Goal: Task Accomplishment & Management: Use online tool/utility

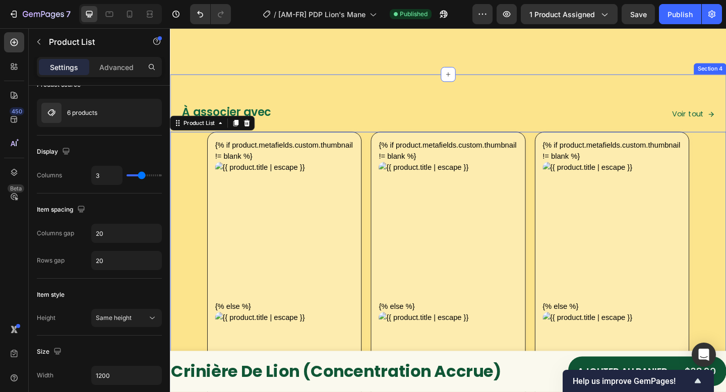
scroll to position [1742, 0]
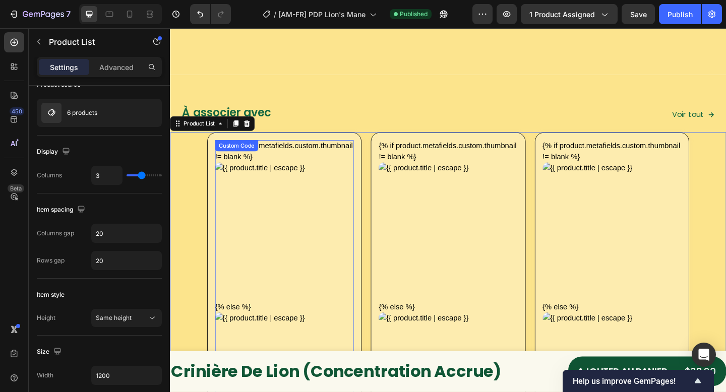
click at [269, 187] on img at bounding box center [294, 250] width 151 height 151
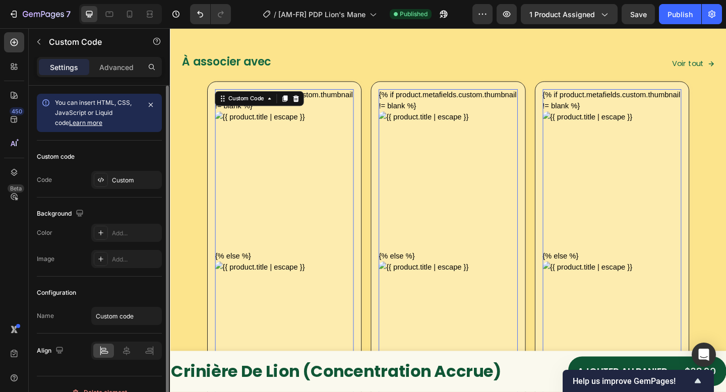
scroll to position [1836, 0]
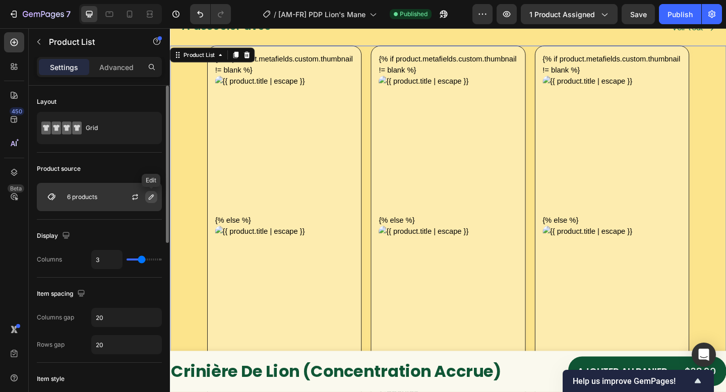
drag, startPoint x: 152, startPoint y: 196, endPoint x: 161, endPoint y: 200, distance: 9.7
click at [152, 196] on icon "button" at bounding box center [151, 197] width 8 height 8
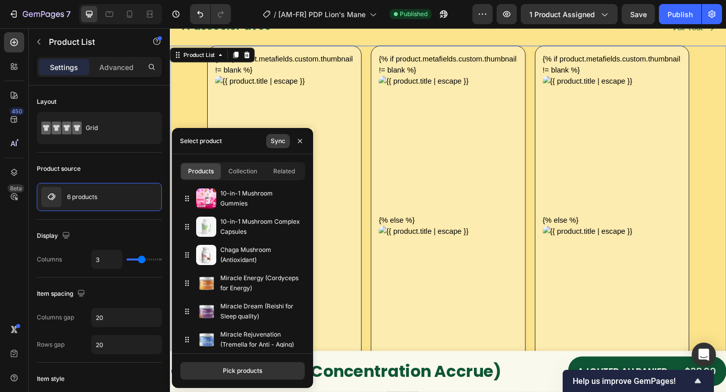
click at [275, 143] on div "Sync" at bounding box center [278, 141] width 15 height 9
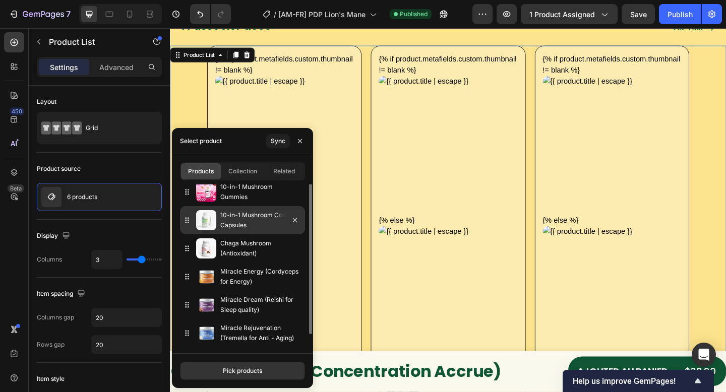
scroll to position [0, 0]
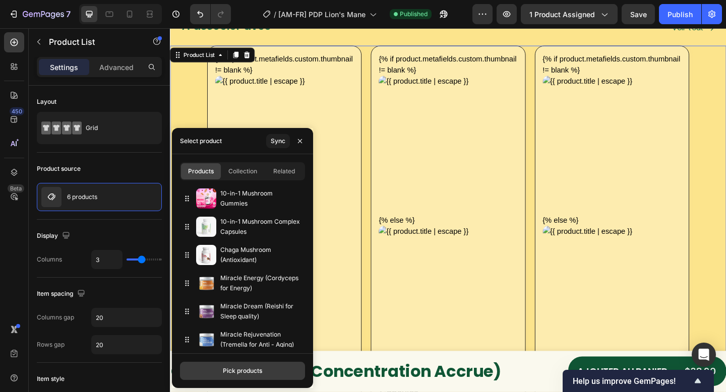
click at [244, 370] on div "Pick products" at bounding box center [242, 371] width 39 height 9
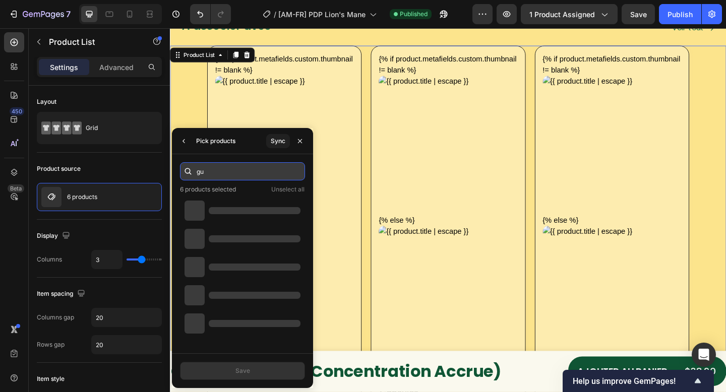
type input "g"
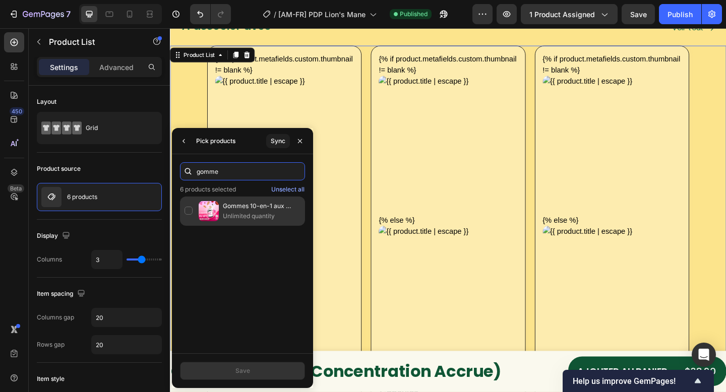
type input "gomme"
click at [249, 213] on p "Unlimited quantity" at bounding box center [262, 216] width 78 height 10
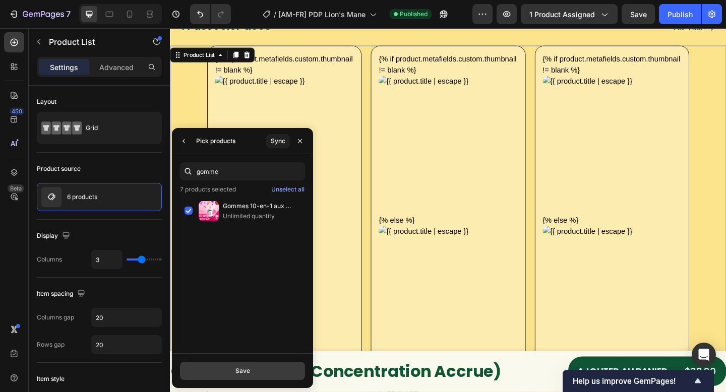
click at [250, 371] on button "Save" at bounding box center [242, 371] width 125 height 18
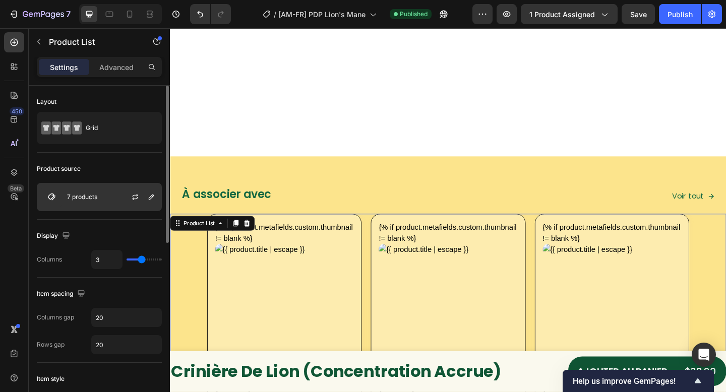
scroll to position [1836, 0]
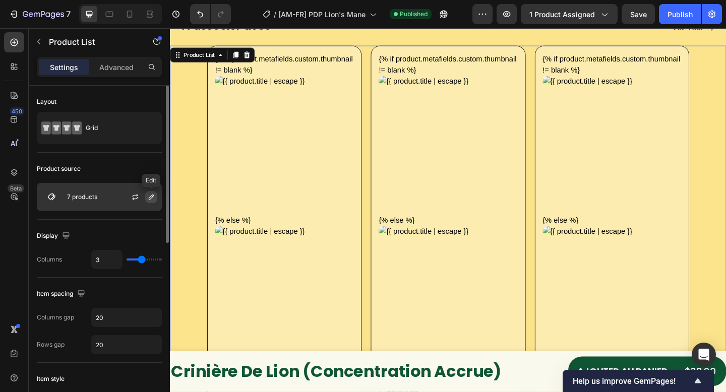
click at [148, 199] on icon "button" at bounding box center [151, 197] width 8 height 8
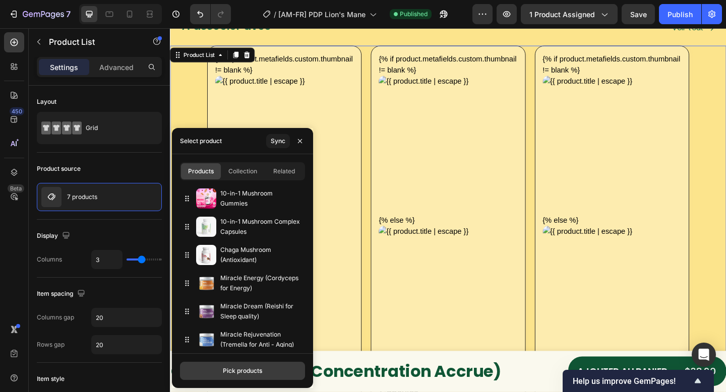
click at [241, 372] on div "Pick products" at bounding box center [242, 371] width 39 height 9
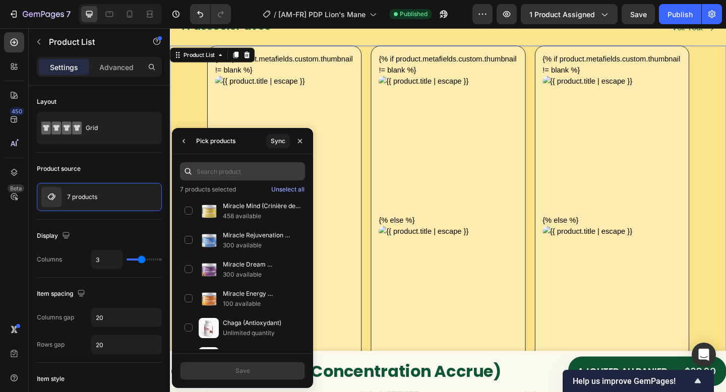
click at [247, 171] on input "text" at bounding box center [242, 171] width 125 height 18
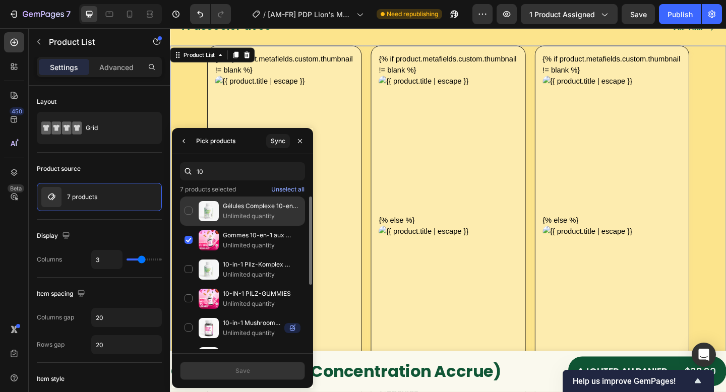
click at [227, 214] on p "Unlimited quantity" at bounding box center [262, 216] width 78 height 10
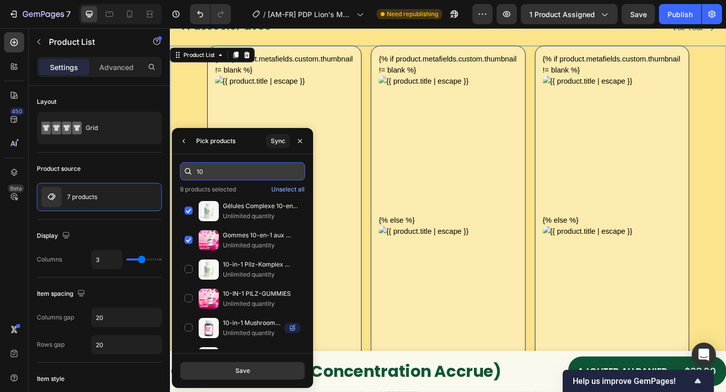
click at [219, 171] on input "10" at bounding box center [242, 171] width 125 height 18
click at [219, 172] on input "10" at bounding box center [242, 171] width 125 height 18
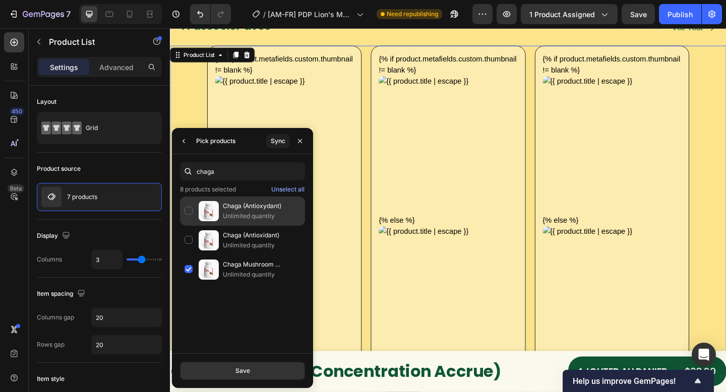
click at [278, 213] on p "Unlimited quantity" at bounding box center [262, 216] width 78 height 10
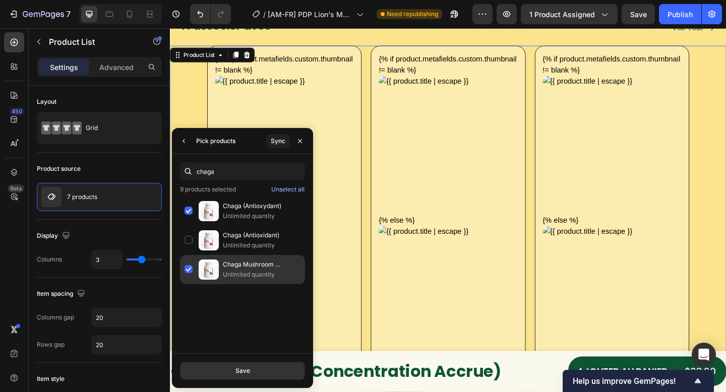
click at [248, 268] on p "Chaga Mushroom (Antioxidant)" at bounding box center [262, 265] width 78 height 10
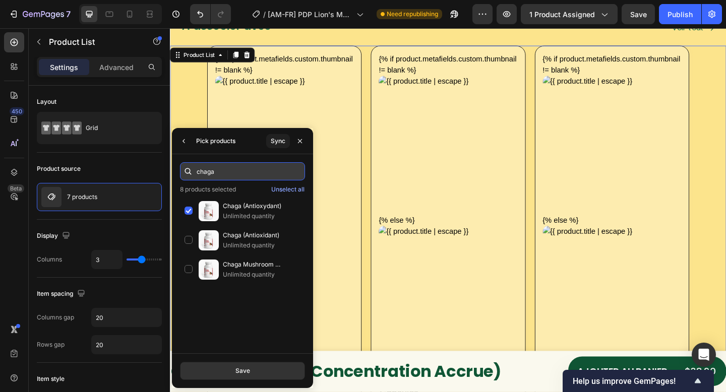
click at [254, 165] on input "chaga" at bounding box center [242, 171] width 125 height 18
click at [253, 167] on input "chaga" at bounding box center [242, 171] width 125 height 18
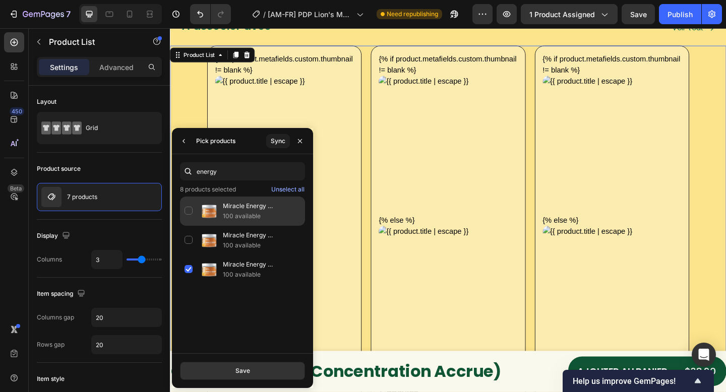
click at [256, 206] on p "Miracle Energy (Cordyceps pour l’énergie)" at bounding box center [262, 206] width 78 height 10
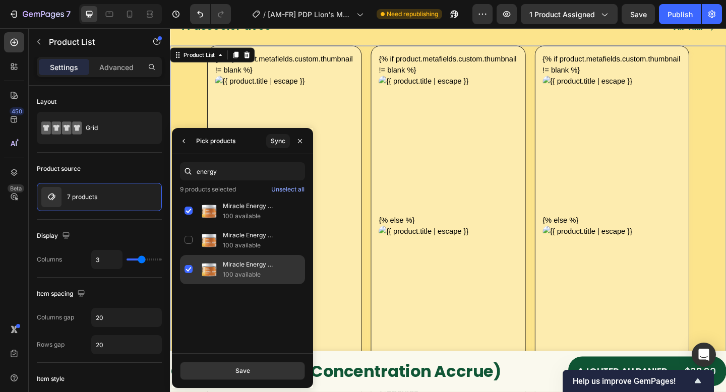
click at [257, 271] on p "100 available" at bounding box center [262, 275] width 78 height 10
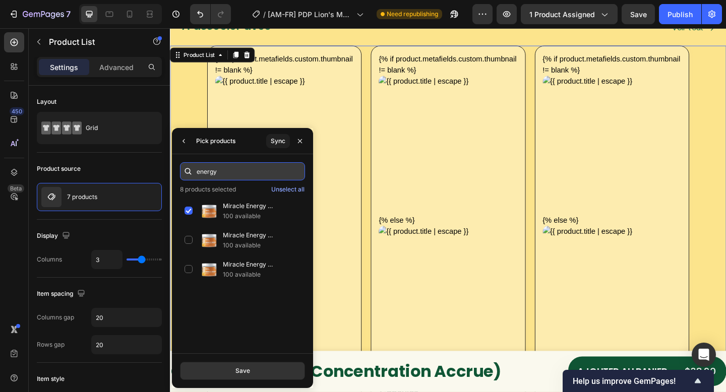
click at [228, 165] on input "energy" at bounding box center [242, 171] width 125 height 18
click at [230, 171] on input "energy" at bounding box center [242, 171] width 125 height 18
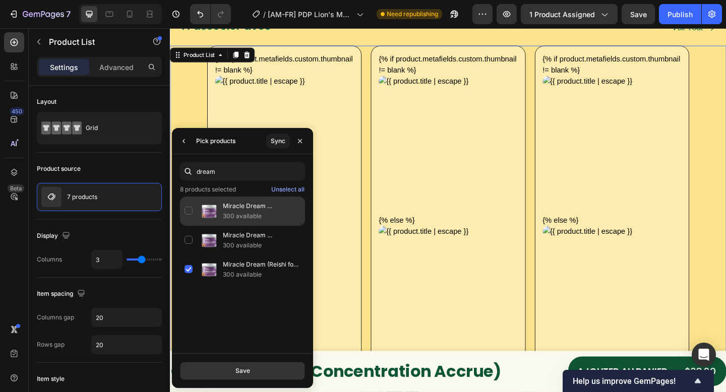
click at [255, 211] on p "Miracle Dream (Reishi pour améliorer la qualité du sommeil)" at bounding box center [262, 206] width 78 height 10
drag, startPoint x: 241, startPoint y: 267, endPoint x: 260, endPoint y: 188, distance: 81.8
click at [241, 267] on p "Miracle Dream (Reishi for Sleep quality)" at bounding box center [262, 265] width 78 height 10
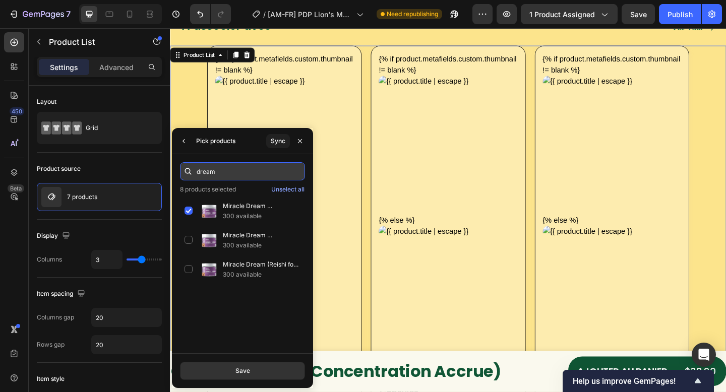
click at [257, 168] on input "dream" at bounding box center [242, 171] width 125 height 18
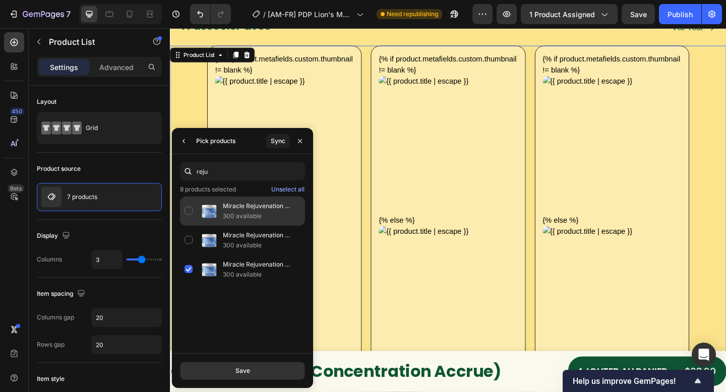
click at [270, 211] on p "300 available" at bounding box center [262, 216] width 78 height 10
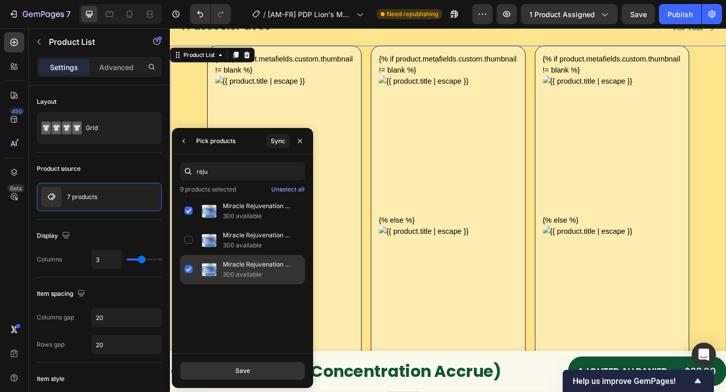
click at [250, 272] on p "300 available" at bounding box center [262, 275] width 78 height 10
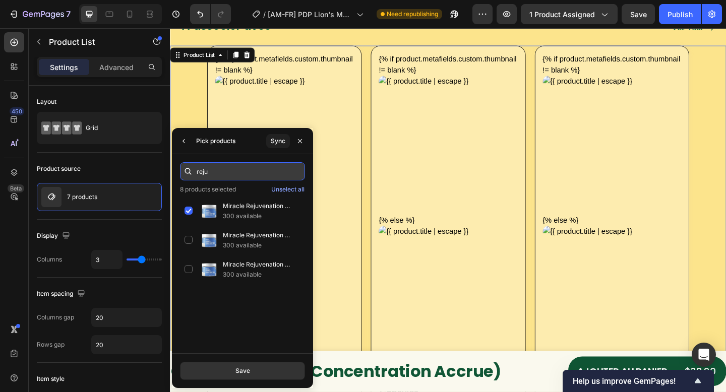
click at [262, 172] on input "reju" at bounding box center [242, 171] width 125 height 18
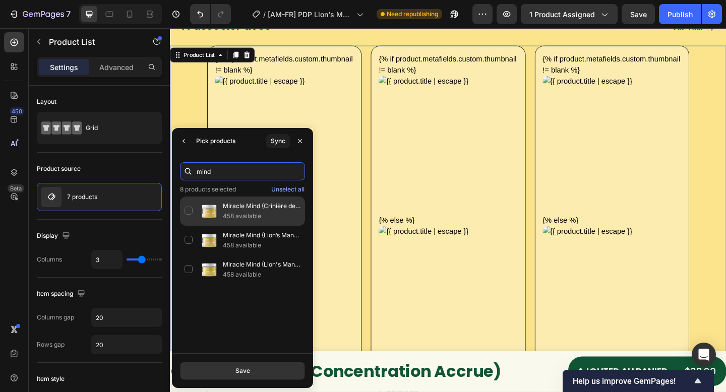
type input "mind"
click at [258, 214] on p "458 available" at bounding box center [262, 216] width 78 height 10
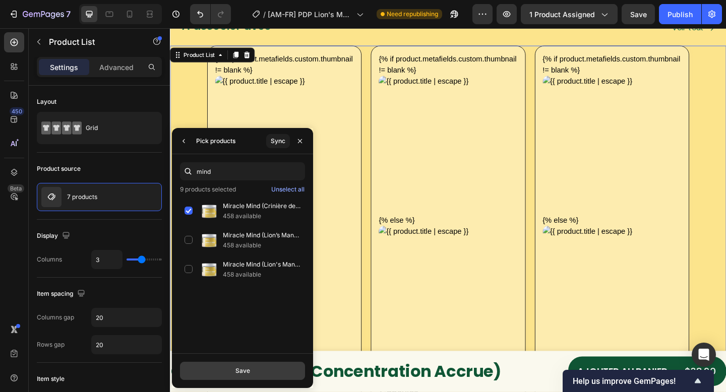
click at [243, 369] on div "Save" at bounding box center [243, 371] width 15 height 9
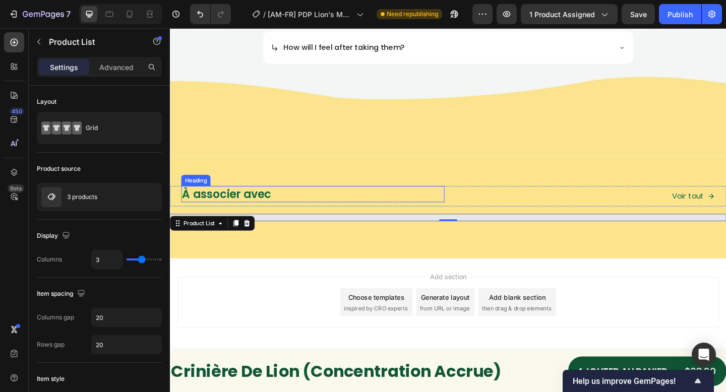
scroll to position [1653, 0]
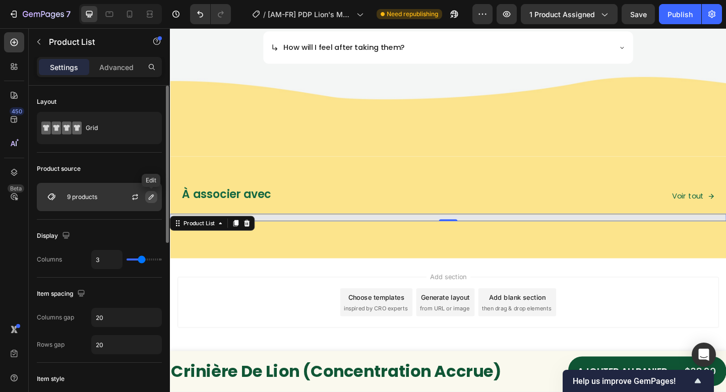
click at [151, 198] on icon "button" at bounding box center [151, 197] width 8 height 8
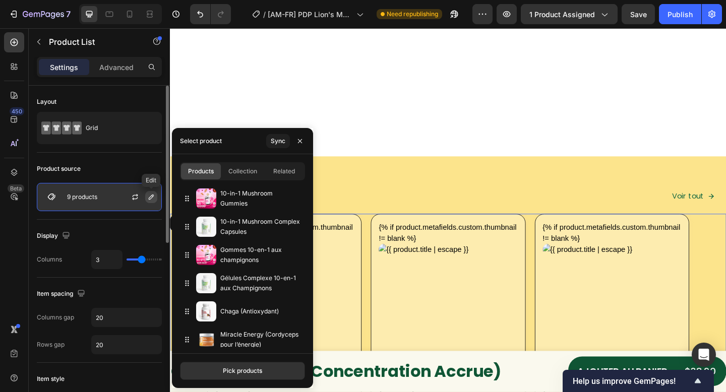
scroll to position [1836, 0]
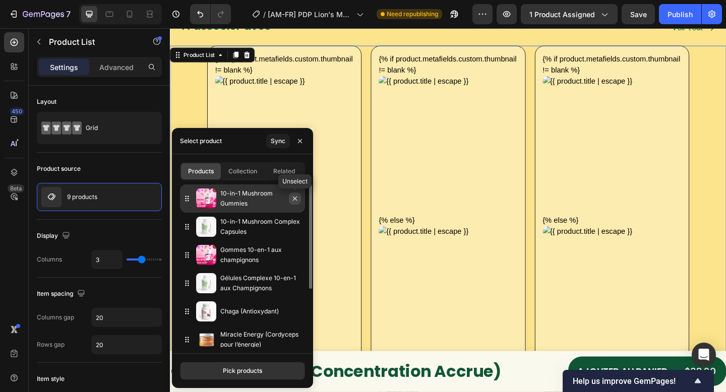
click at [296, 196] on icon "button" at bounding box center [295, 199] width 8 height 8
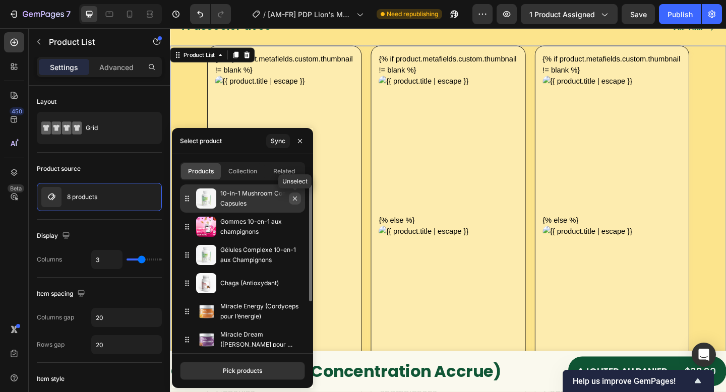
click at [295, 199] on icon "button" at bounding box center [295, 199] width 8 height 8
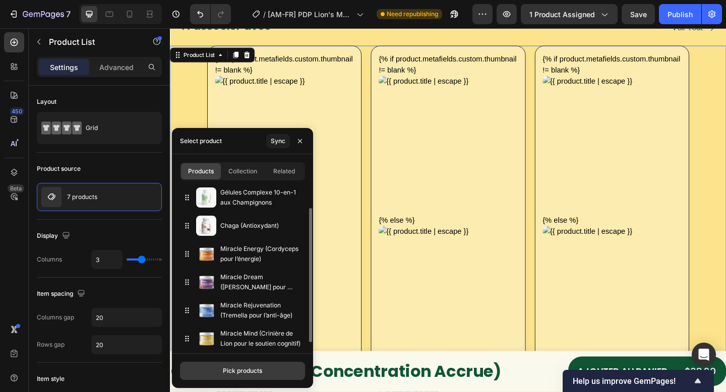
scroll to position [35, 0]
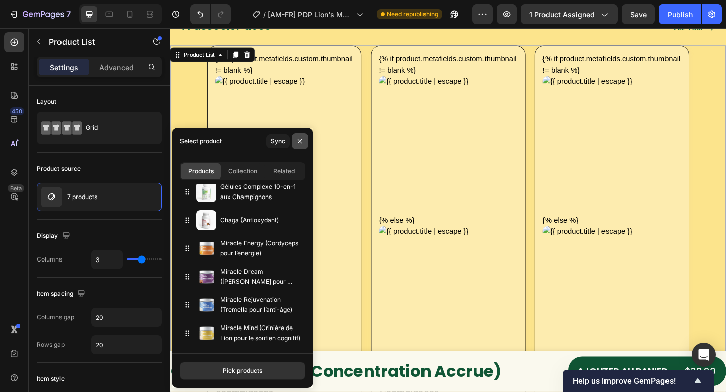
drag, startPoint x: 298, startPoint y: 139, endPoint x: 93, endPoint y: 169, distance: 207.0
click at [298, 139] on icon "button" at bounding box center [300, 141] width 8 height 8
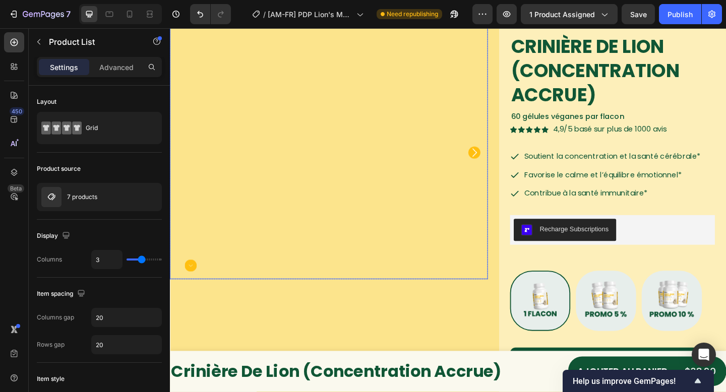
scroll to position [100, 0]
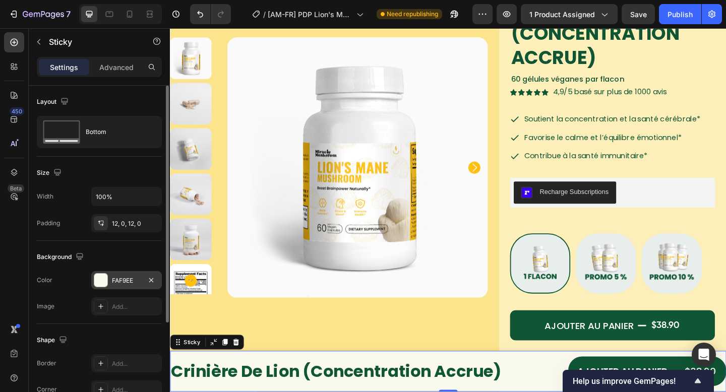
click at [125, 278] on div "FAF9EE" at bounding box center [126, 280] width 29 height 9
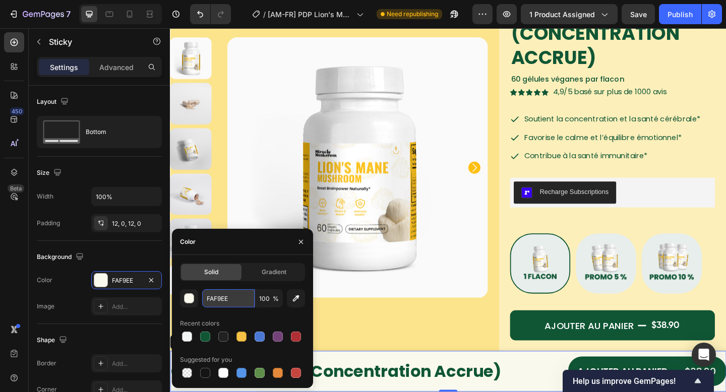
click at [227, 302] on input "FAF9EE" at bounding box center [228, 299] width 52 height 18
paste input "4F6F5"
type input "F4F6F5"
click at [302, 243] on icon "button" at bounding box center [301, 242] width 4 height 4
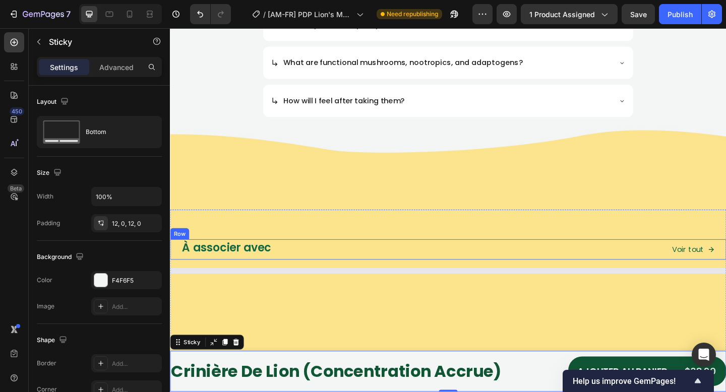
scroll to position [1933, 0]
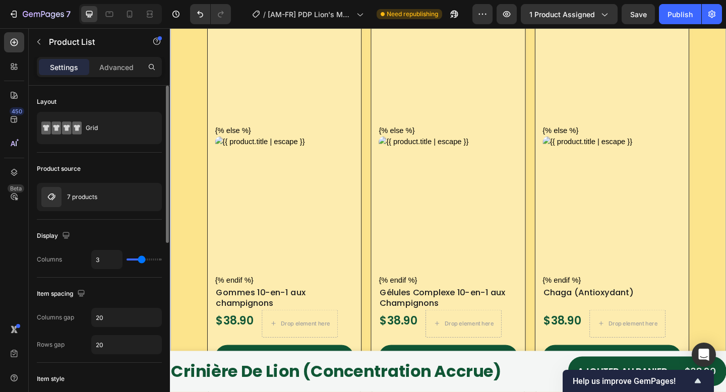
type input "4"
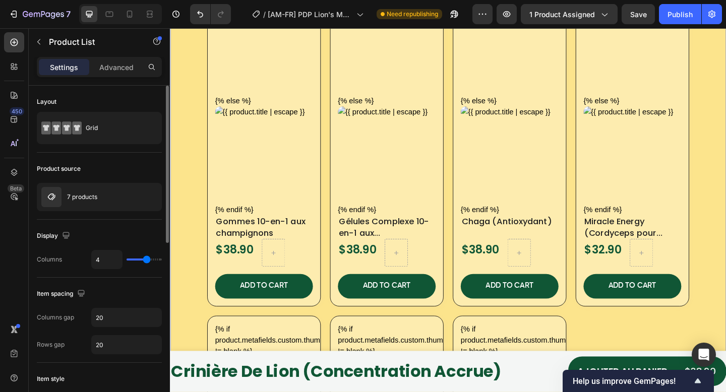
type input "4"
click at [144, 259] on input "range" at bounding box center [144, 260] width 35 height 2
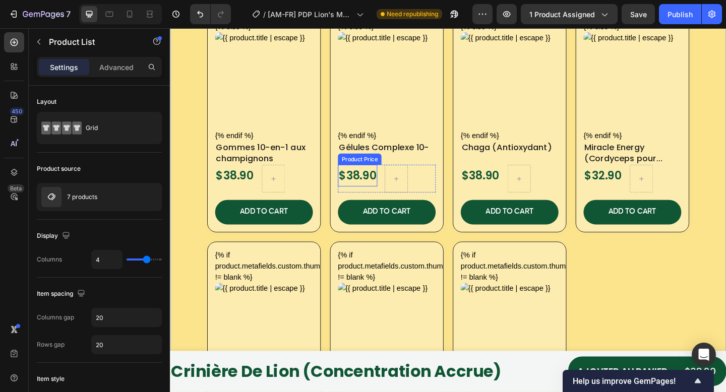
scroll to position [2051, 0]
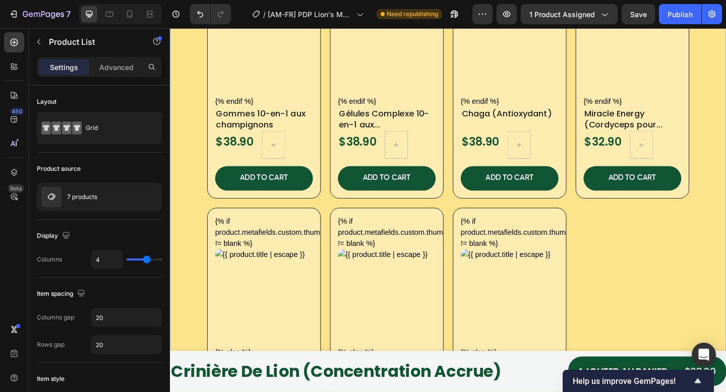
click at [201, 213] on div "{% if product.metafields.custom.thumbnail != blank %} {% else %} {% endif %} Cu…" at bounding box center [472, 219] width 605 height 772
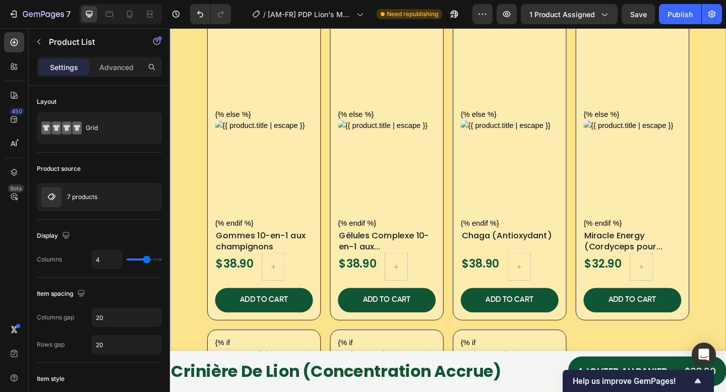
scroll to position [1835, 0]
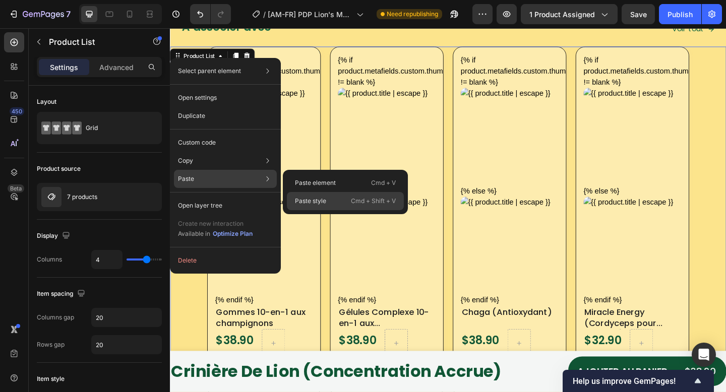
click at [299, 197] on p "Paste style" at bounding box center [310, 201] width 31 height 9
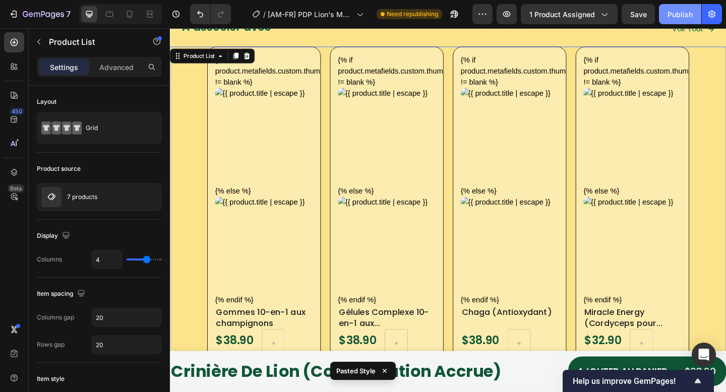
click at [675, 11] on div "Publish" at bounding box center [680, 14] width 25 height 11
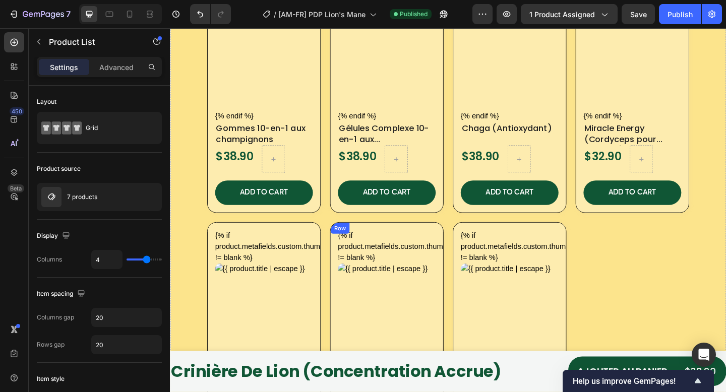
scroll to position [2136, 0]
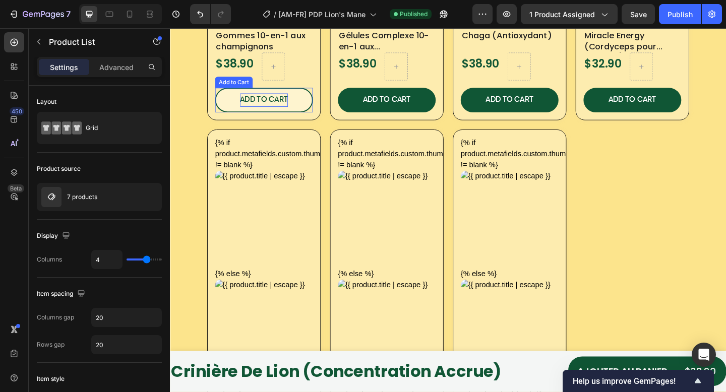
click at [257, 102] on div "ADD TO CART" at bounding box center [272, 106] width 52 height 15
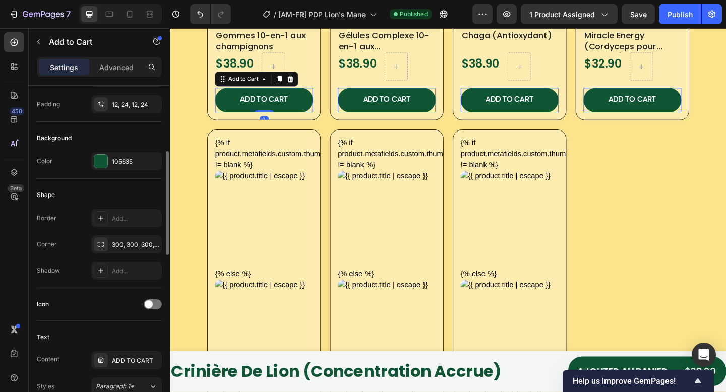
scroll to position [426, 0]
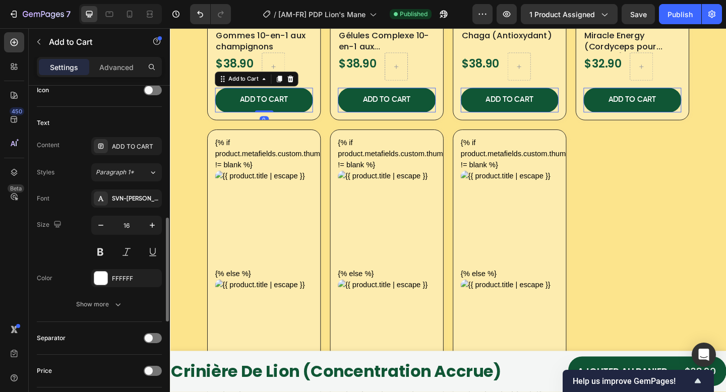
drag, startPoint x: 117, startPoint y: 147, endPoint x: 151, endPoint y: 158, distance: 35.4
click at [117, 147] on div "ADD TO CART" at bounding box center [135, 146] width 47 height 9
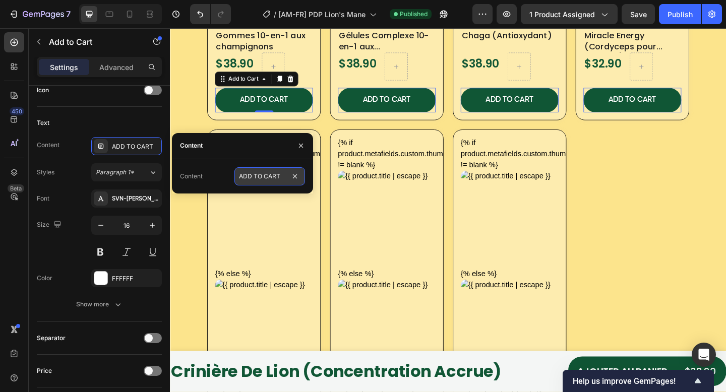
click at [264, 181] on input "ADD TO CART" at bounding box center [270, 176] width 71 height 18
paste input "AJOUTER AU PANIER"
type input "AJOUTER AU PANIER"
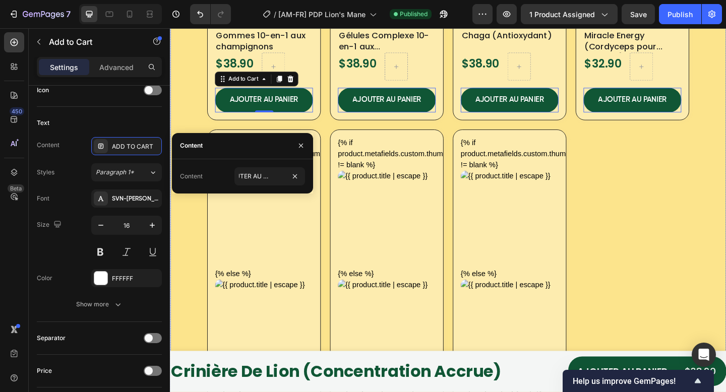
click at [664, 213] on div "{% if product.metafields.custom.thumbnail != blank %} {% else %} {% endif %} Cu…" at bounding box center [472, 133] width 525 height 772
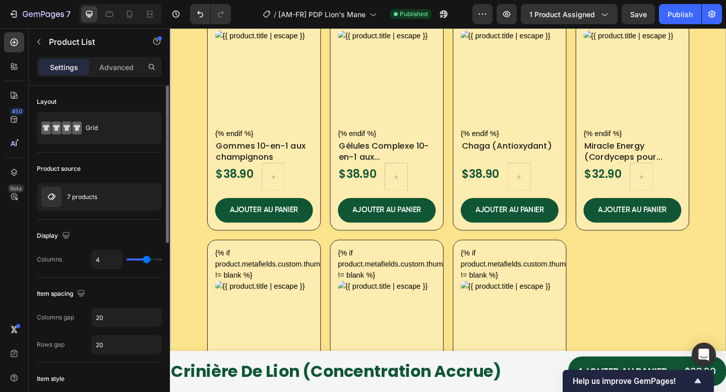
scroll to position [1928, 0]
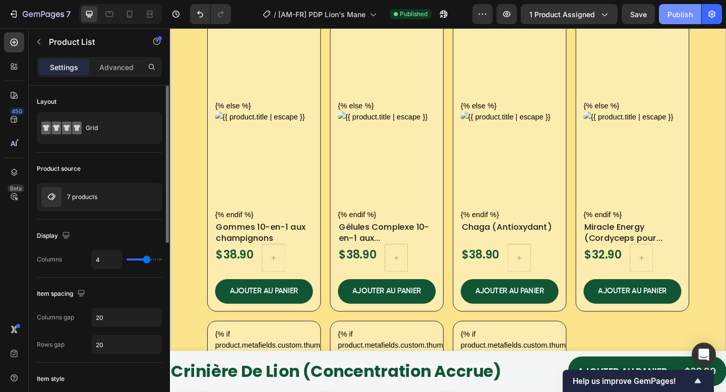
click at [675, 14] on div "Publish" at bounding box center [680, 14] width 25 height 11
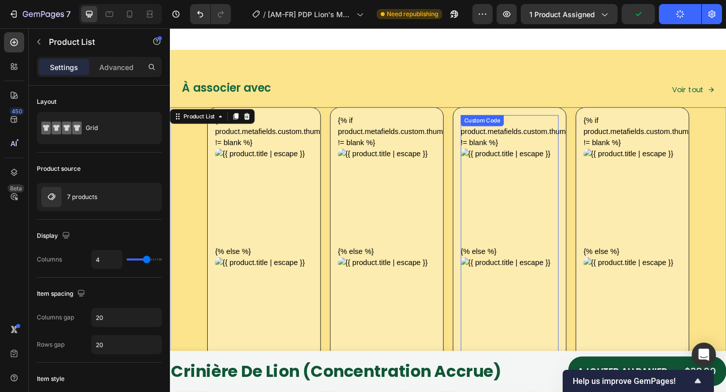
scroll to position [1586, 0]
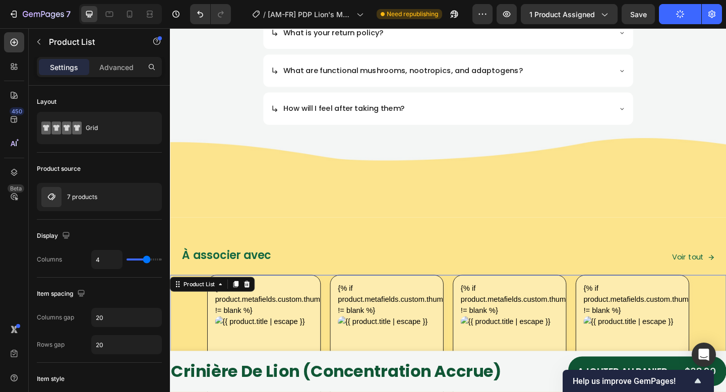
click at [698, 384] on icon "Show survey - Help us improve GemPages!" at bounding box center [698, 381] width 12 height 12
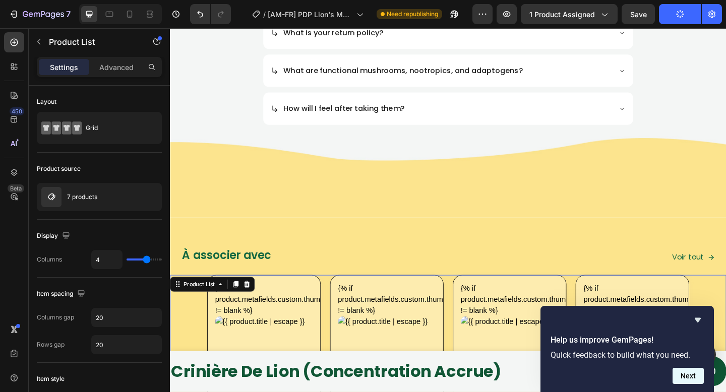
click at [694, 379] on button "Next" at bounding box center [688, 376] width 31 height 16
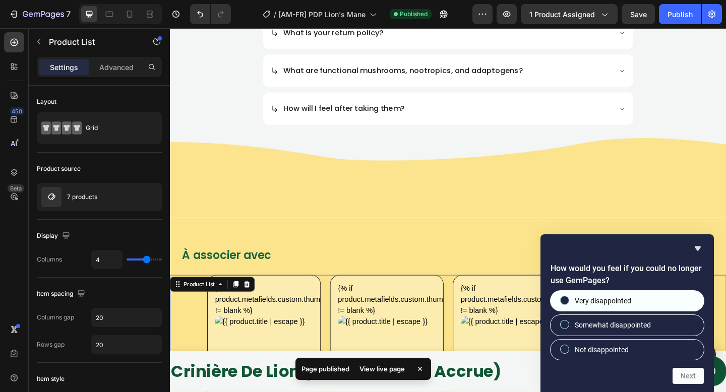
click at [621, 296] on span "Very disappointed" at bounding box center [603, 301] width 56 height 10
click at [568, 298] on input "Very disappointed" at bounding box center [565, 301] width 7 height 7
radio input "true"
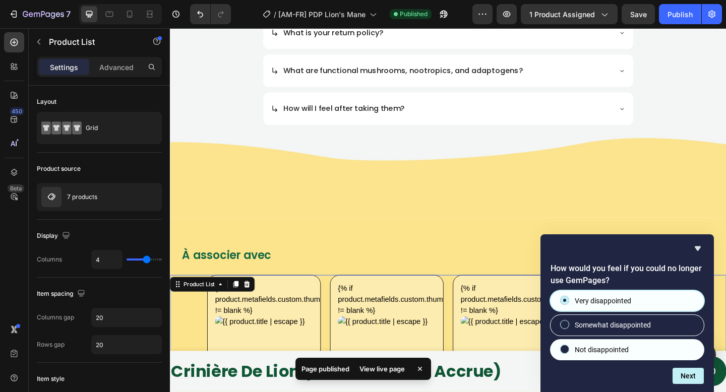
click at [610, 343] on label "Not disappointed" at bounding box center [627, 350] width 153 height 20
click at [568, 346] on input "Not disappointed" at bounding box center [565, 349] width 7 height 7
radio input "true"
radio input "false"
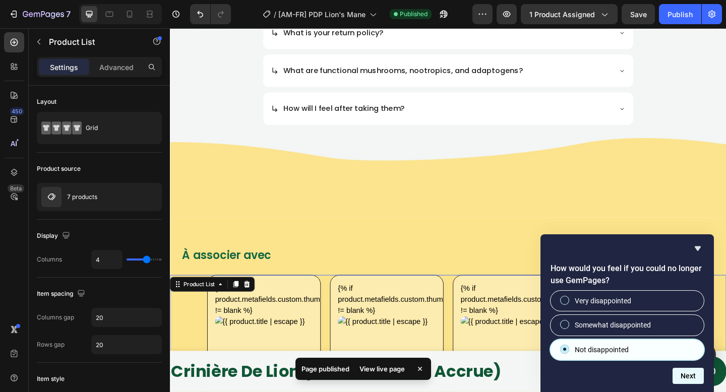
click at [676, 375] on button "Next" at bounding box center [688, 376] width 31 height 16
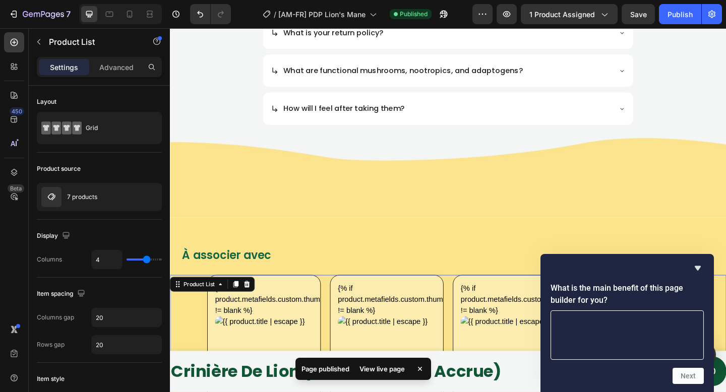
click at [647, 340] on textarea at bounding box center [627, 335] width 153 height 49
click at [607, 330] on textarea at bounding box center [627, 335] width 153 height 49
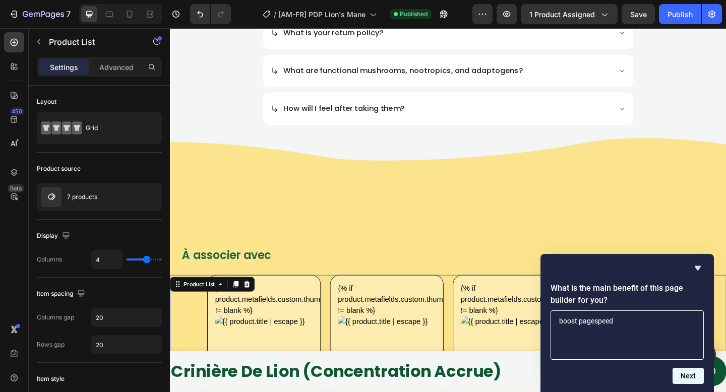
type textarea "boost pagespeed"
click at [692, 374] on button "Next" at bounding box center [688, 376] width 31 height 16
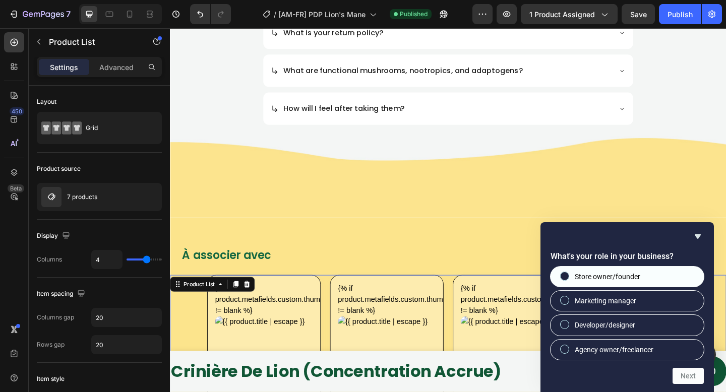
click at [608, 281] on span "Store owner/founder" at bounding box center [608, 277] width 66 height 10
click at [568, 279] on input "Store owner/founder" at bounding box center [565, 276] width 7 height 7
radio input "true"
click at [700, 378] on button "Next" at bounding box center [688, 376] width 31 height 16
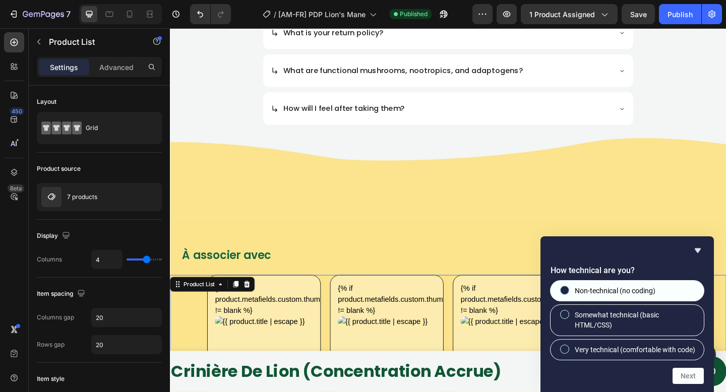
click at [633, 286] on span "Non-technical (no coding)" at bounding box center [615, 291] width 81 height 10
click at [568, 287] on input "Non-technical (no coding)" at bounding box center [565, 290] width 7 height 7
radio input "true"
click at [682, 379] on button "Next" at bounding box center [688, 376] width 31 height 16
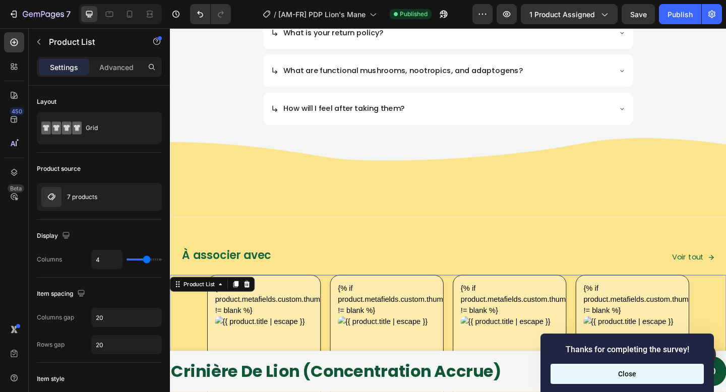
drag, startPoint x: 664, startPoint y: 378, endPoint x: 537, endPoint y: 380, distance: 126.6
click at [664, 378] on button "Close" at bounding box center [627, 374] width 153 height 20
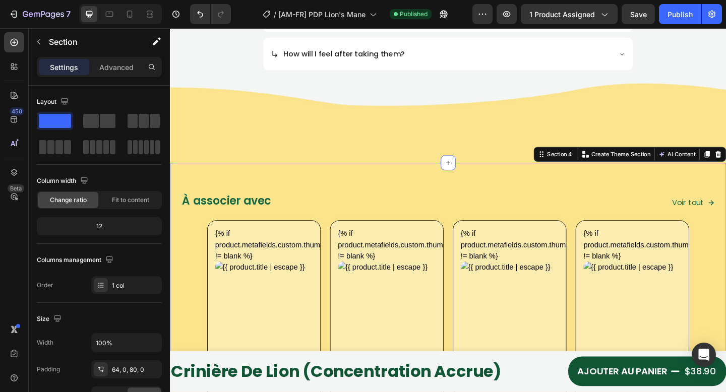
scroll to position [1793, 0]
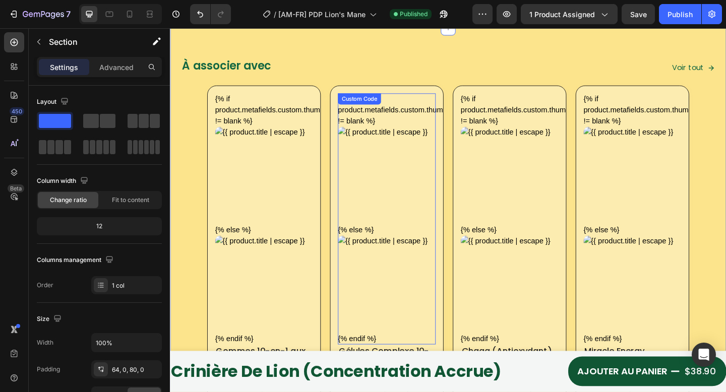
click at [367, 186] on img at bounding box center [406, 189] width 106 height 106
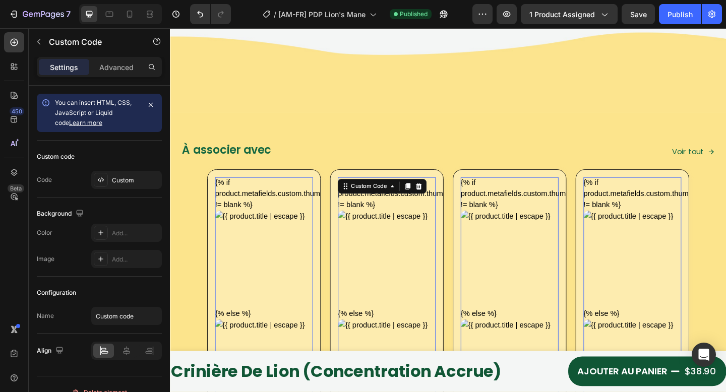
scroll to position [1699, 0]
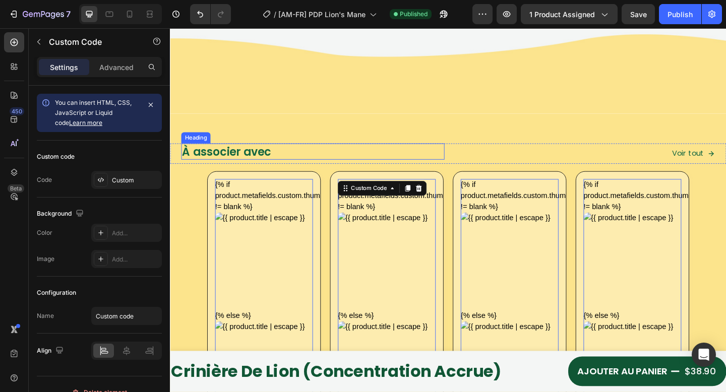
click at [266, 167] on h2 "À associer avec" at bounding box center [325, 163] width 286 height 18
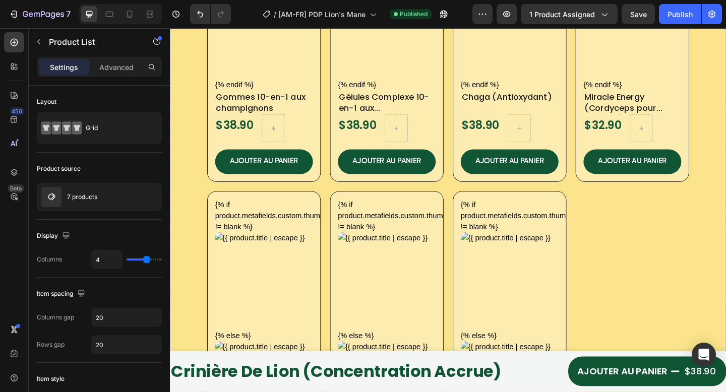
scroll to position [2070, 0]
click at [649, 231] on div "{% if product.metafields.custom.thumbnail != blank %} {% else %} {% endif %} Cu…" at bounding box center [472, 200] width 525 height 772
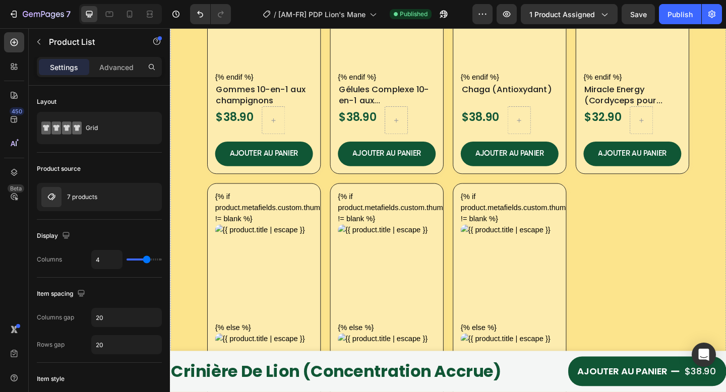
scroll to position [2008, 0]
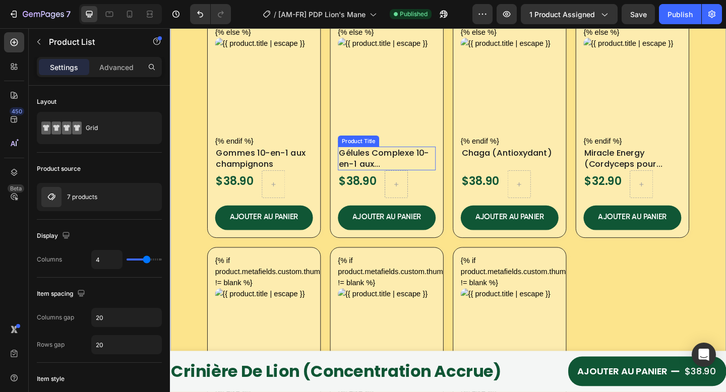
click at [419, 168] on h2 "Gélules Complexe 10-en-1 aux Champignons" at bounding box center [406, 170] width 106 height 26
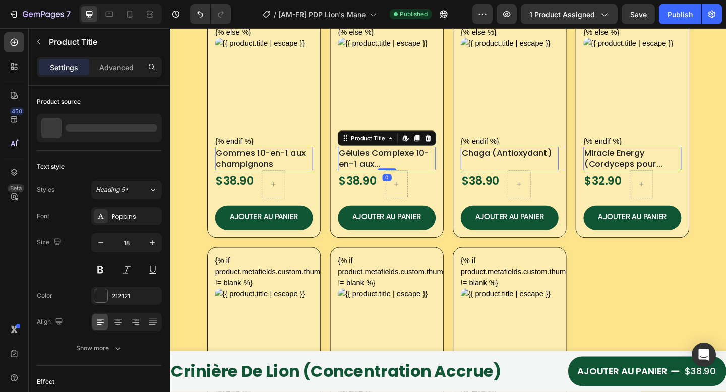
click at [537, 168] on div "Chaga (Antioxydant) Product Title Edit content in Shopify 0" at bounding box center [539, 170] width 106 height 26
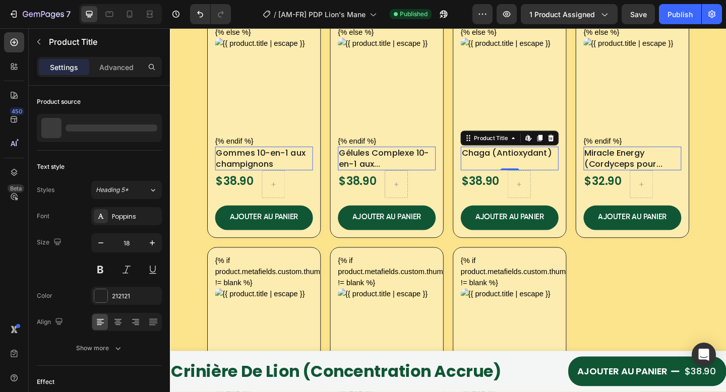
click at [665, 176] on div "Miracle Energy (Cordyceps pour l’énergie) Product Title Edit content in Shopify…" at bounding box center [673, 170] width 106 height 26
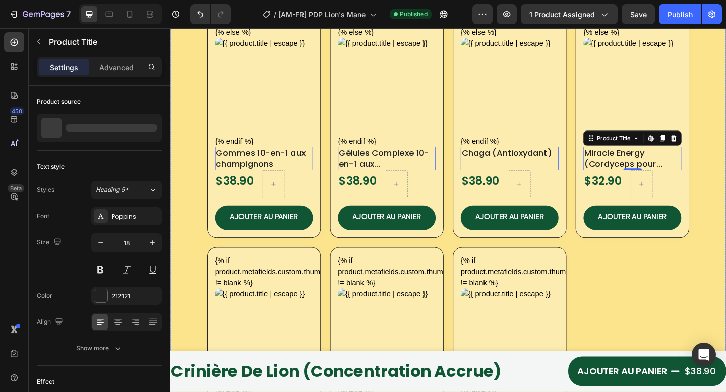
click at [726, 175] on div "{% if product.metafields.custom.thumbnail != blank %} {% else %} {% endif %} Cu…" at bounding box center [472, 271] width 605 height 792
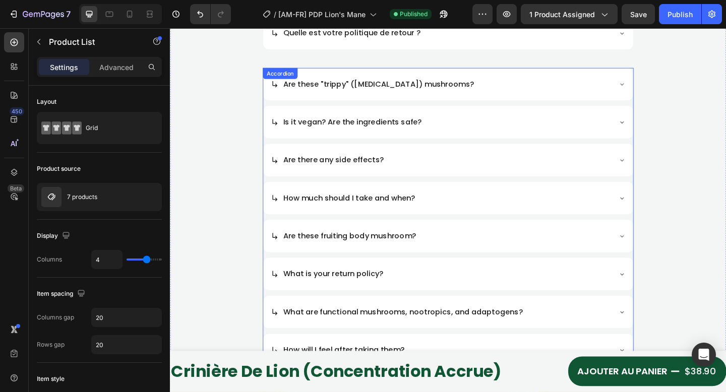
scroll to position [1323, 0]
click at [292, 67] on div "Accordion" at bounding box center [290, 66] width 34 height 9
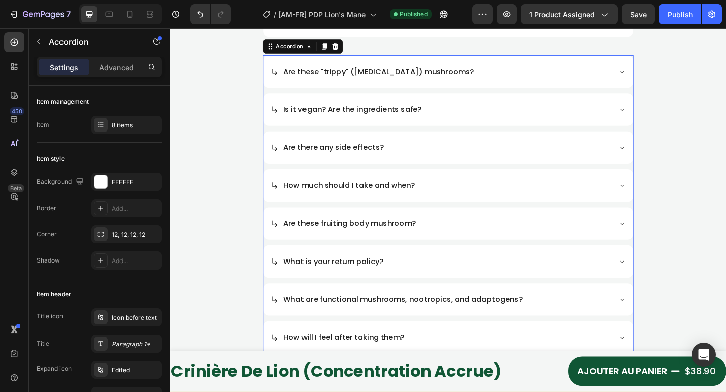
scroll to position [1319, 0]
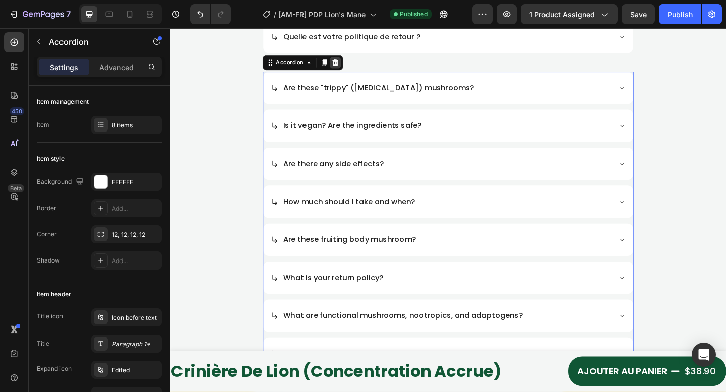
click at [353, 64] on icon at bounding box center [350, 66] width 8 height 8
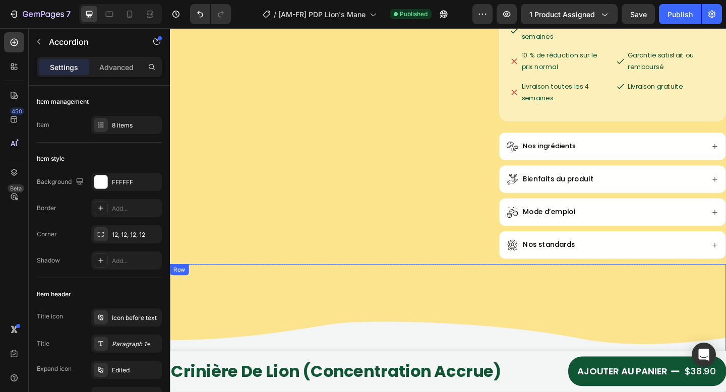
scroll to position [142, 0]
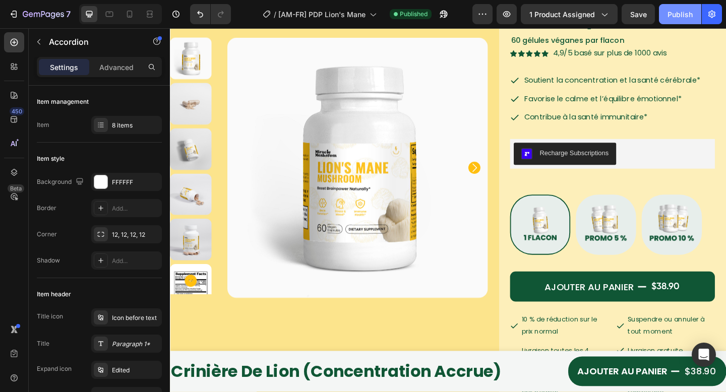
click at [668, 15] on div "Publish" at bounding box center [680, 14] width 25 height 11
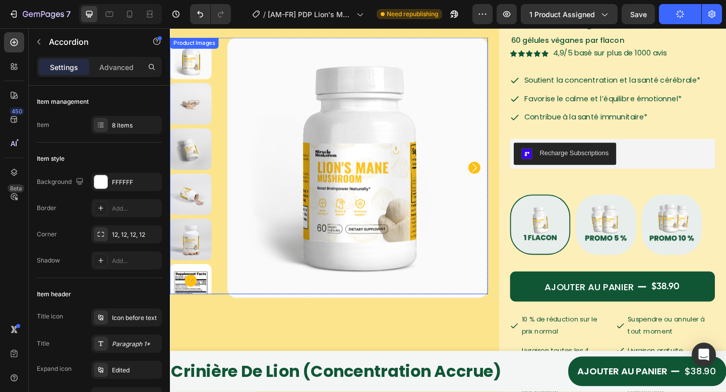
click at [205, 311] on img at bounding box center [192, 307] width 45 height 45
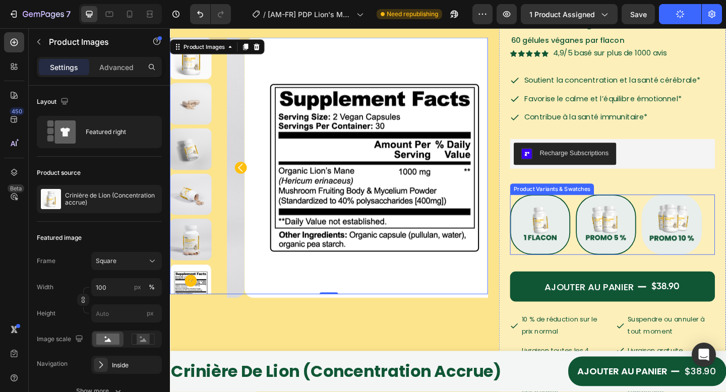
click at [640, 236] on img at bounding box center [645, 242] width 64 height 64
click at [612, 209] on input "Buy 2 lion's mane get 5% Buy 2 lion's mane get 5%" at bounding box center [611, 209] width 1 height 1
radio input "false"
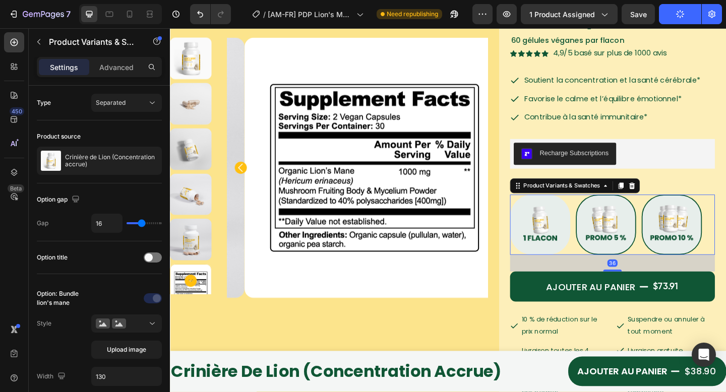
click at [704, 241] on img at bounding box center [716, 242] width 64 height 64
click at [683, 209] on input "Buy 3 lion's mane get 10% Buy 3 lion's mane get 10%" at bounding box center [683, 209] width 1 height 1
radio input "false"
click at [653, 247] on img at bounding box center [645, 242] width 64 height 64
click at [612, 209] on input "Buy 2 lion's mane get 5% Buy 2 lion's mane get 5%" at bounding box center [611, 209] width 1 height 1
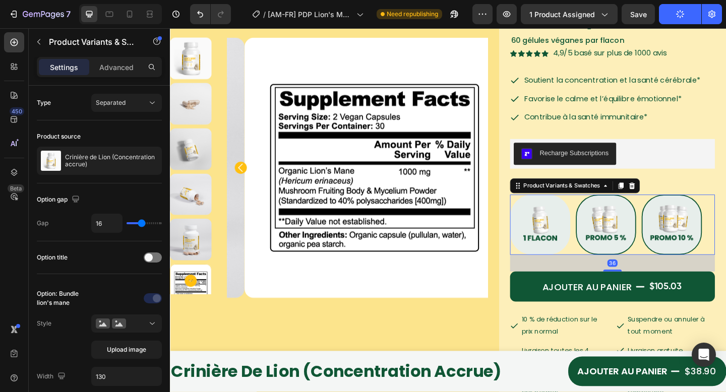
radio input "false"
click at [577, 243] on img at bounding box center [573, 242] width 64 height 64
click at [540, 209] on input "Buy 1 lion's mane Buy 1 lion's mane" at bounding box center [540, 209] width 1 height 1
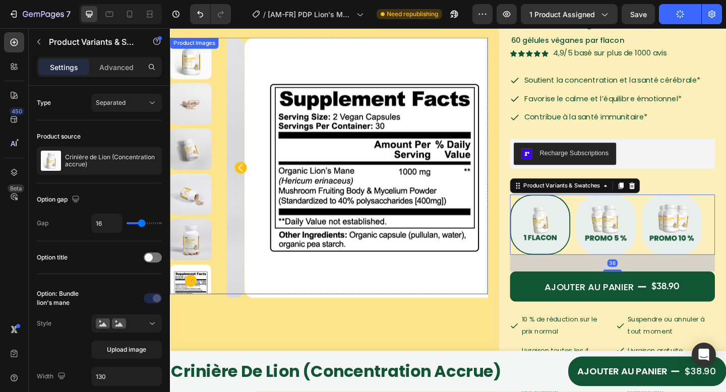
click at [455, 318] on div "Product Images Row" at bounding box center [343, 286] width 346 height 695
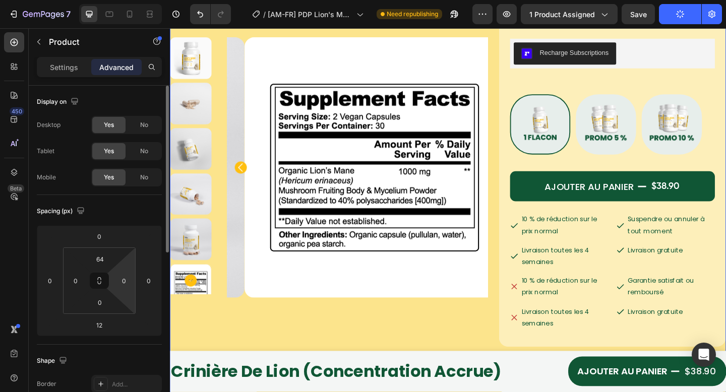
scroll to position [198, 0]
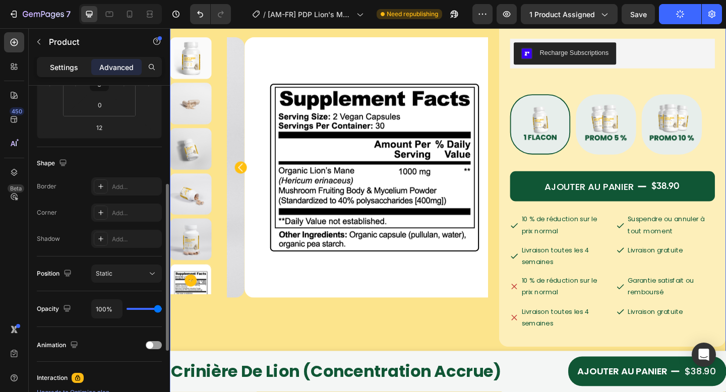
click at [69, 74] on div "Settings" at bounding box center [64, 67] width 50 height 16
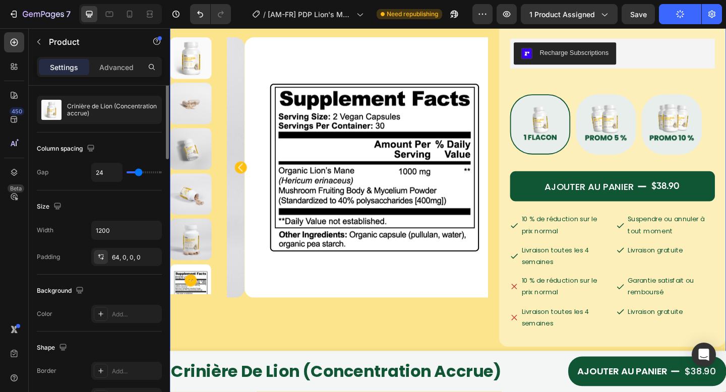
scroll to position [0, 0]
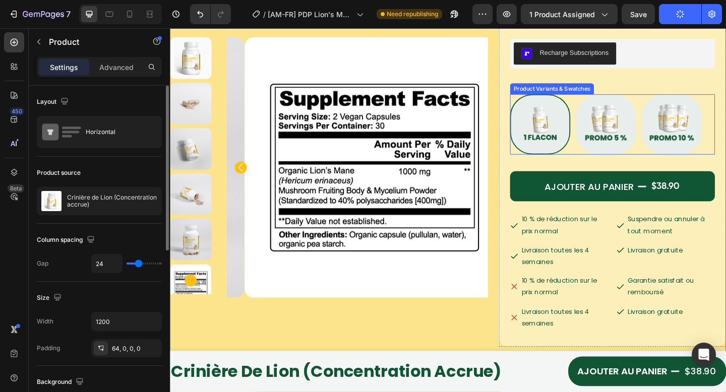
click at [574, 159] on img at bounding box center [573, 133] width 64 height 64
click at [540, 100] on input "Buy 1 lion's mane Buy 1 lion's mane" at bounding box center [540, 100] width 1 height 1
radio input "true"
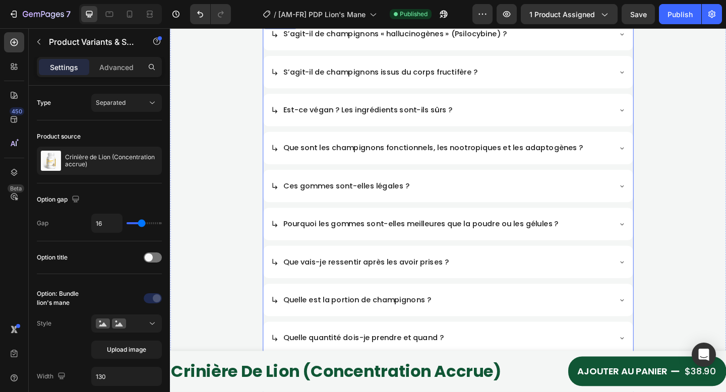
click at [277, 194] on div "Ces gommes sont-elles légales ?" at bounding box center [472, 200] width 403 height 35
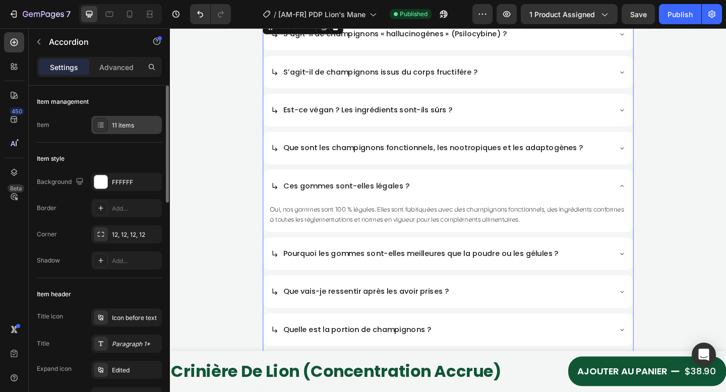
click at [119, 120] on div "11 items" at bounding box center [126, 125] width 71 height 18
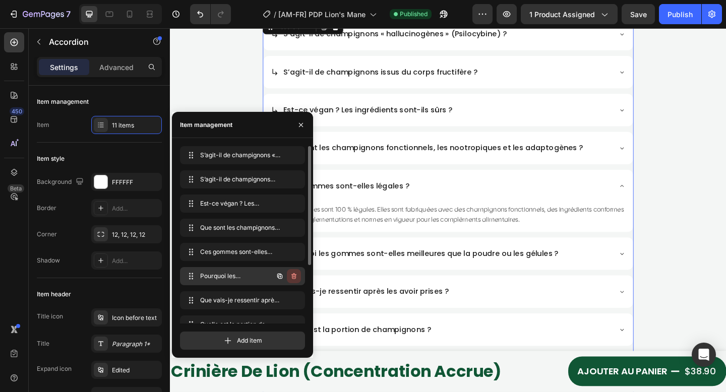
click at [292, 276] on icon "button" at bounding box center [294, 276] width 5 height 6
click at [292, 277] on div "Delete" at bounding box center [287, 276] width 19 height 9
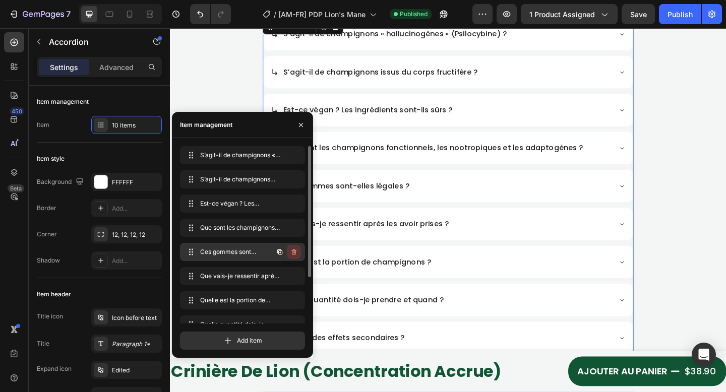
click at [294, 254] on icon "button" at bounding box center [294, 252] width 8 height 8
click at [297, 250] on button "Delete" at bounding box center [287, 252] width 28 height 14
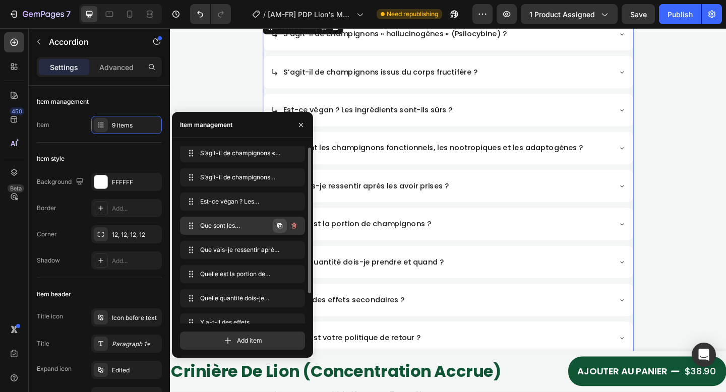
scroll to position [21, 0]
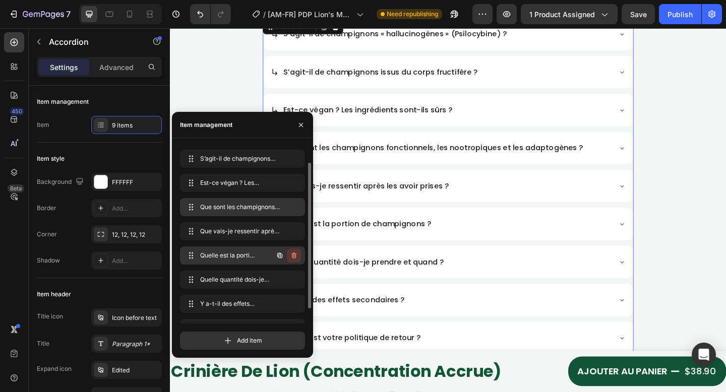
click at [295, 254] on icon "button" at bounding box center [294, 256] width 8 height 8
click at [289, 257] on div "Delete" at bounding box center [287, 255] width 19 height 9
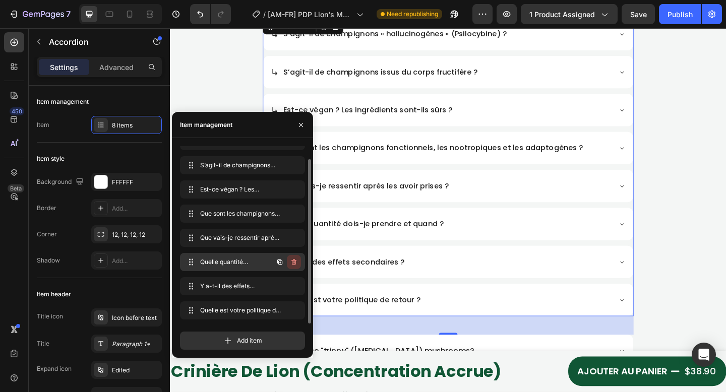
scroll to position [14, 0]
click at [723, 312] on div "QUESTIONS FRÉQUEMMENT POSÉES Heading S’agit-il de champignons « hallucinogènes …" at bounding box center [472, 290] width 605 height 794
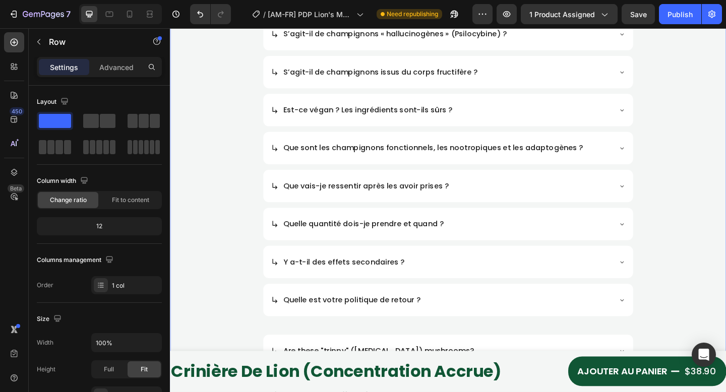
click at [688, 130] on div "QUESTIONS FRÉQUEMMENT POSÉES Heading S’agit-il de champignons « hallucinogènes …" at bounding box center [472, 290] width 605 height 794
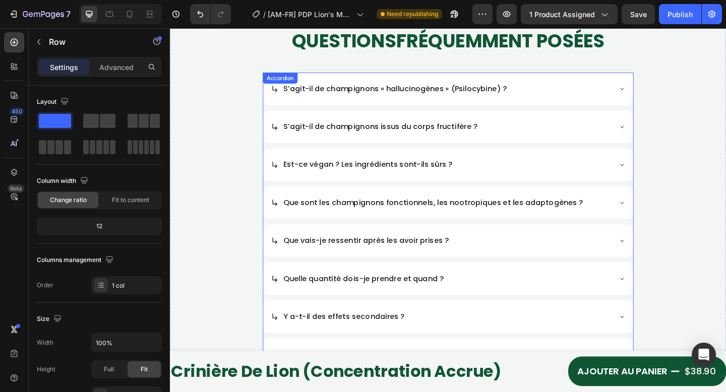
scroll to position [914, 0]
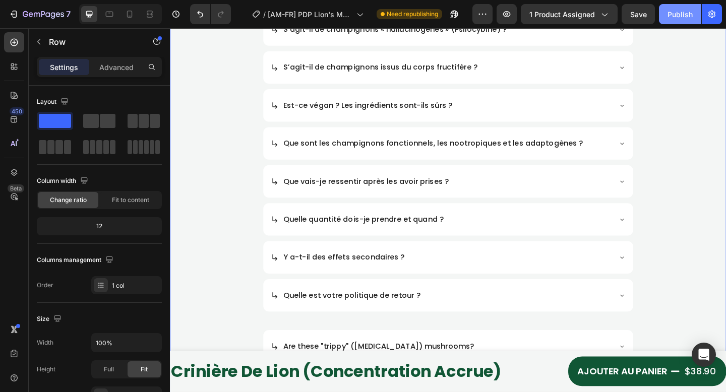
click at [669, 17] on div "Publish" at bounding box center [680, 14] width 25 height 11
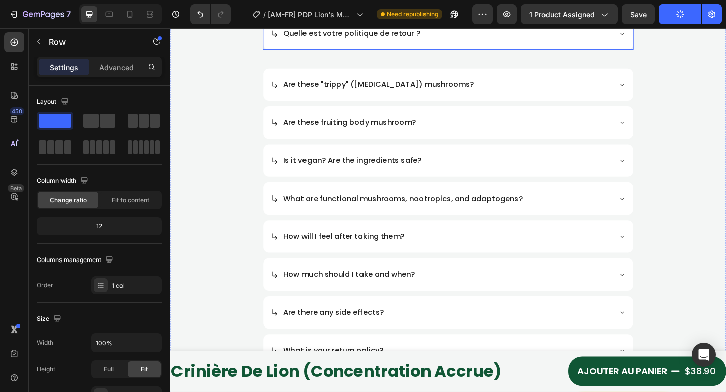
scroll to position [1213, 0]
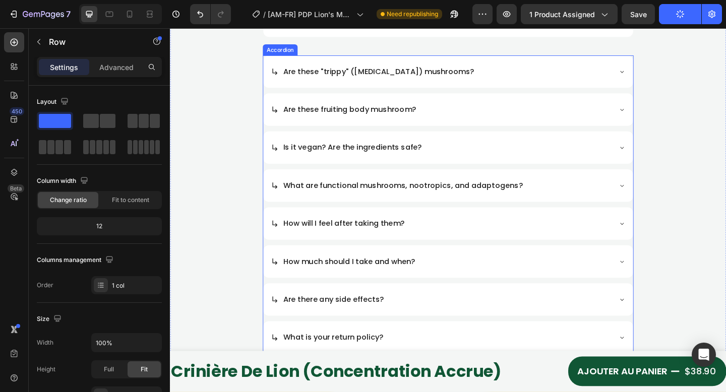
click at [384, 66] on div "Are these "trippy" ([MEDICAL_DATA]) mushrooms?" at bounding box center [397, 75] width 211 height 19
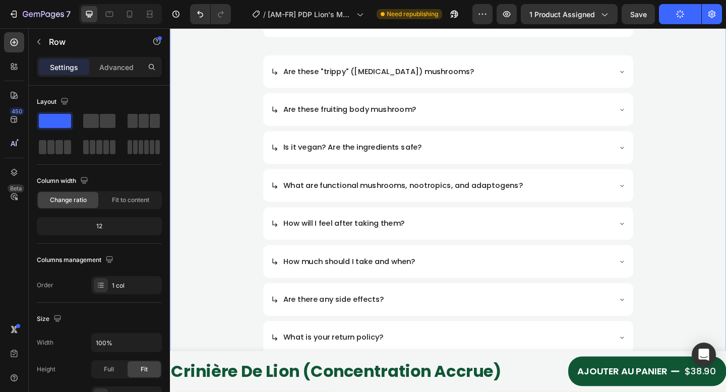
click at [303, 59] on div "Are these "trippy" ([MEDICAL_DATA]) mushrooms?" at bounding box center [472, 75] width 403 height 35
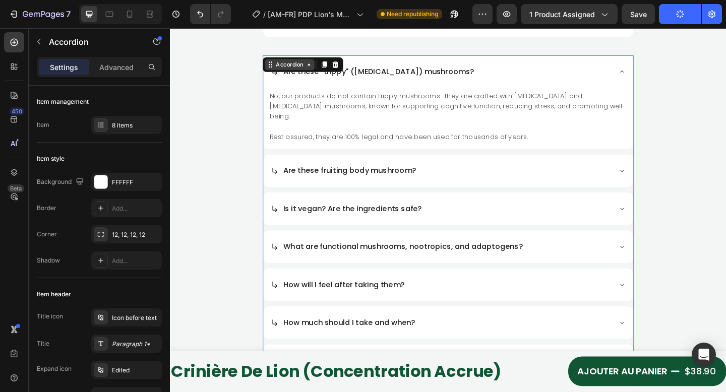
click at [286, 70] on div "Accordion" at bounding box center [300, 68] width 34 height 9
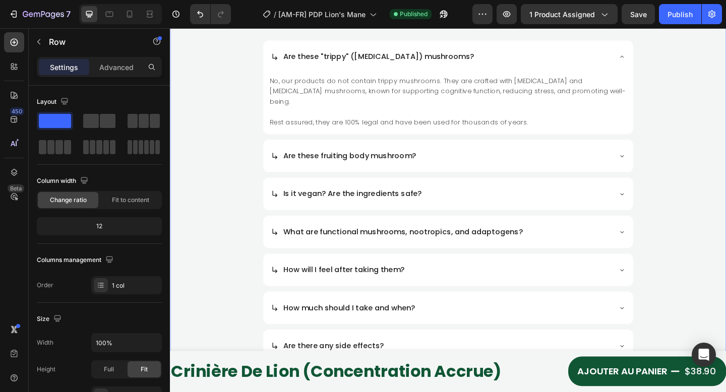
click at [217, 129] on div "QUESTIONS FRÉQUEMMENT POSÉES Heading S’agit-il de champignons « hallucinogènes …" at bounding box center [472, 3] width 605 height 860
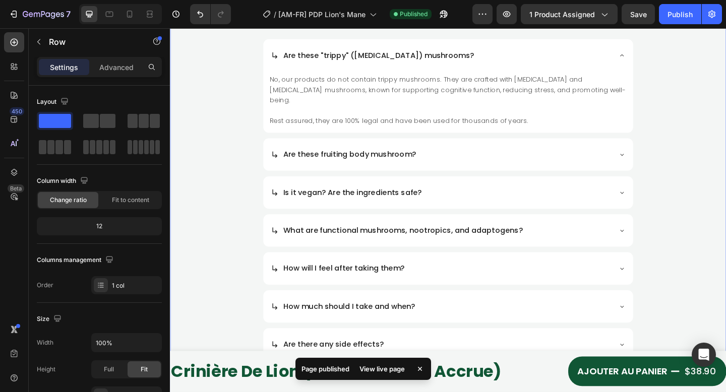
scroll to position [1231, 0]
click at [278, 46] on div "Accordion" at bounding box center [290, 45] width 34 height 9
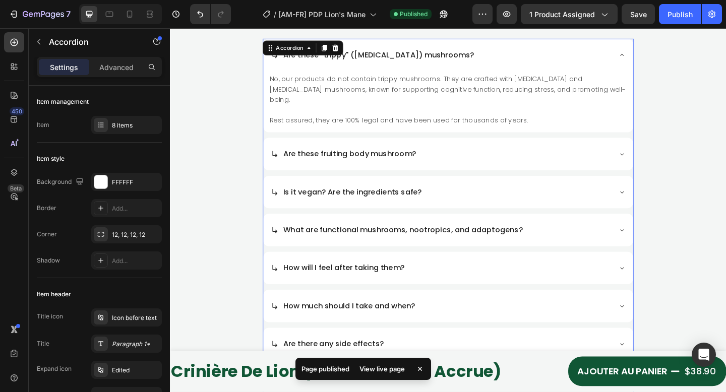
click at [658, 55] on icon at bounding box center [662, 57] width 8 height 8
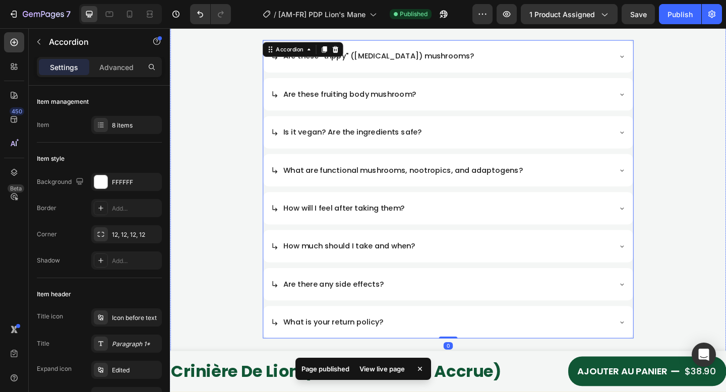
scroll to position [1219, 0]
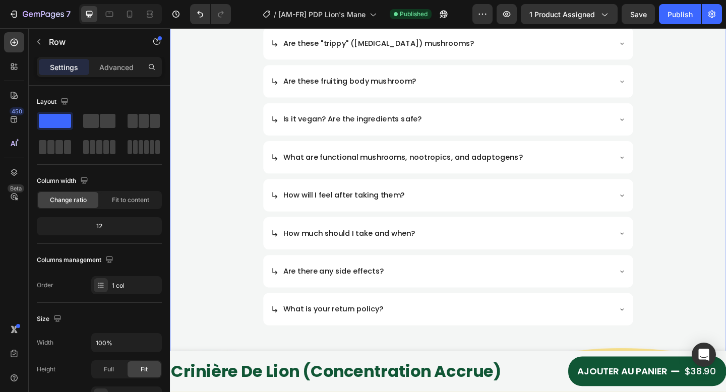
scroll to position [1201, 0]
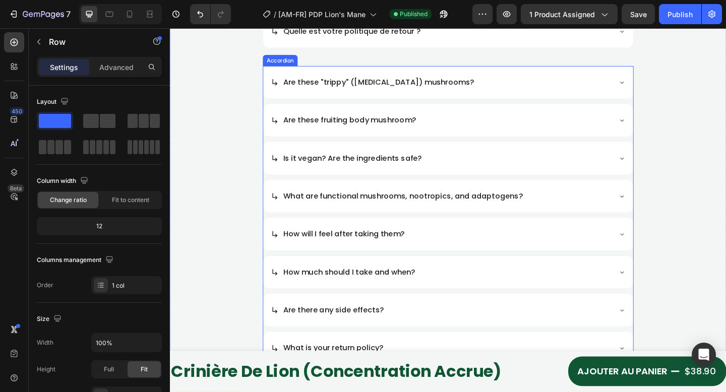
click at [283, 65] on div "Accordion" at bounding box center [290, 63] width 34 height 9
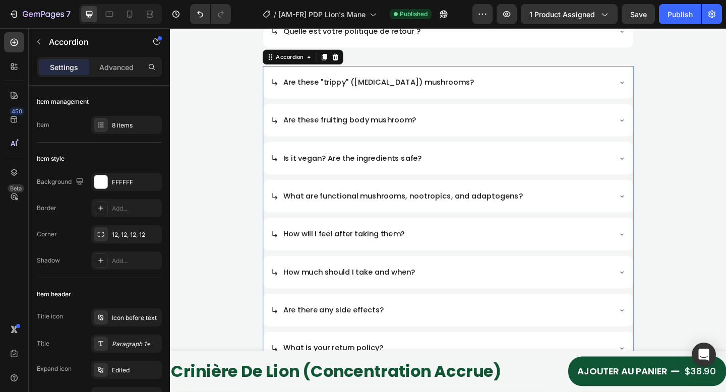
drag, startPoint x: 351, startPoint y: 62, endPoint x: 383, endPoint y: 96, distance: 47.5
click at [351, 62] on icon at bounding box center [350, 59] width 7 height 7
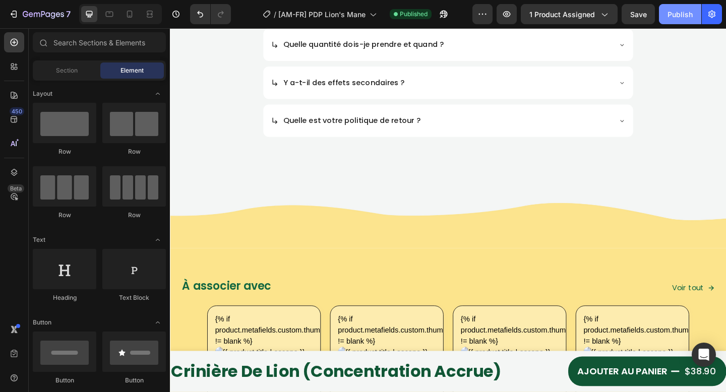
click at [680, 17] on div "Publish" at bounding box center [680, 14] width 25 height 11
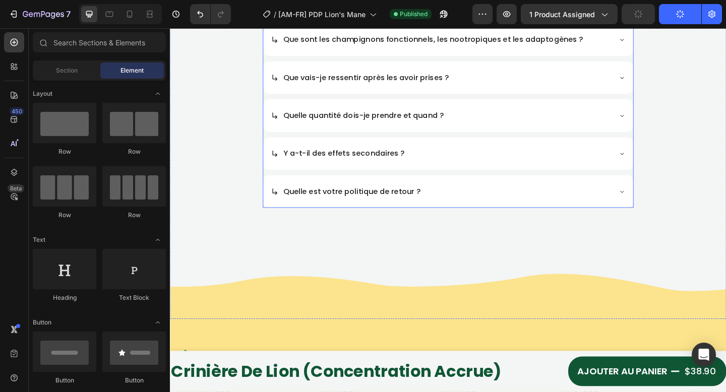
scroll to position [1012, 0]
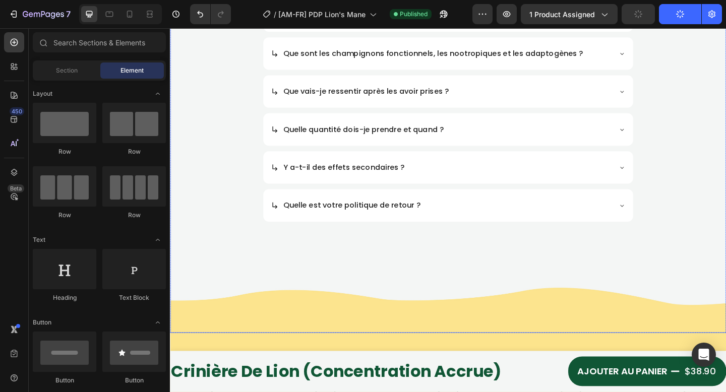
click at [370, 278] on div "QUESTIONS FRÉQUEMMENT POSÉES Heading S’agit-il de champignons « hallucinogènes …" at bounding box center [472, 65] width 605 height 590
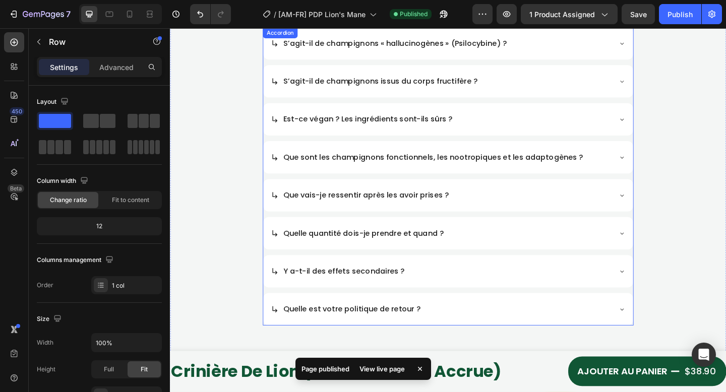
scroll to position [885, 0]
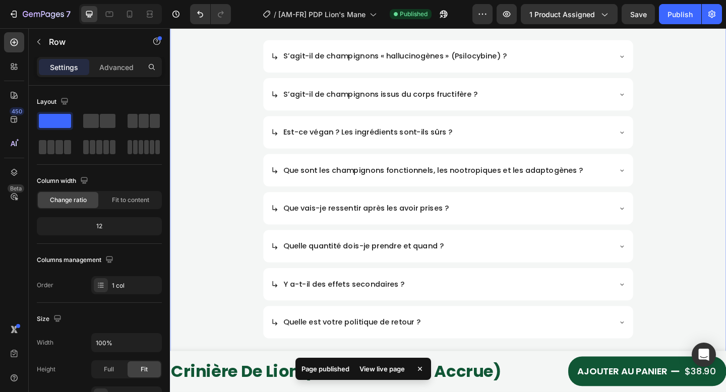
click at [711, 286] on div "QUESTIONS FRÉQUEMMENT POSÉES Heading S’agit-il de champignons « hallucinogènes …" at bounding box center [472, 151] width 605 height 469
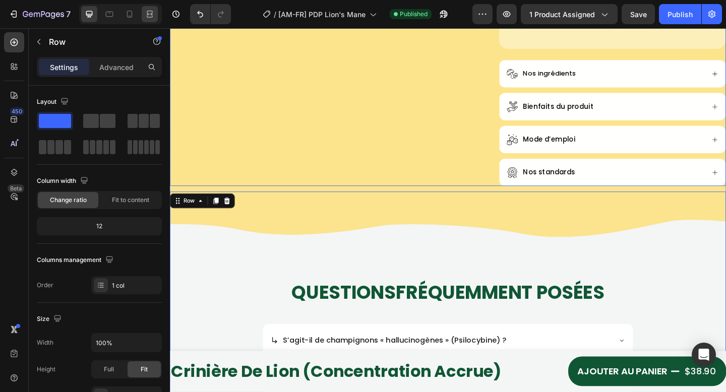
scroll to position [567, 0]
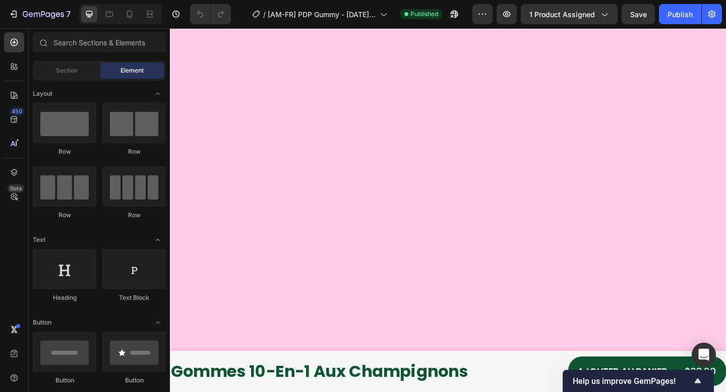
scroll to position [1836, 0]
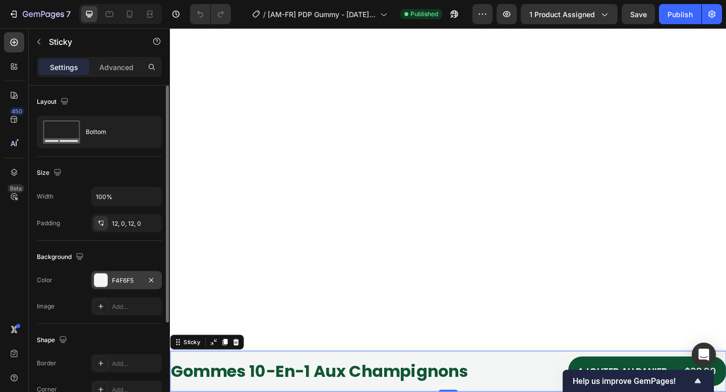
click at [127, 279] on div "F4F6F5" at bounding box center [126, 280] width 29 height 9
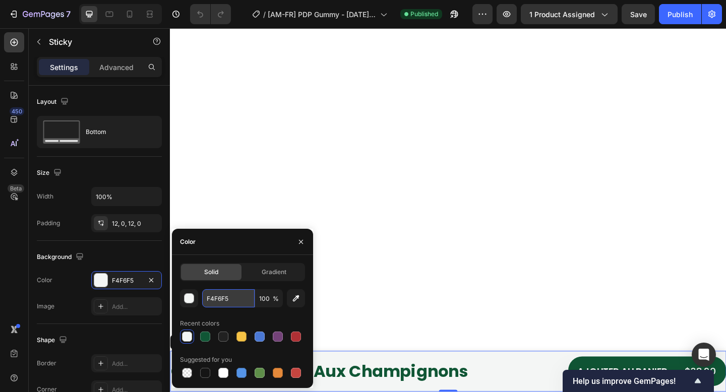
click at [243, 299] on input "F4F6F5" at bounding box center [228, 299] width 52 height 18
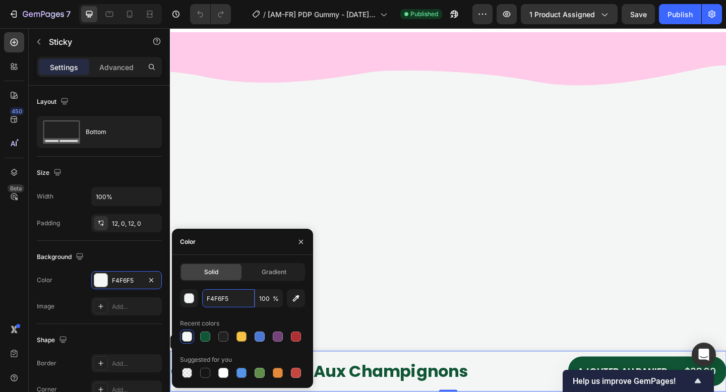
scroll to position [3009, 0]
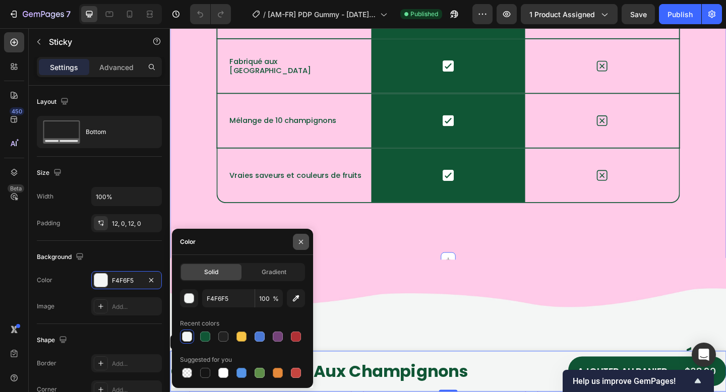
click at [296, 244] on button "button" at bounding box center [301, 242] width 16 height 16
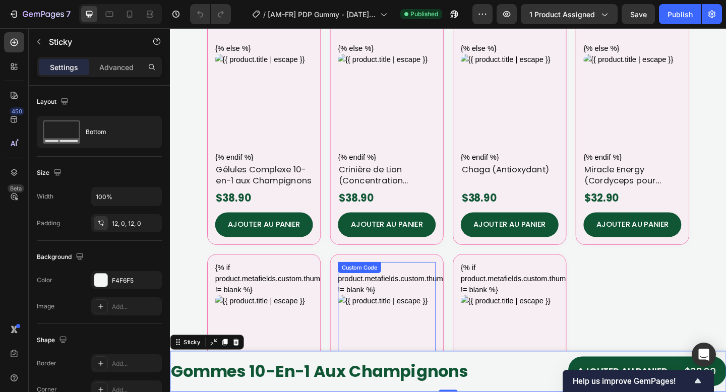
scroll to position [4587, 0]
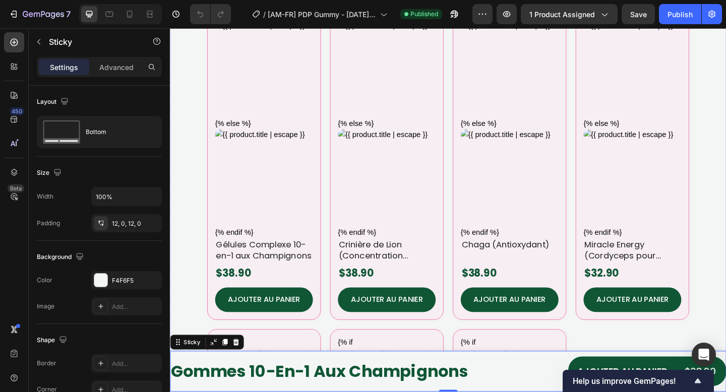
click at [466, 317] on div "{% if product.metafields.custom.thumbnail != blank %} {% else %} {% endif %} Cu…" at bounding box center [472, 351] width 525 height 752
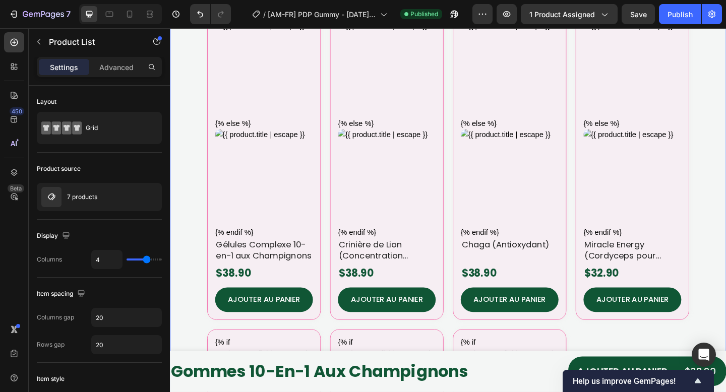
click at [192, 263] on div "{% if product.metafields.custom.thumbnail != blank %} {% else %} {% endif %} Cu…" at bounding box center [472, 361] width 605 height 772
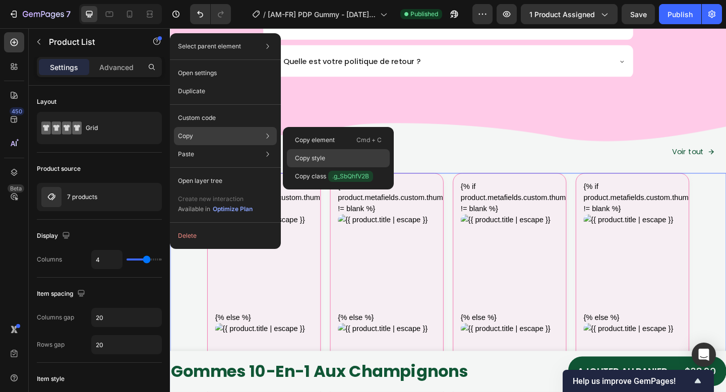
drag, startPoint x: 307, startPoint y: 160, endPoint x: 330, endPoint y: 8, distance: 154.2
click at [307, 160] on p "Copy style" at bounding box center [310, 158] width 30 height 9
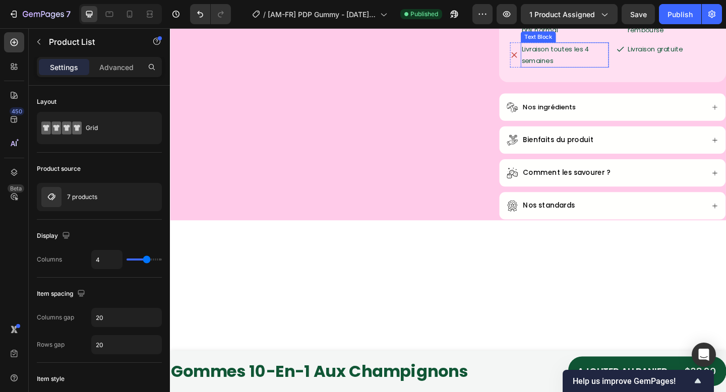
scroll to position [233, 0]
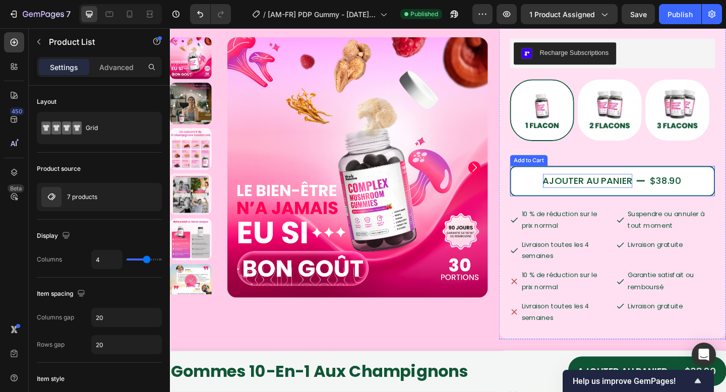
click at [593, 196] on div "AJOUTER AU PANIER" at bounding box center [624, 194] width 97 height 15
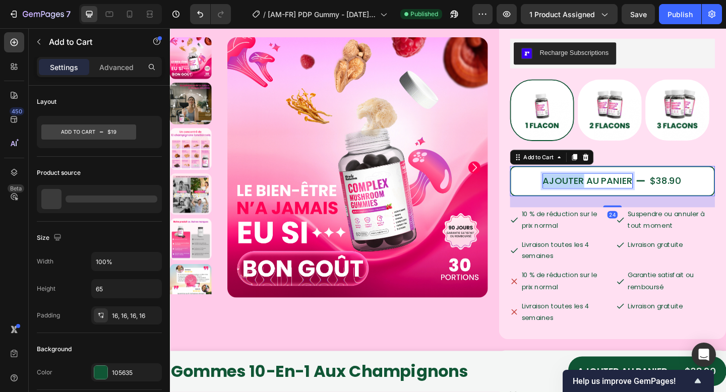
click at [593, 196] on div "AJOUTER AU PANIER" at bounding box center [624, 194] width 97 height 15
click at [593, 196] on p "AJOUTER AU PANIER" at bounding box center [624, 194] width 97 height 15
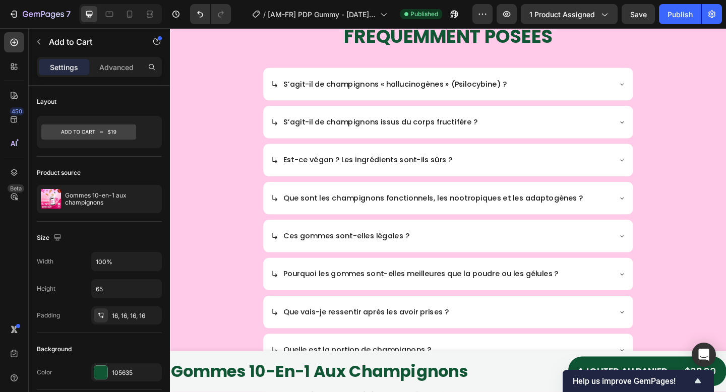
scroll to position [3588, 0]
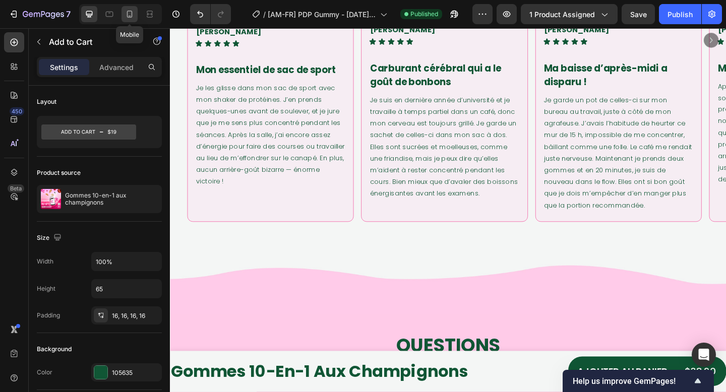
drag, startPoint x: 179, startPoint y: 122, endPoint x: 130, endPoint y: 11, distance: 121.3
click at [130, 11] on icon at bounding box center [130, 14] width 10 height 10
type input "50"
type input "16"
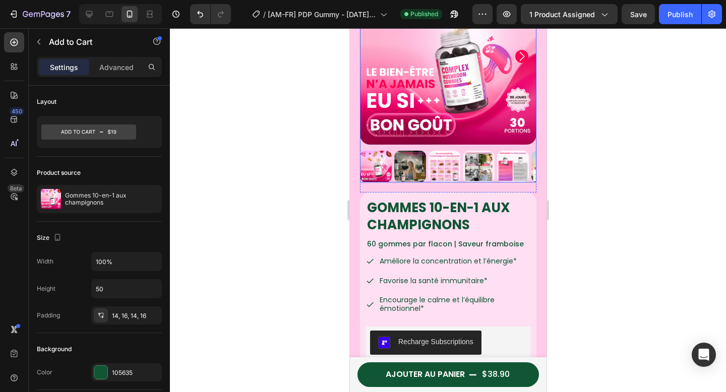
scroll to position [95, 0]
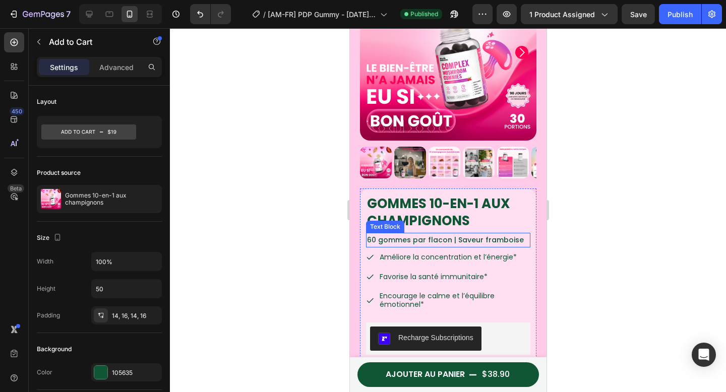
drag, startPoint x: 480, startPoint y: 228, endPoint x: 482, endPoint y: 222, distance: 6.4
click at [480, 234] on p "60 gommes par flacon | Saveur framboise" at bounding box center [448, 240] width 162 height 13
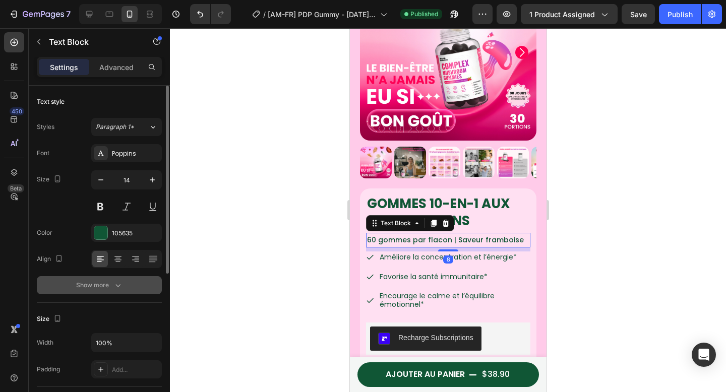
drag, startPoint x: 99, startPoint y: 273, endPoint x: 90, endPoint y: 284, distance: 14.7
click at [91, 282] on div "Font Poppins Size 14 Color 105635 Align Show more" at bounding box center [99, 219] width 125 height 150
click at [93, 283] on div "Show more" at bounding box center [99, 285] width 47 height 10
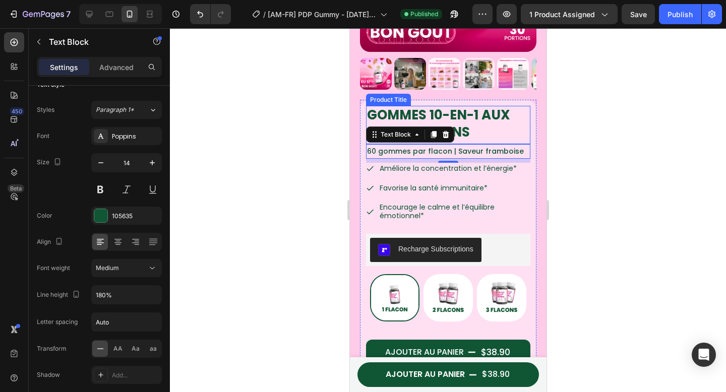
scroll to position [266, 0]
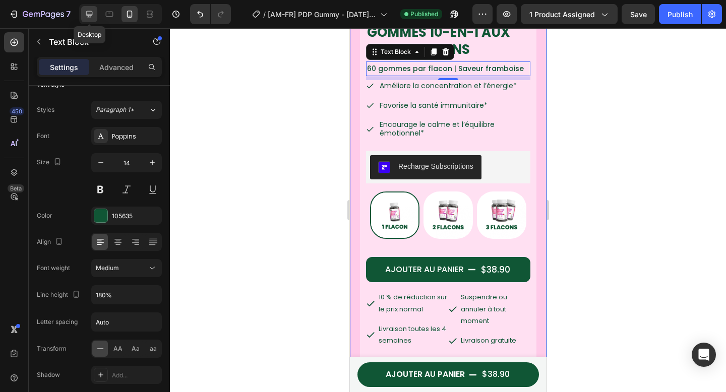
click at [90, 16] on icon at bounding box center [89, 14] width 7 height 7
type input "16"
type input "130%"
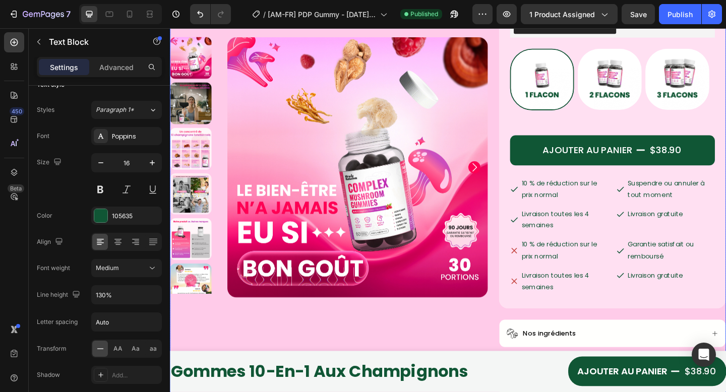
scroll to position [357, 0]
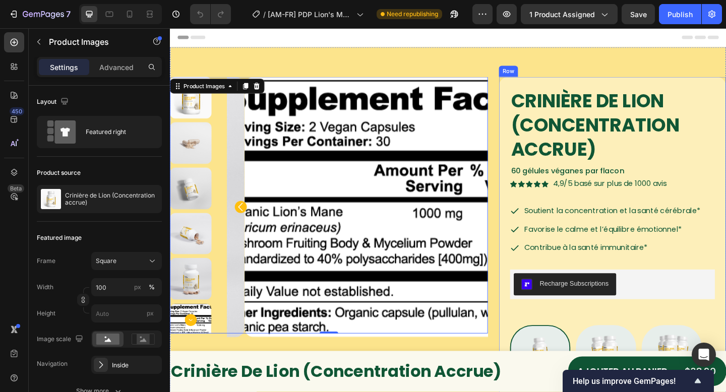
scroll to position [495, 0]
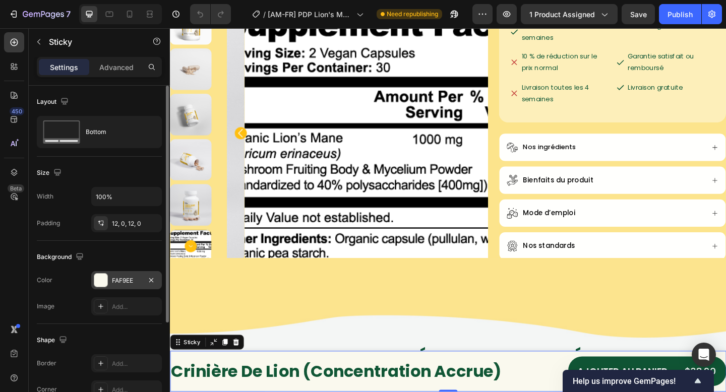
click at [97, 273] on div "FAF9EE" at bounding box center [126, 280] width 71 height 18
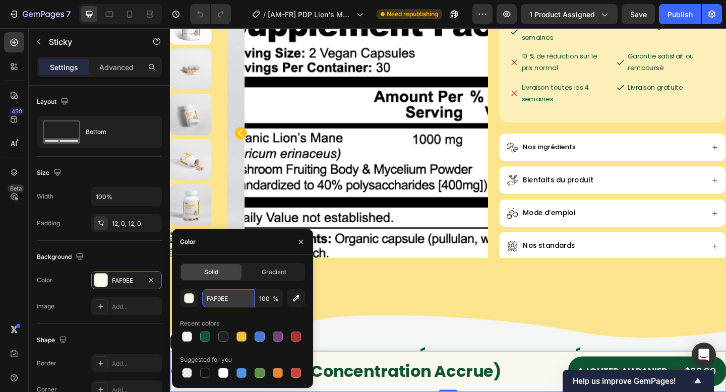
click at [236, 302] on input "FAF9EE" at bounding box center [228, 299] width 52 height 18
paste input "4F6F5"
type input "F4F6F5"
click at [303, 242] on icon "button" at bounding box center [301, 242] width 8 height 8
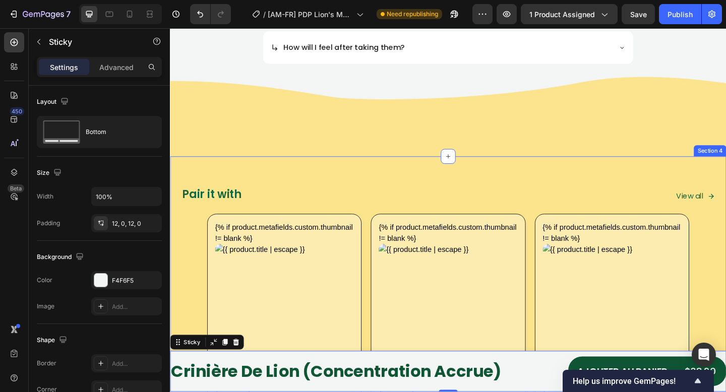
scroll to position [1858, 0]
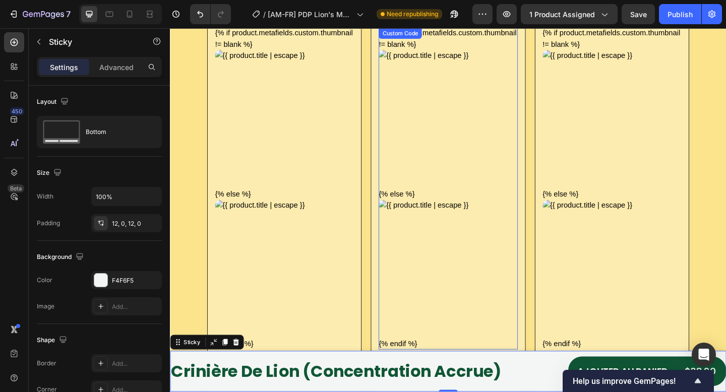
click at [483, 198] on img at bounding box center [472, 127] width 151 height 151
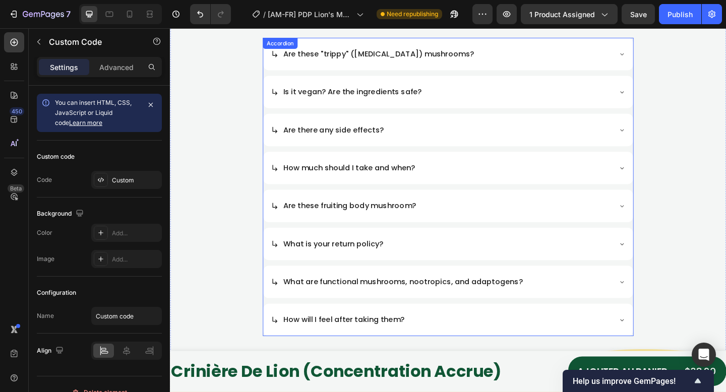
scroll to position [1347, 0]
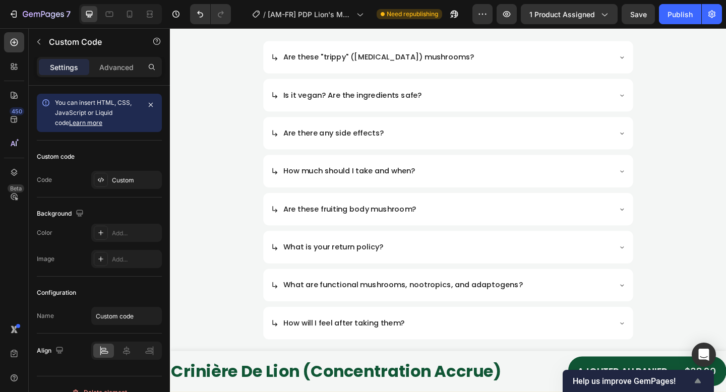
click at [700, 381] on icon "Show survey - Help us improve GemPages!" at bounding box center [698, 381] width 6 height 5
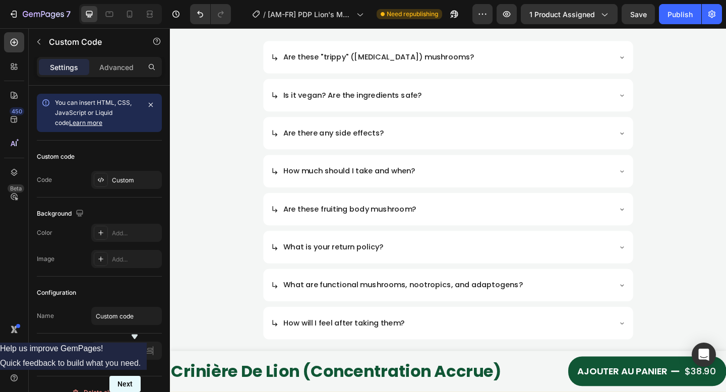
click at [141, 377] on button "Next" at bounding box center [124, 384] width 31 height 16
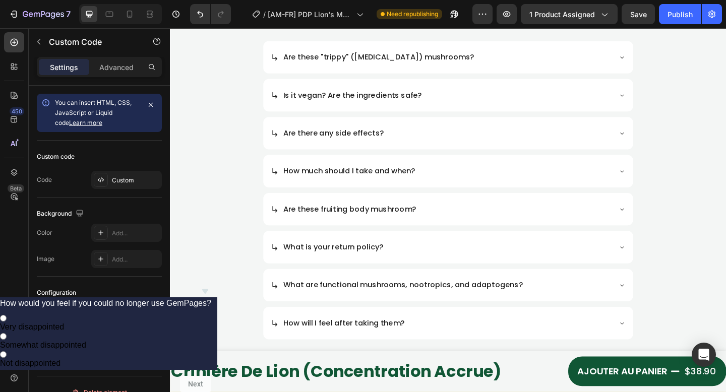
click at [61, 359] on span "Not disappointed" at bounding box center [30, 363] width 61 height 9
click at [7, 352] on input "Not disappointed" at bounding box center [3, 355] width 7 height 7
radio input "true"
click at [211, 376] on button "Next" at bounding box center [195, 384] width 31 height 16
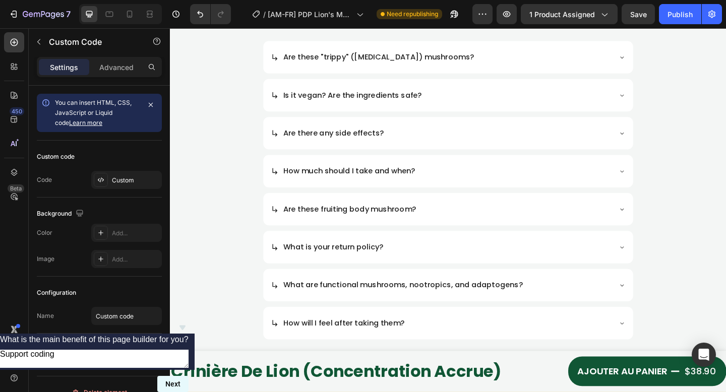
type textarea "Support coding"
click at [189, 376] on button "Next" at bounding box center [172, 384] width 31 height 16
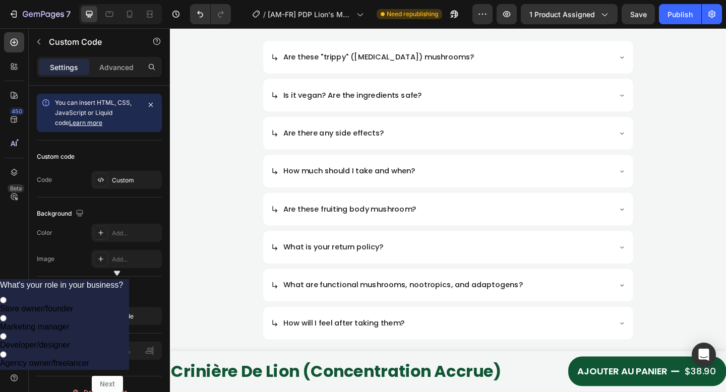
click at [73, 305] on span "Store owner/founder" at bounding box center [36, 309] width 73 height 9
click at [7, 297] on input "Store owner/founder" at bounding box center [3, 300] width 7 height 7
radio input "true"
click at [123, 377] on button "Next" at bounding box center [107, 384] width 31 height 16
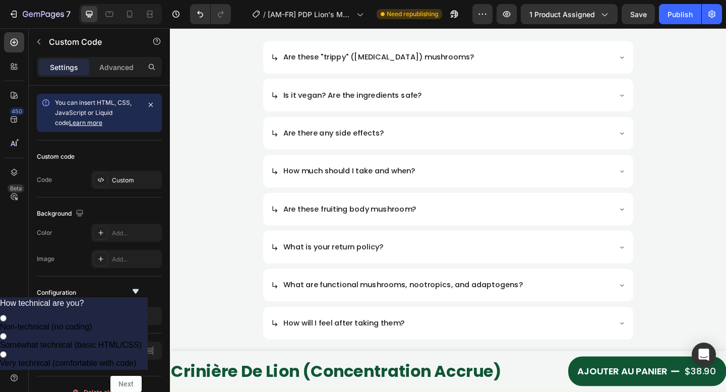
drag, startPoint x: 610, startPoint y: 280, endPoint x: 648, endPoint y: 310, distance: 48.8
click at [92, 323] on span "Non-technical (no coding)" at bounding box center [46, 327] width 92 height 9
click at [7, 315] on input "Non-technical (no coding)" at bounding box center [3, 318] width 7 height 7
radio input "true"
click at [142, 376] on button "Next" at bounding box center [125, 384] width 31 height 16
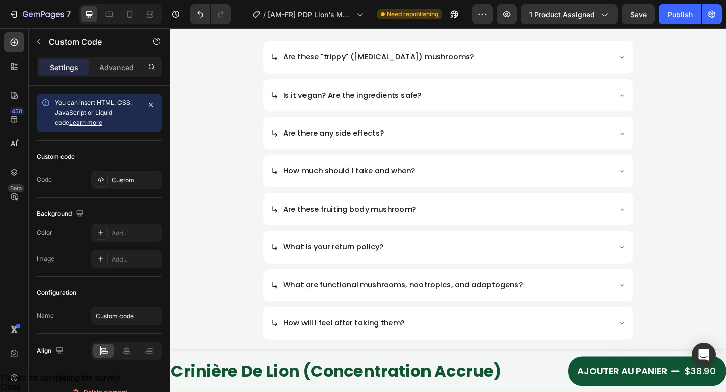
click at [21, 383] on button "Close" at bounding box center [10, 387] width 21 height 9
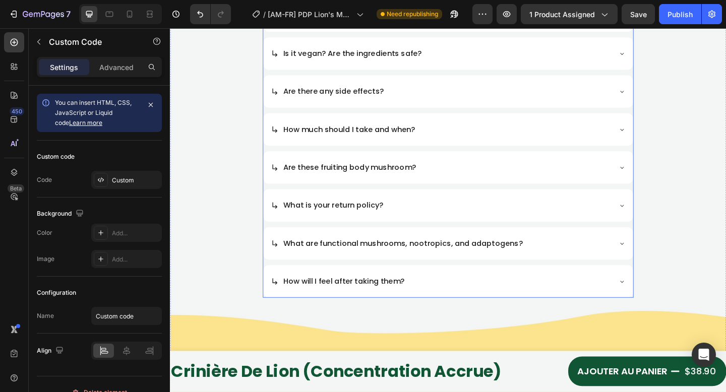
scroll to position [1331, 0]
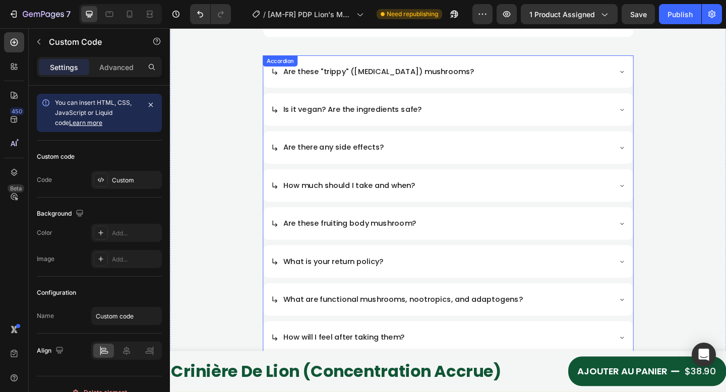
click at [384, 136] on div "Are these "trippy" (Psilocybin) mushrooms? Is it vegan? Are the ingredients saf…" at bounding box center [473, 220] width 404 height 325
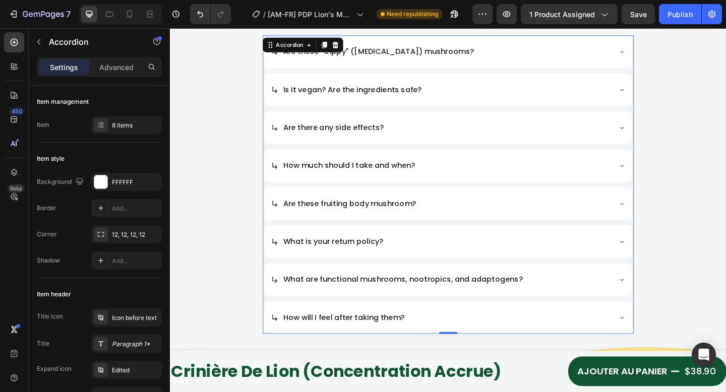
scroll to position [1353, 0]
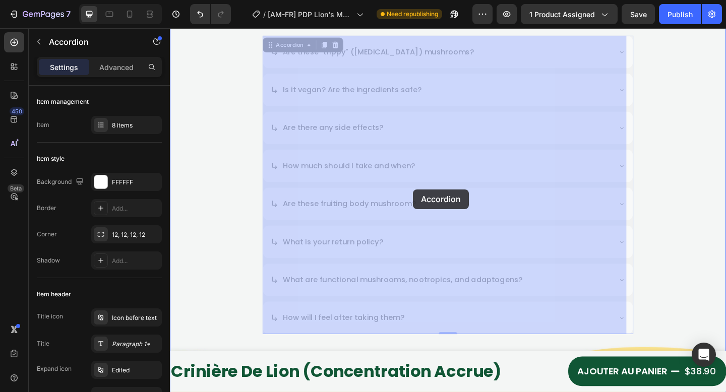
drag, startPoint x: 451, startPoint y: 212, endPoint x: 435, endPoint y: 209, distance: 16.0
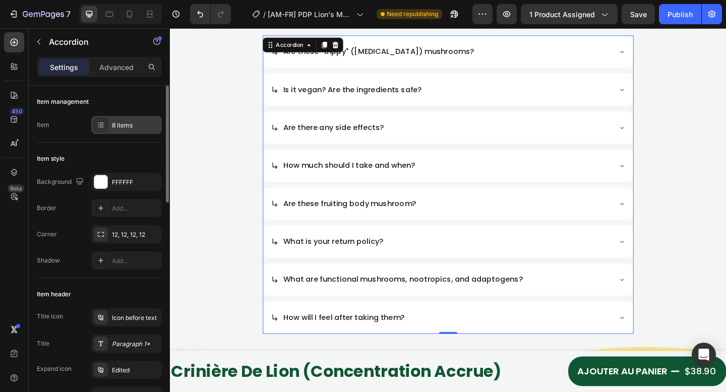
click at [113, 128] on div "8 items" at bounding box center [135, 125] width 47 height 9
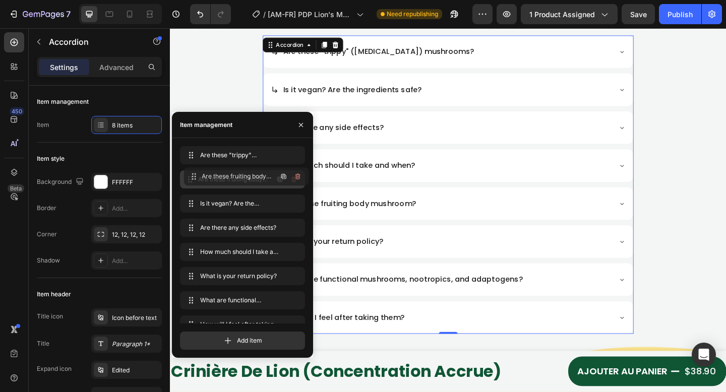
drag, startPoint x: 239, startPoint y: 252, endPoint x: 243, endPoint y: 176, distance: 75.7
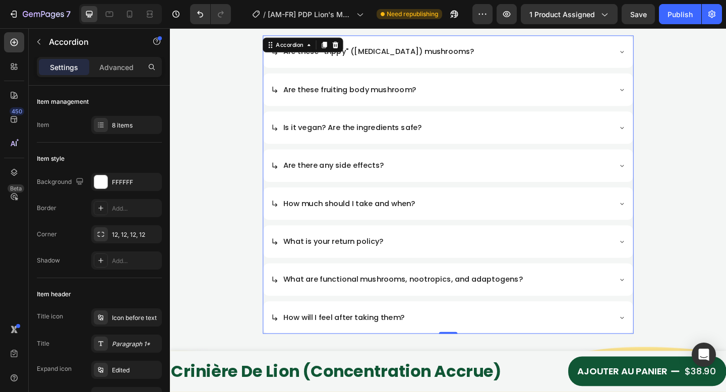
click at [419, 261] on div "What is your return policy?" at bounding box center [464, 260] width 370 height 19
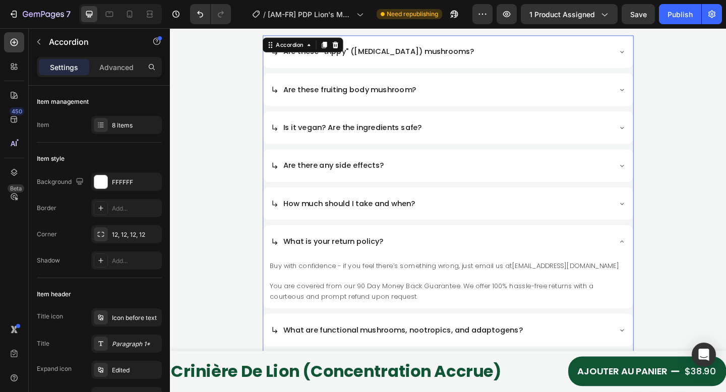
click at [405, 262] on div "What is your return policy?" at bounding box center [464, 260] width 370 height 19
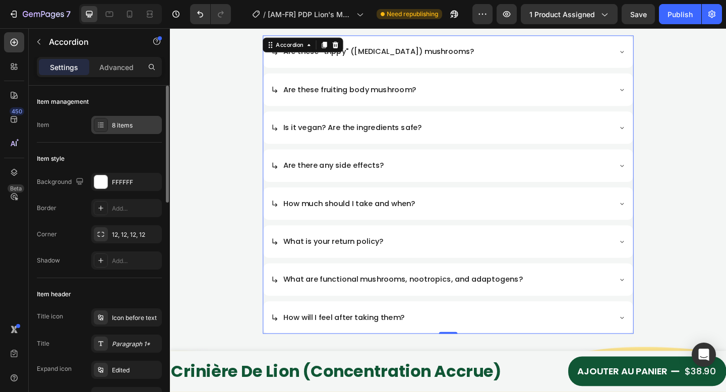
click at [122, 128] on div "8 items" at bounding box center [135, 125] width 47 height 9
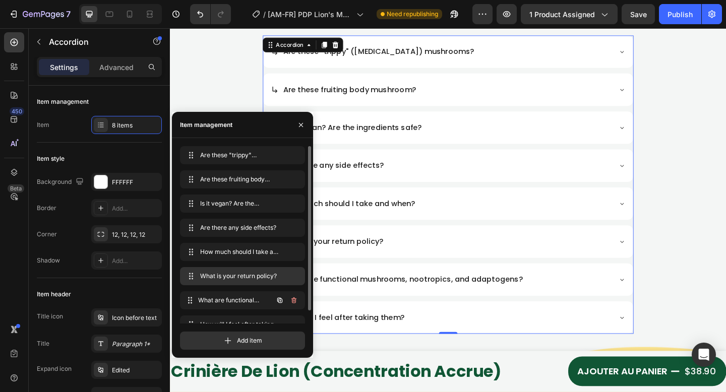
scroll to position [5, 0]
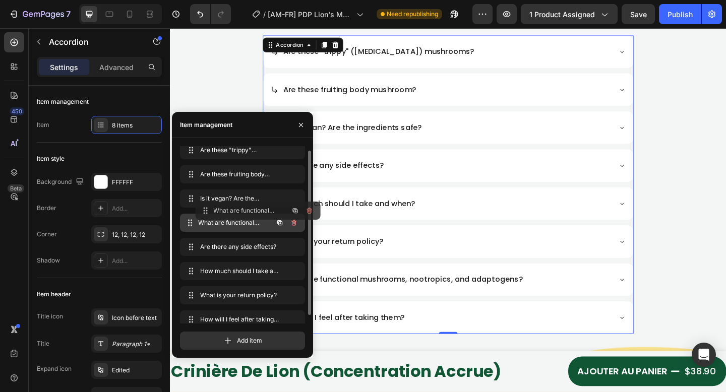
drag, startPoint x: 212, startPoint y: 304, endPoint x: 223, endPoint y: 11, distance: 292.8
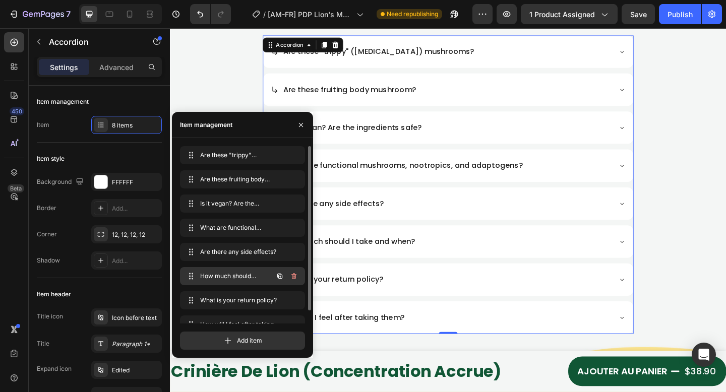
scroll to position [14, 0]
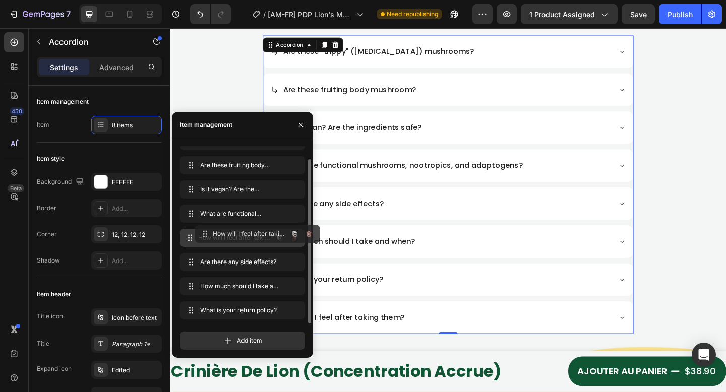
drag, startPoint x: 234, startPoint y: 308, endPoint x: 248, endPoint y: 232, distance: 78.1
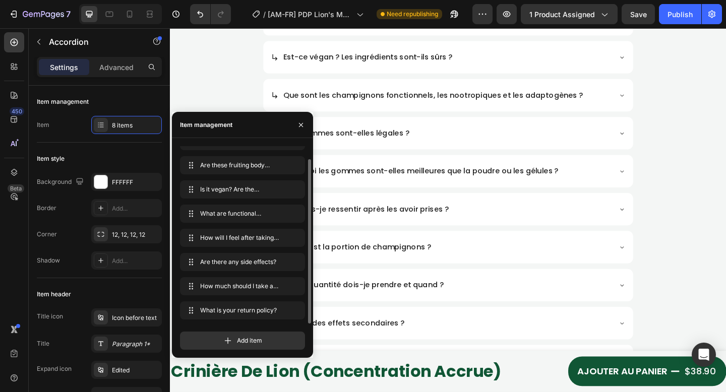
scroll to position [932, 0]
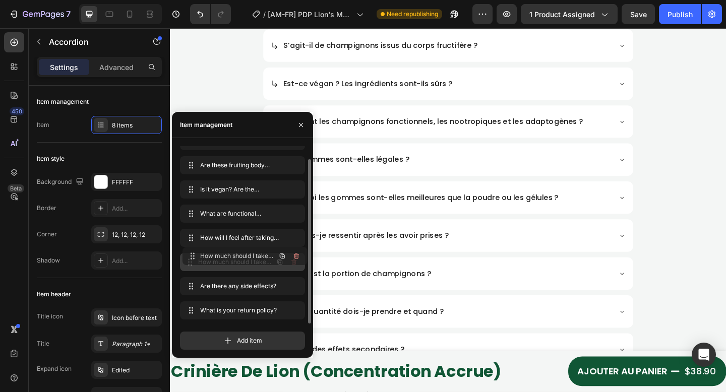
drag, startPoint x: 238, startPoint y: 285, endPoint x: 241, endPoint y: 255, distance: 30.4
click at [426, 257] on span "Que vais-je ressentir après les avoir prises ?" at bounding box center [383, 254] width 180 height 12
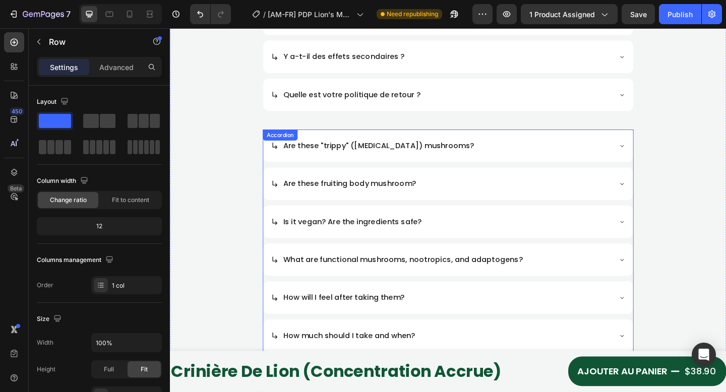
scroll to position [1250, 0]
click at [406, 256] on div "Is it vegan? Are the ingredients safe?" at bounding box center [472, 238] width 403 height 35
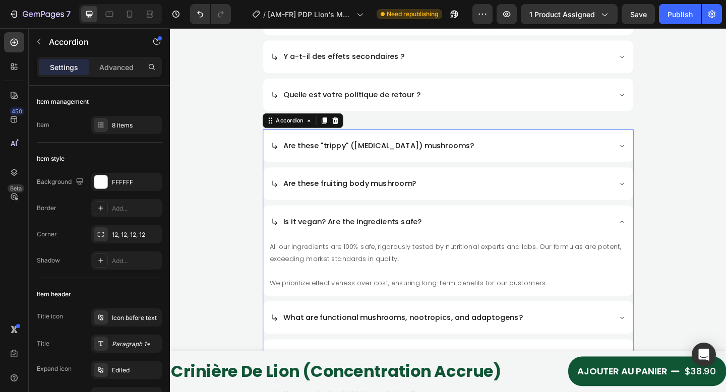
click at [469, 231] on div "Is it vegan? Are the ingredients safe?" at bounding box center [464, 238] width 370 height 19
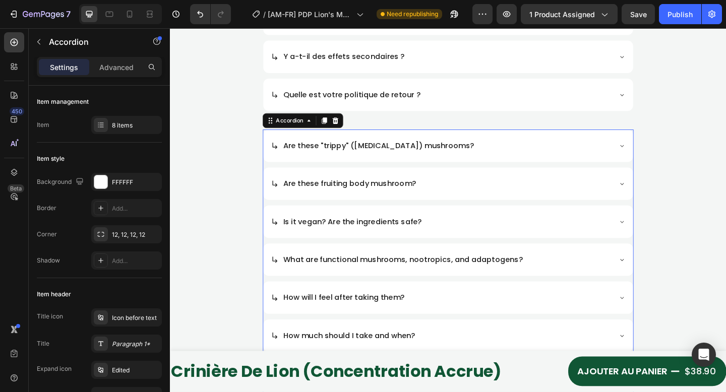
click at [422, 158] on span "Are these "trippy" ([MEDICAL_DATA]) mushrooms?" at bounding box center [397, 156] width 208 height 12
click at [525, 164] on div "Are these "trippy" ([MEDICAL_DATA]) mushrooms?" at bounding box center [464, 156] width 370 height 19
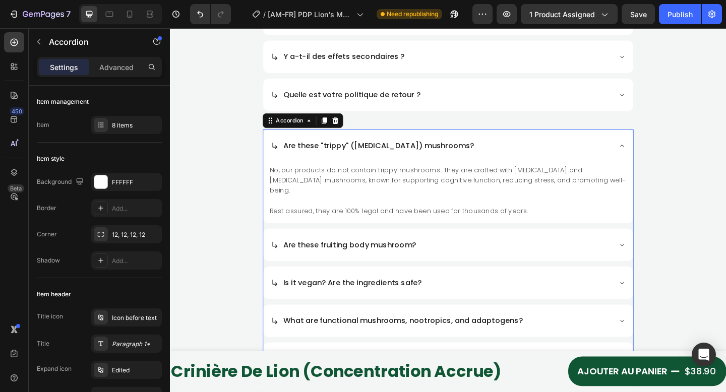
click at [536, 162] on div "Are these "trippy" ([MEDICAL_DATA]) mushrooms?" at bounding box center [464, 156] width 370 height 19
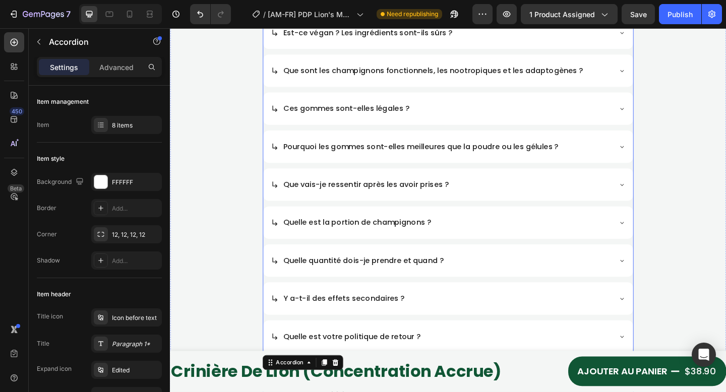
scroll to position [1162, 0]
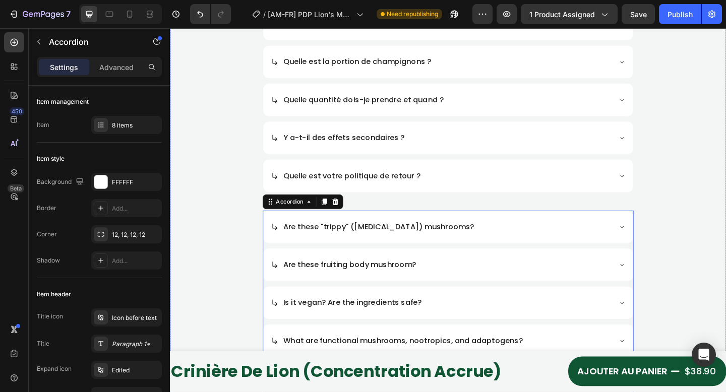
click at [695, 197] on div "QUESTIONS FRÉQUEMMENT POSÉES Heading S’agit-il de champignons « hallucinogènes …" at bounding box center [472, 93] width 605 height 918
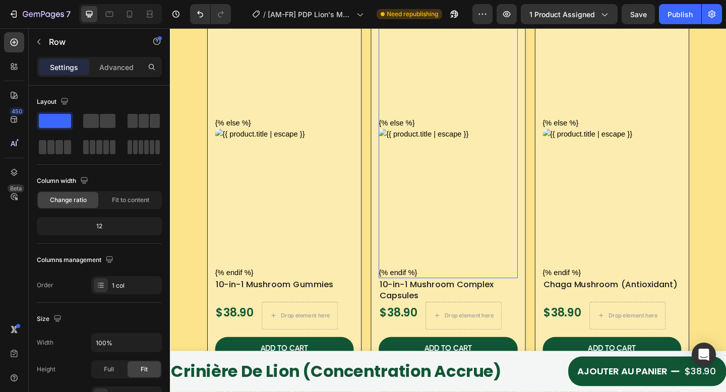
scroll to position [1556, 0]
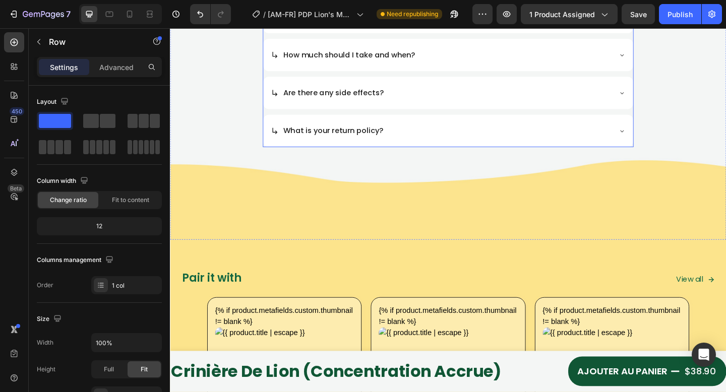
click at [479, 156] on div "What is your return policy?" at bounding box center [472, 140] width 403 height 35
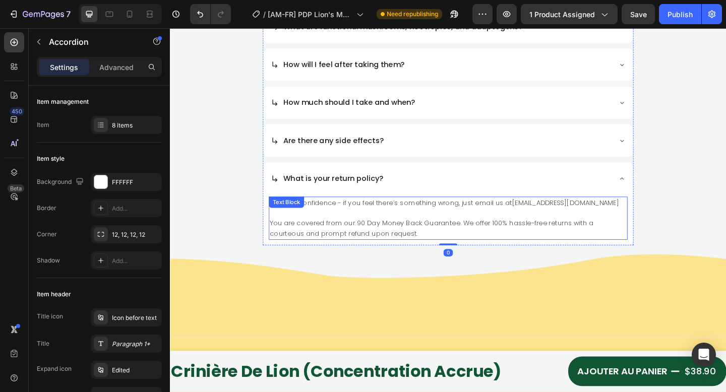
scroll to position [1495, 0]
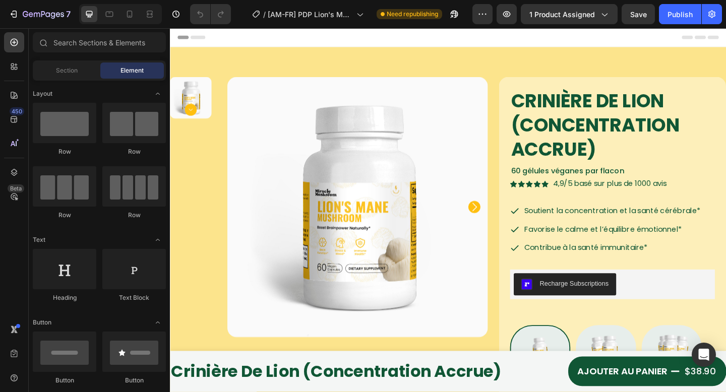
radio input "false"
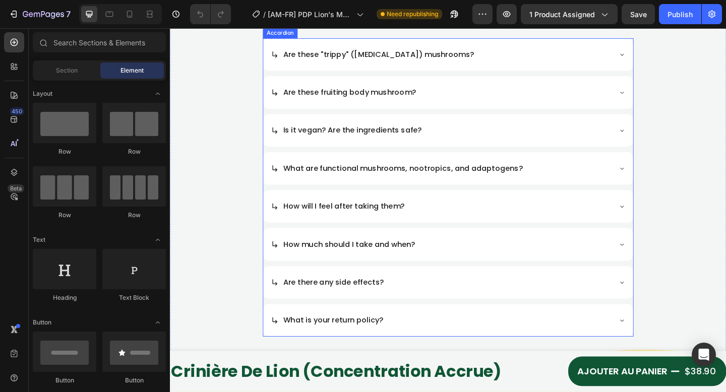
scroll to position [1365, 0]
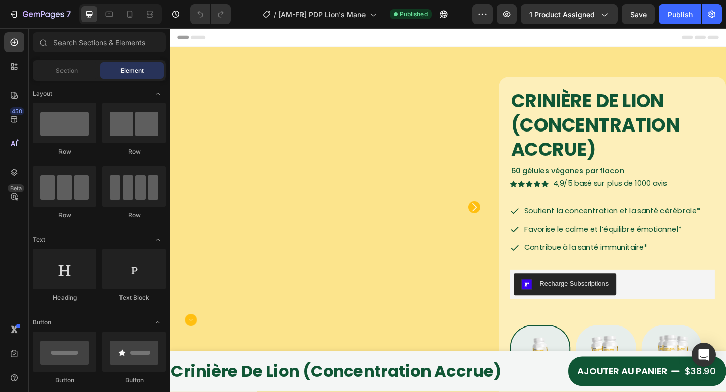
radio input "false"
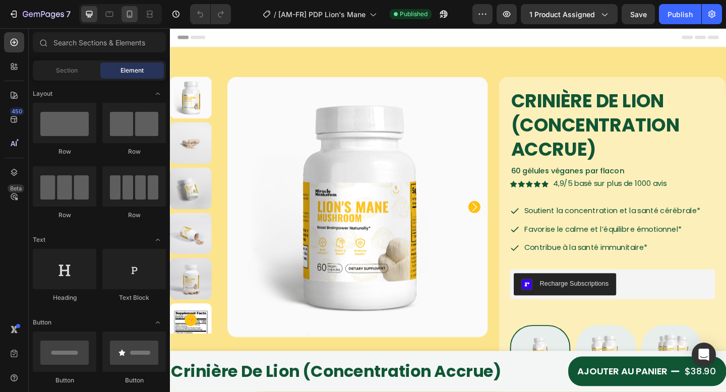
click at [128, 18] on icon at bounding box center [130, 14] width 10 height 10
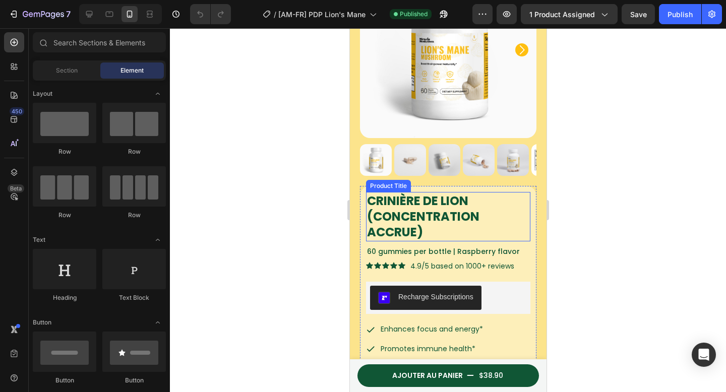
click at [448, 210] on h1 "Crinière de Lion (Concentration accrue)" at bounding box center [448, 216] width 164 height 49
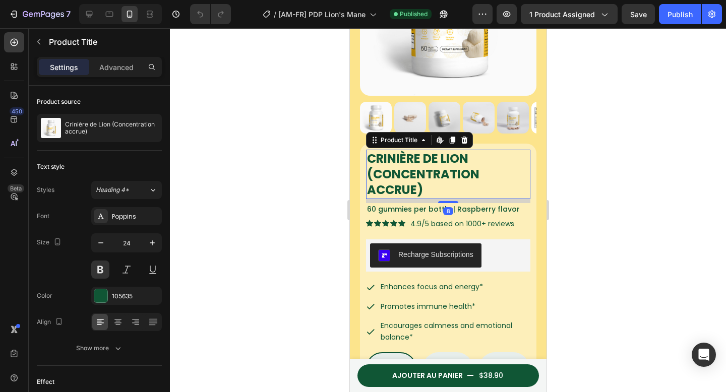
scroll to position [185, 0]
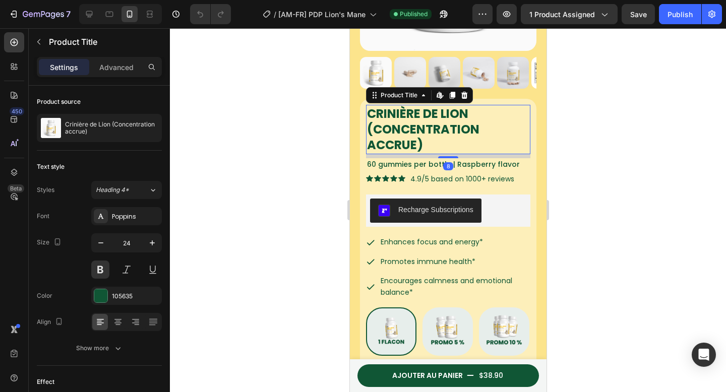
click at [637, 163] on div at bounding box center [448, 210] width 556 height 364
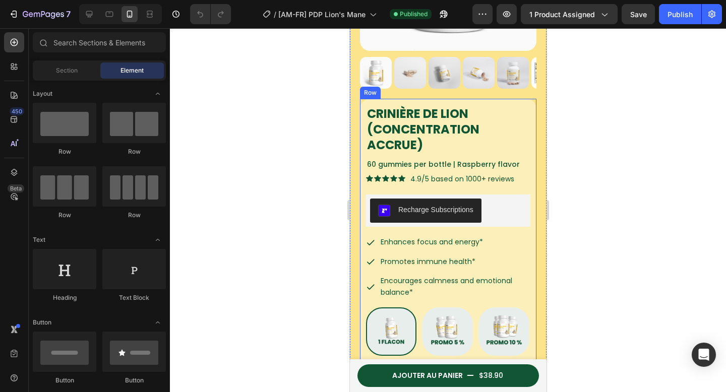
click at [492, 161] on span "60 gummies per bottle | Raspberry flavor" at bounding box center [443, 164] width 153 height 10
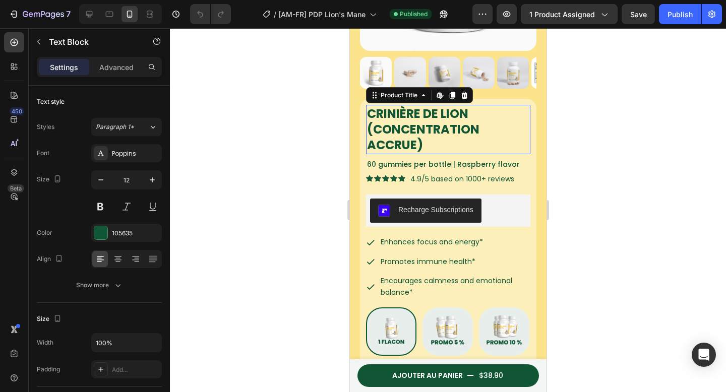
click at [487, 111] on h1 "Crinière de Lion (Concentration accrue)" at bounding box center [448, 129] width 164 height 49
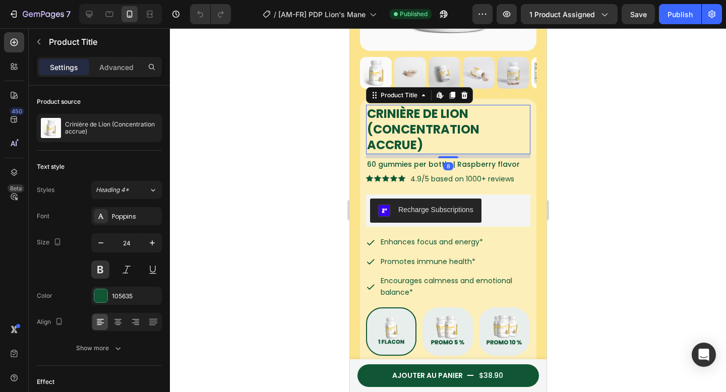
click at [504, 158] on div "60 gummies per bottle | Raspberry flavor" at bounding box center [448, 164] width 164 height 13
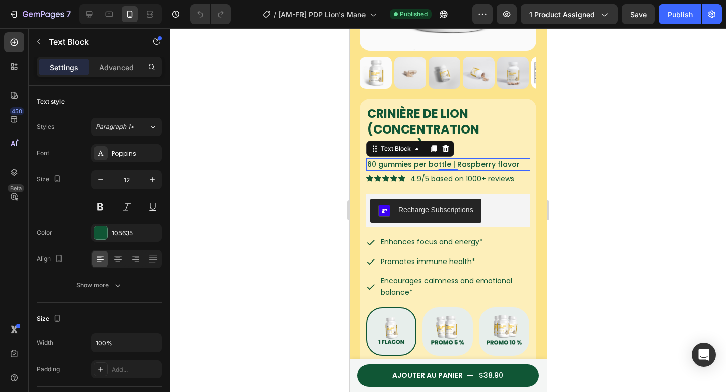
drag, startPoint x: 609, startPoint y: 139, endPoint x: 560, endPoint y: 137, distance: 49.0
click at [609, 138] on div at bounding box center [448, 210] width 556 height 364
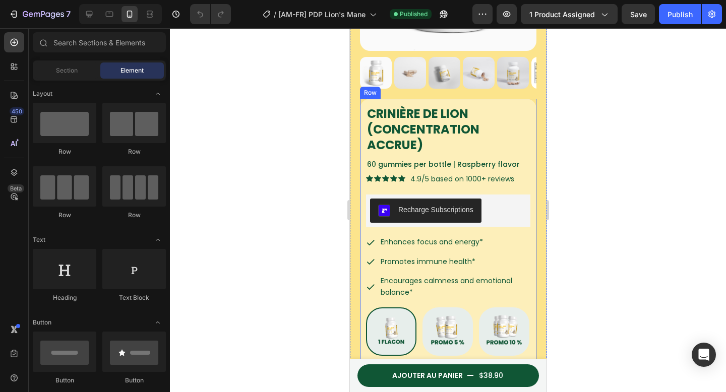
click at [490, 159] on span "60 gummies per bottle | Raspberry flavor" at bounding box center [443, 164] width 153 height 10
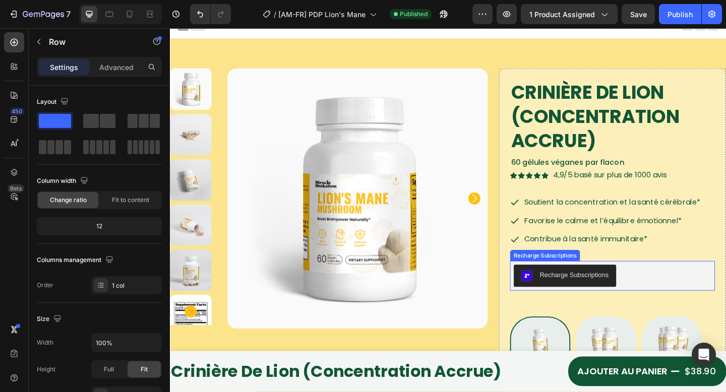
scroll to position [21, 0]
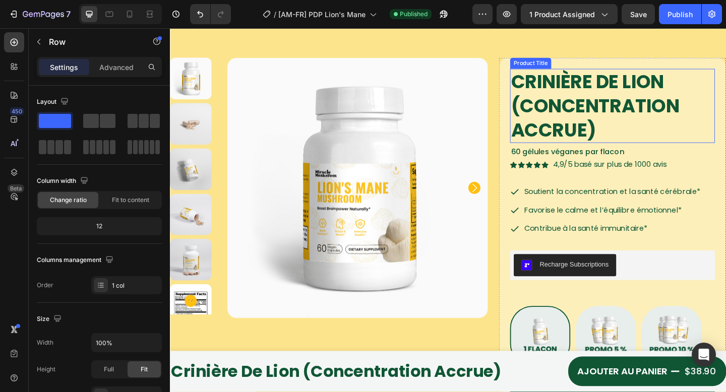
click at [653, 163] on span "60 gélules véganes par flacon" at bounding box center [602, 163] width 123 height 12
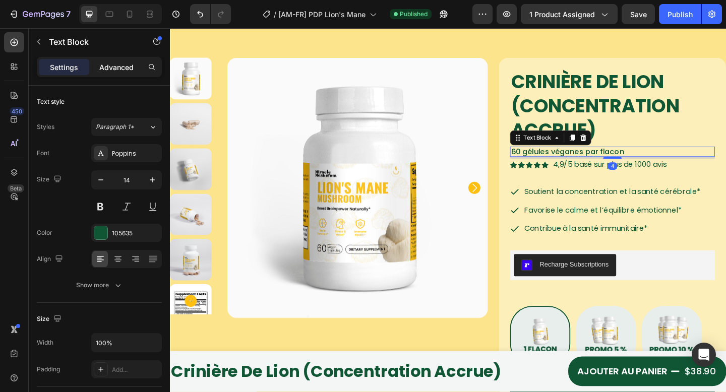
click at [110, 70] on p "Advanced" at bounding box center [116, 67] width 34 height 11
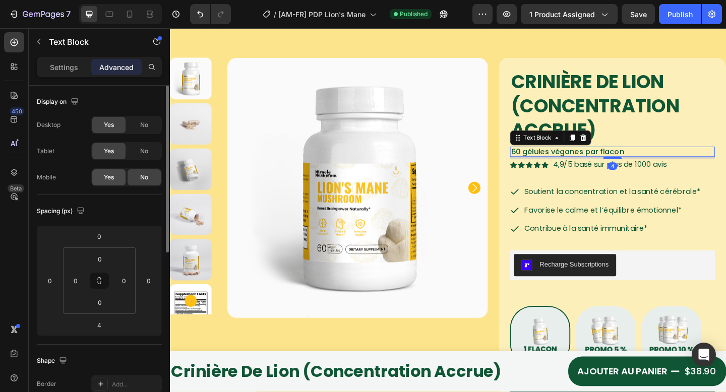
click at [94, 177] on div "Yes" at bounding box center [108, 177] width 33 height 16
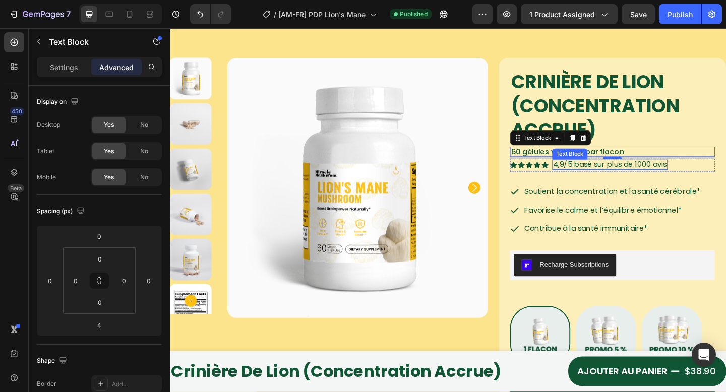
click at [720, 171] on div "Icon Icon Icon Icon Icon Icon List 4,9/5 basé sur plus de 1000 avis Text Block …" at bounding box center [651, 177] width 223 height 14
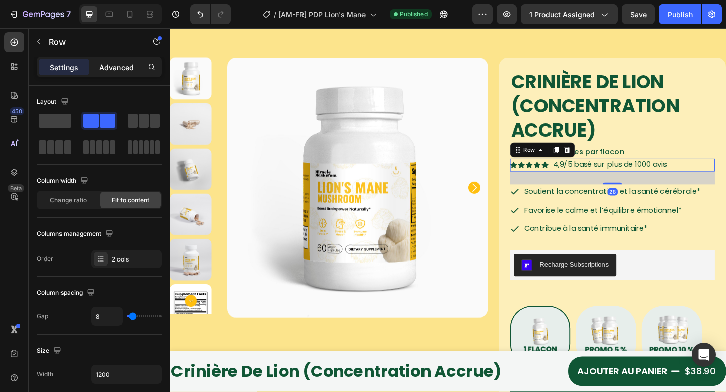
click at [113, 71] on p "Advanced" at bounding box center [116, 67] width 34 height 11
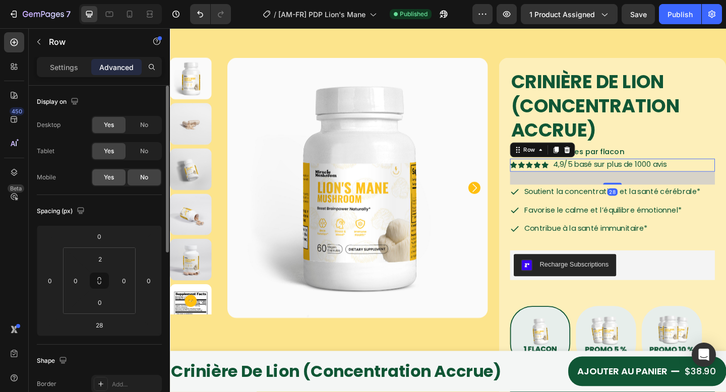
click at [98, 177] on div "Yes" at bounding box center [108, 177] width 33 height 16
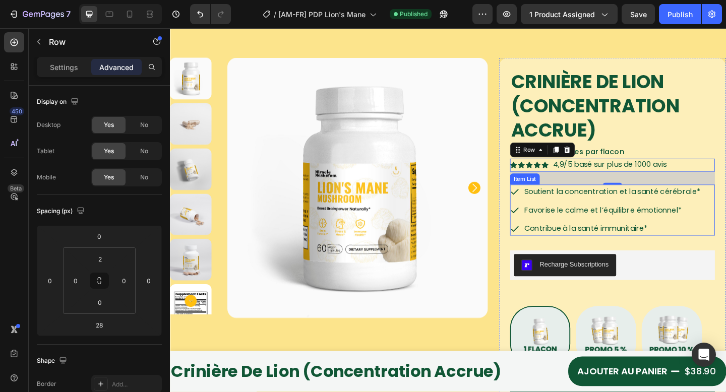
drag, startPoint x: 750, startPoint y: 237, endPoint x: 494, endPoint y: 221, distance: 256.7
click at [726, 237] on div "Soutient la concentration et la santé cérébrale* Favorise le calme et l’équilib…" at bounding box center [651, 226] width 223 height 55
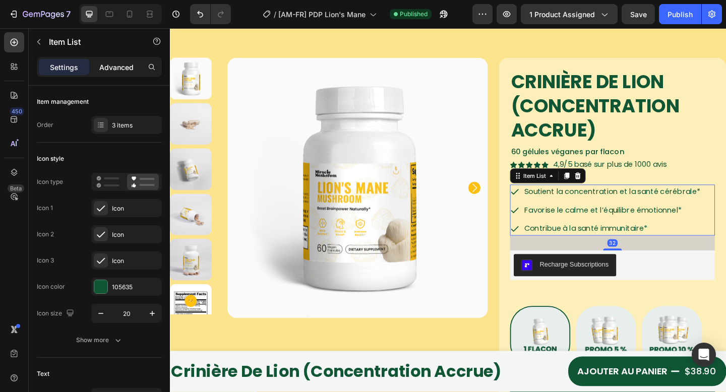
click at [108, 71] on p "Advanced" at bounding box center [116, 67] width 34 height 11
type input "100%"
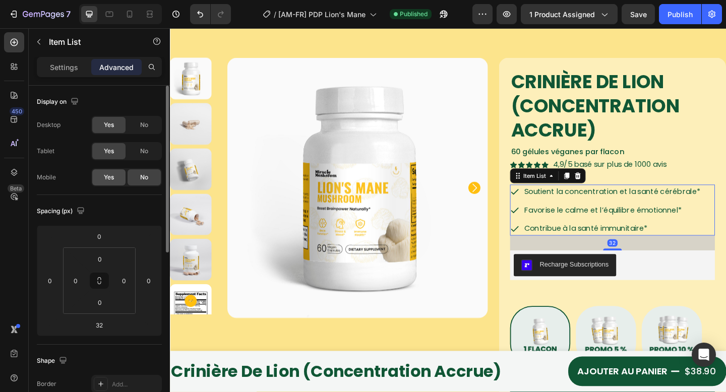
click at [103, 176] on div "Yes" at bounding box center [108, 177] width 33 height 16
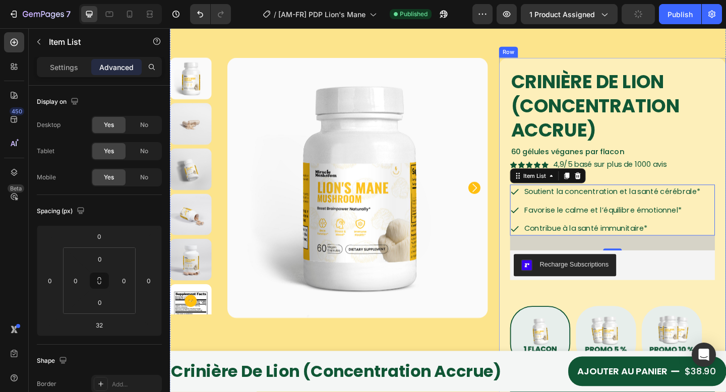
click at [717, 169] on div "Crinière de Lion (Concentration accrue) Product Title 60 gélules véganes par fl…" at bounding box center [651, 333] width 223 height 521
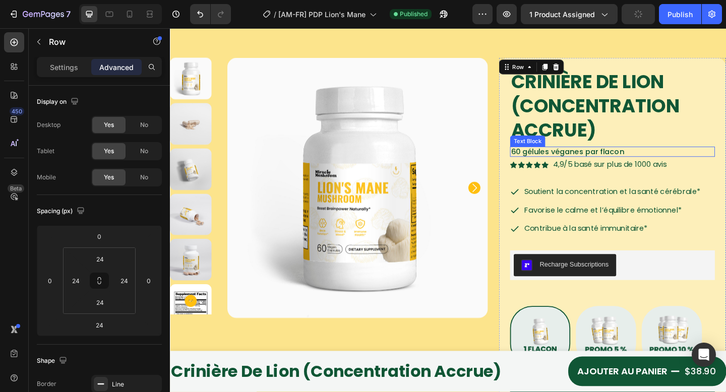
click at [723, 163] on p "60 gélules véganes par flacon" at bounding box center [651, 162] width 221 height 9
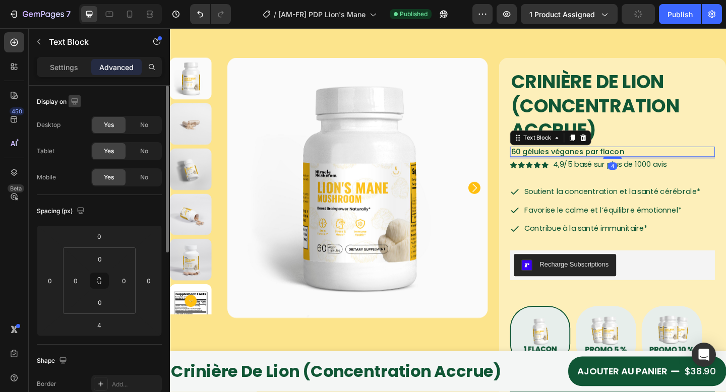
click at [72, 93] on div "Display on Desktop Yes No Tablet Yes No Mobile Yes No" at bounding box center [99, 140] width 125 height 109
click at [76, 100] on icon "button" at bounding box center [75, 101] width 10 height 10
click at [81, 154] on icon "button" at bounding box center [77, 154] width 10 height 10
type input "0"
type input "16"
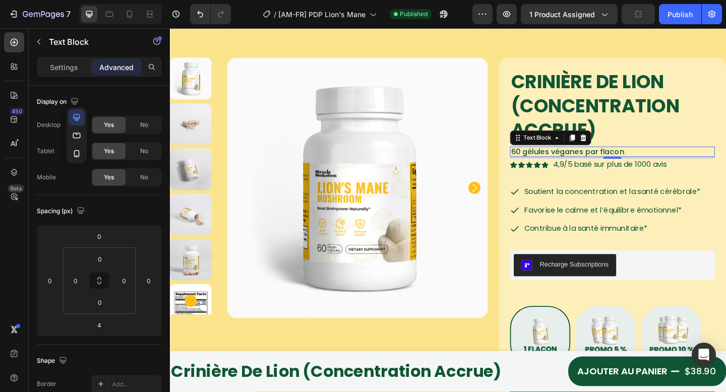
type input "16"
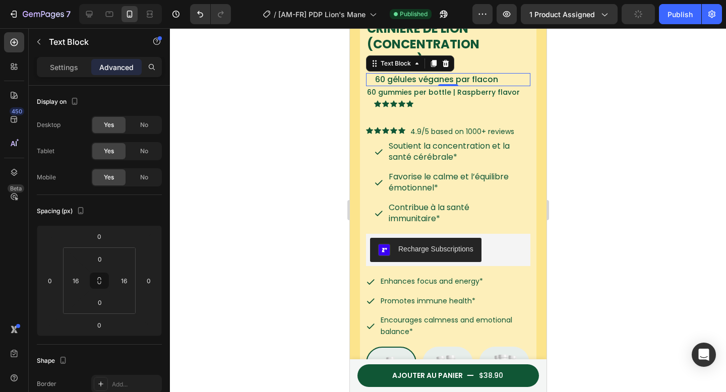
scroll to position [270, 0]
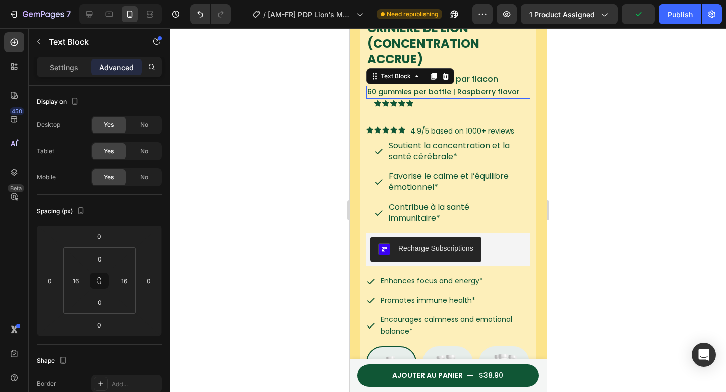
click at [497, 87] on span "60 gummies per bottle | Raspberry flavor" at bounding box center [443, 92] width 153 height 10
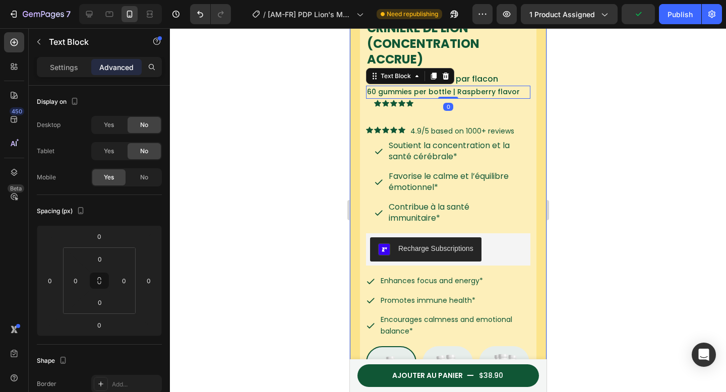
click at [517, 76] on div "60 gélules véganes par flacon Text Block" at bounding box center [448, 80] width 164 height 14
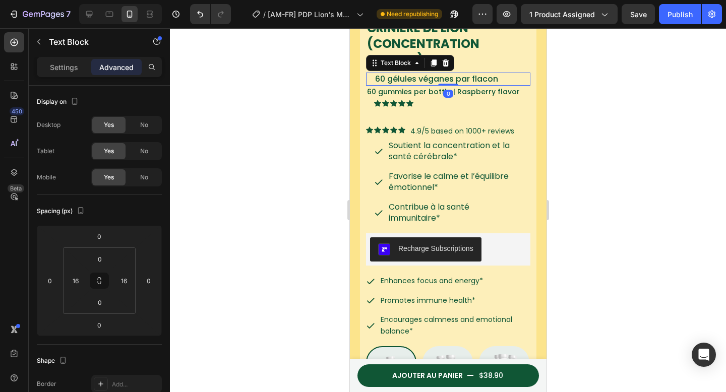
click at [596, 77] on div at bounding box center [448, 210] width 556 height 364
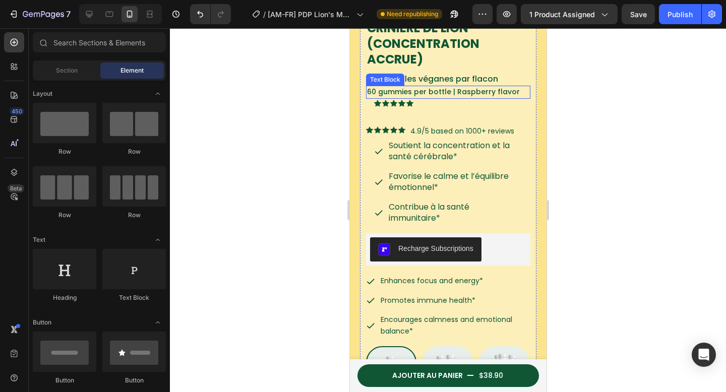
click at [500, 87] on span "60 gummies per bottle | Raspberry flavor" at bounding box center [443, 92] width 153 height 10
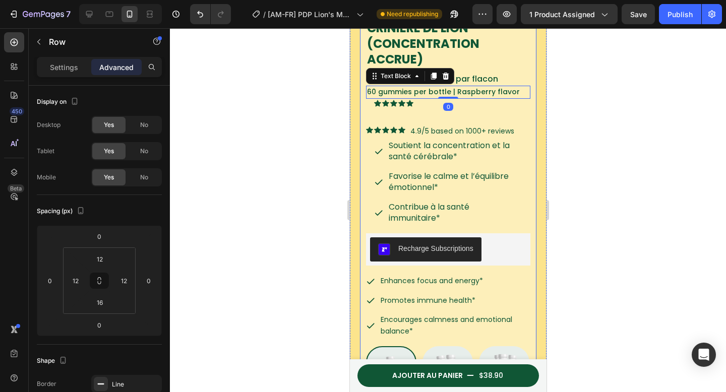
click at [525, 87] on div "Crinière de Lion (Concentration accrue) Product Title 60 gélules véganes par fl…" at bounding box center [448, 358] width 177 height 690
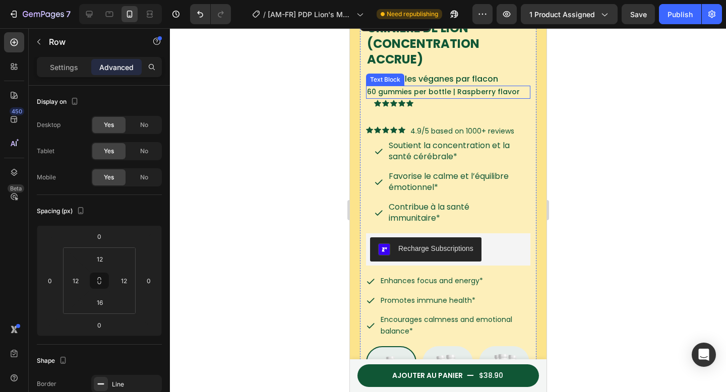
click at [513, 87] on p "60 gummies per bottle | Raspberry flavor" at bounding box center [448, 92] width 162 height 11
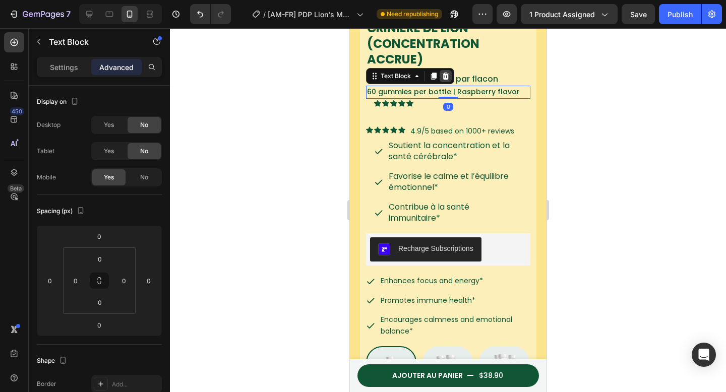
click at [447, 73] on icon at bounding box center [445, 76] width 7 height 7
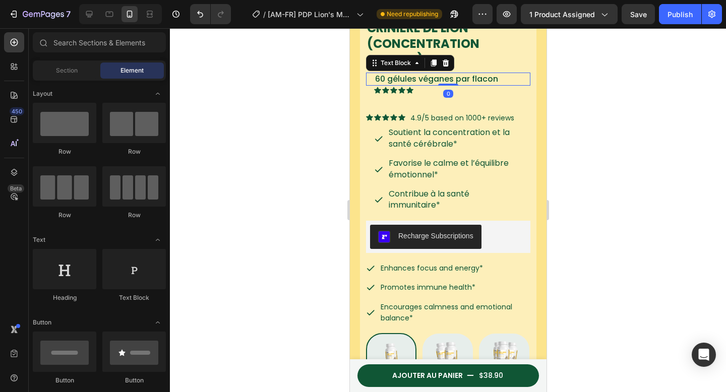
click at [369, 73] on div "60 gélules véganes par flacon Text Block 0" at bounding box center [448, 80] width 164 height 14
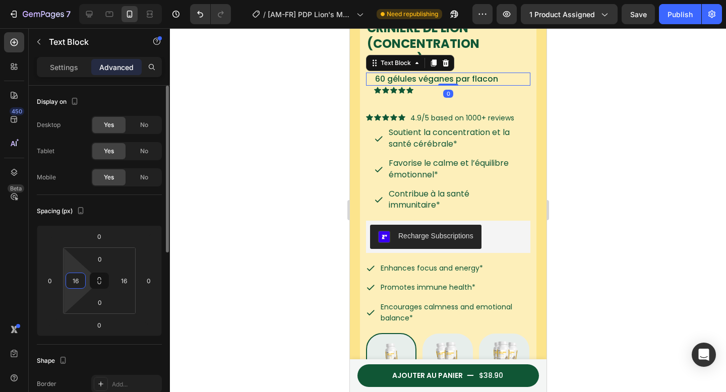
click at [79, 281] on input "16" at bounding box center [75, 280] width 15 height 15
type input "0"
click at [271, 203] on div at bounding box center [448, 210] width 556 height 364
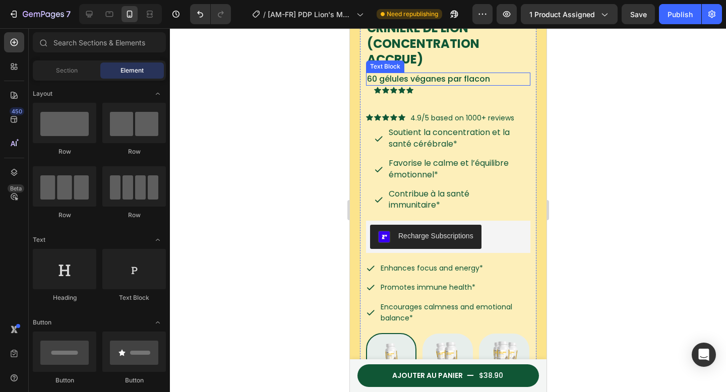
click at [468, 76] on span "60 gélules véganes par flacon" at bounding box center [428, 79] width 123 height 12
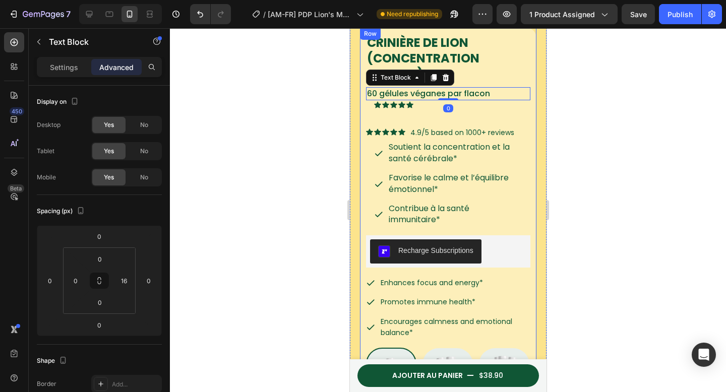
click at [504, 68] on h1 "Crinière de Lion (Concentration accrue)" at bounding box center [448, 58] width 164 height 49
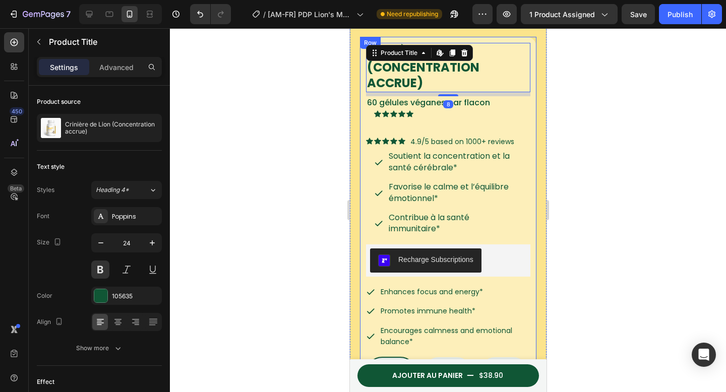
scroll to position [246, 0]
click at [465, 117] on div "Crinière de Lion (Concentration accrue) Product Title Edit content in Shopify 8…" at bounding box center [448, 374] width 164 height 663
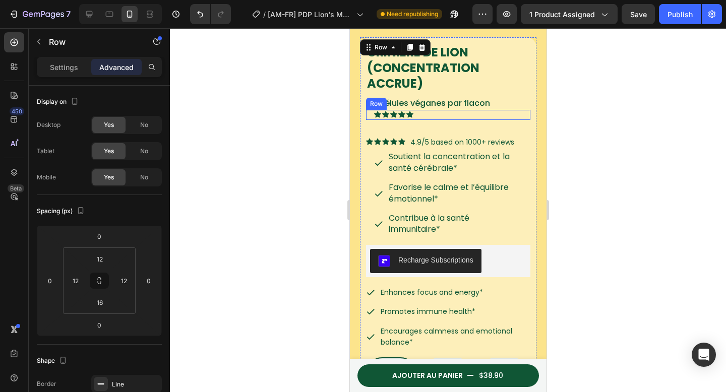
drag, startPoint x: 478, startPoint y: 104, endPoint x: 497, endPoint y: 107, distance: 19.3
click at [478, 110] on div "Icon Icon Icon Icon Icon Icon List 4,9/5 basé sur plus de 1000 avis Text Block …" at bounding box center [448, 115] width 164 height 10
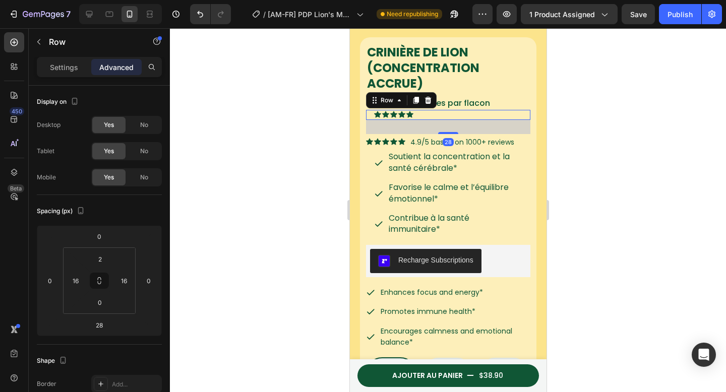
click at [489, 123] on div "28" at bounding box center [448, 127] width 164 height 14
click at [518, 134] on div "Icon Icon Icon Icon Icon Icon List 4.9/5 based on 1000+ reviews Text Block Row" at bounding box center [448, 142] width 164 height 16
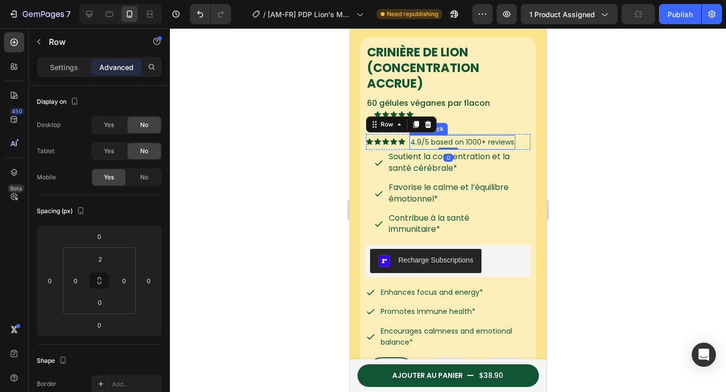
click at [480, 136] on p "4.9/5 based on 1000+ reviews" at bounding box center [462, 142] width 104 height 13
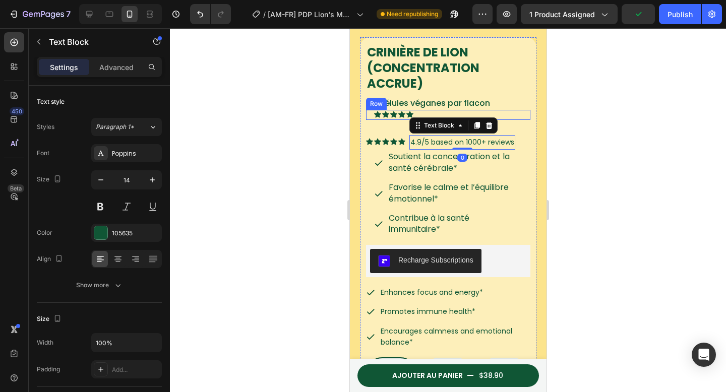
click at [369, 111] on div "Icon Icon Icon Icon Icon Icon List 4,9/5 basé sur plus de 1000 avis Text Block …" at bounding box center [448, 115] width 164 height 10
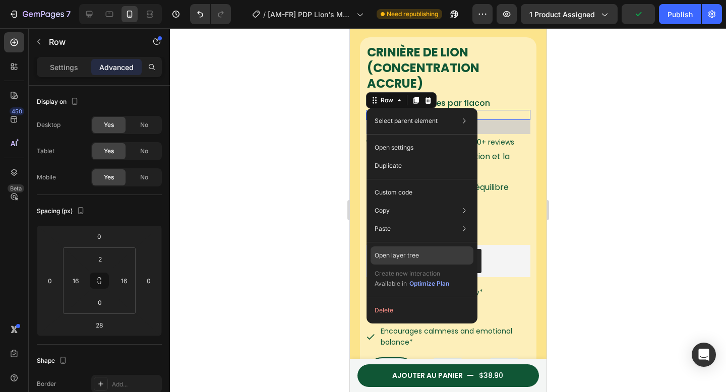
click at [398, 259] on p "Open layer tree" at bounding box center [397, 255] width 44 height 9
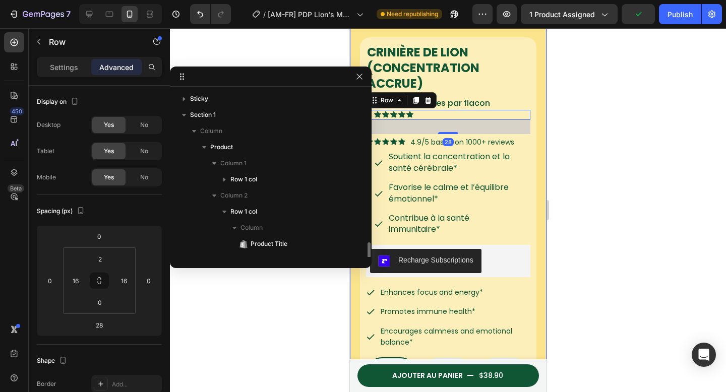
scroll to position [110, 0]
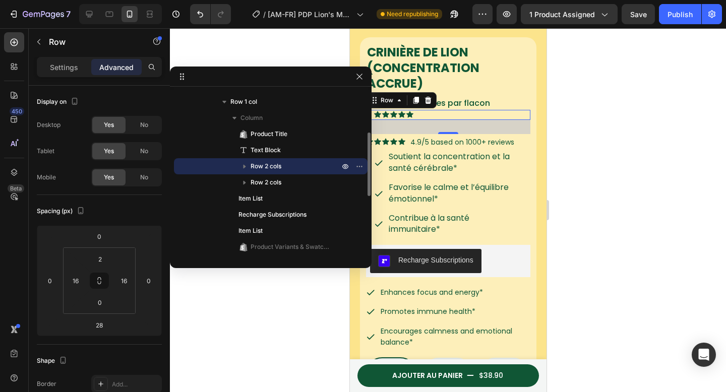
click at [246, 166] on icon "button" at bounding box center [245, 166] width 10 height 10
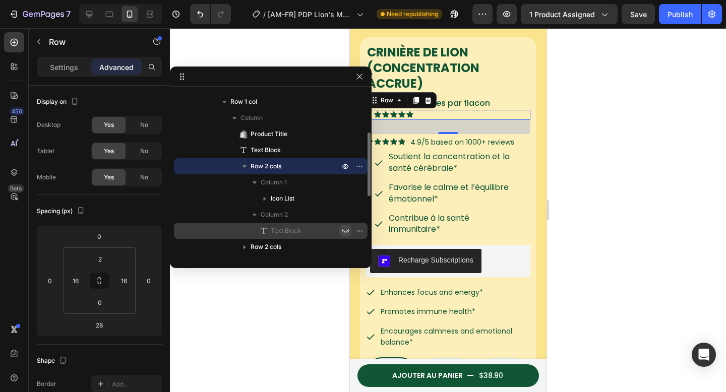
click at [344, 230] on icon "button" at bounding box center [345, 231] width 8 height 8
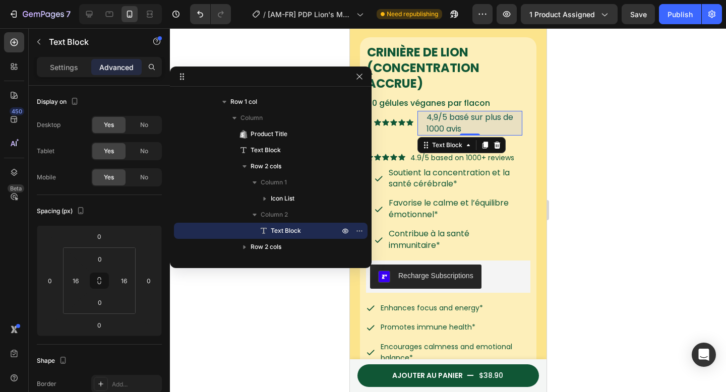
click at [571, 134] on div at bounding box center [448, 210] width 556 height 364
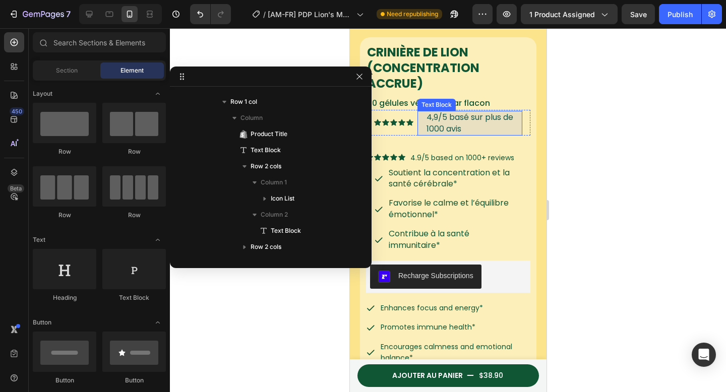
click at [435, 100] on div "Text Block" at bounding box center [436, 104] width 34 height 9
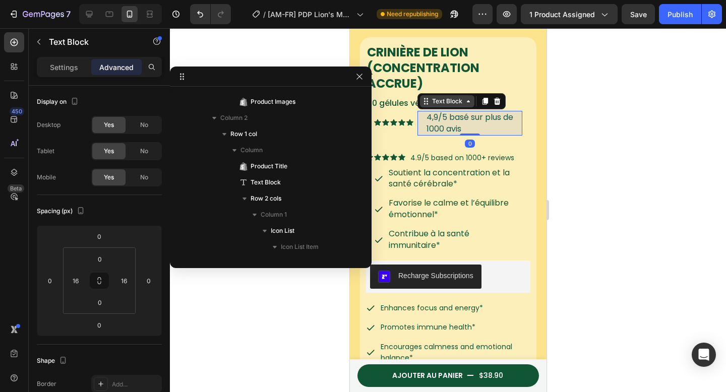
scroll to position [368, 0]
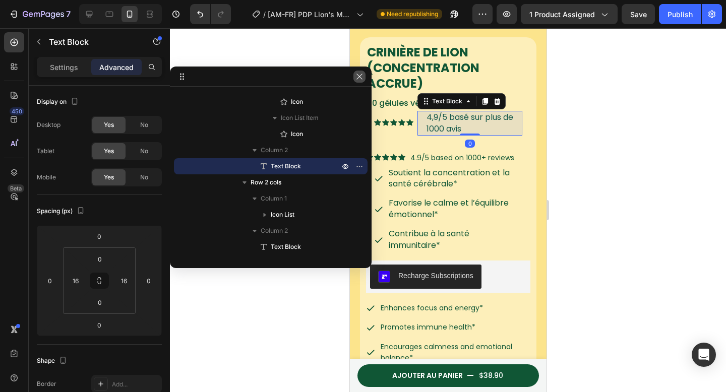
drag, startPoint x: 358, startPoint y: 78, endPoint x: 36, endPoint y: 59, distance: 322.4
click at [358, 78] on icon "button" at bounding box center [360, 77] width 8 height 8
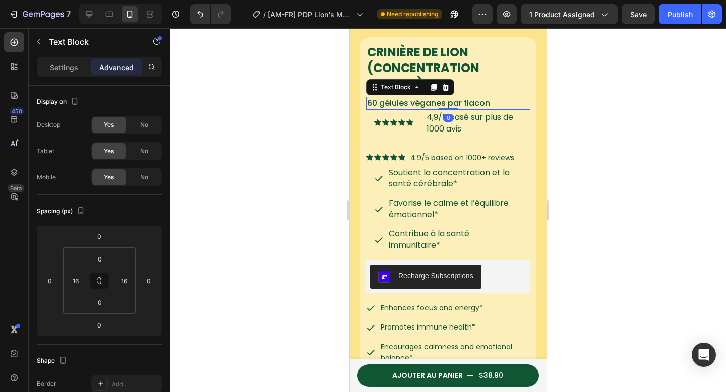
click at [387, 97] on div "60 gélules véganes par flacon Text Block 0" at bounding box center [448, 104] width 164 height 14
click at [434, 152] on p "4.9/5 based on 1000+ reviews" at bounding box center [462, 158] width 104 height 13
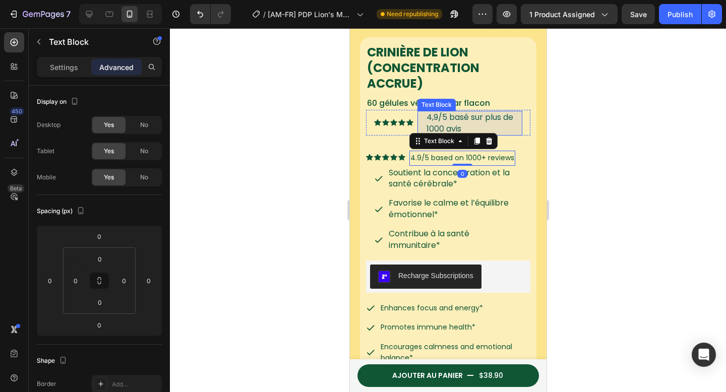
click at [440, 101] on div "Text Block" at bounding box center [436, 105] width 38 height 12
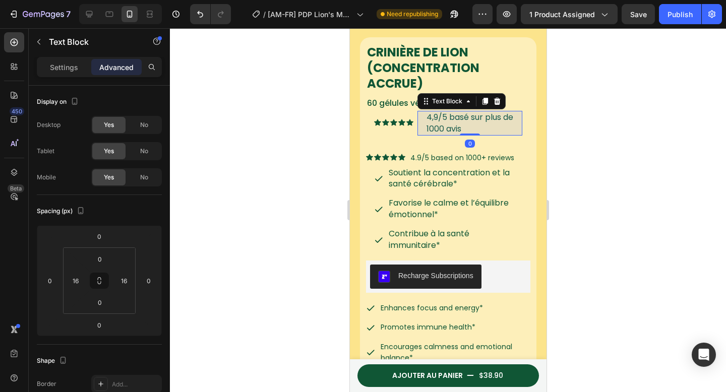
click at [437, 114] on span "4,9/5 basé sur plus de 1000 avis" at bounding box center [469, 122] width 87 height 23
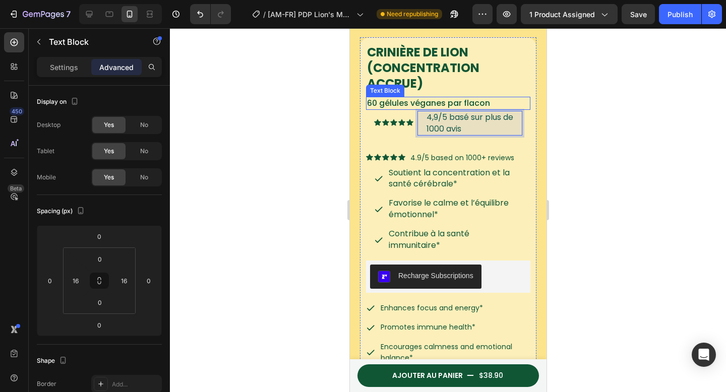
click at [400, 97] on span "60 gélules véganes par flacon" at bounding box center [428, 103] width 123 height 12
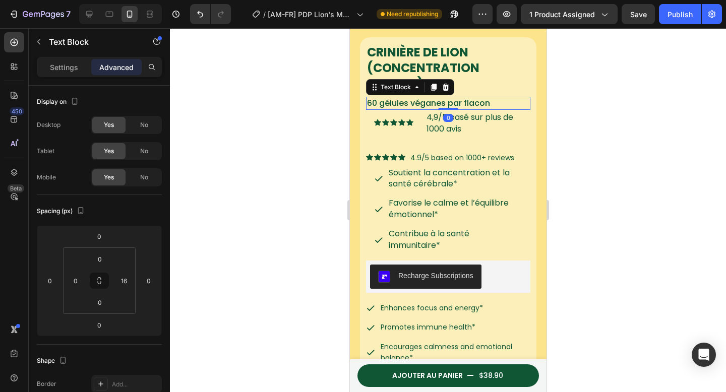
click at [68, 76] on div "Settings Advanced" at bounding box center [99, 67] width 125 height 20
click at [66, 71] on p "Settings" at bounding box center [64, 67] width 28 height 11
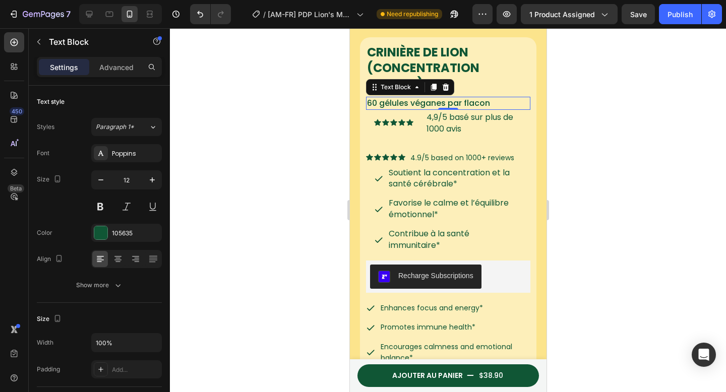
click at [486, 97] on span "60 gélules véganes par flacon" at bounding box center [428, 103] width 123 height 12
click at [499, 98] on p "60 gélules véganes par flacon" at bounding box center [444, 104] width 154 height 12
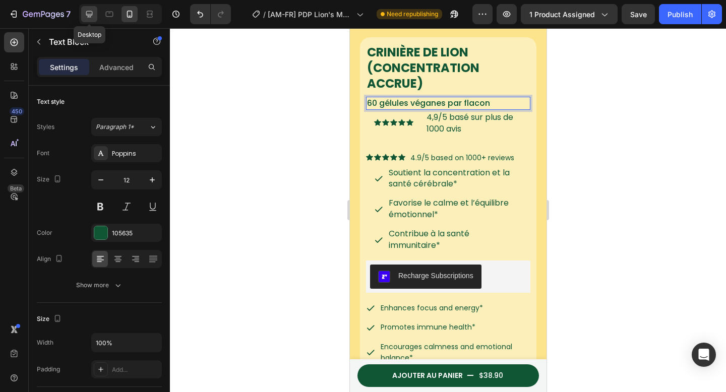
click at [90, 9] on div at bounding box center [89, 14] width 16 height 16
type input "14"
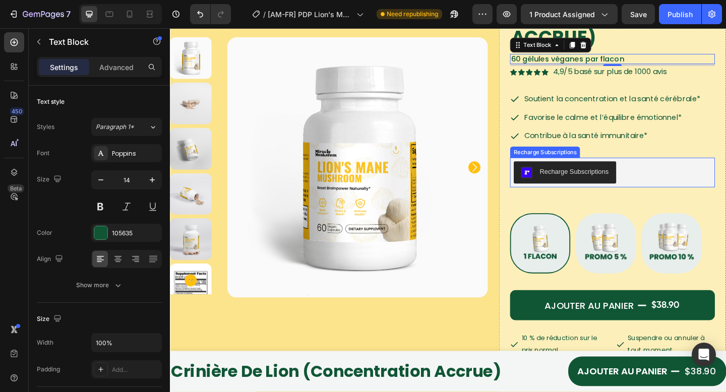
scroll to position [114, 0]
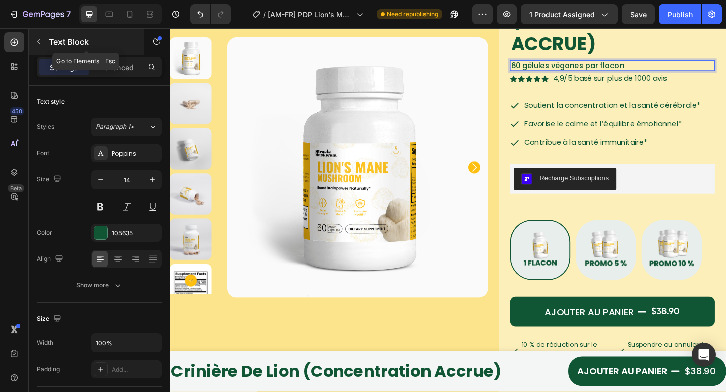
click at [84, 35] on div "Text Block" at bounding box center [86, 42] width 115 height 26
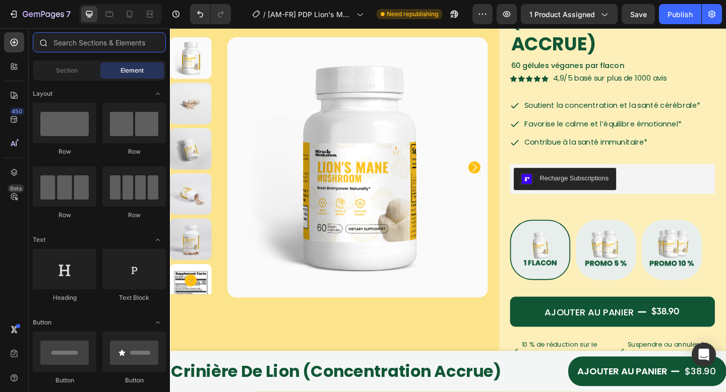
click at [87, 39] on input "text" at bounding box center [99, 42] width 133 height 20
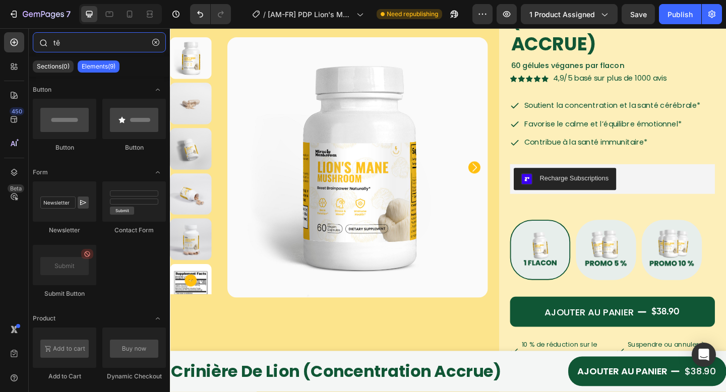
type input "t"
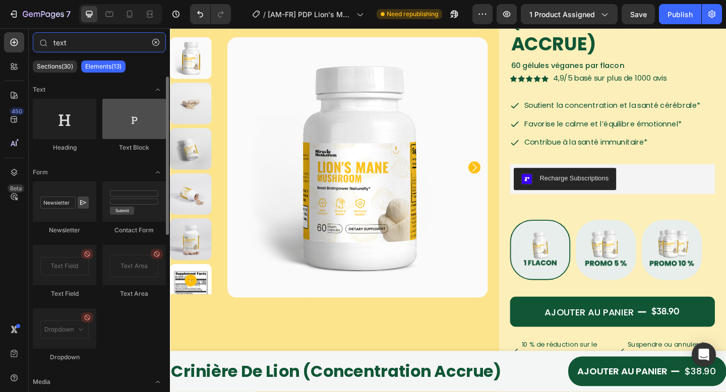
type input "text"
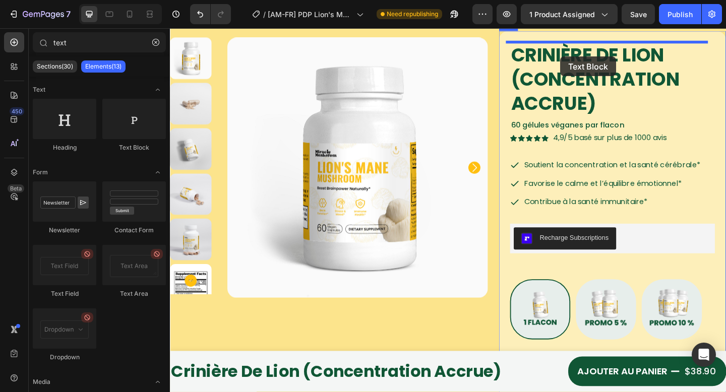
scroll to position [47, 0]
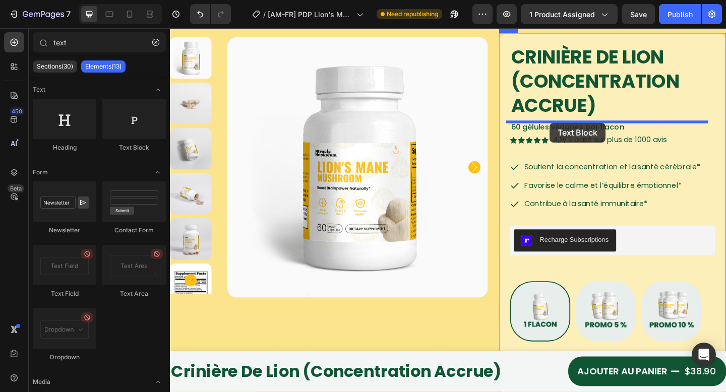
drag, startPoint x: 320, startPoint y: 143, endPoint x: 627, endPoint y: 158, distance: 307.5
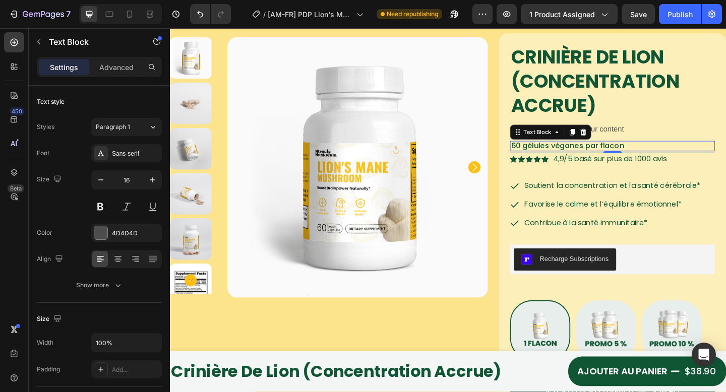
click at [663, 158] on p "60 gélules véganes par flacon" at bounding box center [651, 156] width 221 height 9
click at [663, 157] on p "60 gélules véganes par flacon" at bounding box center [651, 156] width 221 height 9
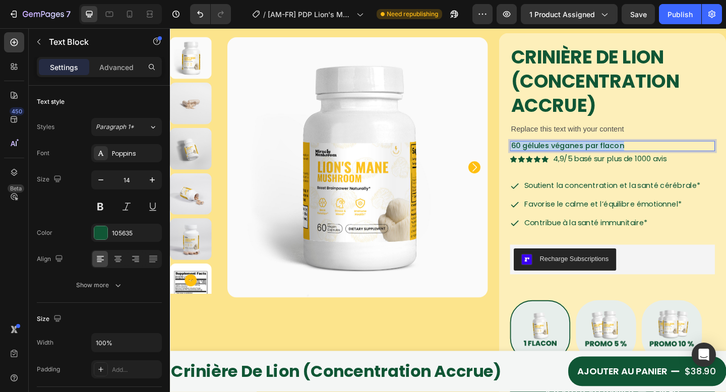
copy span "60 gélules véganes par flacon"
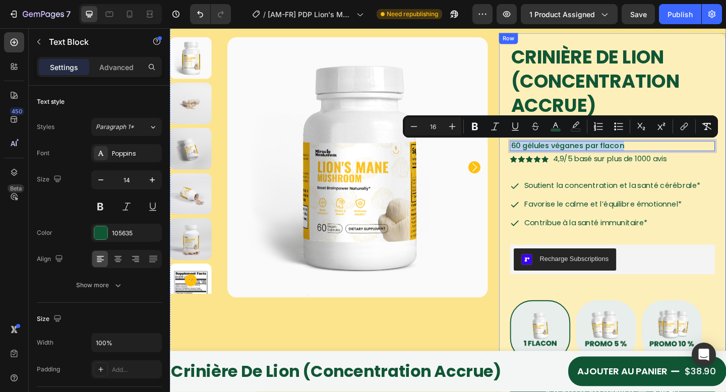
click at [636, 164] on div "Icon Icon Icon Icon Icon Icon List 4,9/5 basé sur plus de 1000 avis Text Block …" at bounding box center [651, 171] width 223 height 14
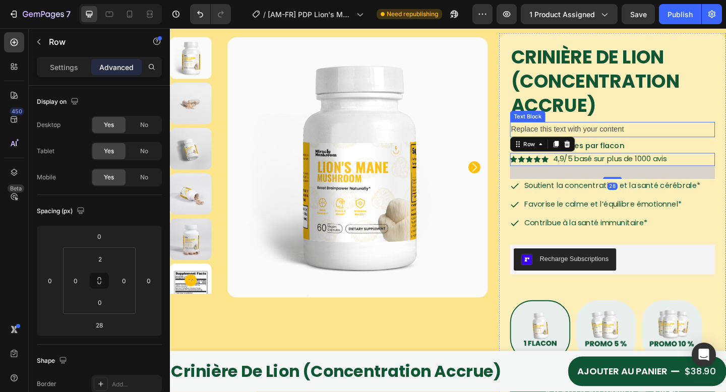
click at [652, 136] on div "Replace this text with your content" at bounding box center [651, 139] width 223 height 17
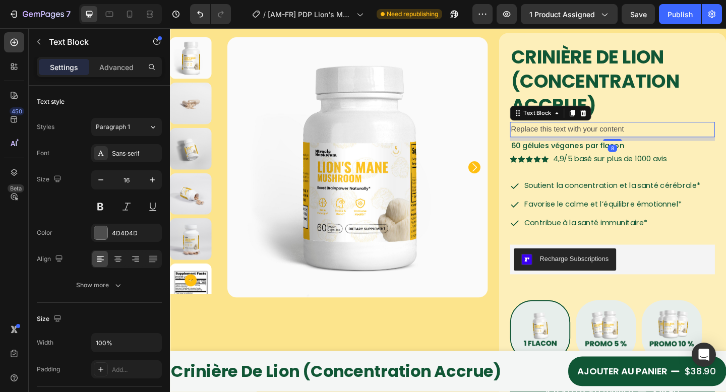
click at [652, 136] on div "Replace this text with your content" at bounding box center [651, 139] width 223 height 17
click at [652, 136] on p "Replace this text with your content" at bounding box center [651, 139] width 221 height 15
click at [648, 140] on p "60 gélules véganes par flacon" at bounding box center [651, 139] width 221 height 15
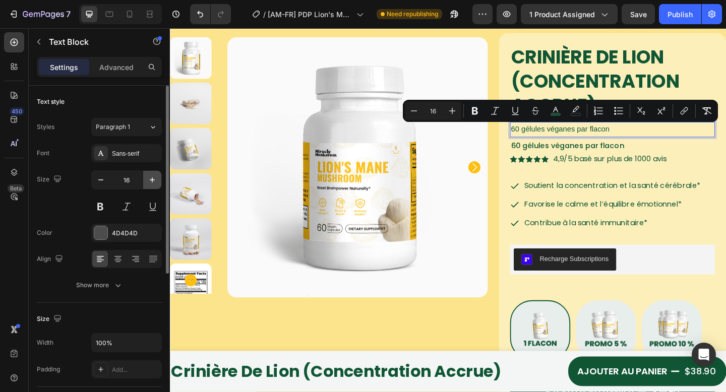
click at [148, 184] on icon "button" at bounding box center [152, 180] width 10 height 10
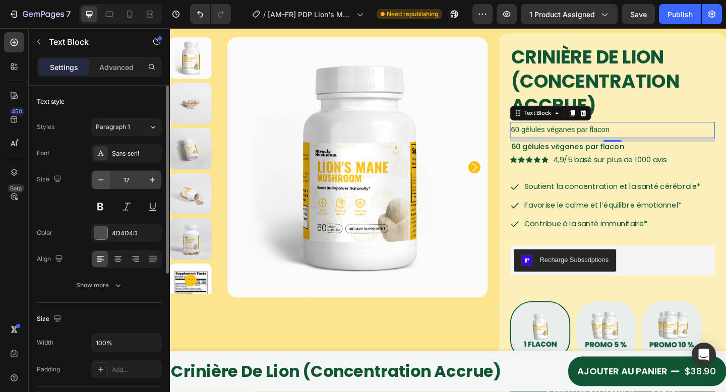
click at [107, 184] on button "button" at bounding box center [101, 180] width 18 height 18
type input "16"
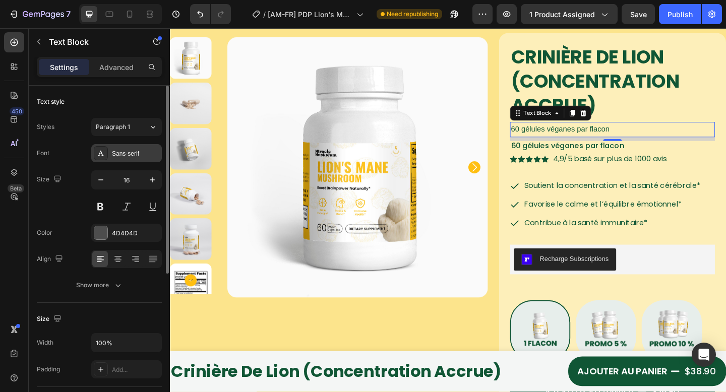
click at [146, 150] on div "Sans-serif" at bounding box center [135, 153] width 47 height 9
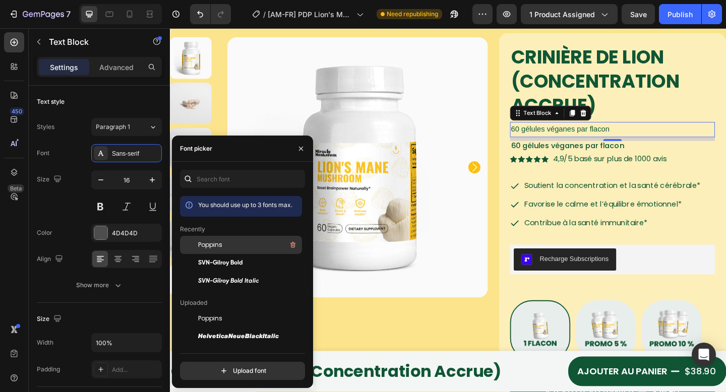
click at [244, 247] on div "Poppins" at bounding box center [249, 245] width 102 height 12
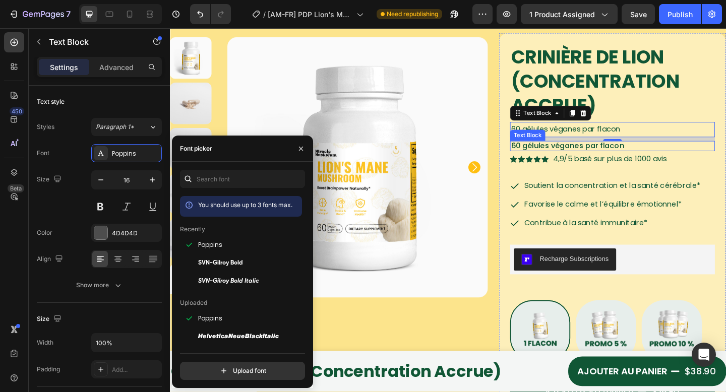
click at [682, 157] on p "60 gélules véganes par flacon" at bounding box center [651, 156] width 221 height 9
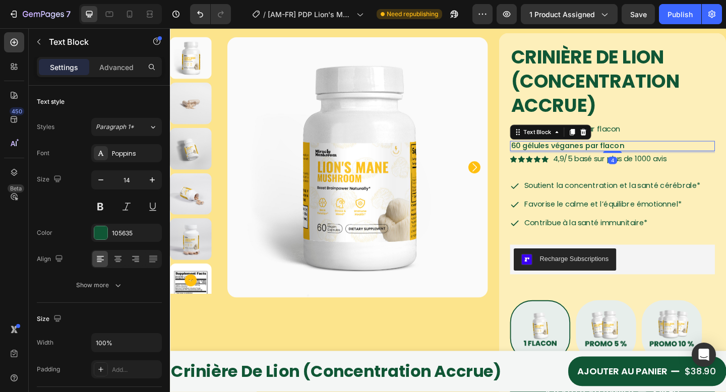
click at [695, 132] on p "60 gélules véganes par flacon" at bounding box center [651, 139] width 221 height 15
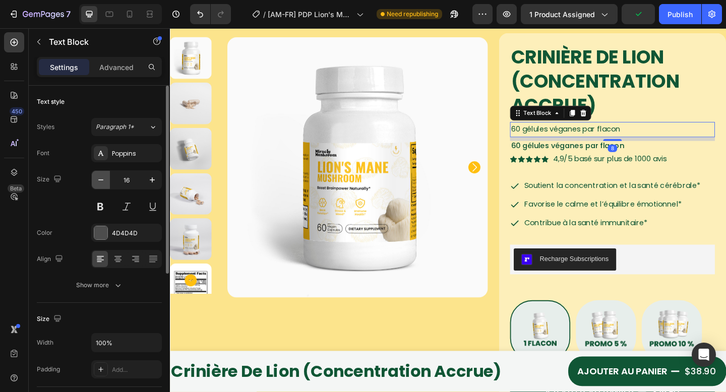
click at [99, 183] on icon "button" at bounding box center [101, 180] width 10 height 10
type input "14"
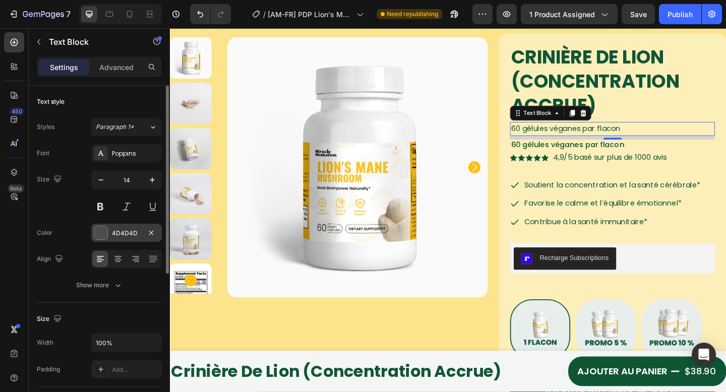
click at [127, 241] on div "4D4D4D" at bounding box center [126, 233] width 71 height 18
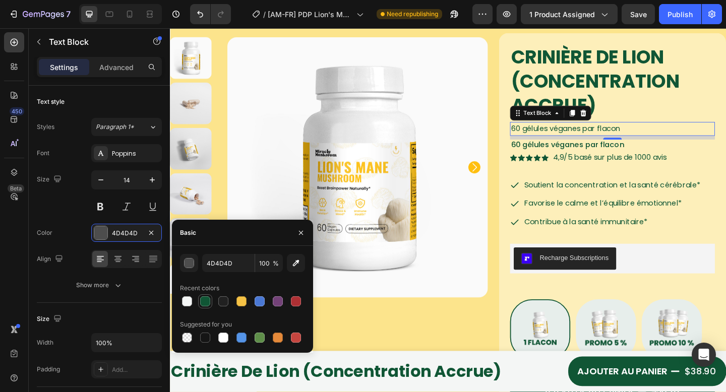
click at [209, 303] on div at bounding box center [205, 302] width 10 height 10
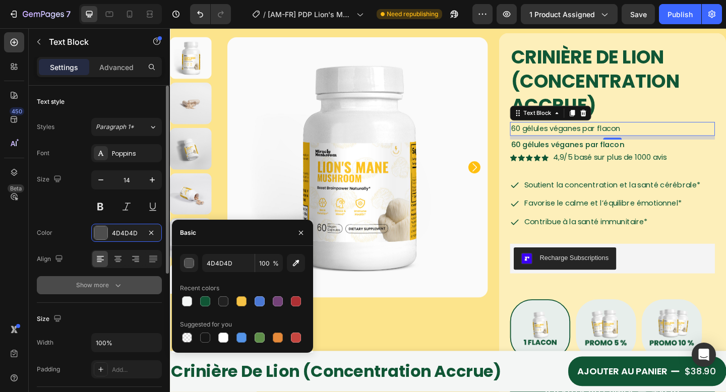
type input "105635"
click at [124, 285] on button "Show more" at bounding box center [99, 285] width 125 height 18
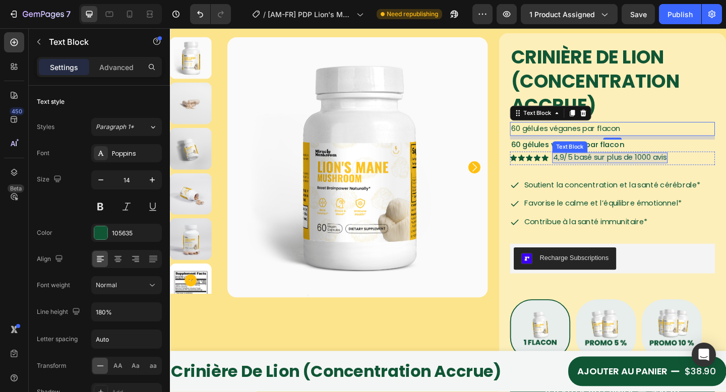
click at [622, 157] on span "60 gélules véganes par flacon" at bounding box center [602, 155] width 123 height 12
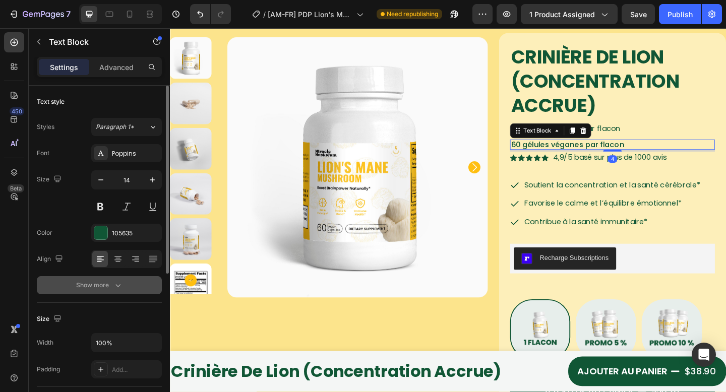
click at [120, 281] on icon "button" at bounding box center [118, 285] width 10 height 10
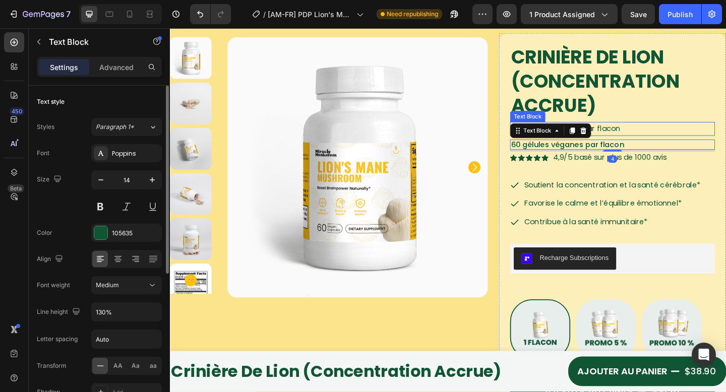
click at [677, 131] on div "60 gélules véganes par flacon" at bounding box center [651, 138] width 223 height 15
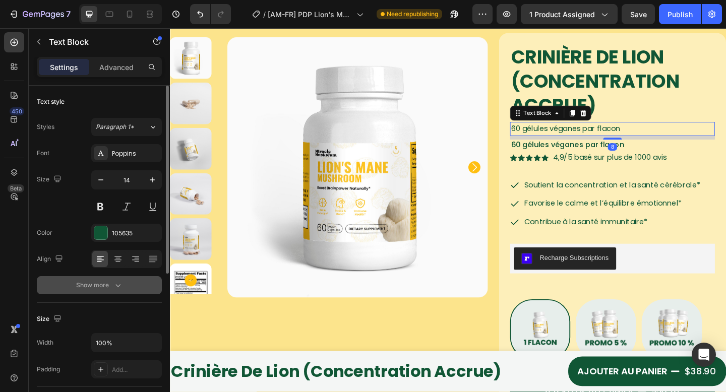
click at [94, 286] on div "Show more" at bounding box center [99, 285] width 47 height 10
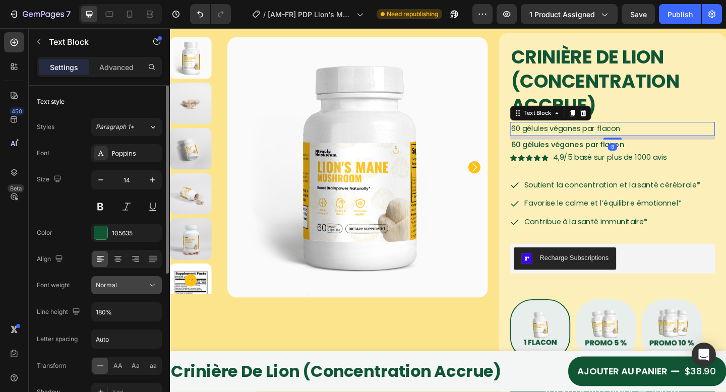
click at [117, 288] on div "Normal" at bounding box center [121, 285] width 51 height 9
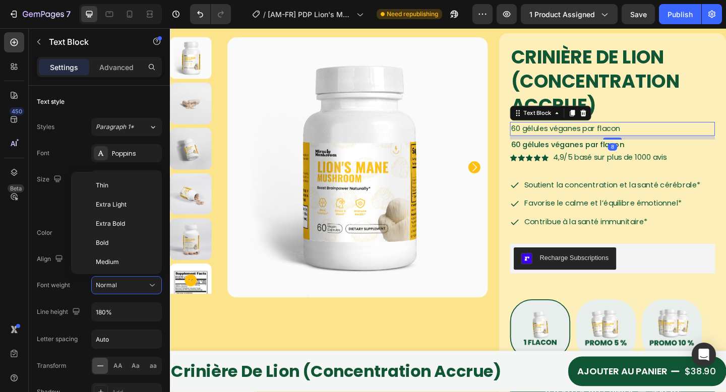
scroll to position [78, 0]
click at [124, 192] on div "Medium" at bounding box center [114, 184] width 79 height 19
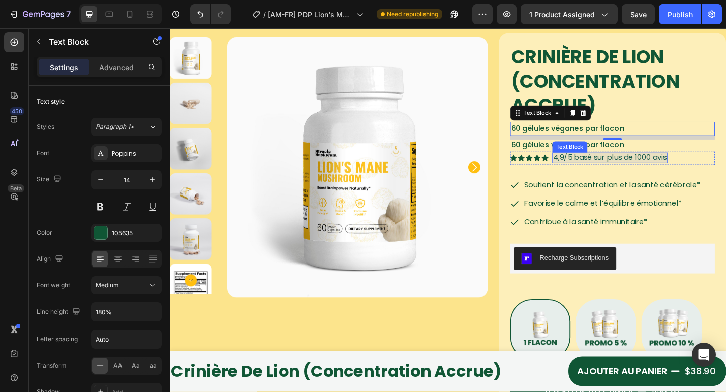
click at [656, 175] on span "4,9/5 basé sur plus de 1000 avis" at bounding box center [649, 169] width 124 height 12
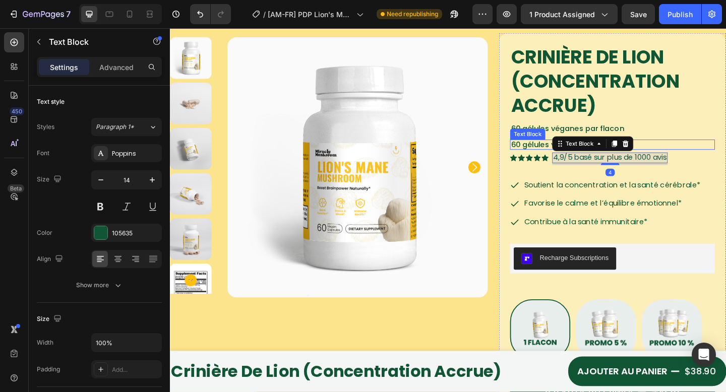
click at [681, 153] on p "60 gélules véganes par flacon" at bounding box center [651, 155] width 221 height 9
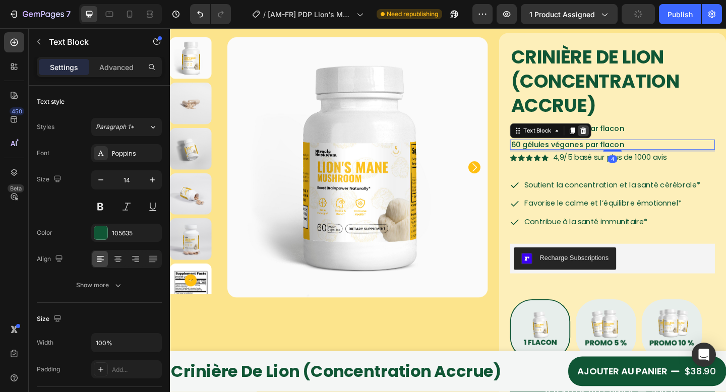
click at [616, 141] on icon at bounding box center [620, 140] width 8 height 8
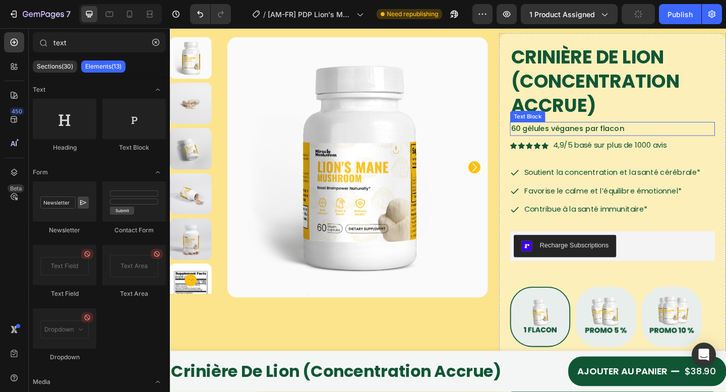
click at [679, 137] on p "60 gélules véganes par flacon" at bounding box center [651, 138] width 221 height 13
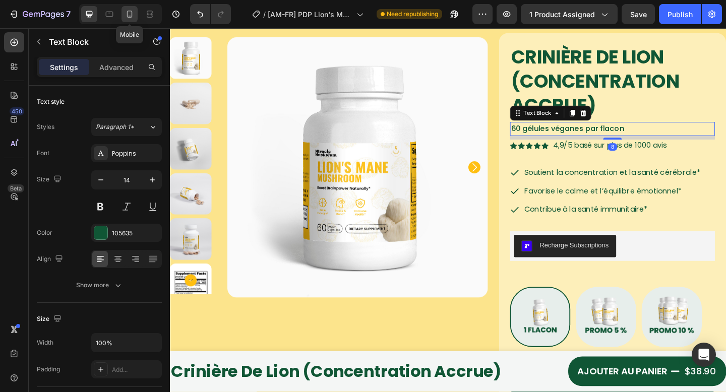
drag, startPoint x: 130, startPoint y: 19, endPoint x: 41, endPoint y: 107, distance: 125.2
click at [130, 19] on icon at bounding box center [130, 14] width 10 height 10
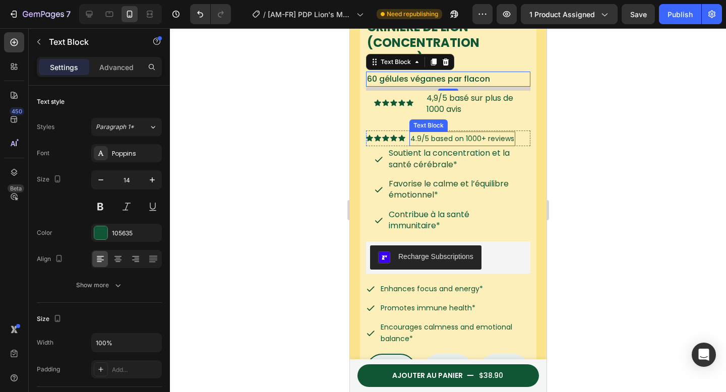
scroll to position [271, 0]
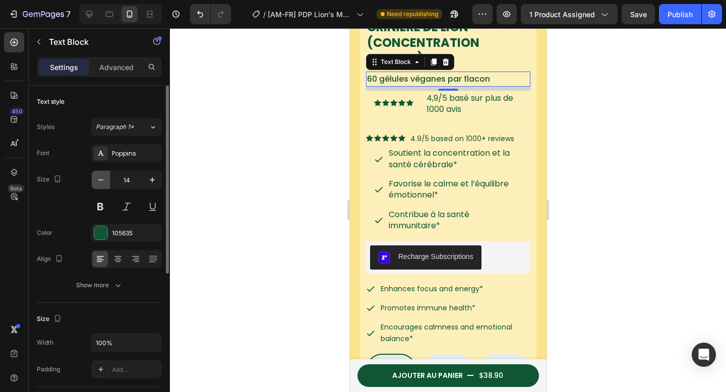
click at [98, 180] on icon "button" at bounding box center [101, 180] width 10 height 10
type input "12"
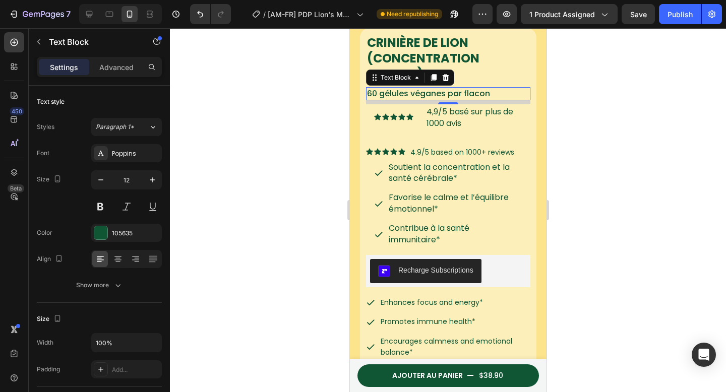
scroll to position [251, 0]
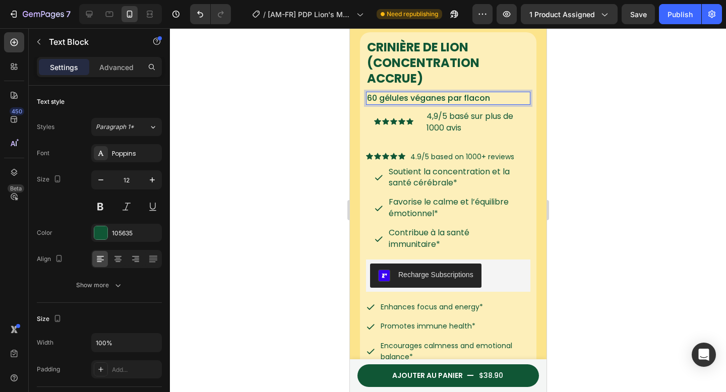
click at [603, 91] on div at bounding box center [448, 210] width 556 height 364
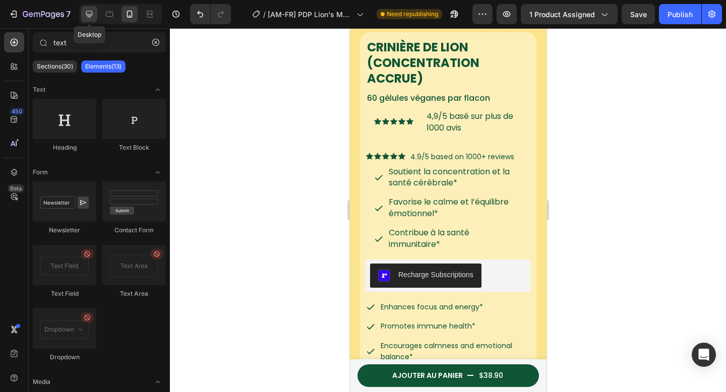
click at [87, 12] on icon at bounding box center [89, 14] width 10 height 10
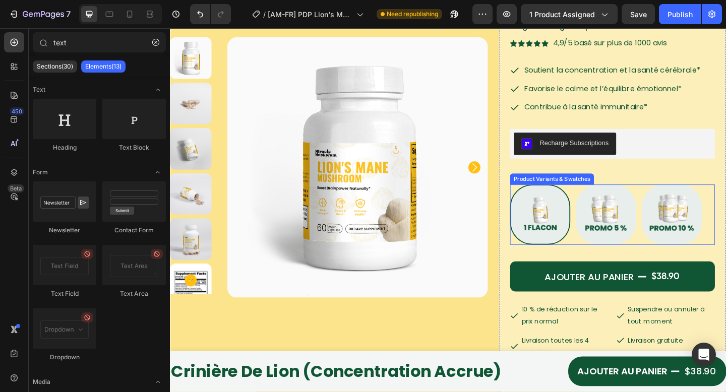
scroll to position [76, 0]
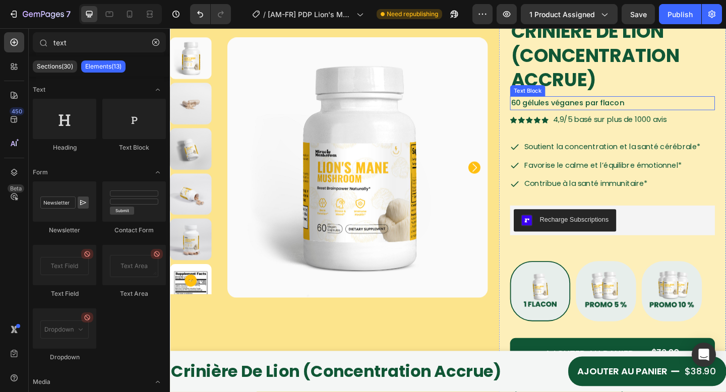
click at [675, 111] on p "60 gélules véganes par flacon" at bounding box center [651, 109] width 221 height 13
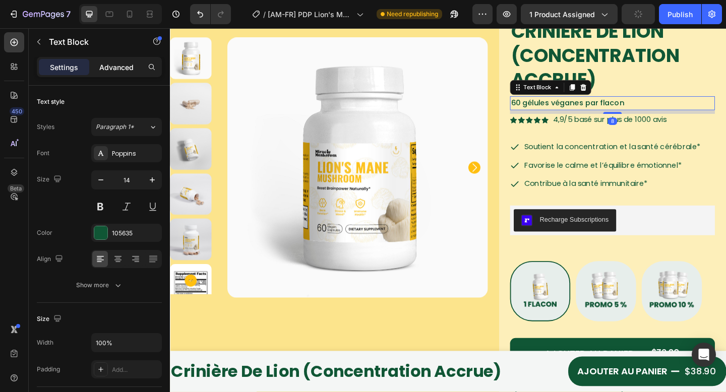
click at [115, 64] on p "Advanced" at bounding box center [116, 67] width 34 height 11
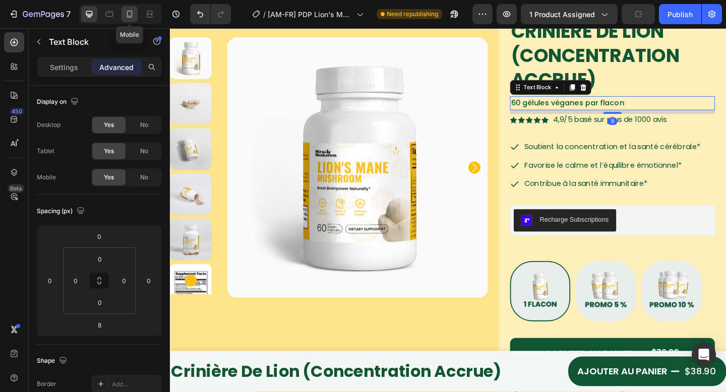
click at [125, 16] on icon at bounding box center [130, 14] width 10 height 10
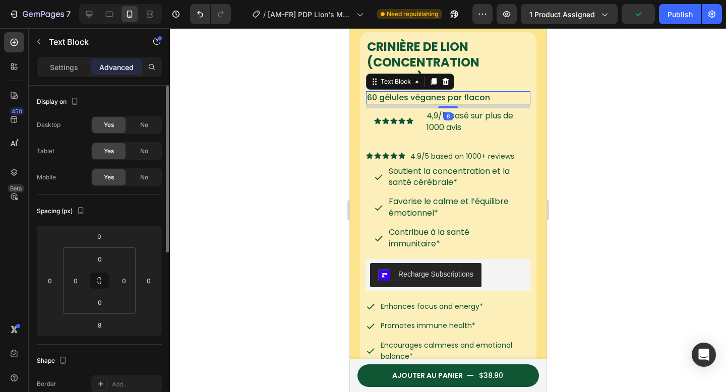
scroll to position [241, 0]
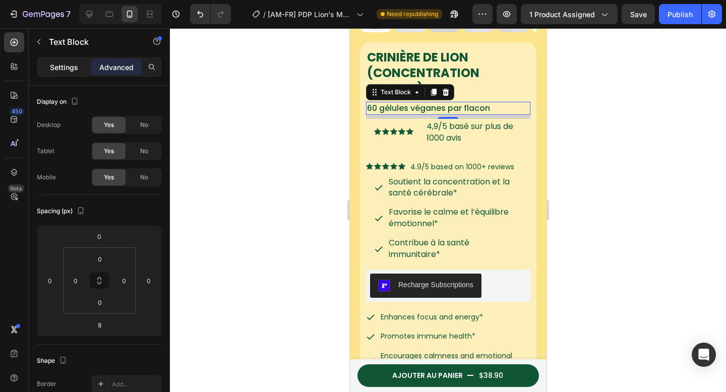
click at [59, 71] on p "Settings" at bounding box center [64, 67] width 28 height 11
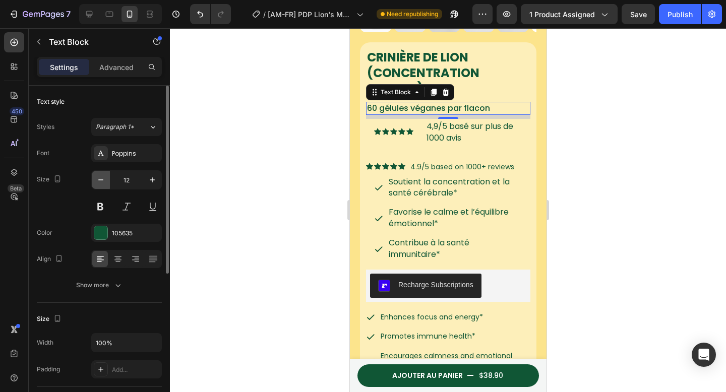
click at [102, 182] on icon "button" at bounding box center [101, 180] width 10 height 10
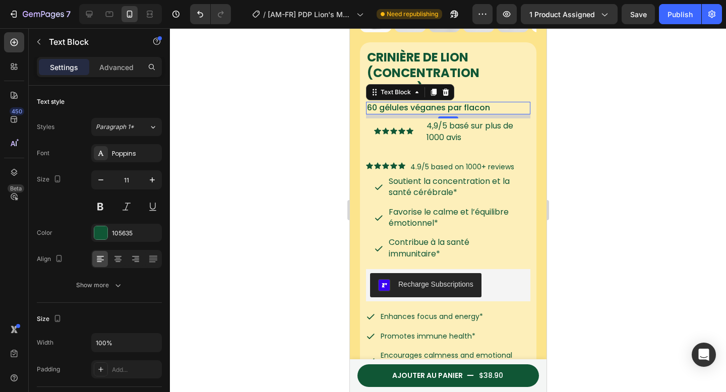
type input "10"
click at [485, 101] on span "60 gélules véganes par flacon" at bounding box center [428, 107] width 123 height 12
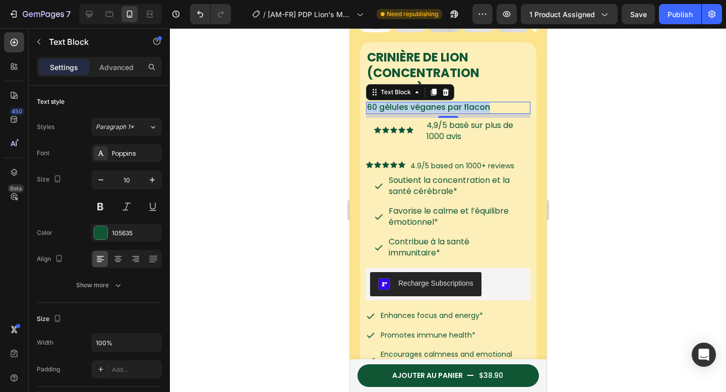
click at [485, 101] on span "60 gélules véganes par flacon" at bounding box center [428, 107] width 123 height 12
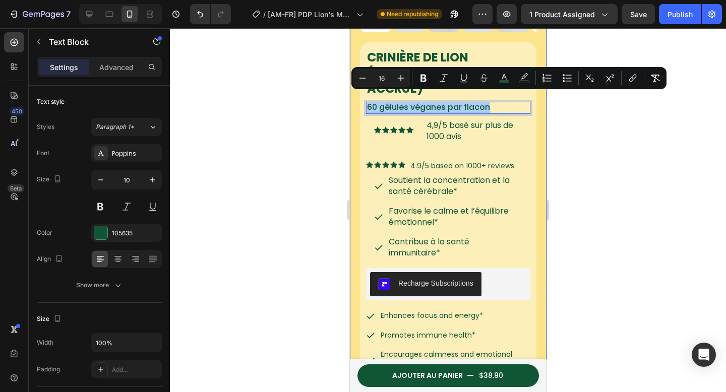
click at [578, 119] on div at bounding box center [448, 210] width 556 height 364
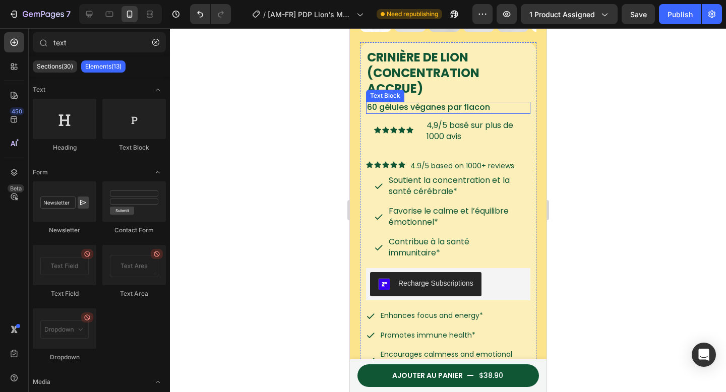
click at [450, 101] on span "60 gélules véganes par flacon" at bounding box center [428, 107] width 123 height 12
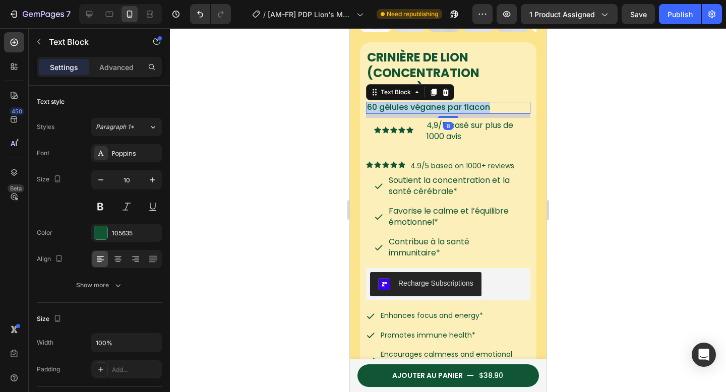
click at [450, 101] on span "60 gélules véganes par flacon" at bounding box center [428, 107] width 123 height 12
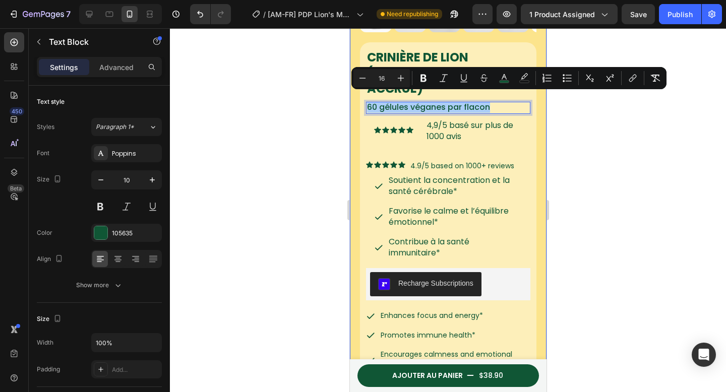
click at [567, 114] on div at bounding box center [448, 210] width 556 height 364
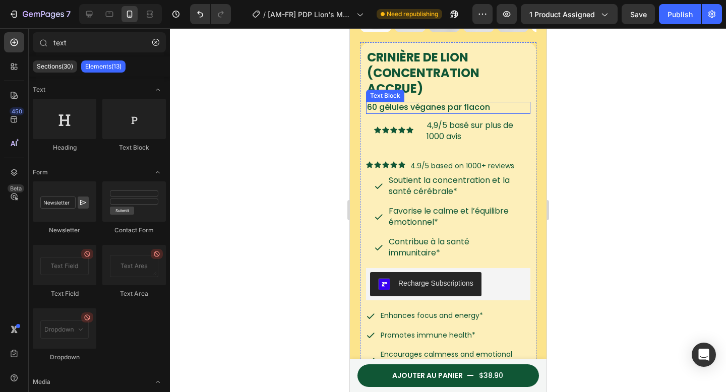
click at [397, 101] on span "60 gélules véganes par flacon" at bounding box center [428, 107] width 123 height 12
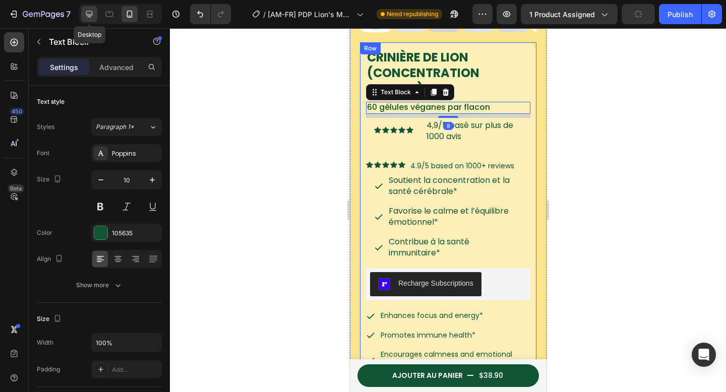
drag, startPoint x: 93, startPoint y: 11, endPoint x: 290, endPoint y: 12, distance: 197.2
click at [93, 11] on icon at bounding box center [89, 14] width 10 height 10
type input "14"
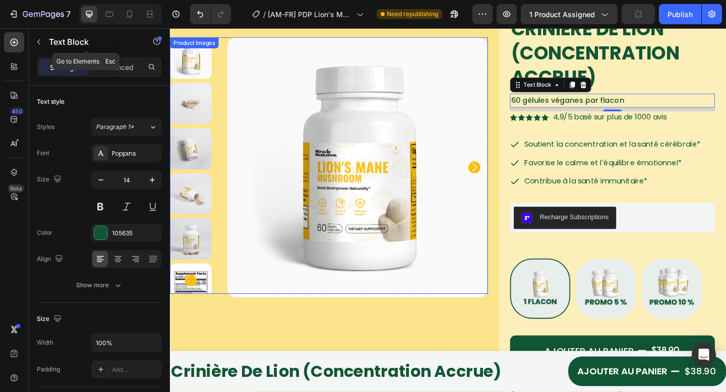
scroll to position [78, 0]
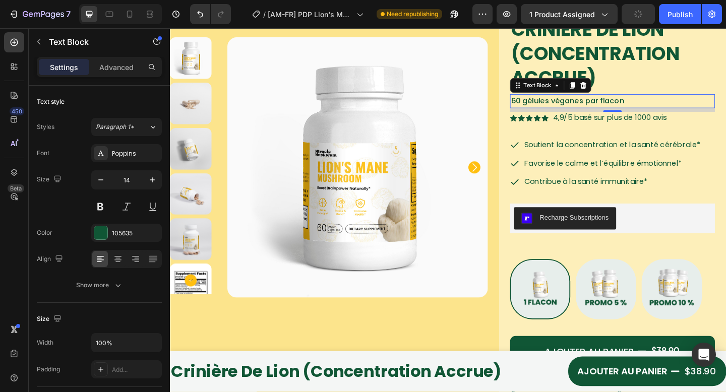
click at [31, 36] on div "Text Block" at bounding box center [86, 42] width 115 height 26
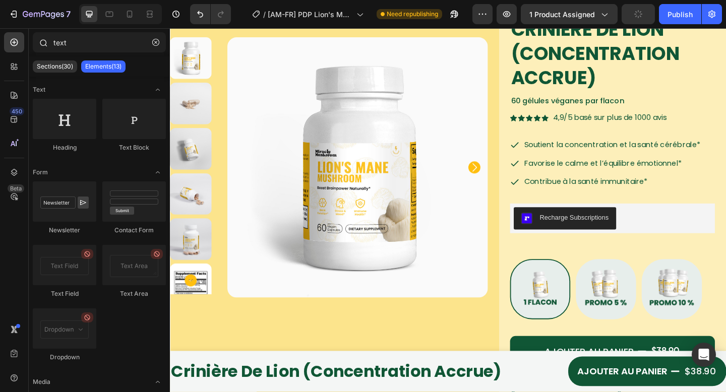
click at [34, 37] on div at bounding box center [43, 42] width 20 height 20
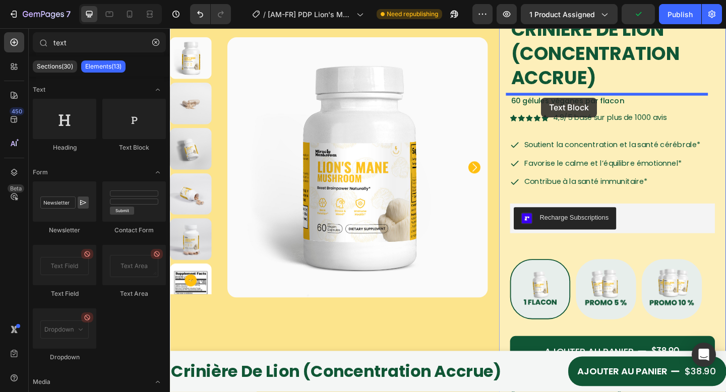
drag, startPoint x: 308, startPoint y: 152, endPoint x: 521, endPoint y: 98, distance: 219.5
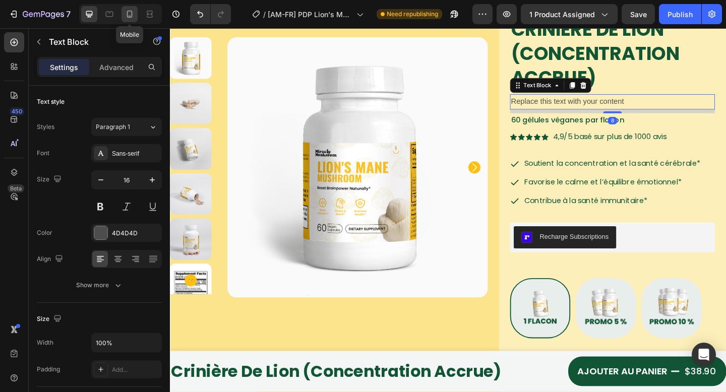
click at [128, 13] on icon at bounding box center [130, 14] width 10 height 10
type input "14"
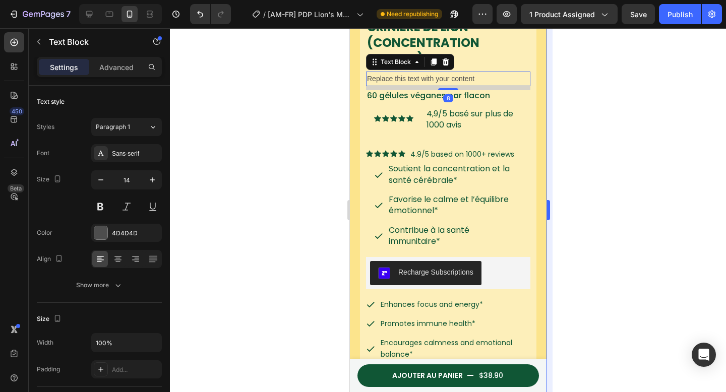
drag, startPoint x: 596, startPoint y: 121, endPoint x: 551, endPoint y: 123, distance: 45.4
click at [596, 121] on div at bounding box center [448, 210] width 556 height 364
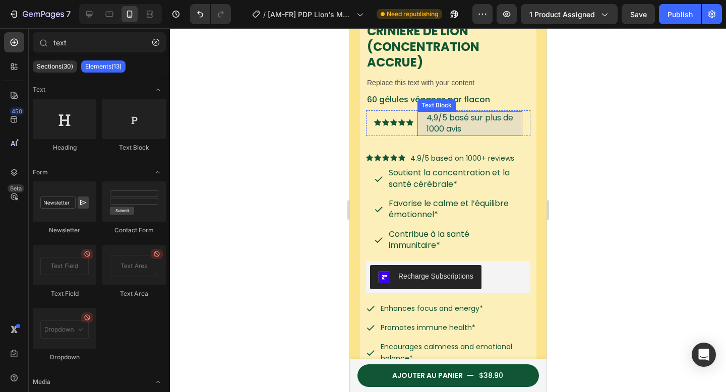
scroll to position [259, 0]
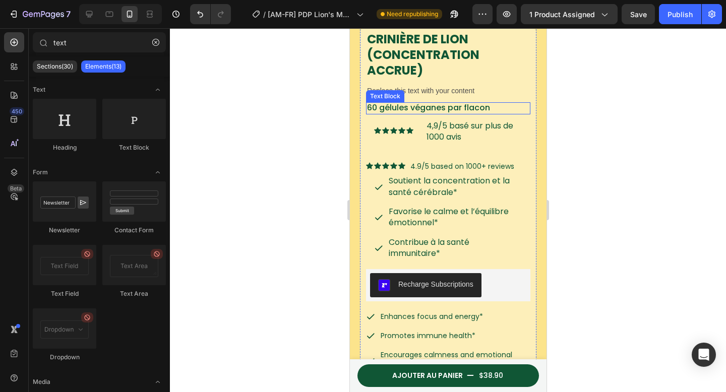
click at [513, 103] on p "60 gélules véganes par flacon" at bounding box center [448, 108] width 162 height 10
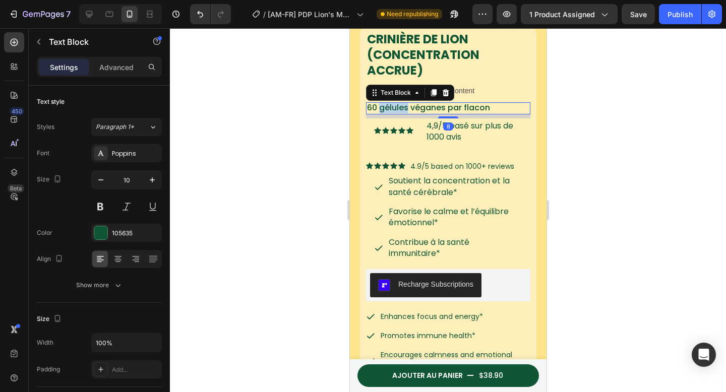
click at [392, 102] on span "60 gélules véganes par flacon" at bounding box center [428, 108] width 123 height 12
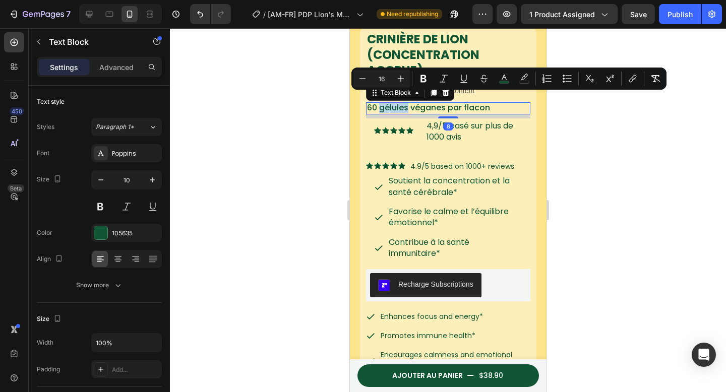
copy span "gélules"
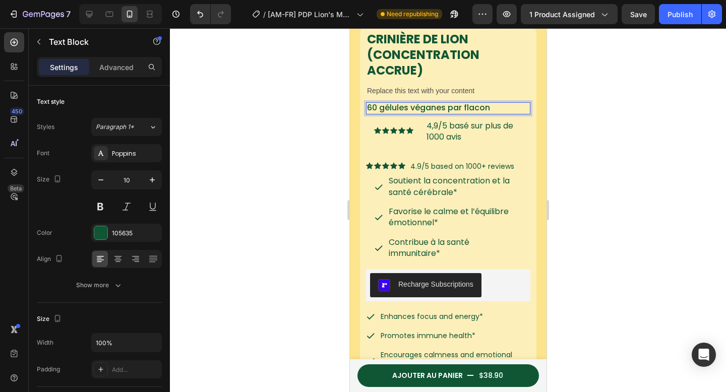
click at [461, 102] on span "60 gélules véganes par flacon" at bounding box center [428, 108] width 123 height 12
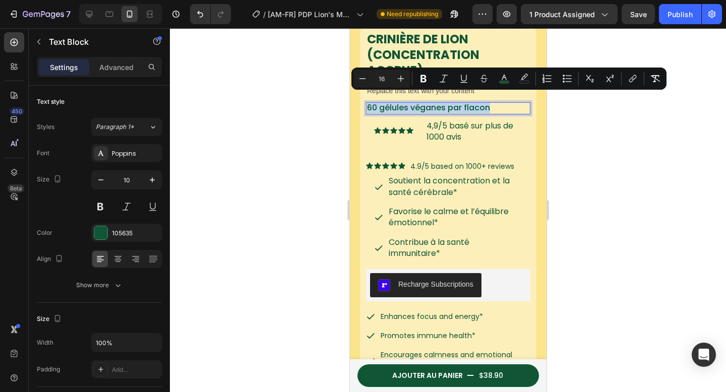
copy span "60 gélules véganes par flacon"
click at [88, 17] on icon at bounding box center [89, 14] width 7 height 7
type input "14"
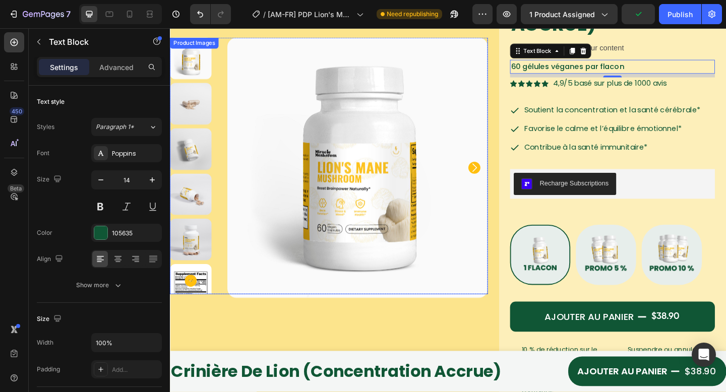
scroll to position [135, 0]
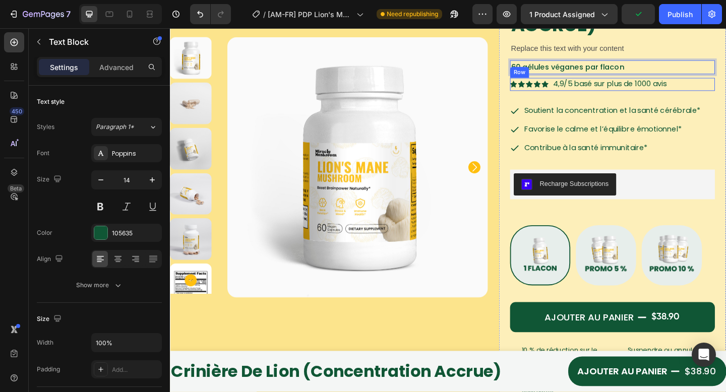
click at [720, 94] on div "Icon Icon Icon Icon Icon Icon List 4,9/5 basé sur plus de 1000 avis Text Block …" at bounding box center [651, 90] width 223 height 14
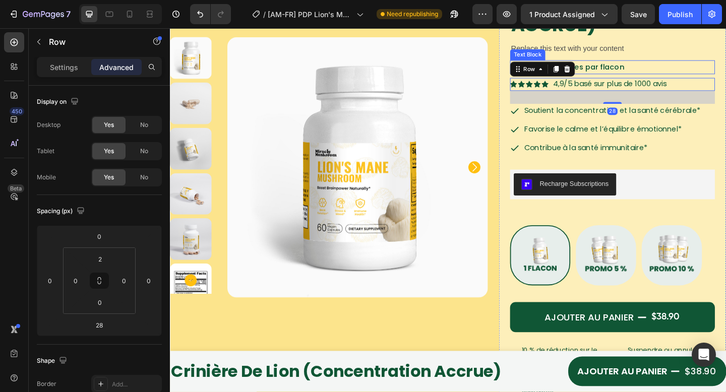
click at [717, 72] on p "60 gélules véganes par flacon" at bounding box center [651, 71] width 221 height 13
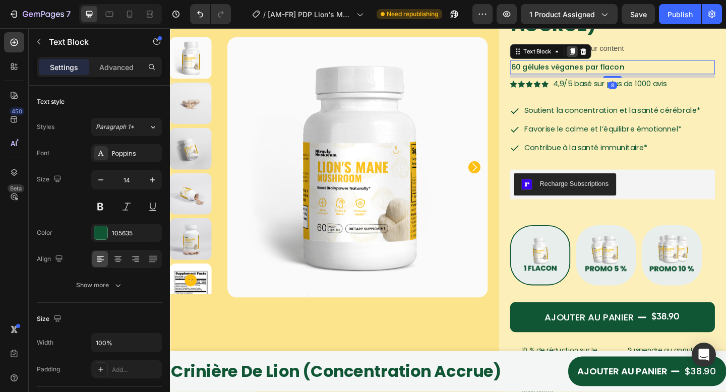
click at [608, 54] on div at bounding box center [608, 54] width 12 height 12
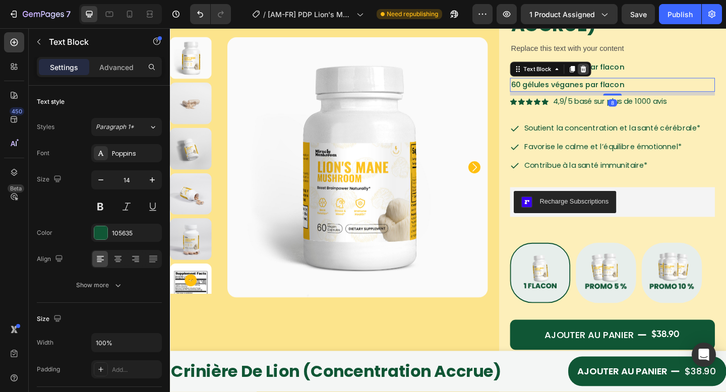
click at [617, 77] on icon at bounding box center [620, 73] width 8 height 8
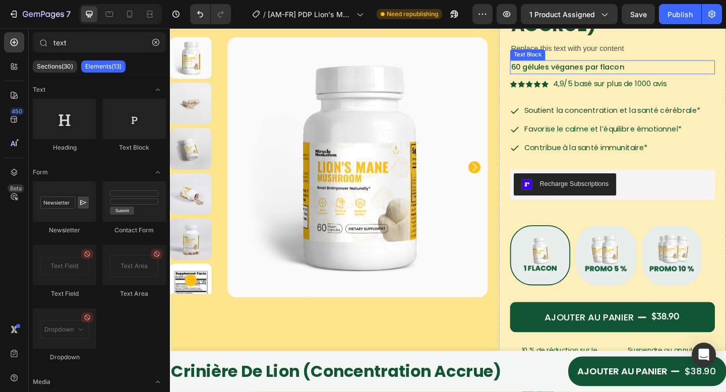
click at [650, 70] on span "60 gélules véganes par flacon" at bounding box center [602, 71] width 123 height 12
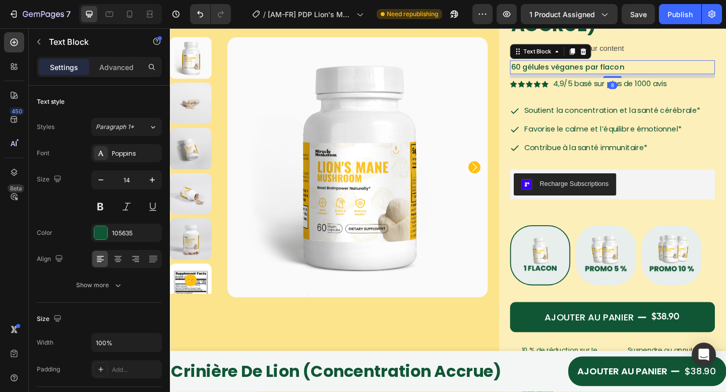
click at [617, 54] on icon at bounding box center [620, 53] width 7 height 7
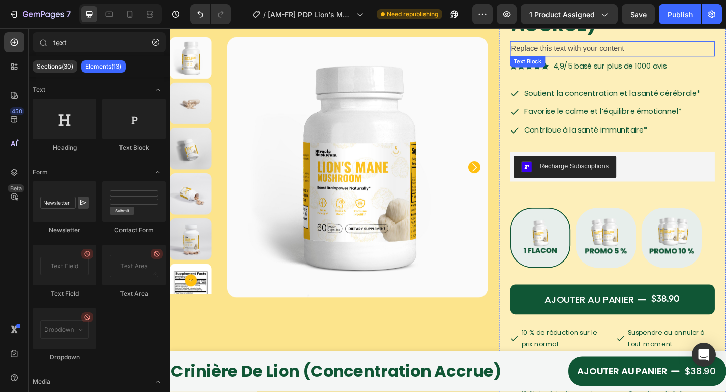
click at [684, 46] on div "Replace this text with your content" at bounding box center [651, 51] width 223 height 17
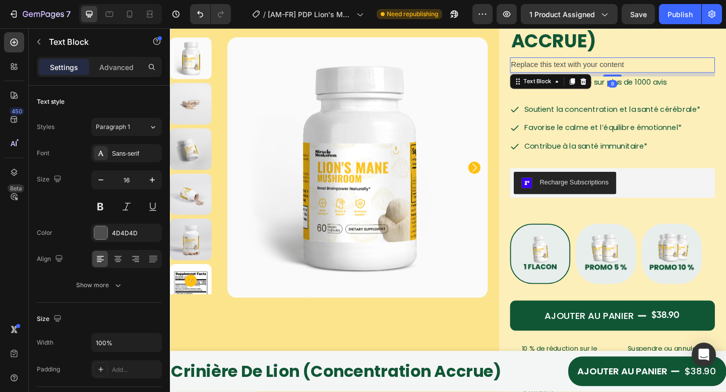
scroll to position [118, 0]
click at [661, 74] on div "Replace this text with your content" at bounding box center [651, 69] width 223 height 17
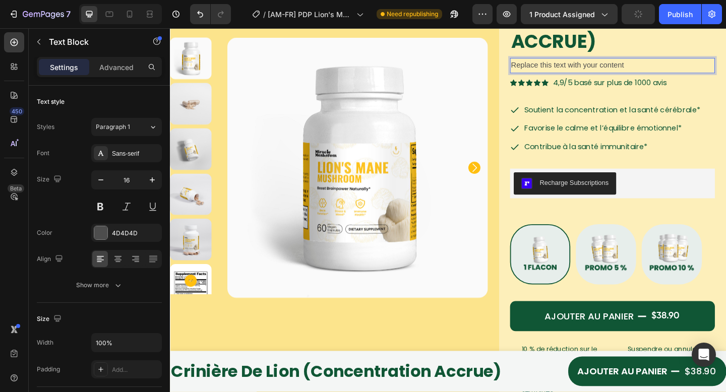
click at [659, 69] on p "Replace this text with your content" at bounding box center [651, 69] width 221 height 15
click at [663, 73] on p "60 gélules véganes par flacon" at bounding box center [651, 69] width 221 height 15
click at [672, 92] on span "4,9/5 basé sur plus de 1000 avis" at bounding box center [649, 88] width 124 height 12
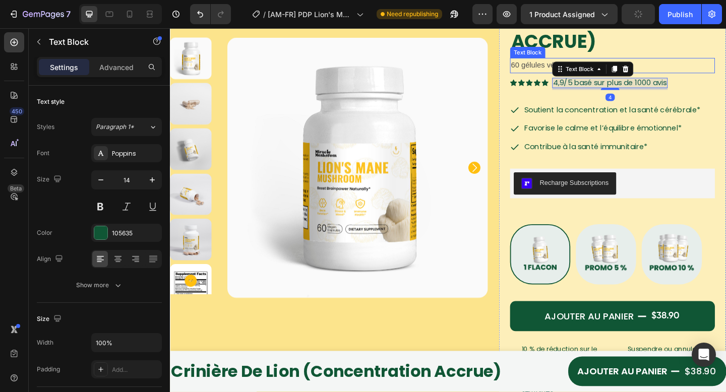
click at [698, 64] on p "60 gélules véganes par flacon" at bounding box center [651, 69] width 221 height 15
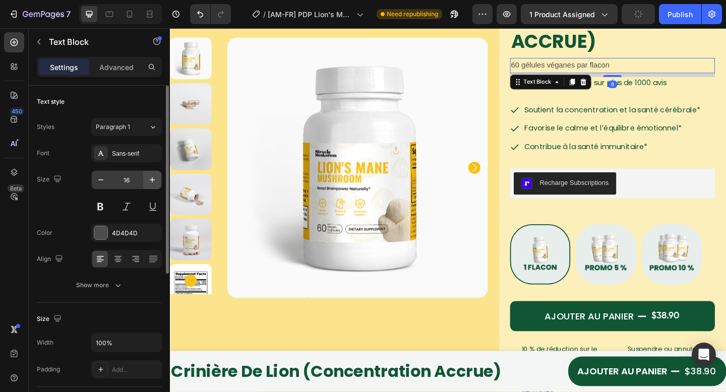
click at [124, 155] on div "Sans-serif" at bounding box center [135, 153] width 47 height 9
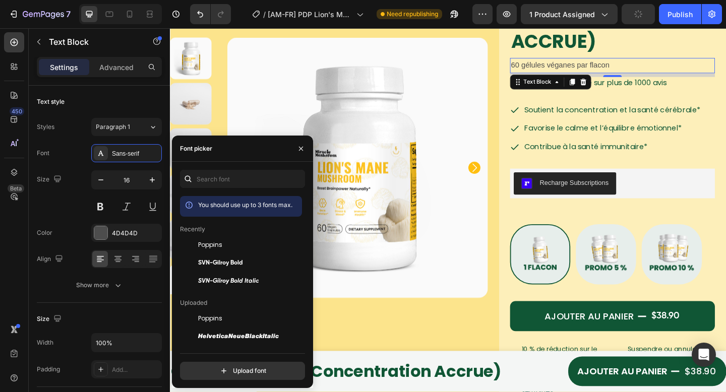
drag, startPoint x: 230, startPoint y: 240, endPoint x: 204, endPoint y: 230, distance: 27.6
click at [230, 240] on div "Poppins" at bounding box center [249, 245] width 102 height 12
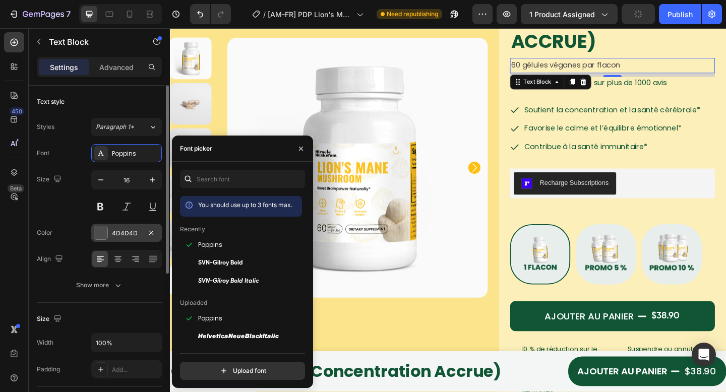
click at [116, 232] on div "4D4D4D" at bounding box center [126, 233] width 29 height 9
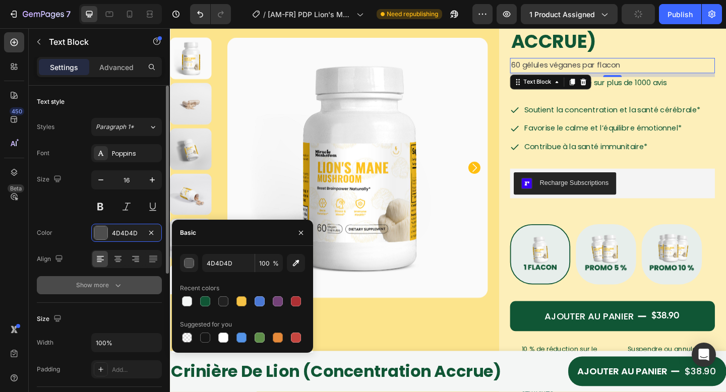
drag, startPoint x: 205, startPoint y: 297, endPoint x: 126, endPoint y: 290, distance: 79.5
click at [206, 298] on div at bounding box center [205, 302] width 10 height 10
type input "105635"
click at [123, 287] on button "Show more" at bounding box center [99, 285] width 125 height 18
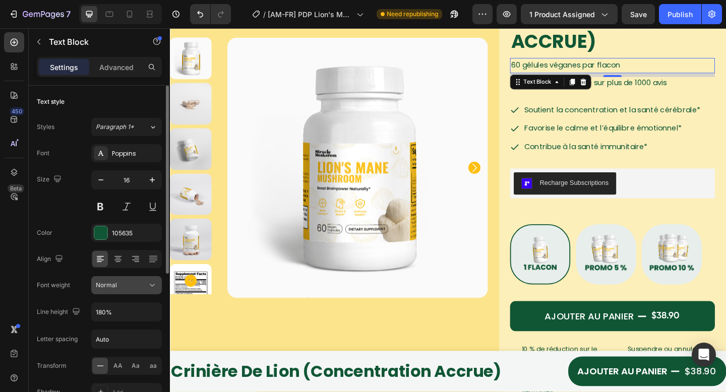
click at [121, 284] on div "Normal" at bounding box center [121, 285] width 51 height 9
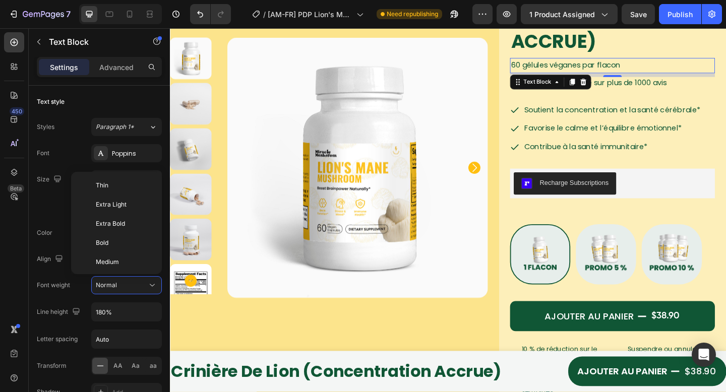
scroll to position [78, 0]
drag, startPoint x: 119, startPoint y: 186, endPoint x: 156, endPoint y: 168, distance: 40.8
click at [119, 186] on p "Medium" at bounding box center [122, 184] width 53 height 9
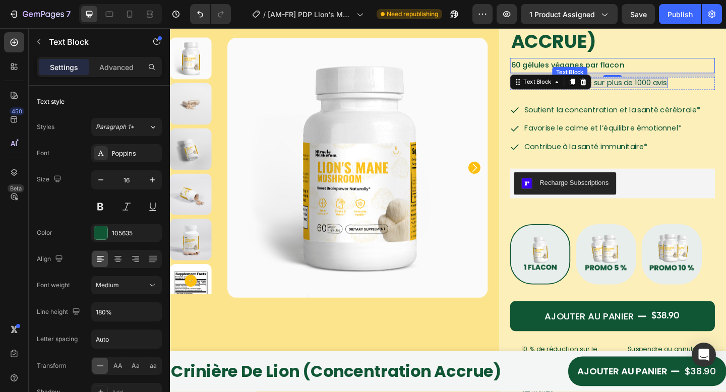
click at [708, 89] on span "4,9/5 basé sur plus de 1000 avis" at bounding box center [649, 88] width 124 height 12
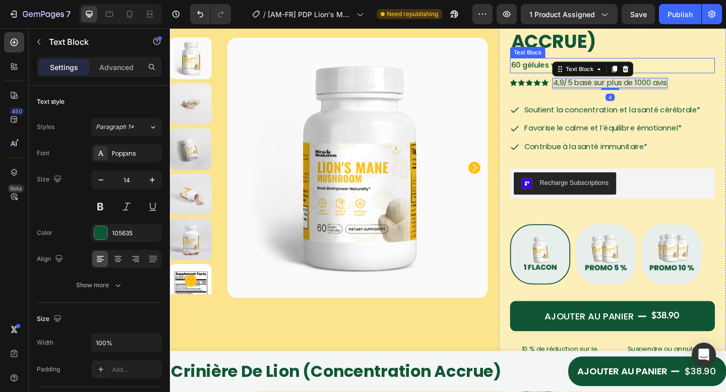
click at [698, 74] on p "60 gélules véganes par flacon" at bounding box center [651, 69] width 221 height 15
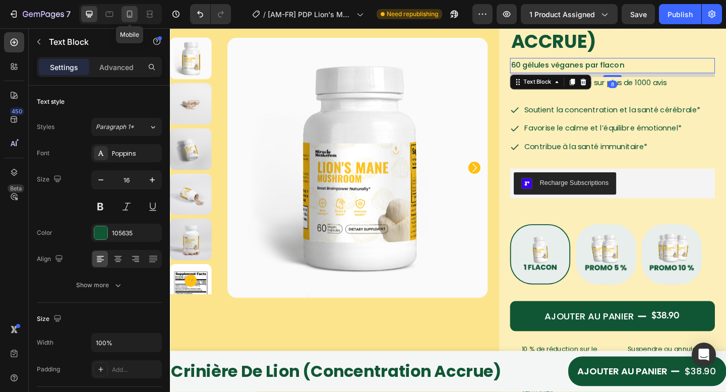
click at [126, 19] on icon at bounding box center [130, 14] width 10 height 10
type input "14"
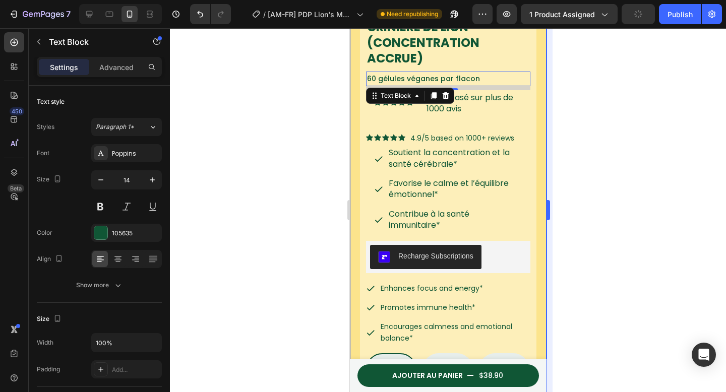
drag, startPoint x: 560, startPoint y: 122, endPoint x: 547, endPoint y: 114, distance: 15.1
click at [560, 122] on div at bounding box center [448, 210] width 556 height 364
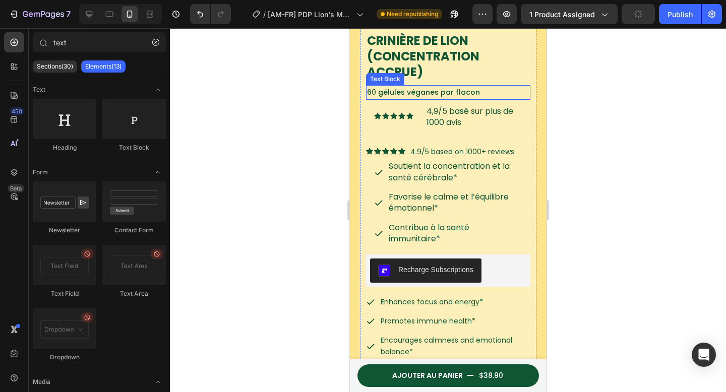
scroll to position [257, 0]
click at [504, 87] on p "60 gélules véganes par flacon" at bounding box center [448, 93] width 162 height 13
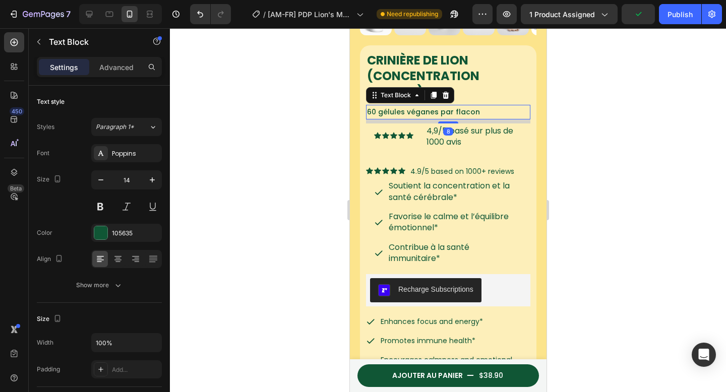
scroll to position [230, 0]
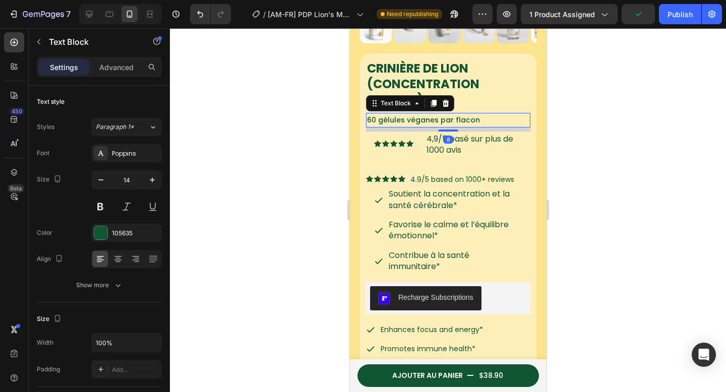
click at [651, 122] on div at bounding box center [448, 210] width 556 height 364
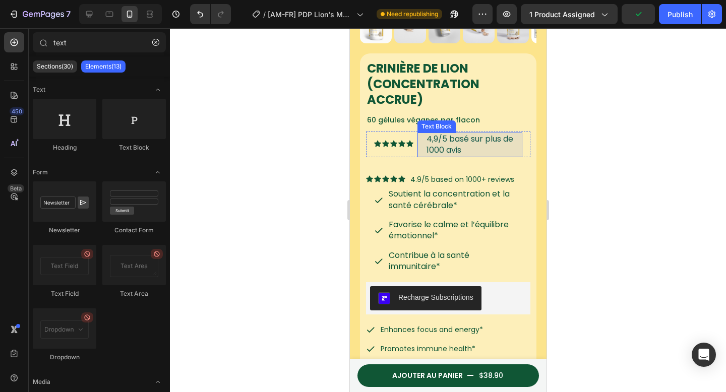
click at [485, 133] on span "4,9/5 basé sur plus de 1000 avis" at bounding box center [469, 144] width 87 height 23
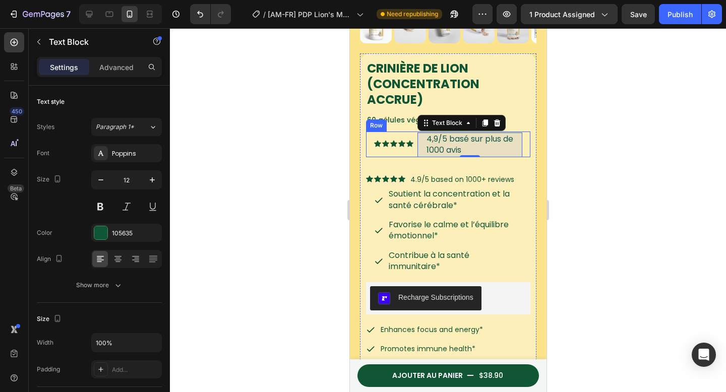
click at [602, 139] on div at bounding box center [448, 210] width 556 height 364
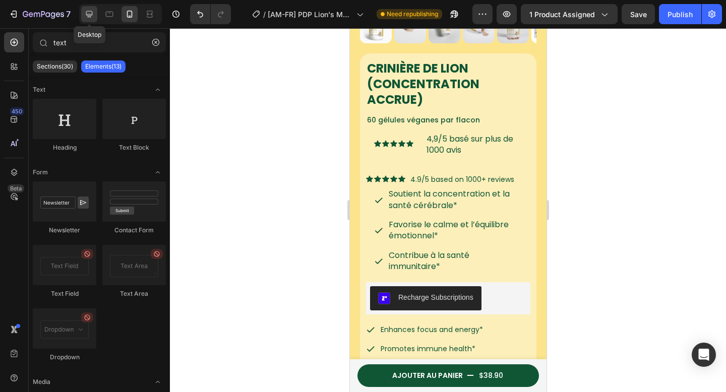
click at [86, 17] on icon at bounding box center [89, 14] width 10 height 10
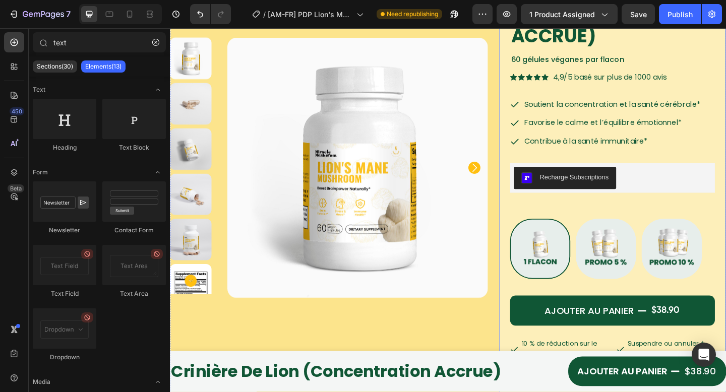
scroll to position [112, 0]
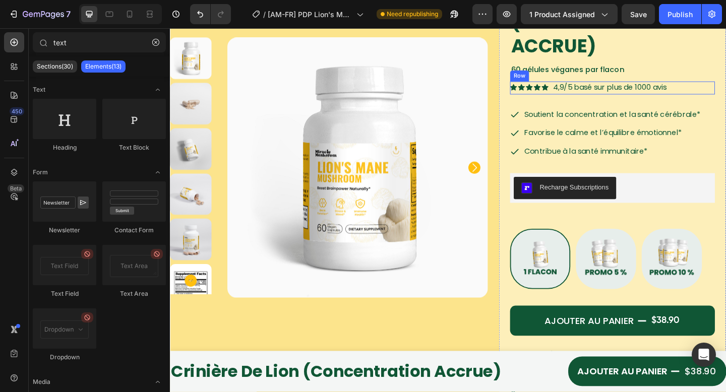
click at [726, 91] on div "Icon Icon Icon Icon Icon Icon List 4,9/5 basé sur plus de 1000 avis Text Block …" at bounding box center [651, 93] width 223 height 14
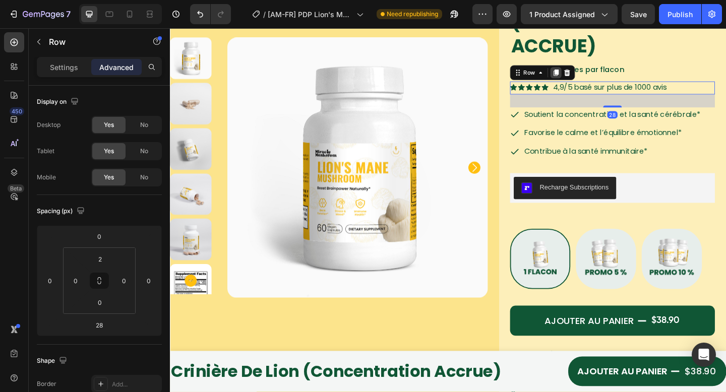
click at [588, 77] on icon at bounding box center [591, 76] width 6 height 7
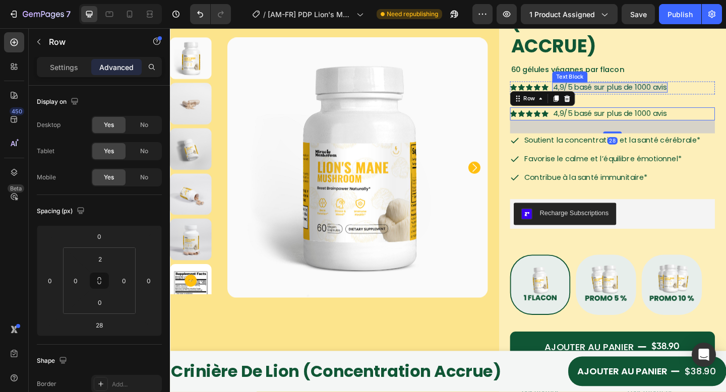
click at [726, 97] on div "Icon Icon Icon Icon Icon Icon List 4,9/5 basé sur plus de 1000 avis Text Block …" at bounding box center [651, 93] width 223 height 14
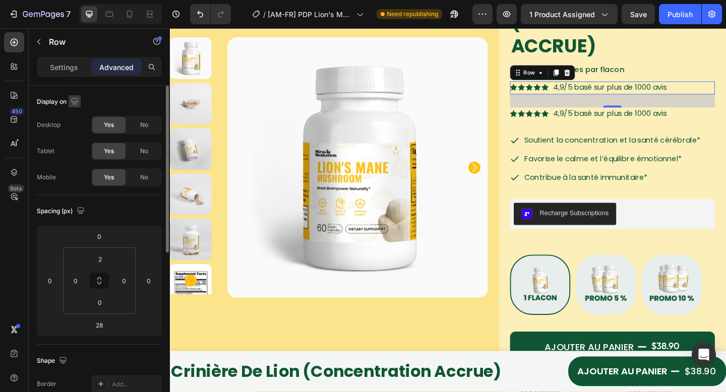
click at [75, 102] on icon "button" at bounding box center [74, 101] width 7 height 7
drag, startPoint x: 80, startPoint y: 156, endPoint x: 200, endPoint y: 117, distance: 126.2
click at [80, 156] on icon "button" at bounding box center [77, 154] width 10 height 10
type input "16"
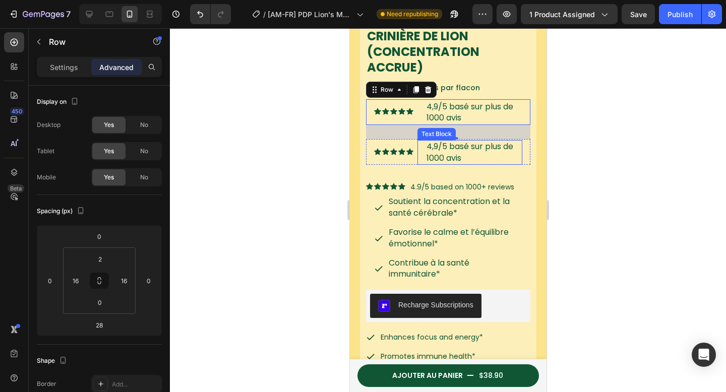
scroll to position [202, 0]
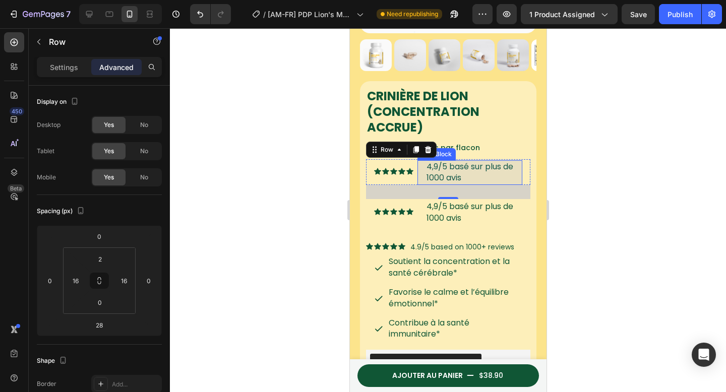
click at [470, 166] on span "4,9/5 basé sur plus de 1000 avis" at bounding box center [469, 172] width 87 height 23
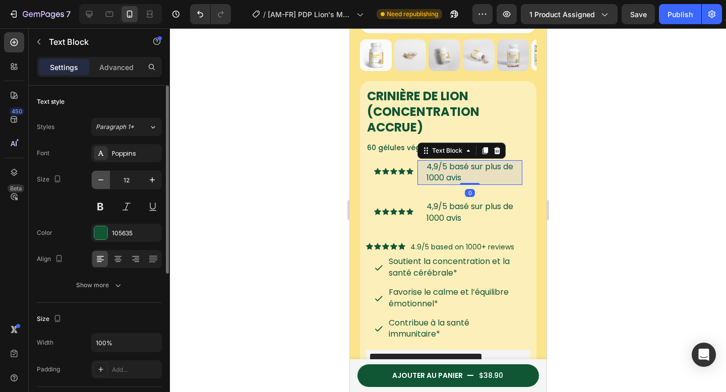
click at [103, 181] on icon "button" at bounding box center [101, 180] width 10 height 10
type input "11"
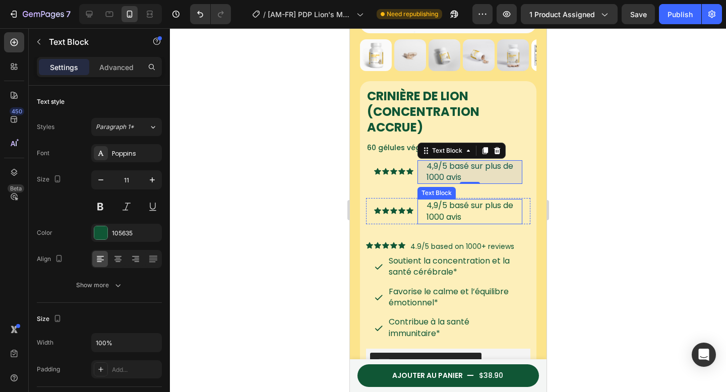
click at [430, 206] on span "4,9/5 basé sur plus de 1000 avis" at bounding box center [469, 211] width 87 height 23
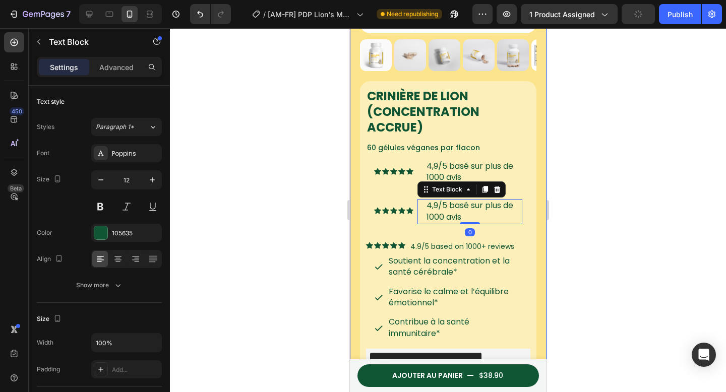
drag, startPoint x: 624, startPoint y: 196, endPoint x: 560, endPoint y: 183, distance: 65.9
click at [624, 196] on div at bounding box center [448, 210] width 556 height 364
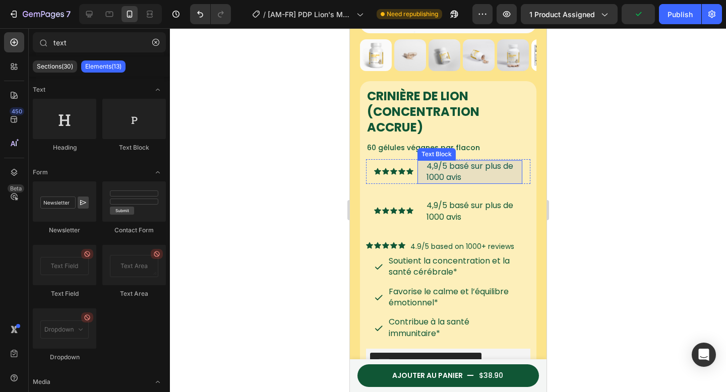
click at [508, 172] on div "4,9/5 basé sur plus de 1000 avis Text Block" at bounding box center [469, 172] width 105 height 24
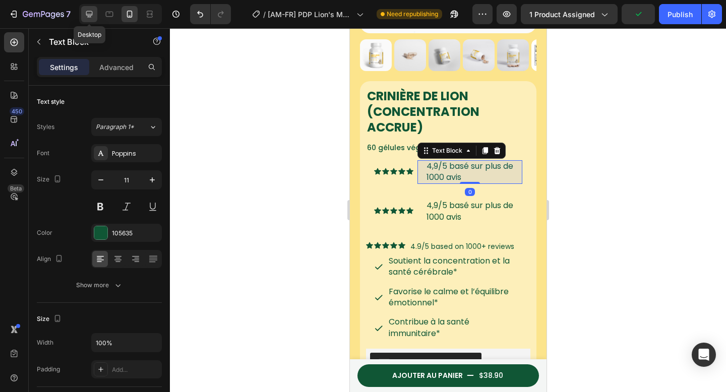
click at [88, 17] on icon at bounding box center [89, 14] width 10 height 10
type input "14"
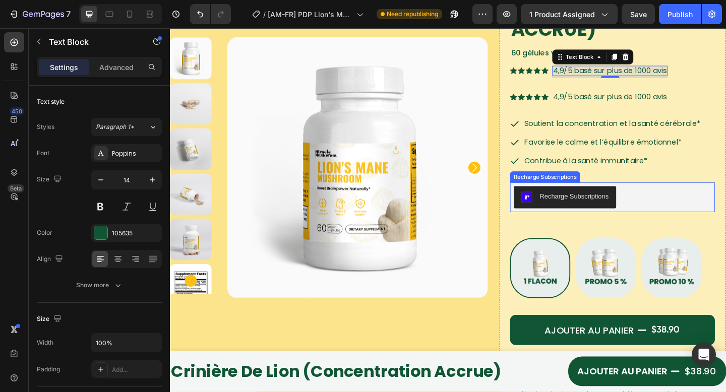
scroll to position [117, 0]
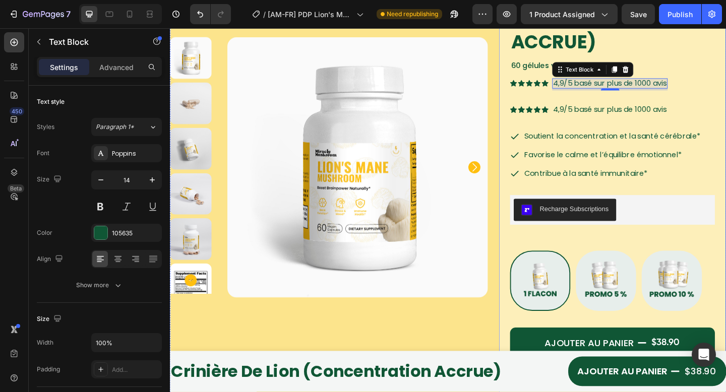
click at [726, 92] on div "Icon Icon Icon Icon Icon Icon List 4,9/5 basé sur plus de 1000 avis Text Block …" at bounding box center [651, 89] width 223 height 14
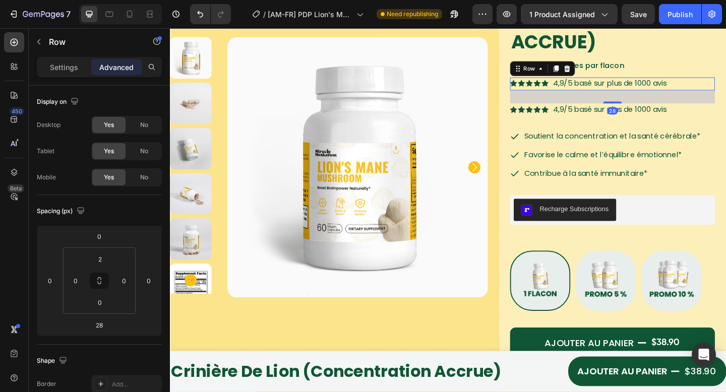
click at [726, 90] on div "Icon Icon Icon Icon Icon Icon List 4,9/5 basé sur plus de 1000 avis Text Block …" at bounding box center [651, 89] width 223 height 14
click at [590, 71] on div at bounding box center [590, 73] width 12 height 12
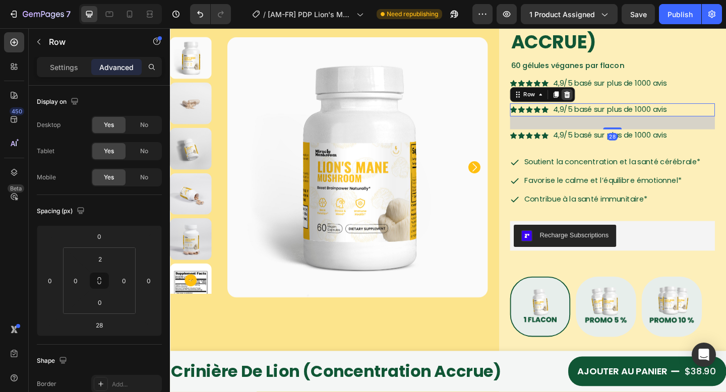
click at [600, 100] on icon at bounding box center [602, 100] width 7 height 7
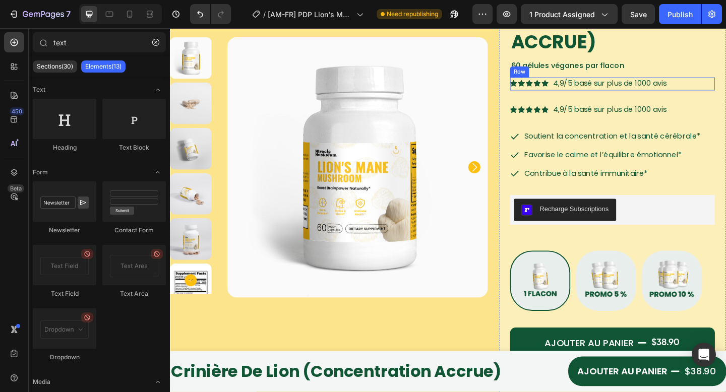
click at [726, 89] on div "Icon Icon Icon Icon Icon Icon List 4,9/5 basé sur plus de 1000 avis Text Block …" at bounding box center [651, 89] width 223 height 14
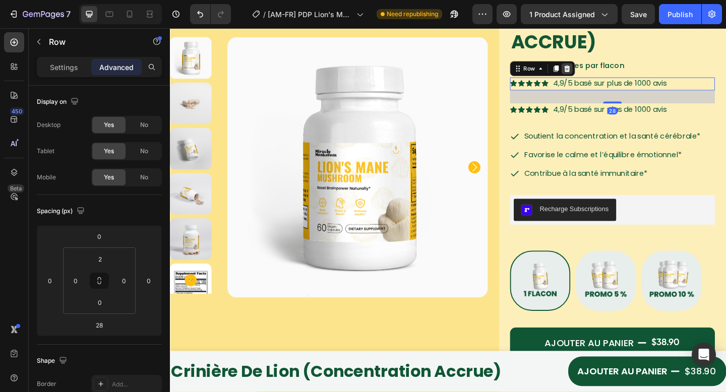
click at [601, 74] on icon at bounding box center [602, 73] width 8 height 8
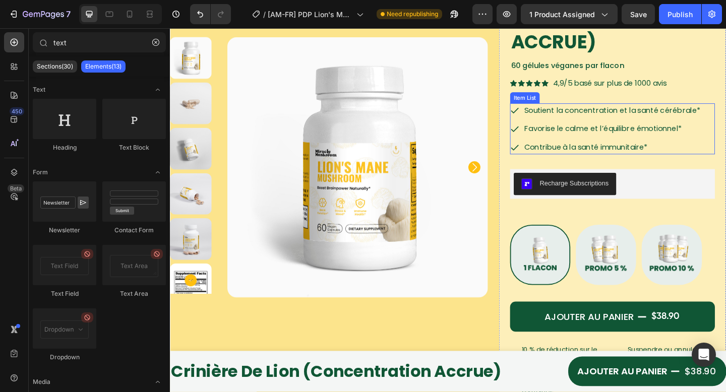
click at [712, 119] on span "Soutient la concentration et la santé cérébrale*" at bounding box center [652, 118] width 192 height 12
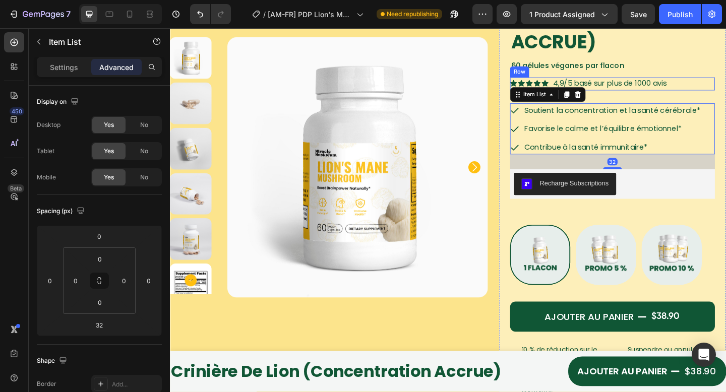
click at [680, 89] on span "4,9/5 basé sur plus de 1000 avis" at bounding box center [649, 89] width 124 height 12
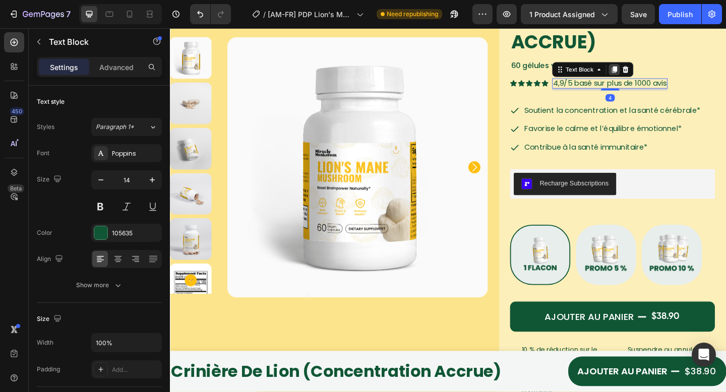
click at [651, 75] on icon at bounding box center [654, 73] width 6 height 7
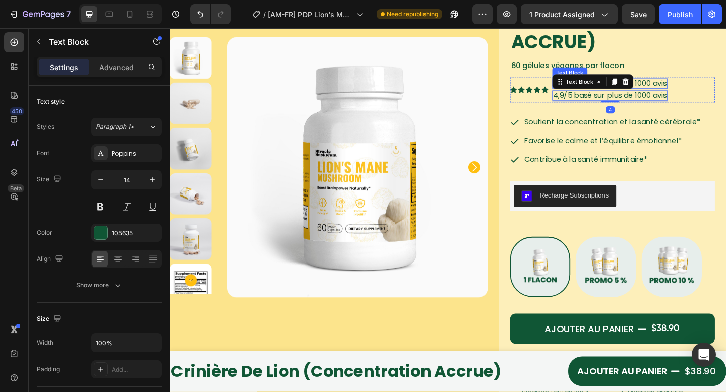
click at [702, 90] on span "4,9/5 basé sur plus de 1000 avis" at bounding box center [649, 89] width 124 height 12
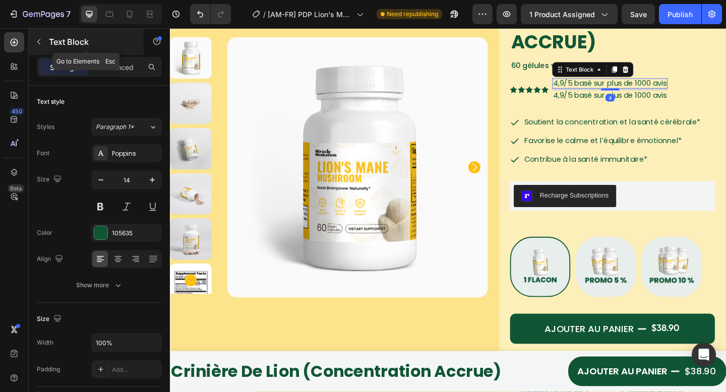
click at [99, 32] on div "Text Block" at bounding box center [86, 42] width 115 height 26
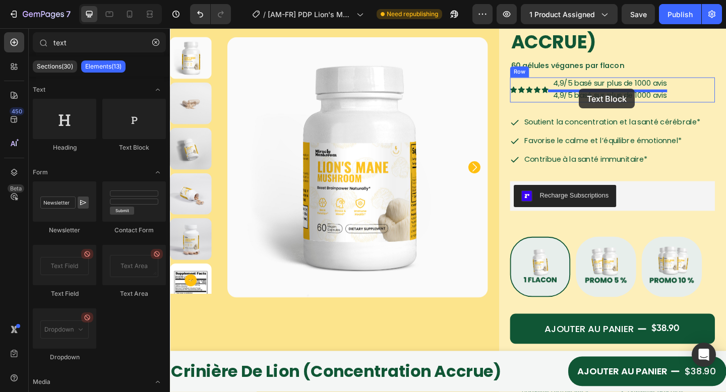
drag, startPoint x: 327, startPoint y: 151, endPoint x: 693, endPoint y: 124, distance: 366.7
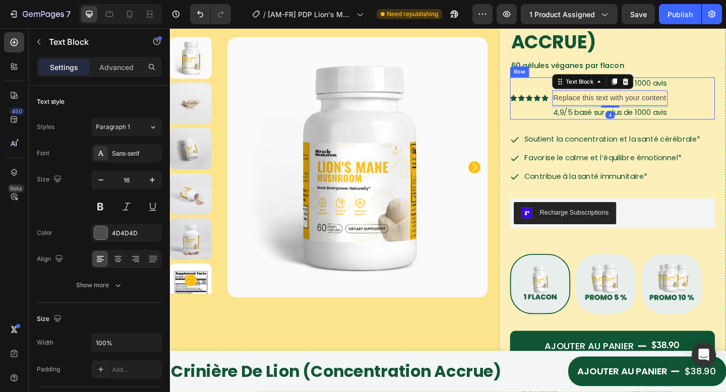
click at [704, 122] on span "4,9/5 basé sur plus de 1000 avis" at bounding box center [649, 120] width 124 height 12
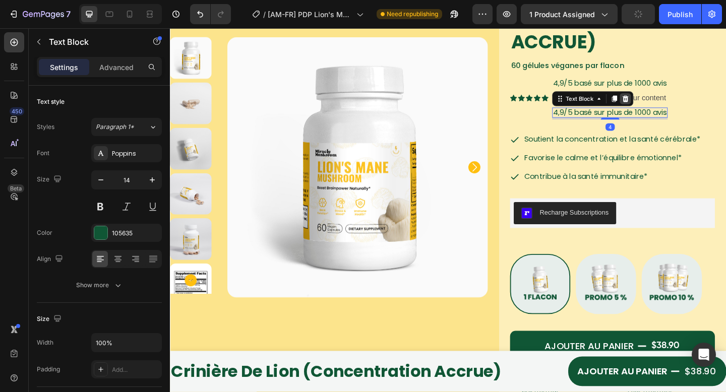
click at [662, 105] on icon at bounding box center [666, 105] width 8 height 8
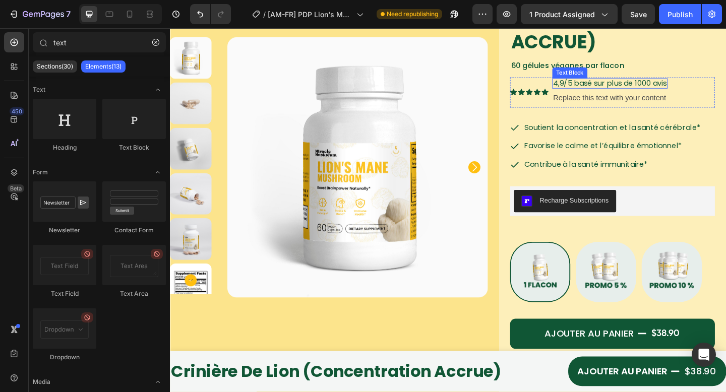
click at [698, 90] on span "4,9/5 basé sur plus de 1000 avis" at bounding box center [649, 89] width 124 height 12
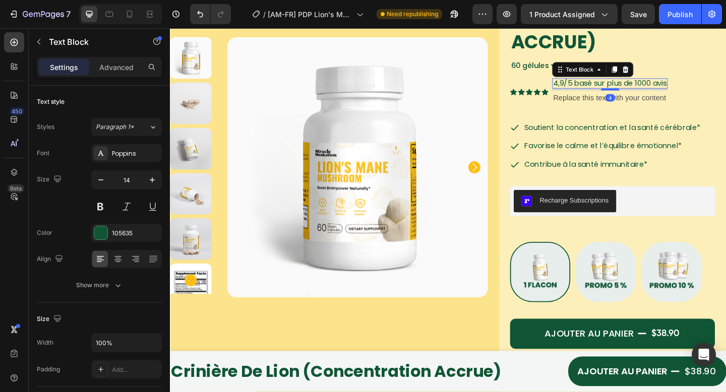
click at [622, 85] on span "4,9/5 basé sur plus de 1000 avis" at bounding box center [649, 89] width 124 height 12
copy span "4,9/5 basé sur plus de 1000 avis"
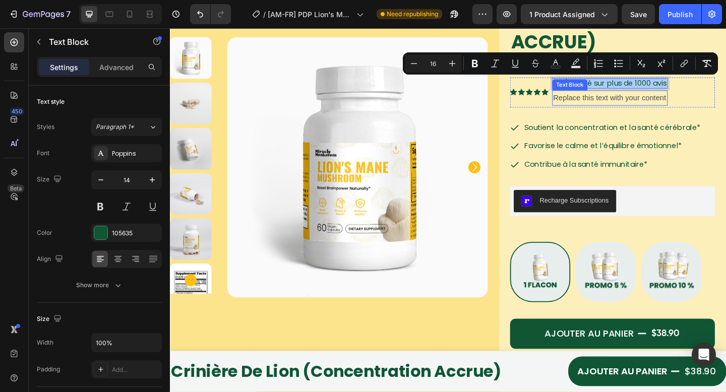
click at [644, 108] on div "Replace this text with your content" at bounding box center [649, 104] width 126 height 17
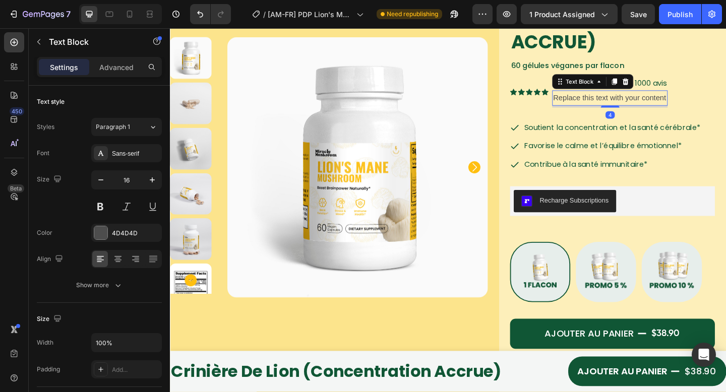
click at [659, 104] on div "Replace this text with your content" at bounding box center [649, 104] width 126 height 17
click at [659, 104] on p "Replace this text with your content" at bounding box center [649, 104] width 124 height 15
click at [651, 106] on p "4,9/5 basé sur plus de 1000 avis" at bounding box center [649, 104] width 124 height 15
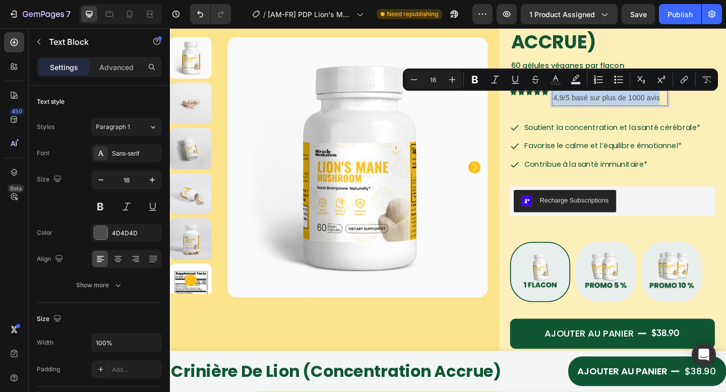
click at [681, 111] on p "4,9/5 basé sur plus de 1000 avis" at bounding box center [649, 104] width 124 height 15
click at [715, 123] on div "Crinière de Lion (Concentration accrue) Product Title 60 gélules véganes par fl…" at bounding box center [651, 250] width 223 height 547
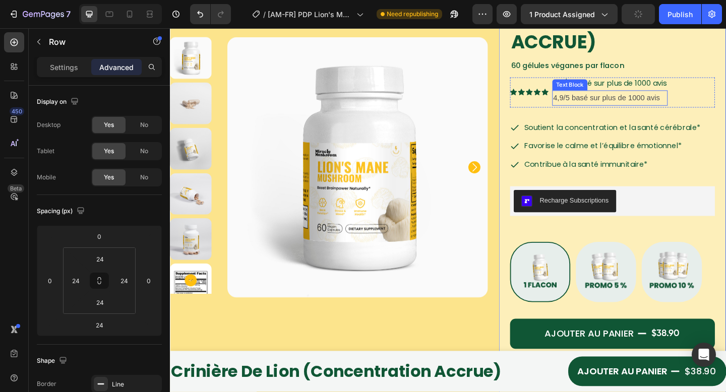
click at [692, 85] on span "4,9/5 basé sur plus de 1000 avis" at bounding box center [649, 89] width 124 height 12
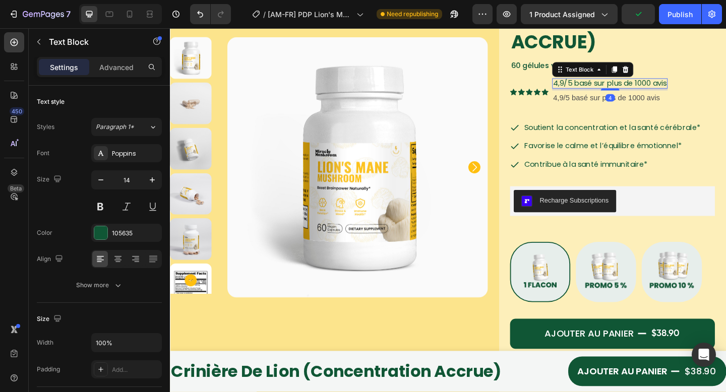
click at [676, 103] on p "4,9/5 basé sur plus de 1000 avis" at bounding box center [649, 104] width 124 height 15
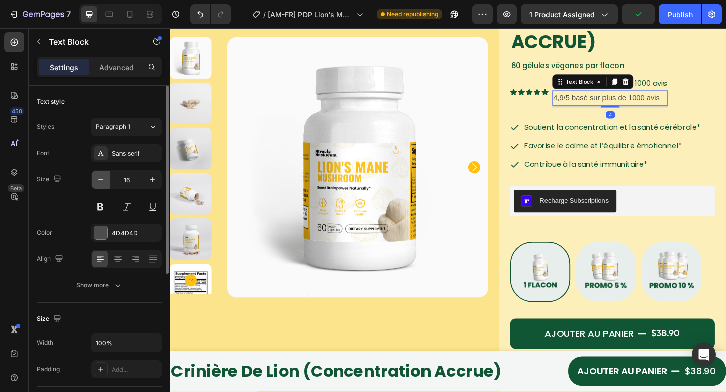
click at [97, 184] on icon "button" at bounding box center [101, 180] width 10 height 10
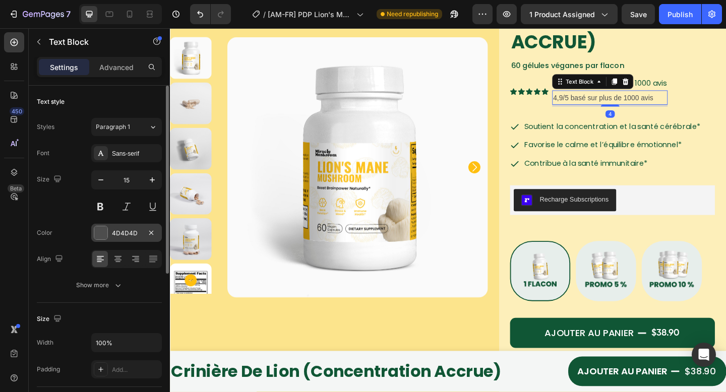
type input "14"
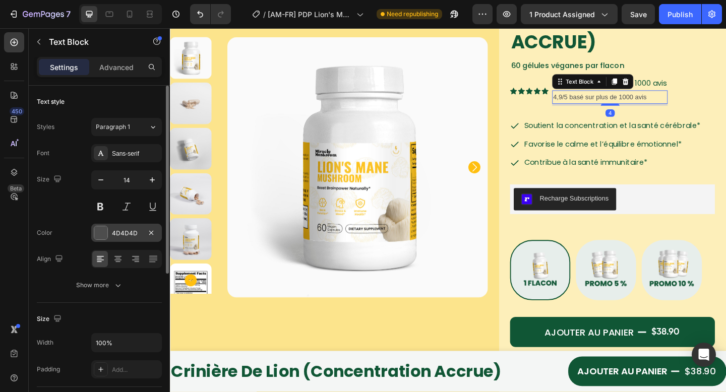
click at [117, 235] on div "4D4D4D" at bounding box center [126, 233] width 29 height 9
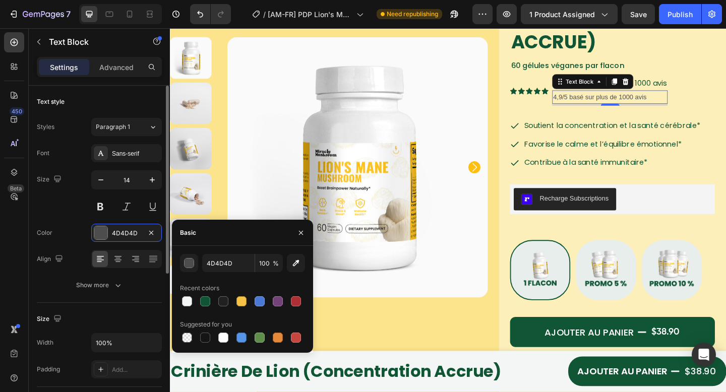
drag, startPoint x: 206, startPoint y: 300, endPoint x: 138, endPoint y: 297, distance: 68.7
click at [206, 301] on div at bounding box center [205, 302] width 10 height 10
type input "105635"
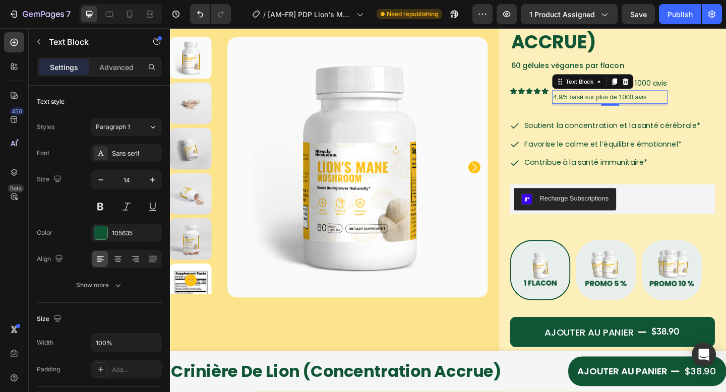
click at [709, 94] on div "4,9/5 basé sur plus de 1000 avis" at bounding box center [649, 88] width 126 height 11
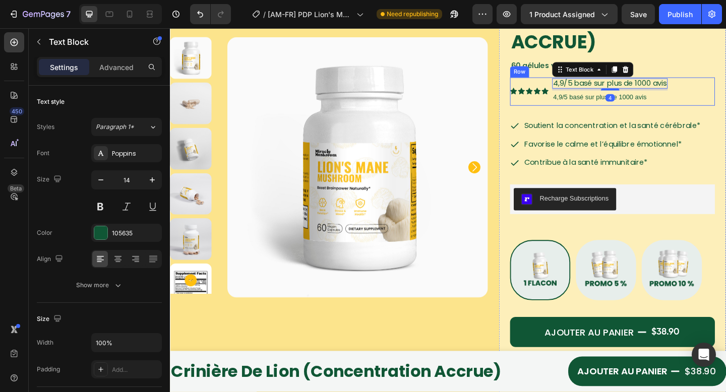
click at [697, 111] on div "4,9/5 basé sur plus de 1000 avis Text Block 4 4,9/5 basé sur plus de 1000 avis …" at bounding box center [649, 98] width 126 height 30
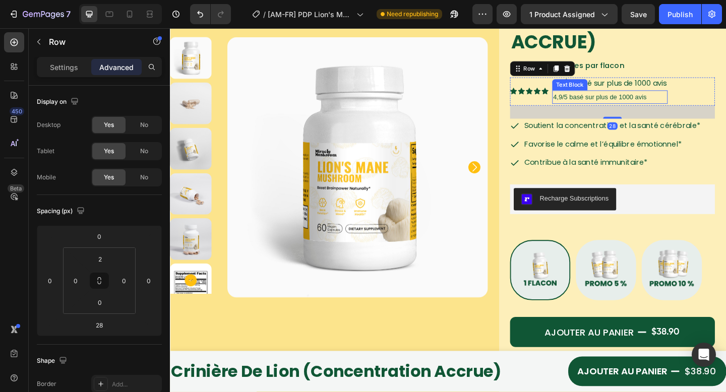
click at [694, 105] on p "4,9/5 basé sur plus de 1000 avis" at bounding box center [649, 103] width 124 height 13
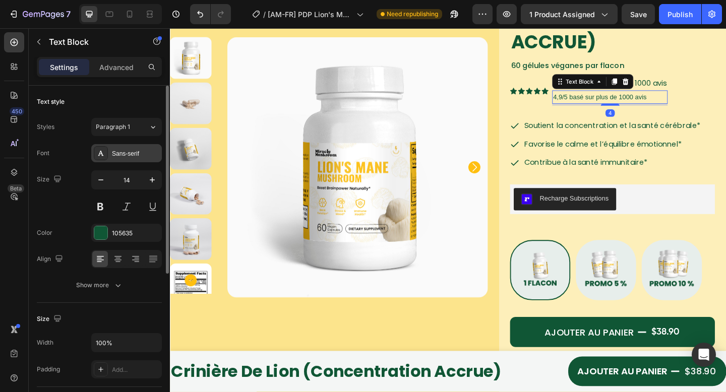
click at [102, 152] on icon at bounding box center [101, 153] width 8 height 8
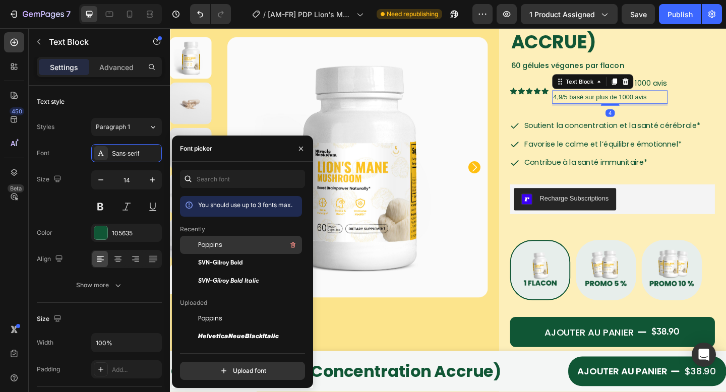
click at [226, 241] on div "Poppins" at bounding box center [249, 245] width 102 height 12
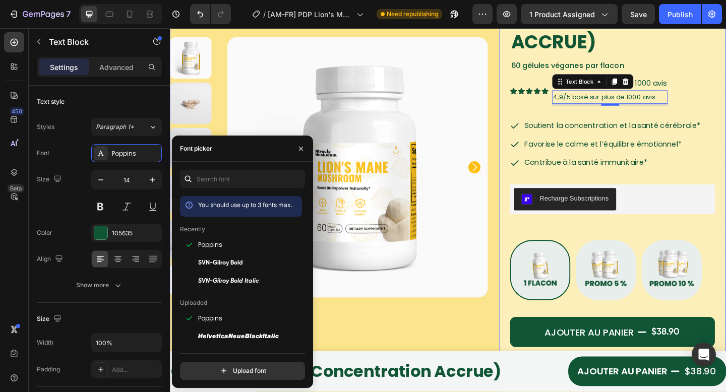
click at [614, 115] on div "Crinière de Lion (Concentration accrue) Product Title 60 gélules véganes par fl…" at bounding box center [651, 249] width 223 height 545
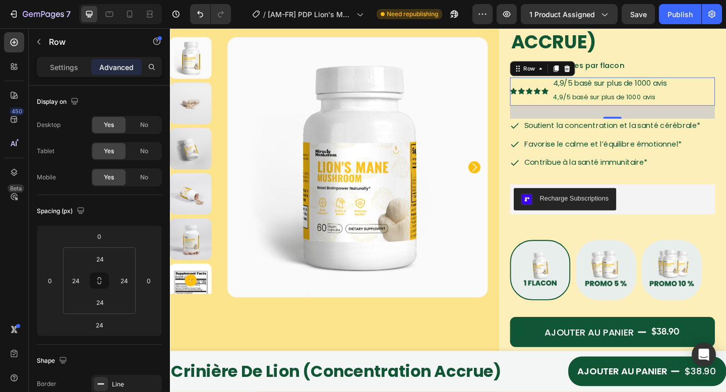
click at [718, 96] on div "Icon Icon Icon Icon Icon Icon List 4,9/5 basé sur plus de 1000 avis Text Block …" at bounding box center [651, 97] width 223 height 31
click at [709, 91] on span "4,9/5 basé sur plus de 1000 avis" at bounding box center [649, 89] width 124 height 12
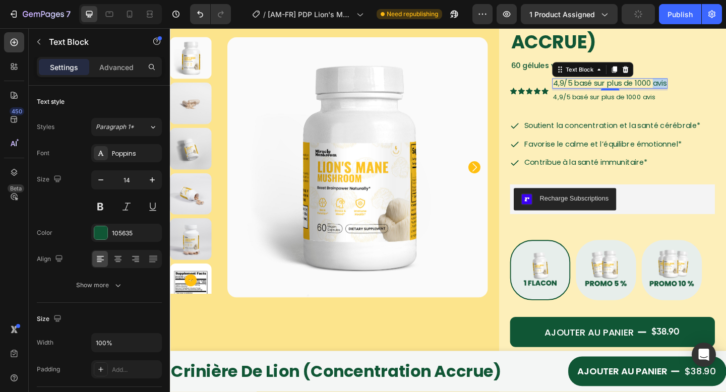
click at [701, 89] on span "4,9/5 basé sur plus de 1000 avis" at bounding box center [649, 89] width 124 height 12
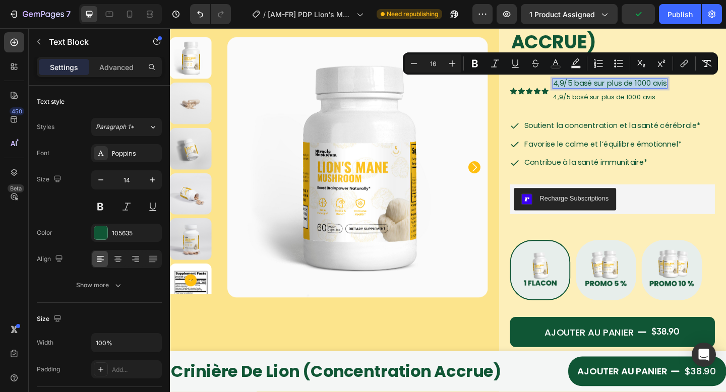
click at [698, 94] on span "4,9/5 basé sur plus de 1000 avis" at bounding box center [649, 89] width 124 height 12
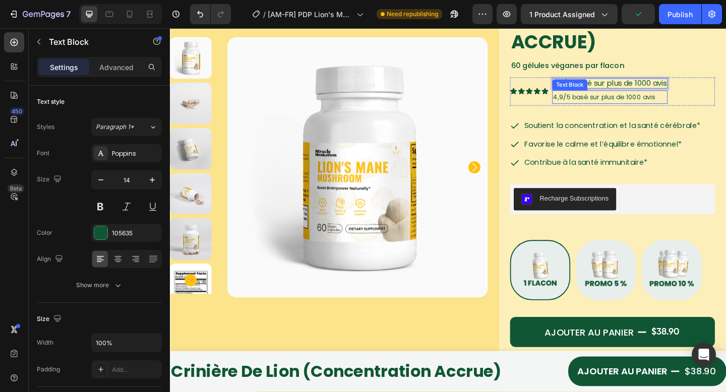
click at [686, 108] on p "4,9/5 basé sur plus de 1000 avis" at bounding box center [649, 103] width 124 height 13
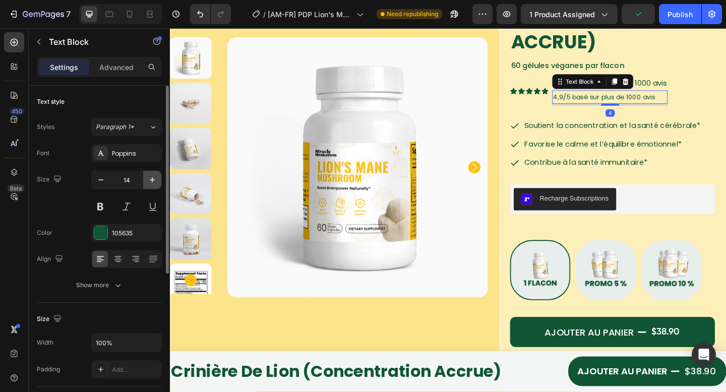
click at [149, 180] on icon "button" at bounding box center [152, 180] width 10 height 10
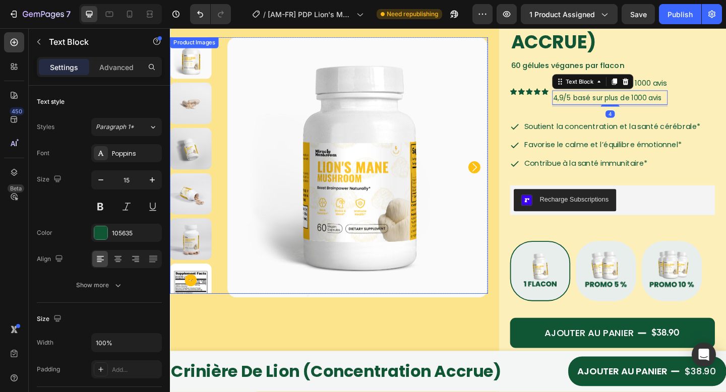
type input "16"
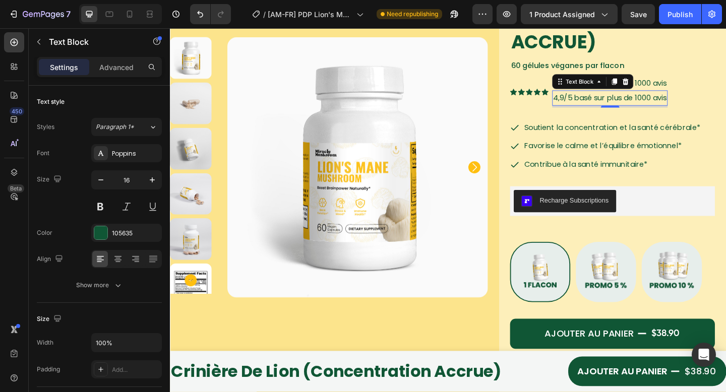
click at [724, 91] on div "Icon Icon Icon Icon Icon Icon List 4,9/5 basé sur plus de 1000 avis Text Block …" at bounding box center [651, 98] width 223 height 33
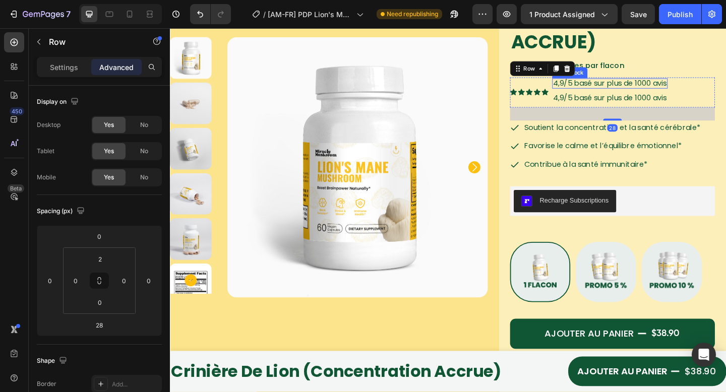
click at [707, 87] on span "4,9/5 basé sur plus de 1000 avis" at bounding box center [649, 89] width 124 height 12
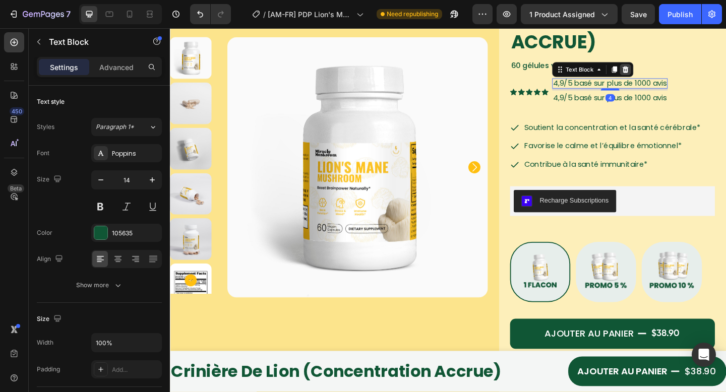
click at [662, 74] on icon at bounding box center [666, 74] width 8 height 8
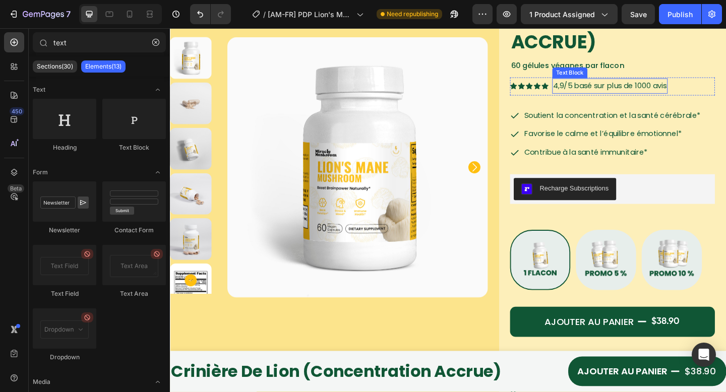
click at [611, 90] on p "4,9/5 basé sur plus de 1000 avis" at bounding box center [649, 91] width 124 height 15
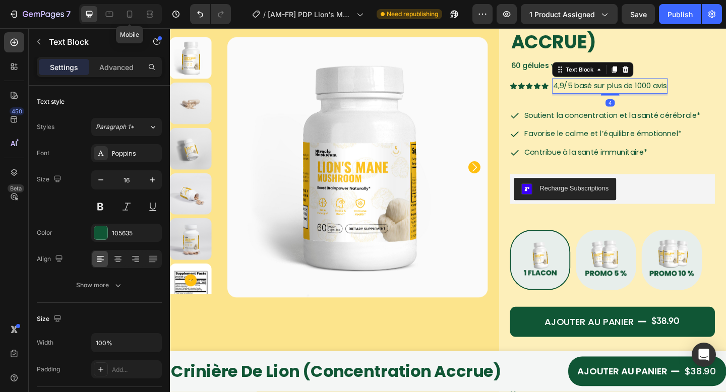
click at [134, 18] on icon at bounding box center [130, 14] width 10 height 10
type input "14"
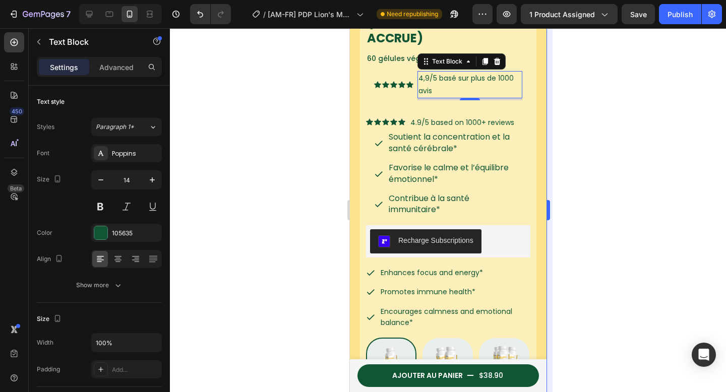
click at [571, 190] on div at bounding box center [448, 210] width 556 height 364
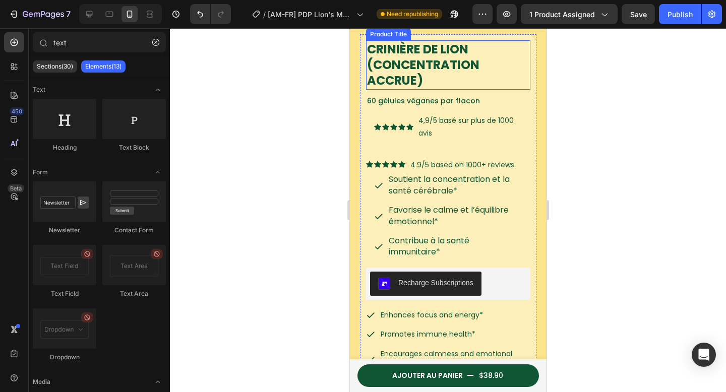
scroll to position [209, 0]
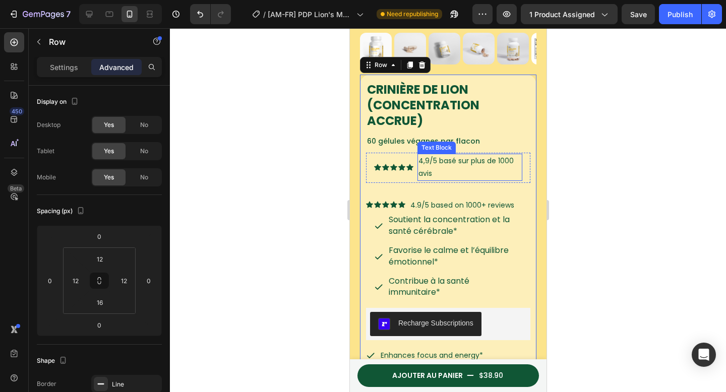
click at [478, 162] on p "4,9/5 basé sur plus de 1000 avis" at bounding box center [469, 167] width 103 height 25
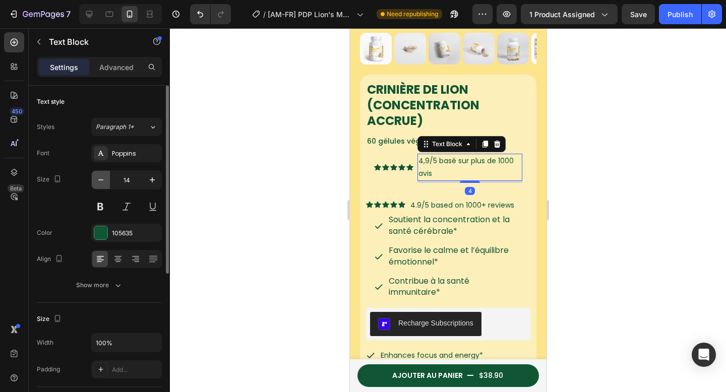
click at [102, 178] on icon "button" at bounding box center [101, 180] width 10 height 10
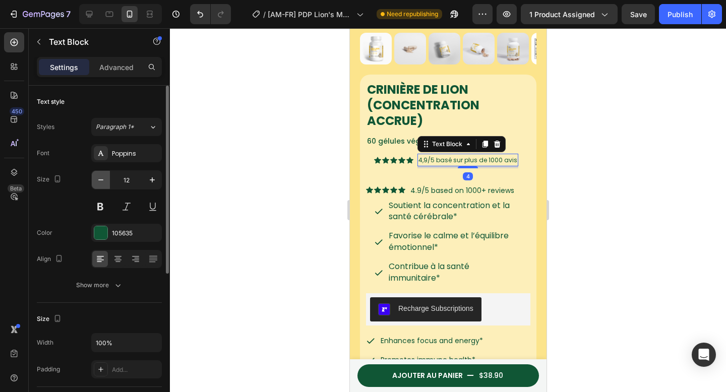
click at [102, 178] on icon "button" at bounding box center [101, 180] width 10 height 10
type input "11"
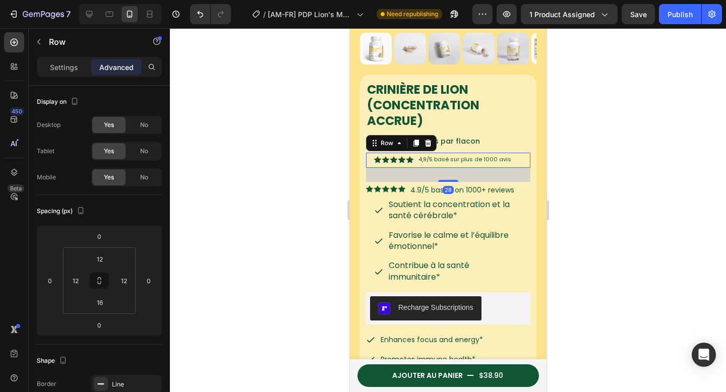
click at [370, 153] on div "Icon Icon Icon Icon Icon Icon List 4,9/5 basé sur plus de 1000 avis Text Block …" at bounding box center [448, 160] width 164 height 15
click at [76, 278] on input "16" at bounding box center [75, 280] width 15 height 15
type input "0"
click at [589, 176] on div at bounding box center [448, 210] width 556 height 364
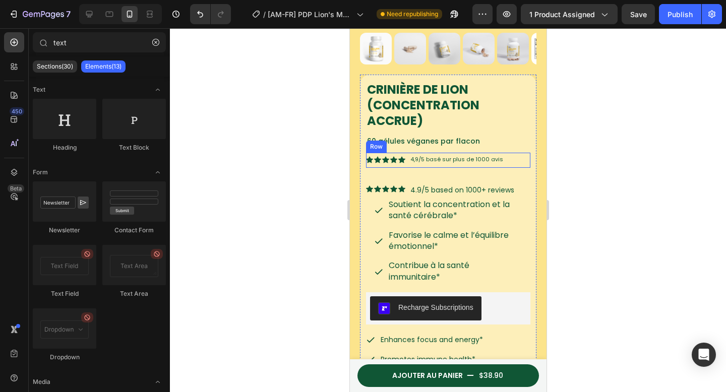
click at [510, 155] on div "Icon Icon Icon Icon Icon Icon List 4,9/5 basé sur plus de 1000 avis Text Block …" at bounding box center [448, 160] width 164 height 15
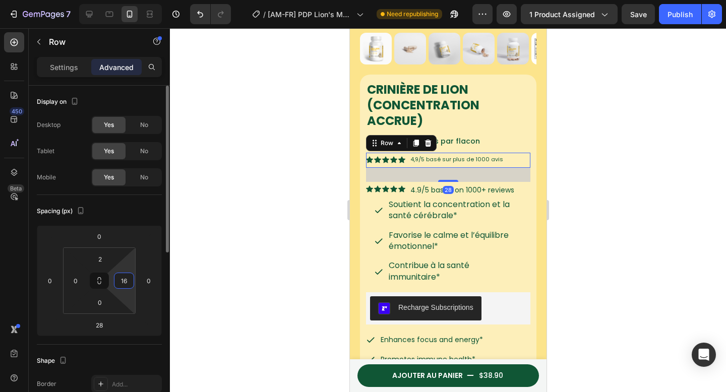
click at [130, 278] on input "16" at bounding box center [124, 280] width 15 height 15
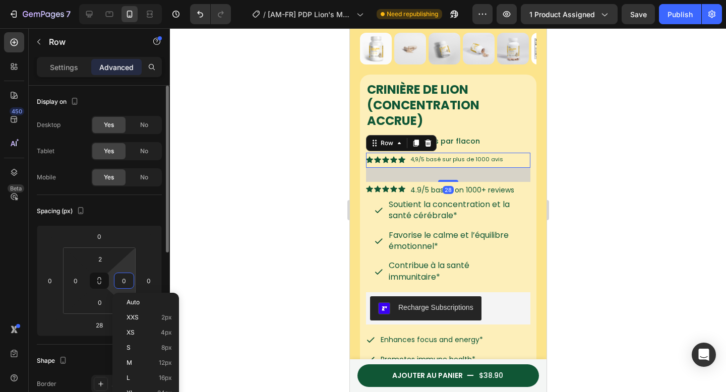
type input "0"
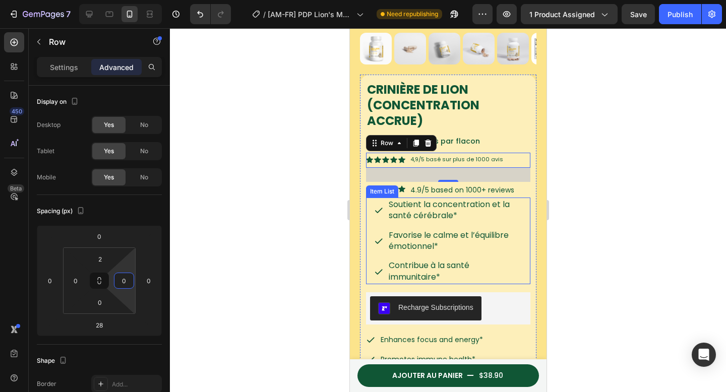
click at [519, 200] on div "Soutient la concentration et la santé cérébrale* Favorise le calme et l’équilib…" at bounding box center [448, 241] width 164 height 87
click at [582, 188] on div at bounding box center [448, 210] width 556 height 364
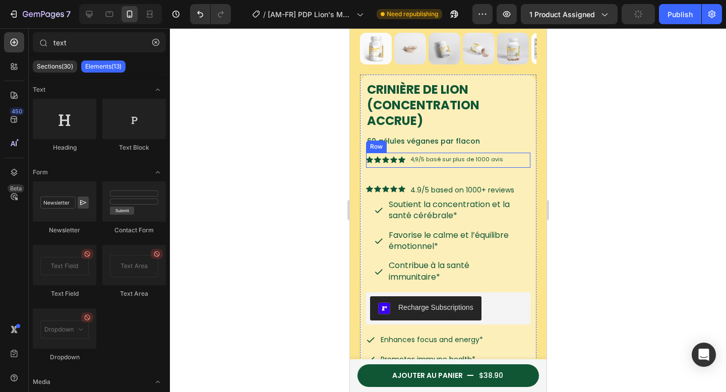
click at [469, 156] on p "4,9/5 basé sur plus de 1000 avis" at bounding box center [456, 160] width 93 height 10
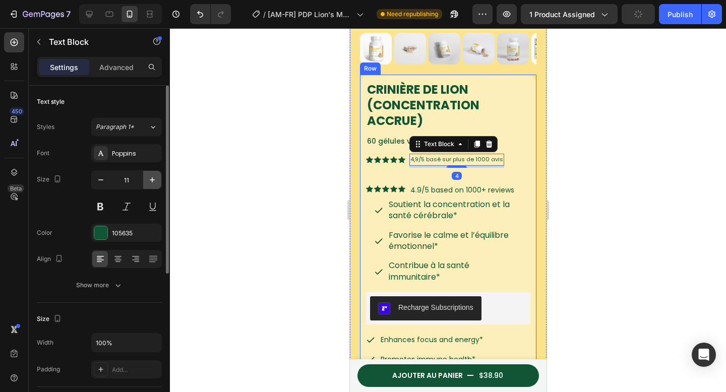
click at [148, 180] on icon "button" at bounding box center [152, 180] width 10 height 10
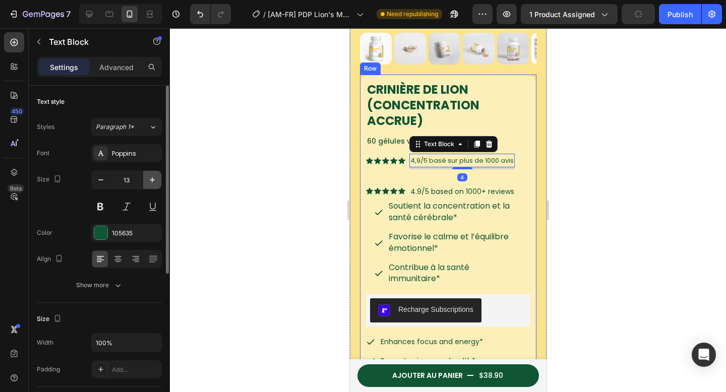
click at [148, 180] on icon "button" at bounding box center [152, 180] width 10 height 10
type input "14"
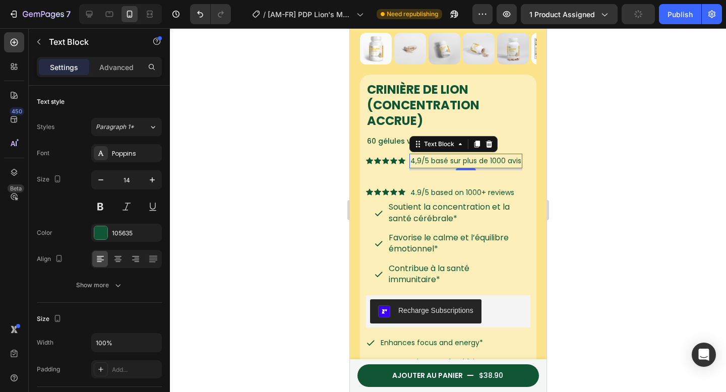
click at [619, 140] on div at bounding box center [448, 210] width 556 height 364
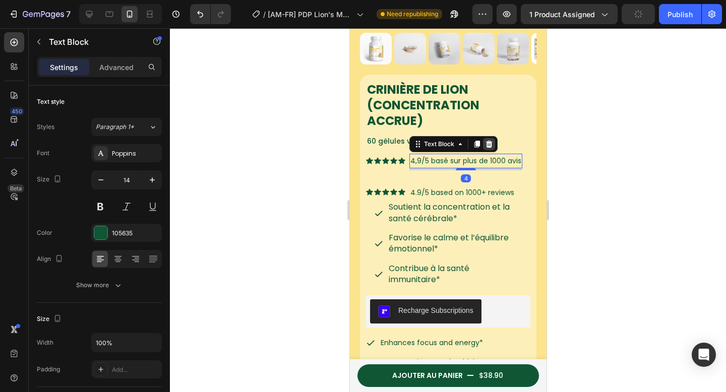
click at [485, 140] on icon at bounding box center [489, 144] width 8 height 8
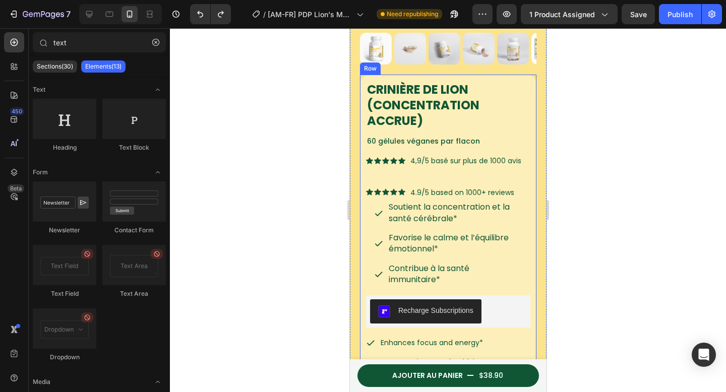
drag, startPoint x: 594, startPoint y: 124, endPoint x: 558, endPoint y: 125, distance: 35.8
click at [594, 124] on div at bounding box center [448, 210] width 556 height 364
click at [466, 135] on p "60 gélules véganes par flacon" at bounding box center [448, 141] width 162 height 13
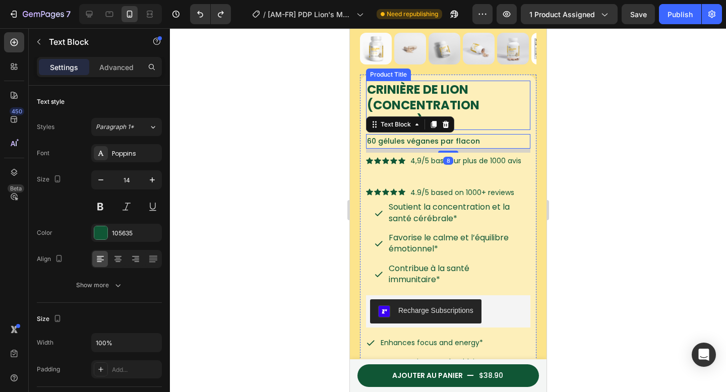
click at [481, 112] on h1 "Crinière de Lion (Concentration accrue)" at bounding box center [448, 105] width 164 height 49
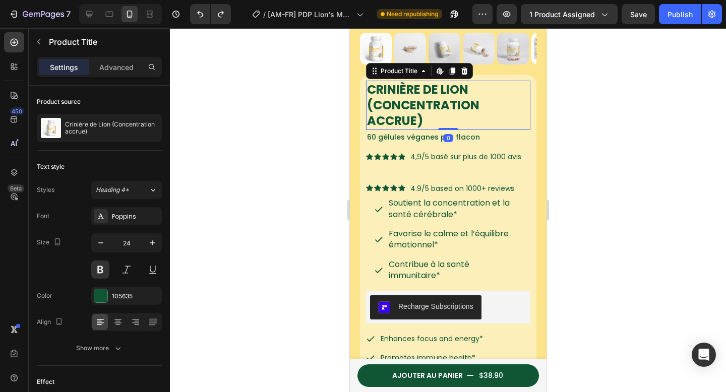
drag, startPoint x: 442, startPoint y: 123, endPoint x: 448, endPoint y: 117, distance: 8.6
click at [448, 117] on div "Crinière de Lion (Concentration accrue) Product Title Edit content in Shopify 0" at bounding box center [448, 105] width 164 height 49
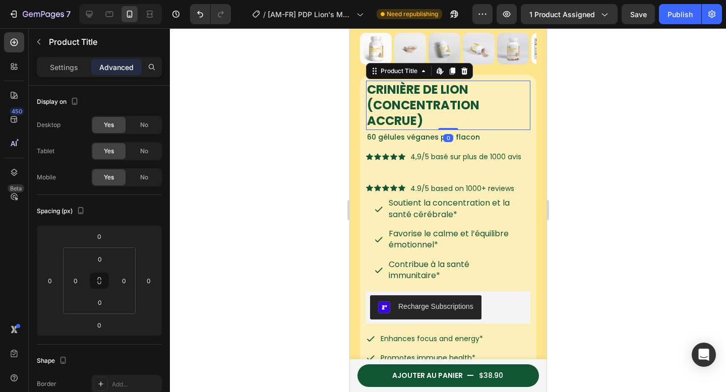
click at [616, 114] on div at bounding box center [448, 210] width 556 height 364
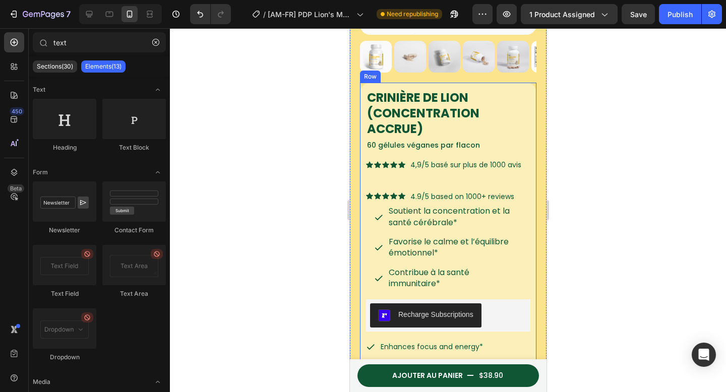
scroll to position [201, 0]
click at [465, 140] on p "60 gélules véganes par flacon" at bounding box center [448, 145] width 162 height 13
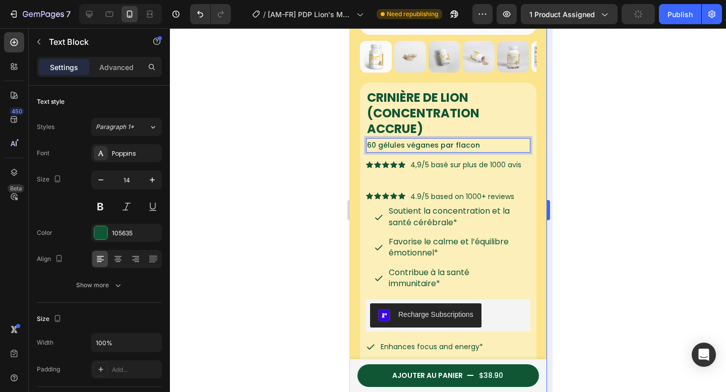
drag, startPoint x: 571, startPoint y: 133, endPoint x: 547, endPoint y: 138, distance: 24.7
click at [571, 133] on div at bounding box center [448, 210] width 556 height 364
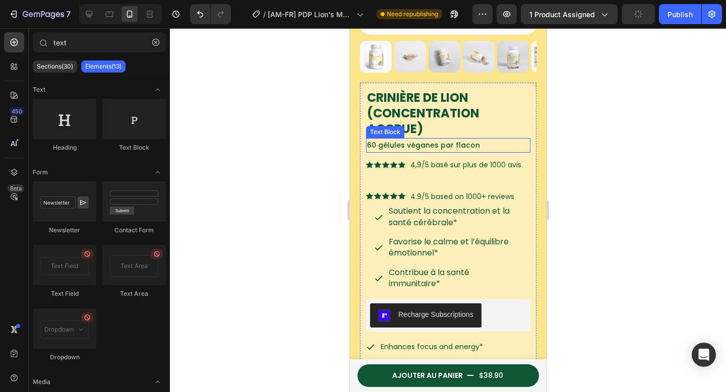
click at [500, 140] on p "60 gélules véganes par flacon" at bounding box center [448, 145] width 162 height 13
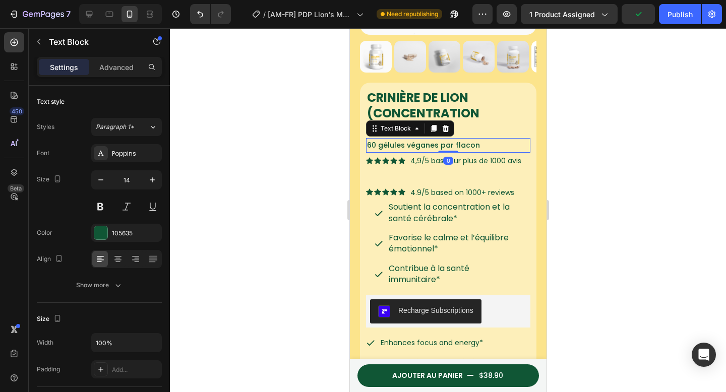
drag, startPoint x: 452, startPoint y: 147, endPoint x: 453, endPoint y: 140, distance: 7.6
click at [453, 140] on div "60 gélules véganes par flacon Text Block 0" at bounding box center [448, 145] width 164 height 15
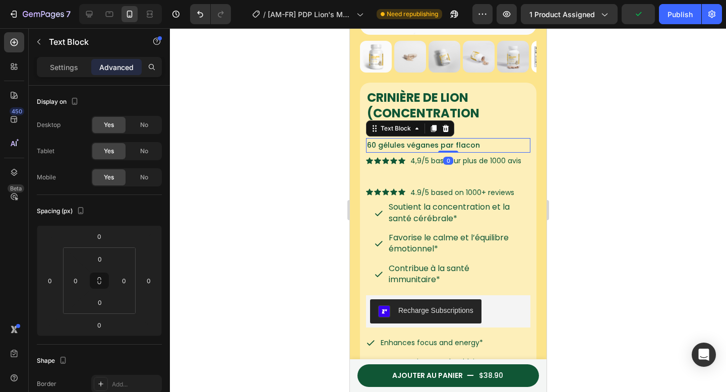
click at [581, 134] on div at bounding box center [448, 210] width 556 height 364
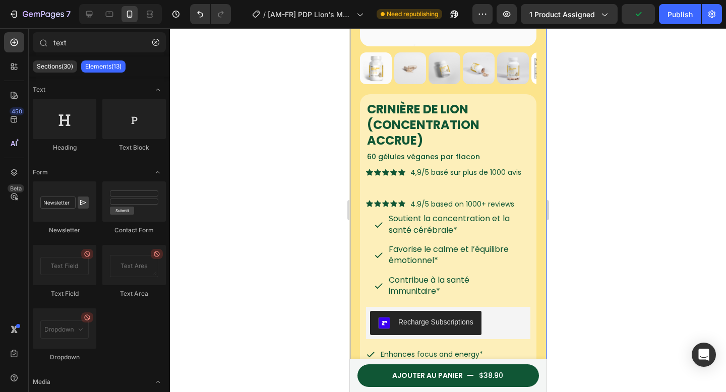
scroll to position [180, 0]
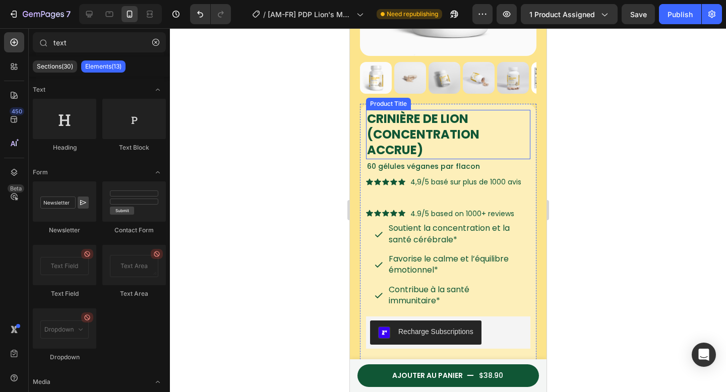
click at [444, 142] on h1 "Crinière de Lion (Concentration accrue)" at bounding box center [448, 134] width 164 height 49
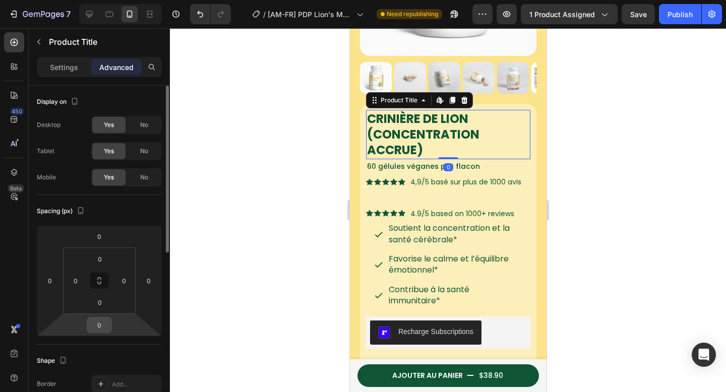
click at [107, 323] on input "0" at bounding box center [99, 325] width 20 height 15
click at [104, 303] on input "0" at bounding box center [100, 302] width 20 height 15
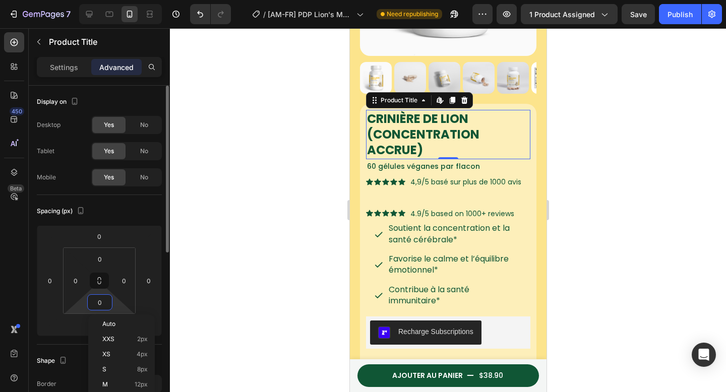
type input "4"
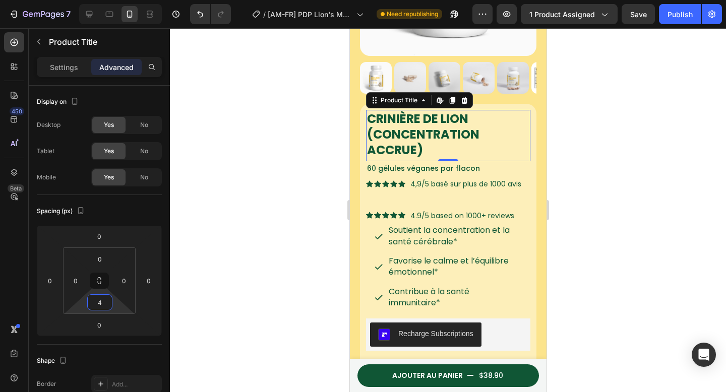
click at [623, 184] on div at bounding box center [448, 210] width 556 height 364
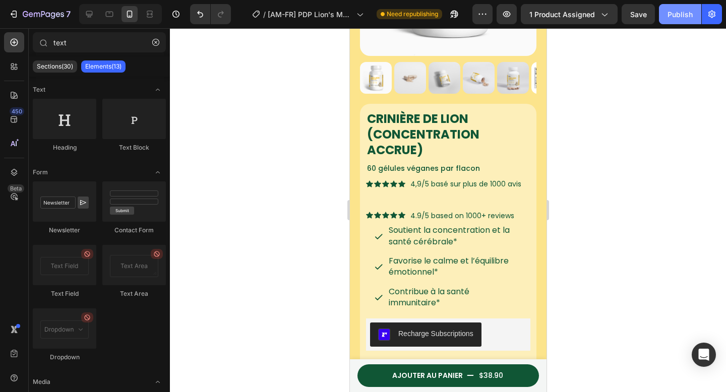
click at [671, 10] on div "Publish" at bounding box center [680, 14] width 25 height 11
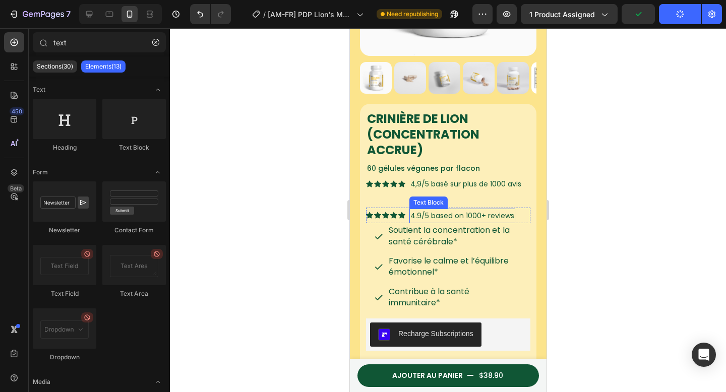
click at [514, 209] on div "4.9/5 based on 1000+ reviews" at bounding box center [462, 216] width 106 height 15
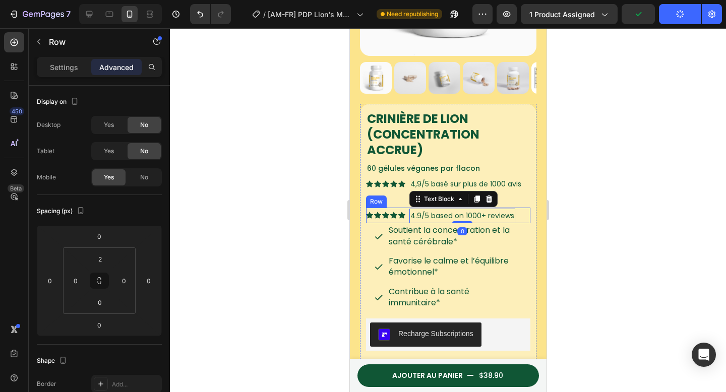
click at [519, 208] on div "Icon Icon Icon Icon Icon Icon List 4.9/5 based on 1000+ reviews Text Block 0 Row" at bounding box center [448, 216] width 164 height 16
click at [429, 194] on icon at bounding box center [428, 198] width 8 height 8
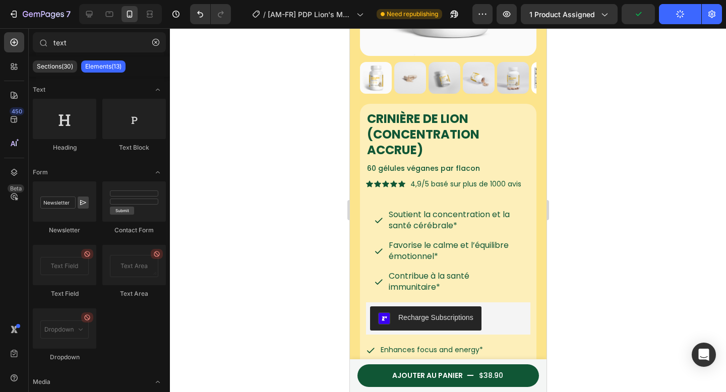
drag, startPoint x: 627, startPoint y: 187, endPoint x: 565, endPoint y: 199, distance: 63.8
click at [626, 187] on div at bounding box center [448, 210] width 556 height 364
click at [444, 220] on span "Soutient la concentration et la santé cérébrale*" at bounding box center [448, 220] width 121 height 23
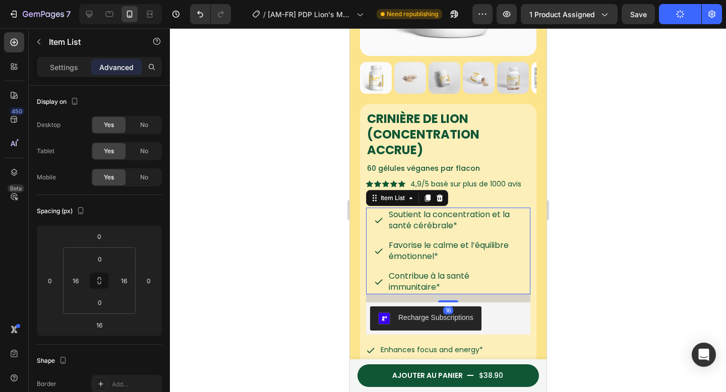
drag, startPoint x: 604, startPoint y: 211, endPoint x: 586, endPoint y: 213, distance: 17.8
click at [604, 211] on div at bounding box center [448, 210] width 556 height 364
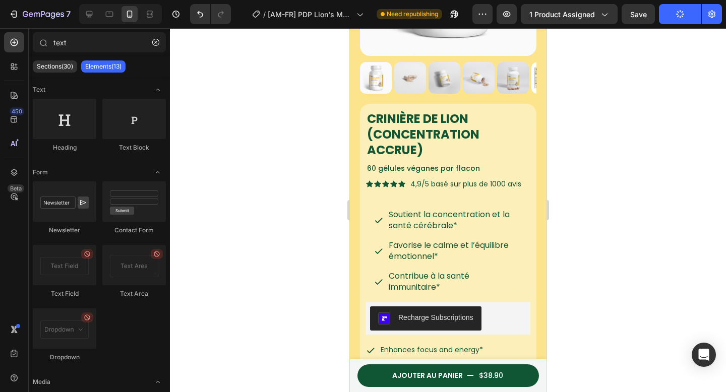
click at [609, 150] on div at bounding box center [448, 210] width 556 height 364
click at [503, 162] on p "60 gélules véganes par flacon" at bounding box center [448, 168] width 162 height 13
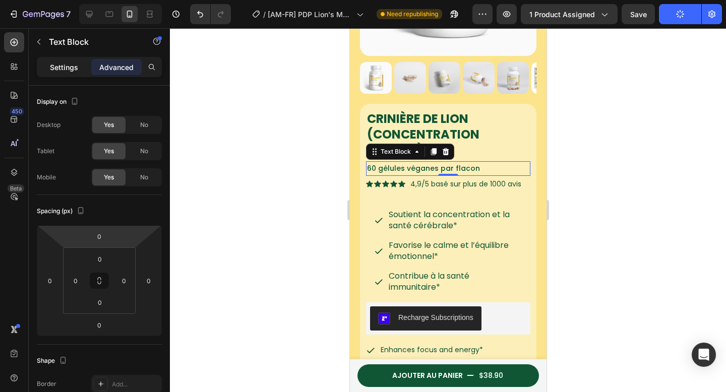
click at [58, 72] on p "Settings" at bounding box center [64, 67] width 28 height 11
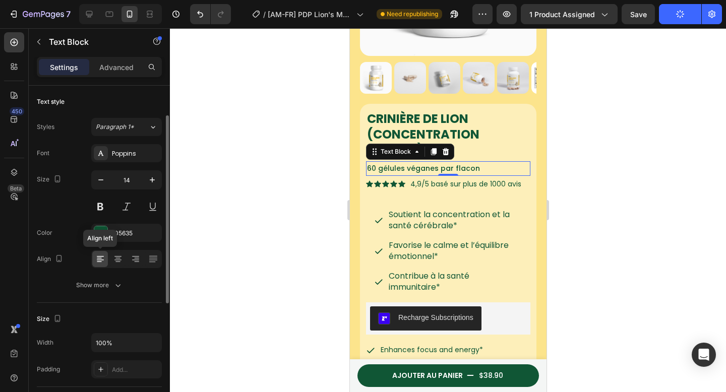
scroll to position [73, 0]
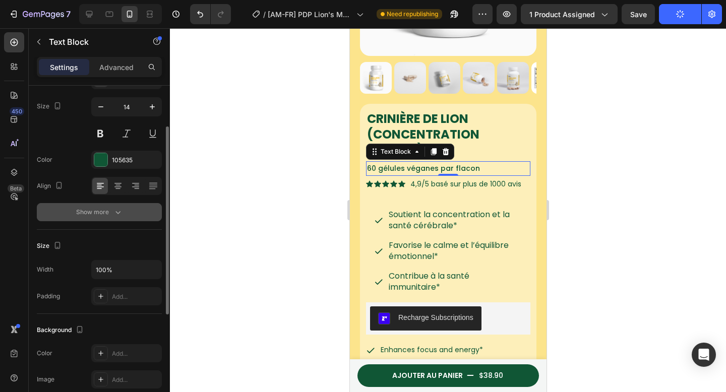
click at [100, 212] on div "Show more" at bounding box center [99, 212] width 47 height 10
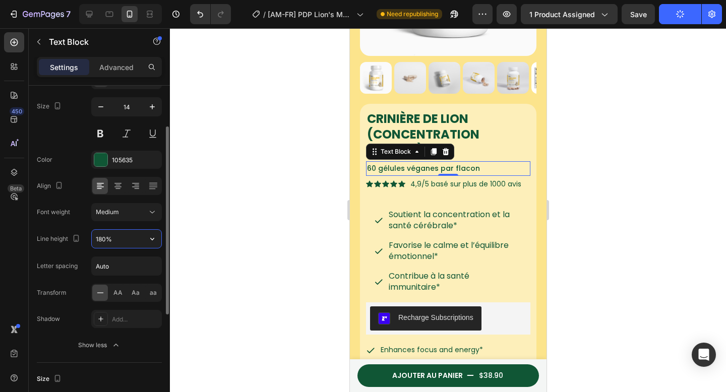
click at [103, 239] on input "180%" at bounding box center [127, 239] width 70 height 18
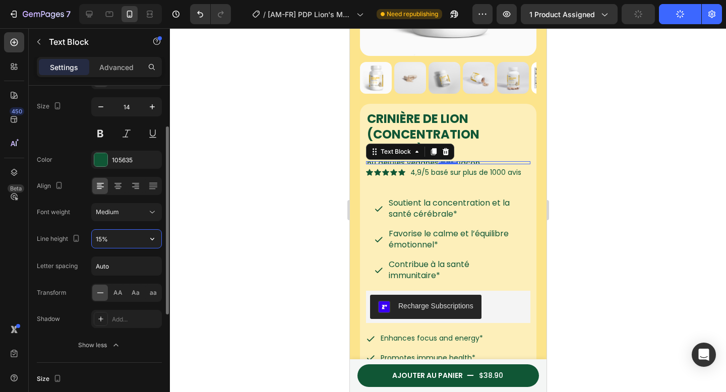
type input "150%"
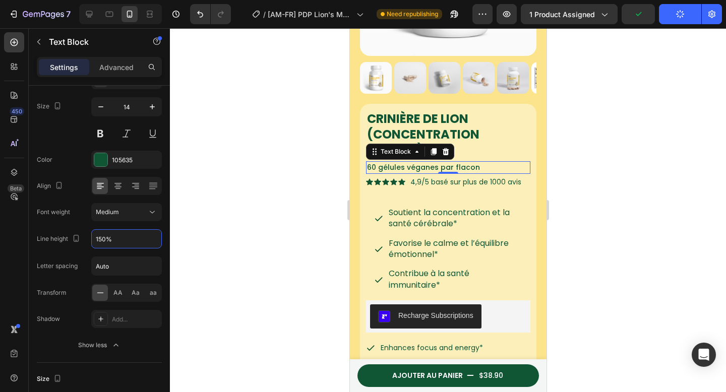
click at [591, 186] on div at bounding box center [448, 210] width 556 height 364
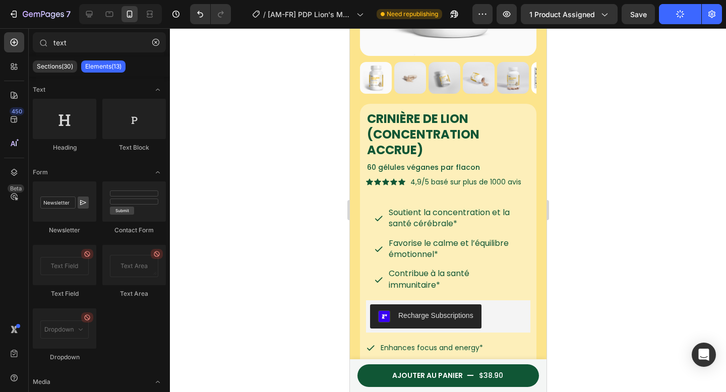
click at [599, 132] on div at bounding box center [448, 210] width 556 height 364
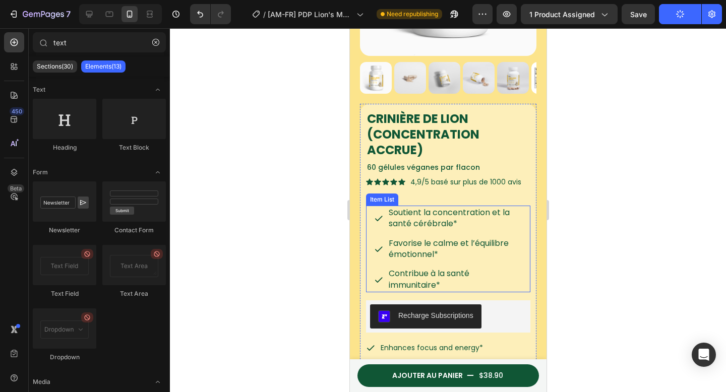
click at [434, 207] on span "Soutient la concentration et la santé cérébrale*" at bounding box center [448, 218] width 121 height 23
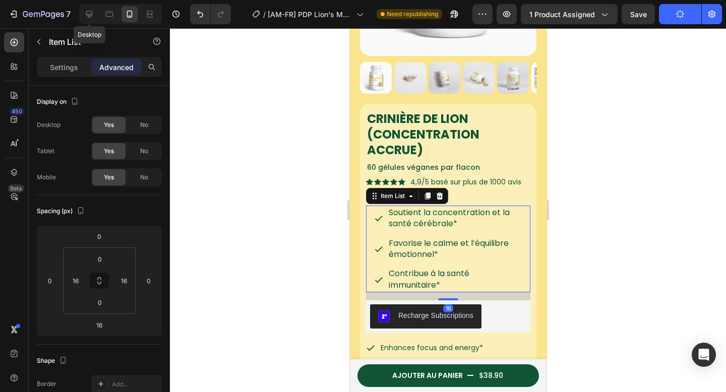
click at [86, 18] on icon at bounding box center [89, 14] width 10 height 10
type input "32"
type input "0"
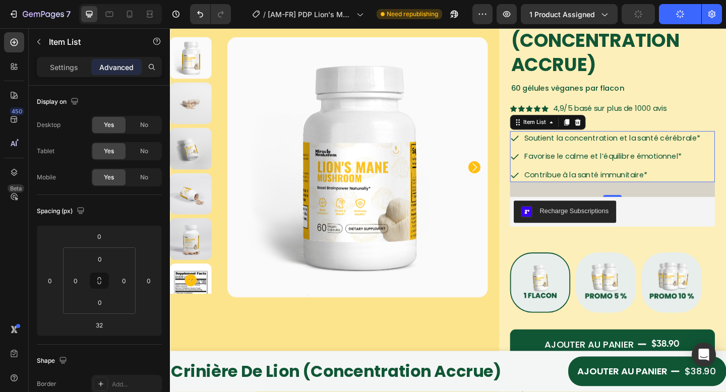
scroll to position [80, 0]
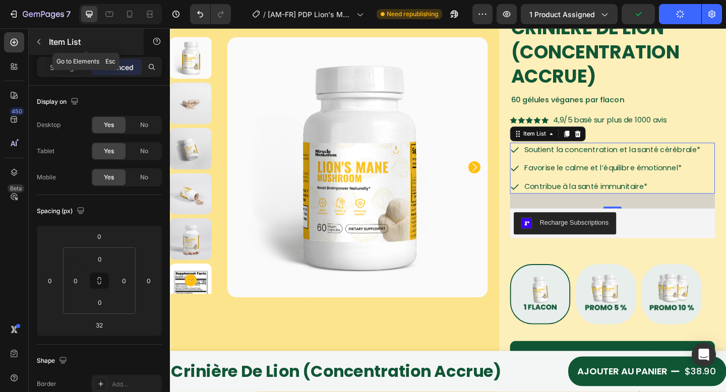
click at [95, 42] on p "Item List" at bounding box center [92, 42] width 86 height 12
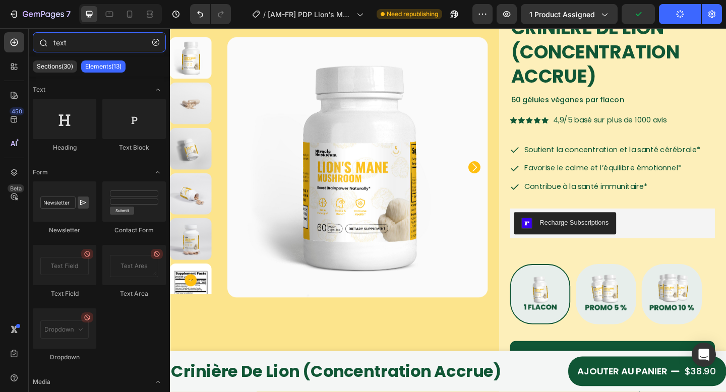
click at [80, 44] on input "text" at bounding box center [99, 42] width 133 height 20
type input "u"
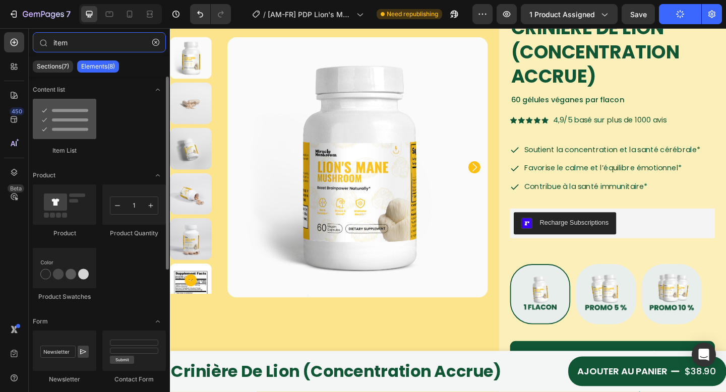
type input "item"
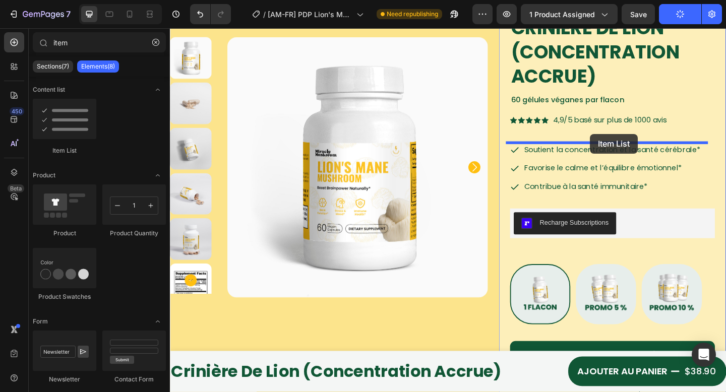
drag, startPoint x: 231, startPoint y: 160, endPoint x: 627, endPoint y: 143, distance: 396.3
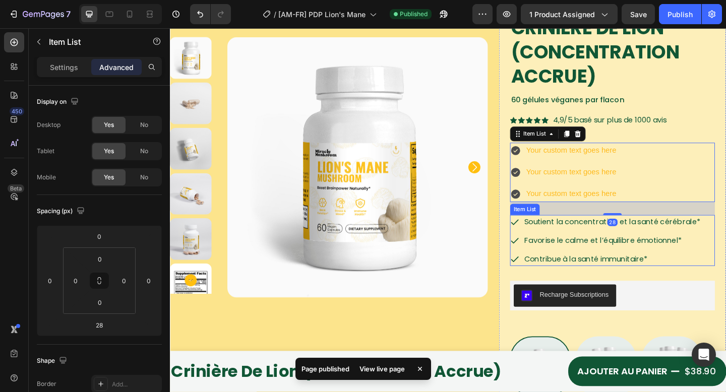
click at [693, 240] on span "Soutient la concentration et la santé cérébrale*" at bounding box center [652, 239] width 192 height 12
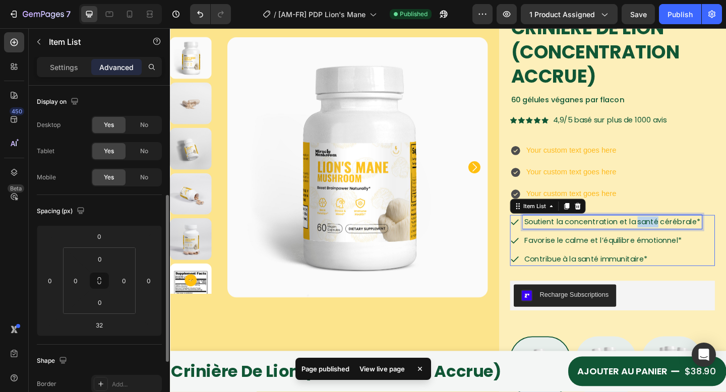
scroll to position [73, 0]
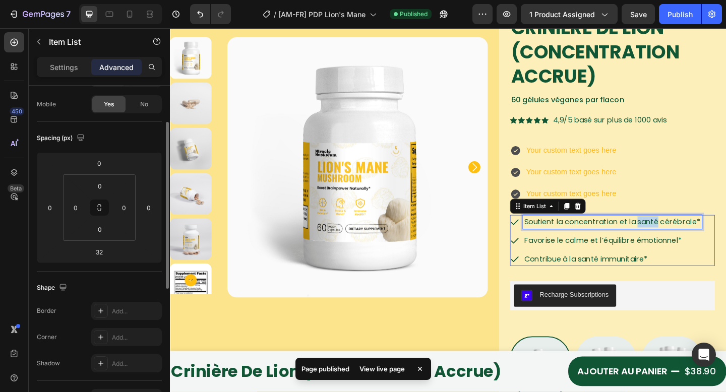
click at [693, 240] on span "Soutient la concentration et la santé cérébrale*" at bounding box center [652, 239] width 192 height 12
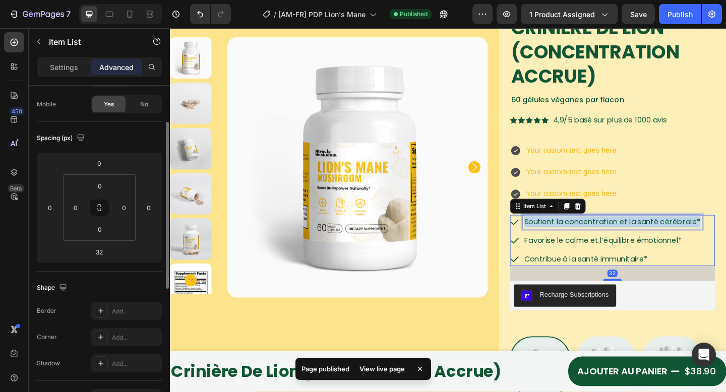
click at [693, 240] on span "Soutient la concentration et la santé cérébrale*" at bounding box center [652, 239] width 192 height 12
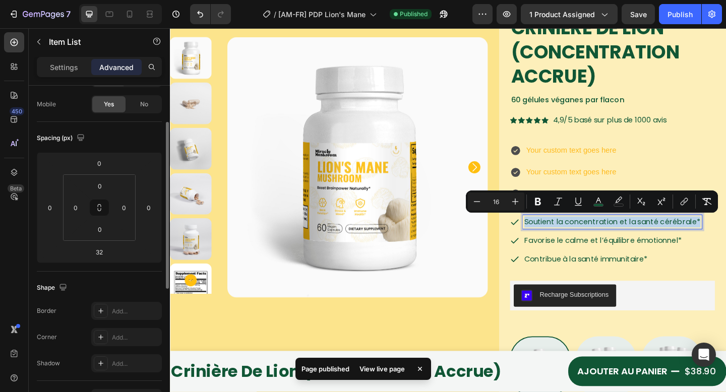
copy span "Soutient la concentration et la santé cérébrale*"
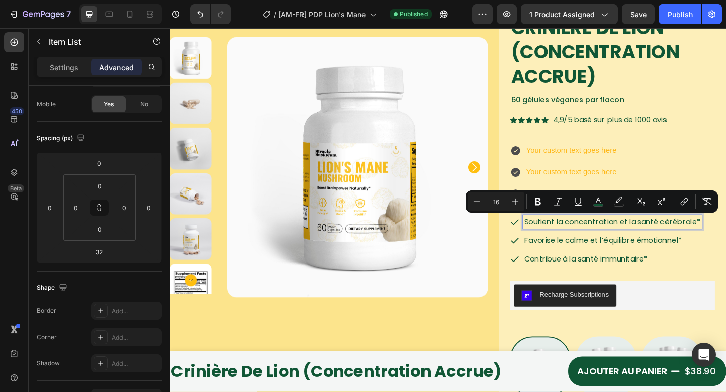
click at [651, 262] on span "Favorise le calme et l’équilibre émotionnel*" at bounding box center [641, 259] width 171 height 12
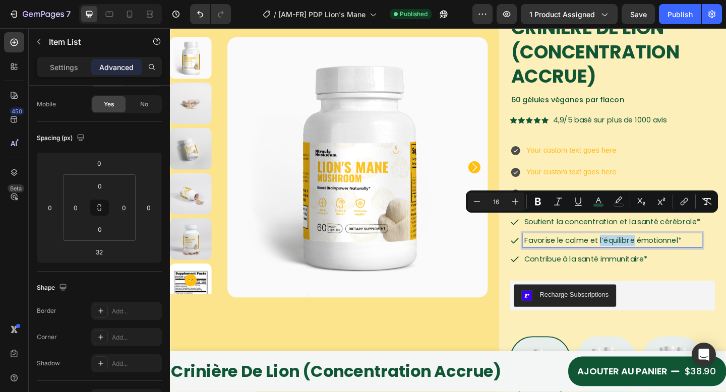
click at [651, 262] on span "Favorise le calme et l’équilibre émotionnel*" at bounding box center [641, 259] width 171 height 12
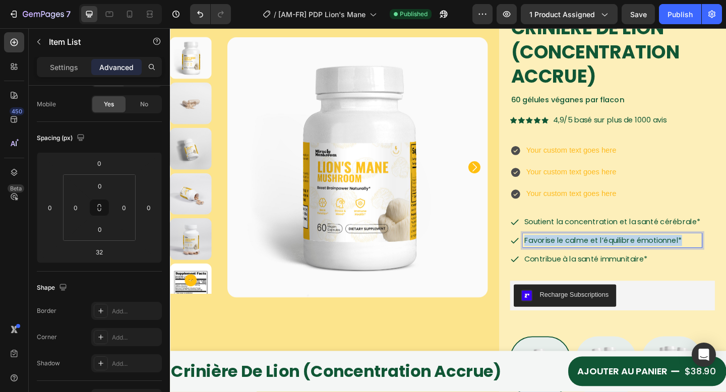
click at [651, 262] on span "Favorise le calme et l’équilibre émotionnel*" at bounding box center [641, 259] width 171 height 12
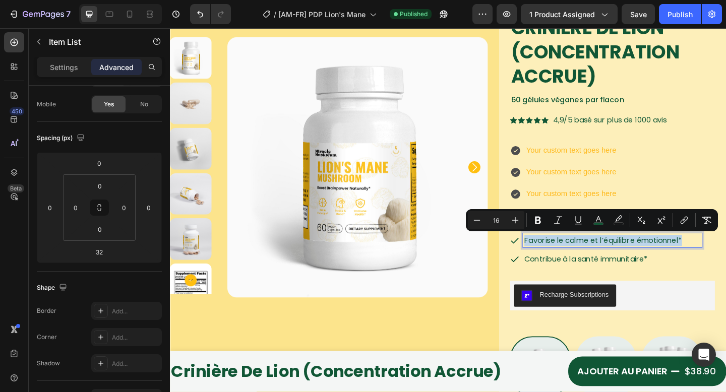
copy span "Favorise le calme et l’équilibre émotionnel*"
click at [643, 181] on div "Your custom text goes here" at bounding box center [606, 185] width 101 height 18
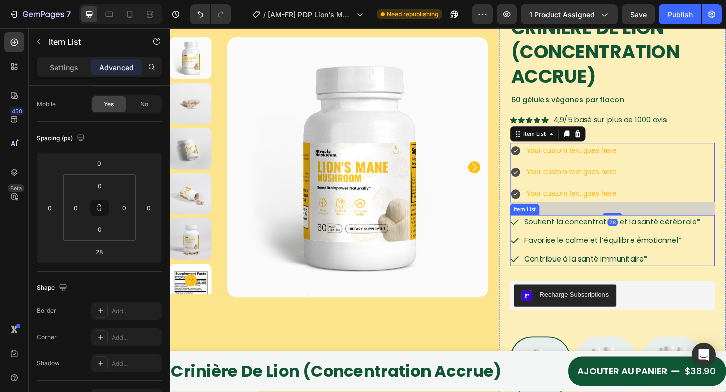
click at [675, 238] on span "Soutient la concentration et la santé cérébrale*" at bounding box center [652, 239] width 192 height 12
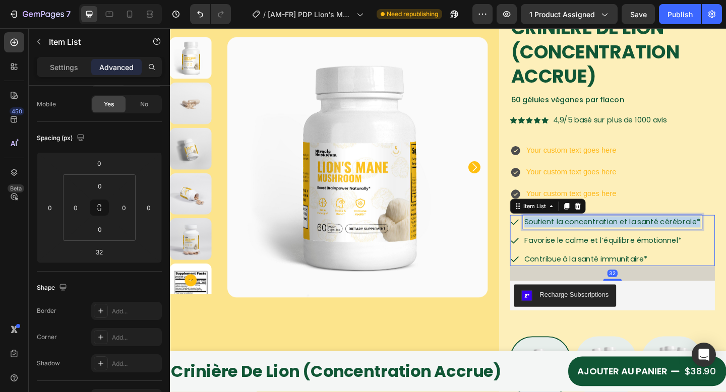
click at [674, 238] on span "Soutient la concentration et la santé cérébrale*" at bounding box center [652, 239] width 192 height 12
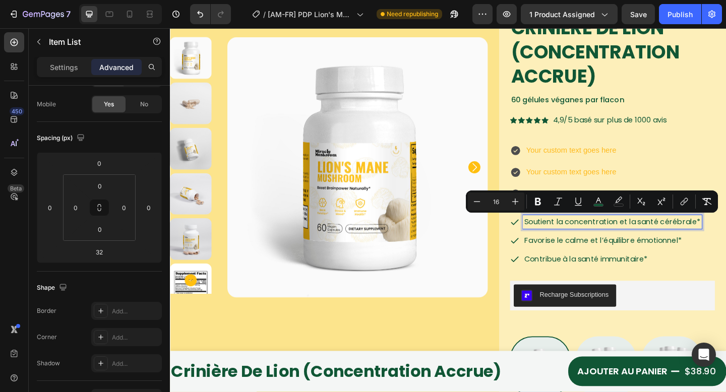
click at [598, 258] on span "Favorise le calme et l’équilibre émotionnel*" at bounding box center [641, 259] width 171 height 12
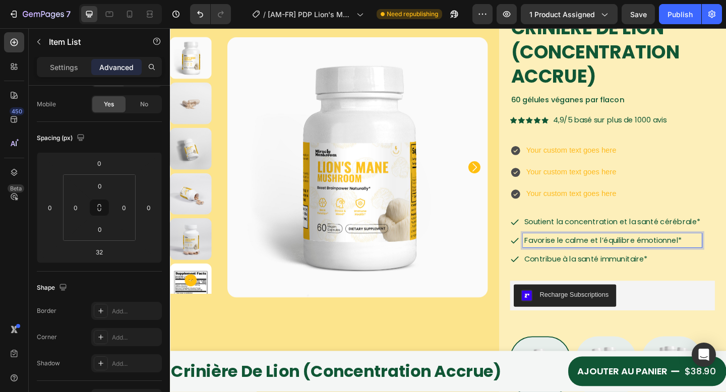
click at [600, 259] on span "Favorise le calme et l’équilibre émotionnel*" at bounding box center [641, 259] width 171 height 12
copy span "Favorise le calme et l’équilibre émotionnel*"
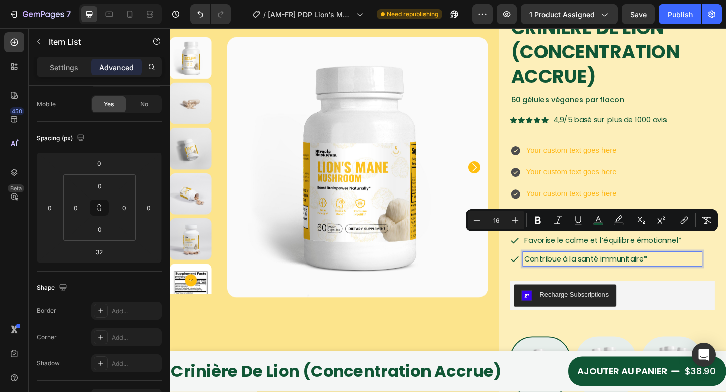
click at [606, 275] on span "Contribue à la santé immunitaire*" at bounding box center [623, 279] width 134 height 12
click at [605, 275] on span "Contribue à la santé immunitaire*" at bounding box center [623, 279] width 134 height 12
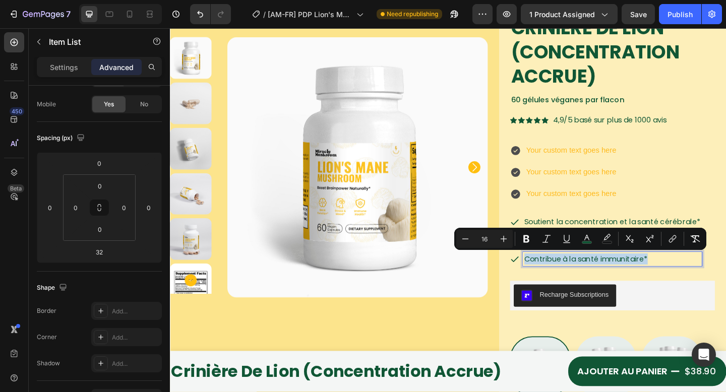
click at [605, 275] on span "Contribue à la santé immunitaire*" at bounding box center [623, 279] width 134 height 12
copy span "Contribue à la santé immunitaire*"
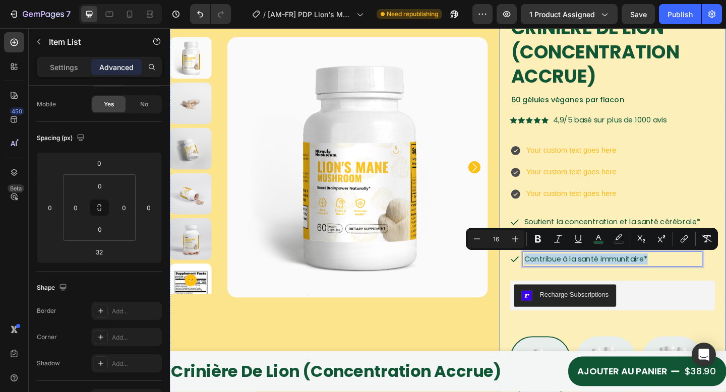
copy span "Contribue à la santé immunitaire*"
click at [616, 183] on div "Your custom text goes here" at bounding box center [606, 185] width 101 height 18
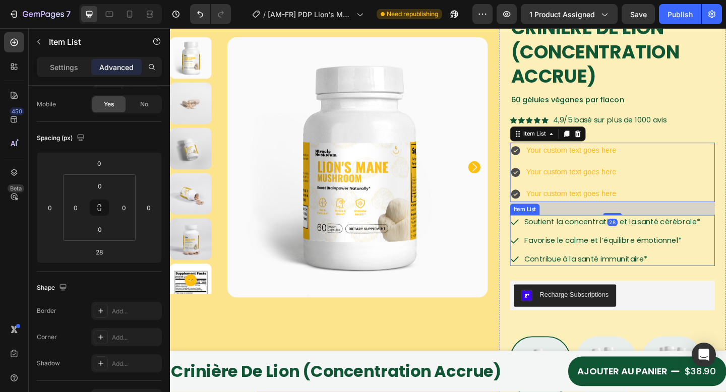
drag, startPoint x: 806, startPoint y: 37, endPoint x: 678, endPoint y: 29, distance: 128.4
click at [687, 238] on span "Soutient la concentration et la santé cérébrale*" at bounding box center [652, 239] width 192 height 12
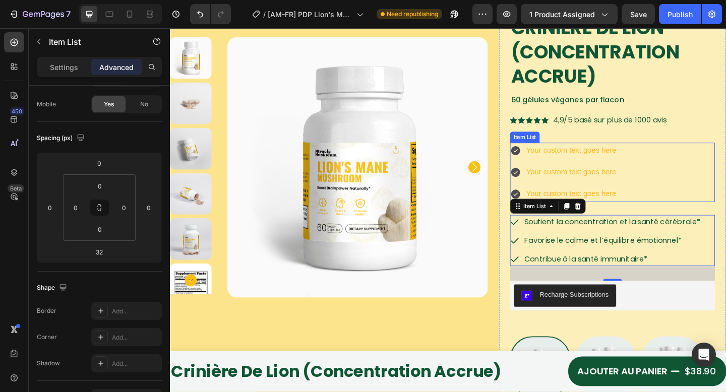
click at [643, 159] on div "Your custom text goes here" at bounding box center [606, 162] width 101 height 18
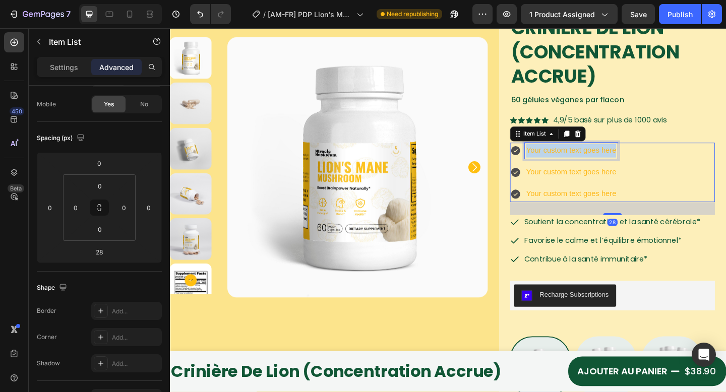
click at [643, 159] on p "Your custom text goes here" at bounding box center [607, 161] width 98 height 15
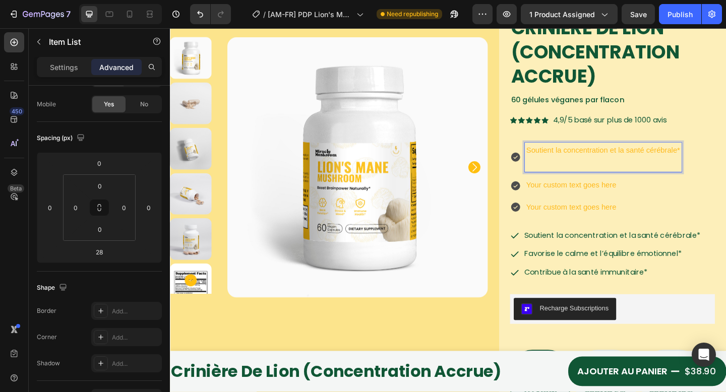
click at [591, 179] on p "Soutient la concentration et la santé cérébrale*" at bounding box center [641, 168] width 167 height 29
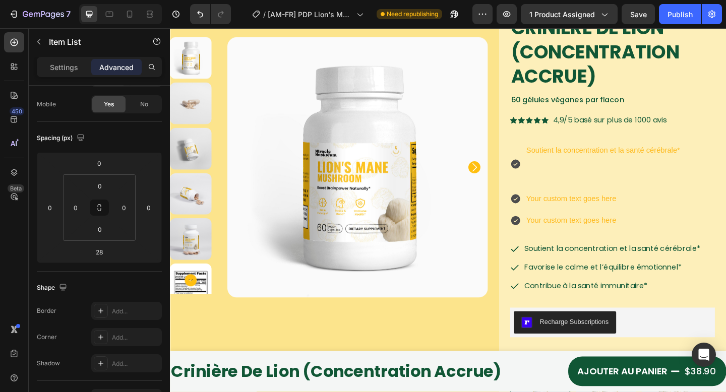
click at [569, 185] on p "Soutient la concentration et la santé cérébrale*" at bounding box center [641, 175] width 167 height 43
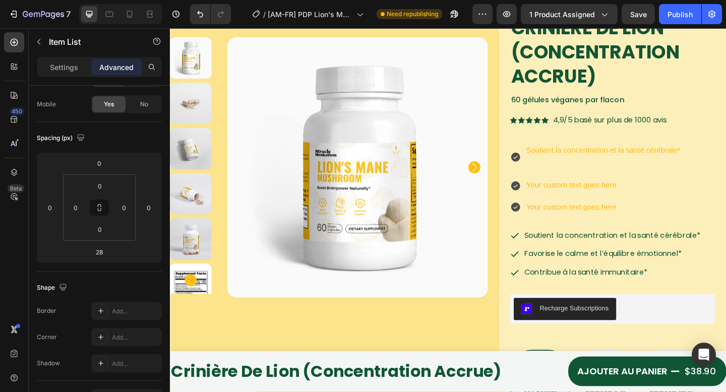
click at [561, 177] on p "Soutient la concentration et la santé cérébrale*" at bounding box center [641, 168] width 167 height 29
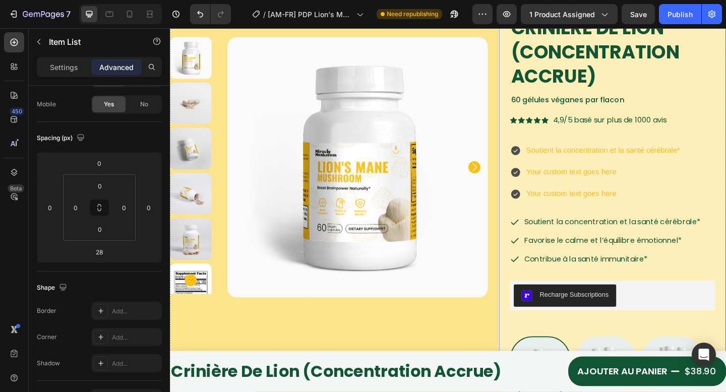
click at [622, 157] on p "Soutient la concentration et la santé cérébrale*" at bounding box center [641, 161] width 167 height 15
drag, startPoint x: 665, startPoint y: 181, endPoint x: 663, endPoint y: 159, distance: 21.8
click at [665, 181] on p "Your custom text goes here" at bounding box center [641, 185] width 167 height 15
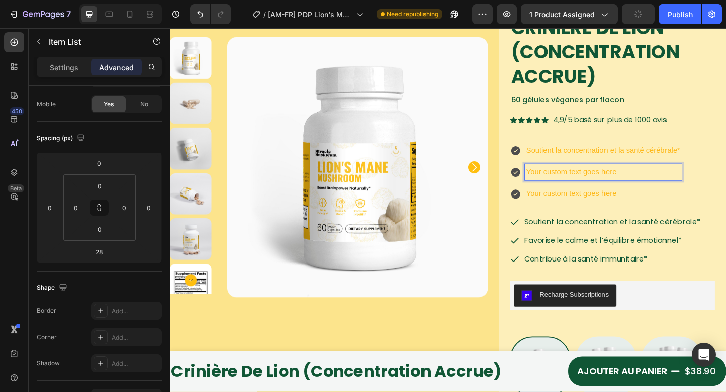
click at [613, 185] on p "Your custom text goes here" at bounding box center [641, 185] width 167 height 15
click at [611, 202] on p "Your custom text goes here" at bounding box center [641, 208] width 167 height 15
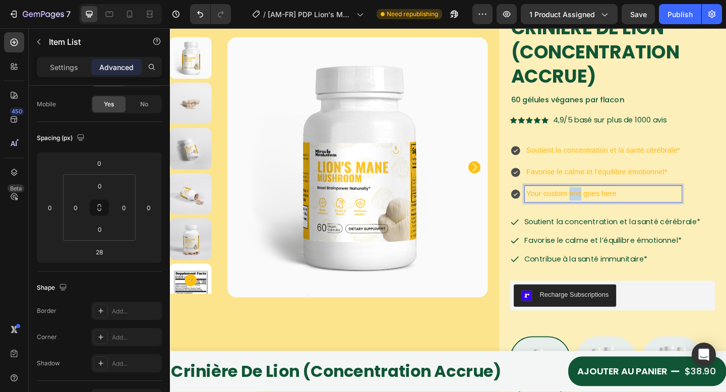
click at [611, 202] on p "Your custom text goes here" at bounding box center [641, 208] width 167 height 15
click at [541, 162] on icon at bounding box center [546, 161] width 12 height 12
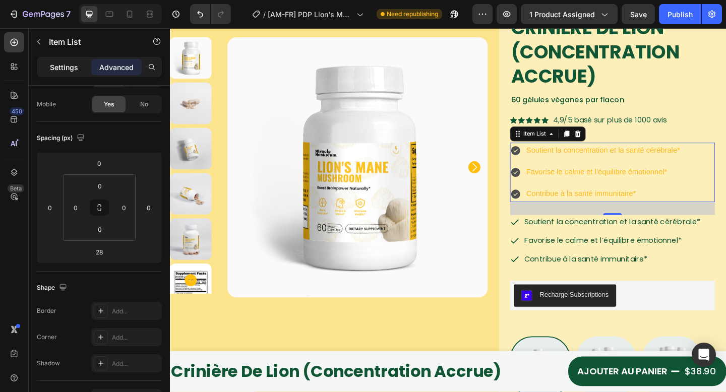
click at [49, 62] on div "Settings" at bounding box center [64, 67] width 50 height 16
type input "8"
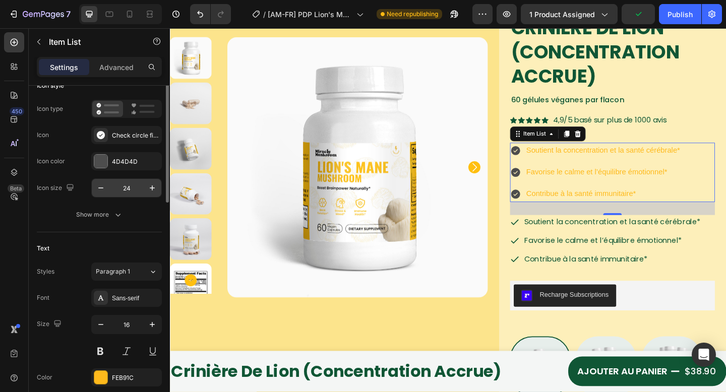
scroll to position [0, 0]
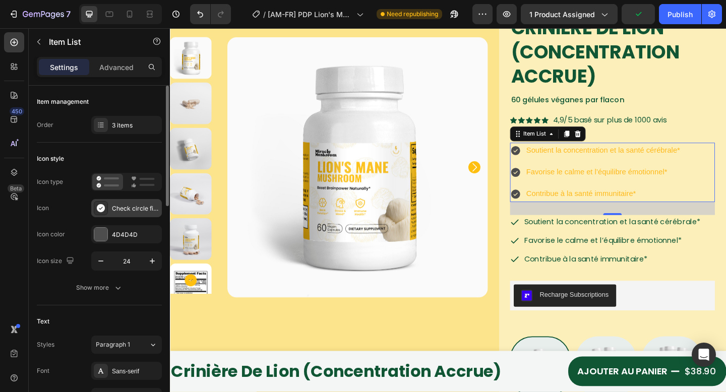
click at [125, 210] on div "Check circle filled" at bounding box center [135, 208] width 47 height 9
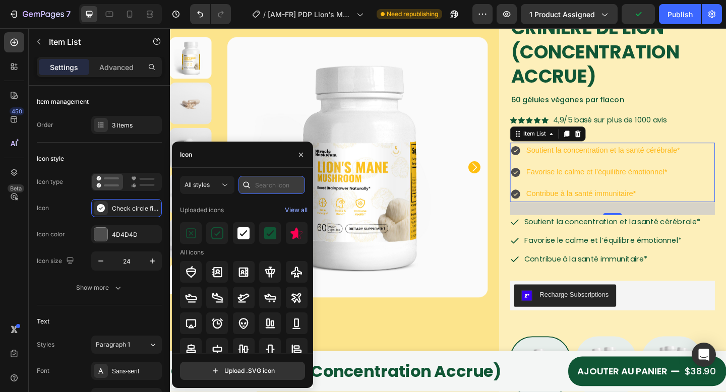
click at [258, 187] on input "text" at bounding box center [272, 185] width 67 height 18
type input "check"
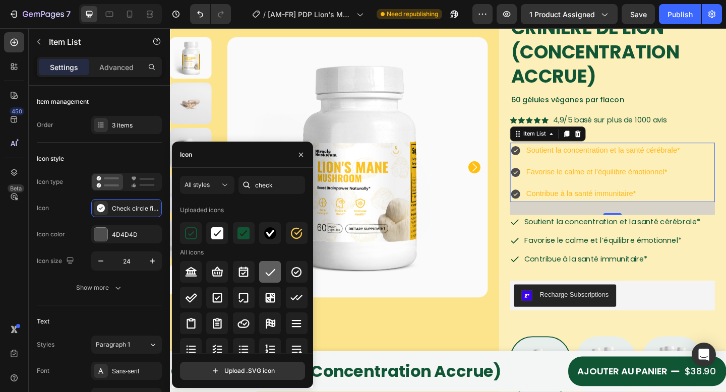
click at [266, 273] on icon at bounding box center [270, 272] width 12 height 12
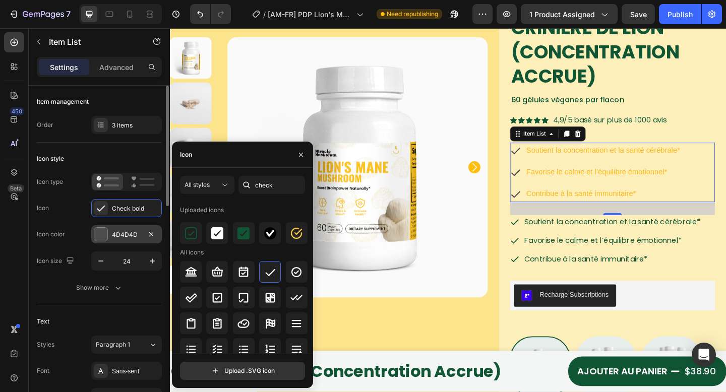
click at [122, 238] on div "4D4D4D" at bounding box center [126, 235] width 29 height 9
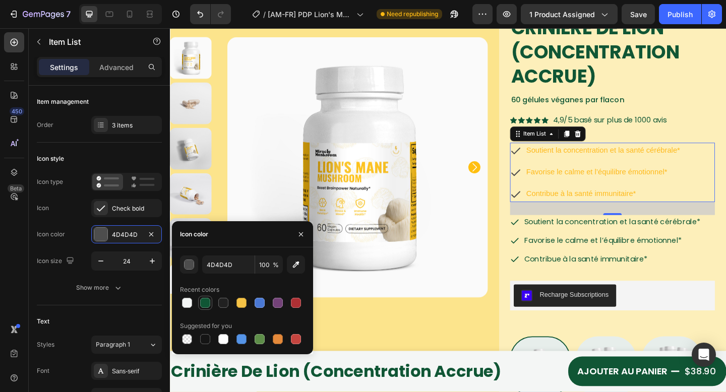
click at [201, 302] on div at bounding box center [205, 303] width 10 height 10
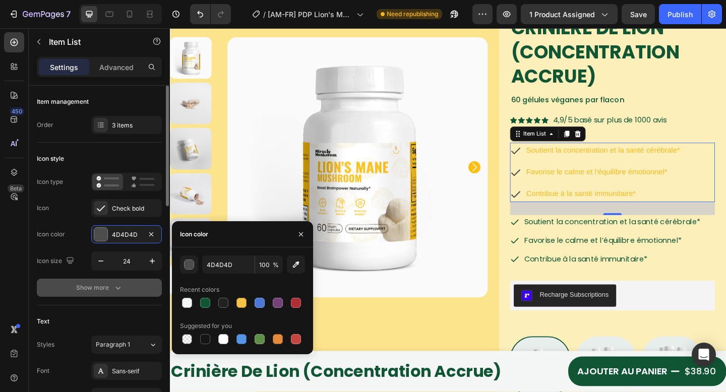
type input "105635"
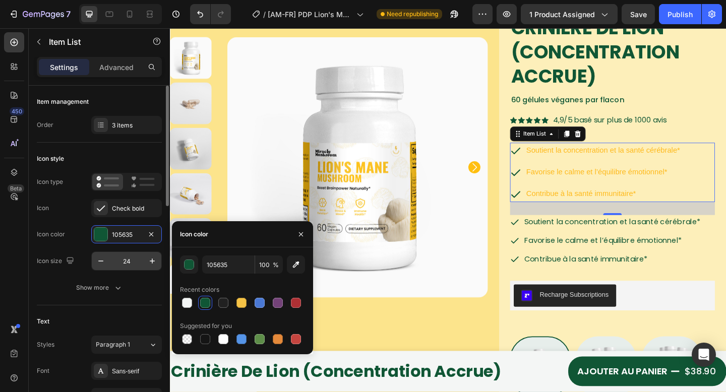
click at [132, 263] on input "24" at bounding box center [126, 261] width 33 height 18
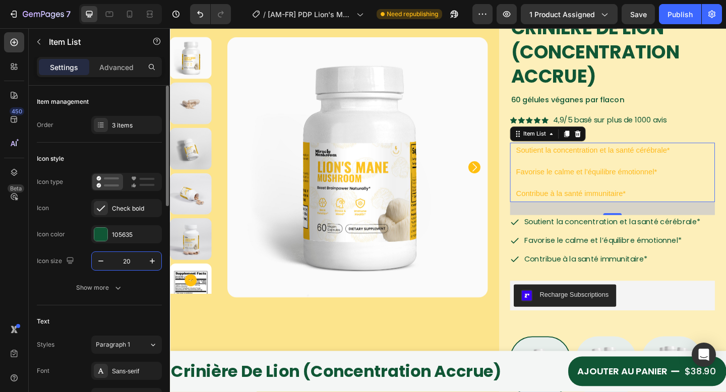
type input "20"
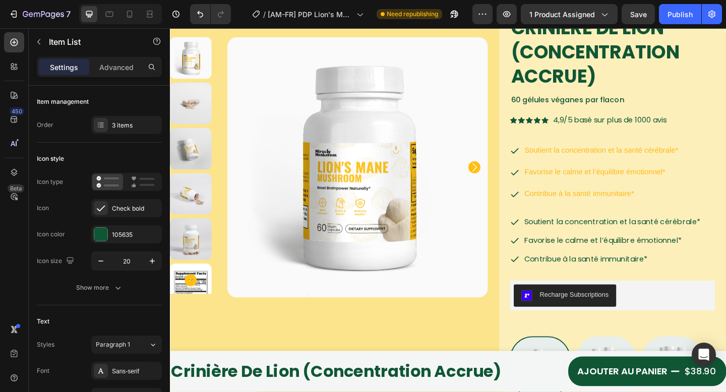
click at [726, 176] on div "Soutient la concentration et la santé cérébrale* Favorise le calme et l’équilib…" at bounding box center [651, 185] width 223 height 65
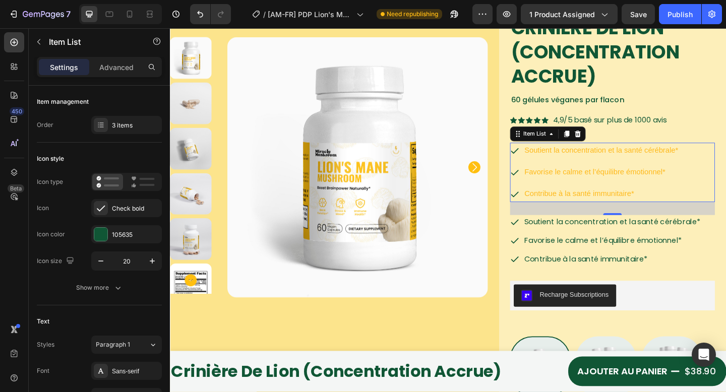
click at [726, 191] on div "Soutient la concentration et la santé cérébrale* Favorise le calme et l’équilib…" at bounding box center [651, 185] width 223 height 65
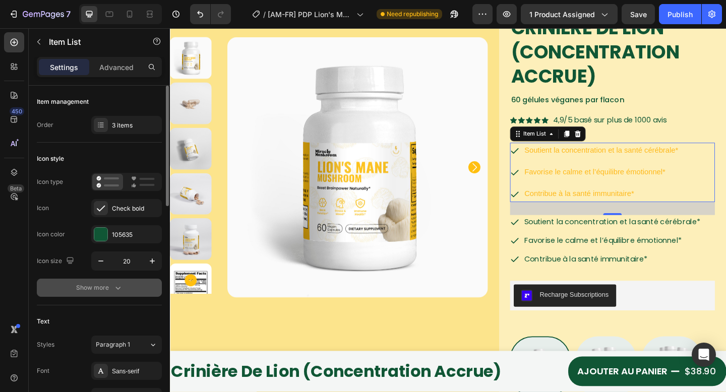
scroll to position [80, 0]
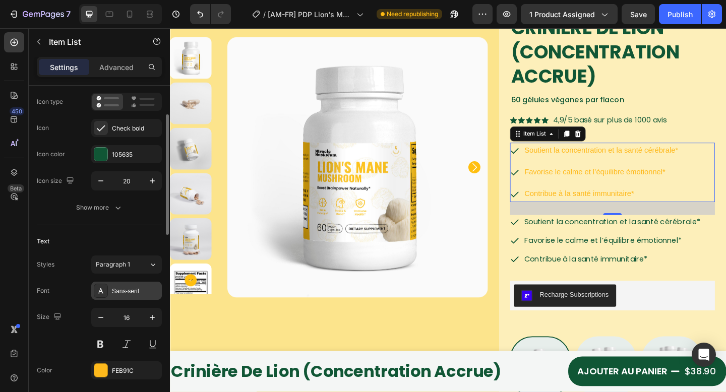
click at [120, 293] on div "Sans-serif" at bounding box center [135, 291] width 47 height 9
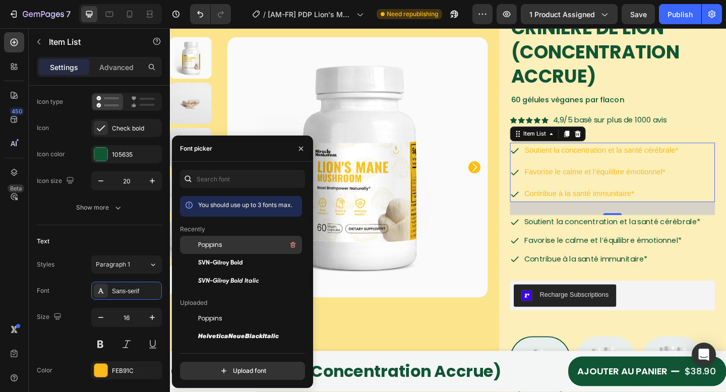
click at [226, 249] on div "Poppins" at bounding box center [249, 245] width 102 height 12
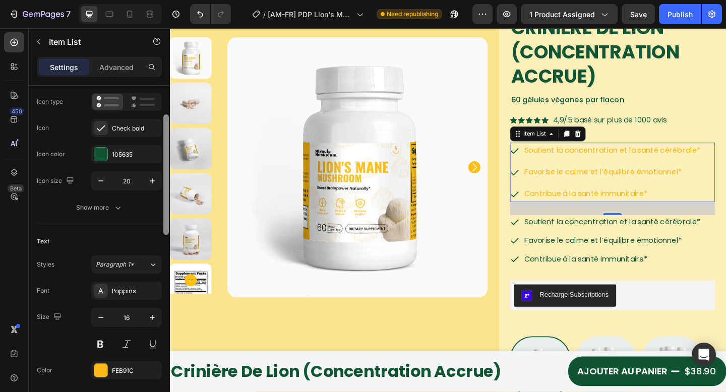
drag, startPoint x: 98, startPoint y: 369, endPoint x: 164, endPoint y: 351, distance: 68.4
click at [98, 368] on div at bounding box center [100, 370] width 13 height 13
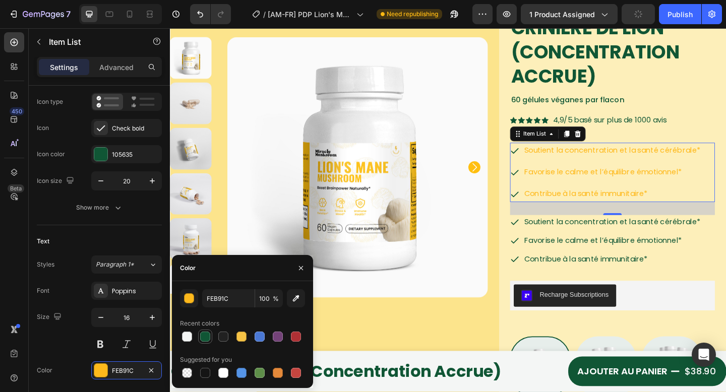
click at [206, 337] on div at bounding box center [205, 337] width 10 height 10
type input "105635"
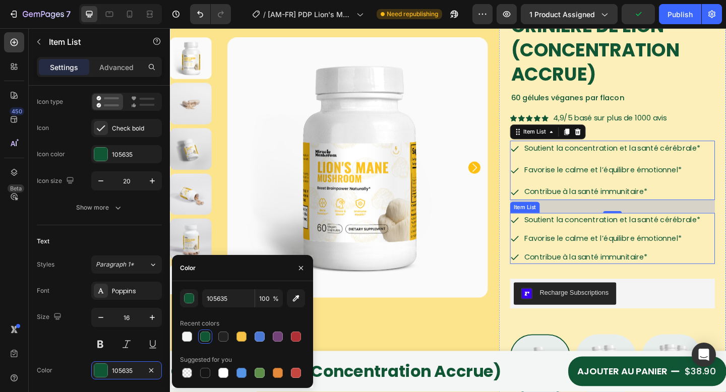
scroll to position [82, 0]
click at [726, 196] on div "Soutient la concentration et la santé cérébrale* Favorise le calme et l’équilib…" at bounding box center [651, 183] width 223 height 65
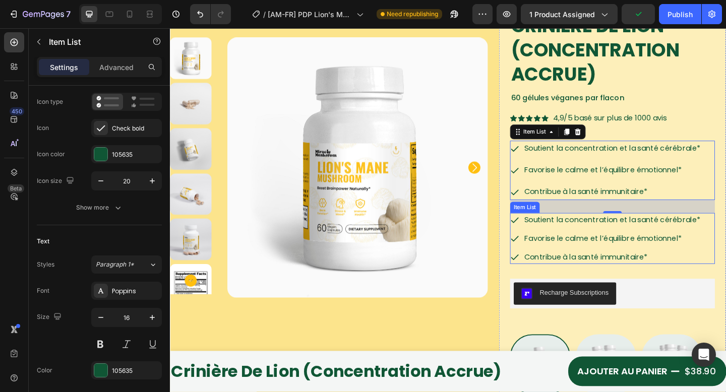
click at [725, 241] on span "Soutient la concentration et la santé cérébrale*" at bounding box center [652, 237] width 192 height 12
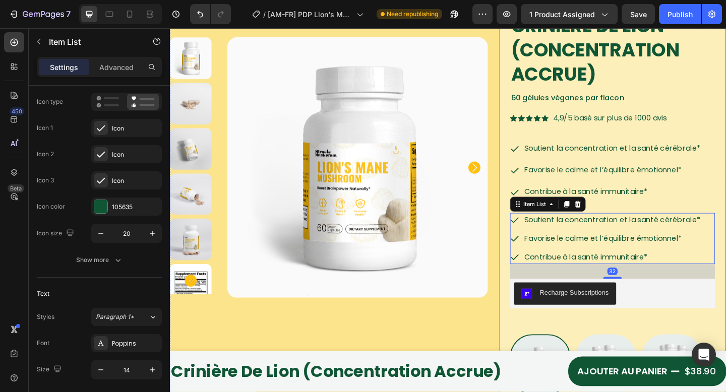
click at [726, 258] on div "Crinière de Lion (Concentration accrue) Product Title 60 gélules véganes par fl…" at bounding box center [651, 317] width 247 height 637
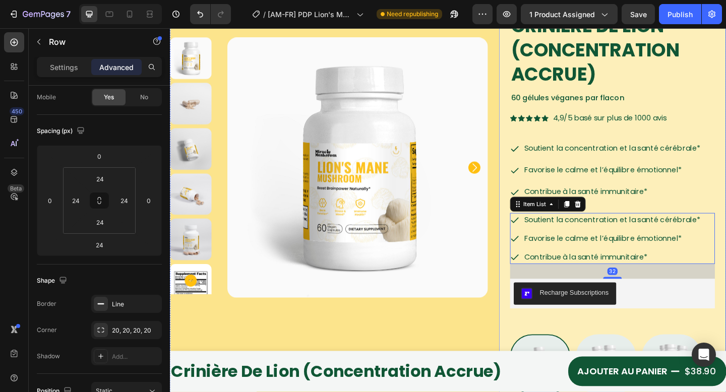
scroll to position [0, 0]
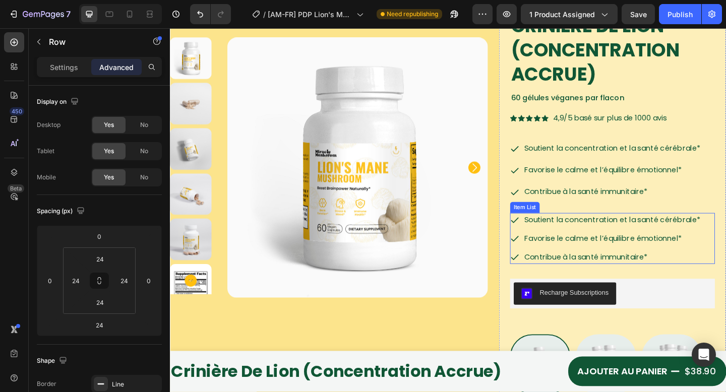
click at [549, 227] on div "Crinière de Lion (Concentration accrue) Product Title 60 gélules véganes par fl…" at bounding box center [651, 318] width 223 height 613
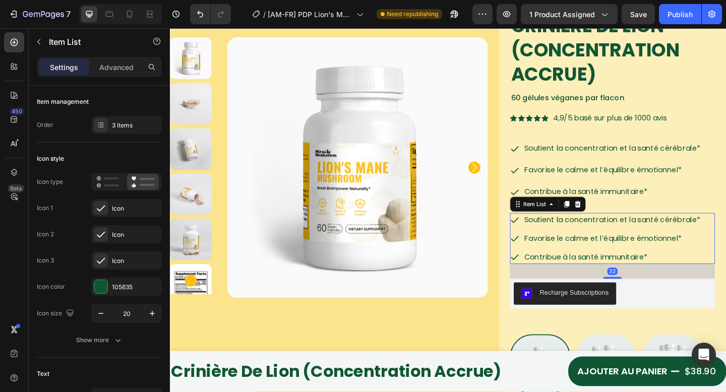
click at [611, 218] on icon at bounding box center [614, 219] width 7 height 7
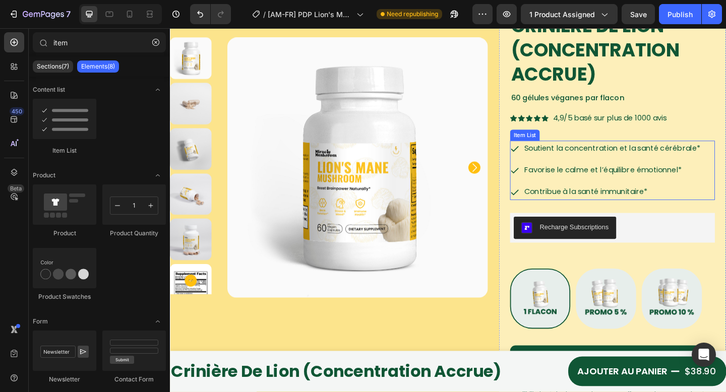
click at [726, 209] on p "Contribue à la santé immunitaire*" at bounding box center [652, 206] width 192 height 15
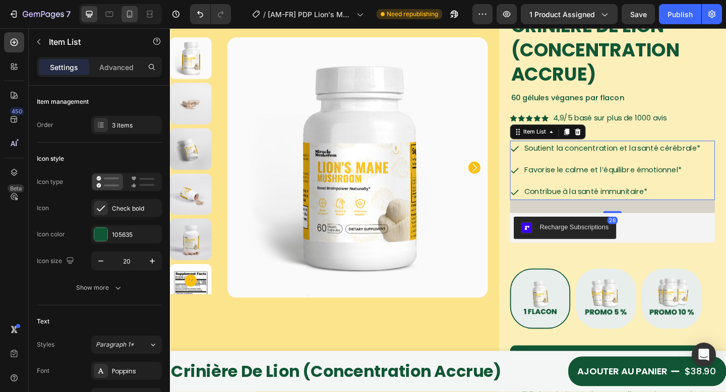
click at [136, 16] on div at bounding box center [130, 14] width 16 height 16
type input "14"
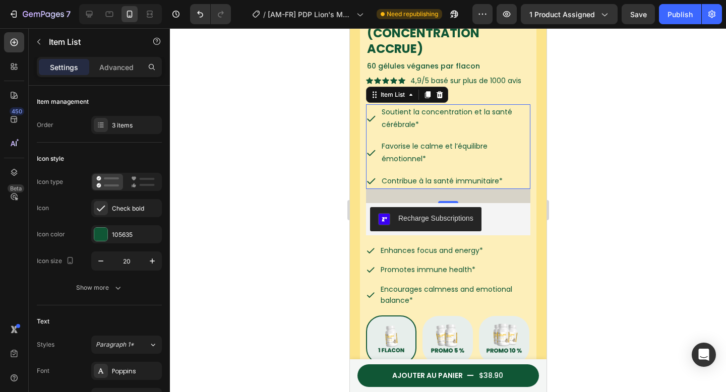
click at [598, 125] on div at bounding box center [448, 210] width 556 height 364
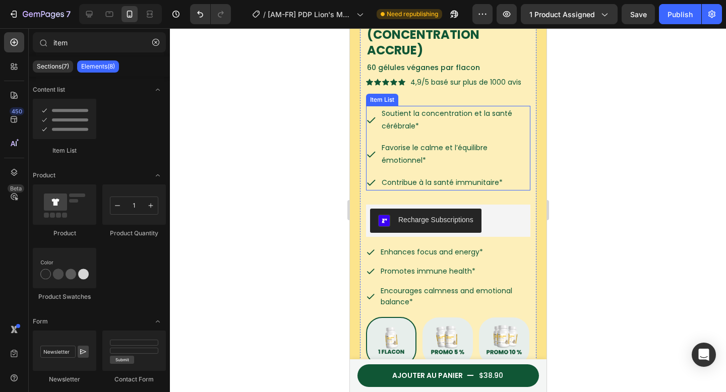
scroll to position [279, 0]
click at [501, 117] on p "Soutient la concentration et la santé cérébrale*" at bounding box center [454, 120] width 147 height 25
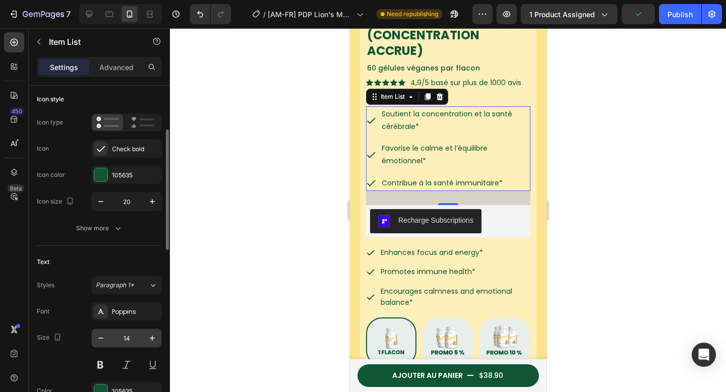
scroll to position [76, 0]
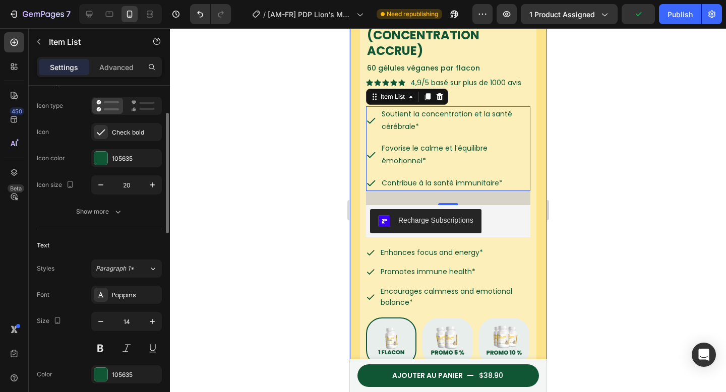
click at [602, 71] on div at bounding box center [448, 210] width 556 height 364
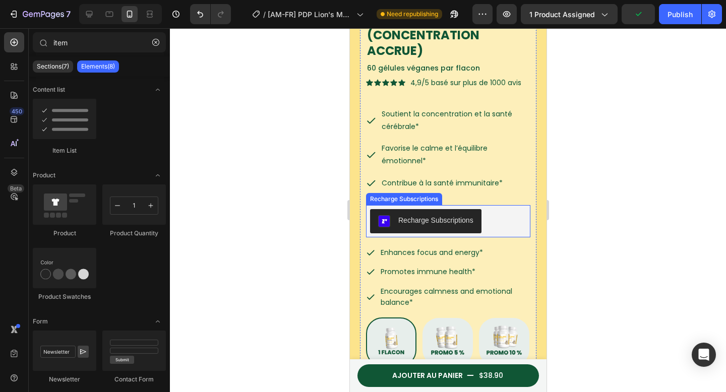
click at [491, 221] on div "Recharge Subscriptions" at bounding box center [448, 221] width 156 height 24
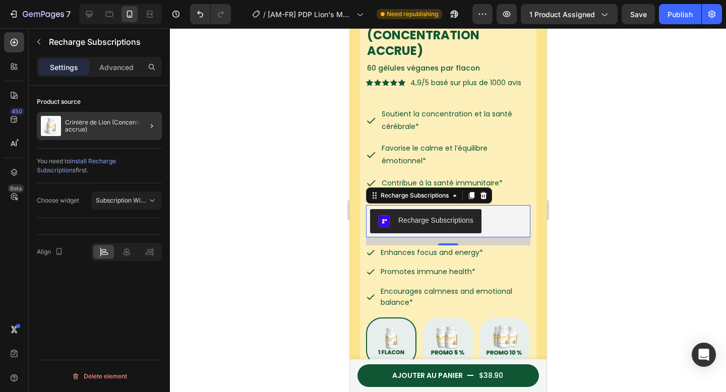
click at [134, 128] on div at bounding box center [148, 126] width 28 height 28
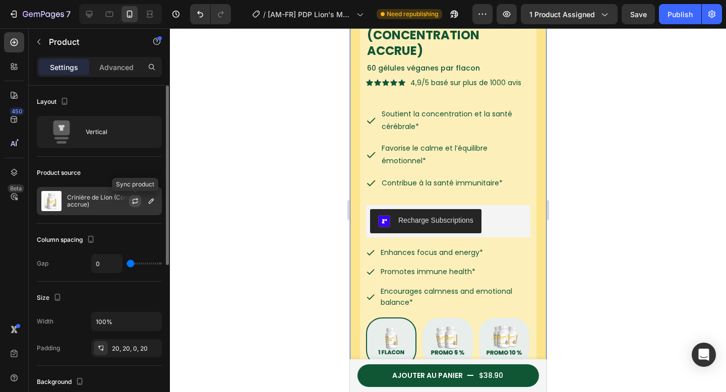
click at [131, 198] on icon "button" at bounding box center [135, 201] width 8 height 8
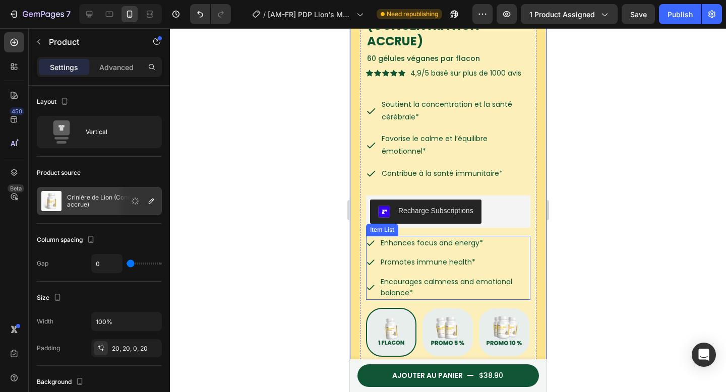
scroll to position [288, 0]
click at [519, 257] on p "Promotes immune health*" at bounding box center [454, 262] width 148 height 11
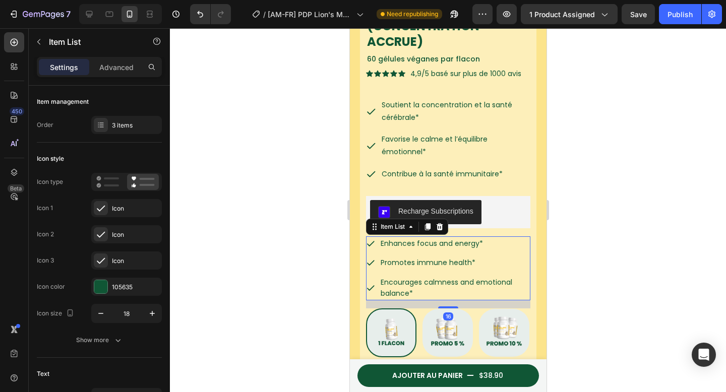
click at [521, 237] on div "Enhances focus and energy*" at bounding box center [454, 244] width 151 height 14
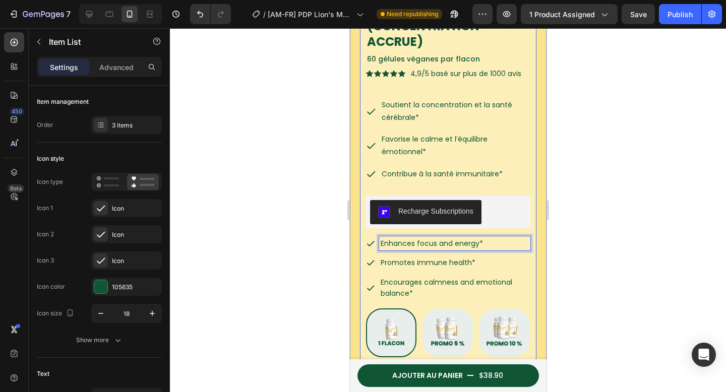
click at [363, 243] on div "Crinière de Lion (Concentration accrue) Product Title 60 gélules véganes par fl…" at bounding box center [448, 330] width 177 height 670
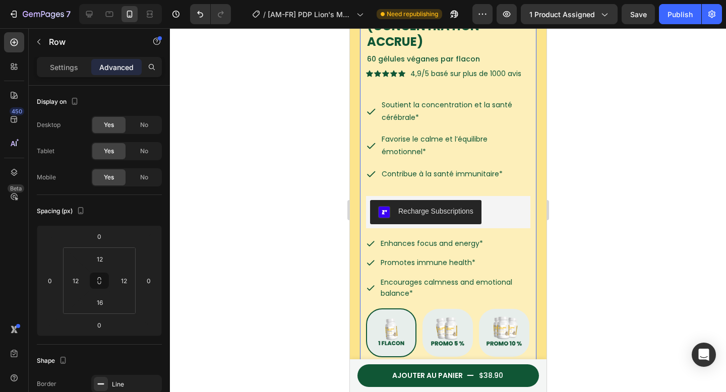
click at [364, 244] on div "Crinière de Lion (Concentration accrue) Product Title 60 gélules véganes par fl…" at bounding box center [448, 330] width 177 height 670
click at [367, 246] on div "Enhances focus and energy* Promotes immune health* Encourages calmness and emot…" at bounding box center [448, 269] width 164 height 65
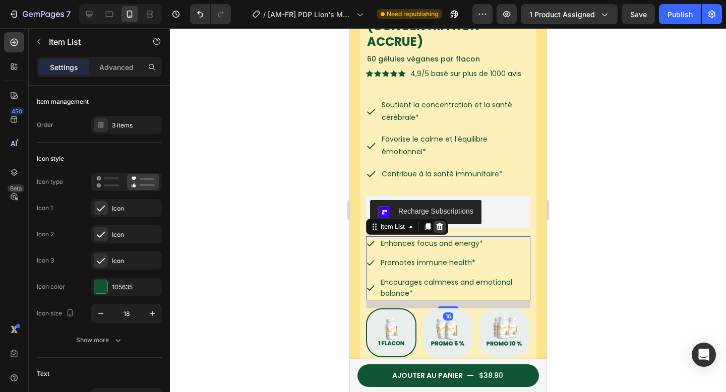
click at [439, 223] on icon at bounding box center [439, 227] width 8 height 8
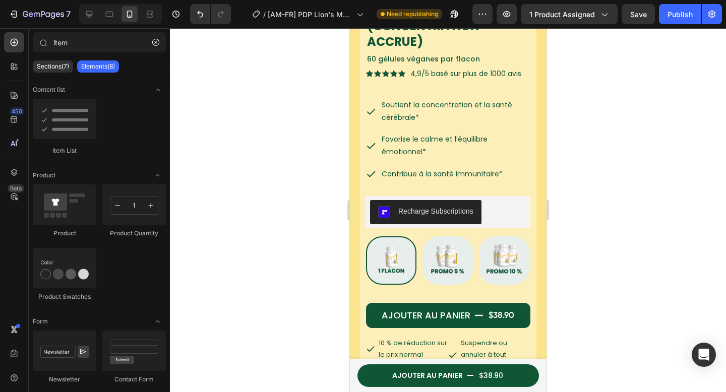
drag, startPoint x: 605, startPoint y: 158, endPoint x: 622, endPoint y: 81, distance: 79.2
click at [605, 158] on div at bounding box center [448, 210] width 556 height 364
click at [662, 126] on div at bounding box center [448, 210] width 556 height 364
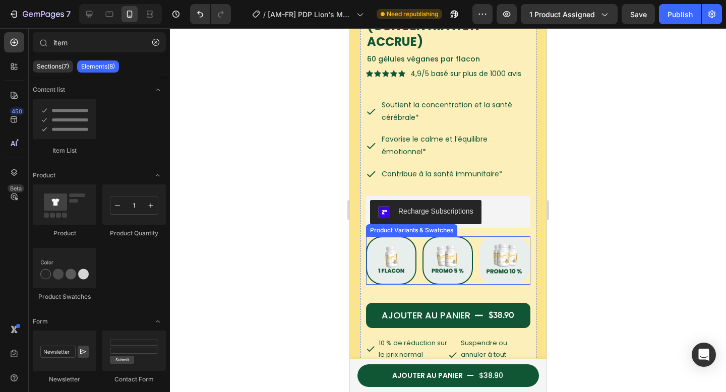
click at [478, 260] on div "Buy 1 lion's mane Buy 1 lion's mane Buy 2 lion's mane get 5% Buy 2 lion's mane …" at bounding box center [448, 261] width 164 height 48
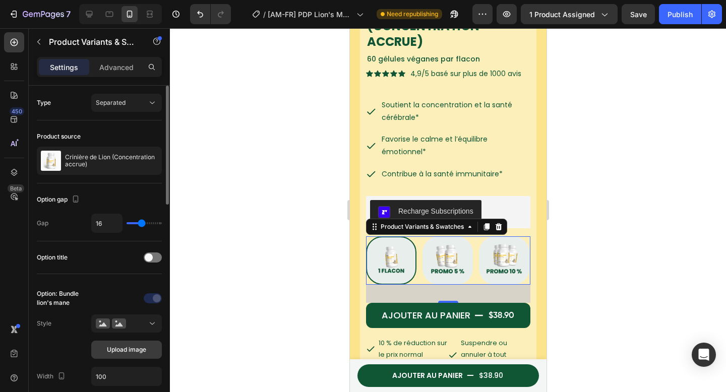
click at [109, 352] on span "Upload image" at bounding box center [126, 350] width 39 height 9
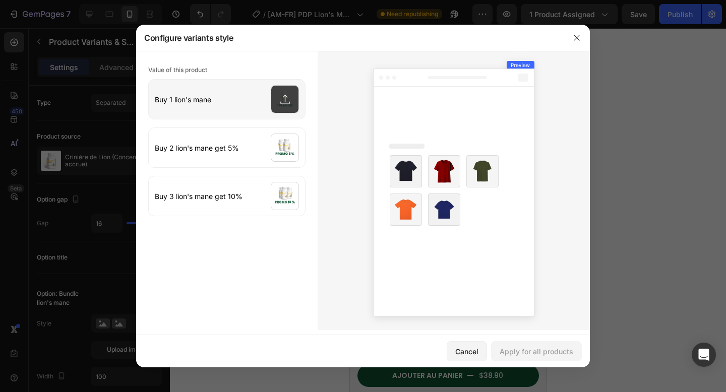
click at [249, 114] on input "file" at bounding box center [227, 99] width 156 height 39
type input "C:\fakepath\Bundle 7.webp"
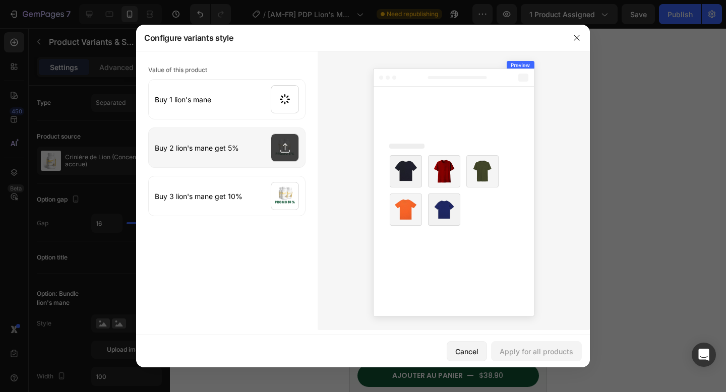
click at [266, 156] on input "file" at bounding box center [227, 147] width 156 height 39
type input "C:\fakepath\Bundle 8.webp"
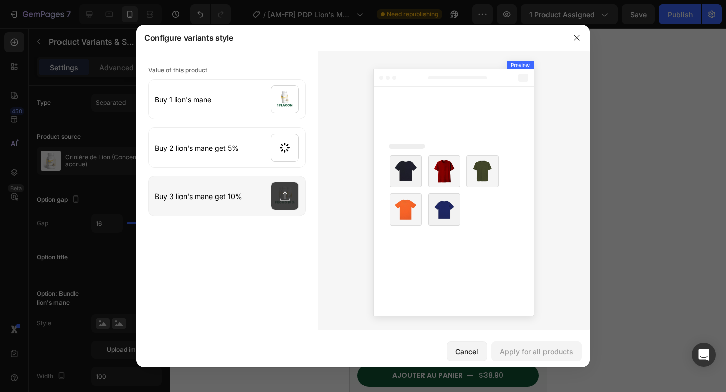
click at [278, 196] on input "file" at bounding box center [227, 196] width 156 height 39
type input "C:\fakepath\Bundle 9.webp"
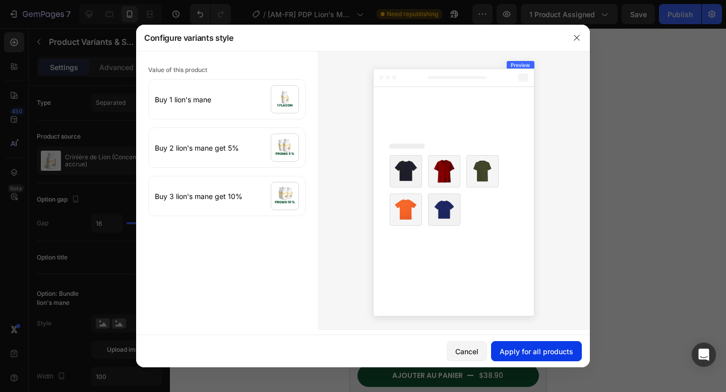
click at [504, 348] on div "Apply for all products" at bounding box center [537, 352] width 74 height 11
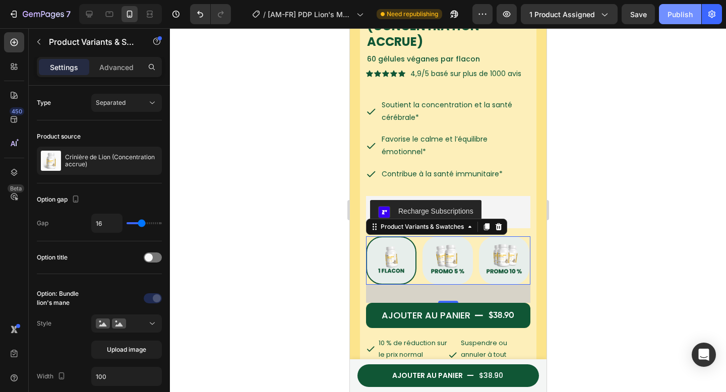
click at [671, 11] on div "Publish" at bounding box center [680, 14] width 25 height 11
click at [88, 13] on icon at bounding box center [89, 14] width 10 height 10
type input "130"
type input "14"
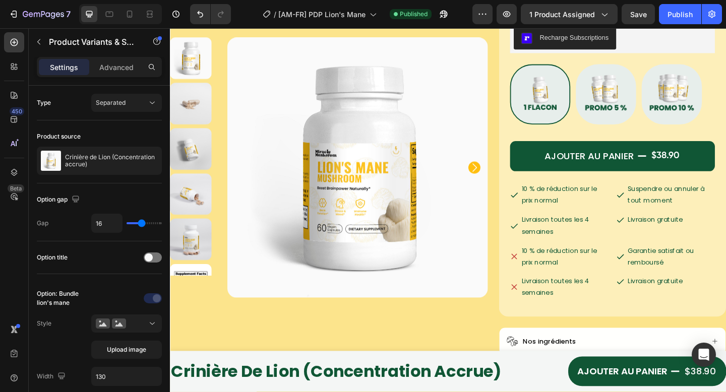
scroll to position [378, 0]
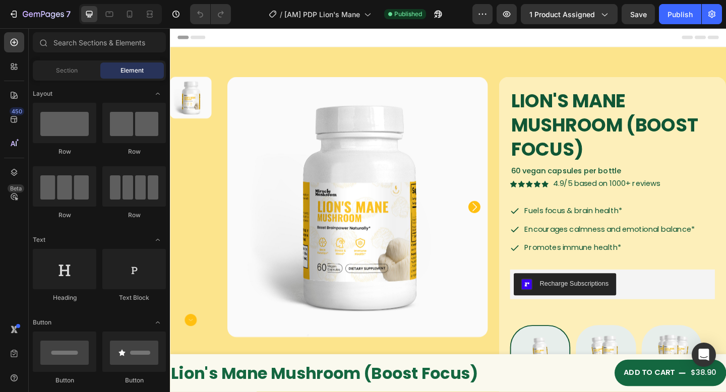
radio input "false"
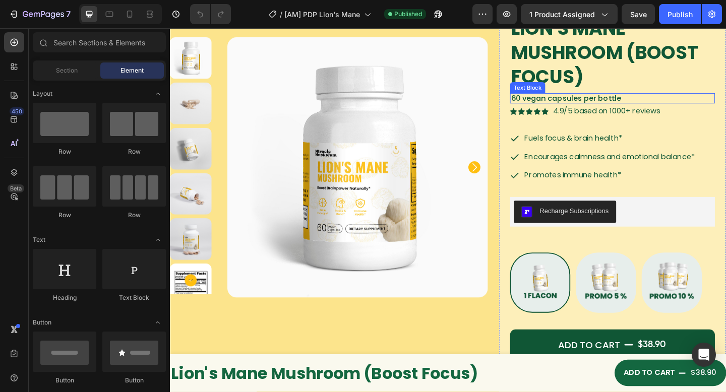
scroll to position [43, 0]
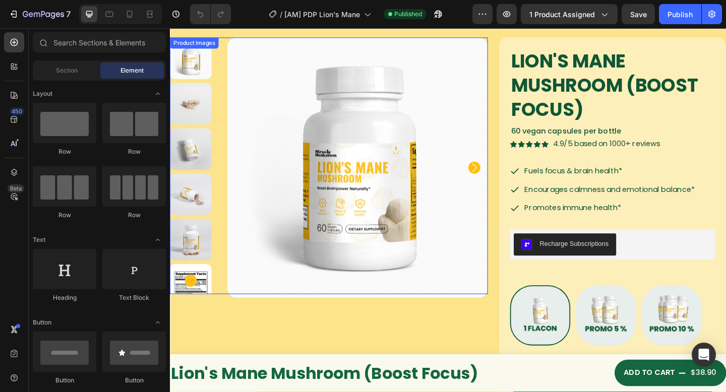
click at [441, 123] on img at bounding box center [374, 179] width 283 height 283
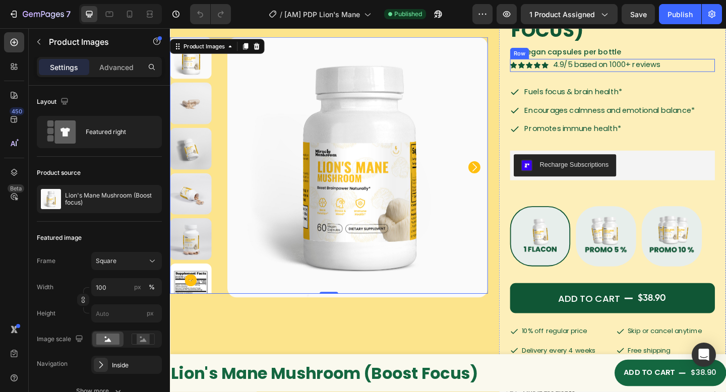
scroll to position [219, 0]
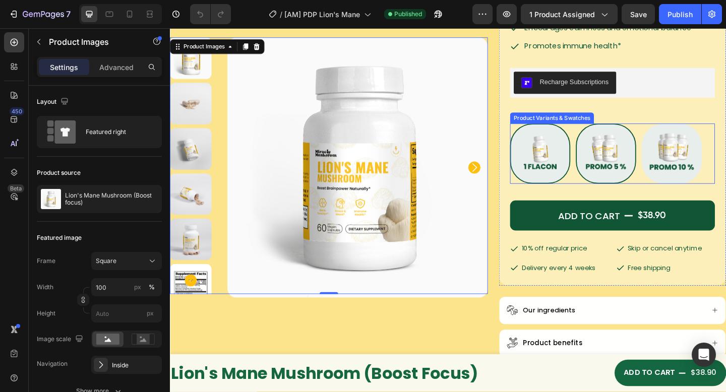
click at [630, 174] on img at bounding box center [645, 165] width 64 height 64
click at [612, 132] on input "Buy 2 lion's mane get 5% Buy 2 lion's mane get 5%" at bounding box center [611, 132] width 1 height 1
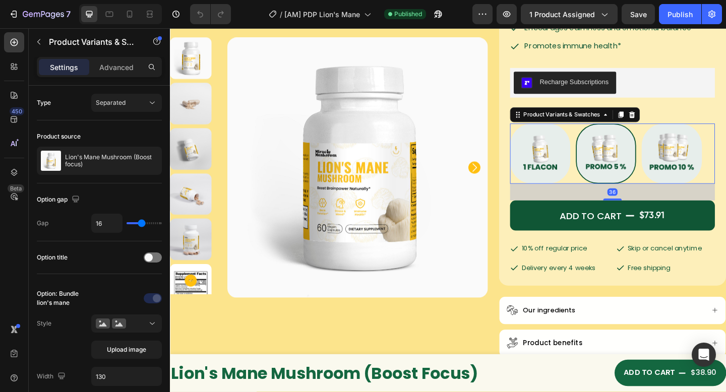
radio input "false"
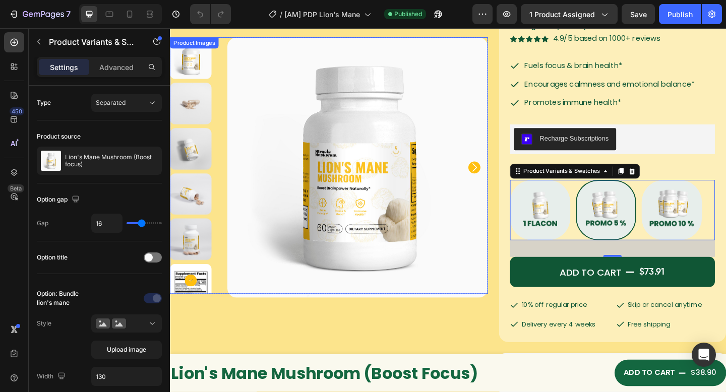
scroll to position [123, 0]
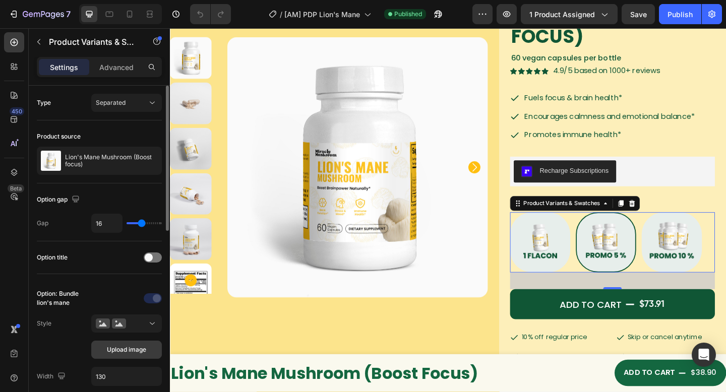
click at [120, 348] on span "Upload image" at bounding box center [126, 350] width 39 height 9
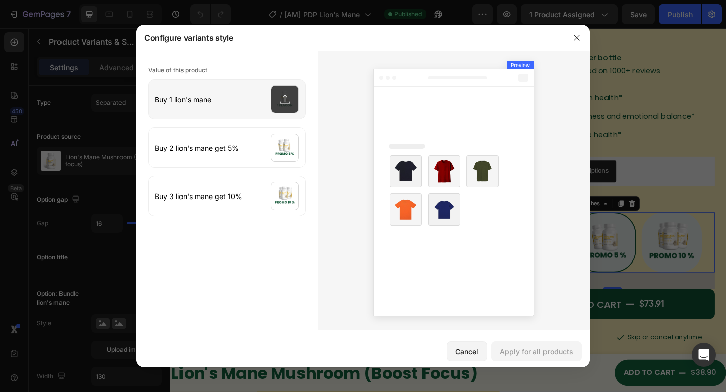
click at [246, 107] on input "file" at bounding box center [227, 99] width 156 height 39
click at [259, 100] on input "file" at bounding box center [227, 99] width 156 height 39
type input "C:\fakepath\Bundle 10.webp"
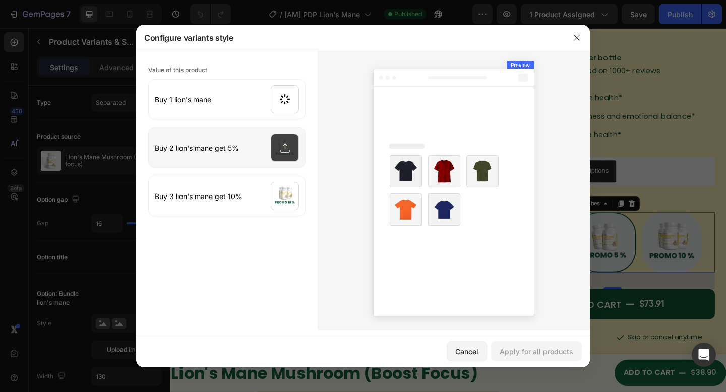
click at [287, 152] on input "file" at bounding box center [227, 147] width 156 height 39
type input "C:\fakepath\Bundle 11.webp"
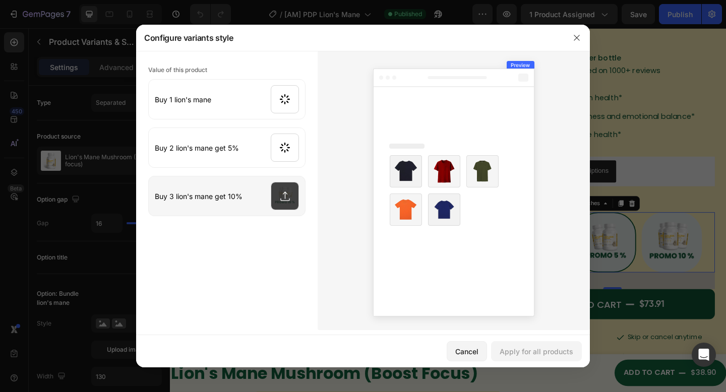
click at [277, 195] on input "file" at bounding box center [227, 196] width 156 height 39
type input "C:\fakepath\Bundle 12.webp"
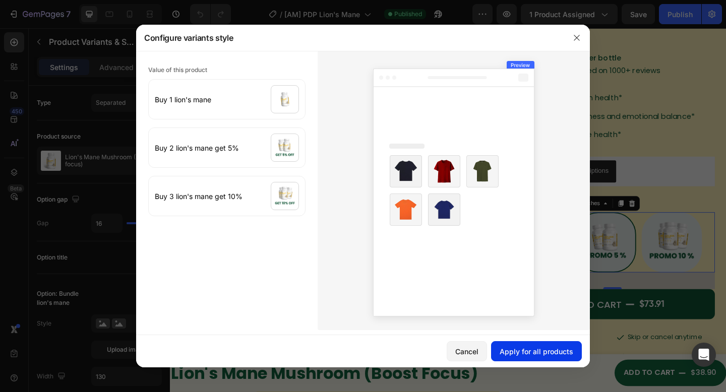
drag, startPoint x: 524, startPoint y: 349, endPoint x: 500, endPoint y: 56, distance: 293.0
click at [524, 349] on div "Apply for all products" at bounding box center [537, 352] width 74 height 11
radio input "false"
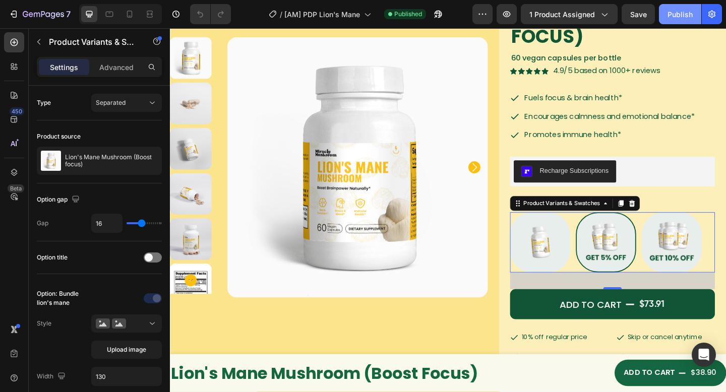
click at [676, 16] on div "Publish" at bounding box center [680, 14] width 25 height 11
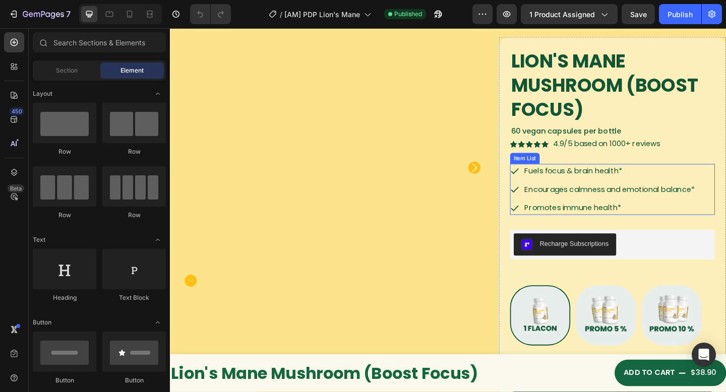
scroll to position [95, 0]
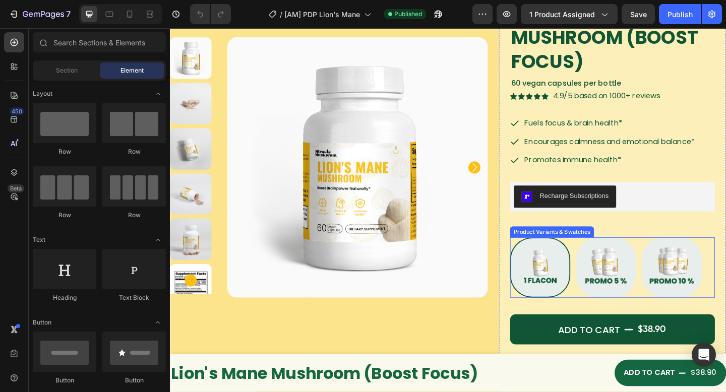
click at [567, 295] on img at bounding box center [573, 289] width 64 height 64
click at [540, 256] on input "Buy 1 lion's mane Buy 1 lion's mane" at bounding box center [540, 256] width 1 height 1
radio input "true"
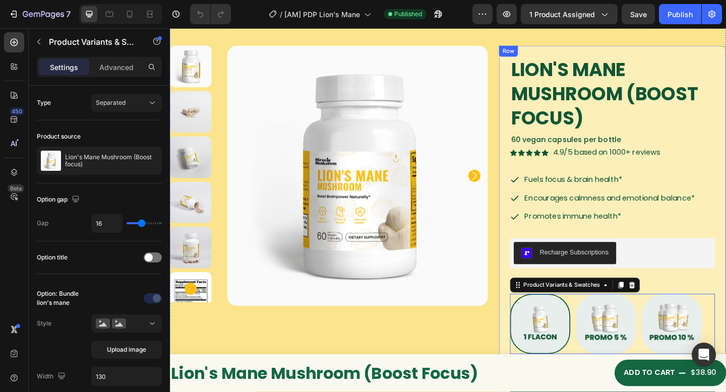
scroll to position [45, 0]
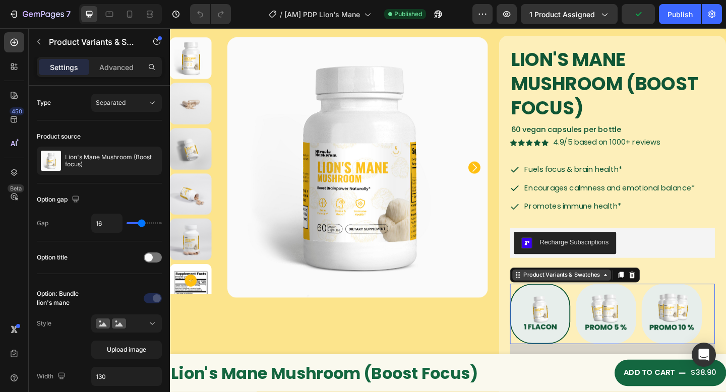
click at [562, 300] on div "Product Variants & Swatches" at bounding box center [596, 297] width 87 height 9
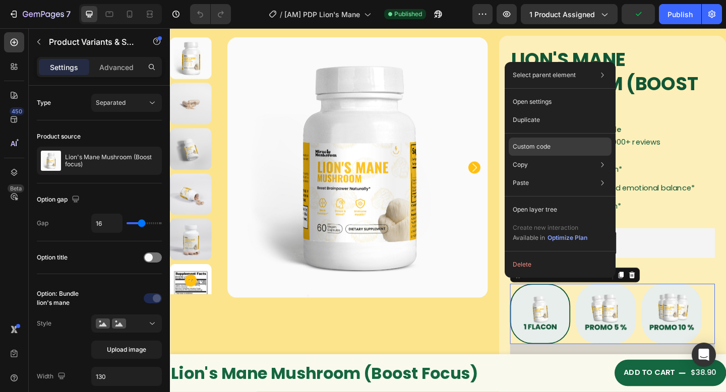
click at [539, 146] on p "Custom code" at bounding box center [532, 146] width 38 height 9
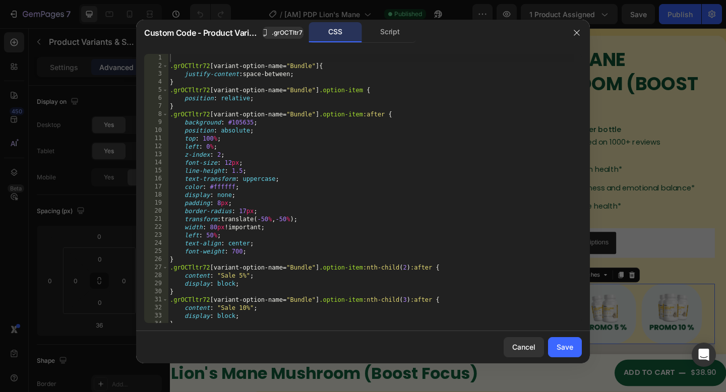
click at [325, 122] on div ".grOCTltr72 [ variant-option-name = " Bundle " ] { justify-content : space-betw…" at bounding box center [371, 196] width 407 height 285
click at [302, 78] on div ".grOCTltr72 [ variant-option-name = " Bundle " ] { justify-content : space-betw…" at bounding box center [371, 196] width 407 height 285
click at [318, 92] on div ".grOCTltr72 [ variant-option-name = " Bundle " ] { justify-content : space-betw…" at bounding box center [371, 196] width 407 height 285
click at [304, 130] on div ".grOCTltr72 [ variant-option-name = " Bundle " ] { justify-content : space-betw…" at bounding box center [371, 196] width 407 height 285
click at [298, 225] on div ".grOCTltr72 [ variant-option-name = " Bundle " ] { justify-content : space-betw…" at bounding box center [371, 196] width 407 height 285
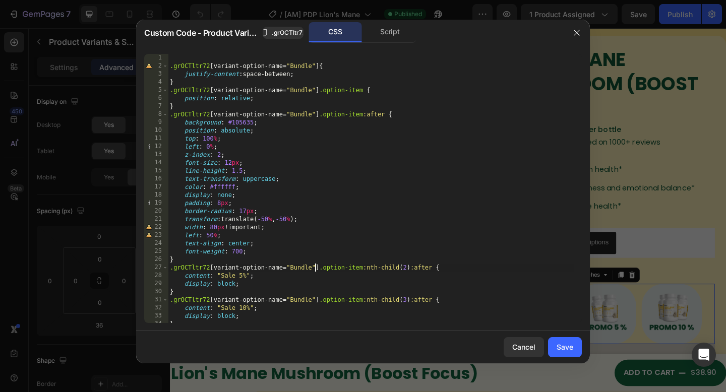
click at [316, 270] on div ".grOCTltr72 [ variant-option-name = " Bundle " ] { justify-content : space-betw…" at bounding box center [371, 196] width 407 height 285
type textarea ".grOCTltr72 [variant-option-name="Bundle"] .option-item:nth-child(2):after {"
drag, startPoint x: 528, startPoint y: 343, endPoint x: 425, endPoint y: 327, distance: 104.2
click at [528, 343] on div "Cancel" at bounding box center [523, 347] width 23 height 11
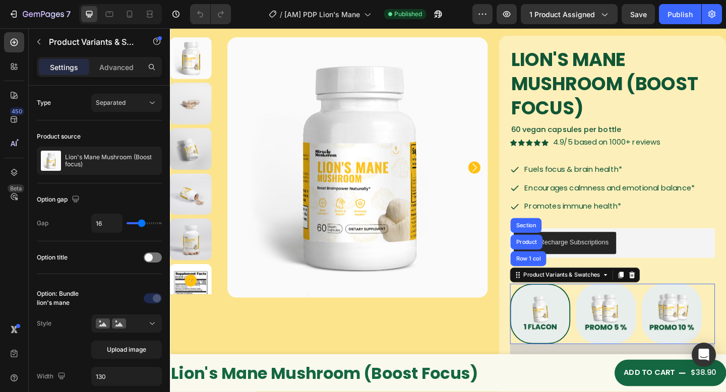
click at [607, 355] on div "Buy 1 lion's mane Buy 1 lion's mane Buy 2 lion's mane get 5% Buy 2 lion's mane …" at bounding box center [651, 340] width 223 height 66
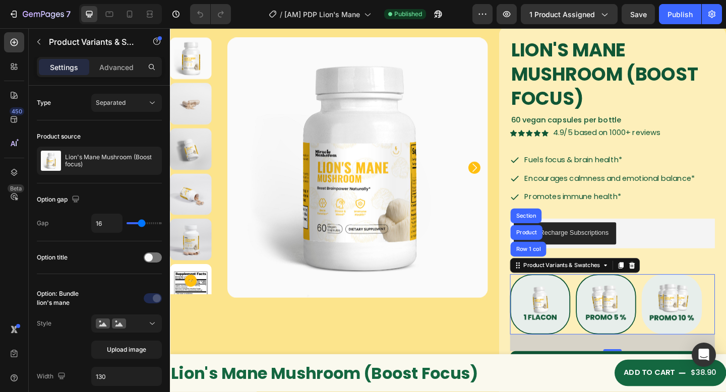
scroll to position [118, 0]
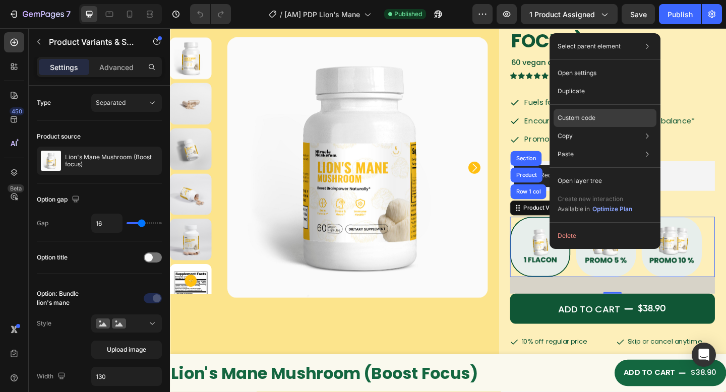
click at [584, 119] on p "Custom code" at bounding box center [577, 117] width 38 height 9
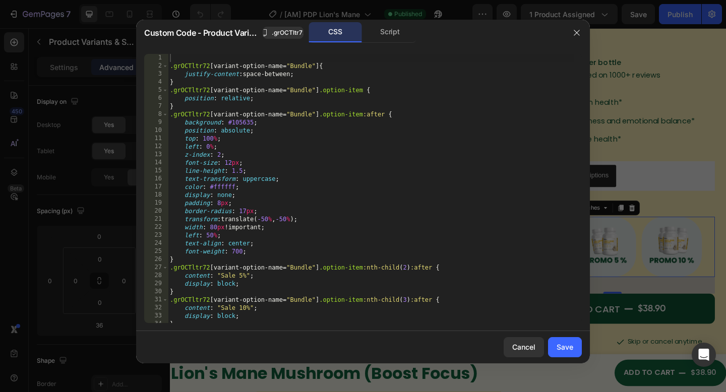
type textarea "z-index: 2;"
click at [380, 158] on div ".grOCTltr72 [ variant-option-name = " Bundle " ] { justify-content : space-betw…" at bounding box center [371, 196] width 407 height 285
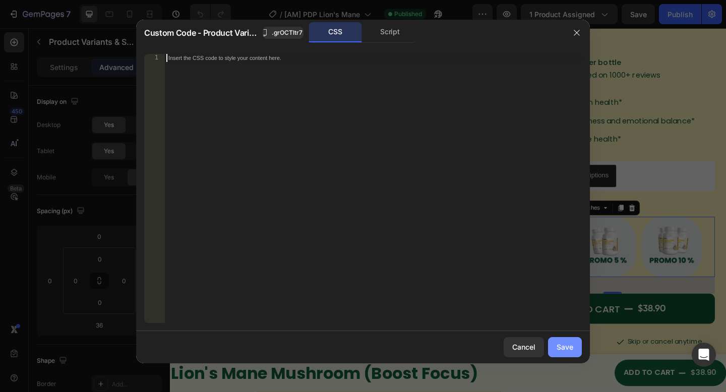
drag, startPoint x: 560, startPoint y: 346, endPoint x: 427, endPoint y: 30, distance: 342.5
click at [560, 346] on div "Save" at bounding box center [565, 347] width 17 height 11
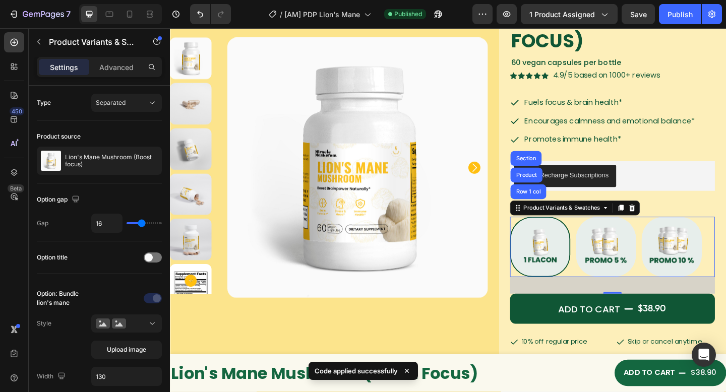
click at [674, 16] on div "Publish" at bounding box center [680, 14] width 25 height 11
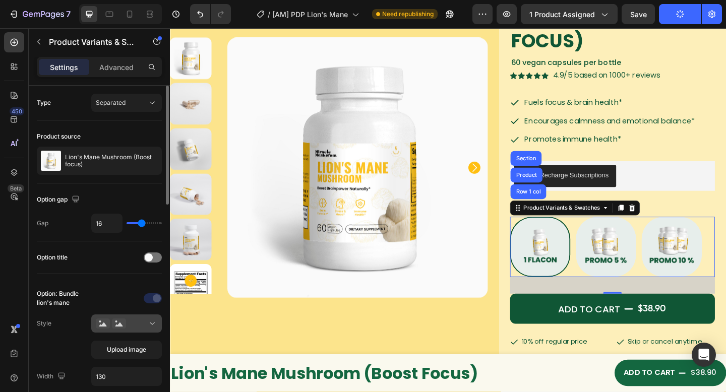
drag, startPoint x: 131, startPoint y: 327, endPoint x: 151, endPoint y: 316, distance: 22.3
click at [131, 327] on div at bounding box center [127, 324] width 62 height 10
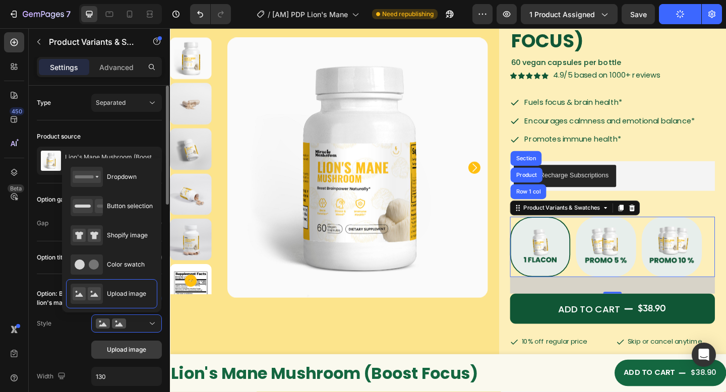
click at [135, 344] on button "Upload image" at bounding box center [126, 350] width 71 height 18
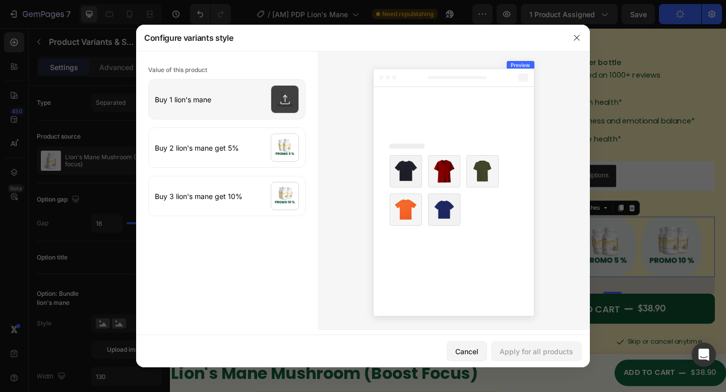
click at [262, 106] on input "file" at bounding box center [227, 99] width 156 height 39
type input "C:\fakepath\Bundle 10.webp"
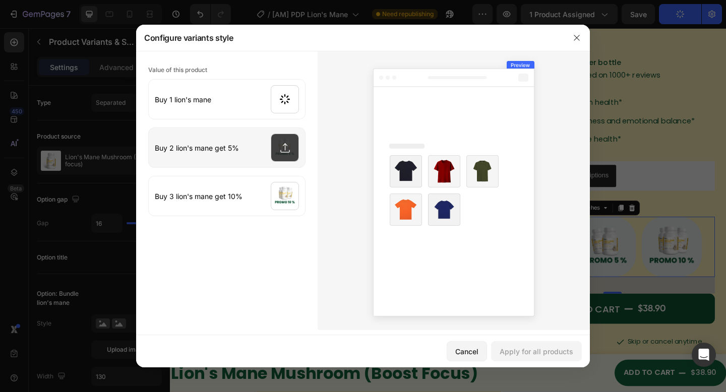
click at [288, 161] on input "file" at bounding box center [227, 147] width 156 height 39
type input "C:\fakepath\Bundle 11.webp"
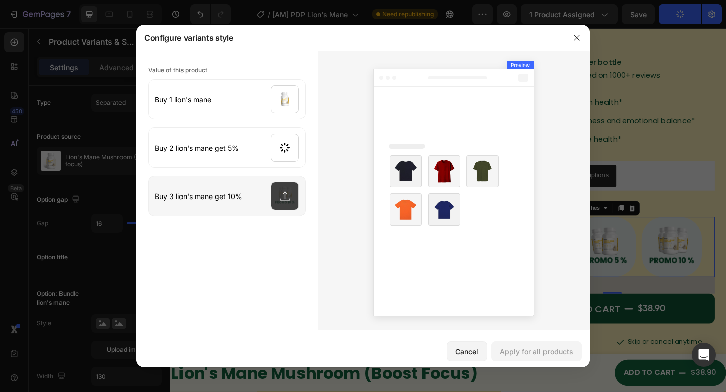
click at [286, 190] on input "file" at bounding box center [227, 196] width 156 height 39
type input "C:\fakepath\Bundle 12.webp"
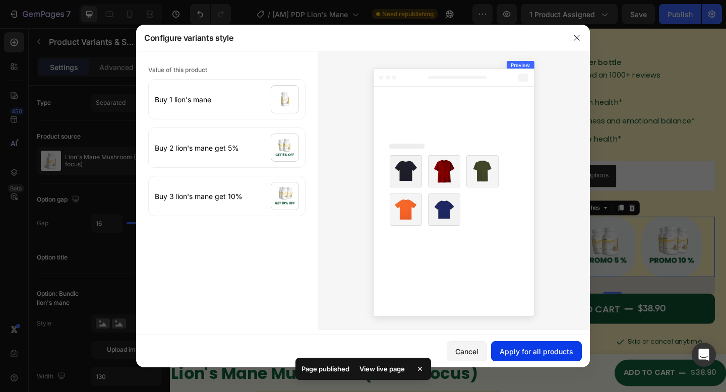
click at [536, 356] on div "Apply for all products" at bounding box center [537, 352] width 74 height 11
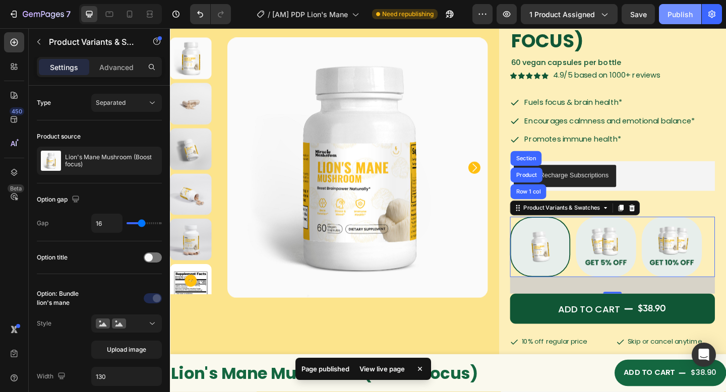
click at [675, 15] on div "Publish" at bounding box center [680, 14] width 25 height 11
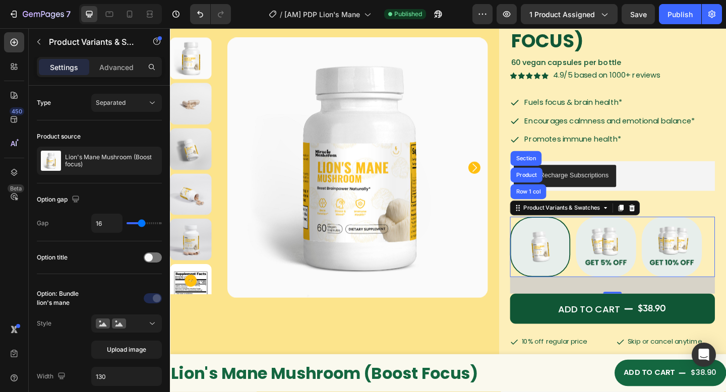
drag, startPoint x: 691, startPoint y: 12, endPoint x: 679, endPoint y: 0, distance: 16.8
click at [691, 13] on div "Publish" at bounding box center [680, 14] width 25 height 11
click at [547, 16] on span "1 product assigned" at bounding box center [563, 14] width 66 height 11
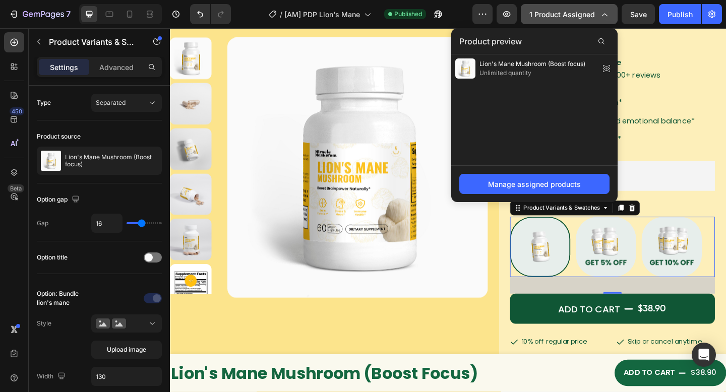
click at [548, 18] on span "1 product assigned" at bounding box center [563, 14] width 66 height 11
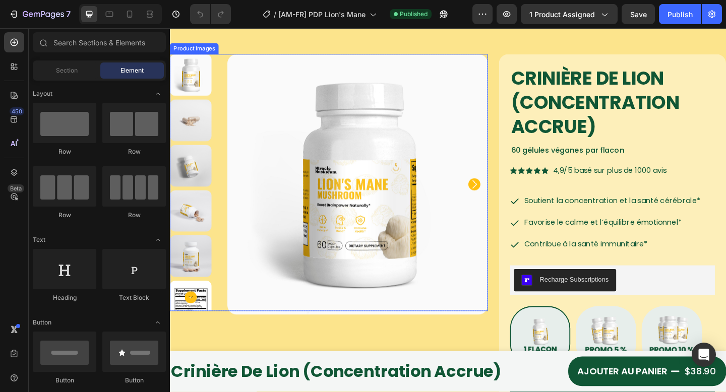
scroll to position [84, 0]
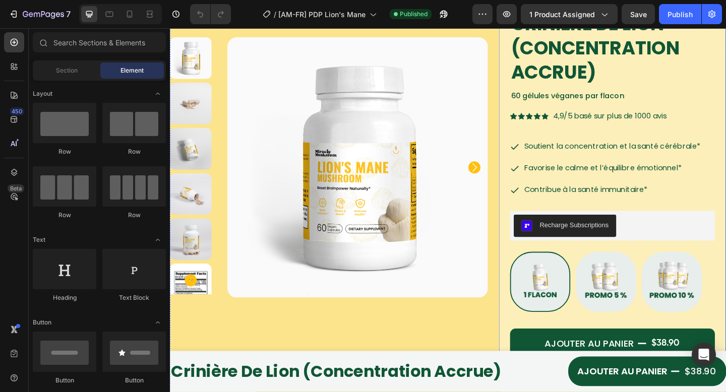
click at [565, 273] on img at bounding box center [573, 305] width 64 height 64
click at [540, 272] on input "Buy 1 lion's mane Buy 1 lion's mane" at bounding box center [540, 271] width 1 height 1
radio input "true"
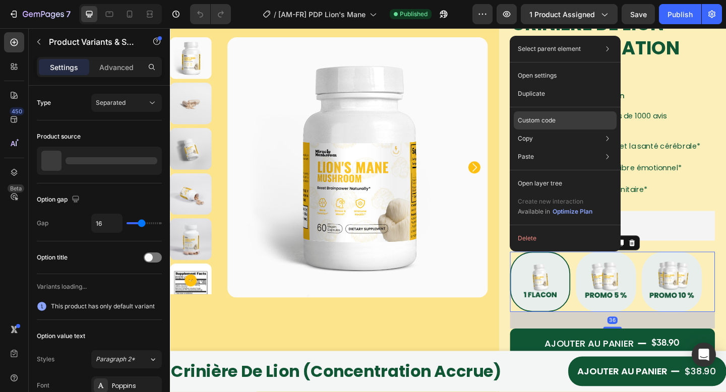
click at [546, 112] on div "Custom code" at bounding box center [565, 120] width 103 height 18
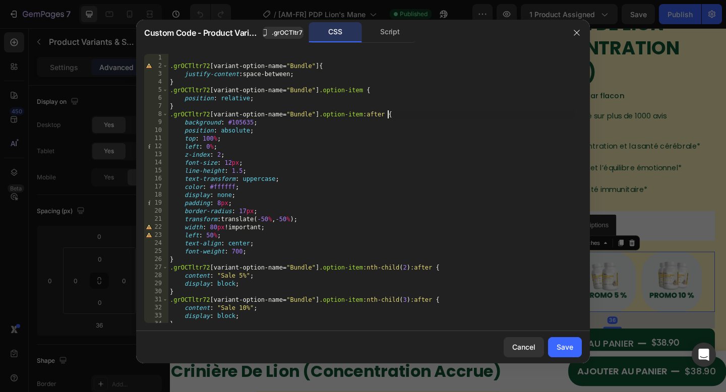
click at [387, 116] on div ".grOCTltr72 [ variant-option-name = " Bundle " ] { justify-content : space-betw…" at bounding box center [371, 196] width 407 height 285
click at [315, 67] on div ".grOCTltr72 [ variant-option-name = " Bundle " ] { justify-content : space-betw…" at bounding box center [371, 196] width 407 height 285
type textarea ".grOCTltr72 [variant-option-name="Bundle"]{"
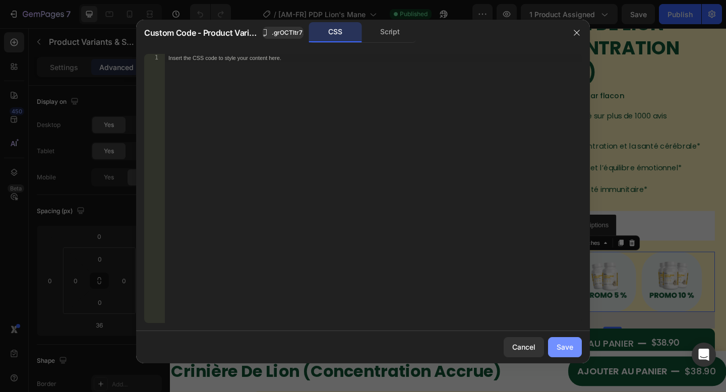
drag, startPoint x: 564, startPoint y: 351, endPoint x: 520, endPoint y: 243, distance: 116.7
click at [564, 351] on div "Save" at bounding box center [565, 347] width 17 height 11
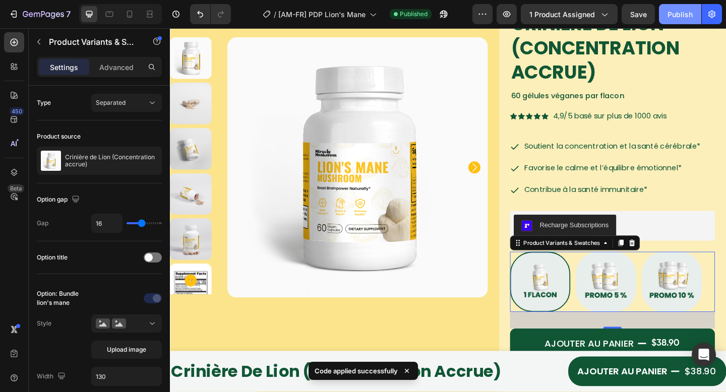
click at [673, 17] on div "Publish" at bounding box center [680, 14] width 25 height 11
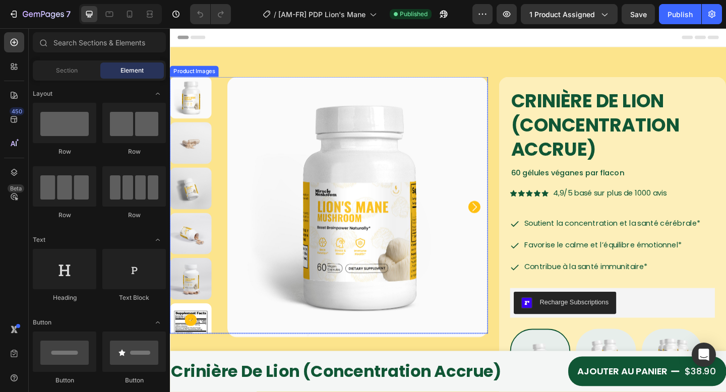
scroll to position [94, 0]
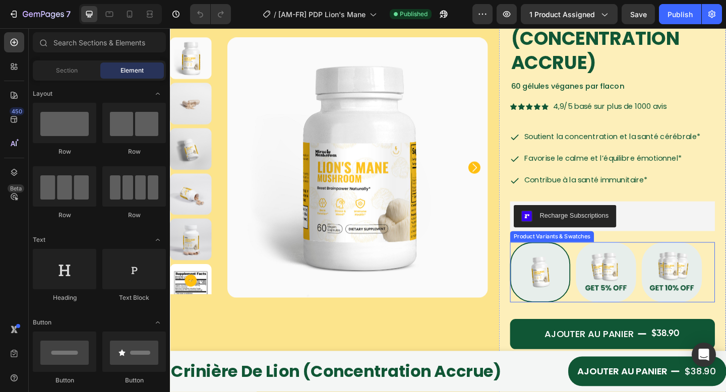
click at [570, 289] on img at bounding box center [573, 294] width 64 height 64
click at [540, 261] on input "Buy 1 lion's mane Buy 1 lion's mane" at bounding box center [540, 261] width 1 height 1
radio input "true"
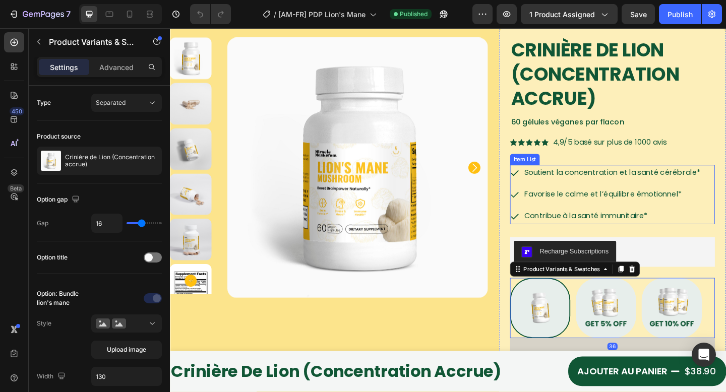
scroll to position [192, 0]
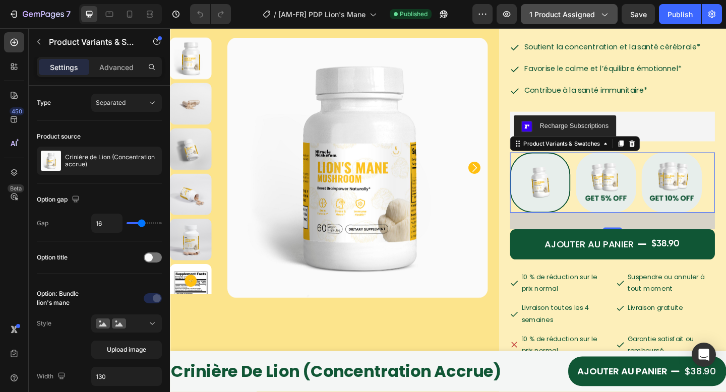
click at [544, 8] on button "1 product assigned" at bounding box center [569, 14] width 97 height 20
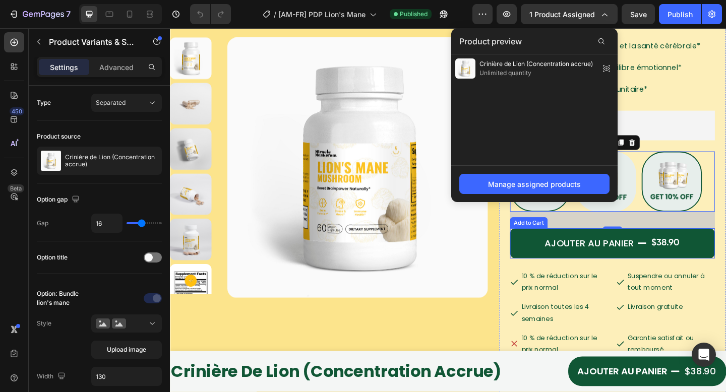
scroll to position [194, 0]
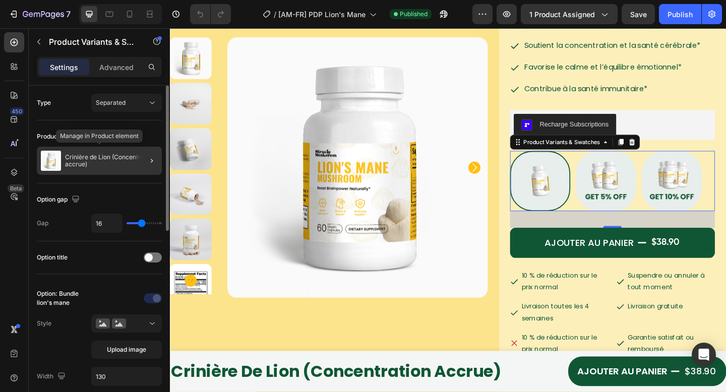
click at [77, 162] on p "Crinière de Lion (Concentration accrue)" at bounding box center [111, 161] width 93 height 14
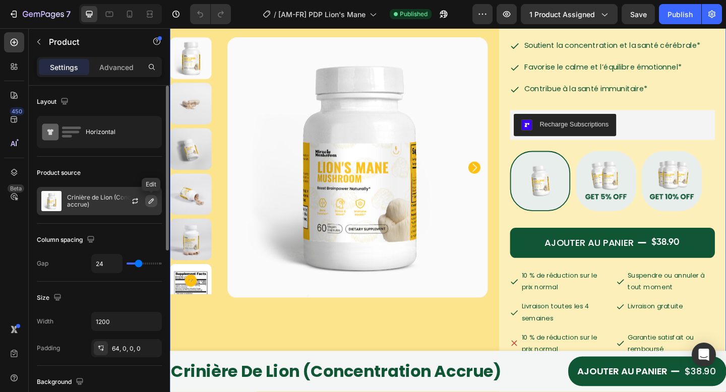
click at [154, 203] on icon "button" at bounding box center [151, 201] width 8 height 8
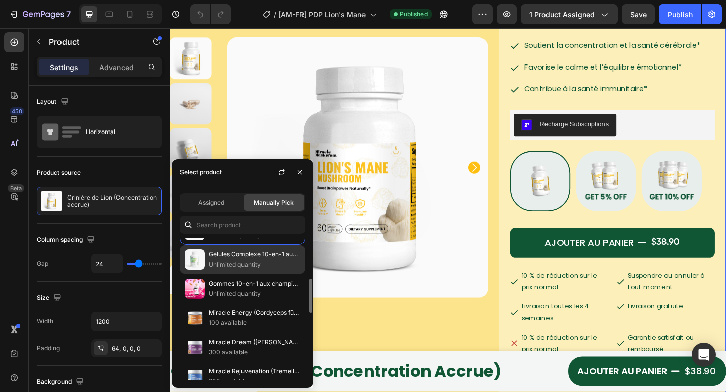
scroll to position [249, 0]
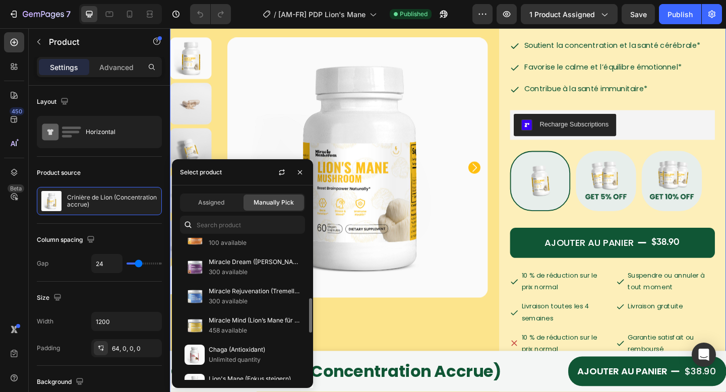
click at [276, 209] on div "Manually Pick" at bounding box center [274, 203] width 61 height 16
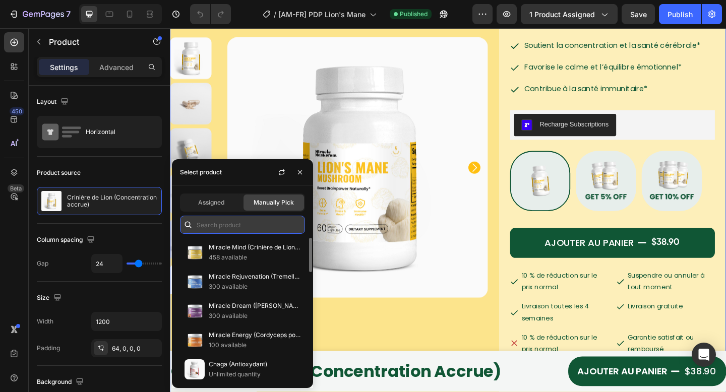
click at [244, 224] on input "text" at bounding box center [242, 225] width 125 height 18
type input "lion"
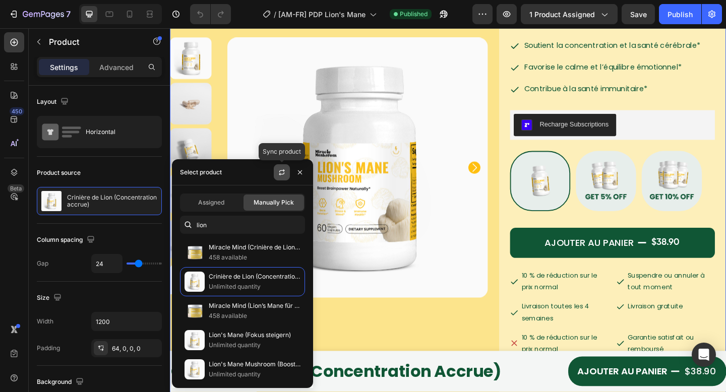
click at [277, 172] on button "button" at bounding box center [282, 172] width 16 height 16
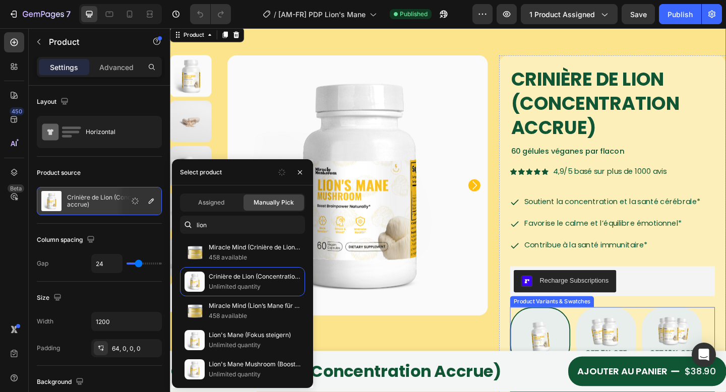
scroll to position [12, 0]
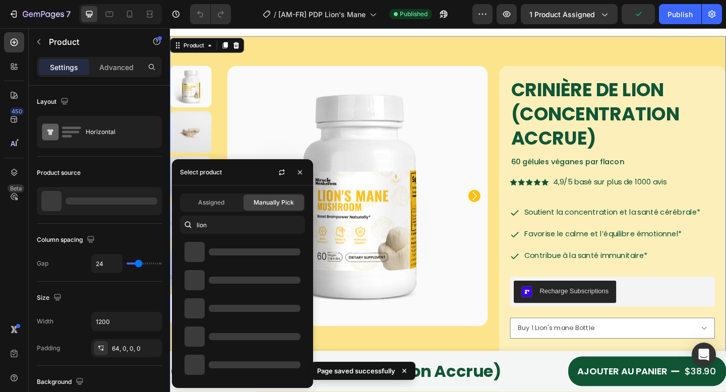
click at [524, 59] on div "Product Images Row Crinière de Lion (Concentration accrue) Product Title 60 gél…" at bounding box center [472, 381] width 605 height 688
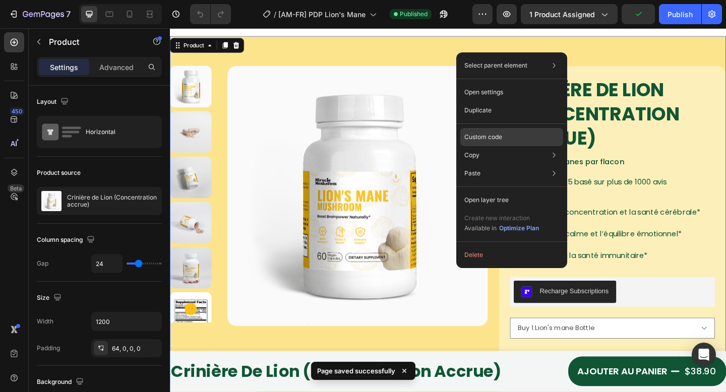
click at [498, 142] on div "Custom code" at bounding box center [512, 137] width 103 height 18
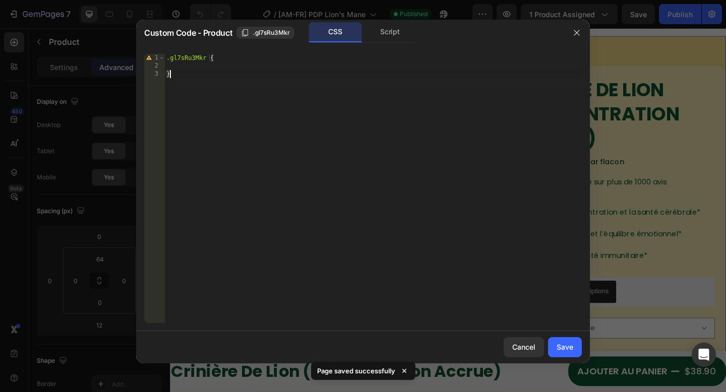
click at [408, 134] on div ".gl7sRu3Mkr { }" at bounding box center [373, 196] width 418 height 285
click at [389, 27] on div "Script" at bounding box center [390, 32] width 53 height 20
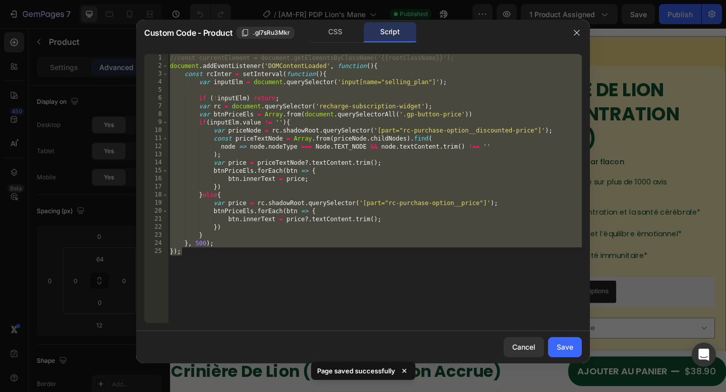
click at [348, 113] on div "//const currentElement = document.getElementsByClassName('{{rootClassName}}'); …" at bounding box center [375, 196] width 414 height 285
type textarea "var btnPriceEls = Array.from(document.querySelectorAll('.gp-button-price'))"
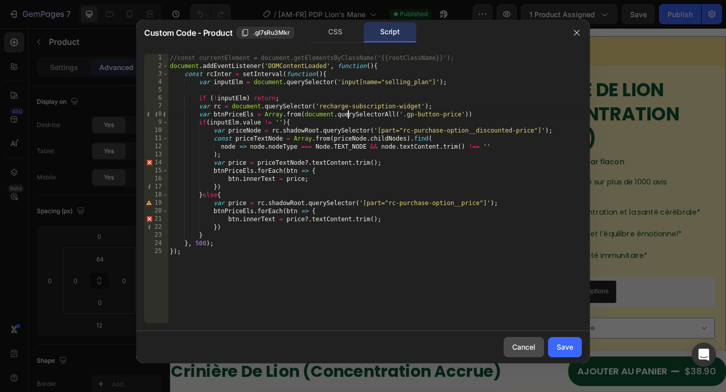
click at [510, 353] on button "Cancel" at bounding box center [524, 347] width 40 height 20
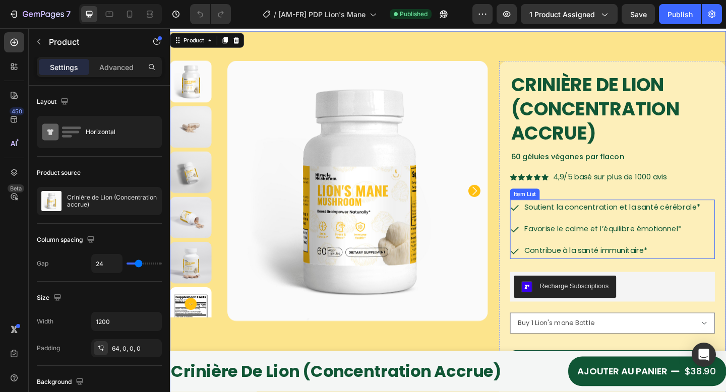
scroll to position [105, 0]
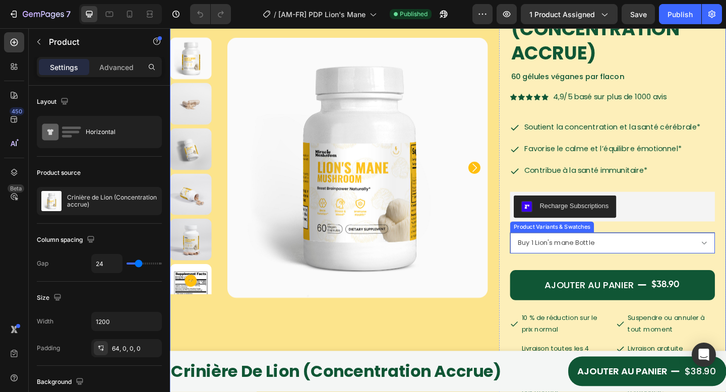
click at [620, 252] on select "Buy 1 Lion's mane Bottle Buy 2 Lion's mane Bottle get 5% Buy 3 Lion's mane Bott…" at bounding box center [651, 262] width 223 height 23
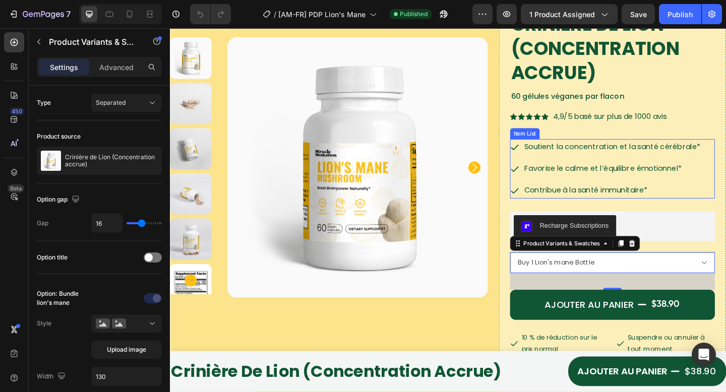
scroll to position [103, 0]
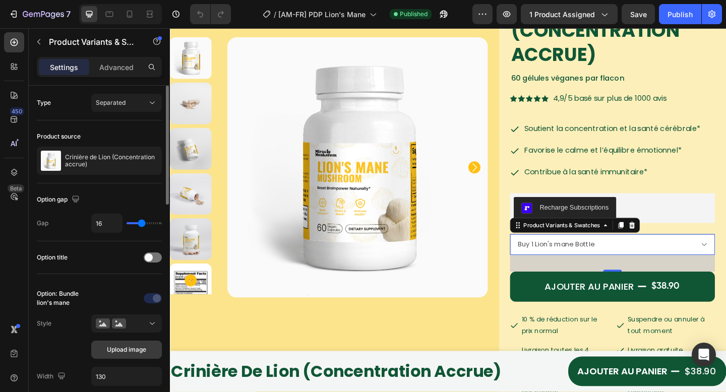
click at [118, 349] on span "Upload image" at bounding box center [126, 350] width 39 height 9
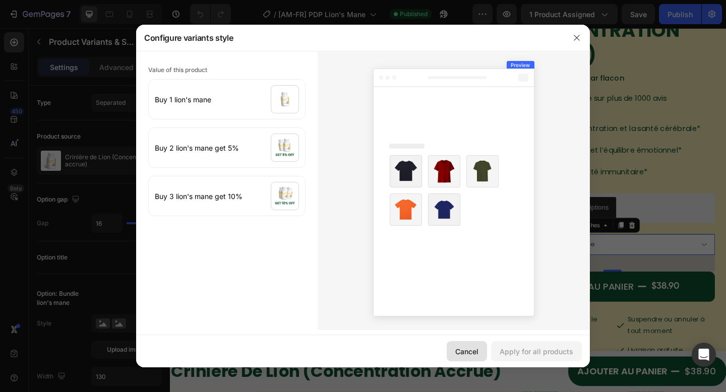
click at [470, 354] on div "Cancel" at bounding box center [466, 352] width 23 height 11
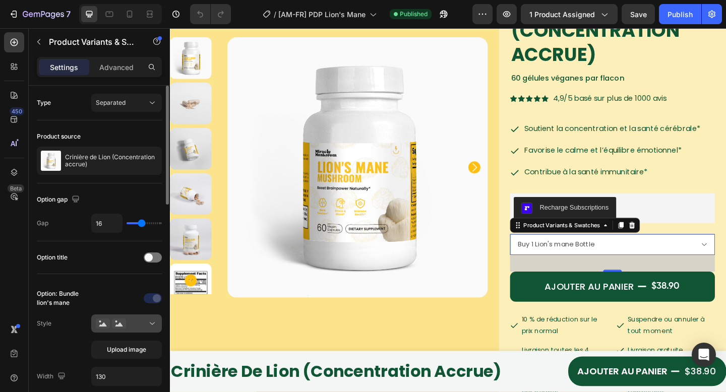
click at [123, 320] on icon at bounding box center [119, 324] width 14 height 10
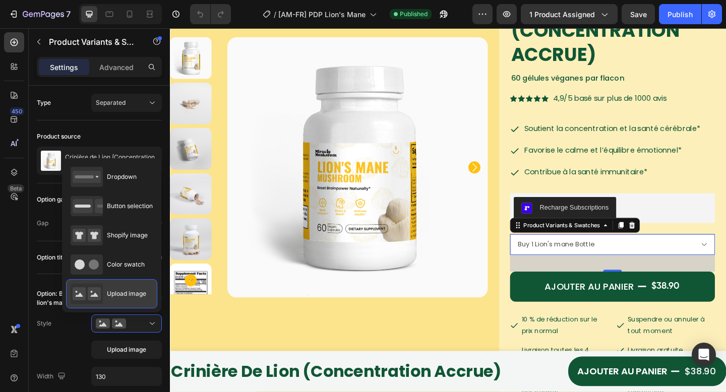
click at [129, 299] on div "Upload image" at bounding box center [109, 294] width 76 height 20
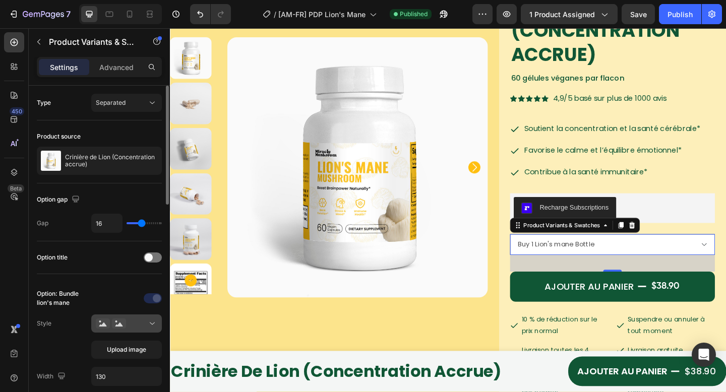
click at [140, 328] on div at bounding box center [127, 324] width 62 height 10
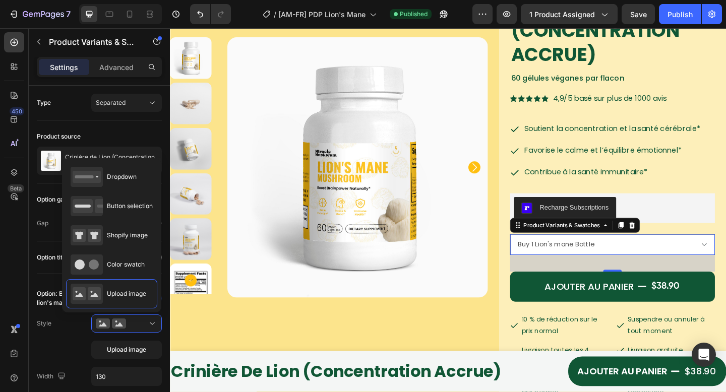
click at [652, 267] on select "Buy 1 Lion's mane Bottle Buy 2 Lion's mane Bottle get 5% Buy 3 Lion's mane Bott…" at bounding box center [651, 264] width 223 height 23
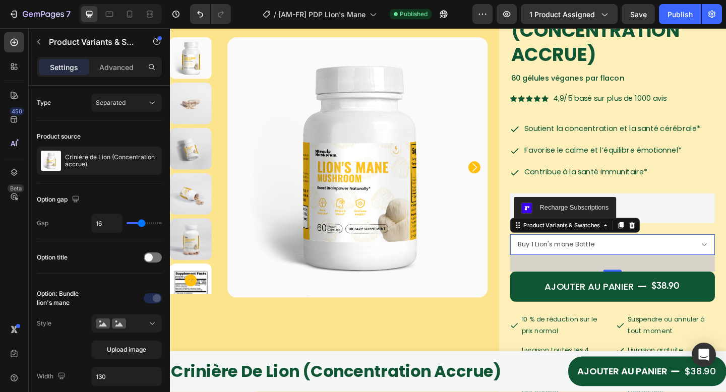
click at [540, 253] on select "Buy 1 Lion's mane Bottle Buy 2 Lion's mane Bottle get 5% Buy 3 Lion's mane Bott…" at bounding box center [651, 264] width 223 height 23
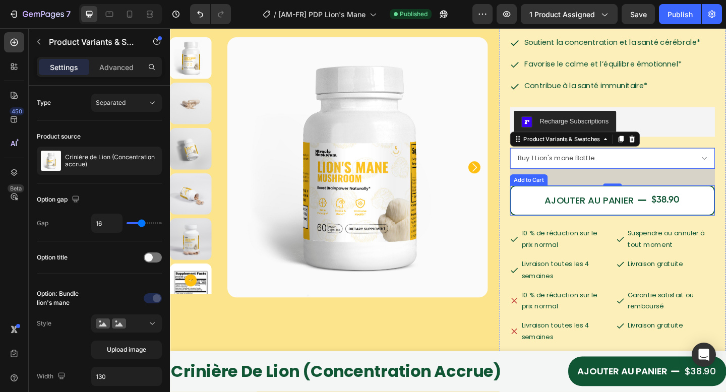
scroll to position [238, 0]
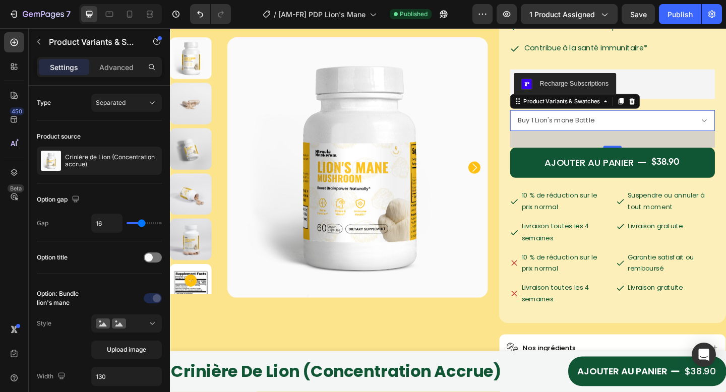
click at [669, 107] on icon at bounding box center [673, 108] width 8 height 8
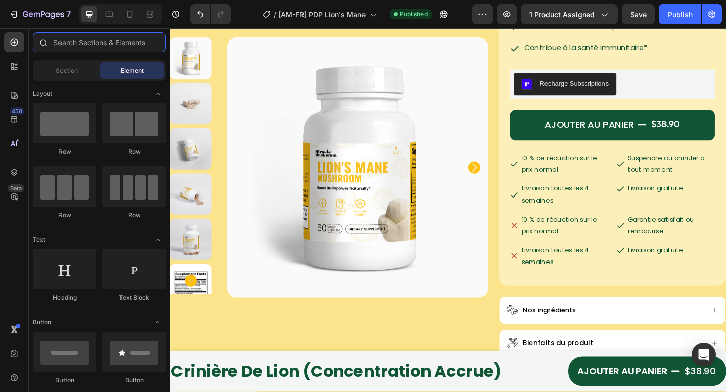
click at [94, 46] on input "text" at bounding box center [99, 42] width 133 height 20
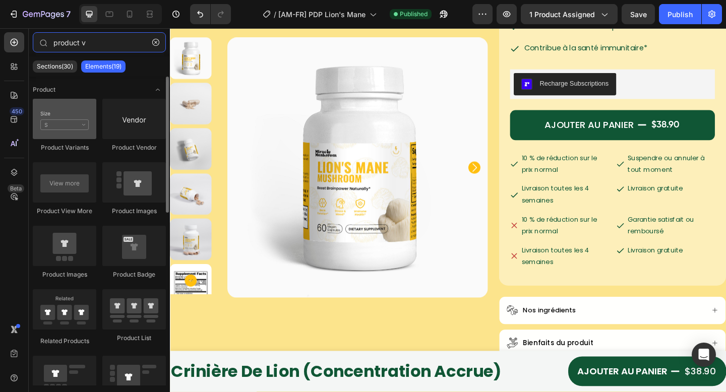
type input "product v"
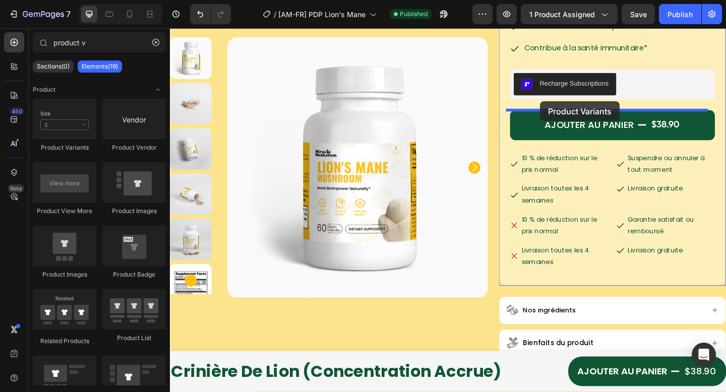
drag, startPoint x: 253, startPoint y: 163, endPoint x: 573, endPoint y: 107, distance: 325.1
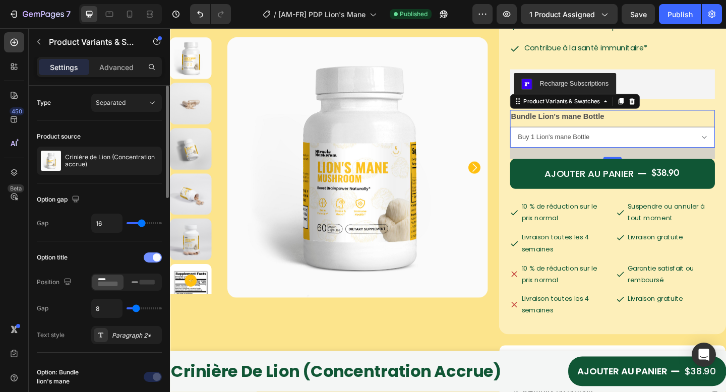
click at [153, 259] on span at bounding box center [157, 258] width 8 height 8
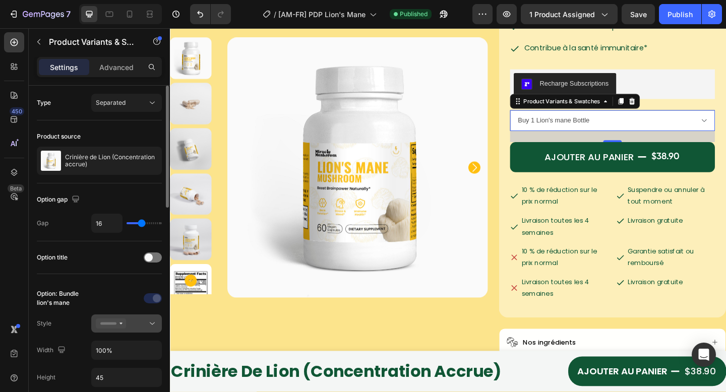
click at [129, 332] on button at bounding box center [126, 324] width 71 height 18
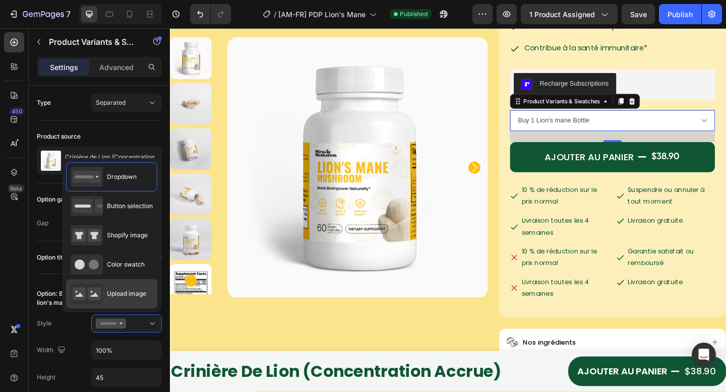
click at [114, 290] on span "Upload image" at bounding box center [126, 294] width 39 height 9
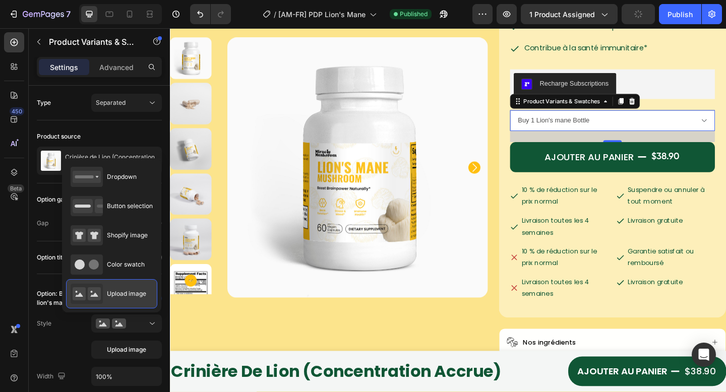
type input "64"
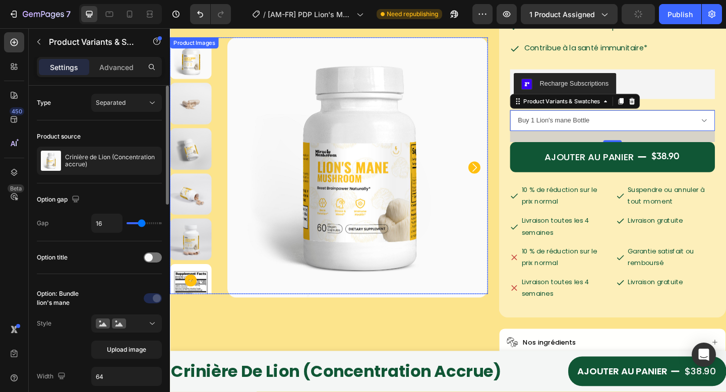
scroll to position [15, 0]
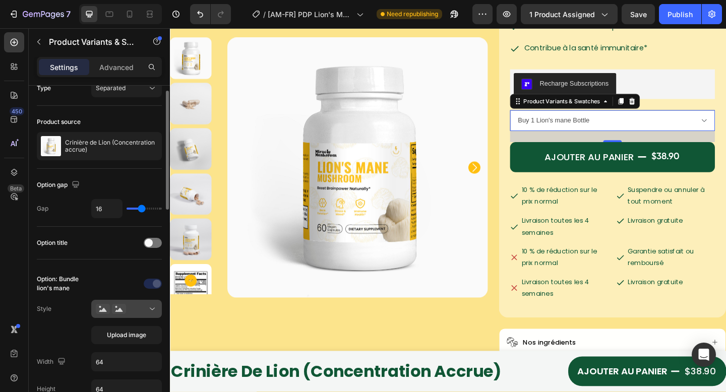
click at [139, 306] on div at bounding box center [127, 309] width 62 height 10
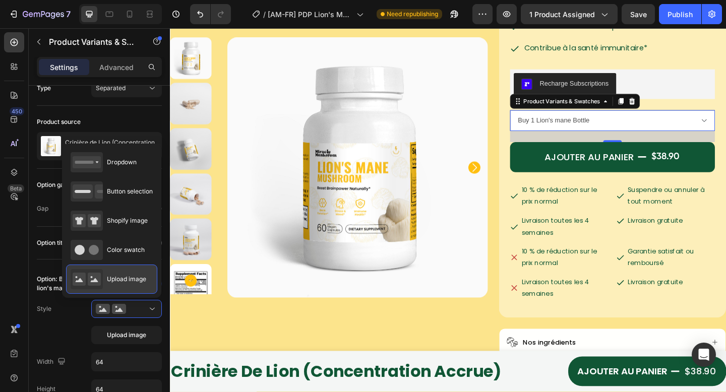
drag, startPoint x: 118, startPoint y: 288, endPoint x: 97, endPoint y: 247, distance: 45.6
click at [118, 288] on div "Upload image" at bounding box center [109, 279] width 76 height 20
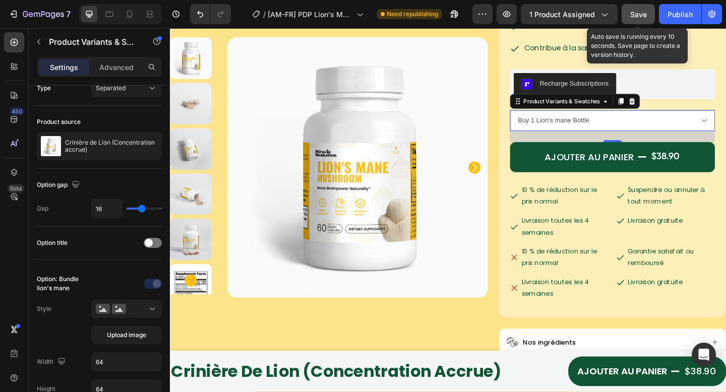
click at [631, 19] on div "Save" at bounding box center [638, 14] width 17 height 11
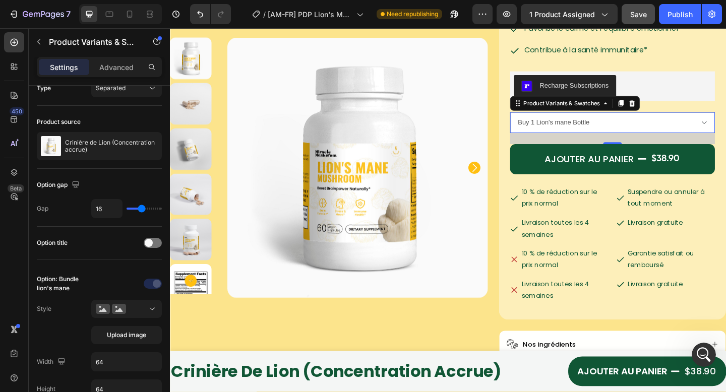
scroll to position [0, 0]
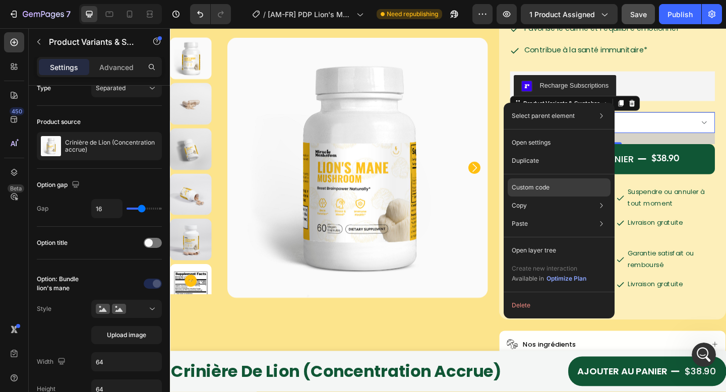
click at [544, 187] on p "Custom code" at bounding box center [531, 187] width 38 height 9
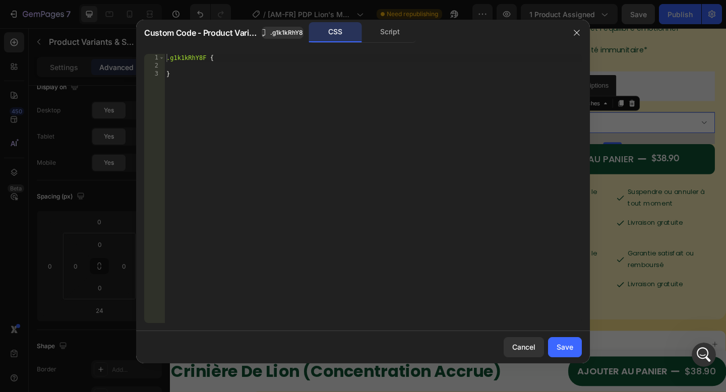
click at [376, 143] on div ".g1k1kRhY8F { }" at bounding box center [373, 196] width 418 height 285
type textarea "}"
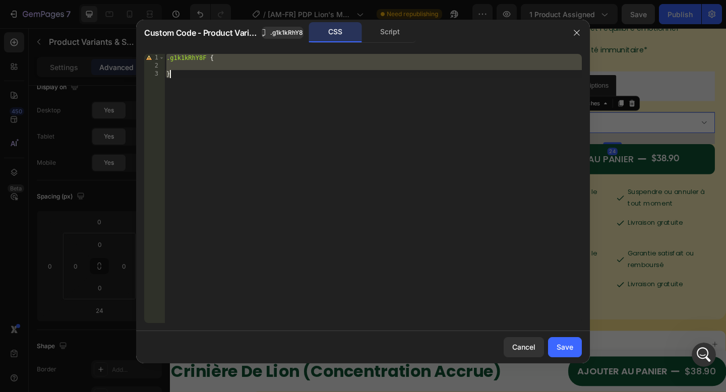
paste textarea
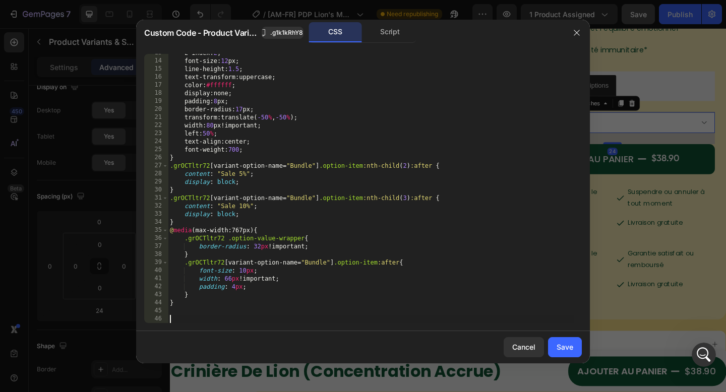
scroll to position [102, 0]
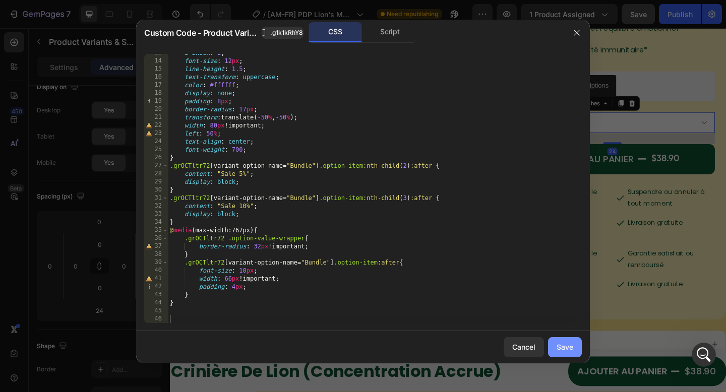
drag, startPoint x: 550, startPoint y: 347, endPoint x: 444, endPoint y: 160, distance: 214.8
click at [550, 347] on button "Save" at bounding box center [565, 347] width 34 height 20
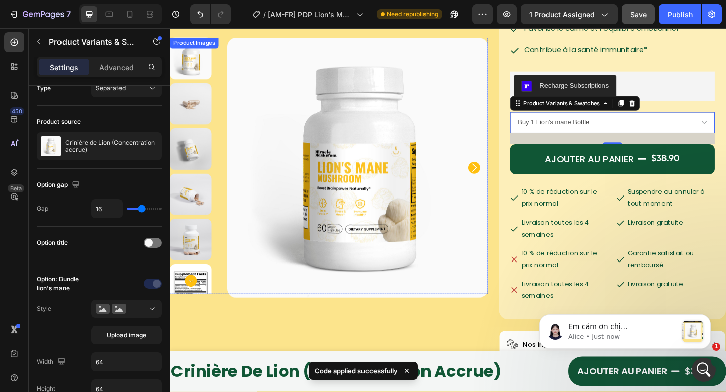
scroll to position [0, 0]
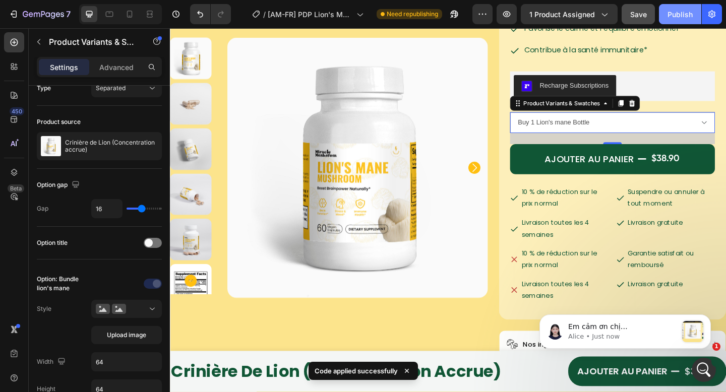
drag, startPoint x: 678, startPoint y: 18, endPoint x: 125, endPoint y: 35, distance: 553.6
click at [678, 18] on div "Publish" at bounding box center [680, 14] width 25 height 11
click at [648, 327] on span "Em cảm ơn chị [PERSON_NAME] đã chia sẻ vấn đề ạ. Như em thấy thì hiện mình đang…" at bounding box center [621, 377] width 106 height 108
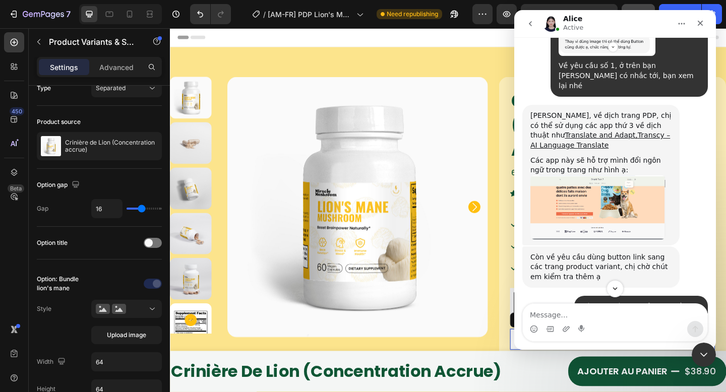
scroll to position [2, 0]
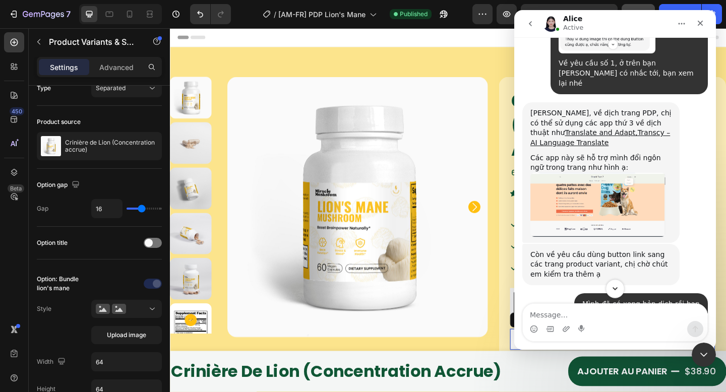
click at [618, 293] on icon "Scroll to bottom" at bounding box center [615, 288] width 9 height 9
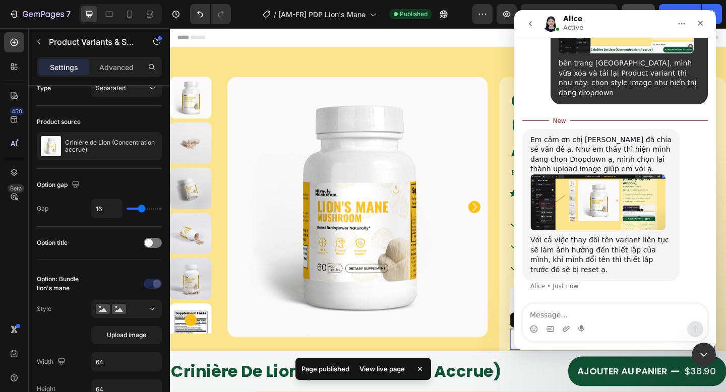
scroll to position [19072, 0]
drag, startPoint x: 561, startPoint y: 163, endPoint x: 592, endPoint y: 169, distance: 31.9
click at [592, 169] on div "Em cảm ơn chị [PERSON_NAME] đã chia sẻ vấn đề ạ. Như em thấy thì hiện mình đang…" at bounding box center [601, 154] width 141 height 39
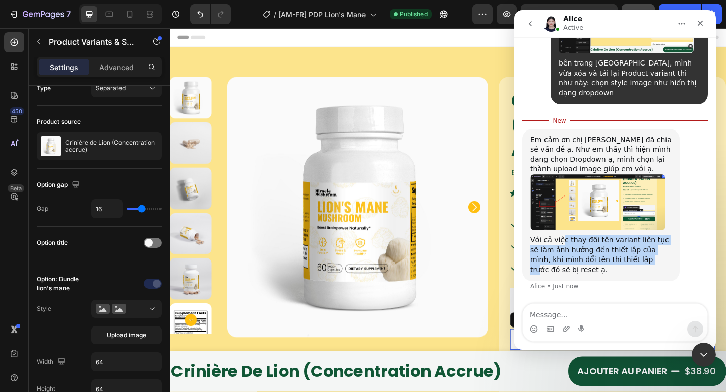
drag, startPoint x: 563, startPoint y: 243, endPoint x: 620, endPoint y: 265, distance: 61.6
click at [620, 265] on div "Với cả việc thay đổi tên variant liên tục sẽ làm ảnh hưởng đến thiết lập của mì…" at bounding box center [601, 255] width 141 height 39
drag, startPoint x: 602, startPoint y: 272, endPoint x: 539, endPoint y: 250, distance: 66.7
click at [539, 250] on div "Với cả việc thay đổi tên variant liên tục sẽ làm ảnh hưởng đến thiết lập của mì…" at bounding box center [601, 255] width 141 height 39
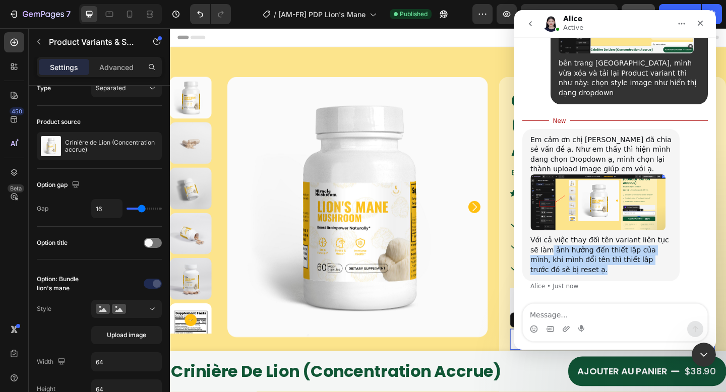
click at [539, 250] on div "Với cả việc thay đổi tên variant liên tục sẽ làm ảnh hưởng đến thiết lập của mì…" at bounding box center [601, 255] width 141 height 39
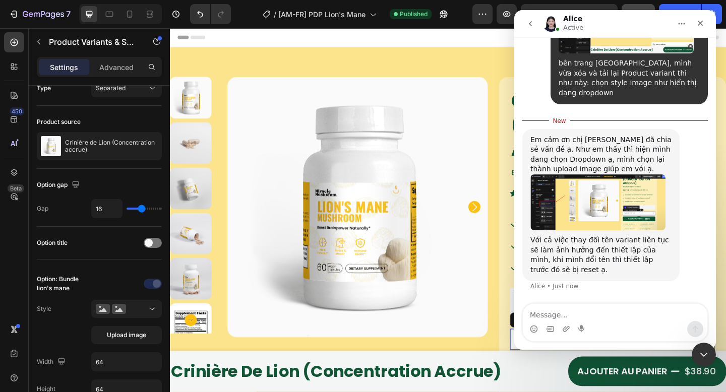
click at [591, 199] on img "Alice says…" at bounding box center [598, 203] width 135 height 56
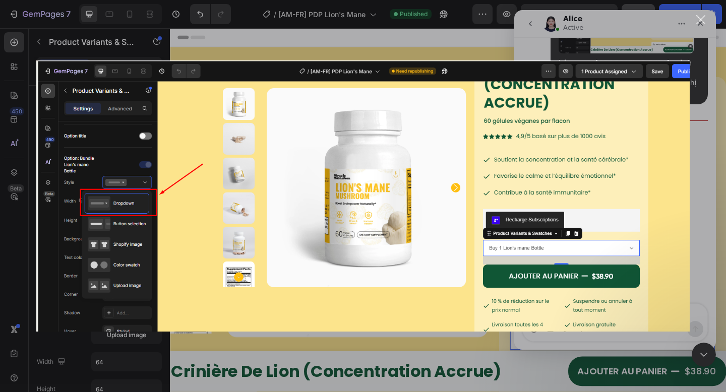
click at [546, 336] on div "Intercom messenger" at bounding box center [363, 196] width 726 height 392
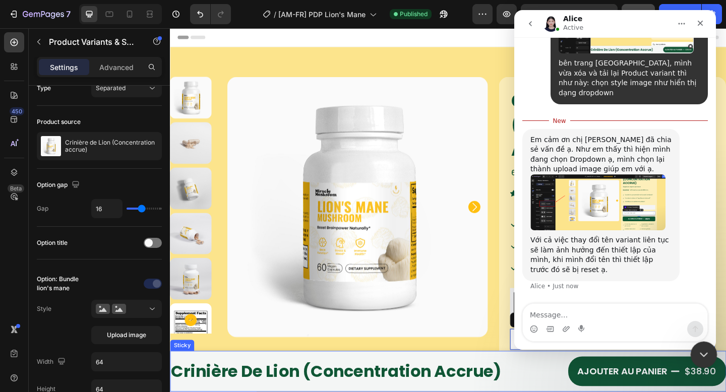
drag, startPoint x: 701, startPoint y: 351, endPoint x: 702, endPoint y: 345, distance: 5.6
click at [701, 350] on icon "Close Intercom Messenger" at bounding box center [703, 354] width 12 height 12
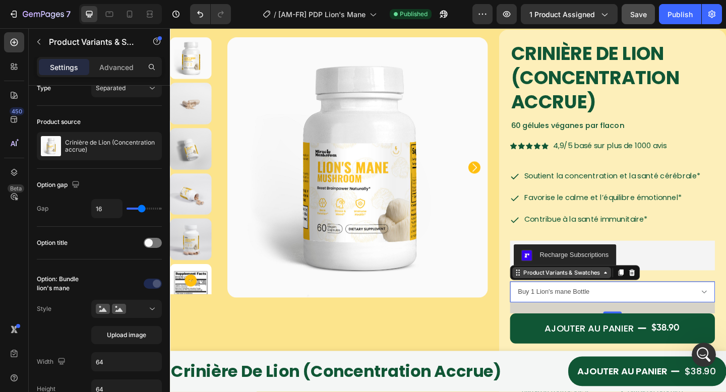
scroll to position [54, 0]
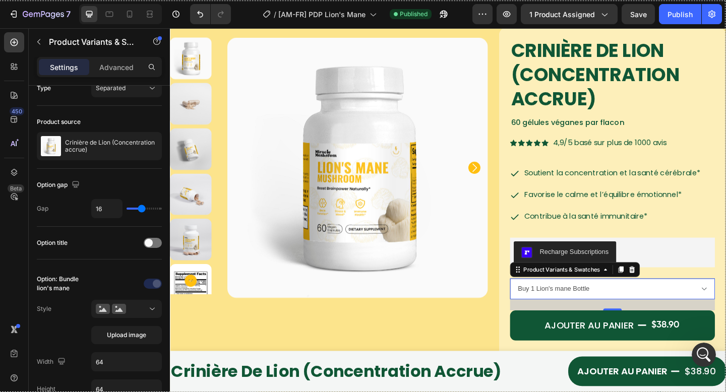
drag, startPoint x: 0, startPoint y: 1, endPoint x: 700, endPoint y: 368, distance: 789.9
click at [725, 392] on div "1438 X 775" at bounding box center [363, 196] width 726 height 392
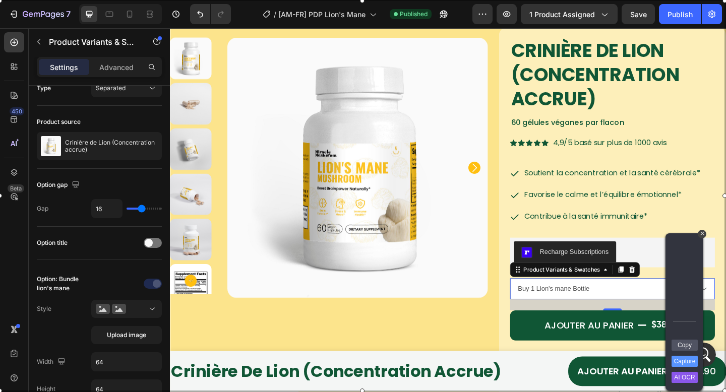
click at [675, 251] on div "Rectangle" at bounding box center [676, 249] width 13 height 12
drag, startPoint x: 691, startPoint y: 365, endPoint x: 683, endPoint y: 355, distance: 12.9
click at [691, 365] on link "Capture" at bounding box center [685, 361] width 26 height 11
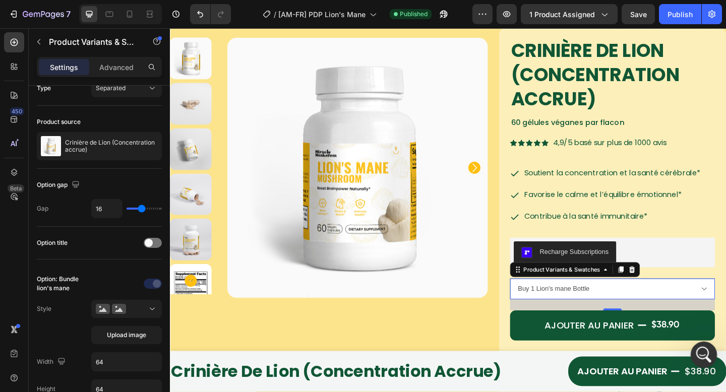
click at [697, 359] on div "Open Intercom Messenger" at bounding box center [702, 353] width 33 height 33
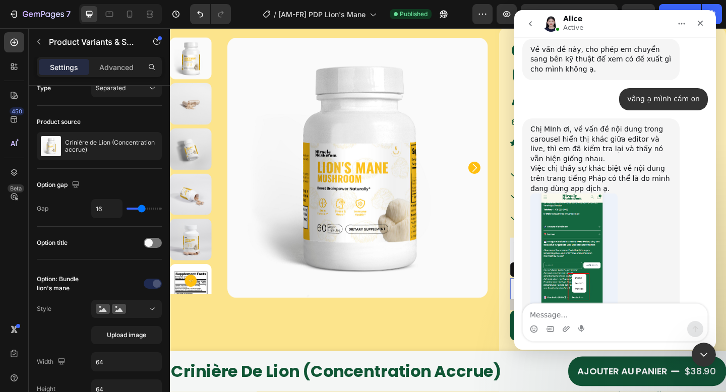
click at [603, 310] on textarea "Message…" at bounding box center [615, 312] width 185 height 17
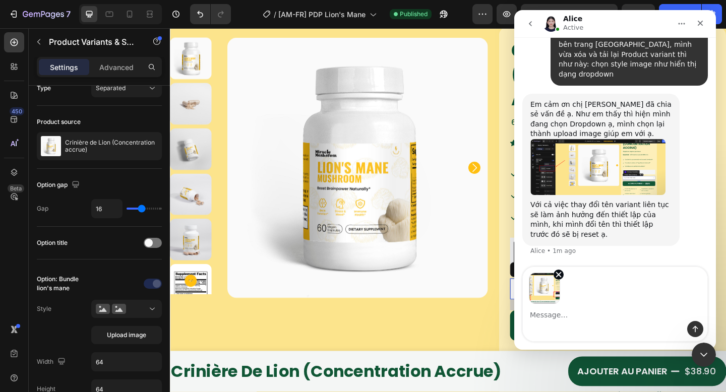
scroll to position [19092, 0]
type textarea "bạn xem ảnh mình gửi nha"
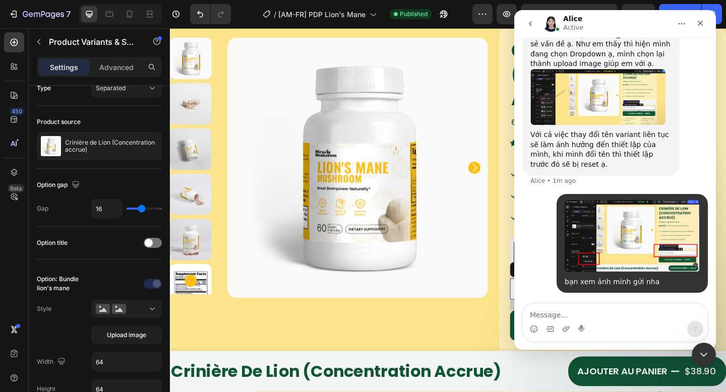
scroll to position [19098, 0]
type textarea "h"
type textarea "l"
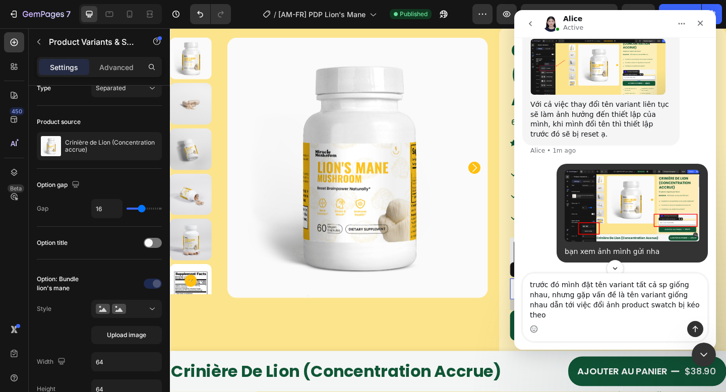
click at [621, 316] on textarea "trước đó mình đặt tên variant tất cả sp giống nhau, nhưng gặp vấn đề là tên var…" at bounding box center [615, 297] width 185 height 47
click at [700, 315] on textarea "trước đó mình đặt tên variant tất cả sp giống nhau, nhưng gặp vấn đề là tên var…" at bounding box center [615, 297] width 185 height 47
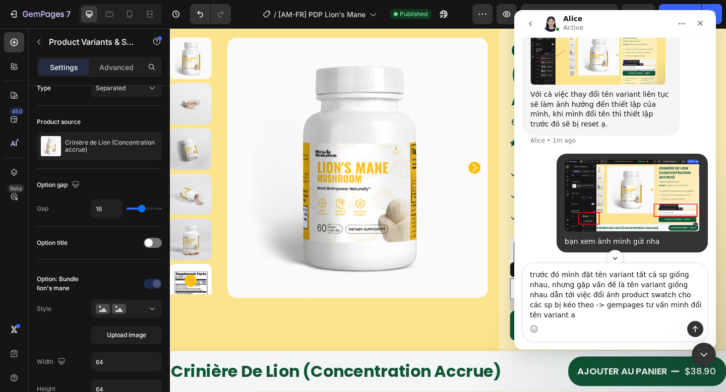
type textarea "trước đó mình đặt tên variant tất cả sp giống nhau, nhưng gặp vấn đề là tên var…"
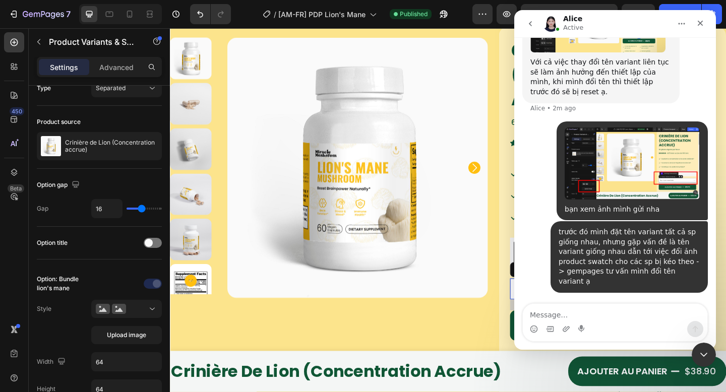
scroll to position [19225, 0]
click at [700, 28] on div "Close" at bounding box center [701, 23] width 18 height 18
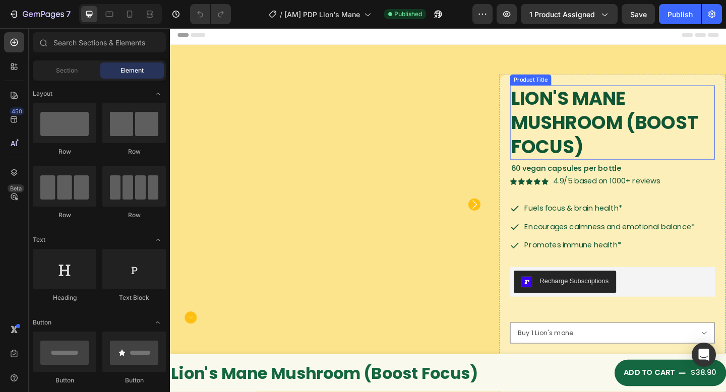
scroll to position [80, 0]
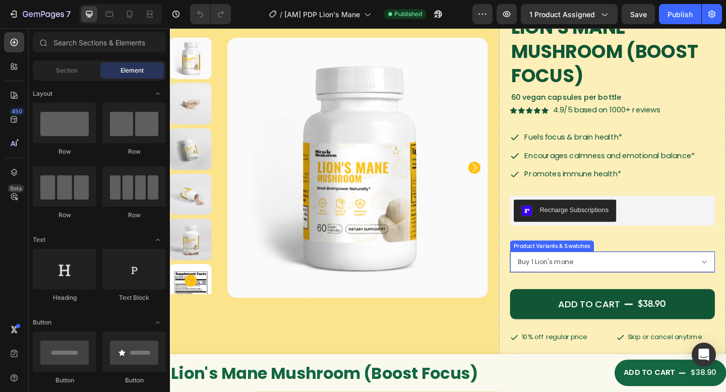
click at [586, 283] on select "Buy 1 Lion's mane Buy 2 Lion's mane get 5% Buy 3 Lion's mane get 10%" at bounding box center [651, 282] width 223 height 23
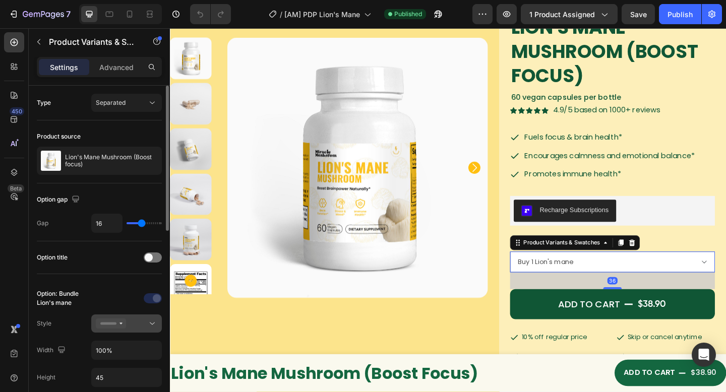
click at [113, 324] on rect at bounding box center [108, 324] width 16 height 3
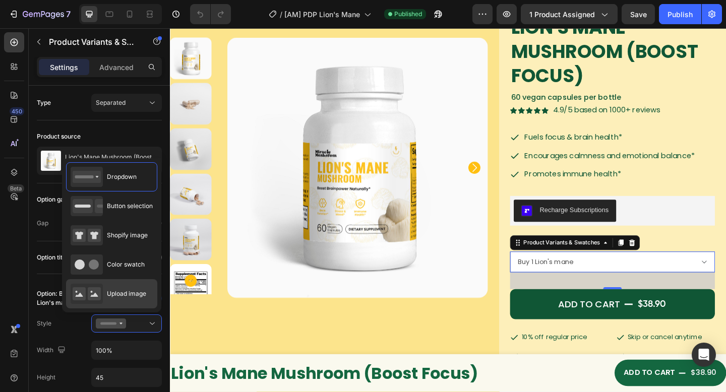
drag, startPoint x: 114, startPoint y: 294, endPoint x: 104, endPoint y: 297, distance: 10.4
click at [114, 294] on span "Upload image" at bounding box center [126, 294] width 39 height 9
type input "64"
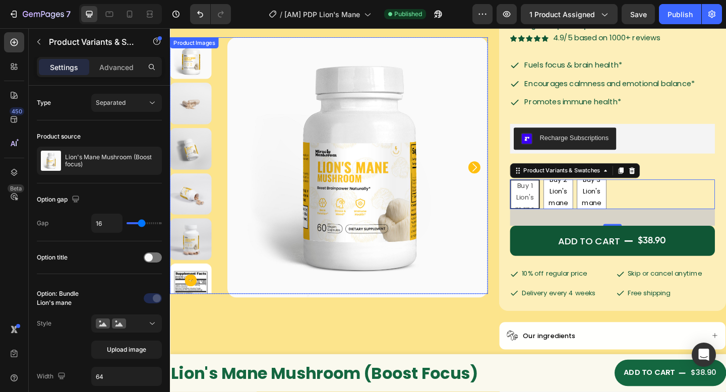
scroll to position [159, 0]
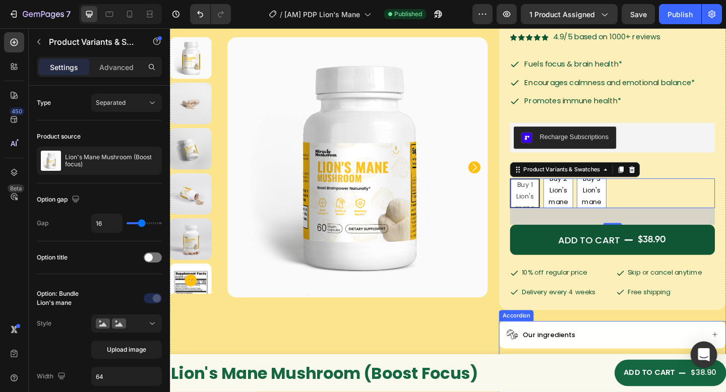
click at [702, 355] on icon "Open Intercom Messenger" at bounding box center [704, 355] width 12 height 13
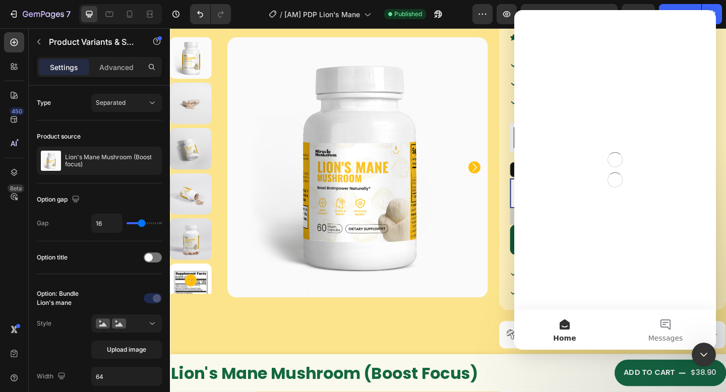
scroll to position [0, 0]
click at [670, 332] on button "Messages" at bounding box center [665, 330] width 101 height 40
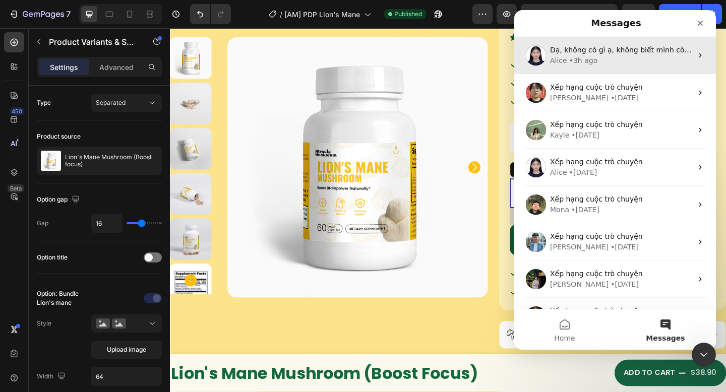
click at [576, 61] on div "• 3h ago" at bounding box center [583, 60] width 29 height 11
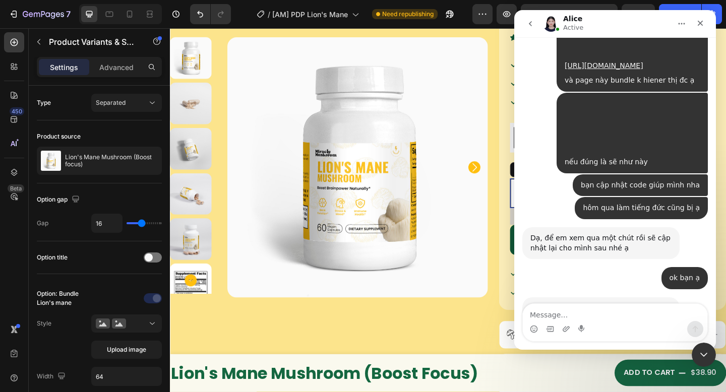
click at [585, 307] on textarea "Message…" at bounding box center [615, 312] width 185 height 17
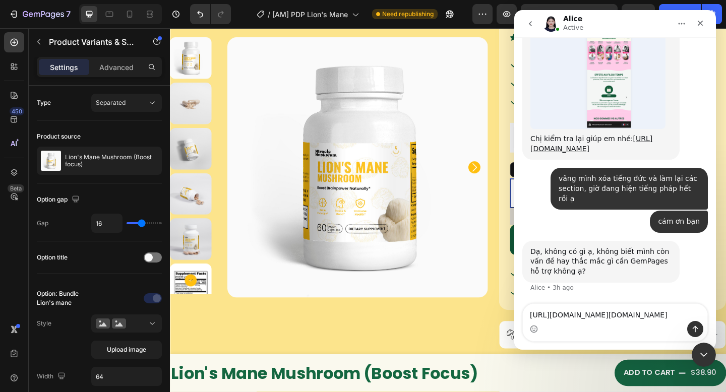
scroll to position [18307, 0]
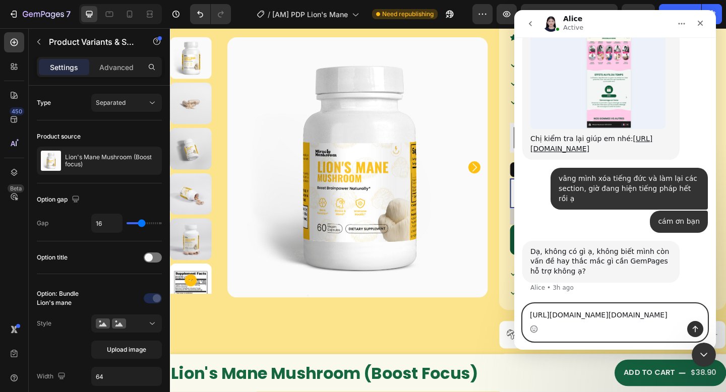
click at [590, 311] on textarea "[URL][DOMAIN_NAME][DOMAIN_NAME]" at bounding box center [615, 312] width 185 height 17
paste textarea "[URL][DOMAIN_NAME][DOMAIN_NAME]"
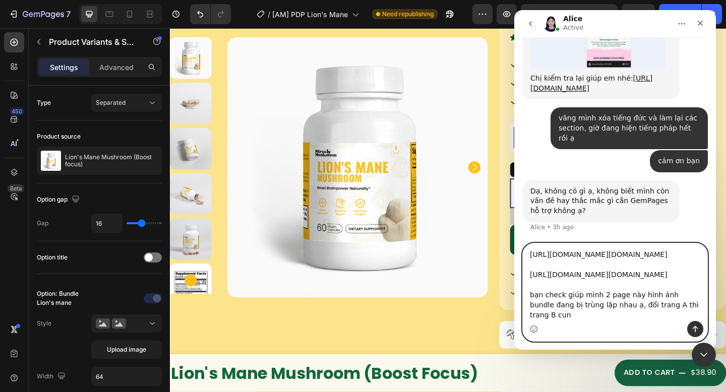
scroll to position [56, 0]
type textarea "https://builder.gempages.net/editor/528237577702999251/581313631119999571?type=…"
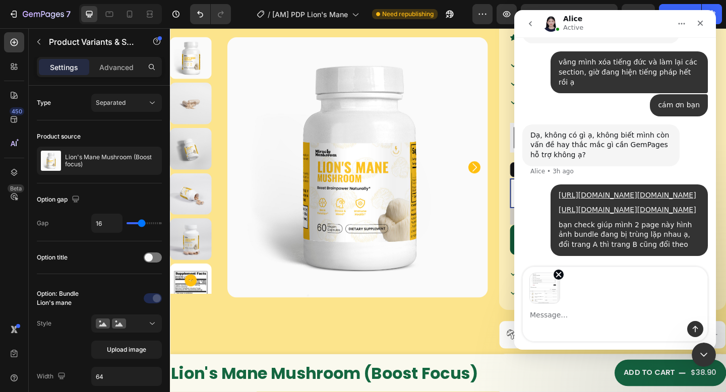
scroll to position [18452, 0]
click at [564, 313] on textarea "Message…" at bounding box center [615, 312] width 185 height 17
type textarea "đây là tên variant của trang Pháp"
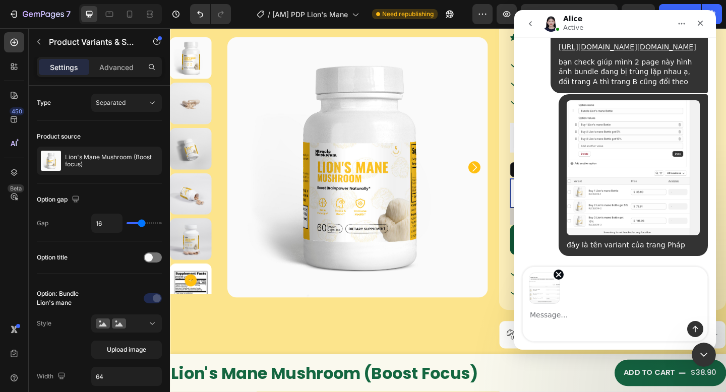
scroll to position [18616, 0]
type textarea "đây là tên variant của trang US"
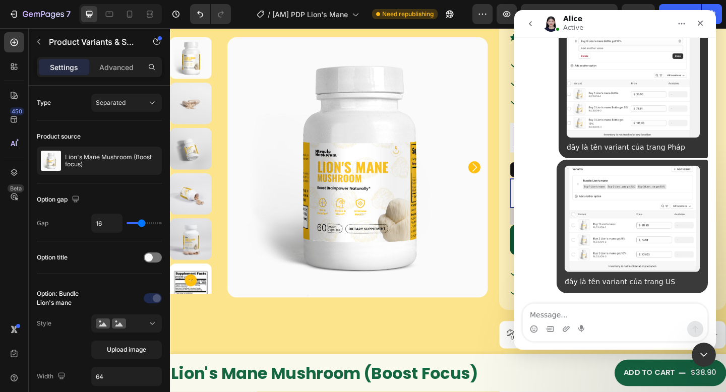
scroll to position [18713, 0]
type textarea "mình đặt tên khác nhau hết ạ"
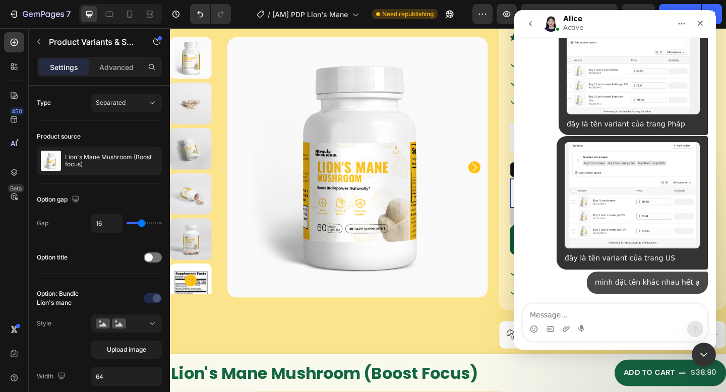
scroll to position [18736, 0]
click at [726, 375] on div "Our ingredients" at bounding box center [652, 363] width 246 height 30
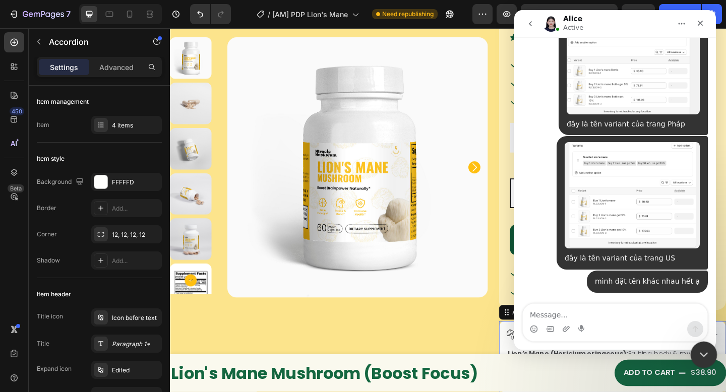
click at [712, 349] on div "Close Intercom Messenger" at bounding box center [703, 353] width 24 height 24
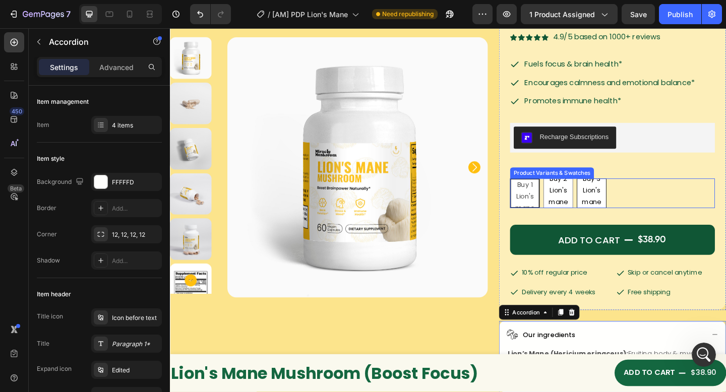
click at [687, 211] on div "Buy 1 Lion's mane Buy 1 Lion's mane Buy 1 Lion's mane Buy 2 Lion's mane get 5% …" at bounding box center [651, 208] width 223 height 32
click at [631, 195] on span "Buy 3 Lion's mane get 10%" at bounding box center [628, 211] width 31 height 51
click at [613, 192] on input "Buy 3 Lion's mane get 10% Buy 3 Lion's mane get 10% Buy 3 Lion's mane get 10%" at bounding box center [612, 192] width 1 height 1
radio input "true"
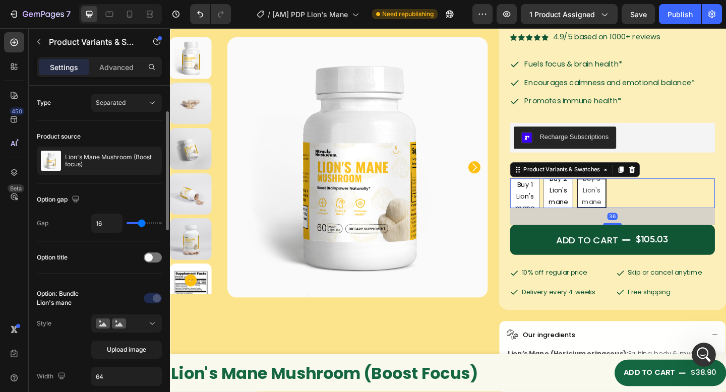
scroll to position [19, 0]
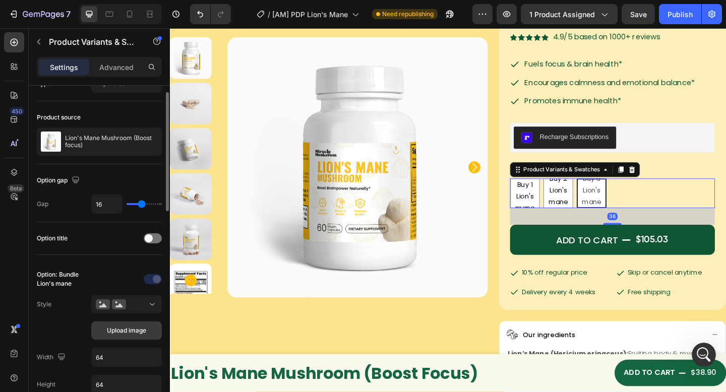
click at [110, 326] on button "Upload image" at bounding box center [126, 331] width 71 height 18
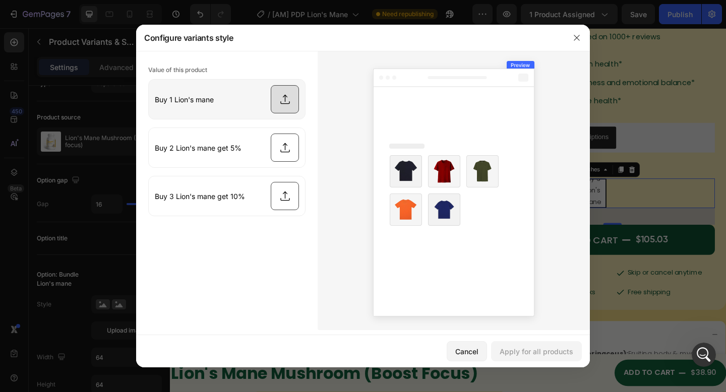
click at [222, 91] on input "file" at bounding box center [227, 99] width 156 height 39
type input "C:\fakepath\Bundle 10.webp"
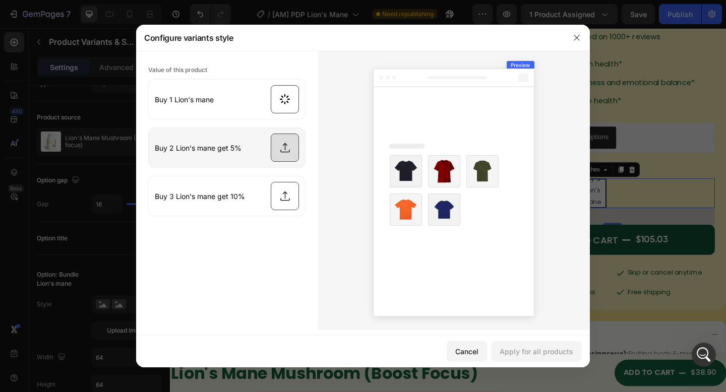
click at [238, 157] on input "file" at bounding box center [227, 147] width 156 height 39
type input "C:\fakepath\Bundle 11.webp"
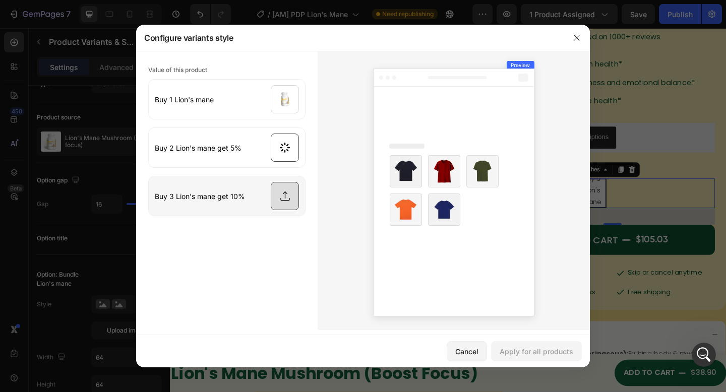
click at [262, 186] on input "file" at bounding box center [227, 196] width 156 height 39
type input "C:\fakepath\Bundle 12.webp"
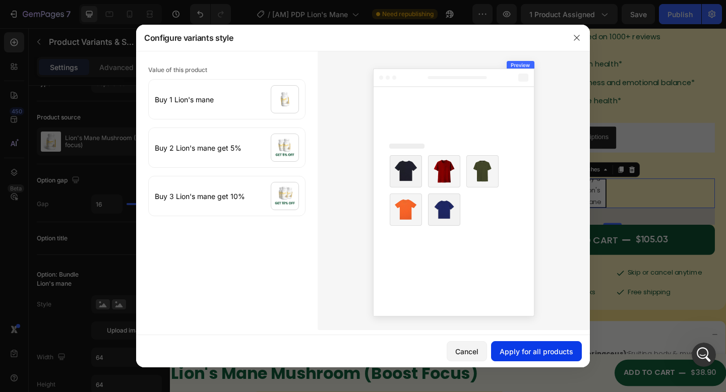
click at [550, 357] on button "Apply for all products" at bounding box center [536, 351] width 91 height 20
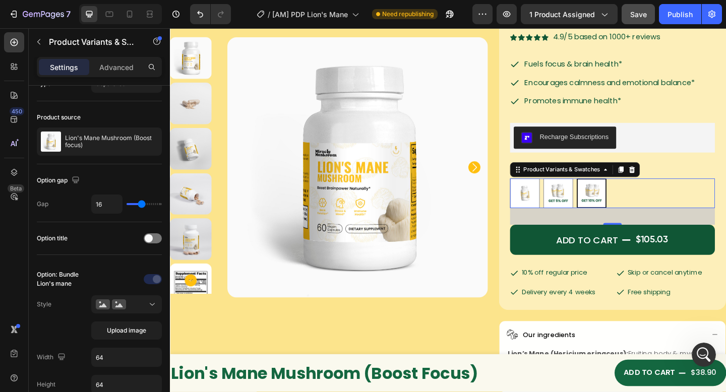
drag, startPoint x: 671, startPoint y: 14, endPoint x: 624, endPoint y: 5, distance: 47.8
click at [671, 14] on div "Publish" at bounding box center [680, 14] width 25 height 11
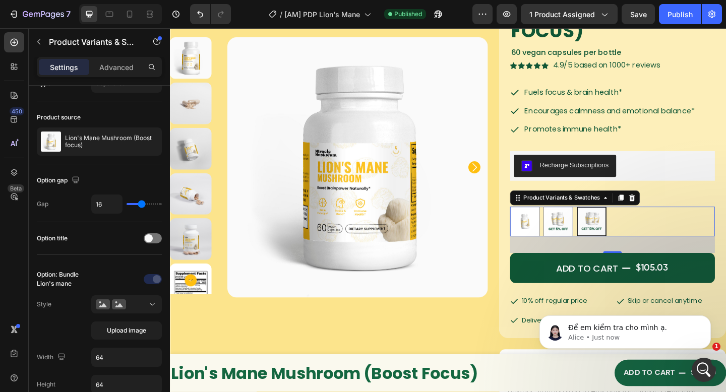
scroll to position [0, 0]
click at [599, 340] on p "Alice • 1m ago" at bounding box center [633, 337] width 130 height 9
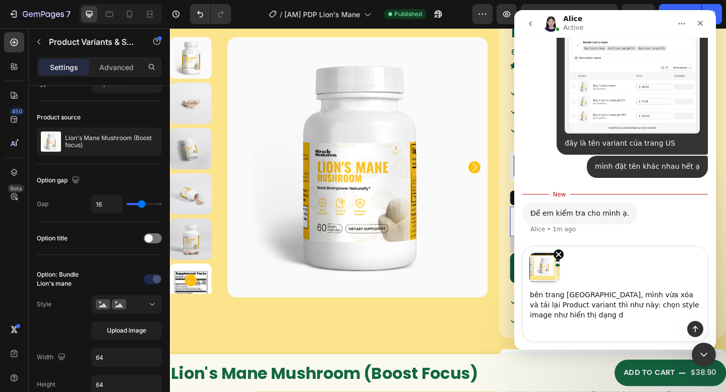
scroll to position [18840, 0]
type textarea "bên trang Pháp, mình vừa xóa và tải lại Product variant thì như này: chọn style…"
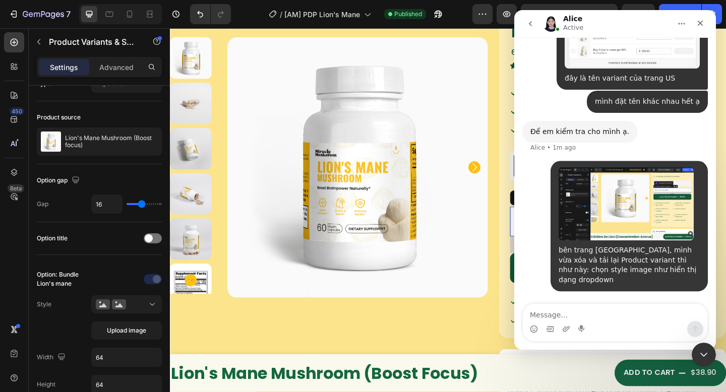
scroll to position [18895, 0]
click at [703, 362] on div "Close Intercom Messenger" at bounding box center [703, 353] width 24 height 24
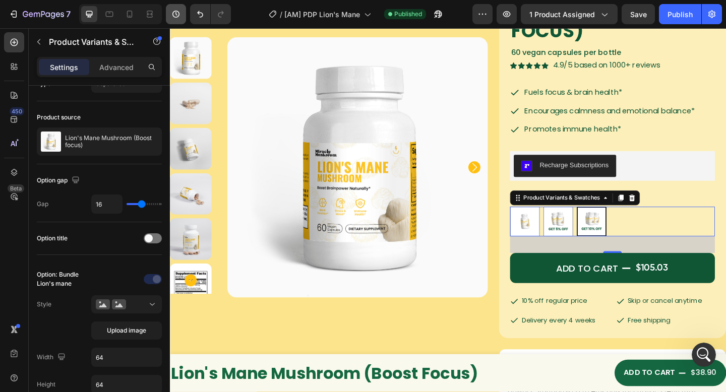
click at [179, 16] on icon "button" at bounding box center [176, 14] width 7 height 7
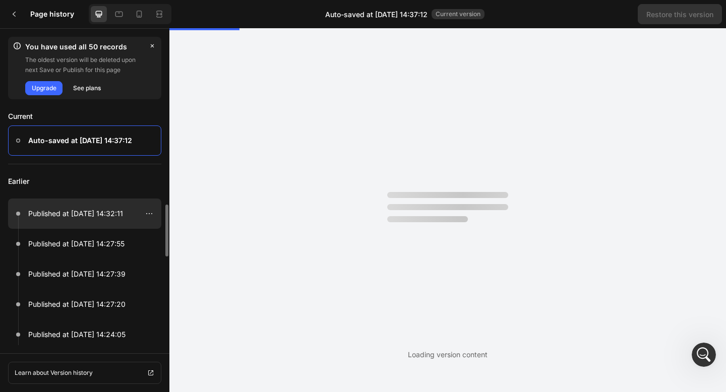
scroll to position [0, 0]
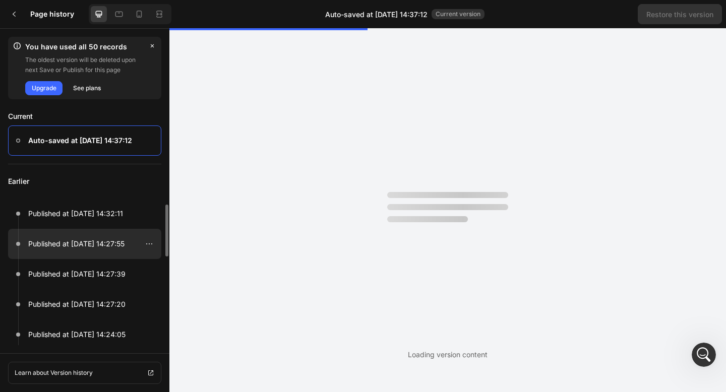
click at [64, 251] on div at bounding box center [84, 244] width 153 height 30
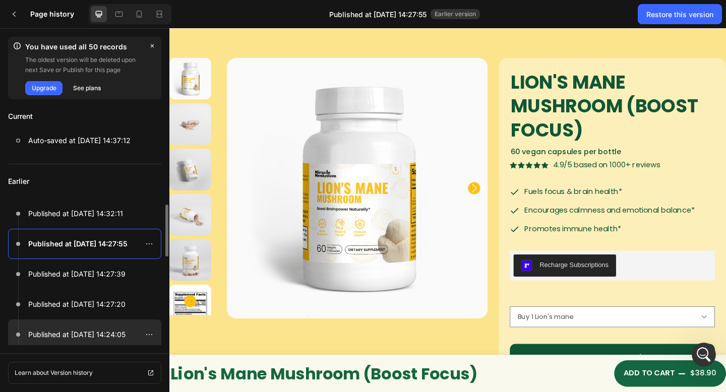
click at [98, 338] on p "Published at Sep 26, 14:24:05" at bounding box center [76, 335] width 97 height 12
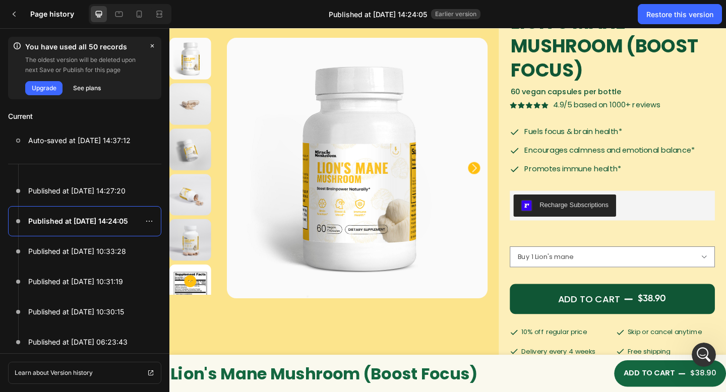
scroll to position [69, 0]
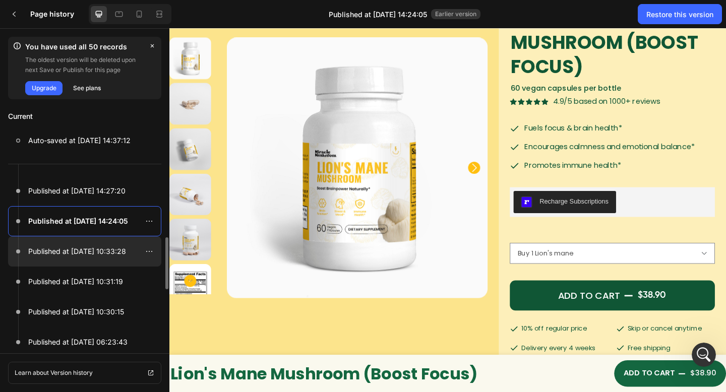
click at [97, 256] on p "Published at Sep 23, 10:33:28" at bounding box center [77, 252] width 98 height 12
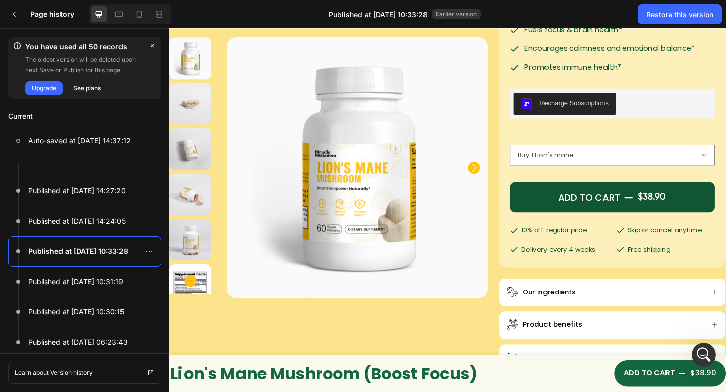
scroll to position [0, 0]
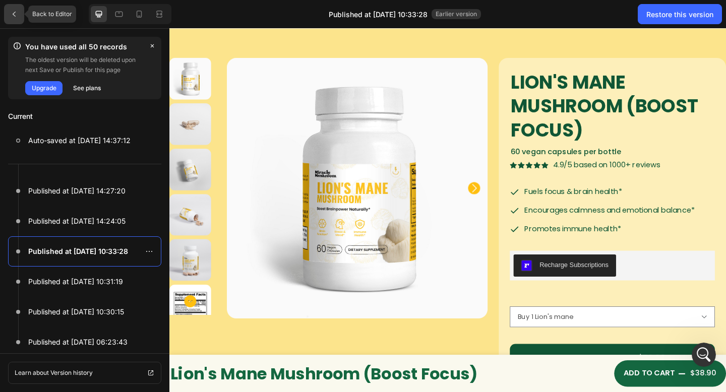
click at [12, 19] on div at bounding box center [14, 14] width 20 height 20
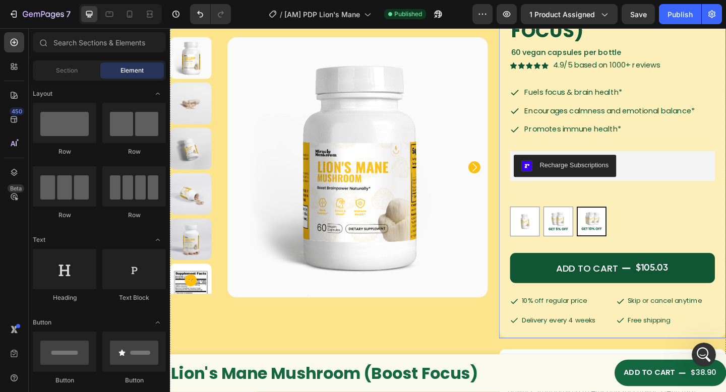
click at [638, 229] on img at bounding box center [629, 239] width 30 height 30
click at [613, 223] on input "Buy 3 Lion's mane get 10% Buy 3 Lion's mane get 10%" at bounding box center [612, 222] width 1 height 1
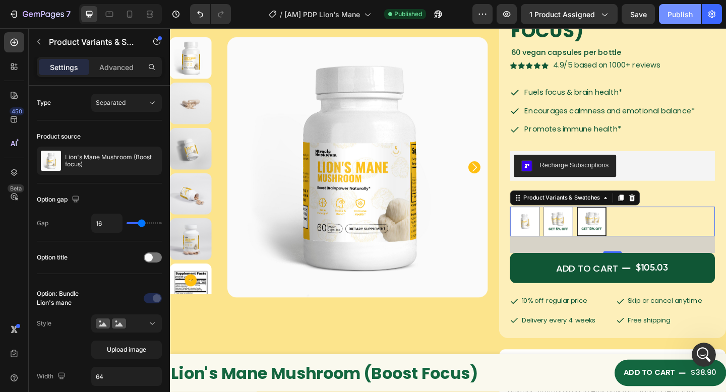
click at [678, 21] on button "Publish" at bounding box center [680, 14] width 42 height 20
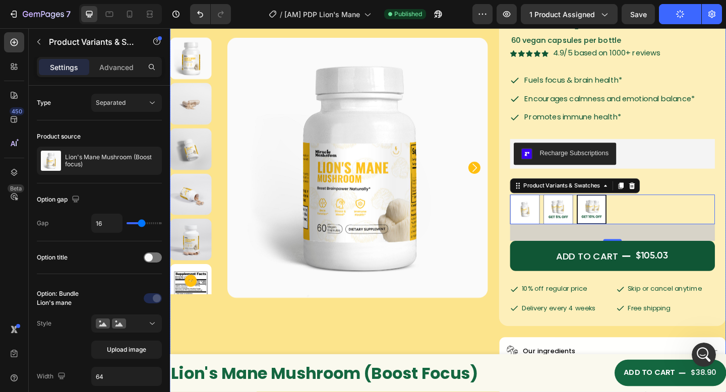
scroll to position [142, 0]
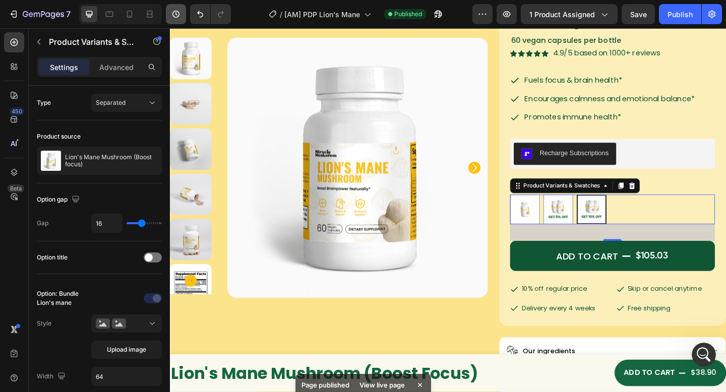
scroll to position [2, 0]
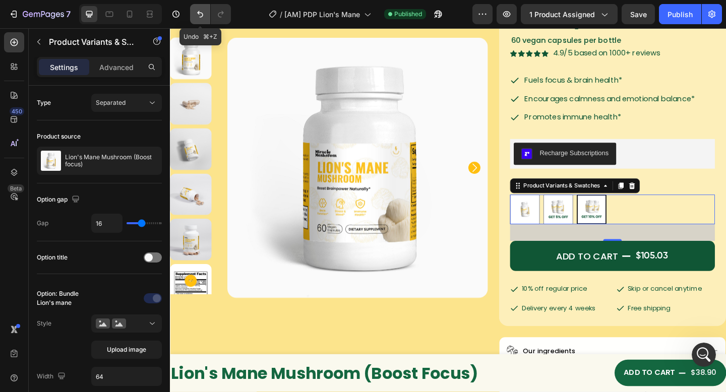
click at [203, 14] on icon "Undo/Redo" at bounding box center [200, 14] width 6 height 7
type input "100%"
type input "45"
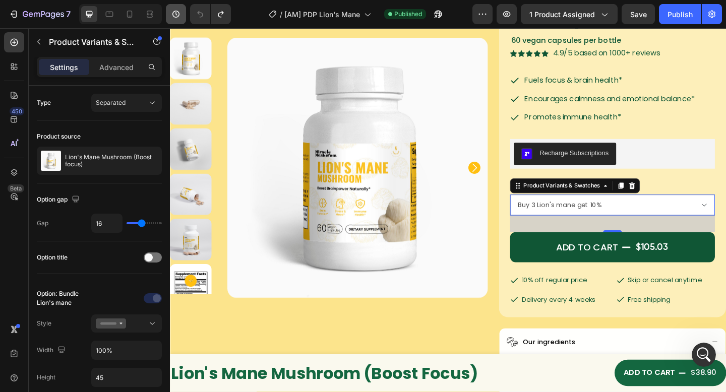
click at [177, 10] on icon "button" at bounding box center [176, 14] width 10 height 10
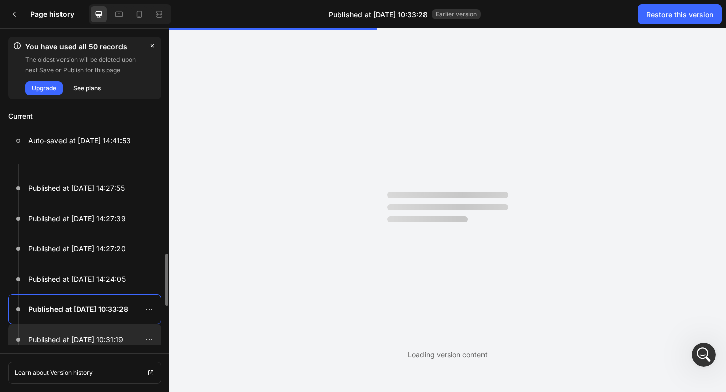
scroll to position [105, 0]
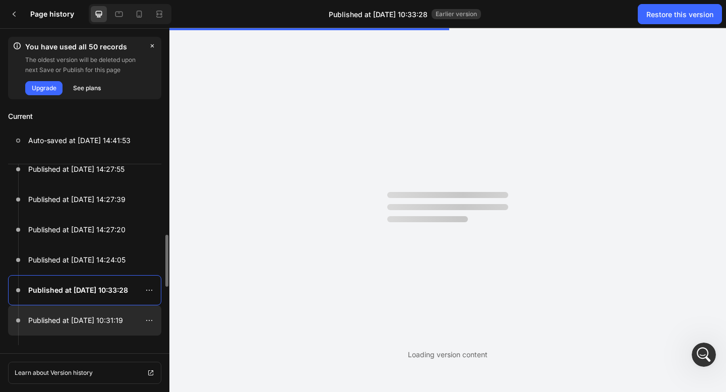
click at [108, 323] on p "Published at [DATE] 10:31:19" at bounding box center [75, 321] width 95 height 12
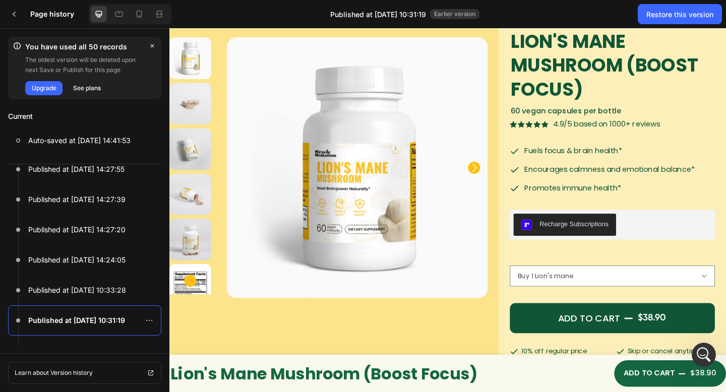
scroll to position [89, 0]
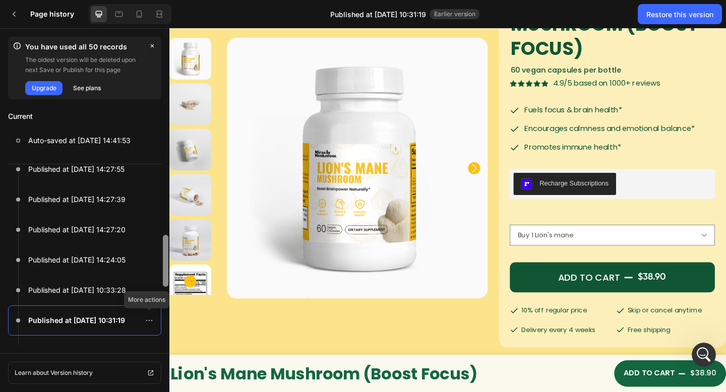
drag, startPoint x: 150, startPoint y: 319, endPoint x: 166, endPoint y: 333, distance: 21.4
click at [150, 319] on icon at bounding box center [149, 321] width 8 height 8
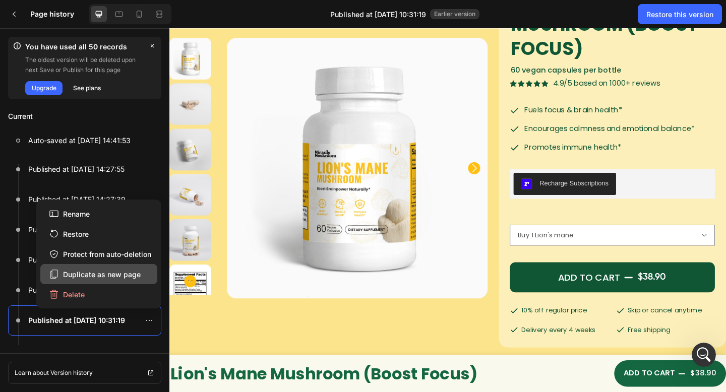
click at [117, 278] on div "Duplicate as new page" at bounding box center [95, 274] width 92 height 11
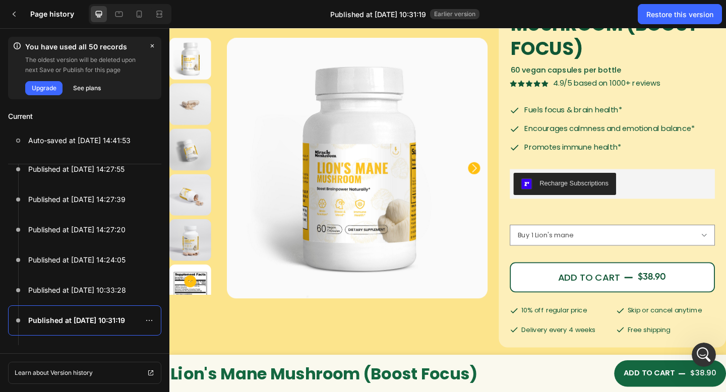
scroll to position [18895, 0]
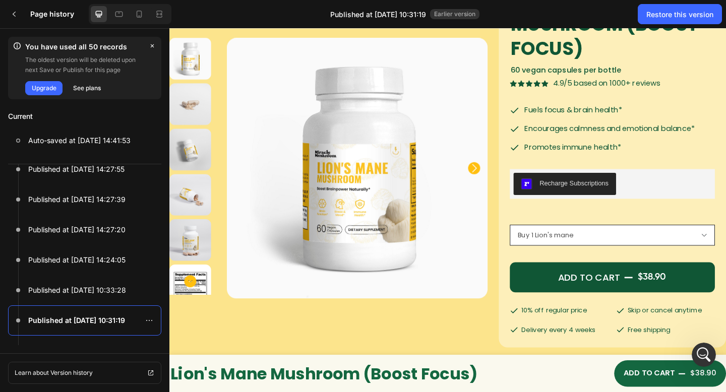
click at [579, 257] on select "Buy 1 Lion's mane Buy 2 Lion's mane get 5% Buy 3 Lion's mane get 10%" at bounding box center [651, 253] width 223 height 23
click at [565, 245] on select "Buy 1 Lion's mane Buy 2 Lion's mane get 5% Buy 3 Lion's mane get 10%" at bounding box center [651, 253] width 223 height 23
click at [623, 242] on div "Lion's Mane Mushroom (Boost focus) Product Title 60 vegan capsules per bottle T…" at bounding box center [651, 174] width 223 height 380
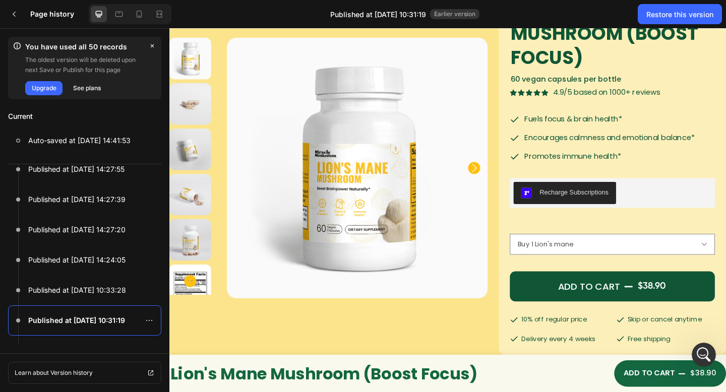
scroll to position [4, 0]
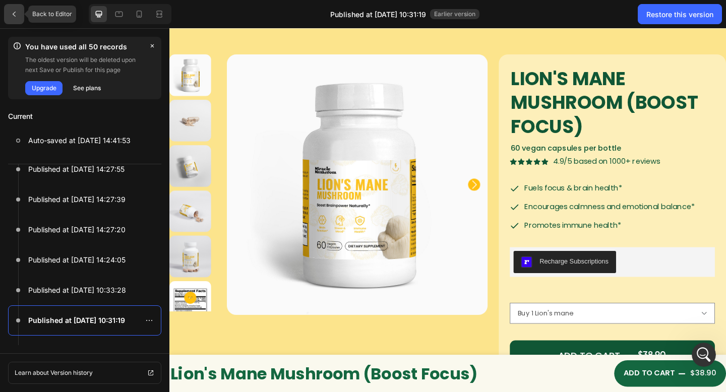
click at [0, 21] on button at bounding box center [14, 14] width 28 height 28
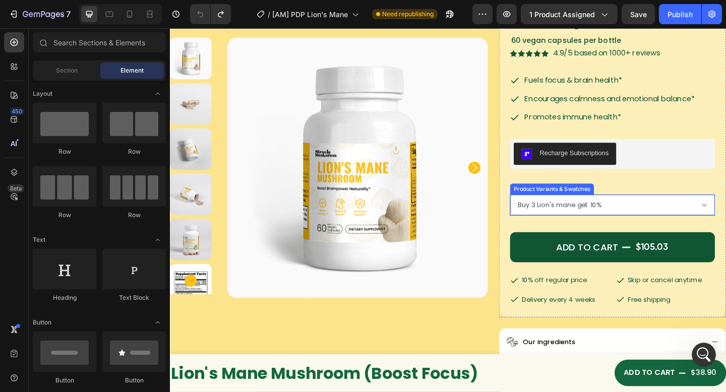
drag, startPoint x: 570, startPoint y: 223, endPoint x: 568, endPoint y: 213, distance: 10.3
click at [570, 223] on select "Buy 1 Lion's mane Buy 2 Lion's mane get 5% Buy 3 Lion's mane get 10%" at bounding box center [651, 220] width 223 height 23
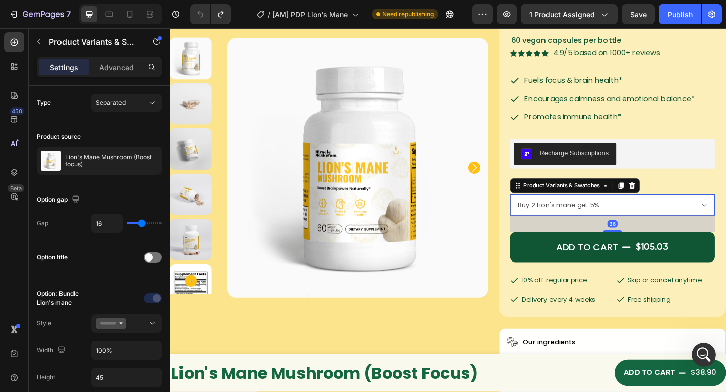
click at [540, 209] on select "Buy 1 Lion's mane Buy 2 Lion's mane get 5% Buy 3 Lion's mane get 10%" at bounding box center [651, 220] width 223 height 23
select select "Buy 2 Lion's mane get 5%"
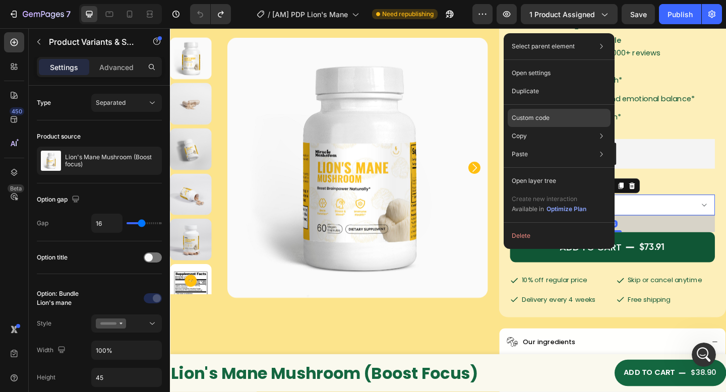
click at [533, 120] on p "Custom code" at bounding box center [531, 117] width 38 height 9
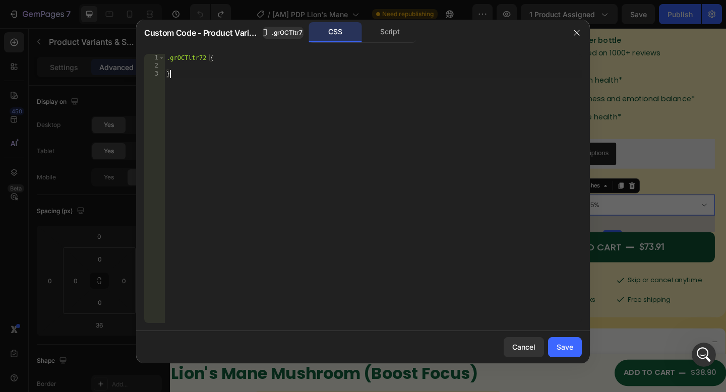
click at [364, 158] on div ".grOCTltr72 { }" at bounding box center [373, 196] width 418 height 285
type textarea "}"
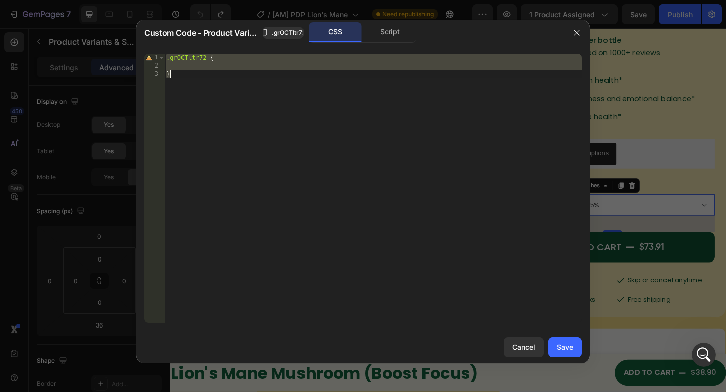
paste textarea
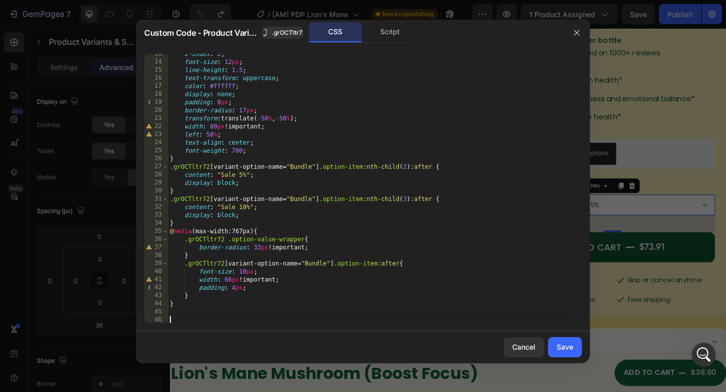
scroll to position [0, 0]
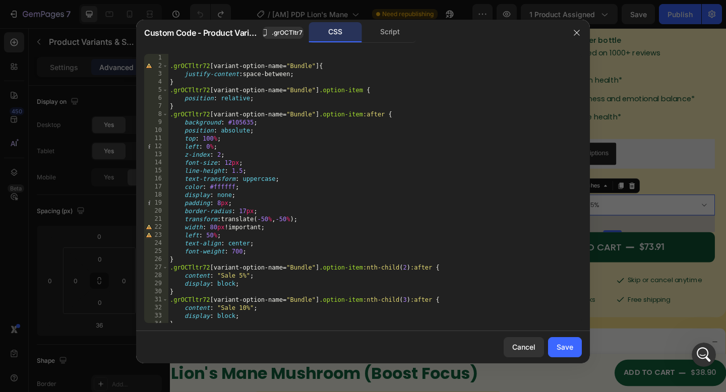
click at [316, 150] on div ".grOCTltr72 [ variant-option-name = " Bundle " ] { justify-content : space-betw…" at bounding box center [371, 196] width 407 height 285
type textarea "left: 0%;"
click at [564, 347] on div "Save" at bounding box center [565, 347] width 17 height 11
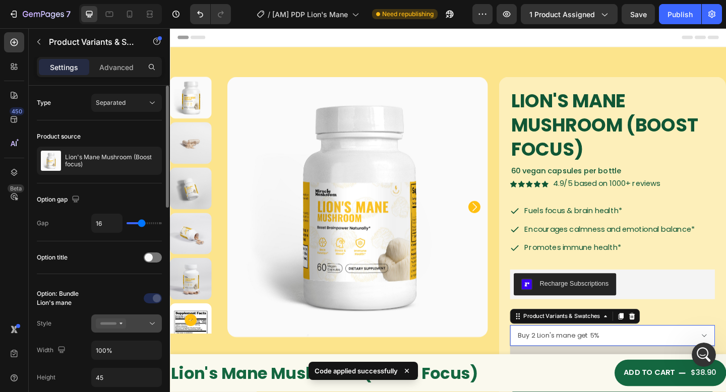
drag, startPoint x: 119, startPoint y: 322, endPoint x: 122, endPoint y: 315, distance: 7.7
click at [119, 322] on icon at bounding box center [111, 324] width 30 height 10
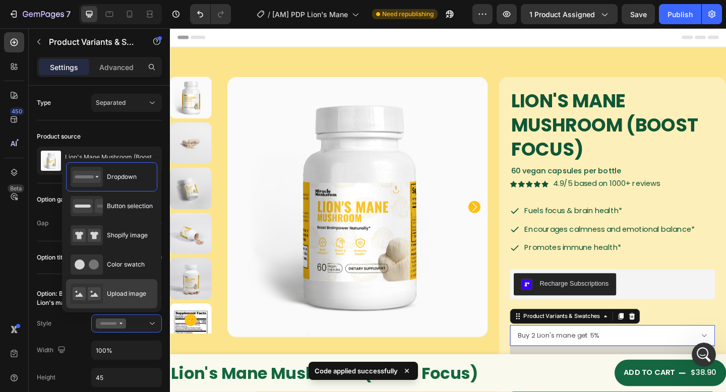
click at [123, 282] on div "Upload image" at bounding box center [111, 293] width 91 height 29
type input "64"
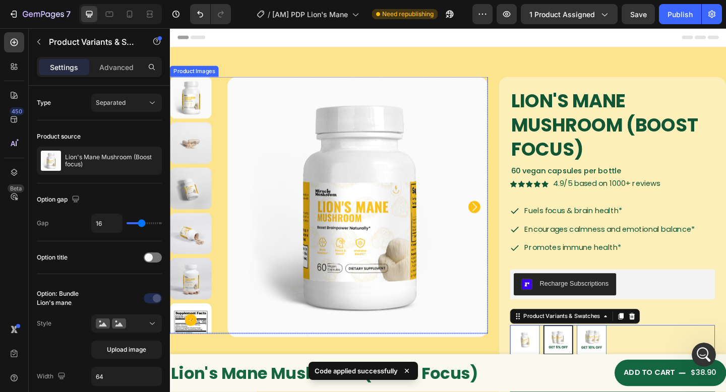
scroll to position [93, 0]
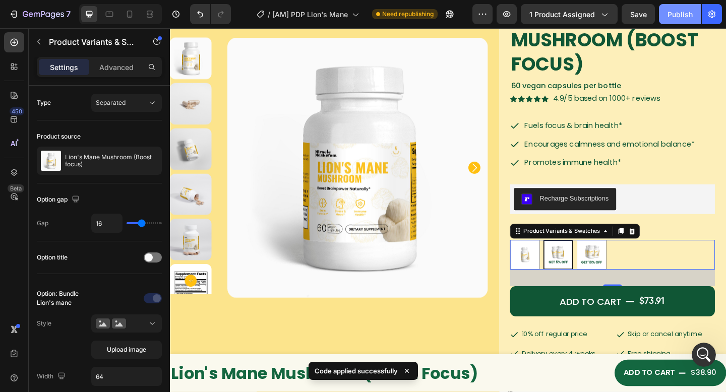
click at [675, 15] on div "Publish" at bounding box center [680, 14] width 25 height 11
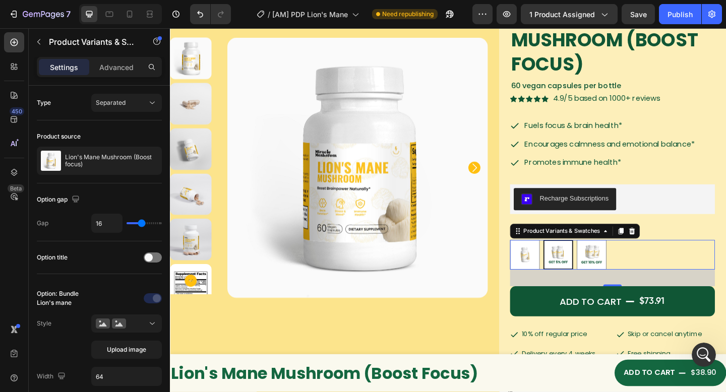
scroll to position [19242, 0]
drag, startPoint x: 679, startPoint y: 10, endPoint x: 661, endPoint y: 1, distance: 20.3
click at [679, 10] on div "Publish" at bounding box center [680, 14] width 25 height 11
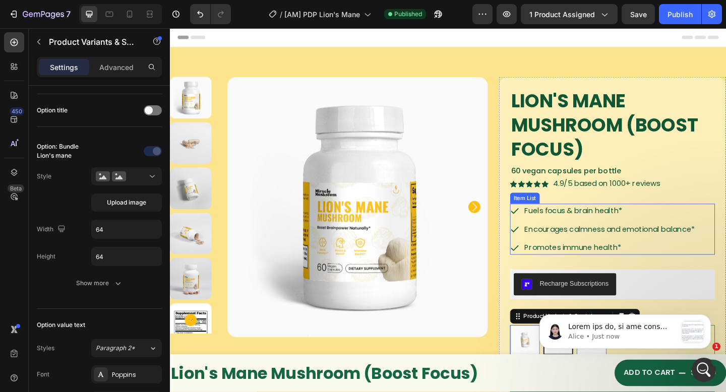
scroll to position [19372, 0]
click at [682, 300] on div "Recharge Subscriptions" at bounding box center [651, 307] width 215 height 24
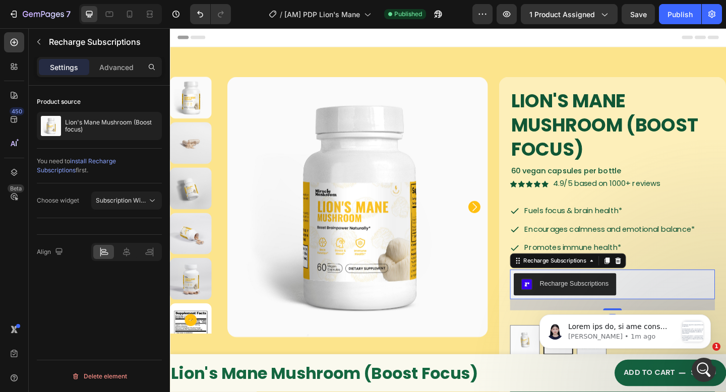
scroll to position [19948, 0]
drag, startPoint x: 100, startPoint y: 120, endPoint x: 136, endPoint y: 164, distance: 57.4
click at [100, 120] on p "Lion's Mane Mushroom (Boost focus)" at bounding box center [111, 126] width 93 height 14
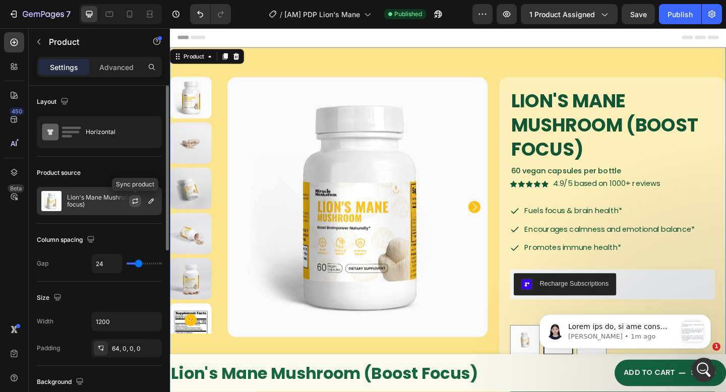
click at [131, 205] on button "button" at bounding box center [135, 201] width 12 height 12
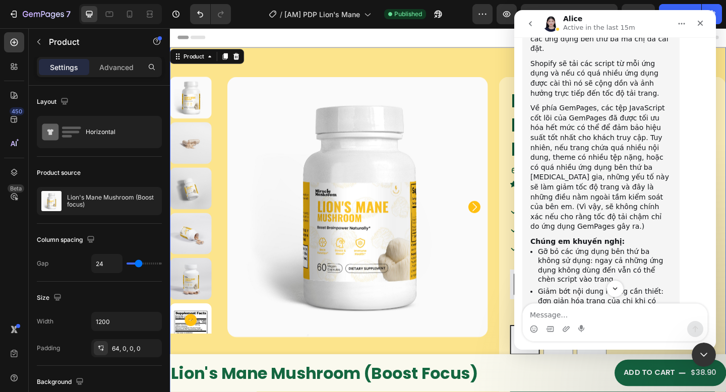
scroll to position [19689, 0]
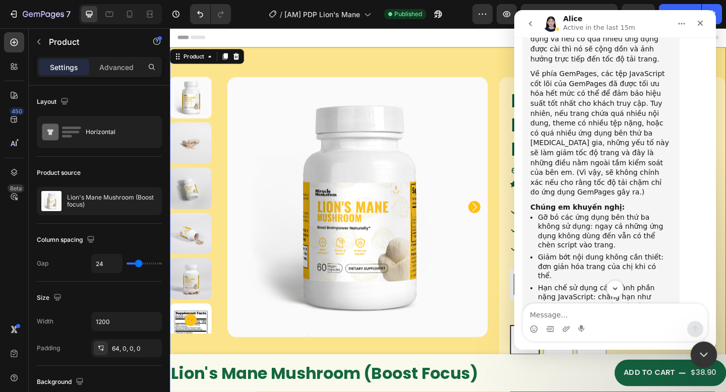
click at [704, 341] on html at bounding box center [703, 353] width 24 height 24
drag, startPoint x: 703, startPoint y: 353, endPoint x: 696, endPoint y: 343, distance: 12.3
click at [702, 353] on icon "Close Intercom Messenger" at bounding box center [703, 354] width 12 height 12
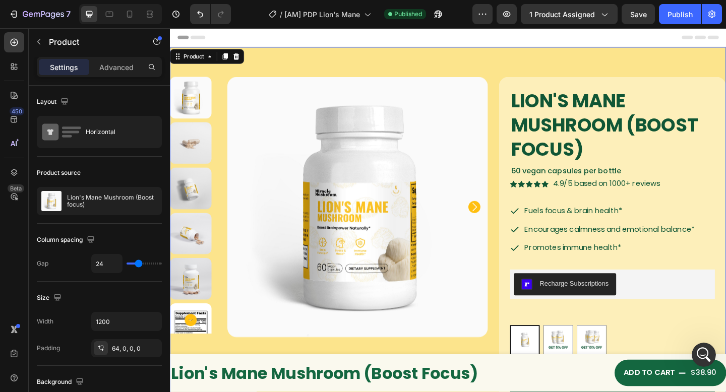
click at [677, 11] on div "Publish" at bounding box center [680, 14] width 25 height 11
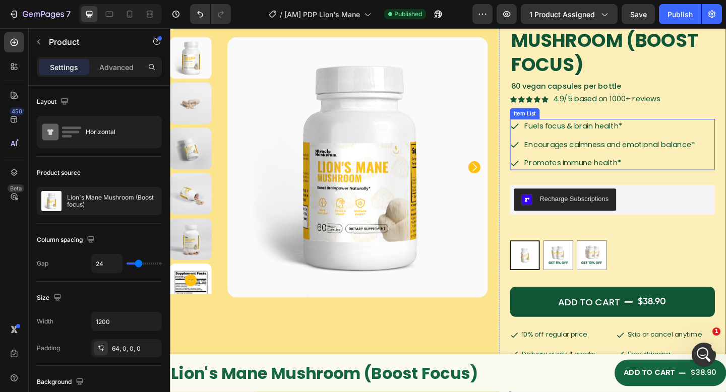
scroll to position [92, 0]
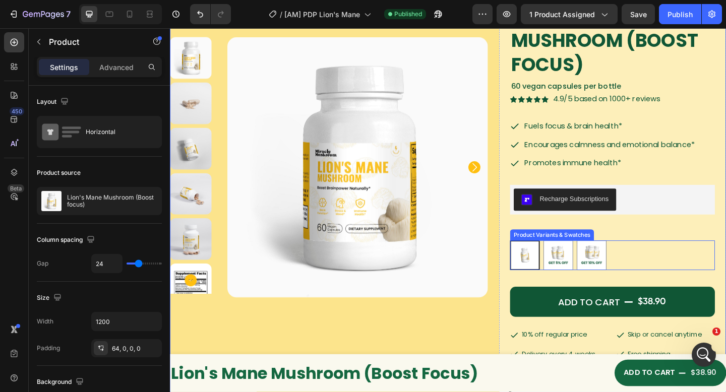
click at [654, 280] on div "Buy 1 Lion's mane Buy 1 Lion's mane Buy 2 Lion's mane get 5% Buy 2 Lion's mane …" at bounding box center [651, 275] width 223 height 32
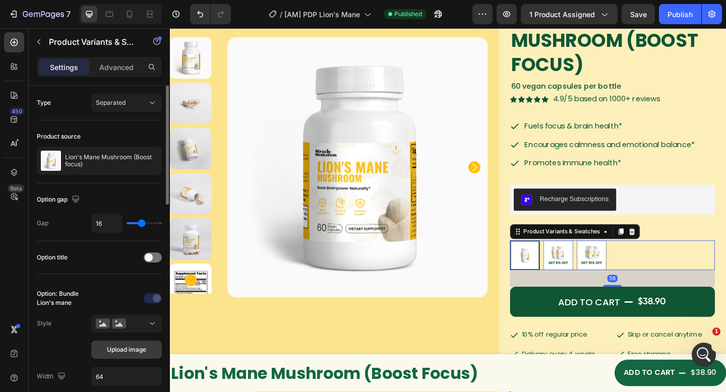
scroll to position [90, 0]
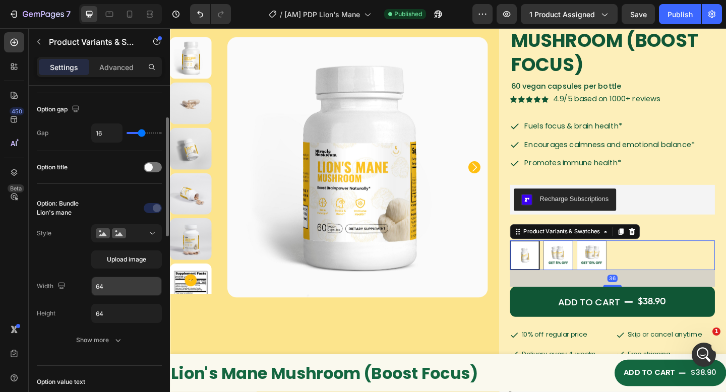
click at [118, 288] on input "64" at bounding box center [127, 286] width 70 height 18
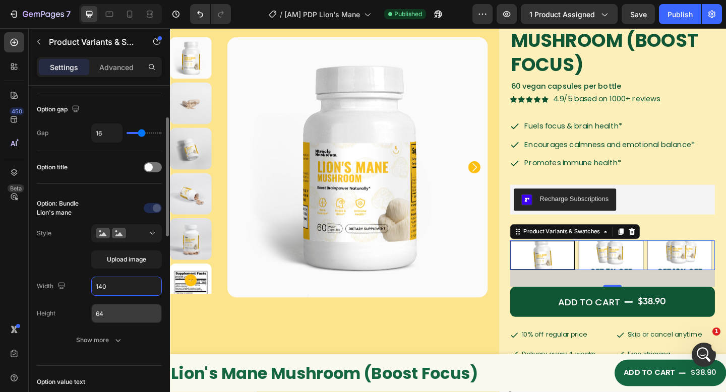
type input "140"
click at [113, 323] on div "Option: Bundle Lion's mane Style Upload image Width 140 Height 64 Show more" at bounding box center [99, 274] width 125 height 149
click at [115, 315] on input "64" at bounding box center [127, 314] width 70 height 18
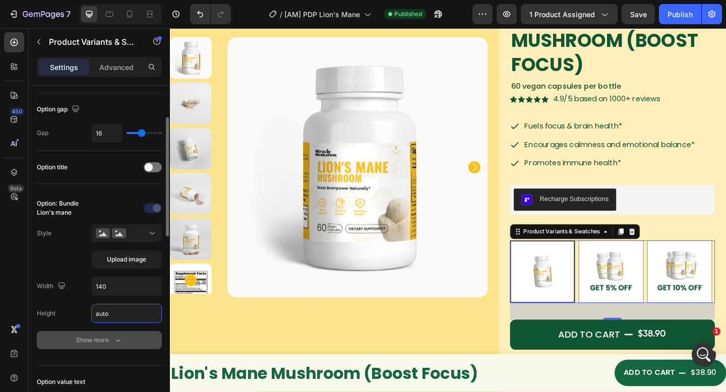
scroll to position [175, 0]
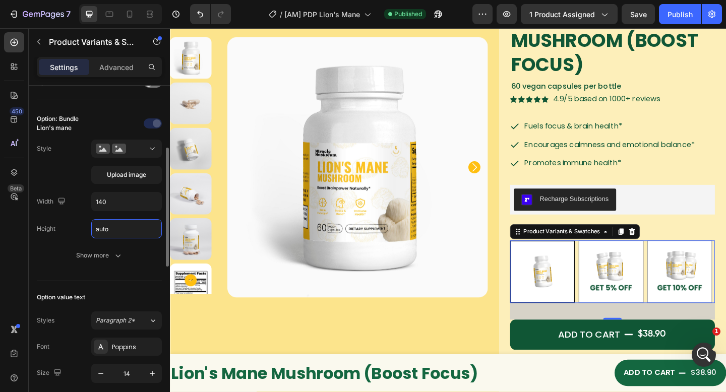
click at [115, 251] on icon "button" at bounding box center [118, 256] width 10 height 10
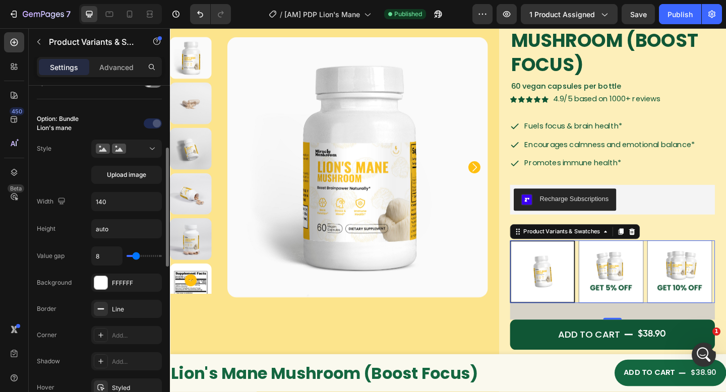
type input "Auto"
click at [154, 307] on icon "button" at bounding box center [151, 309] width 8 height 8
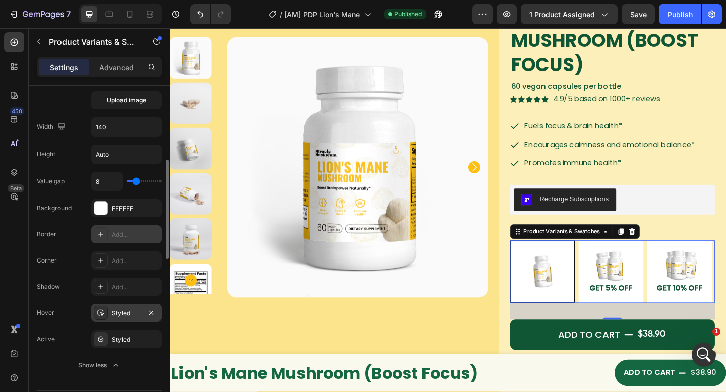
click at [126, 309] on div "Styled" at bounding box center [126, 313] width 29 height 9
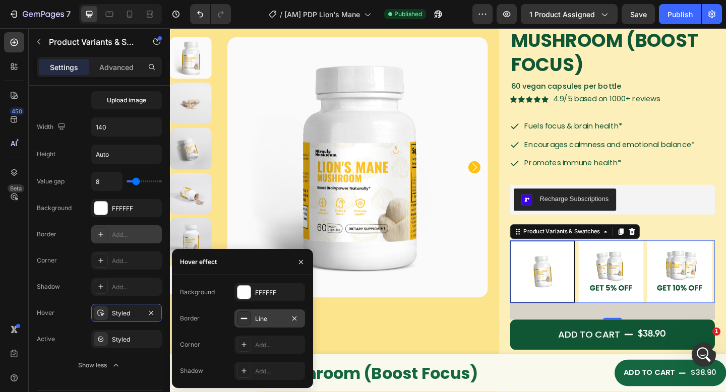
click at [256, 323] on div "Line" at bounding box center [269, 319] width 29 height 9
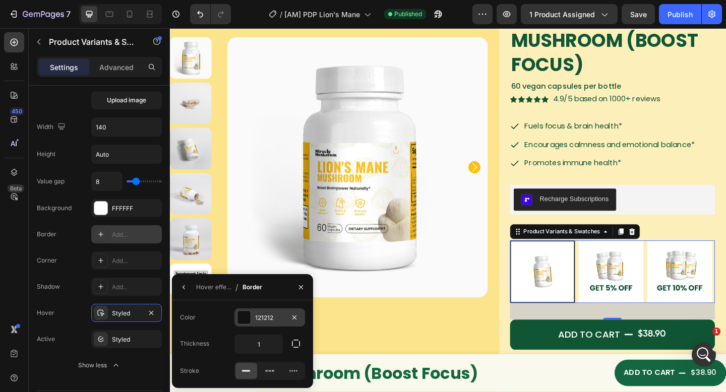
click at [252, 316] on div "121212" at bounding box center [270, 318] width 71 height 18
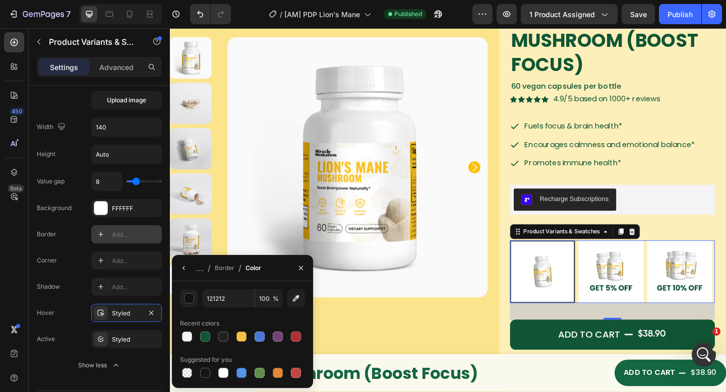
click at [208, 331] on div at bounding box center [205, 337] width 12 height 12
type input "105635"
click at [217, 265] on div "Border" at bounding box center [225, 268] width 20 height 9
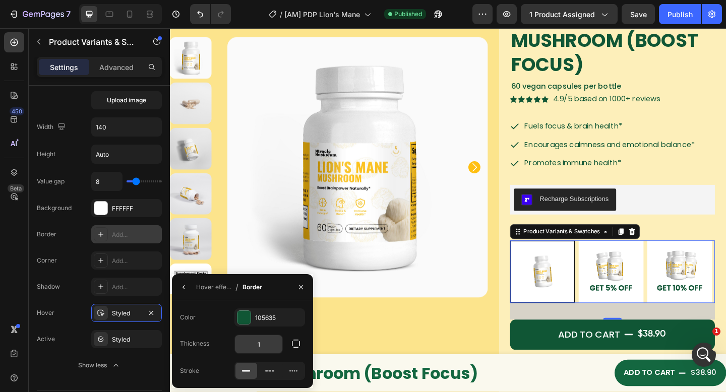
click at [264, 338] on input "1" at bounding box center [258, 344] width 47 height 18
click at [265, 341] on input "1" at bounding box center [258, 344] width 47 height 18
click at [221, 283] on div "Hover effect" at bounding box center [213, 287] width 35 height 9
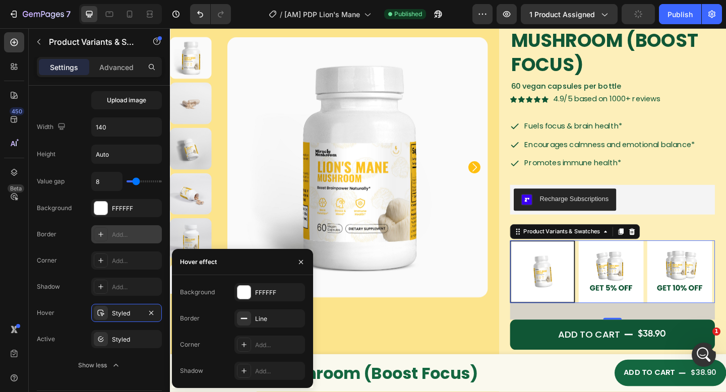
click at [262, 316] on div "Line" at bounding box center [278, 319] width 47 height 9
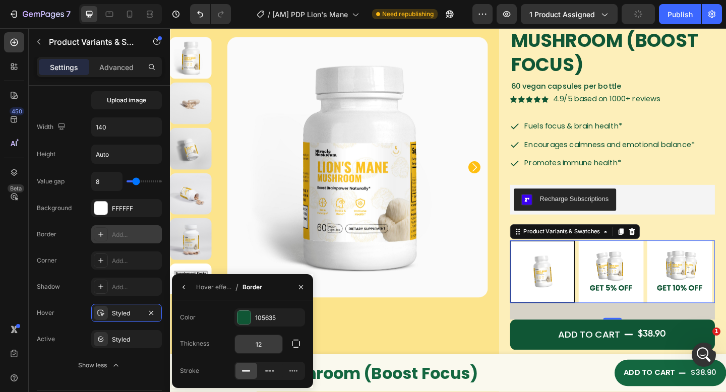
click at [265, 343] on input "12" at bounding box center [258, 344] width 47 height 18
type input "2"
click at [207, 281] on div "Hover effect" at bounding box center [213, 287] width 35 height 16
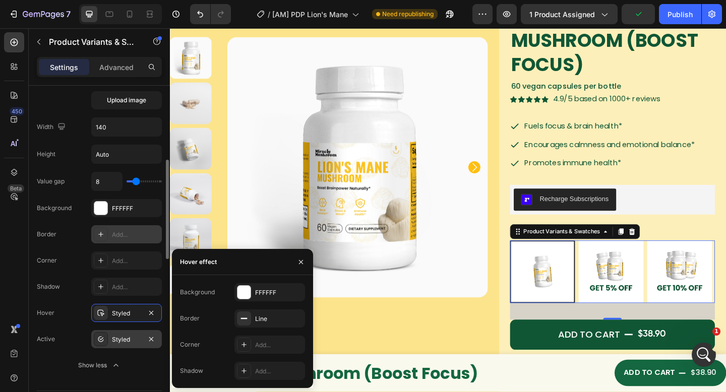
click at [125, 338] on div "Styled" at bounding box center [126, 339] width 29 height 9
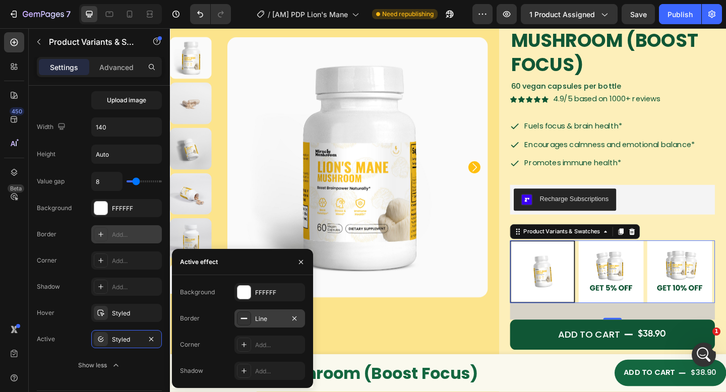
click at [260, 318] on div "Line" at bounding box center [269, 319] width 29 height 9
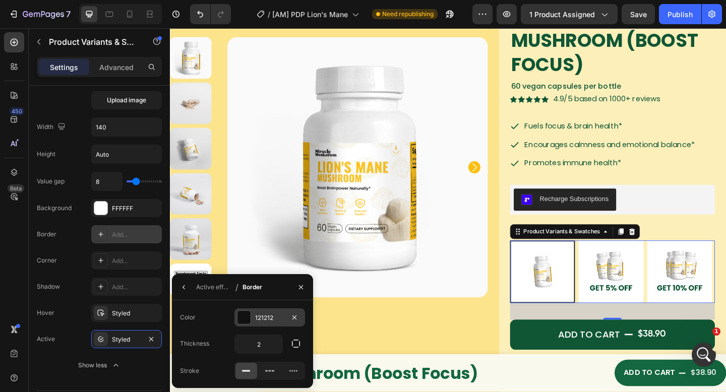
click at [265, 322] on div "121212" at bounding box center [269, 318] width 29 height 9
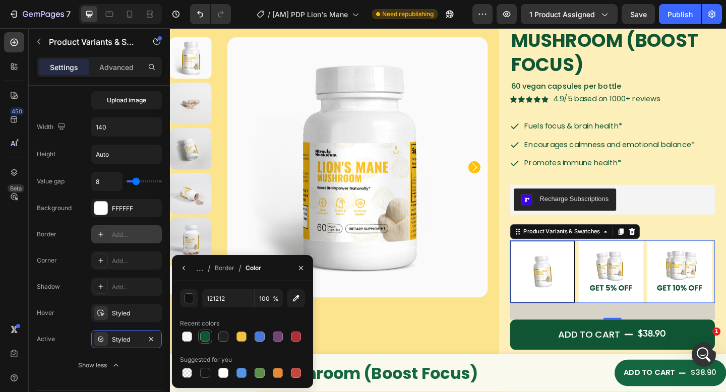
click at [208, 333] on div at bounding box center [205, 337] width 10 height 10
type input "105635"
click at [222, 269] on div "Border" at bounding box center [225, 268] width 20 height 9
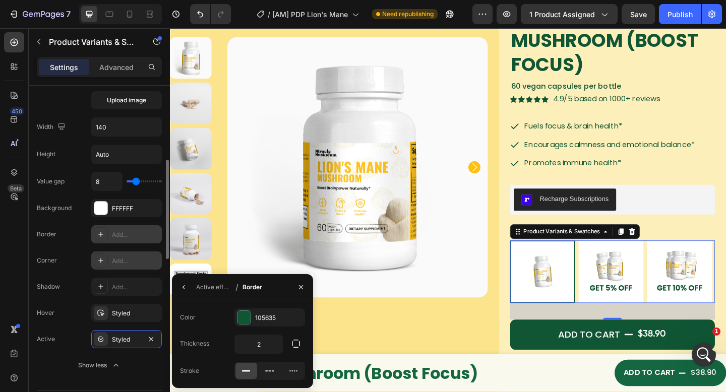
click at [118, 263] on div "Add..." at bounding box center [135, 261] width 47 height 9
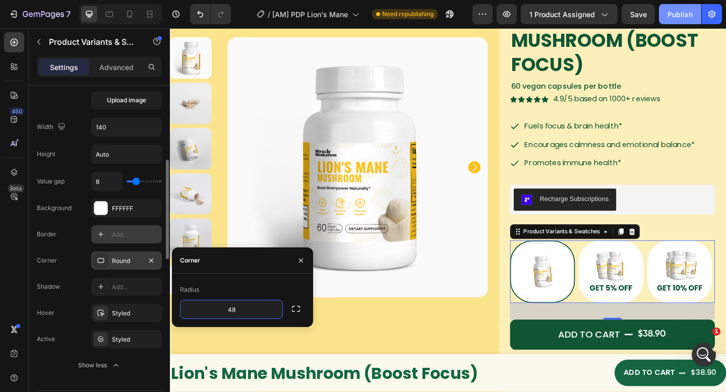
type input "48"
click at [674, 18] on div "Publish" at bounding box center [680, 14] width 25 height 11
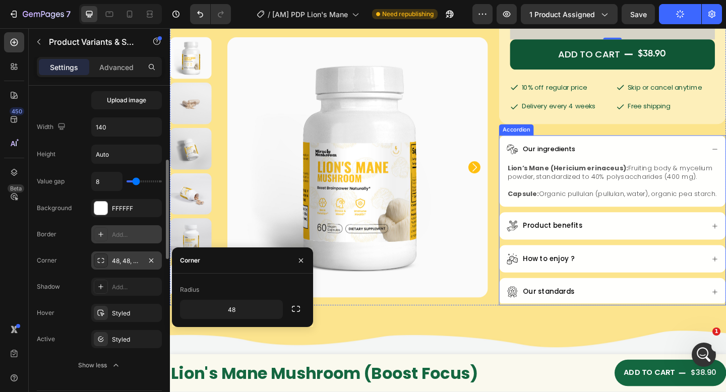
scroll to position [401, 0]
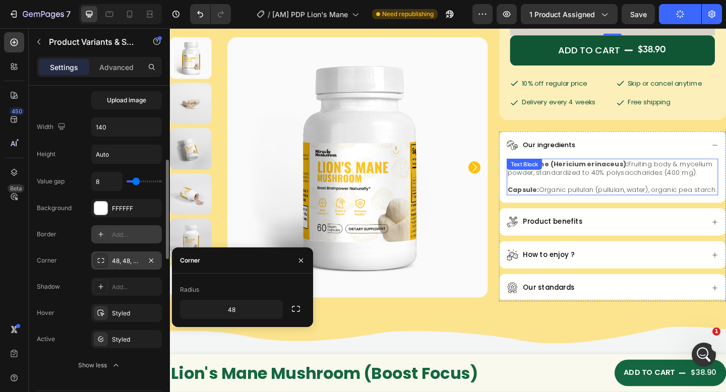
click at [669, 191] on span "Lion’s Mane (Hericium erinaceus): Fruiting body & mycelium powder, standardized…" at bounding box center [649, 181] width 223 height 20
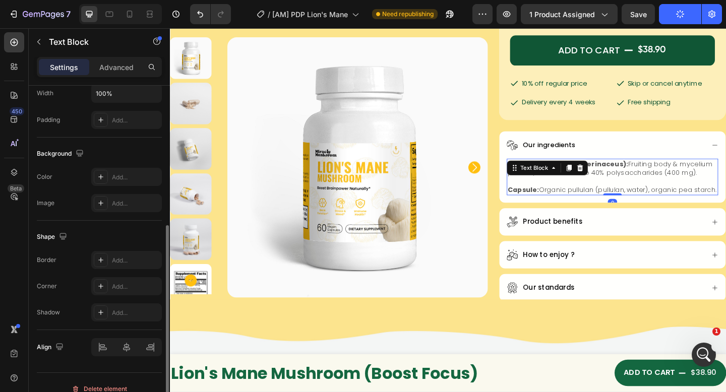
scroll to position [0, 0]
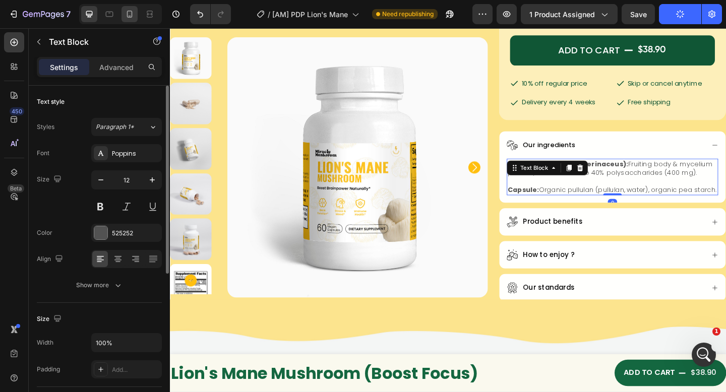
click at [129, 21] on div at bounding box center [130, 14] width 16 height 16
type input "14"
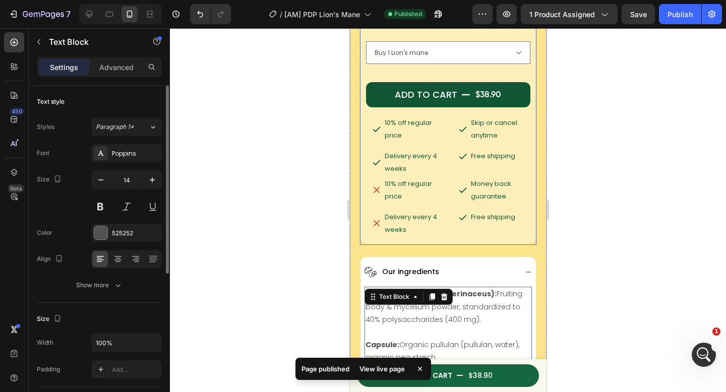
scroll to position [335, 0]
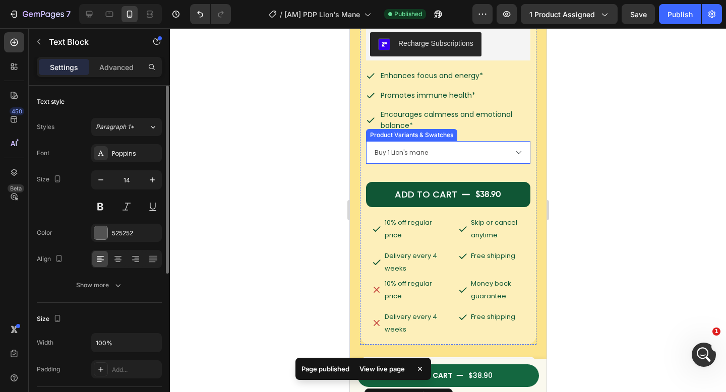
click at [519, 141] on select "Buy 1 Lion's mane Buy 2 Lion's mane get 5% Buy 3 Lion's mane get 10%" at bounding box center [448, 152] width 164 height 23
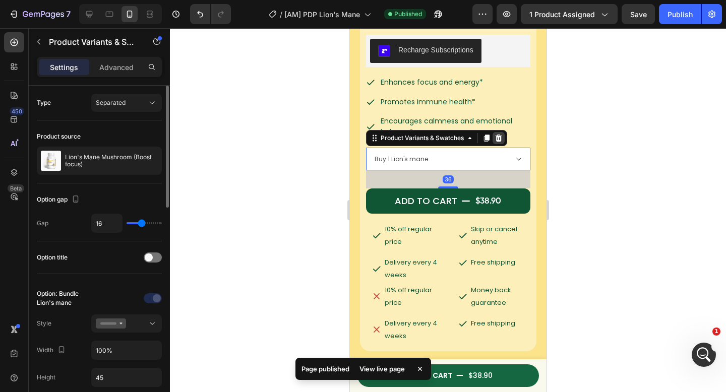
scroll to position [324, 0]
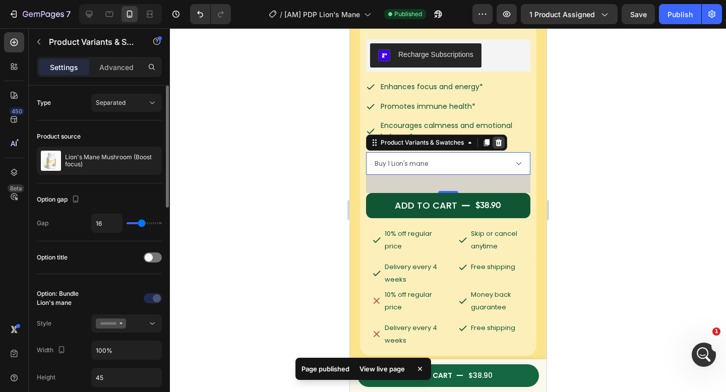
click at [501, 139] on icon at bounding box center [498, 142] width 7 height 7
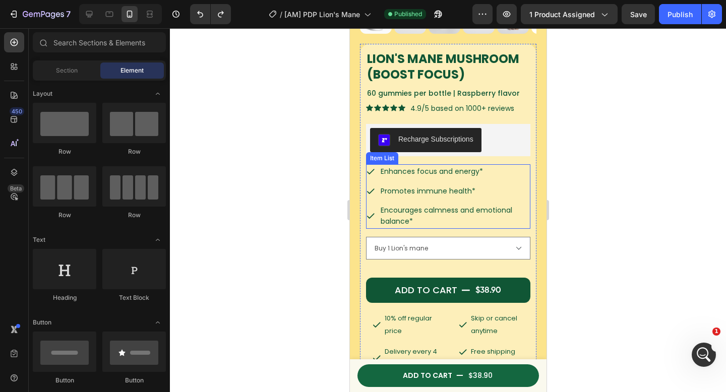
scroll to position [169, 0]
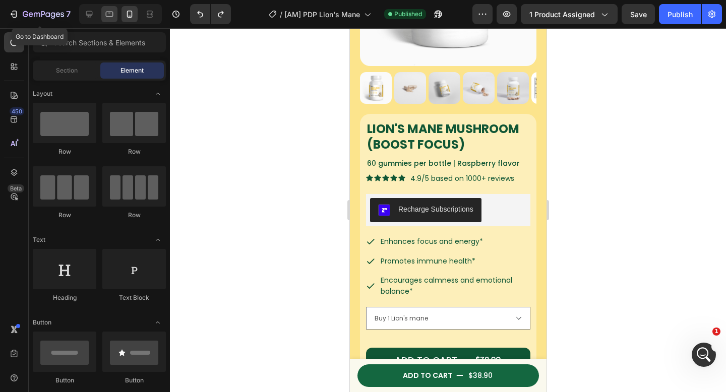
click at [92, 14] on icon at bounding box center [89, 14] width 7 height 7
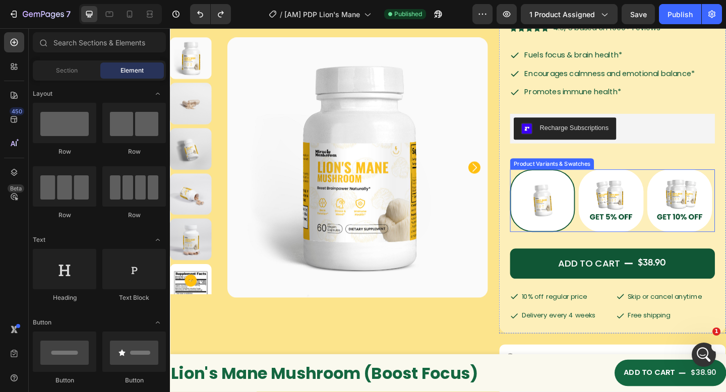
click at [668, 250] on div "Buy 1 Lion's mane Buy 1 Lion's mane Buy 2 Lion's mane get 5% Buy 2 Lion's mane …" at bounding box center [651, 216] width 223 height 68
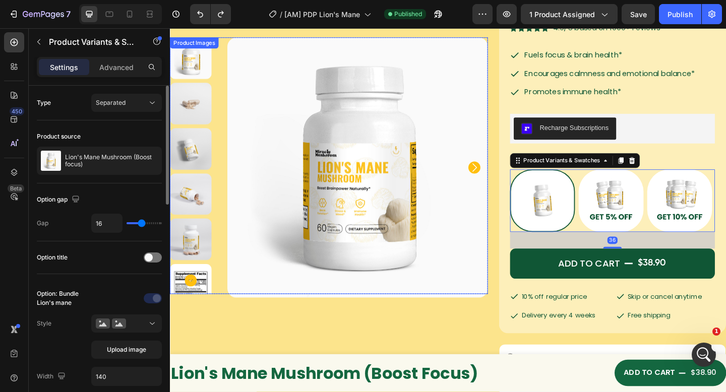
click at [124, 66] on p "Advanced" at bounding box center [116, 67] width 34 height 11
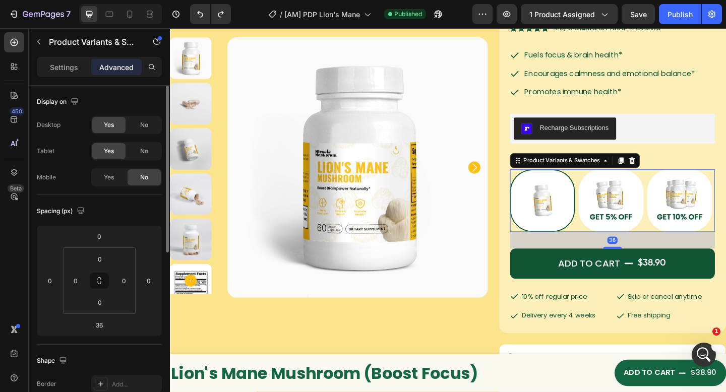
click at [109, 187] on div "Display on Desktop Yes No Tablet Yes No Mobile Yes No" at bounding box center [99, 140] width 125 height 109
click at [108, 177] on span "Yes" at bounding box center [109, 177] width 10 height 9
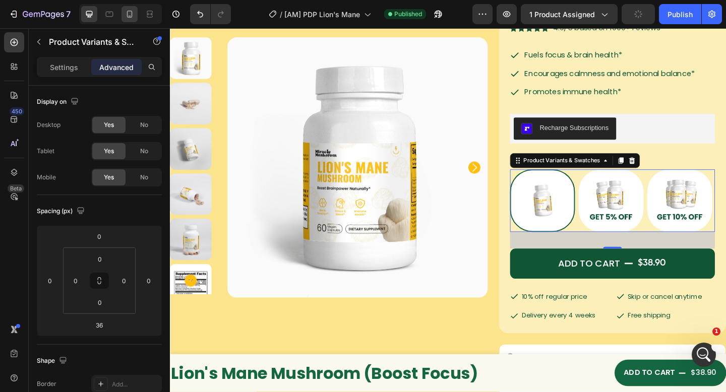
click at [134, 13] on icon at bounding box center [130, 14] width 10 height 10
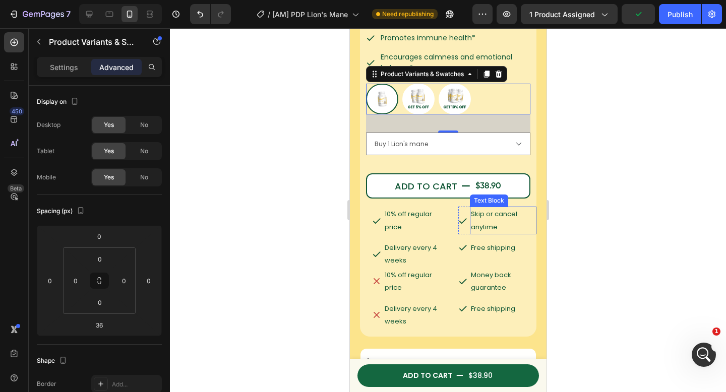
scroll to position [406, 0]
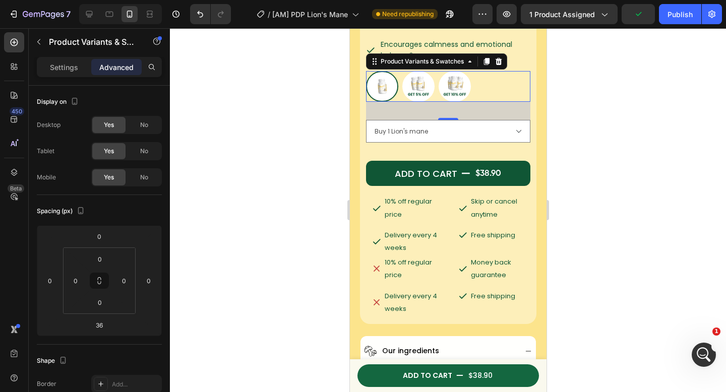
click at [502, 104] on div "36" at bounding box center [448, 111] width 164 height 18
click at [500, 120] on select "Buy 1 Lion's mane Buy 2 Lion's mane get 5% Buy 3 Lion's mane get 10%" at bounding box center [448, 131] width 164 height 23
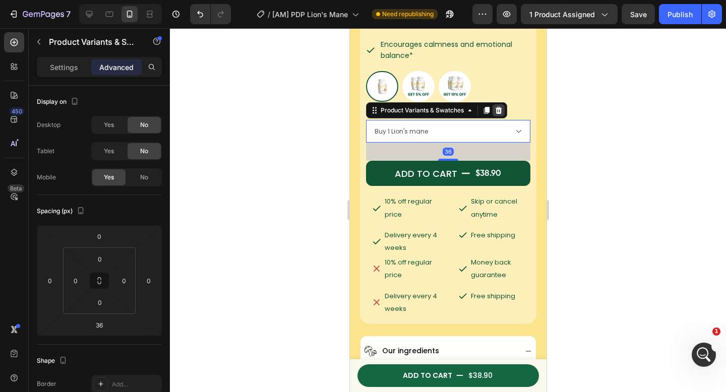
click at [498, 107] on icon at bounding box center [498, 110] width 7 height 7
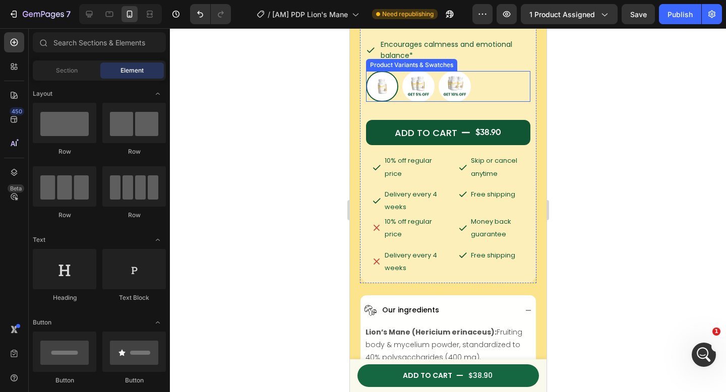
click at [498, 83] on div "Buy 1 Lion's mane Buy 1 Lion's mane Buy 2 Lion's mane get 5% Buy 2 Lion's mane …" at bounding box center [448, 86] width 164 height 31
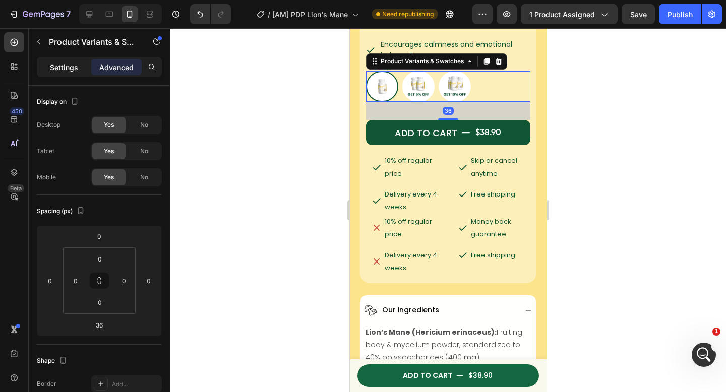
click at [59, 59] on div "Settings" at bounding box center [64, 67] width 50 height 16
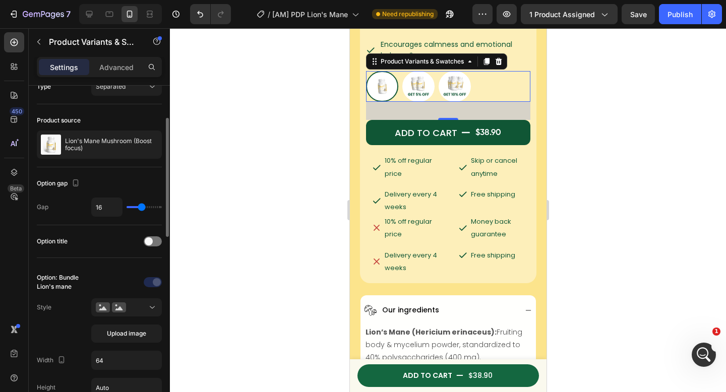
scroll to position [36, 0]
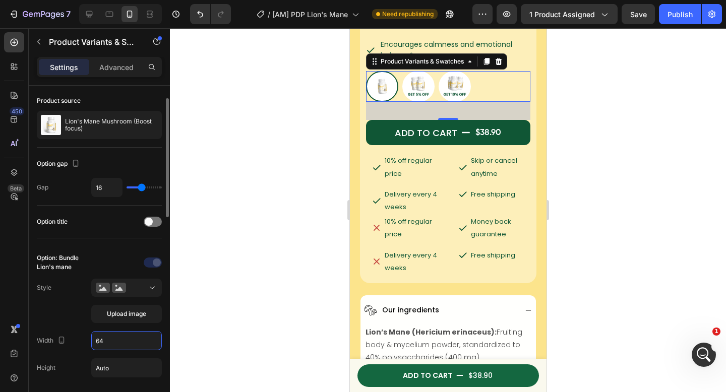
click at [128, 341] on input "64" at bounding box center [127, 341] width 70 height 18
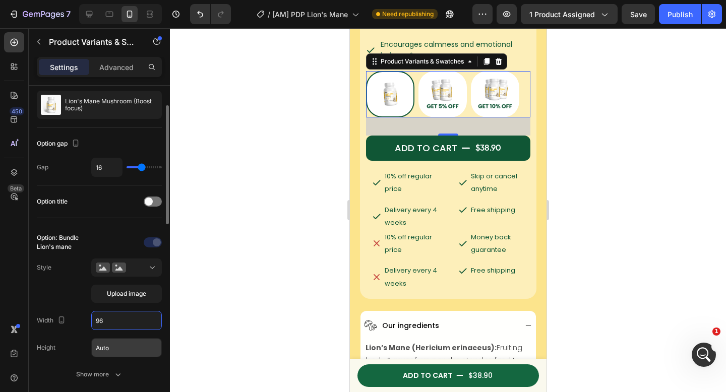
type input "96"
click at [116, 370] on icon "button" at bounding box center [118, 375] width 10 height 10
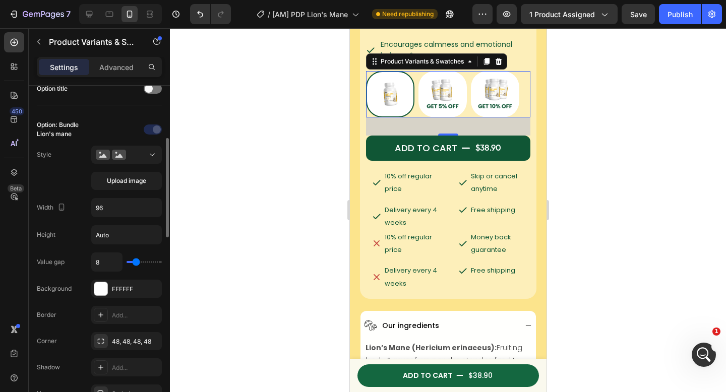
scroll to position [255, 0]
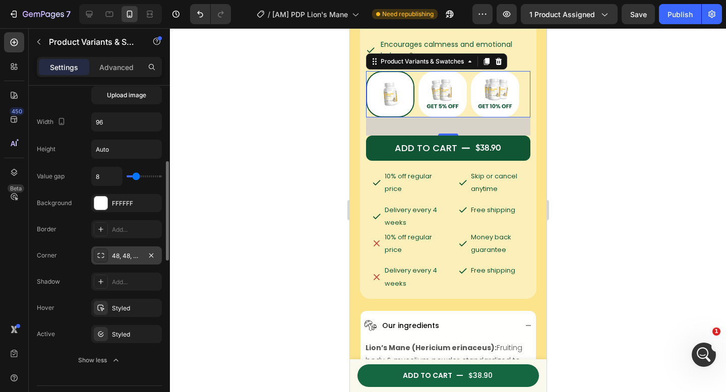
click at [112, 250] on div "48, 48, 48, 48" at bounding box center [126, 256] width 71 height 18
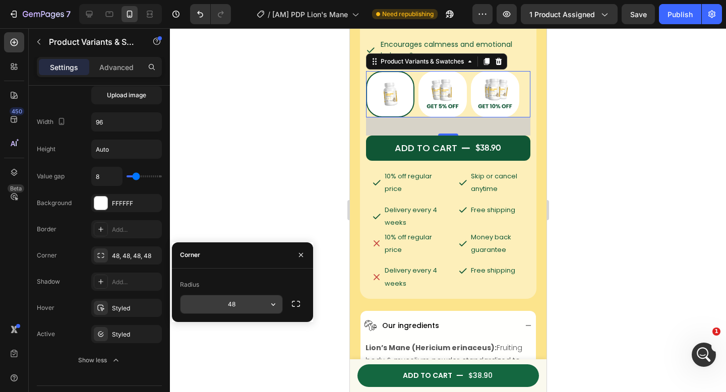
click at [245, 310] on input "48" at bounding box center [232, 305] width 102 height 18
click at [245, 309] on input "48" at bounding box center [232, 305] width 102 height 18
type input "4832"
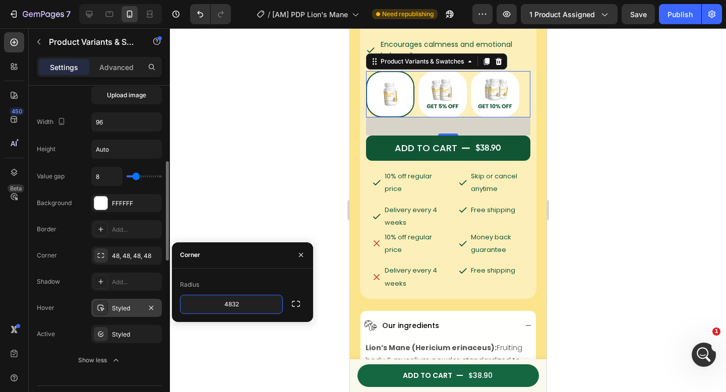
click at [117, 307] on div "Styled" at bounding box center [126, 308] width 29 height 9
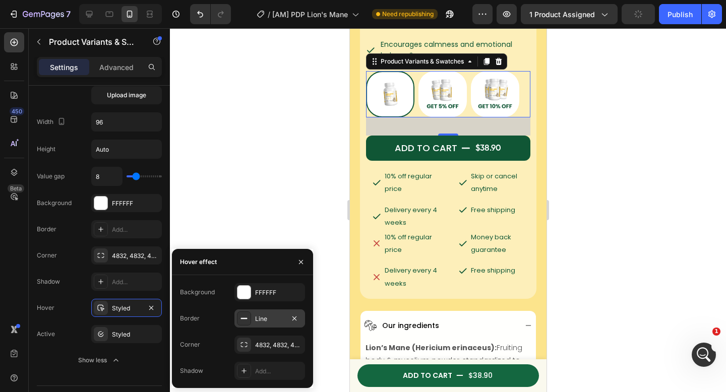
click at [253, 315] on div "Line" at bounding box center [270, 319] width 71 height 18
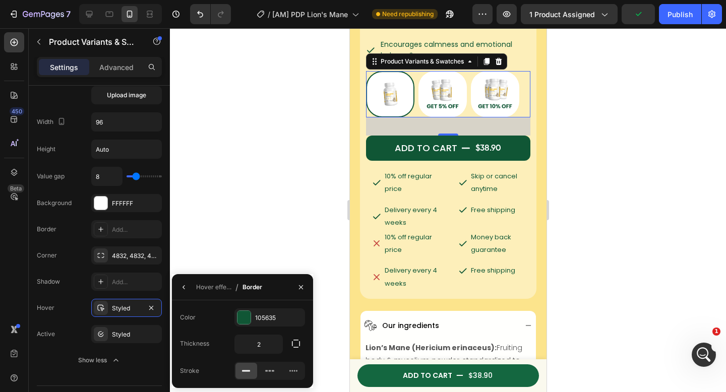
drag, startPoint x: 283, startPoint y: 152, endPoint x: 136, endPoint y: 71, distance: 167.9
click at [283, 152] on div at bounding box center [448, 210] width 556 height 364
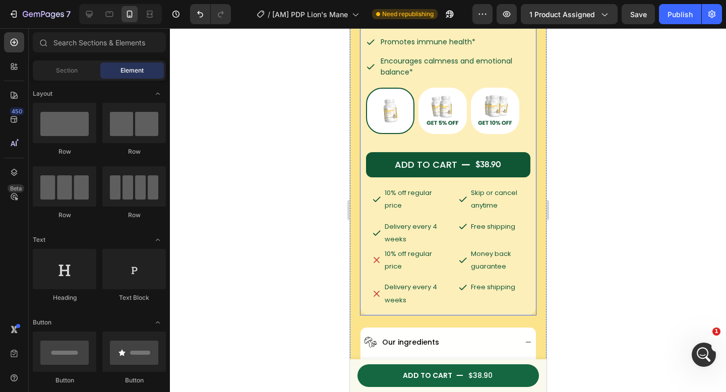
scroll to position [384, 0]
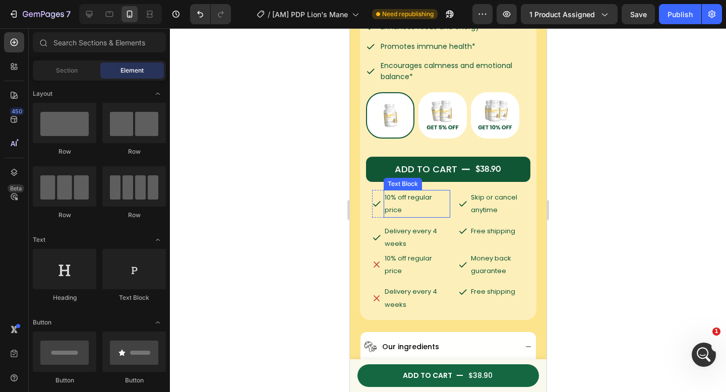
click at [424, 199] on p "10% off regular price" at bounding box center [416, 203] width 65 height 25
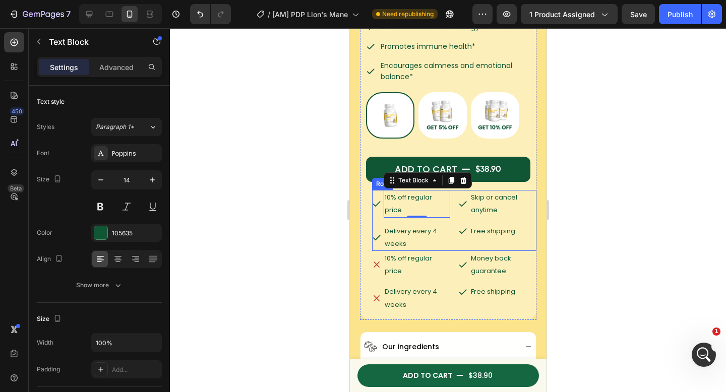
click at [406, 203] on p "10% off regular price" at bounding box center [416, 203] width 65 height 25
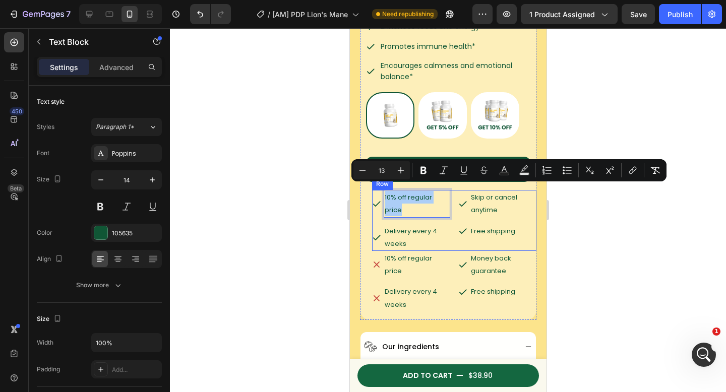
drag, startPoint x: 603, startPoint y: 240, endPoint x: 584, endPoint y: 210, distance: 35.0
click at [603, 240] on div at bounding box center [448, 210] width 556 height 364
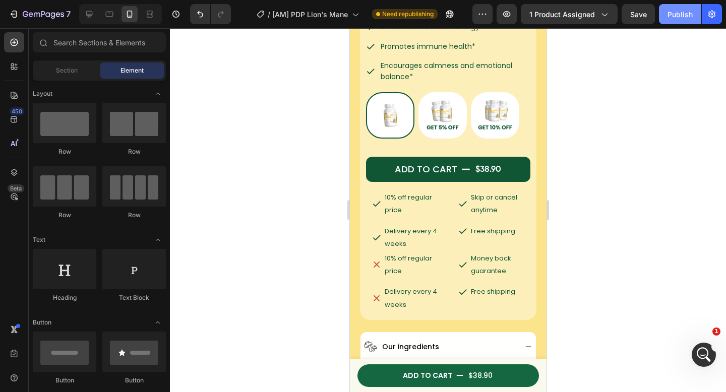
click at [665, 21] on button "Publish" at bounding box center [680, 14] width 42 height 20
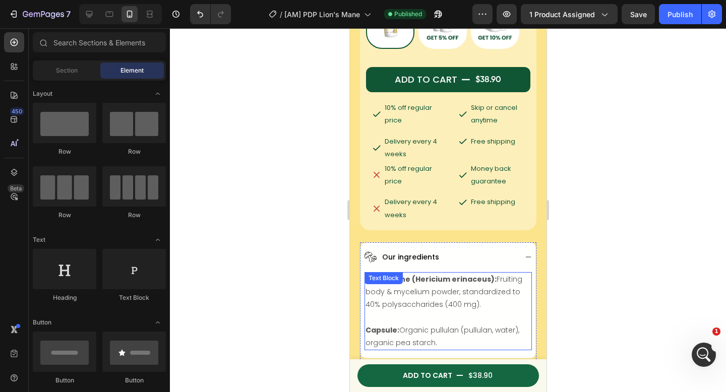
click at [444, 275] on strong "Lion’s Mane (Hericium erinaceus):" at bounding box center [430, 279] width 131 height 10
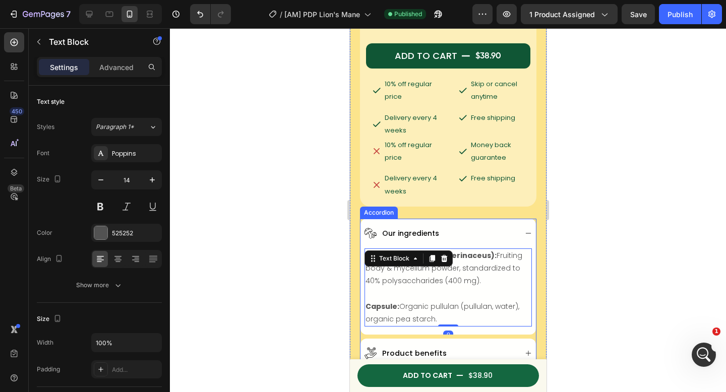
scroll to position [545, 0]
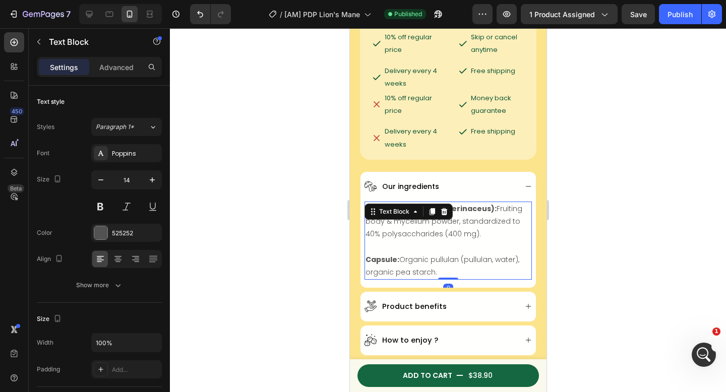
click at [437, 242] on p at bounding box center [447, 247] width 165 height 13
click at [437, 242] on p "Rich Text Editor. Editing area: main" at bounding box center [447, 247] width 165 height 13
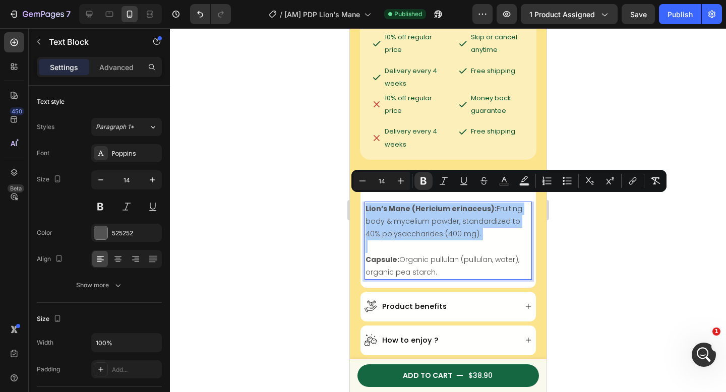
click at [586, 243] on div at bounding box center [448, 210] width 556 height 364
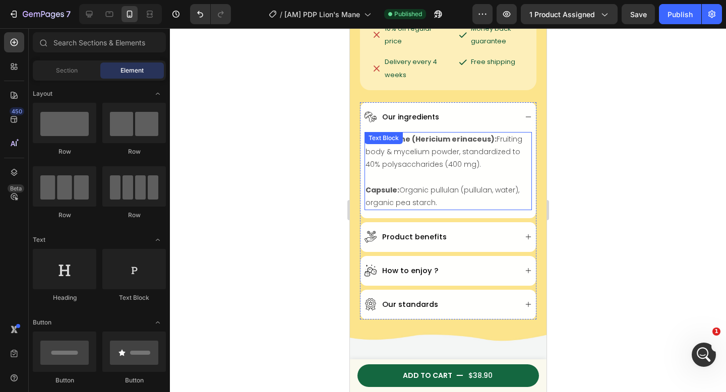
scroll to position [628, 0]
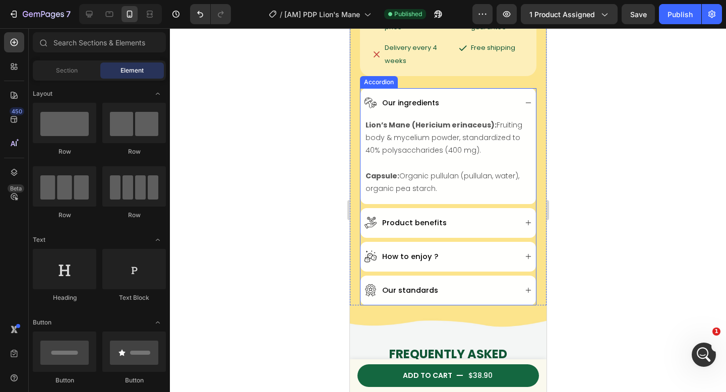
click at [471, 218] on div "Product benefits" at bounding box center [440, 223] width 152 height 14
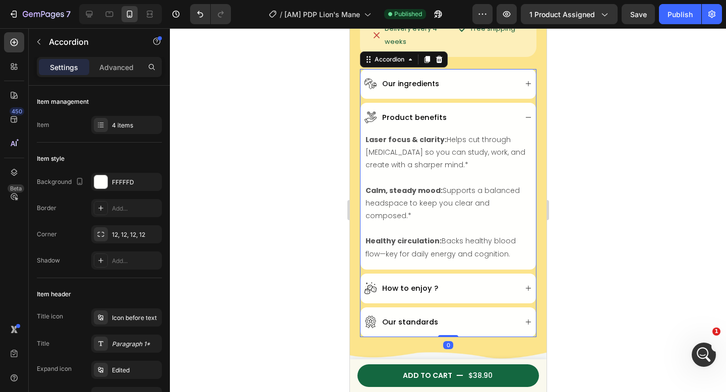
click at [462, 283] on div "How to enjoy ?" at bounding box center [440, 289] width 152 height 14
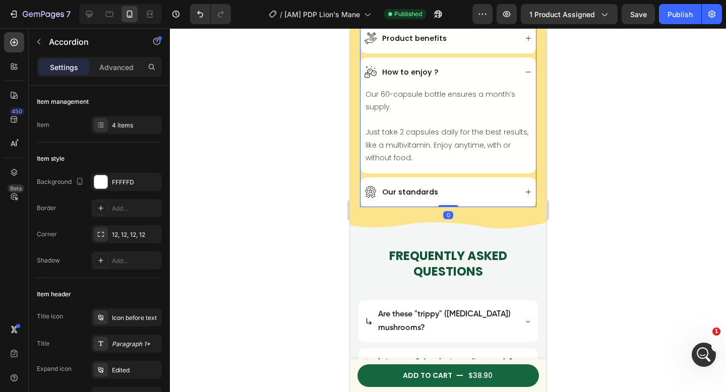
scroll to position [733, 0]
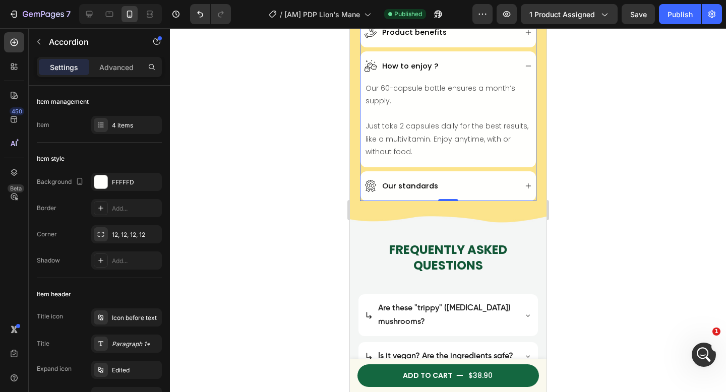
click at [475, 190] on div "Our standards" at bounding box center [448, 186] width 176 height 30
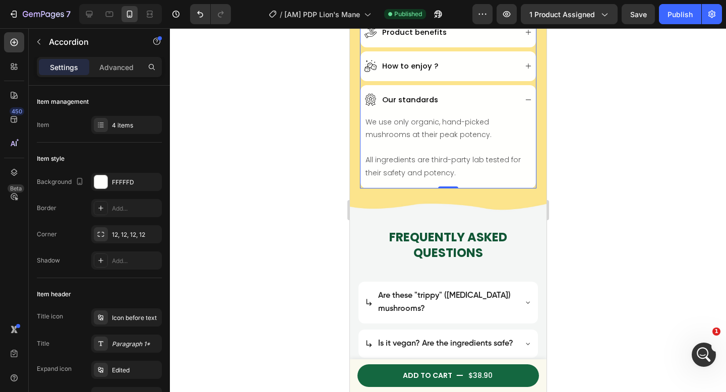
click at [611, 147] on div at bounding box center [448, 210] width 556 height 364
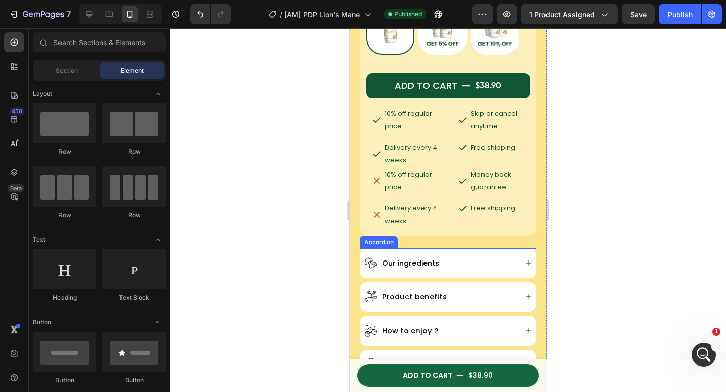
scroll to position [467, 0]
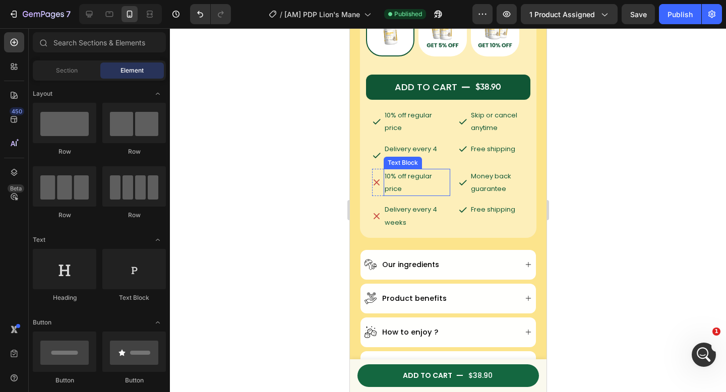
click at [406, 170] on p "10% off regular price" at bounding box center [416, 182] width 65 height 25
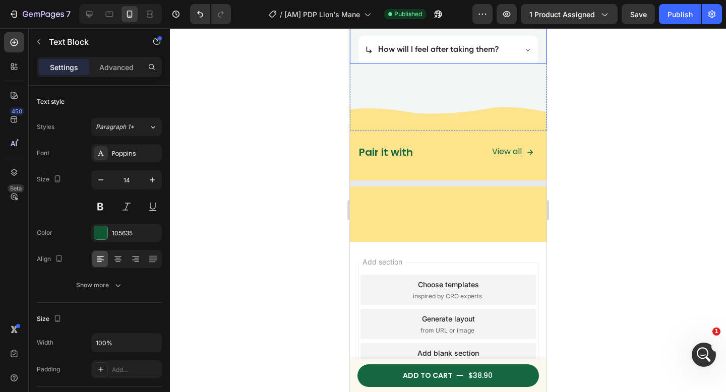
scroll to position [1211, 0]
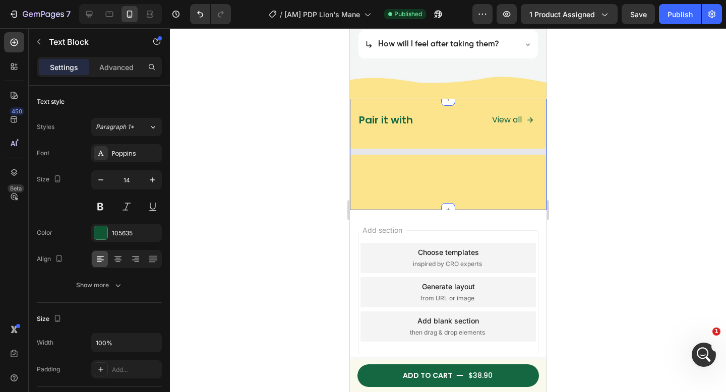
click at [586, 198] on div at bounding box center [448, 210] width 556 height 364
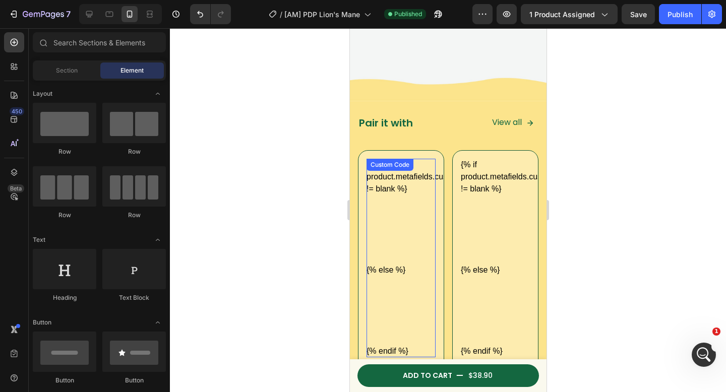
scroll to position [1341, 0]
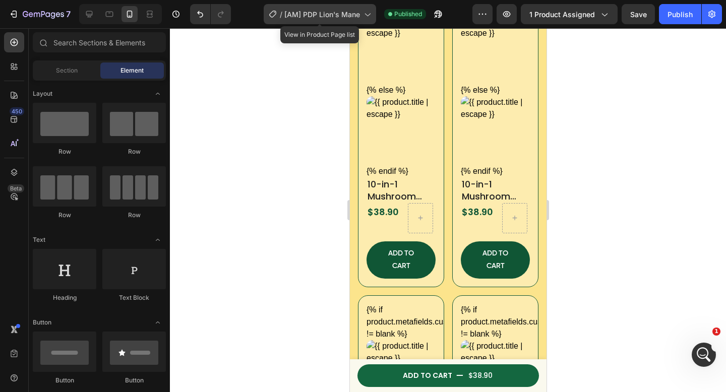
click at [312, 15] on span "[AM] PDP Lion's Mane" at bounding box center [322, 14] width 76 height 11
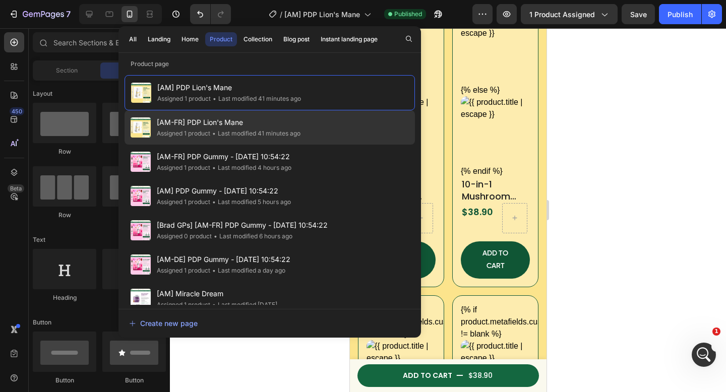
click at [256, 118] on span "[AM-FR] PDP Lion's Mane" at bounding box center [229, 123] width 144 height 12
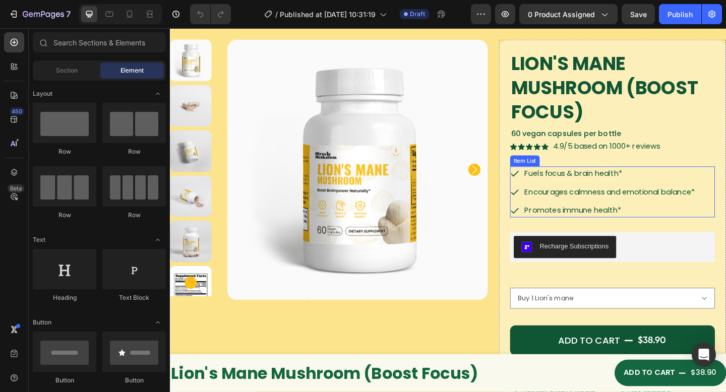
scroll to position [82, 0]
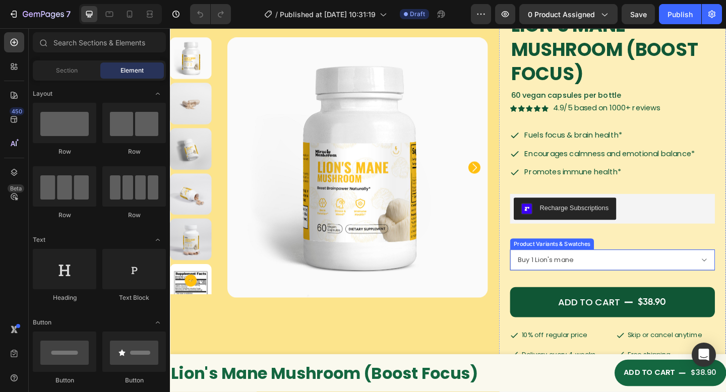
click at [649, 277] on select "Buy 1 Lion's mane Buy 2 Lion's mane get 5% Buy 3 Lion's mane get 10%" at bounding box center [651, 280] width 223 height 23
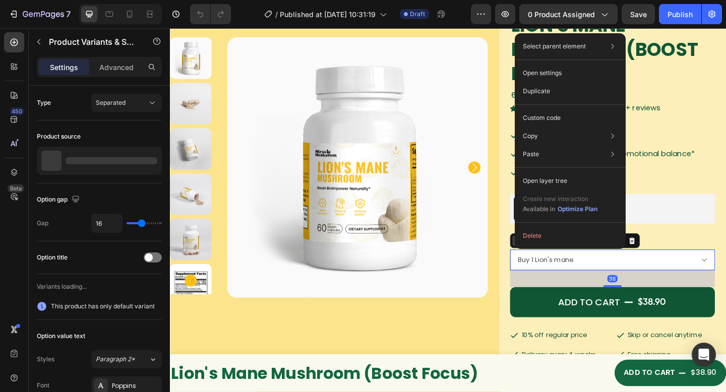
drag, startPoint x: 576, startPoint y: 253, endPoint x: 572, endPoint y: 265, distance: 12.6
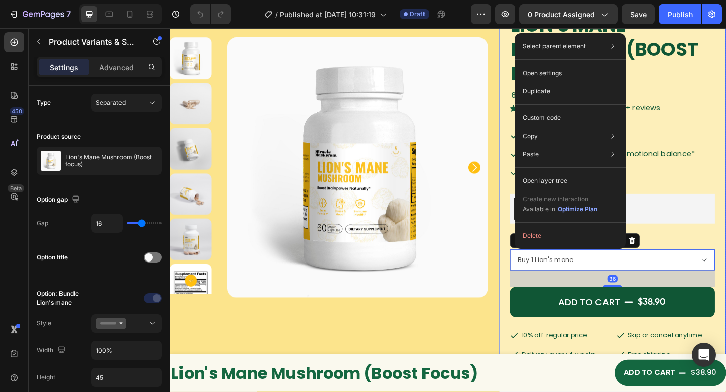
click at [691, 248] on div "Lion's Mane Mushroom (Boost focus) Product Title 60 vegan capsules per bottle T…" at bounding box center [651, 201] width 223 height 380
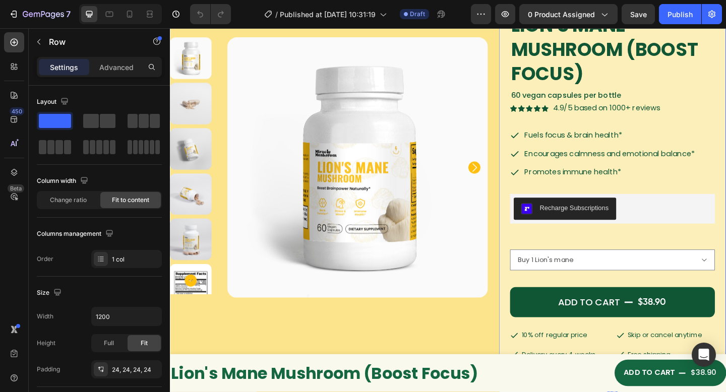
click at [585, 263] on div "Lion's Mane Mushroom (Boost focus) Product Title 60 vegan capsules per bottle T…" at bounding box center [651, 201] width 223 height 380
click at [583, 266] on div "Lion's Mane Mushroom (Boost focus) Product Title 60 vegan capsules per bottle T…" at bounding box center [651, 201] width 223 height 380
click at [584, 270] on div "Lion's Mane Mushroom (Boost focus) Product Title 60 vegan capsules per bottle T…" at bounding box center [651, 201] width 223 height 380
click at [558, 266] on div "Product Variants & Swatches" at bounding box center [585, 263] width 87 height 9
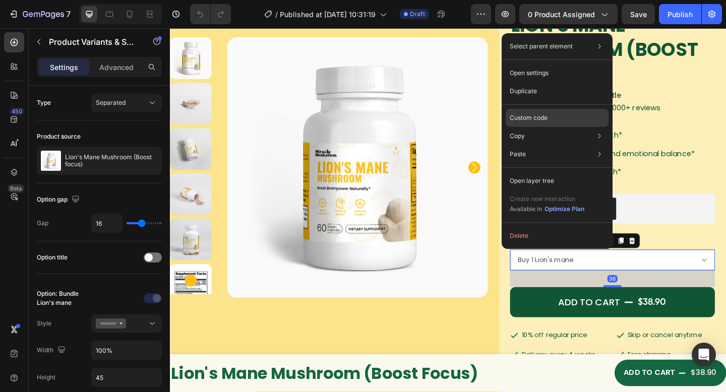
click at [531, 112] on div "Custom code" at bounding box center [557, 118] width 103 height 18
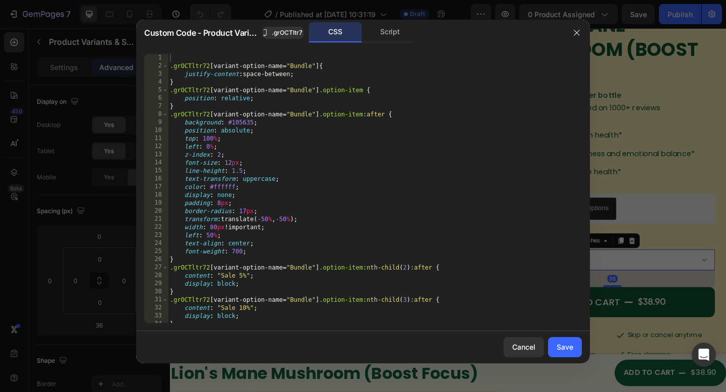
click at [378, 157] on div ".grOCTltr72 [ variant-option-name = " Bundle " ] { justify-content : space-betw…" at bounding box center [371, 196] width 407 height 285
type textarea "z-index: 2;"
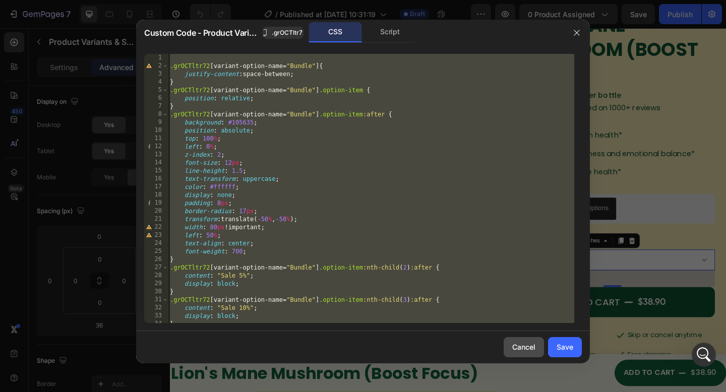
scroll to position [0, 0]
click at [560, 346] on div "Save" at bounding box center [565, 347] width 17 height 11
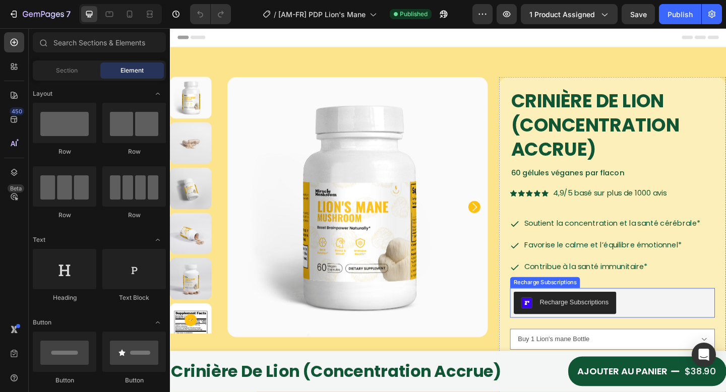
click at [551, 354] on div "Crinière de Lion (Concentration accrue) Product Title 60 gélules véganes par fl…" at bounding box center [651, 331] width 223 height 476
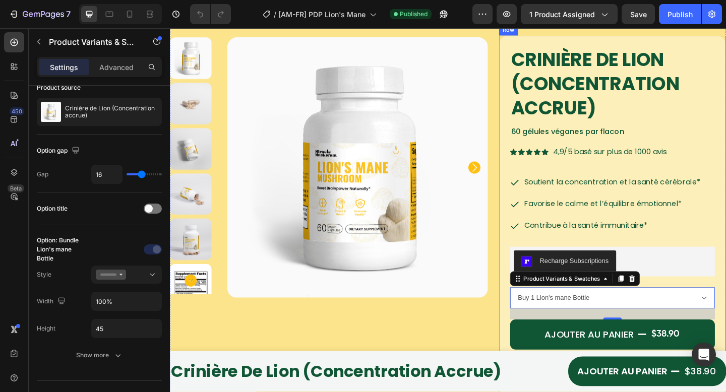
scroll to position [97, 0]
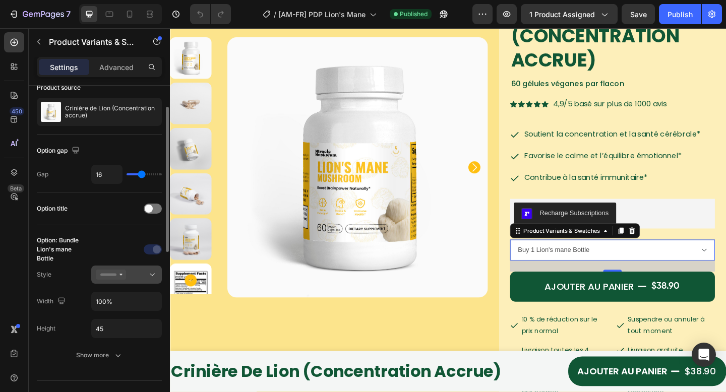
click at [104, 281] on button at bounding box center [126, 275] width 71 height 18
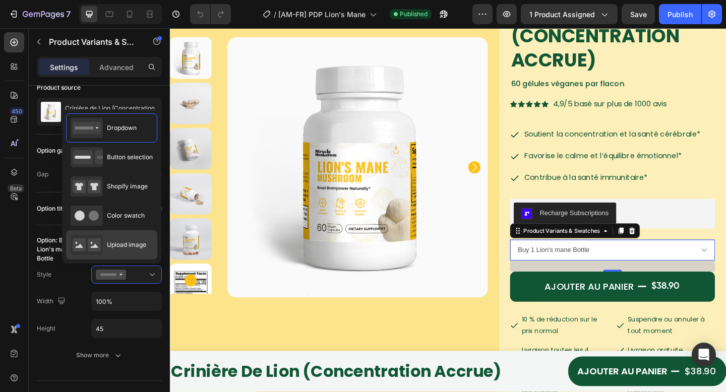
drag, startPoint x: 123, startPoint y: 245, endPoint x: 365, endPoint y: 256, distance: 242.3
click at [123, 245] on span "Upload image" at bounding box center [126, 245] width 39 height 9
type input "64"
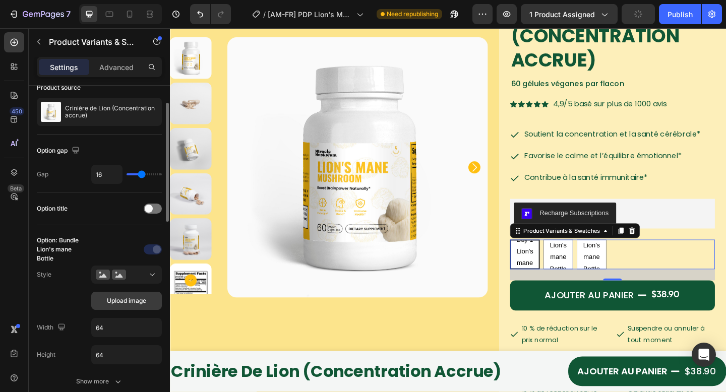
click at [110, 302] on span "Upload image" at bounding box center [126, 301] width 39 height 9
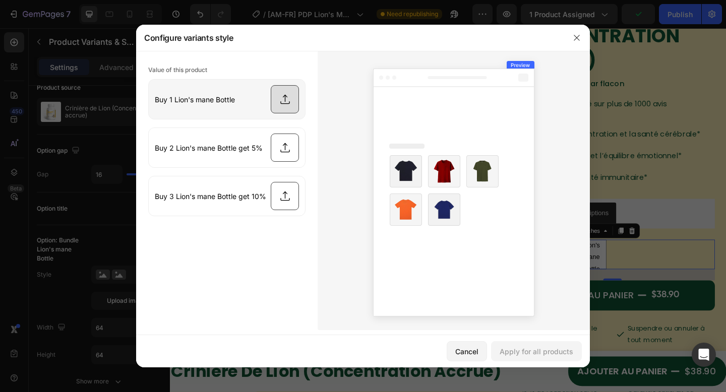
click at [265, 95] on input "file" at bounding box center [227, 99] width 156 height 39
click at [259, 99] on input "file" at bounding box center [227, 99] width 156 height 39
type input "C:\fakepath\Bundle 10.webp"
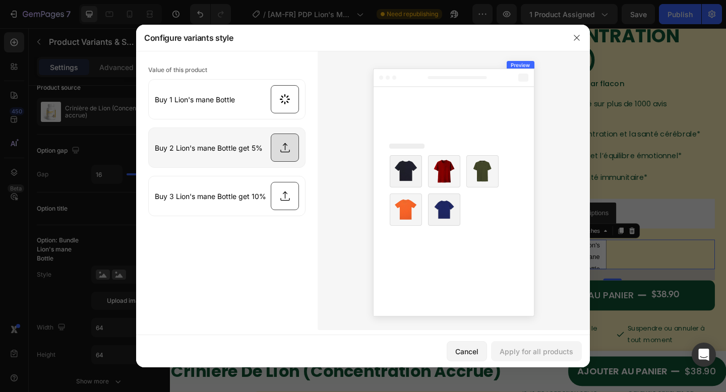
click at [226, 154] on input "file" at bounding box center [227, 147] width 156 height 39
type input "C:\fakepath\Bundle 11.webp"
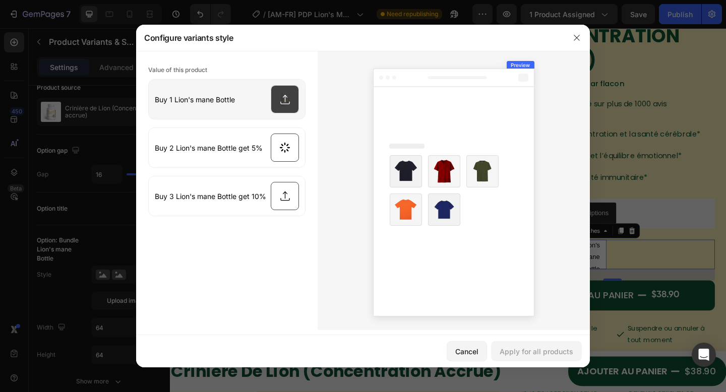
click at [197, 99] on input "file" at bounding box center [227, 99] width 156 height 39
type input "C:\fakepath\Bundle 7.webp"
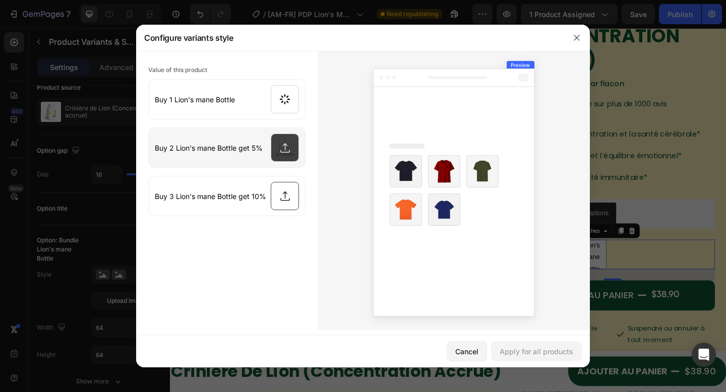
click at [263, 139] on input "file" at bounding box center [227, 147] width 156 height 39
type input "C:\fakepath\Bundle 8.webp"
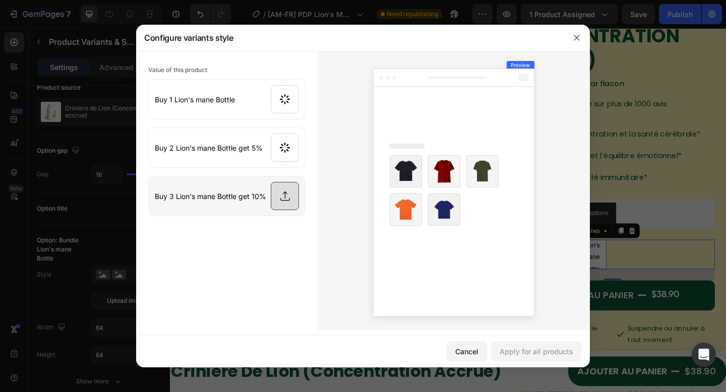
click at [284, 192] on input "file" at bounding box center [227, 196] width 156 height 39
type input "C:\fakepath\Bundle 9.webp"
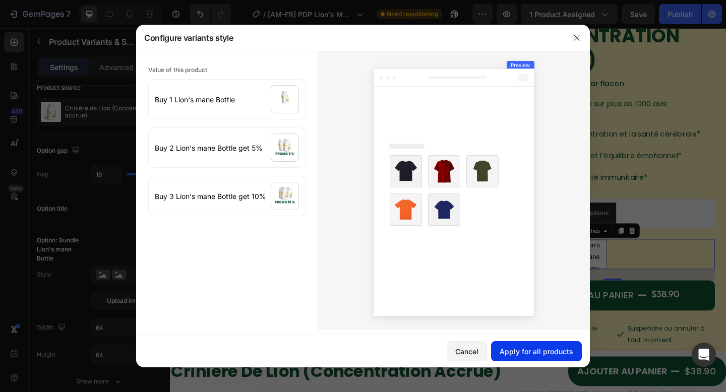
click at [533, 353] on div "Apply for all products" at bounding box center [537, 352] width 74 height 11
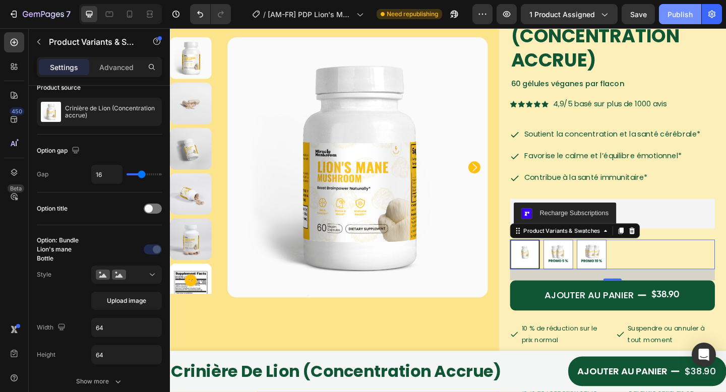
click at [679, 14] on div "Publish" at bounding box center [680, 14] width 25 height 11
click at [669, 17] on div "Publish" at bounding box center [680, 14] width 25 height 11
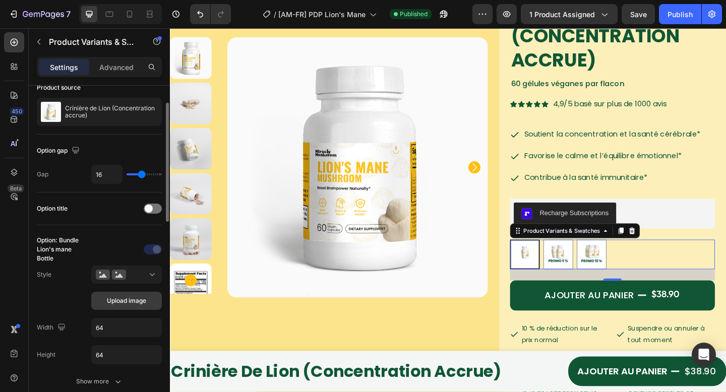
scroll to position [144, 0]
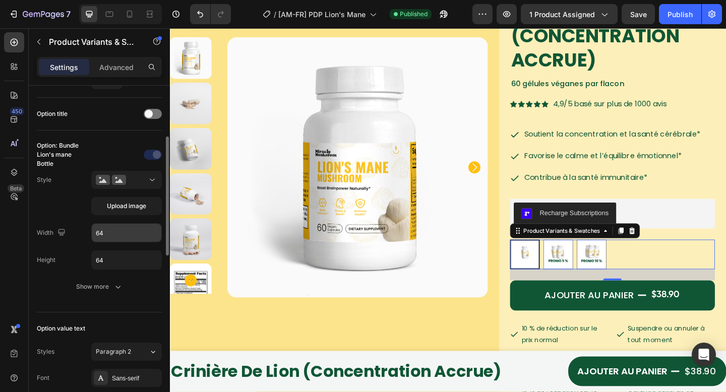
click at [117, 233] on input "64" at bounding box center [127, 233] width 70 height 18
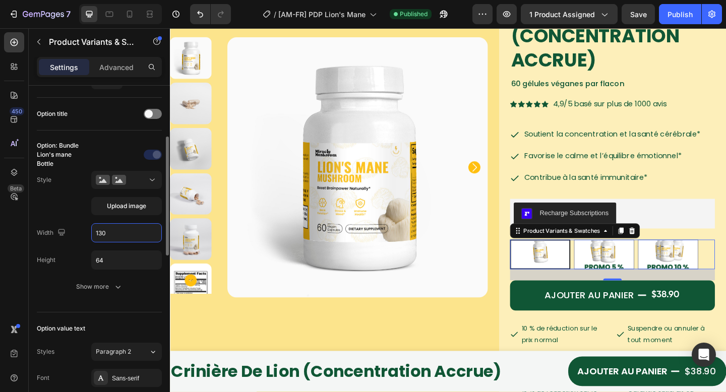
click at [114, 233] on input "130" at bounding box center [127, 233] width 70 height 18
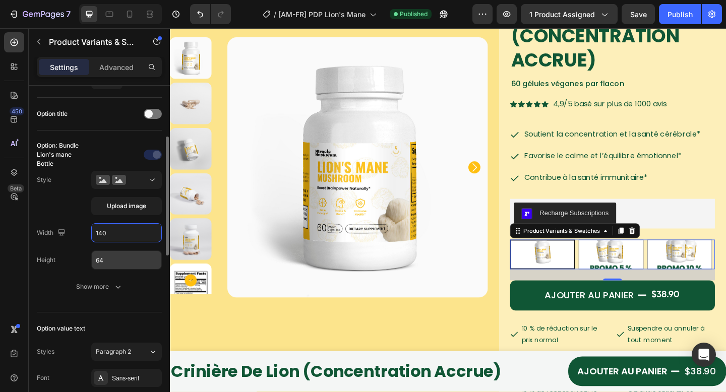
type input "140"
click at [144, 260] on input "64" at bounding box center [127, 260] width 70 height 18
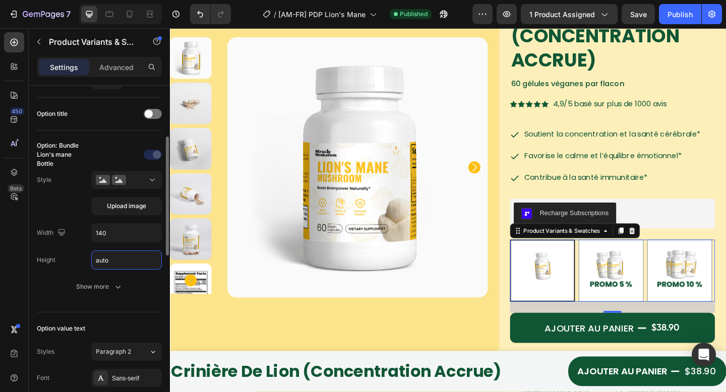
type input "Auto"
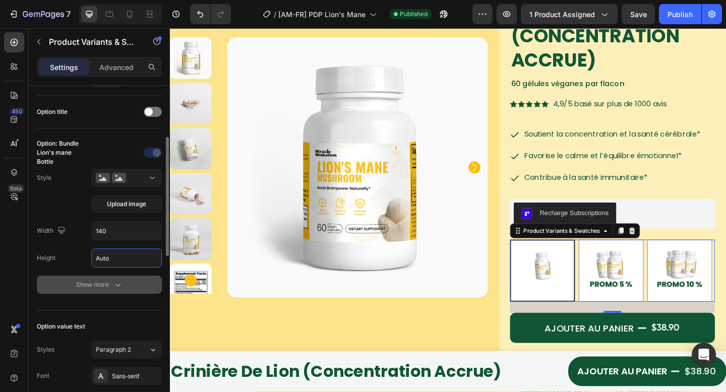
click at [126, 283] on button "Show more" at bounding box center [99, 285] width 125 height 18
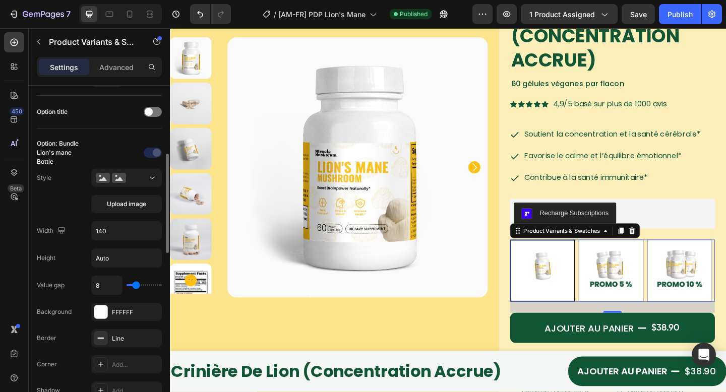
scroll to position [165, 0]
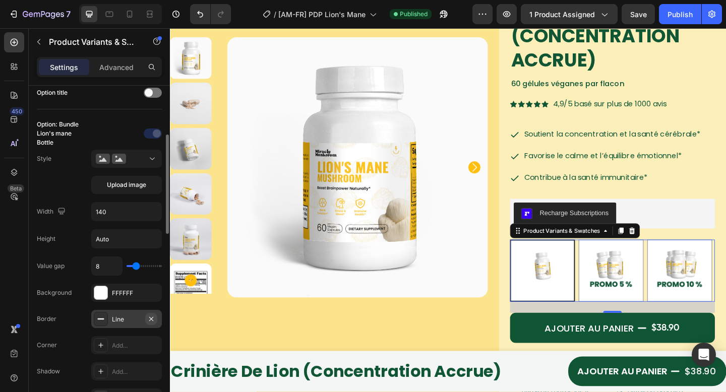
click at [152, 318] on icon "button" at bounding box center [151, 319] width 4 height 4
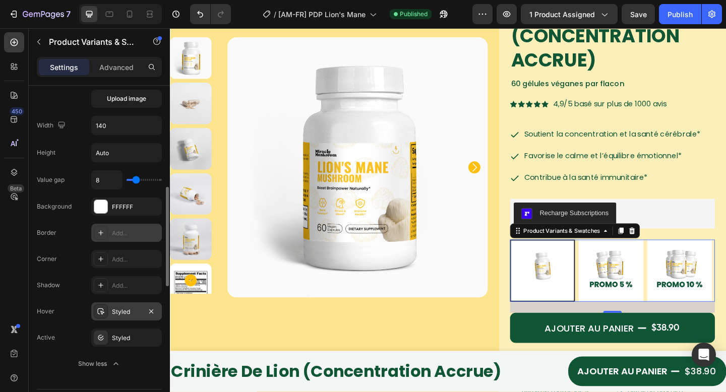
scroll to position [272, 0]
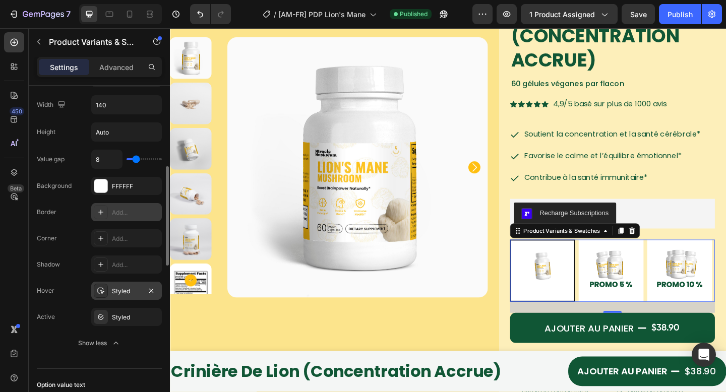
click at [110, 294] on div "Styled" at bounding box center [126, 291] width 71 height 18
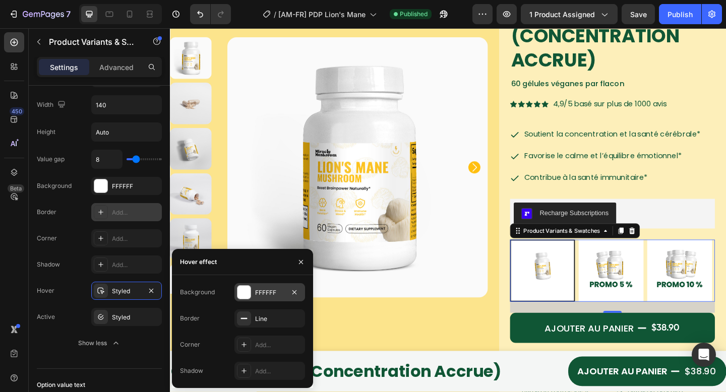
click at [253, 294] on div "FFFFFF" at bounding box center [270, 292] width 71 height 18
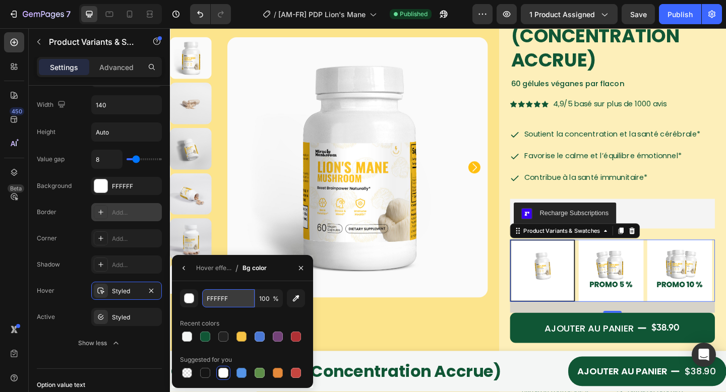
click at [236, 303] on input "FFFFFF" at bounding box center [228, 299] width 52 height 18
click at [185, 265] on icon "button" at bounding box center [184, 268] width 8 height 8
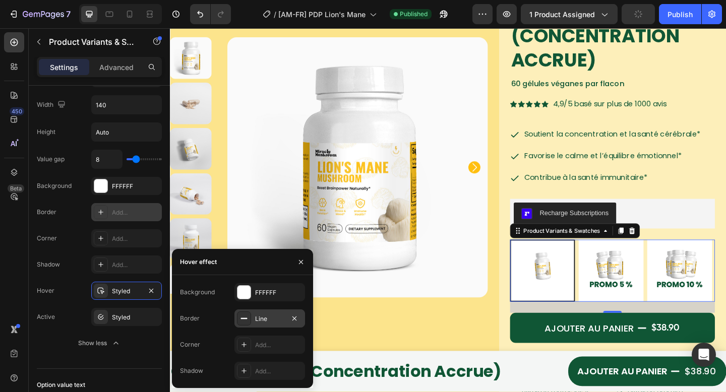
click at [241, 318] on rect at bounding box center [244, 318] width 7 height 1
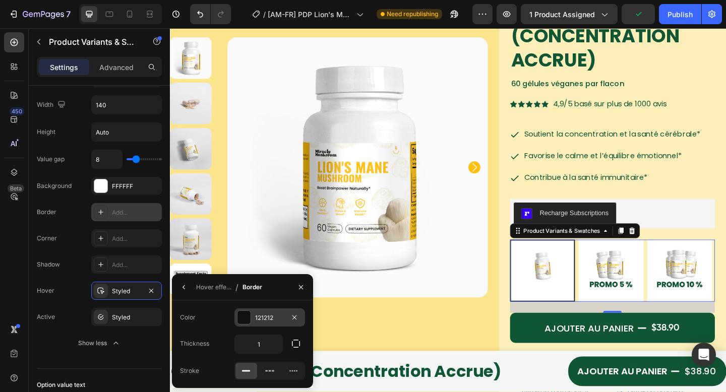
click at [247, 315] on div at bounding box center [244, 317] width 13 height 13
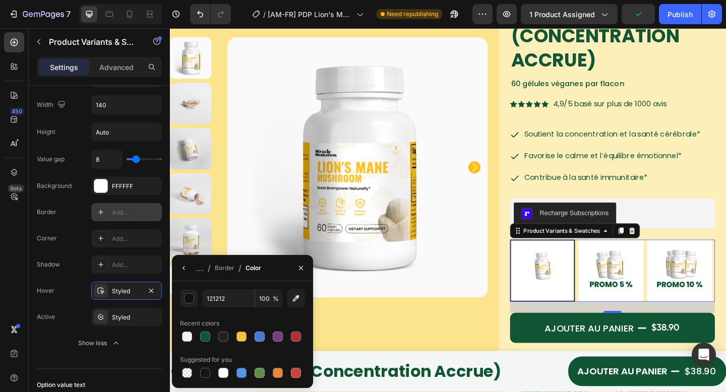
drag, startPoint x: 207, startPoint y: 335, endPoint x: 206, endPoint y: 281, distance: 54.5
click at [207, 335] on div at bounding box center [205, 337] width 10 height 10
type input "105635"
click at [210, 270] on span "/" at bounding box center [209, 268] width 3 height 12
click at [212, 271] on div "... / Border / Color" at bounding box center [218, 268] width 93 height 26
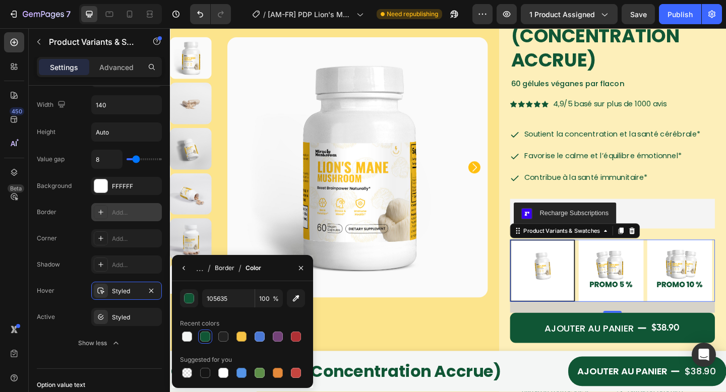
click at [218, 271] on div "Border" at bounding box center [225, 268] width 20 height 9
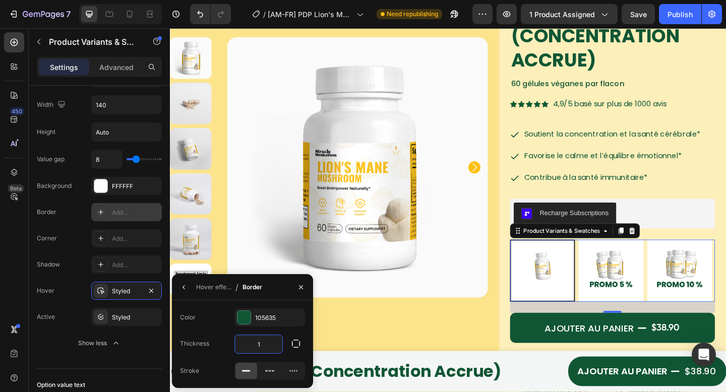
click at [255, 343] on input "1" at bounding box center [258, 344] width 47 height 18
click at [273, 342] on input "1" at bounding box center [258, 344] width 47 height 18
type input "2"
click at [124, 310] on div "Styled" at bounding box center [126, 317] width 71 height 18
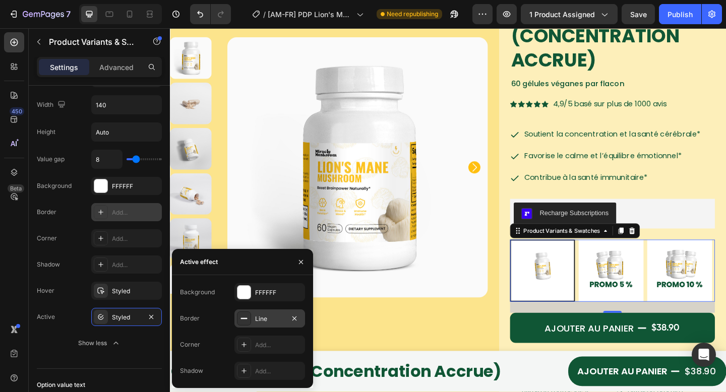
click at [260, 315] on div "Line" at bounding box center [269, 319] width 29 height 9
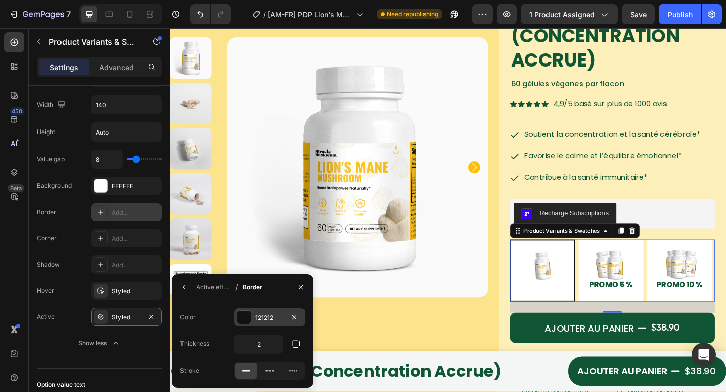
click at [265, 317] on div "121212" at bounding box center [269, 318] width 29 height 9
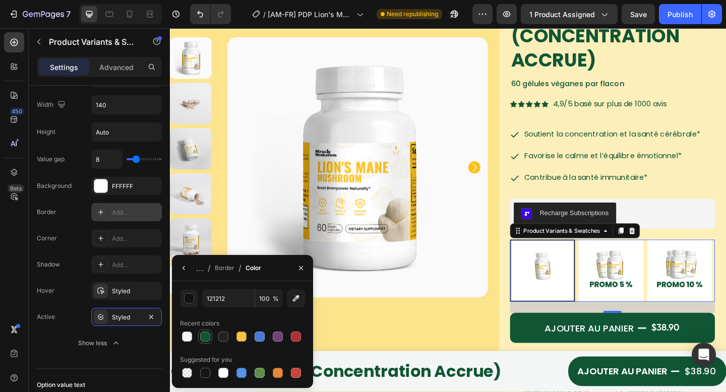
click at [212, 335] on div at bounding box center [242, 337] width 125 height 14
click at [209, 333] on div at bounding box center [205, 337] width 10 height 10
type input "105635"
click at [115, 233] on div "Add..." at bounding box center [126, 238] width 71 height 18
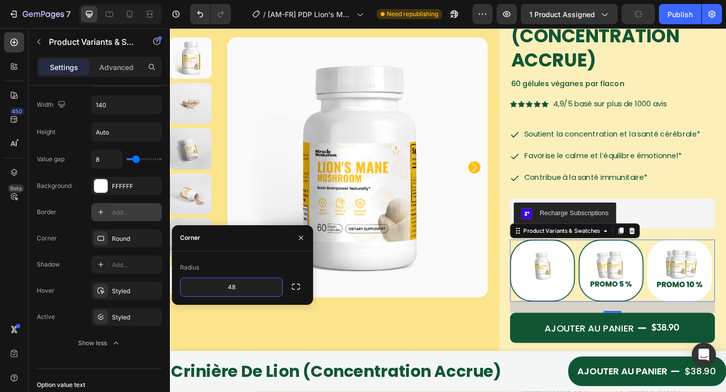
type input "48"
click at [626, 308] on img at bounding box center [650, 293] width 69 height 66
click at [615, 259] on input "Buy 2 Lion's mane Bottle get 5% Buy 2 Lion's mane Bottle get 5%" at bounding box center [614, 258] width 1 height 1
radio input "true"
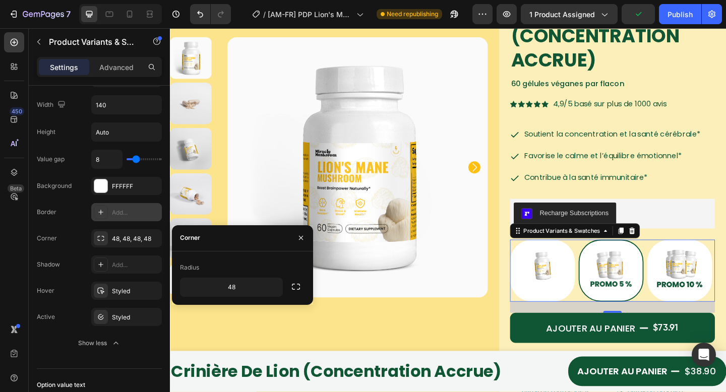
click at [713, 309] on div "Buy 1 Lion's mane Bottle Buy 1 Lion's mane Bottle Buy 2 Lion's mane Bottle get …" at bounding box center [651, 293] width 223 height 68
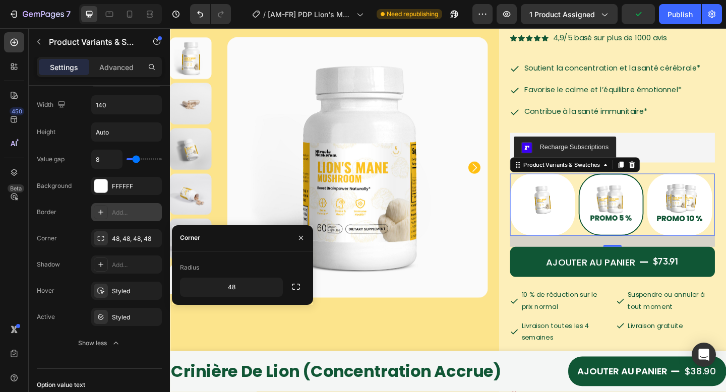
scroll to position [182, 0]
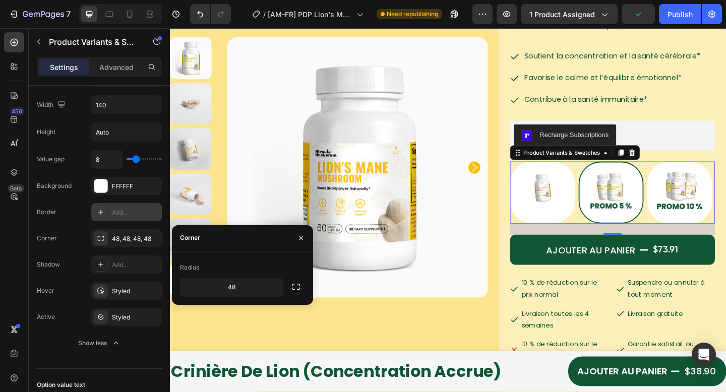
click at [636, 241] on div "Buy 1 Lion's mane Bottle Buy 1 Lion's mane Bottle Buy 2 Lion's mane Bottle get …" at bounding box center [651, 208] width 223 height 68
click at [691, 240] on img at bounding box center [725, 208] width 69 height 66
click at [689, 174] on input "Buy 3 Lion's mane Bottle get 10% Buy 3 Lion's mane Bottle get 10%" at bounding box center [689, 173] width 1 height 1
radio input "true"
click at [640, 230] on img at bounding box center [650, 208] width 69 height 66
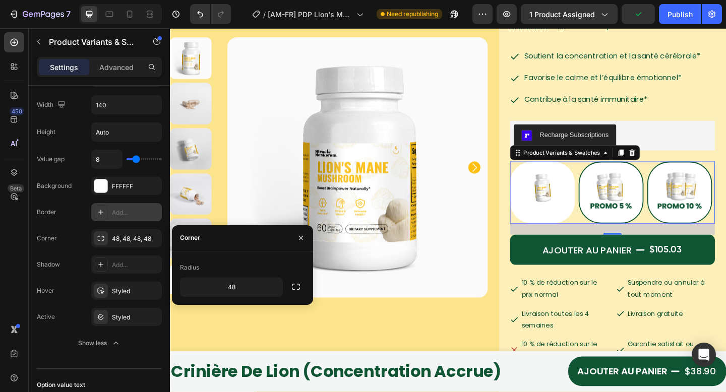
click at [615, 174] on input "Buy 2 Lion's mane Bottle get 5% Buy 2 Lion's mane Bottle get 5%" at bounding box center [614, 173] width 1 height 1
radio input "true"
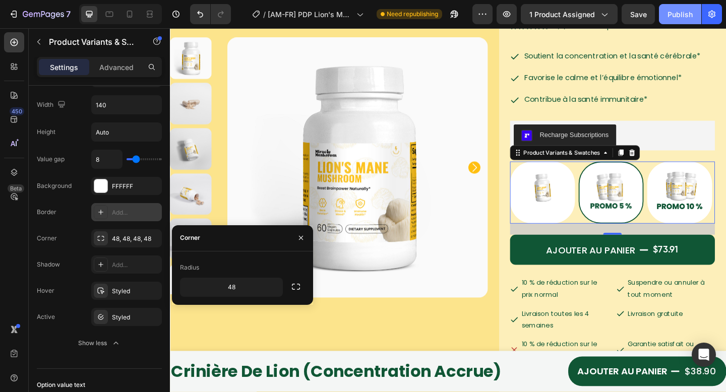
click at [669, 9] on div "Publish" at bounding box center [680, 14] width 25 height 11
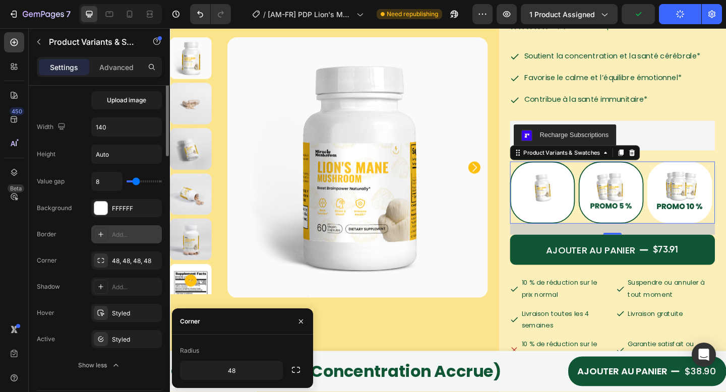
scroll to position [170, 0]
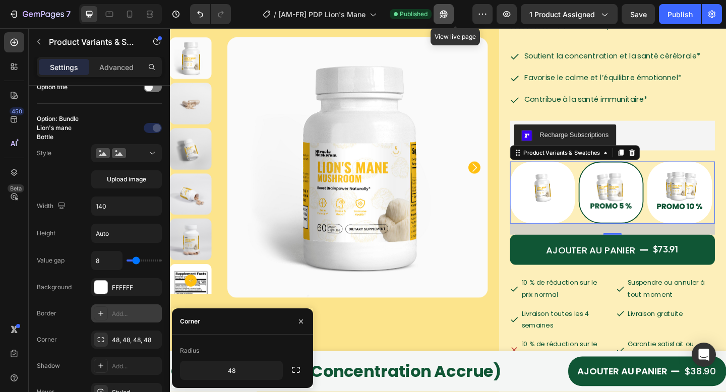
click at [451, 13] on button "button" at bounding box center [444, 14] width 20 height 20
click at [696, 136] on div "Recharge Subscriptions" at bounding box center [651, 145] width 215 height 24
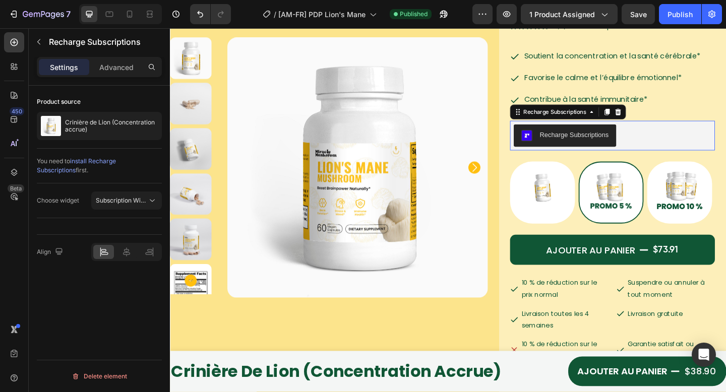
scroll to position [0, 0]
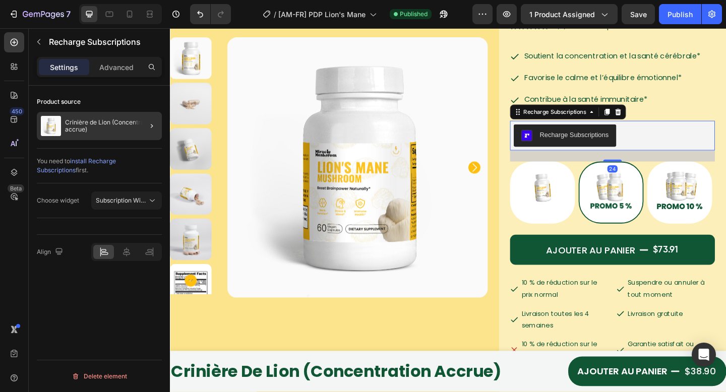
click at [85, 127] on p "Crinière de Lion (Concentration accrue)" at bounding box center [111, 126] width 93 height 14
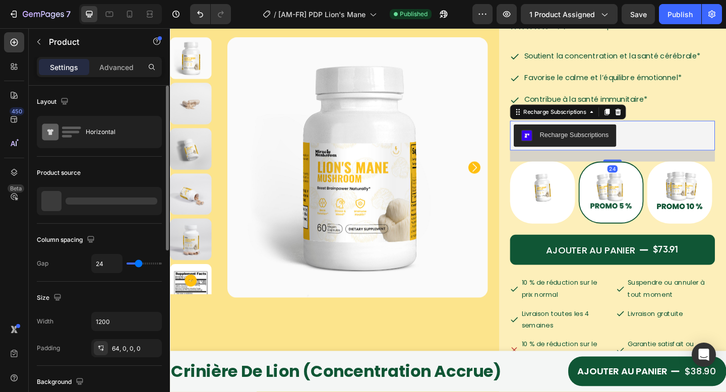
click at [124, 133] on div "Horizontal" at bounding box center [117, 132] width 62 height 23
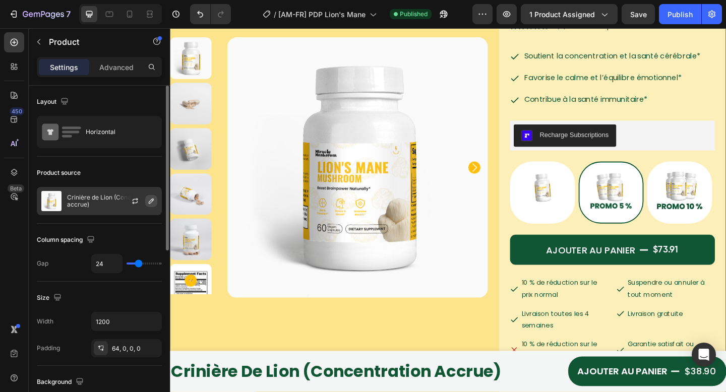
drag, startPoint x: 126, startPoint y: 196, endPoint x: 148, endPoint y: 203, distance: 23.3
click at [126, 196] on div at bounding box center [139, 201] width 44 height 27
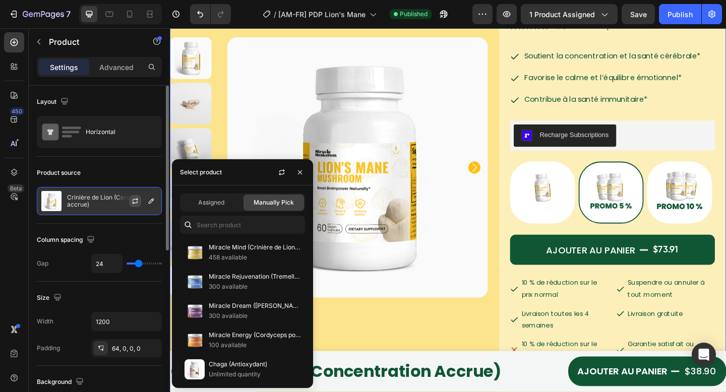
click at [135, 201] on icon "button" at bounding box center [135, 201] width 8 height 8
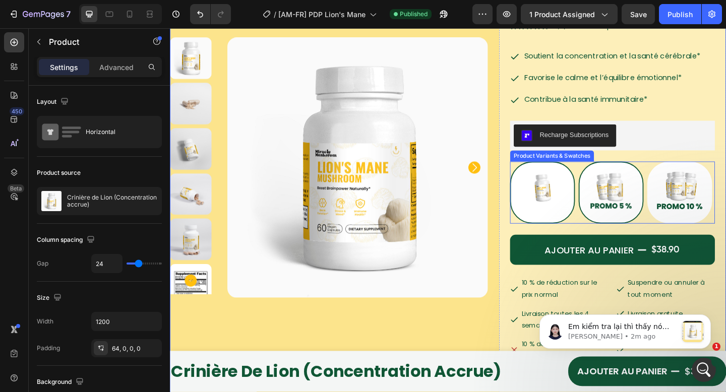
click at [643, 236] on img at bounding box center [650, 208] width 69 height 66
click at [615, 174] on input "Buy 2 Lion's mane Bottle get 5% Buy 2 Lion's mane Bottle get 5%" at bounding box center [614, 173] width 1 height 1
radio input "true"
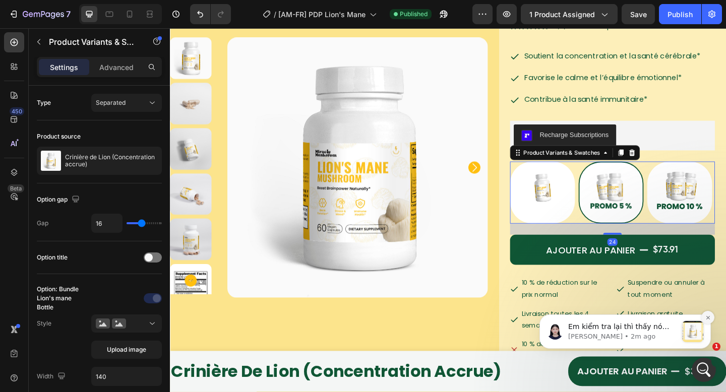
click at [709, 318] on icon "Dismiss notification" at bounding box center [708, 318] width 4 height 4
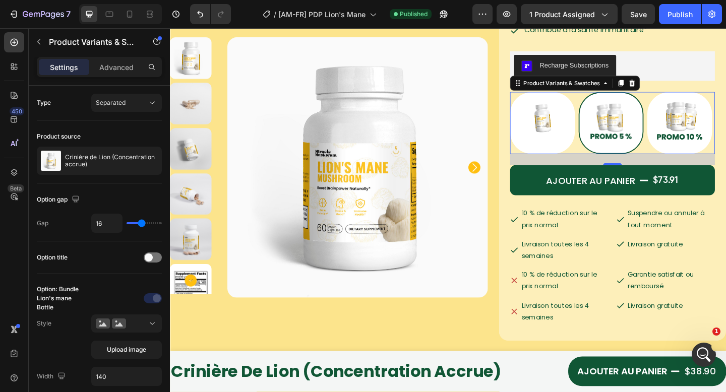
scroll to position [276, 0]
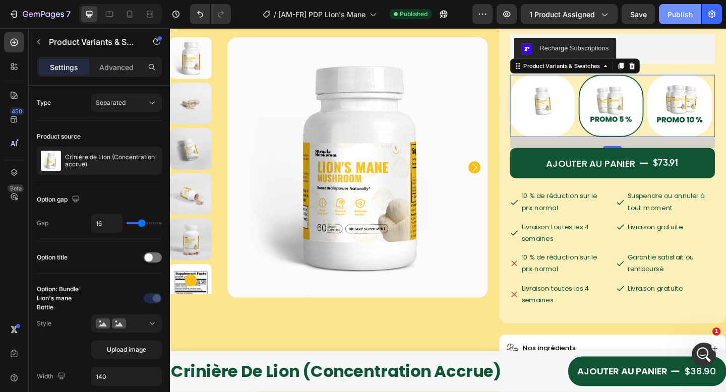
click at [671, 21] on button "Publish" at bounding box center [680, 14] width 42 height 20
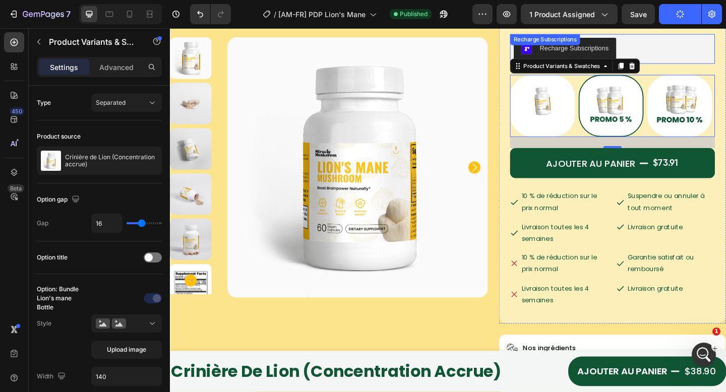
click at [701, 49] on div "Recharge Subscriptions" at bounding box center [651, 51] width 215 height 24
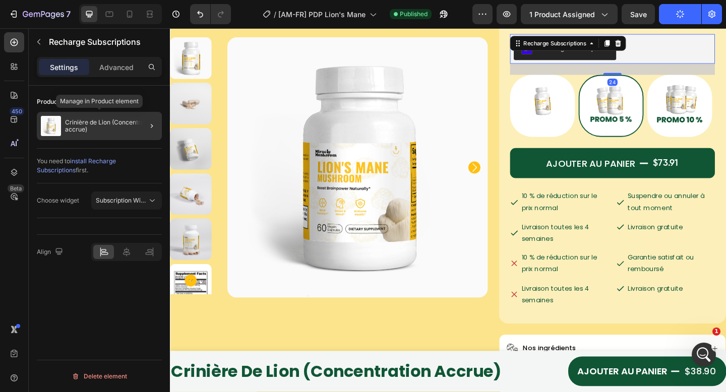
click at [120, 132] on p "Crinière de Lion (Concentration accrue)" at bounding box center [111, 126] width 93 height 14
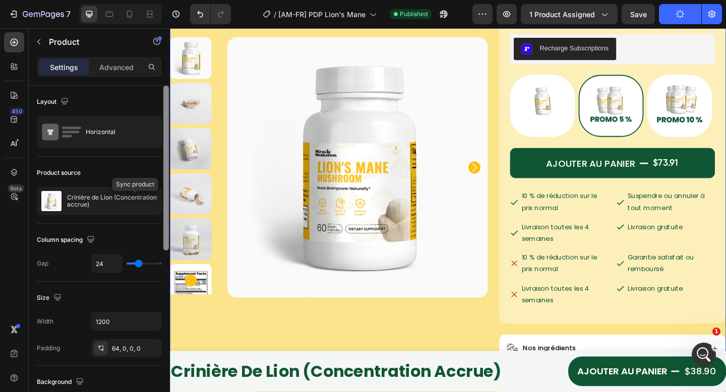
drag, startPoint x: 135, startPoint y: 201, endPoint x: 163, endPoint y: 177, distance: 36.9
click at [0, 0] on icon "button" at bounding box center [0, 0] width 0 height 0
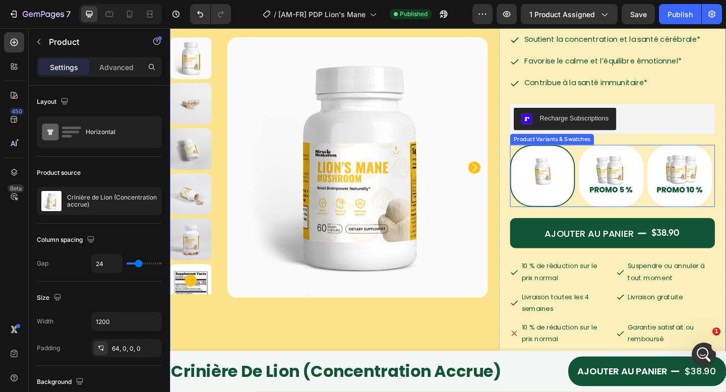
scroll to position [177, 0]
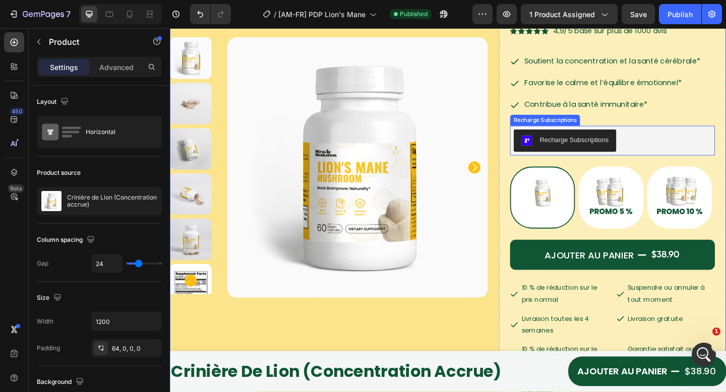
click at [709, 151] on div "Recharge Subscriptions" at bounding box center [651, 151] width 215 height 24
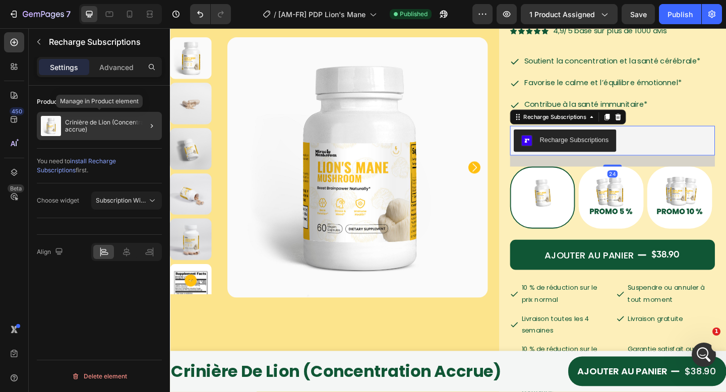
click at [87, 128] on p "Crinière de Lion (Concentration accrue)" at bounding box center [111, 126] width 93 height 14
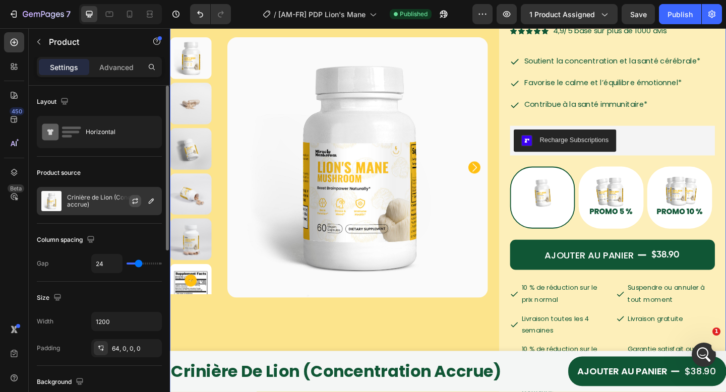
click at [134, 206] on button "button" at bounding box center [135, 201] width 12 height 12
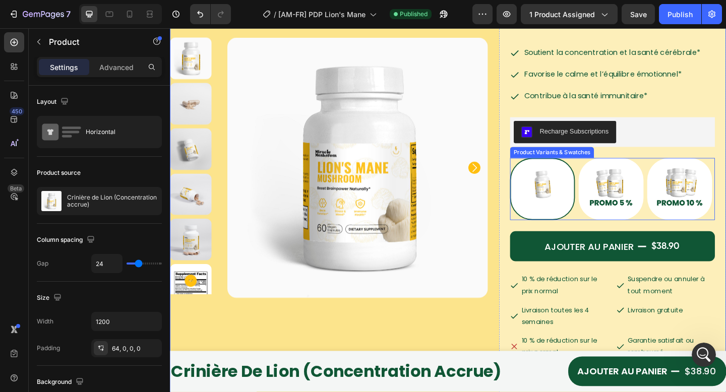
scroll to position [196, 0]
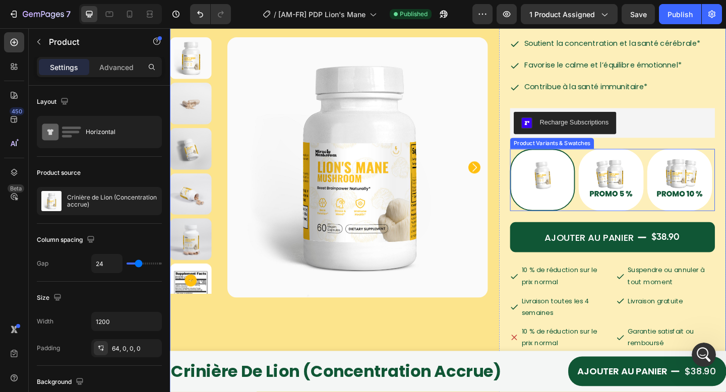
click at [695, 116] on div "Recharge Subscriptions" at bounding box center [651, 132] width 223 height 32
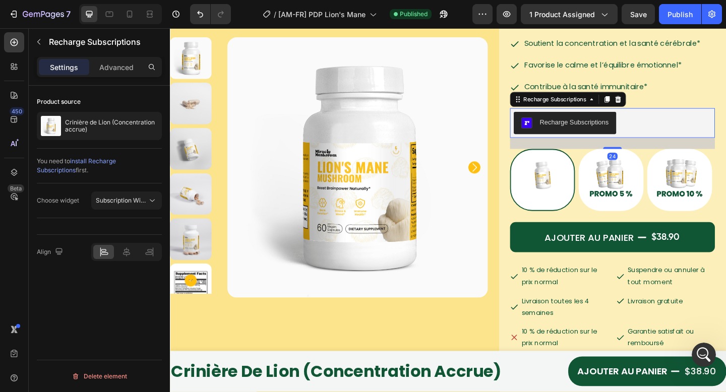
click at [688, 134] on div "Recharge Subscriptions" at bounding box center [651, 132] width 215 height 24
click at [57, 124] on img at bounding box center [51, 126] width 20 height 20
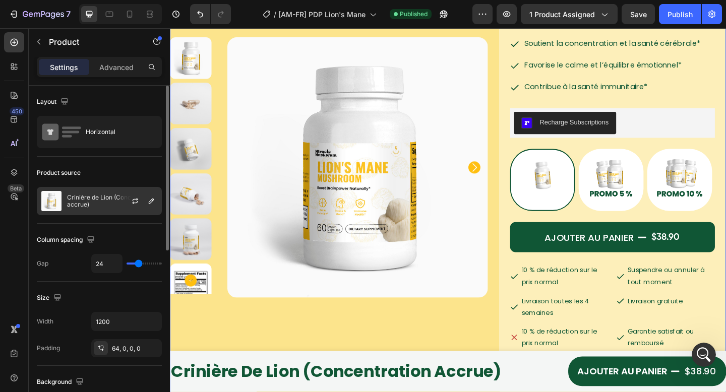
click at [130, 209] on div at bounding box center [139, 201] width 44 height 27
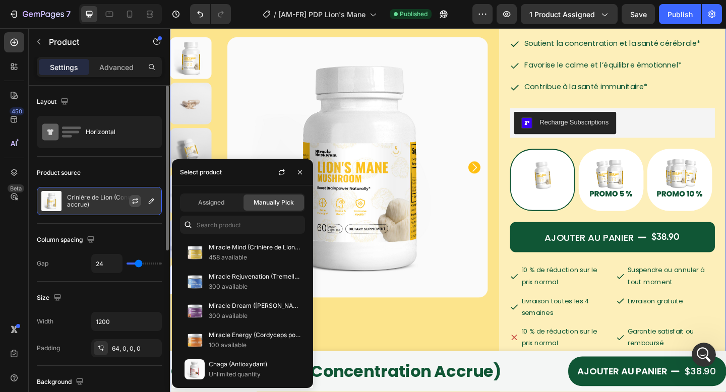
click at [131, 207] on button "button" at bounding box center [135, 201] width 12 height 12
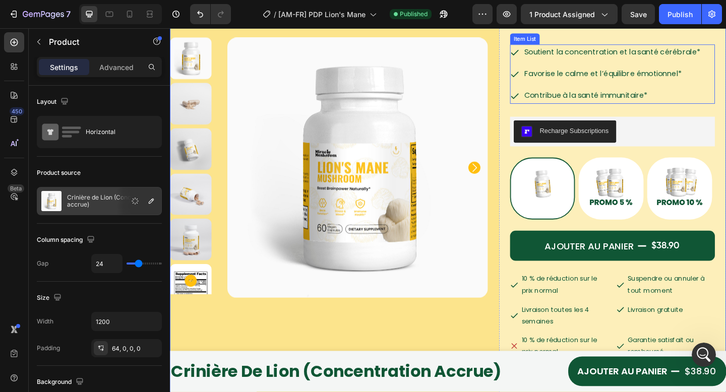
scroll to position [190, 0]
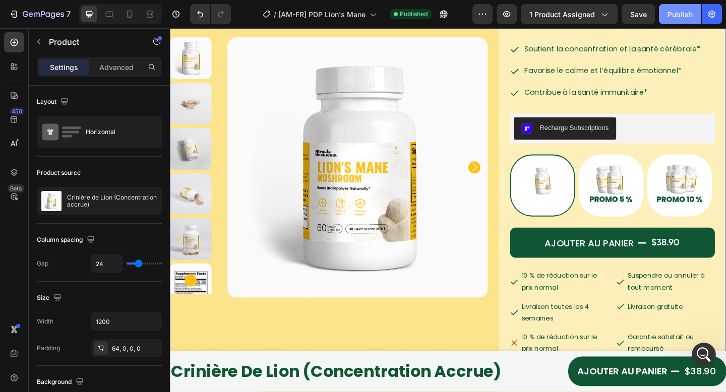
click at [671, 11] on div "Publish" at bounding box center [680, 14] width 25 height 11
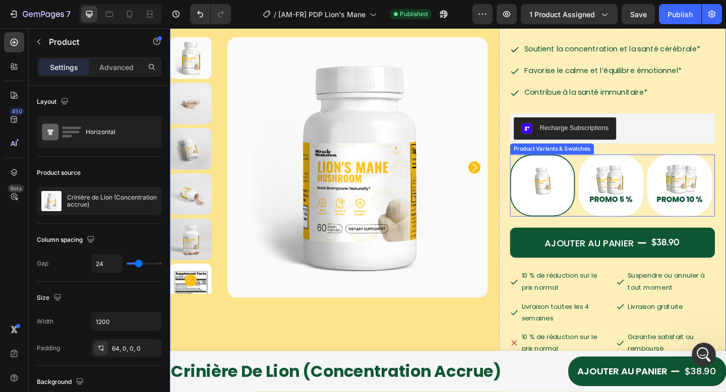
click at [568, 209] on img at bounding box center [575, 200] width 69 height 66
click at [540, 166] on input "Buy 1 Lion's mane Bottle Buy 1 Lion's mane Bottle" at bounding box center [540, 165] width 1 height 1
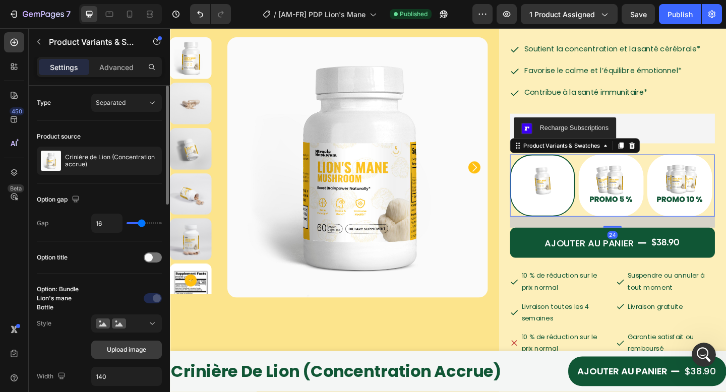
click at [117, 350] on span "Upload image" at bounding box center [126, 350] width 39 height 9
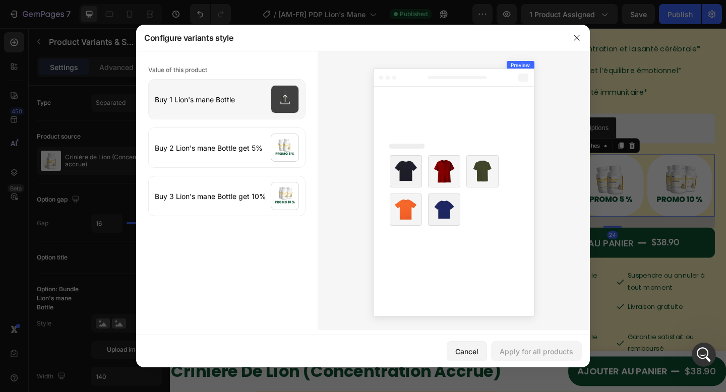
click at [250, 87] on input "file" at bounding box center [227, 99] width 156 height 39
click at [268, 97] on input "file" at bounding box center [227, 99] width 156 height 39
type input "C:\fakepath\Bundle 7.webp"
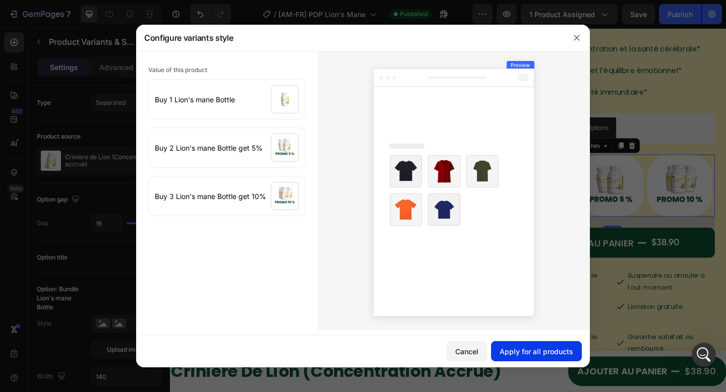
click at [518, 358] on button "Apply for all products" at bounding box center [536, 351] width 91 height 20
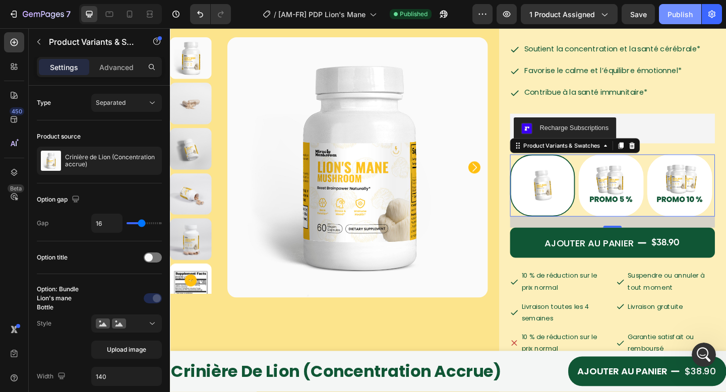
click at [675, 13] on div "Publish" at bounding box center [680, 14] width 25 height 11
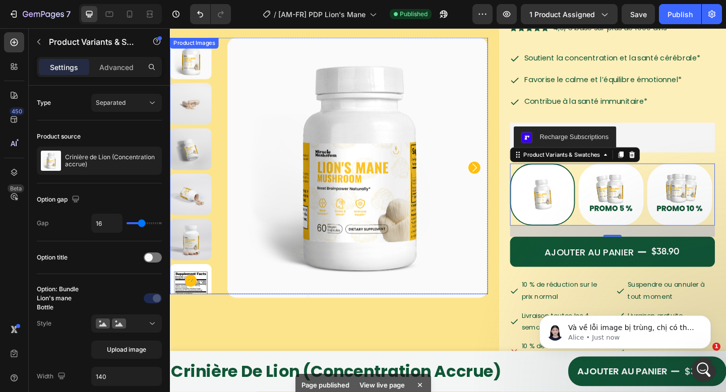
scroll to position [0, 0]
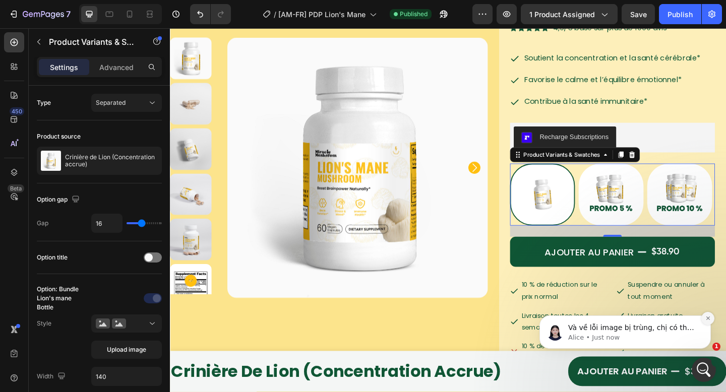
click at [707, 318] on icon "Dismiss notification" at bounding box center [709, 319] width 6 height 6
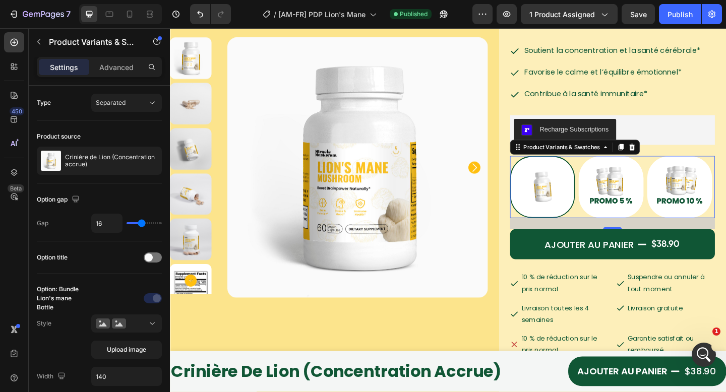
scroll to position [200, 0]
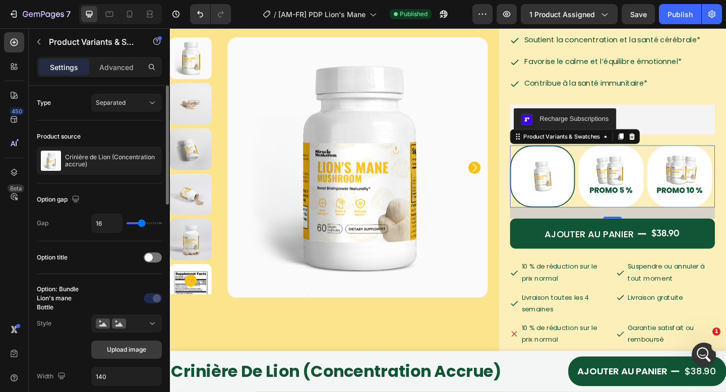
click at [115, 349] on span "Upload image" at bounding box center [126, 350] width 39 height 9
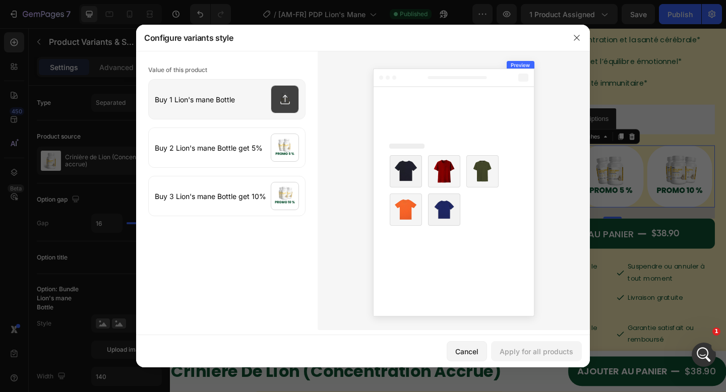
click at [258, 102] on input "file" at bounding box center [227, 99] width 156 height 39
type input "C:\fakepath\Bundle 7.webp"
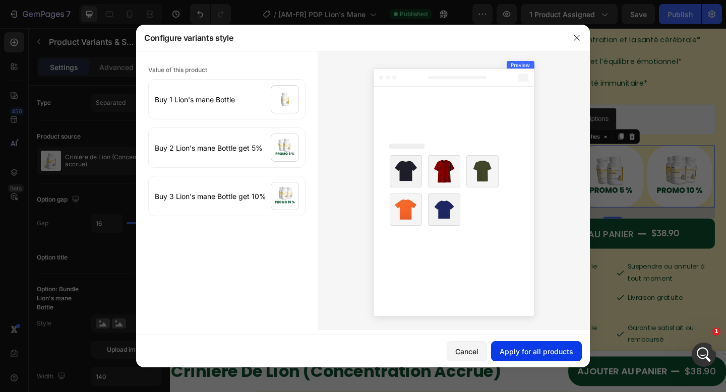
drag, startPoint x: 535, startPoint y: 355, endPoint x: 453, endPoint y: 197, distance: 177.3
click at [535, 355] on div "Apply for all products" at bounding box center [537, 352] width 74 height 11
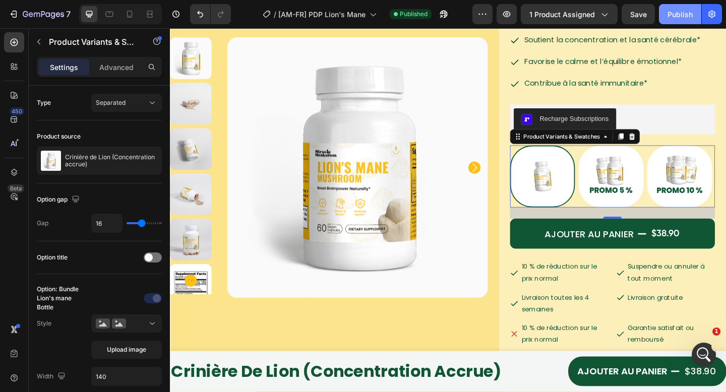
click at [664, 22] on button "Publish" at bounding box center [680, 14] width 42 height 20
click at [669, 18] on button "Publish" at bounding box center [680, 14] width 42 height 20
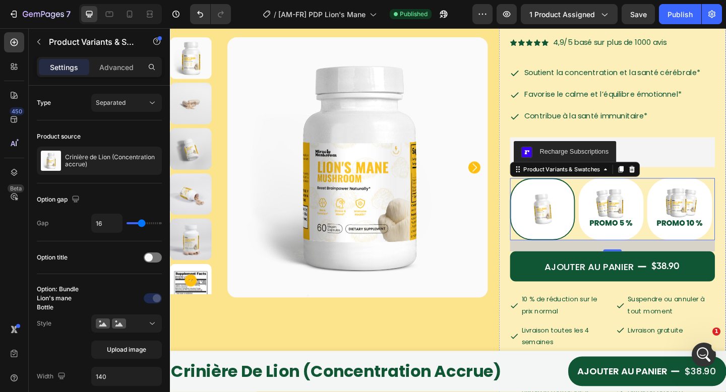
scroll to position [202, 0]
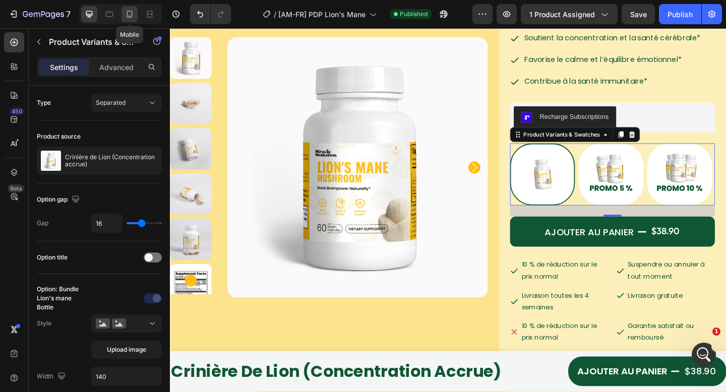
click at [129, 20] on div at bounding box center [130, 14] width 16 height 16
type input "64"
type input "12"
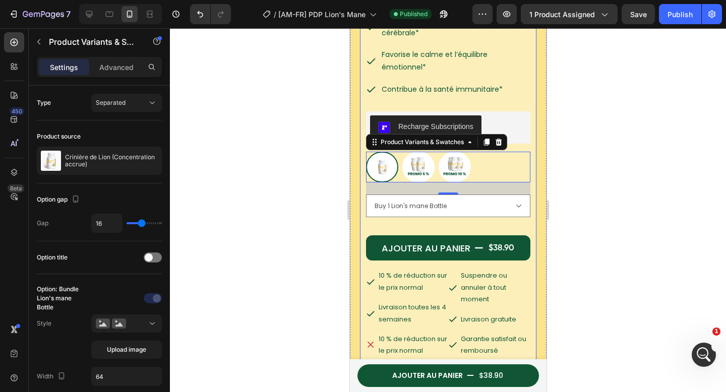
scroll to position [355, 0]
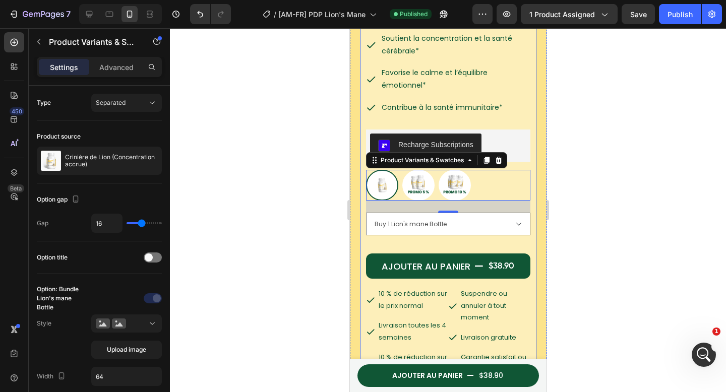
click at [524, 201] on div "Crinière de Lion (Concentration accrue) Product Title 60 gélules véganes par fl…" at bounding box center [448, 236] width 177 height 615
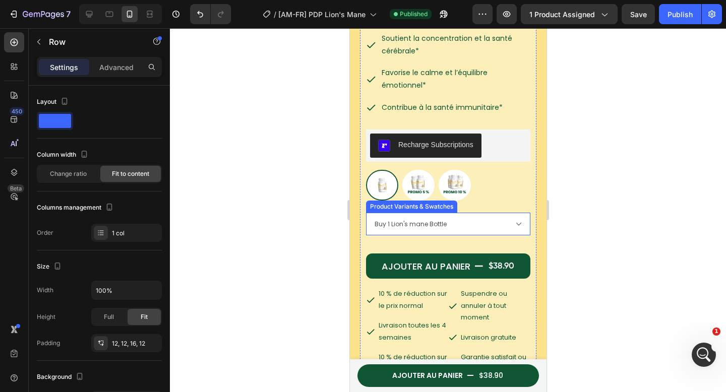
click at [502, 215] on select "Buy 1 Lion's mane Bottle Buy 2 Lion's mane Bottle get 5% Buy 3 Lion's mane Bott…" at bounding box center [448, 224] width 164 height 23
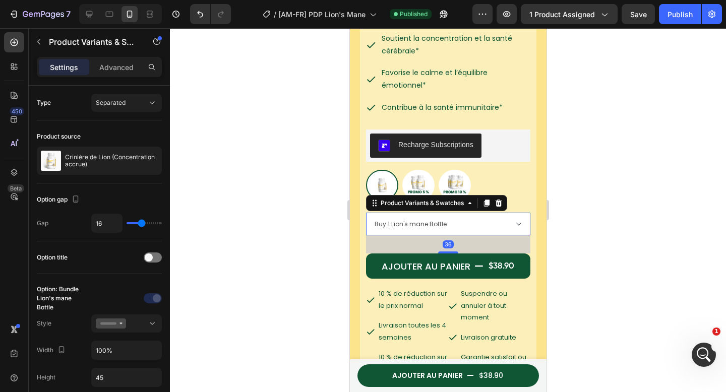
click at [500, 200] on icon at bounding box center [498, 203] width 7 height 7
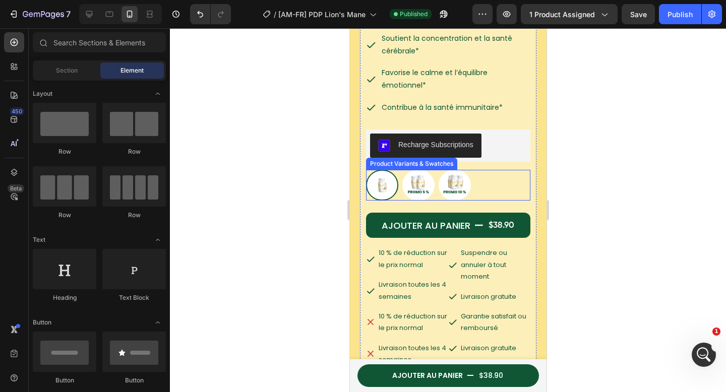
click at [500, 179] on div "Buy 1 Lion's mane Bottle Buy 1 Lion's mane Bottle Buy 2 Lion's mane Bottle get …" at bounding box center [448, 185] width 164 height 31
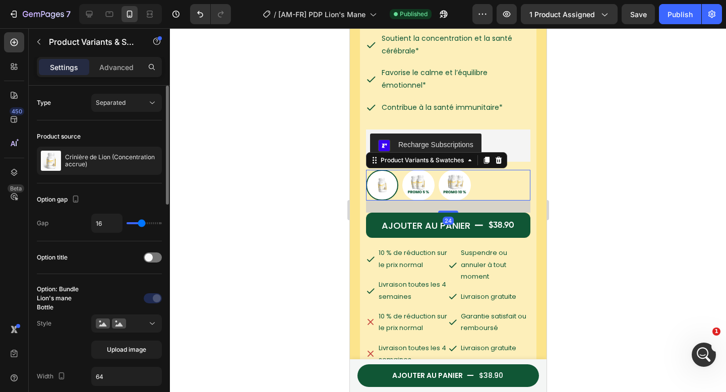
scroll to position [16, 0]
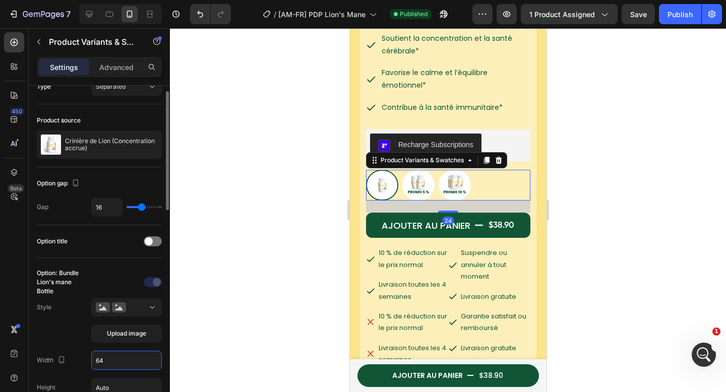
click at [107, 360] on input "64" at bounding box center [127, 361] width 70 height 18
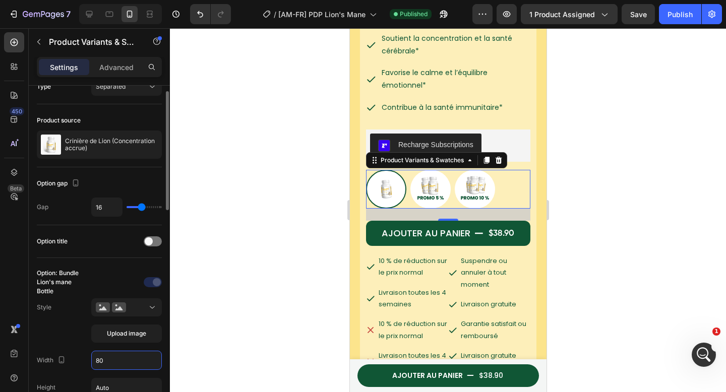
type input "8"
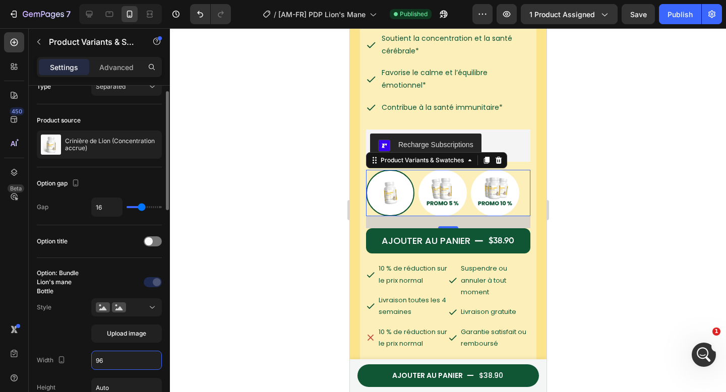
scroll to position [112, 0]
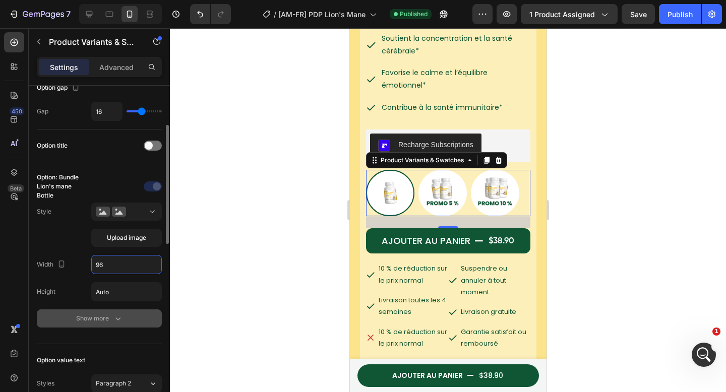
type input "96"
click at [118, 324] on button "Show more" at bounding box center [99, 319] width 125 height 18
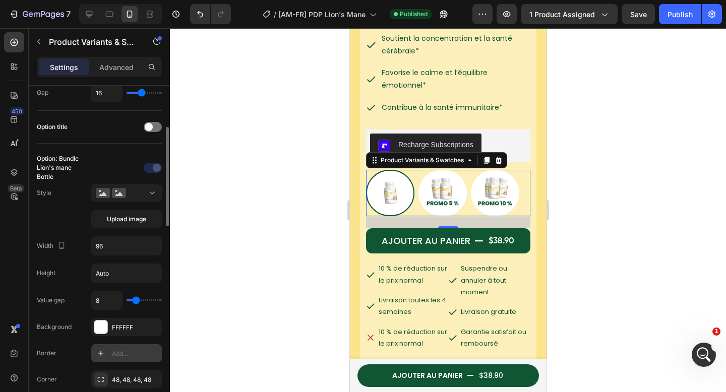
scroll to position [133, 0]
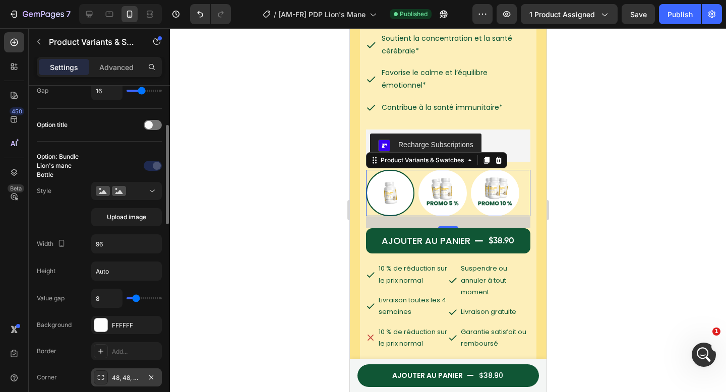
drag, startPoint x: 125, startPoint y: 376, endPoint x: 138, endPoint y: 373, distance: 13.5
click at [126, 376] on div "48, 48, 48, 48" at bounding box center [126, 378] width 29 height 9
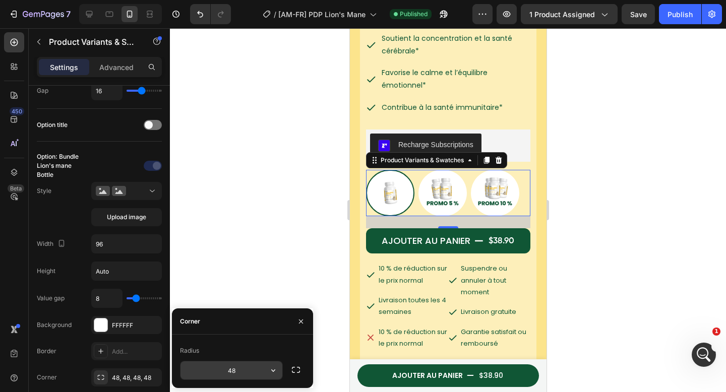
click at [236, 368] on input "48" at bounding box center [232, 371] width 102 height 18
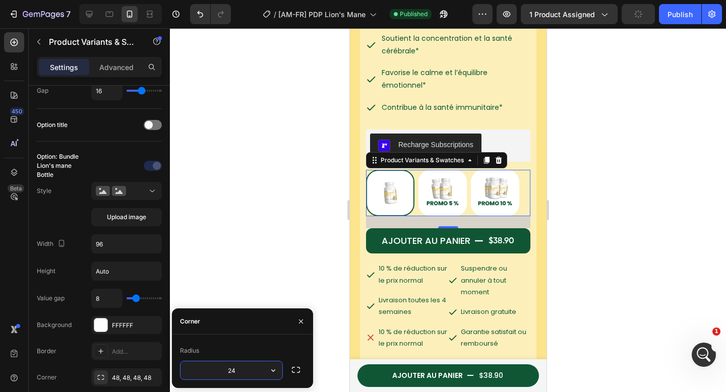
click at [248, 372] on input "24" at bounding box center [232, 371] width 102 height 18
type input "2"
type input "32"
click at [301, 234] on div at bounding box center [448, 210] width 556 height 364
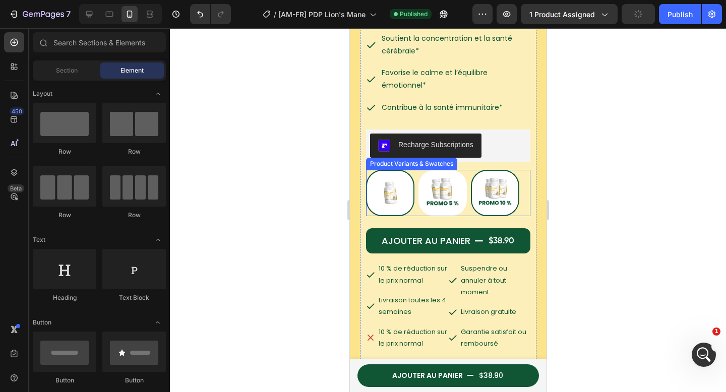
click at [424, 193] on img at bounding box center [442, 193] width 48 height 46
click at [418, 170] on input "Buy 2 Lion's mane Bottle get 5% Buy 2 Lion's mane Bottle get 5%" at bounding box center [418, 169] width 1 height 1
radio input "true"
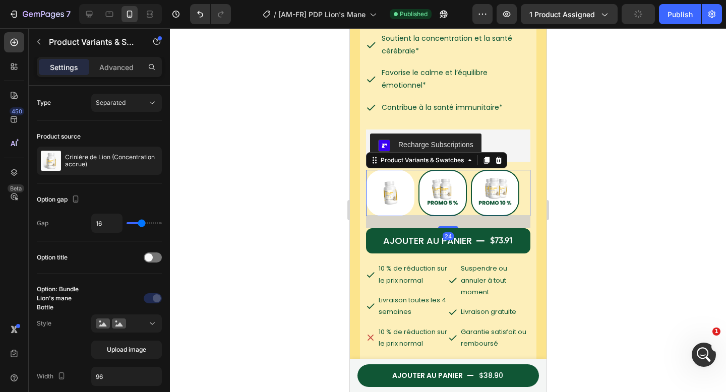
click at [488, 191] on img at bounding box center [495, 193] width 46 height 44
click at [471, 170] on input "Buy 3 Lion's mane Bottle get 10% Buy 3 Lion's mane Bottle get 10%" at bounding box center [470, 169] width 1 height 1
radio input "true"
click at [441, 197] on img at bounding box center [442, 193] width 46 height 44
click at [418, 170] on input "Buy 2 Lion's mane Bottle get 5% Buy 2 Lion's mane Bottle get 5%" at bounding box center [418, 169] width 1 height 1
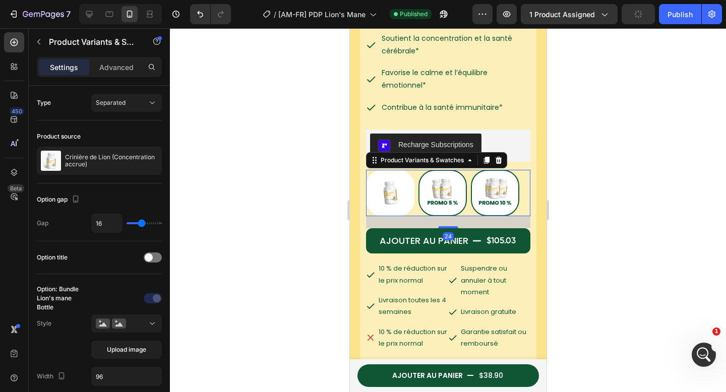
radio input "true"
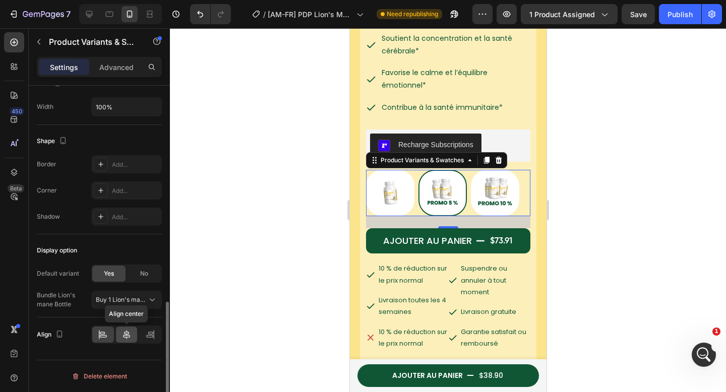
click at [122, 338] on icon at bounding box center [127, 335] width 10 height 10
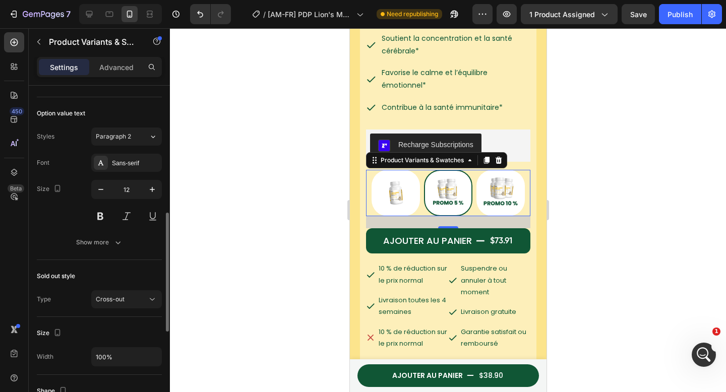
scroll to position [269, 0]
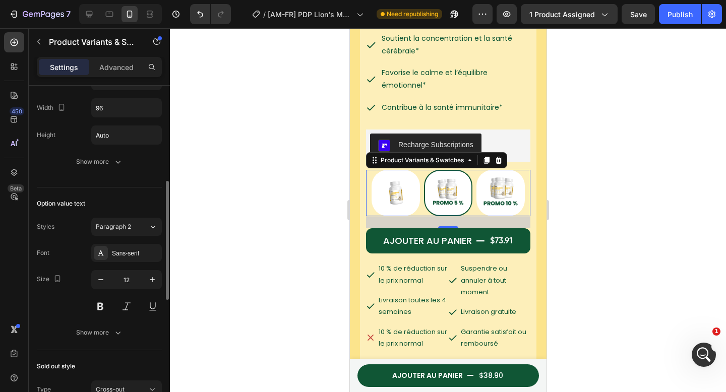
click at [283, 241] on div at bounding box center [448, 210] width 556 height 364
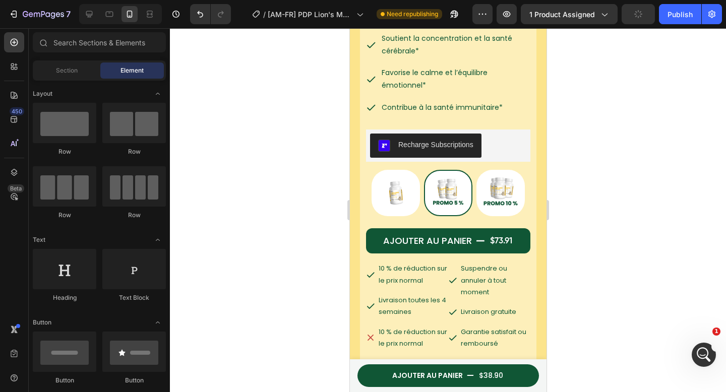
click at [564, 212] on div at bounding box center [448, 210] width 556 height 364
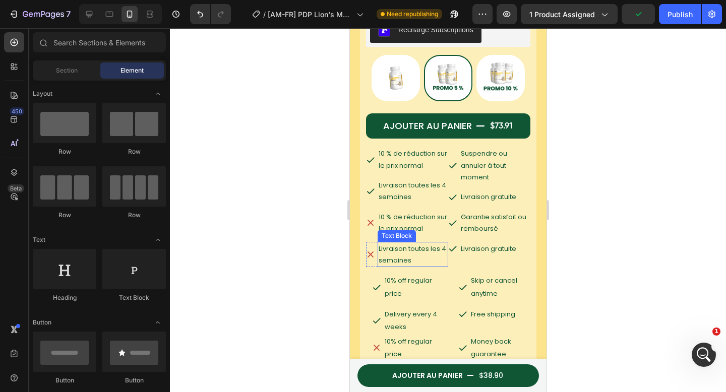
scroll to position [519, 0]
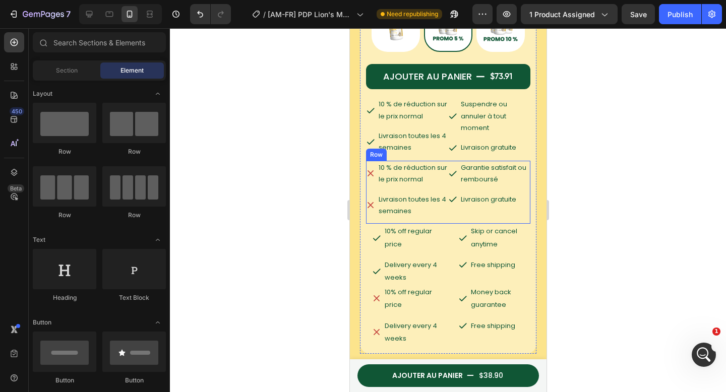
click at [461, 207] on div "Icon Garantie satisfait ou remboursé Text Block Row Icon Livraison gratuite Tex…" at bounding box center [489, 193] width 82 height 64
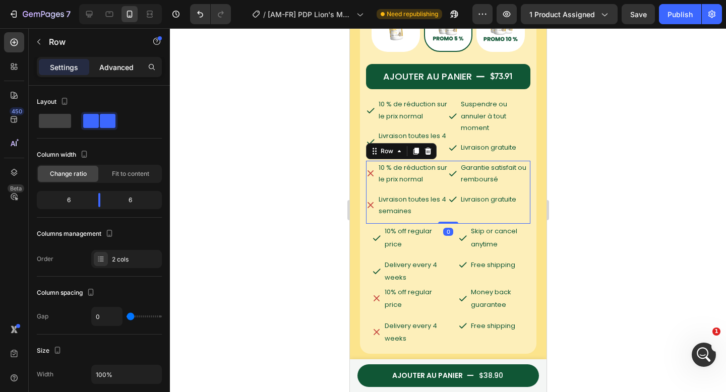
click at [124, 75] on div "Settings Advanced" at bounding box center [99, 67] width 125 height 20
click at [121, 67] on p "Advanced" at bounding box center [116, 67] width 34 height 11
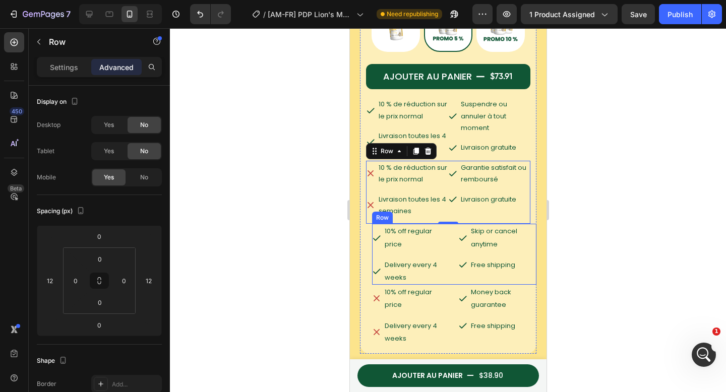
click at [450, 271] on div "Icon 10% off regular price Text Block Row Icon Delivery every 4 weeks Text Bloc…" at bounding box center [454, 254] width 164 height 61
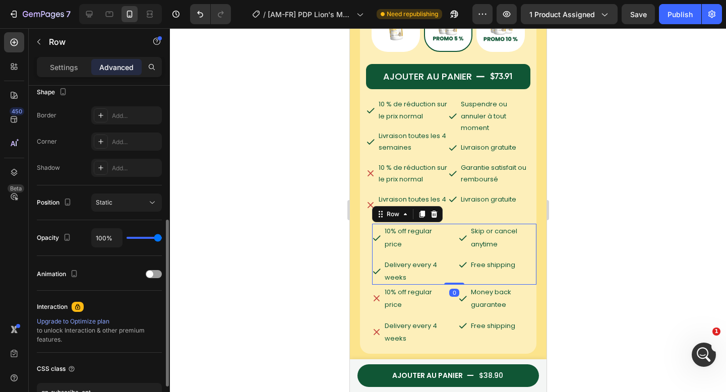
scroll to position [0, 0]
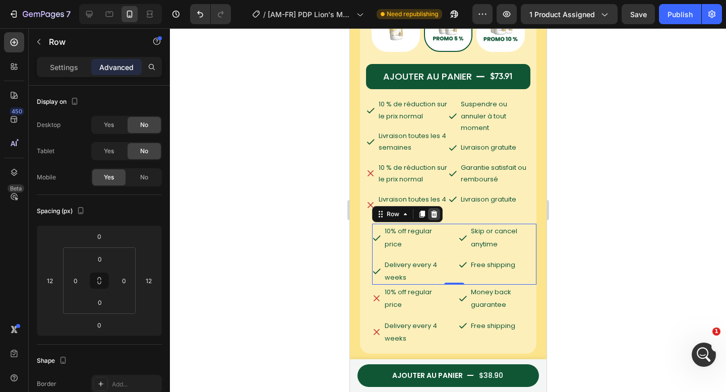
click at [434, 211] on icon at bounding box center [434, 214] width 7 height 7
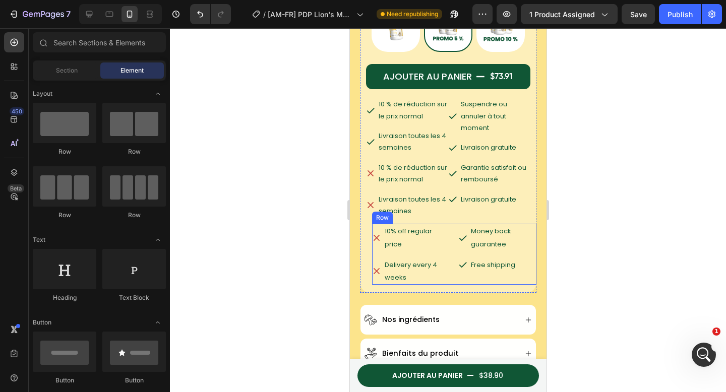
click at [448, 267] on div "Icon 10% off regular price Text Block Row Icon Delivery every 4 weeks Text Bloc…" at bounding box center [454, 254] width 164 height 61
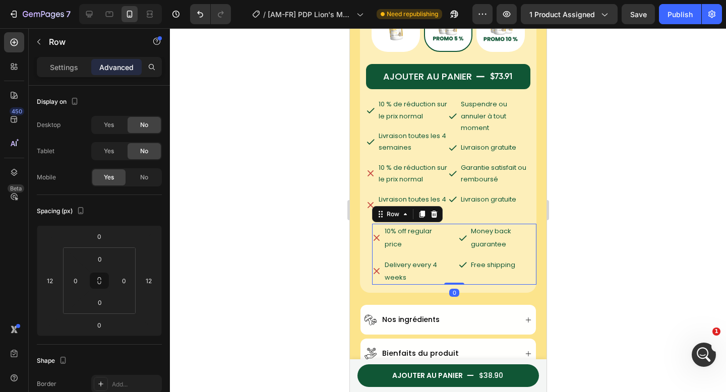
drag, startPoint x: 433, startPoint y: 209, endPoint x: 449, endPoint y: 208, distance: 16.7
click at [433, 211] on icon at bounding box center [434, 214] width 7 height 7
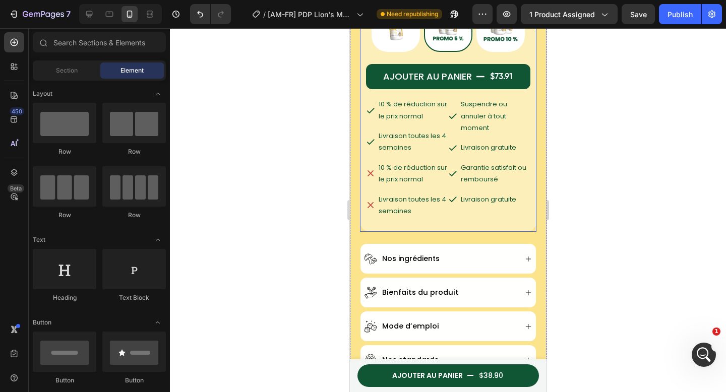
click at [582, 182] on div at bounding box center [448, 210] width 556 height 364
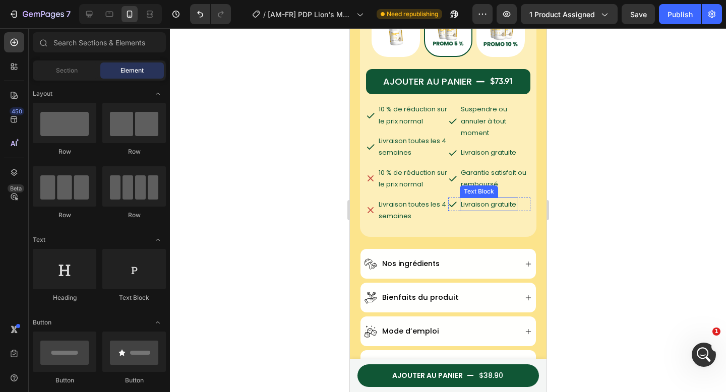
scroll to position [504, 0]
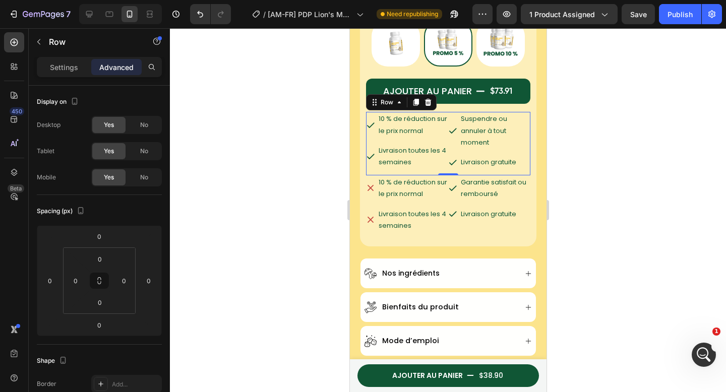
click at [442, 163] on div "Icon 10 % de réduction sur le prix normal Text Block Row Icon Livraison toutes …" at bounding box center [407, 144] width 82 height 64
click at [67, 72] on div "Settings" at bounding box center [64, 67] width 50 height 16
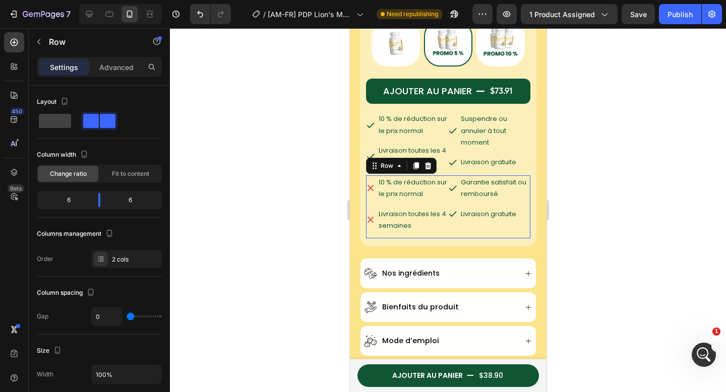
click at [452, 218] on div "Icon Garantie satisfait ou remboursé Text Block Row Icon Livraison gratuite Tex…" at bounding box center [489, 208] width 82 height 64
click at [573, 191] on div at bounding box center [448, 210] width 556 height 364
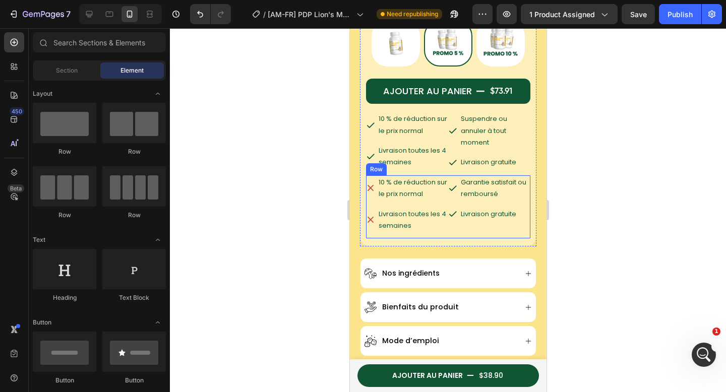
click at [448, 228] on div "Icon Garantie satisfait ou remboursé Text Block Row Icon Livraison gratuite Tex…" at bounding box center [489, 208] width 82 height 64
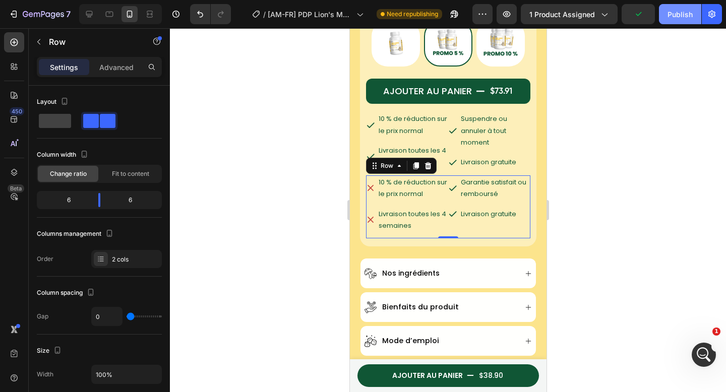
click at [673, 18] on div "Publish" at bounding box center [680, 14] width 25 height 11
click at [605, 177] on div at bounding box center [448, 210] width 556 height 364
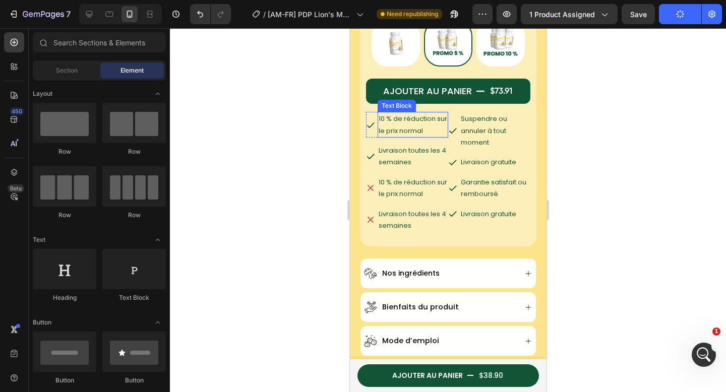
click at [417, 116] on p "10 % de réduction sur le prix normal" at bounding box center [412, 125] width 69 height 24
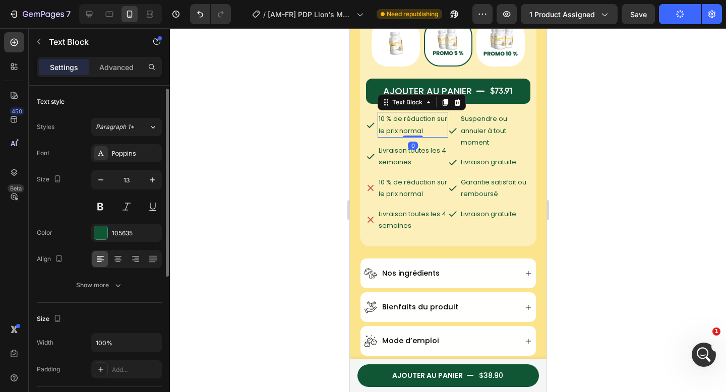
scroll to position [2, 0]
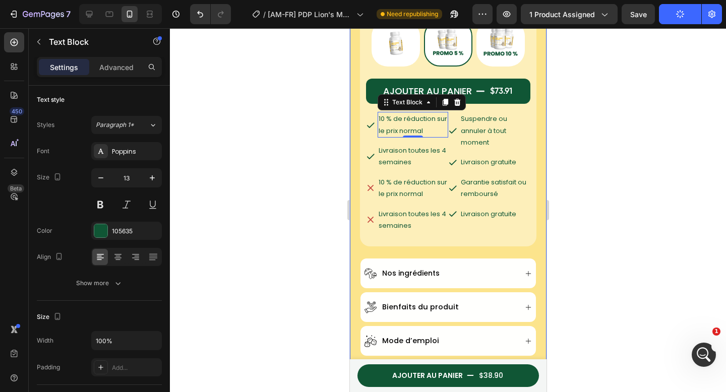
click at [646, 102] on div at bounding box center [448, 210] width 556 height 364
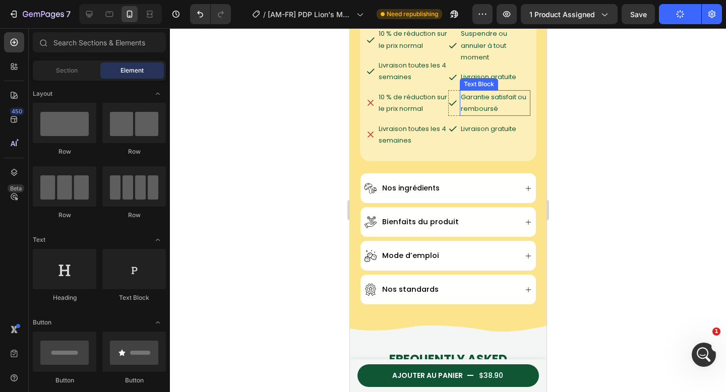
scroll to position [605, 0]
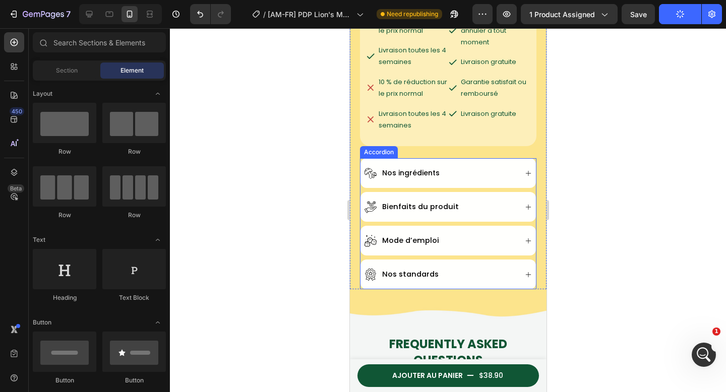
click at [474, 177] on div "Nos ingrédients" at bounding box center [448, 173] width 176 height 30
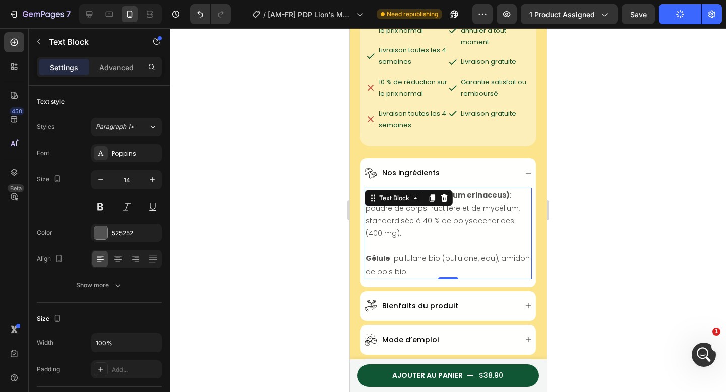
click at [457, 205] on p "Crinière de Lion (Hericium erinaceus) : poudre de corps fructifère et de mycéli…" at bounding box center [447, 214] width 165 height 51
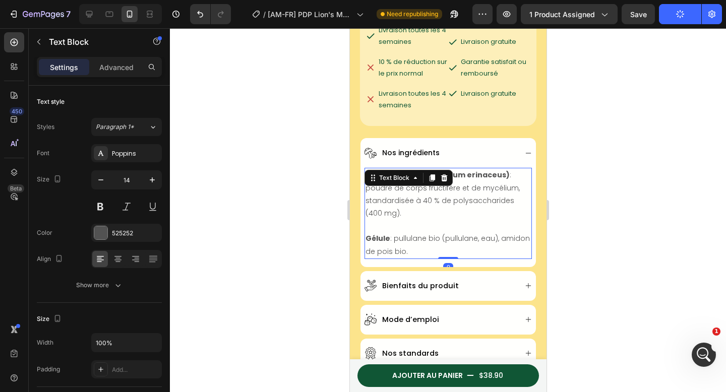
scroll to position [674, 0]
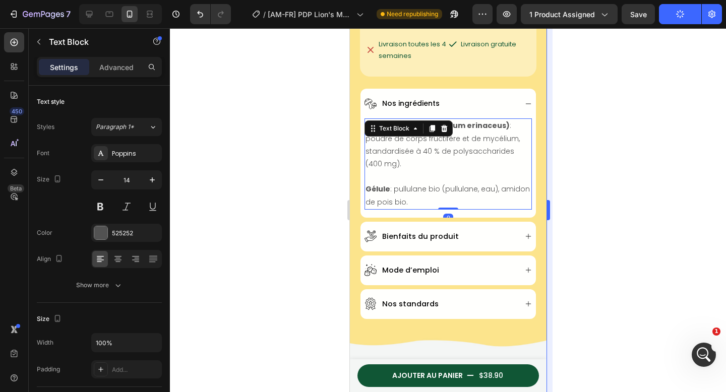
drag, startPoint x: 636, startPoint y: 184, endPoint x: 549, endPoint y: 205, distance: 89.8
click at [635, 184] on div at bounding box center [448, 210] width 556 height 364
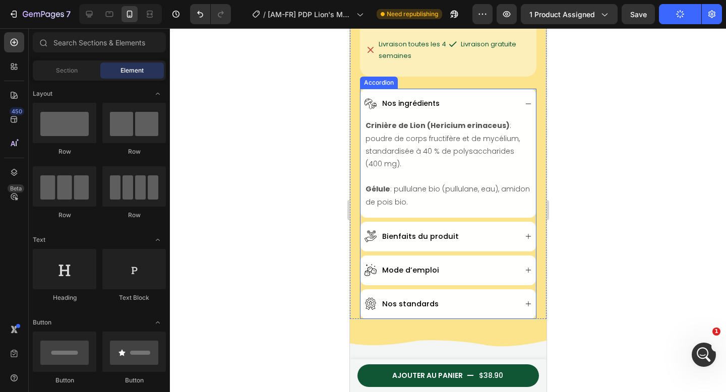
click at [478, 234] on div "Bienfaits du produit" at bounding box center [440, 237] width 152 height 14
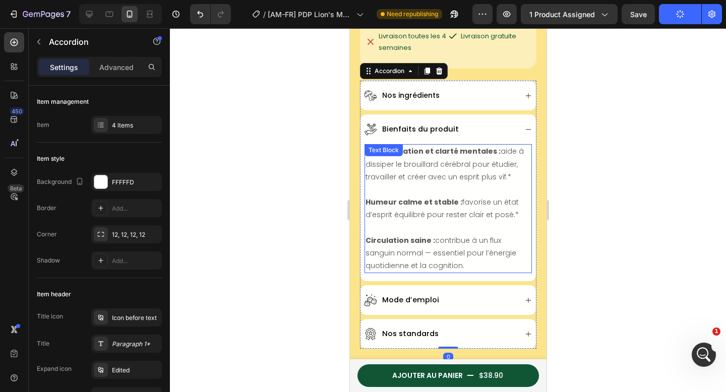
scroll to position [695, 0]
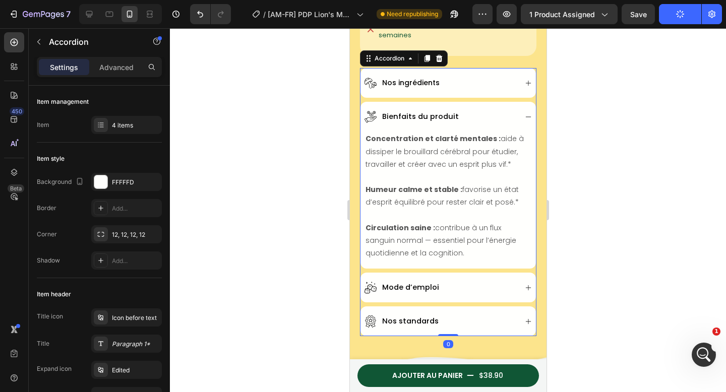
click at [463, 281] on div "Mode d’emploi" at bounding box center [440, 288] width 152 height 14
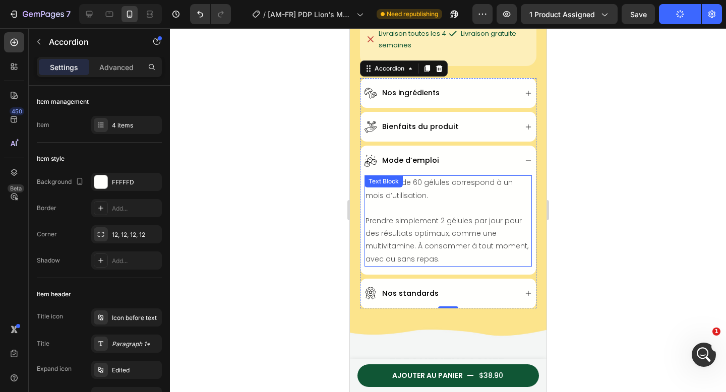
scroll to position [673, 0]
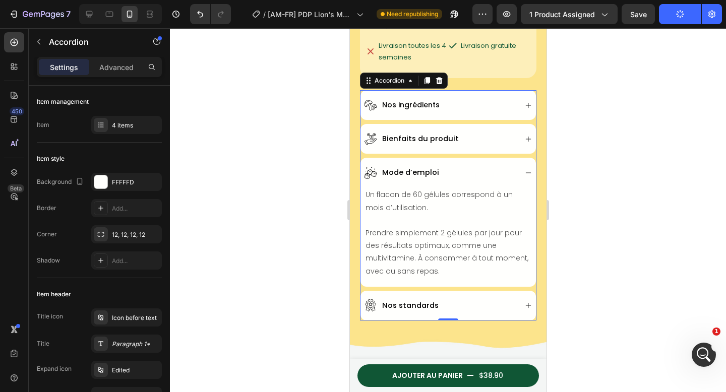
click at [417, 100] on span "Nos ingrédients" at bounding box center [411, 105] width 58 height 10
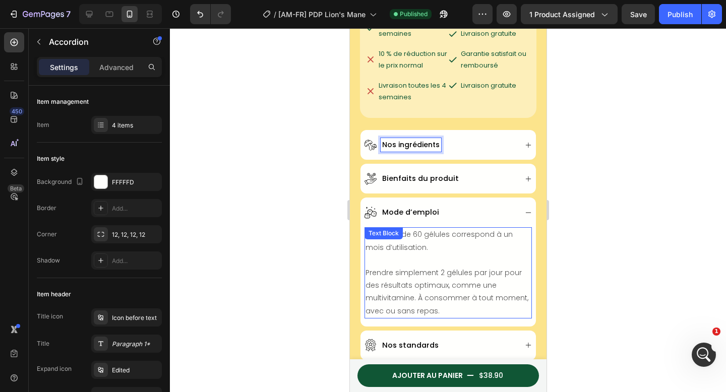
scroll to position [590, 0]
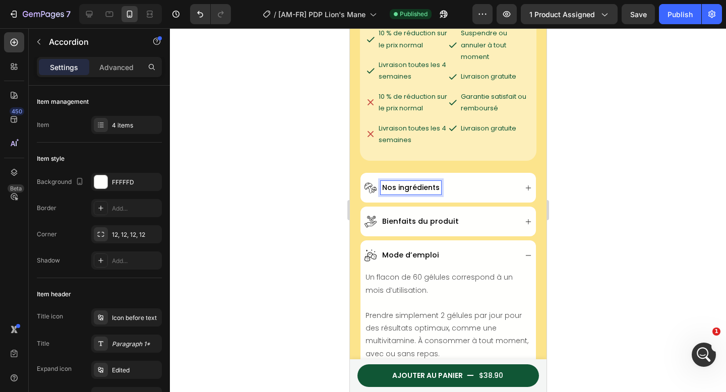
click at [480, 181] on div "Nos ingrédients" at bounding box center [440, 188] width 152 height 14
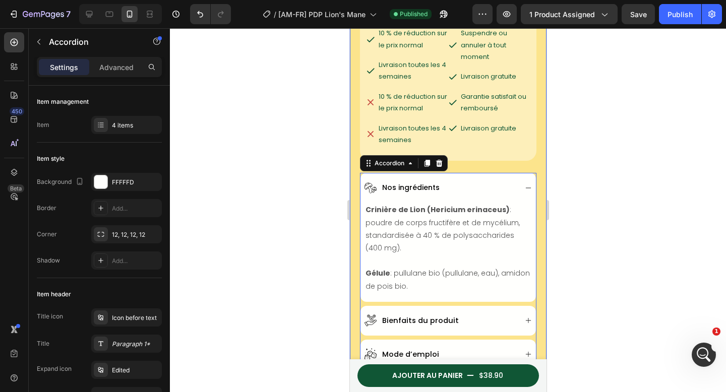
click at [466, 163] on div "Crinière de Lion (Concentration accrue) Product Title 60 gélules véganes par fl…" at bounding box center [448, 48] width 177 height 710
click at [388, 156] on div "Crinière de Lion (Concentration accrue) Product Title 60 gélules véganes par fl…" at bounding box center [448, 48] width 177 height 710
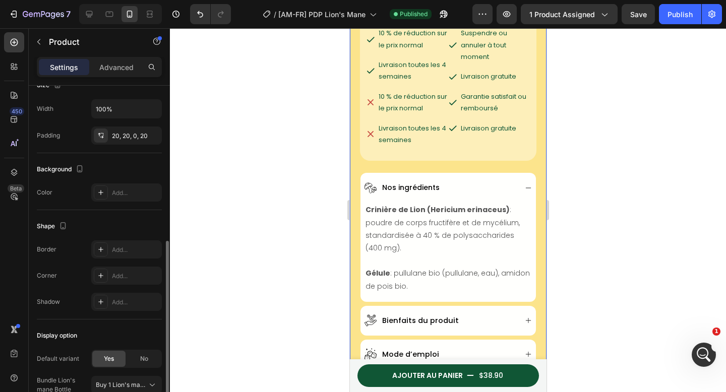
scroll to position [240, 0]
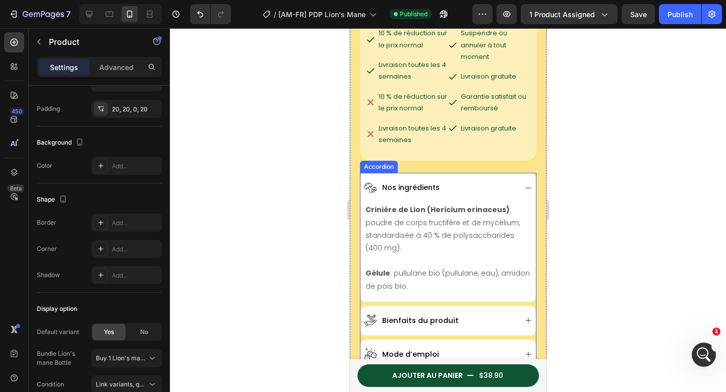
click at [371, 162] on div "Accordion" at bounding box center [379, 167] width 38 height 12
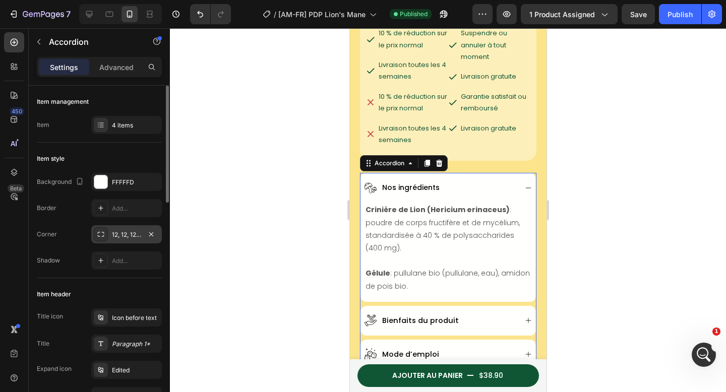
scroll to position [66, 0]
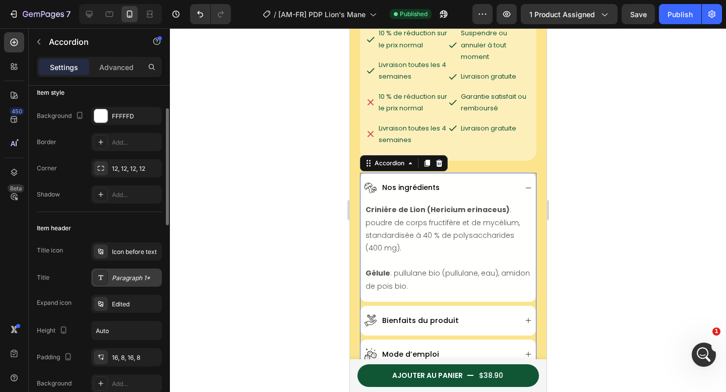
click at [131, 279] on div "Paragraph 1*" at bounding box center [135, 278] width 47 height 9
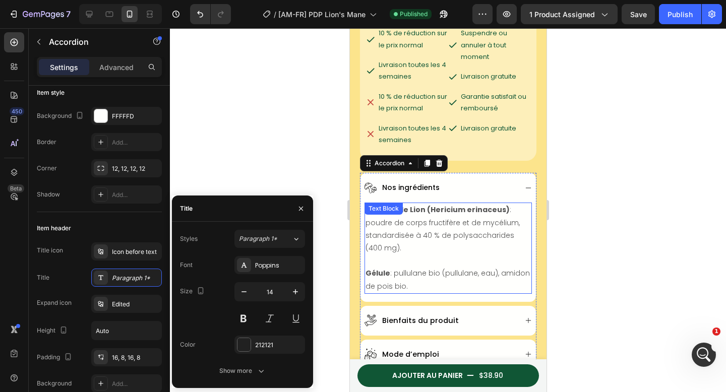
drag, startPoint x: 593, startPoint y: 200, endPoint x: 128, endPoint y: 167, distance: 466.2
click at [593, 200] on div at bounding box center [448, 210] width 556 height 364
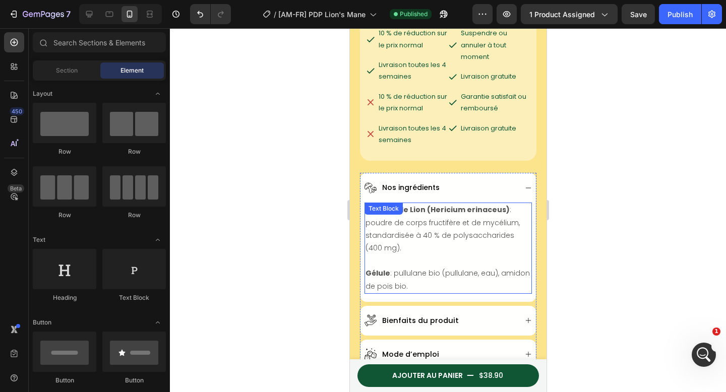
click at [470, 205] on strong "Crinière de Lion (Hericium erinaceus)" at bounding box center [437, 210] width 144 height 10
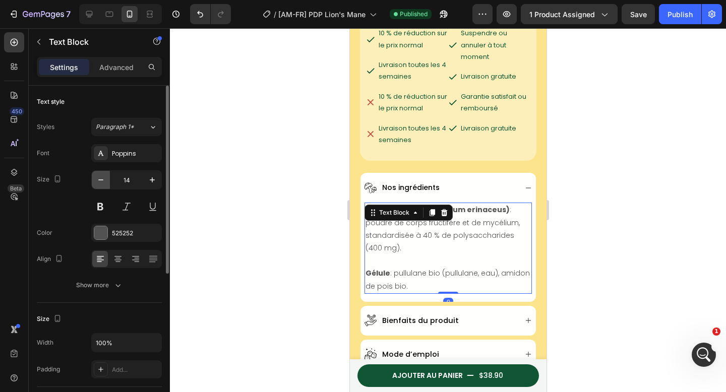
click at [100, 177] on icon "button" at bounding box center [101, 180] width 10 height 10
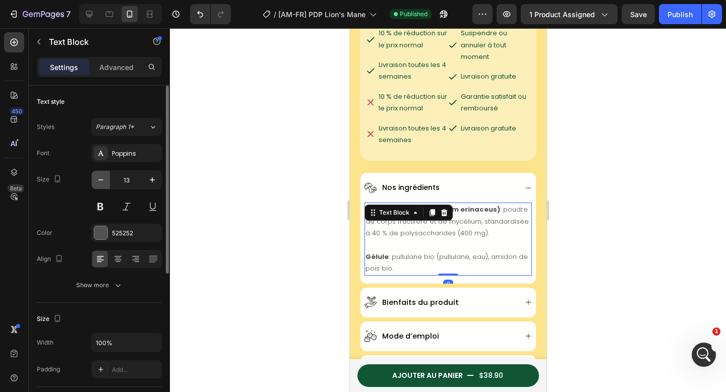
type input "12"
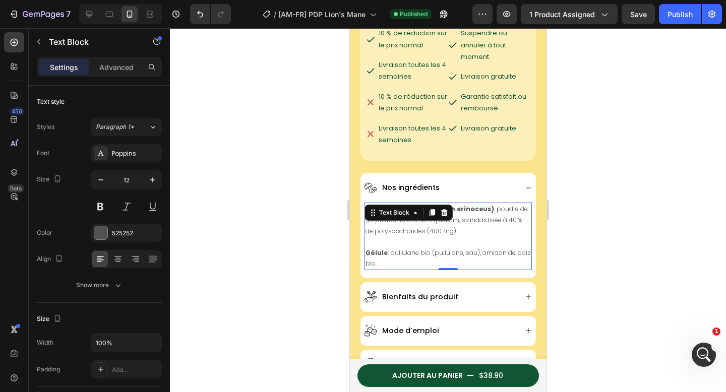
click at [312, 159] on div at bounding box center [448, 210] width 556 height 364
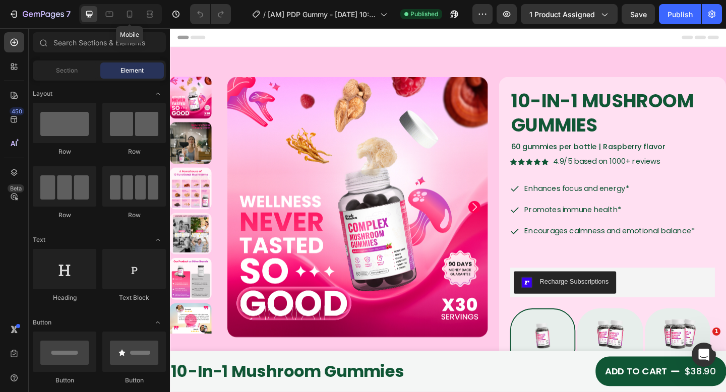
click at [137, 15] on div at bounding box center [130, 14] width 16 height 16
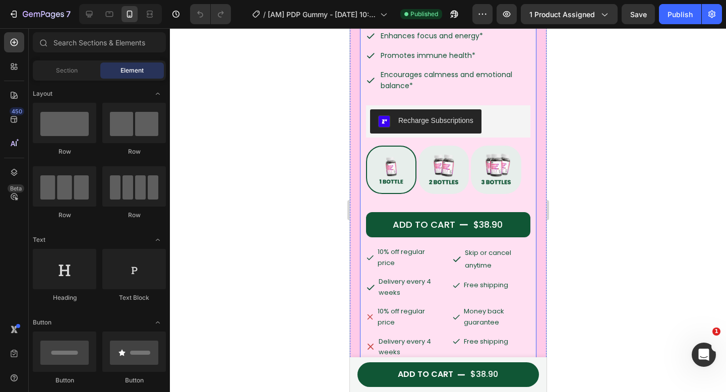
scroll to position [349, 0]
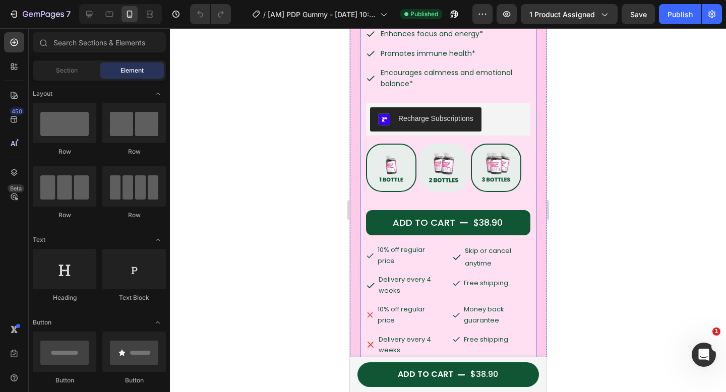
click at [489, 174] on img at bounding box center [496, 168] width 48 height 46
click at [471, 144] on input "Buy 3 get 10% Buy 3 get 10%" at bounding box center [470, 143] width 1 height 1
radio input "true"
click at [440, 172] on img at bounding box center [443, 168] width 48 height 46
click at [418, 144] on input "Buy 2 get 5% Buy 2 get 5%" at bounding box center [418, 143] width 1 height 1
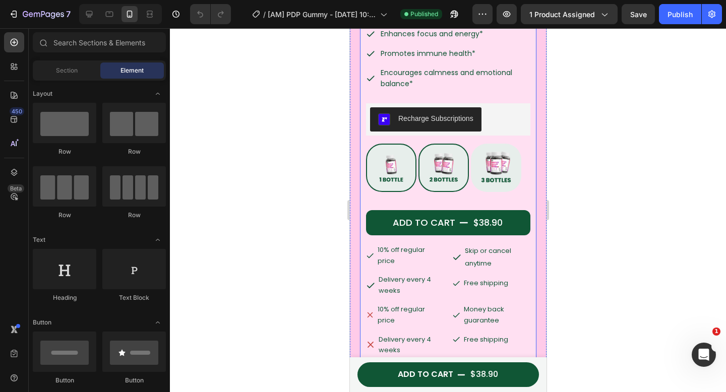
radio input "true"
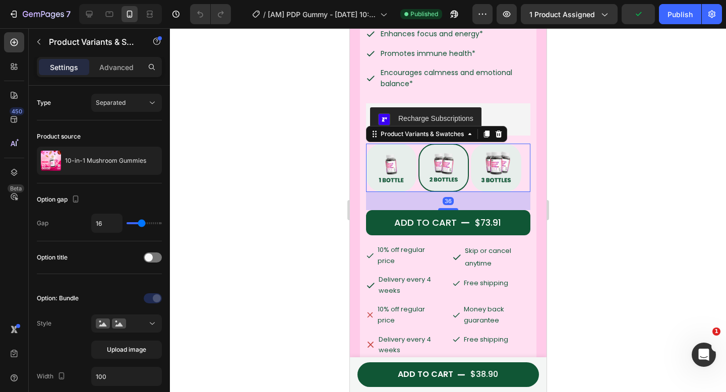
click at [604, 173] on div at bounding box center [448, 210] width 556 height 364
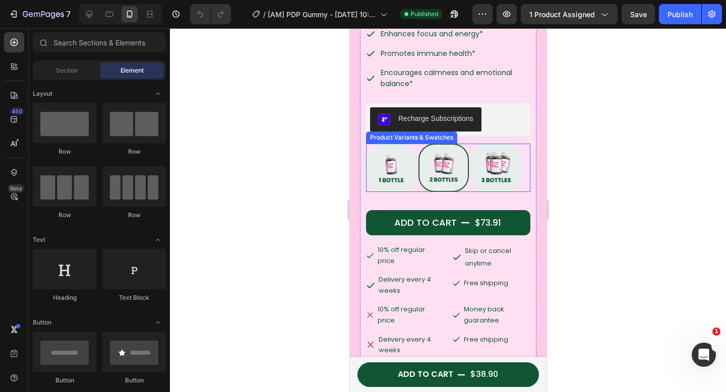
click at [462, 183] on div at bounding box center [443, 168] width 50 height 48
click at [418, 144] on input "Buy 2 get 5% Buy 2 get 5%" at bounding box center [418, 143] width 1 height 1
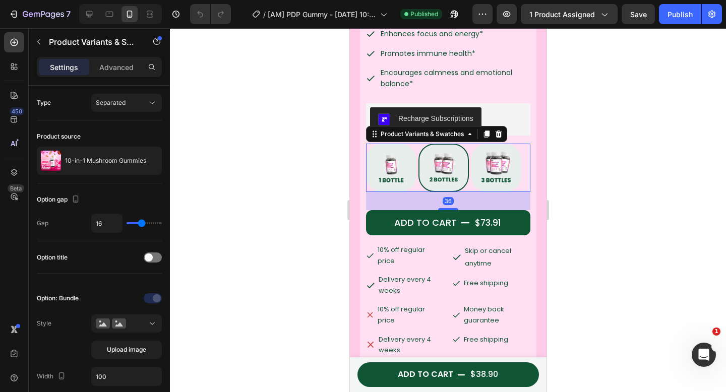
scroll to position [369, 0]
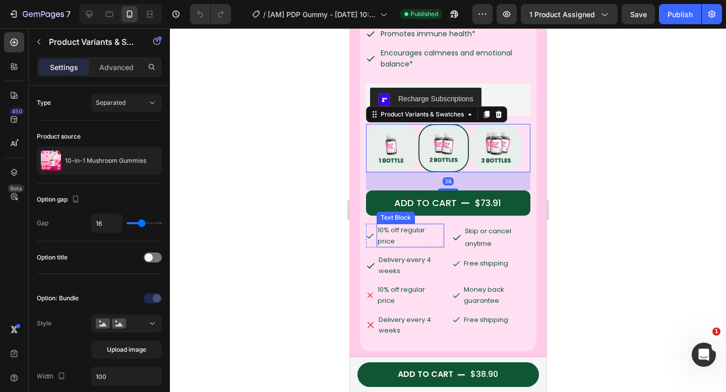
click at [420, 225] on span "10% off regular price" at bounding box center [400, 235] width 47 height 21
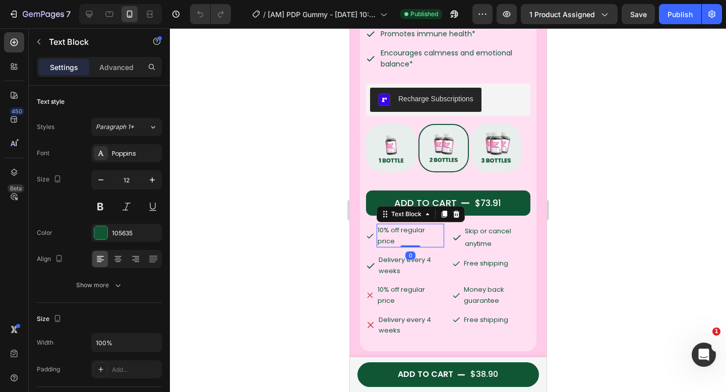
click at [305, 99] on div at bounding box center [448, 210] width 556 height 364
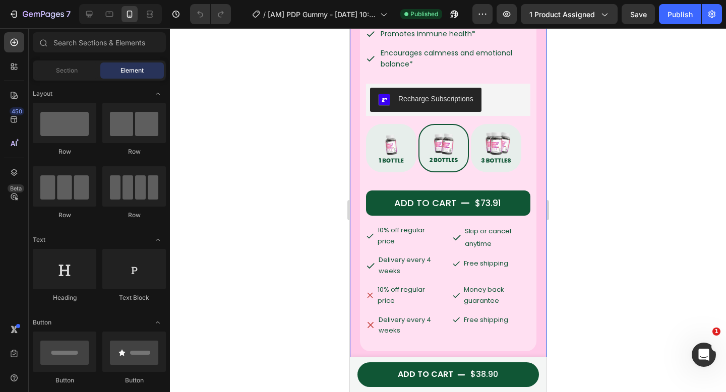
scroll to position [574, 0]
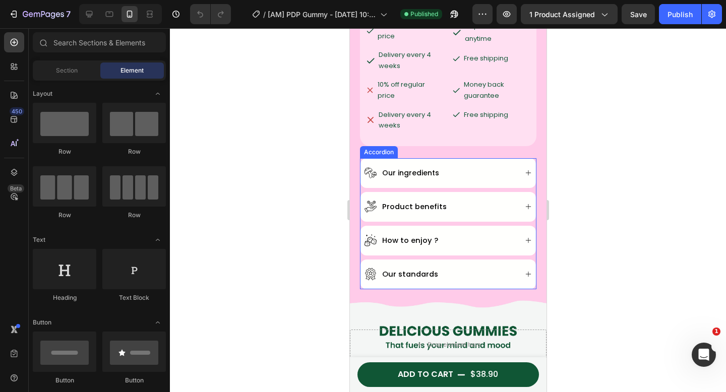
click at [428, 168] on span "Our ingredients" at bounding box center [410, 173] width 57 height 10
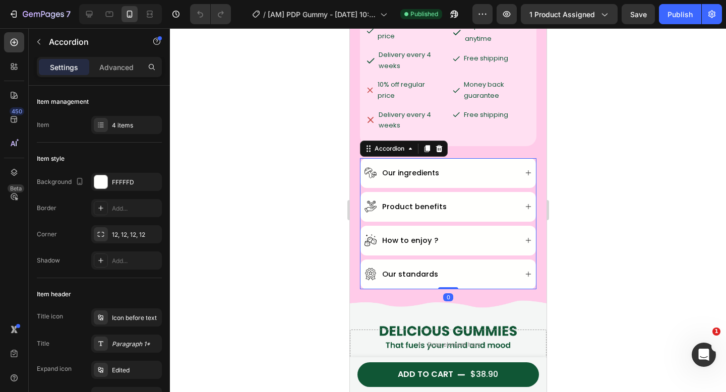
click at [401, 168] on span "Our ingredients" at bounding box center [410, 173] width 57 height 10
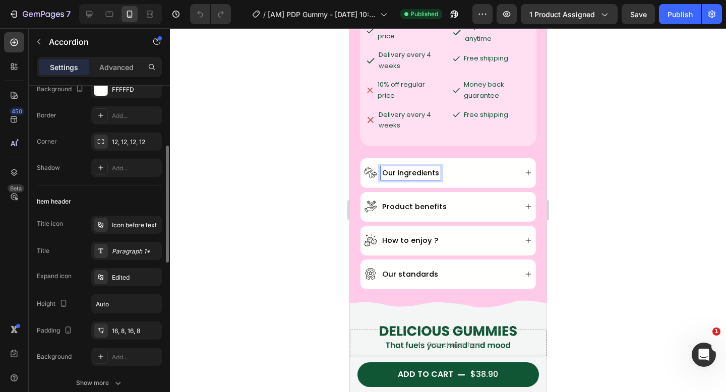
scroll to position [113, 0]
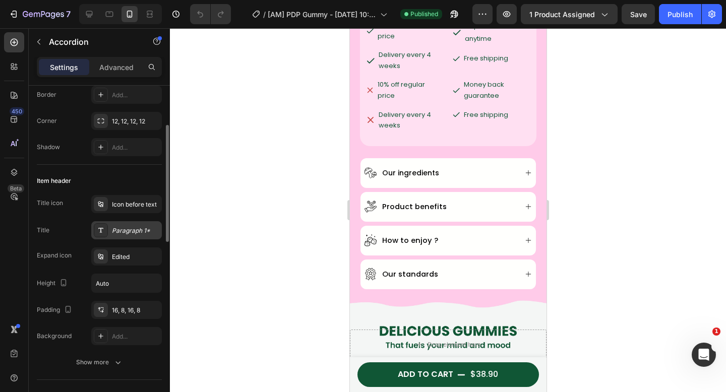
click at [132, 234] on div "Paragraph 1*" at bounding box center [135, 230] width 47 height 9
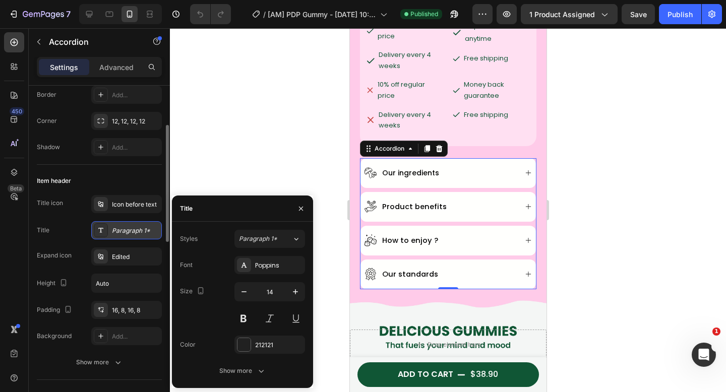
click at [132, 235] on div "Paragraph 1*" at bounding box center [135, 230] width 47 height 9
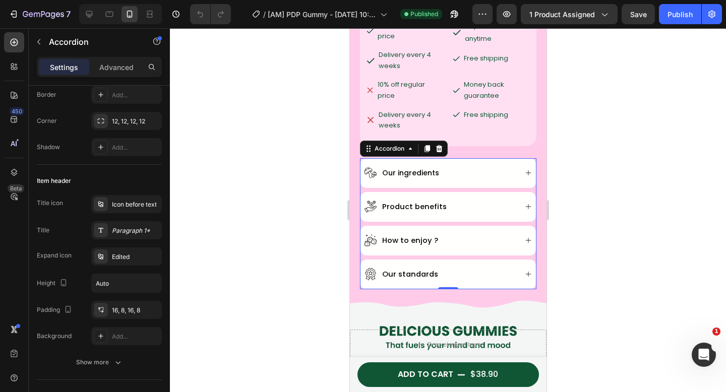
click at [282, 155] on div at bounding box center [448, 210] width 556 height 364
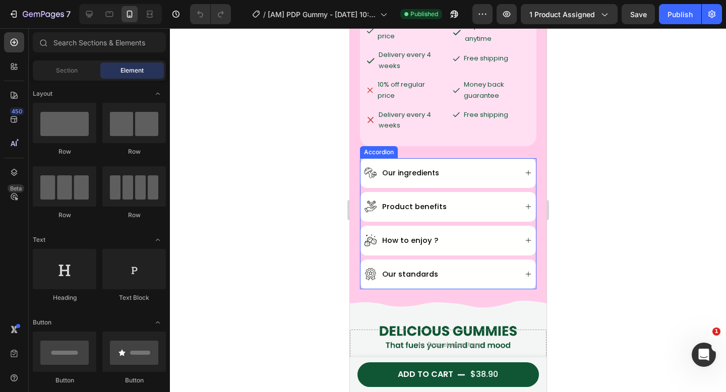
click at [456, 169] on div "Our ingredients" at bounding box center [440, 173] width 152 height 14
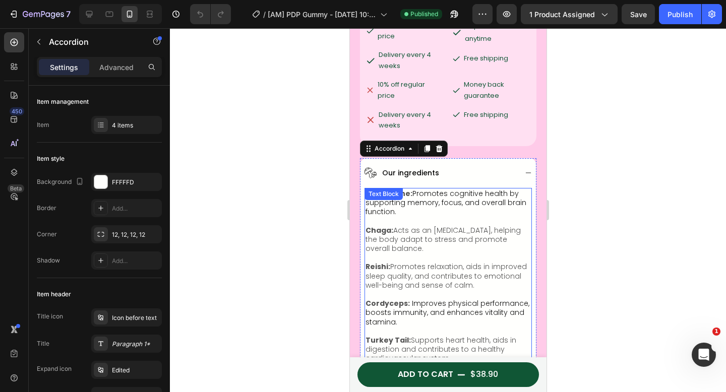
click at [436, 207] on p "Lion's Mane: Promotes cognitive health by supporting memory, focus, and overall…" at bounding box center [447, 203] width 165 height 28
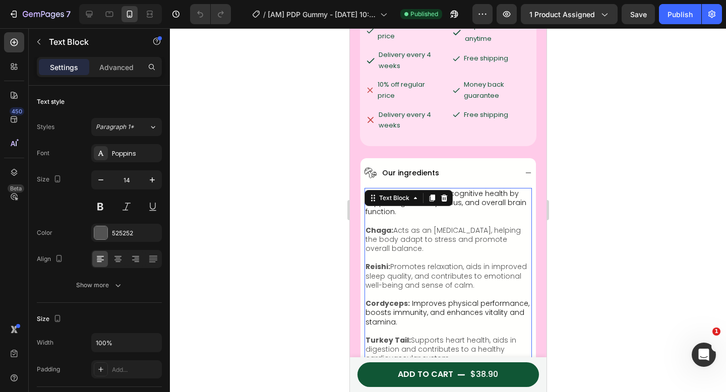
click at [432, 228] on p "Chaga: Acts as an [MEDICAL_DATA], helping the body adapt to stress and promote …" at bounding box center [447, 240] width 165 height 28
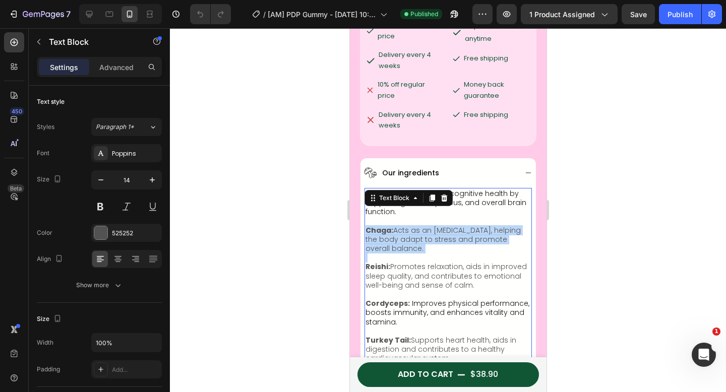
click at [432, 228] on p "Chaga: Acts as an [MEDICAL_DATA], helping the body adapt to stress and promote …" at bounding box center [447, 240] width 165 height 28
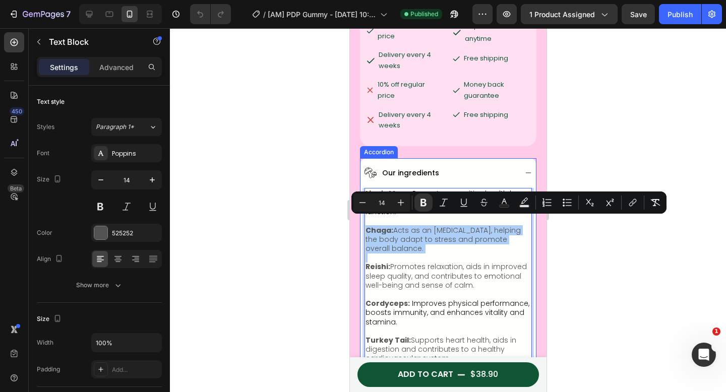
drag, startPoint x: 591, startPoint y: 259, endPoint x: 576, endPoint y: 211, distance: 50.7
click at [591, 259] on div at bounding box center [448, 210] width 556 height 364
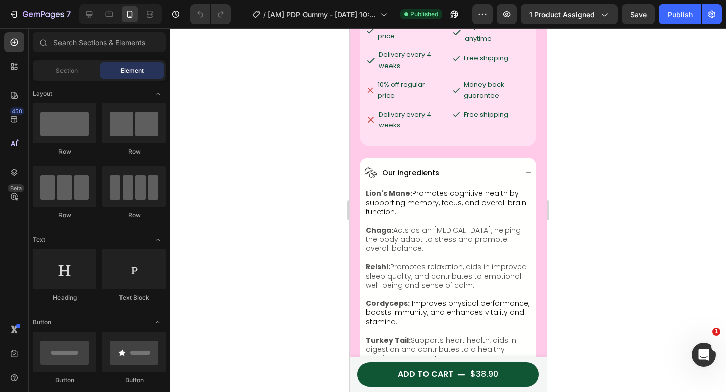
drag, startPoint x: 565, startPoint y: 158, endPoint x: 113, endPoint y: 97, distance: 456.1
click at [565, 158] on div at bounding box center [448, 210] width 556 height 364
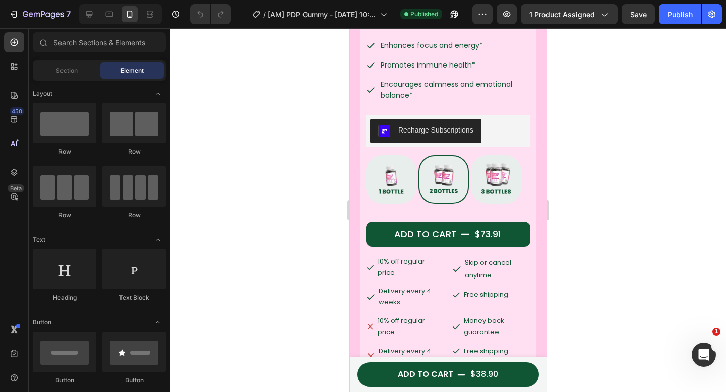
scroll to position [0, 0]
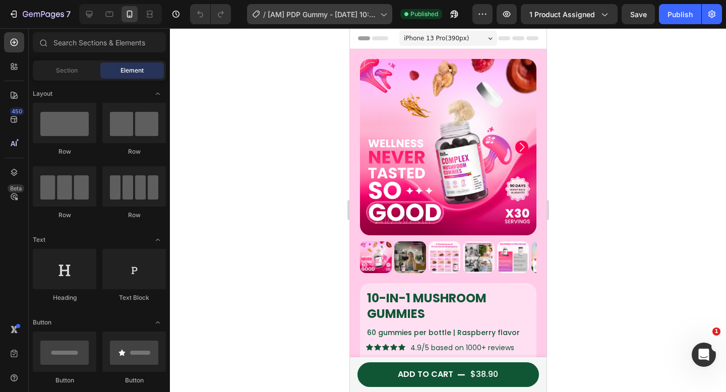
drag, startPoint x: 282, startPoint y: 1, endPoint x: 283, endPoint y: 7, distance: 6.1
click at [282, 3] on div "7 Version history / [AM] PDP Gummy - [DATE] 10:54:22 Published Preview 1 produc…" at bounding box center [363, 14] width 726 height 29
click at [284, 12] on span "[AM] PDP Gummy - [DATE] 10:54:22" at bounding box center [322, 14] width 108 height 11
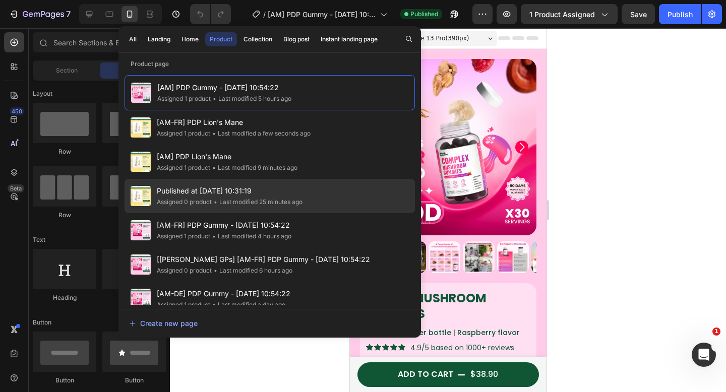
drag, startPoint x: 217, startPoint y: 230, endPoint x: 328, endPoint y: 203, distance: 114.8
click at [217, 230] on span "[AM-FR] PDP Gummy - [DATE] 10:54:22" at bounding box center [224, 225] width 135 height 12
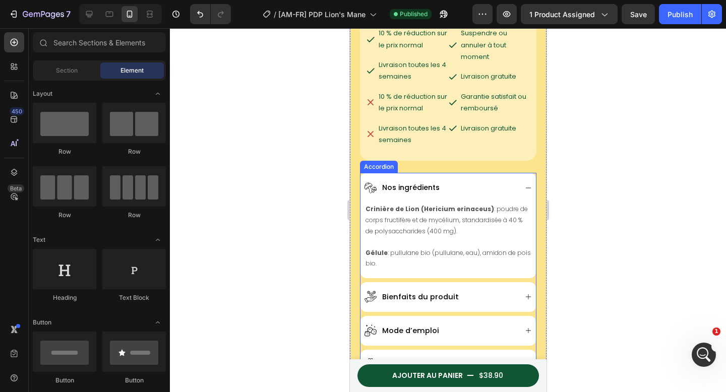
click at [484, 291] on div "Bienfaits du produit" at bounding box center [440, 298] width 152 height 14
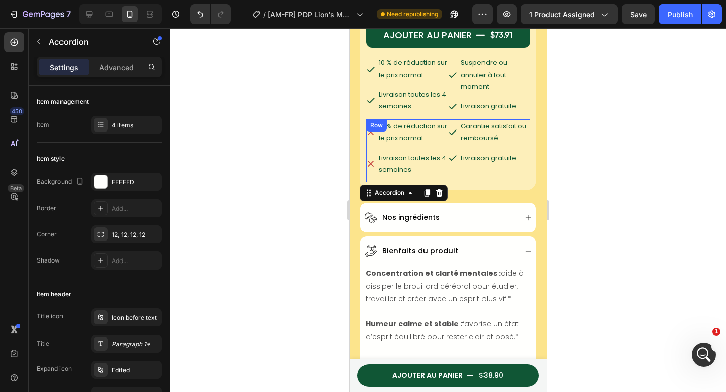
scroll to position [556, 0]
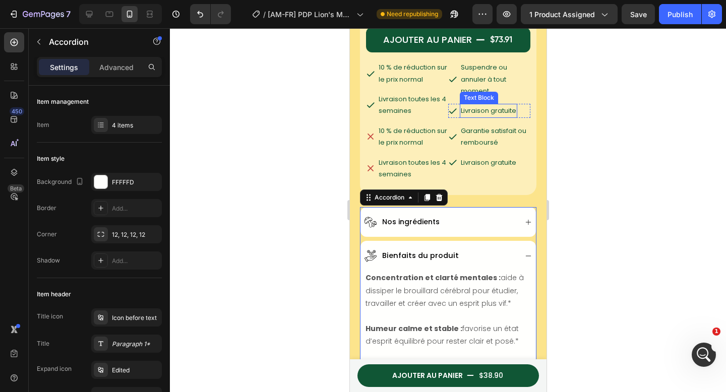
click at [488, 93] on div "Text Block" at bounding box center [479, 97] width 34 height 9
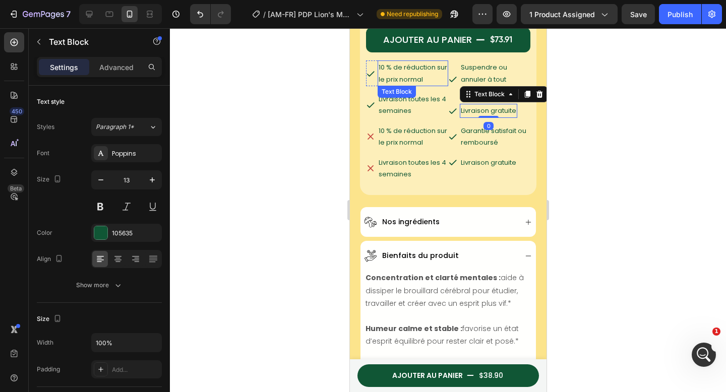
click at [394, 62] on p "10 % de réduction sur le prix normal" at bounding box center [412, 74] width 69 height 24
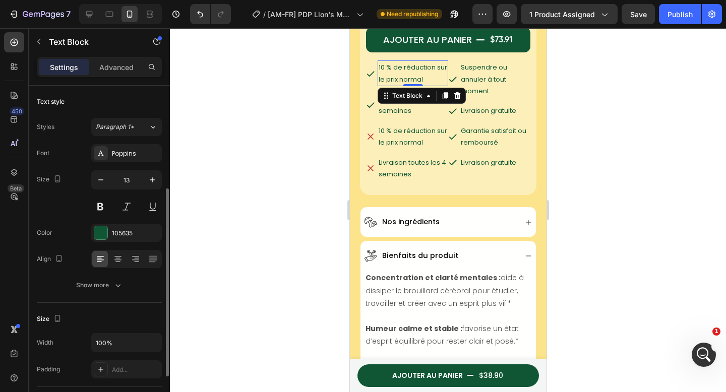
scroll to position [66, 0]
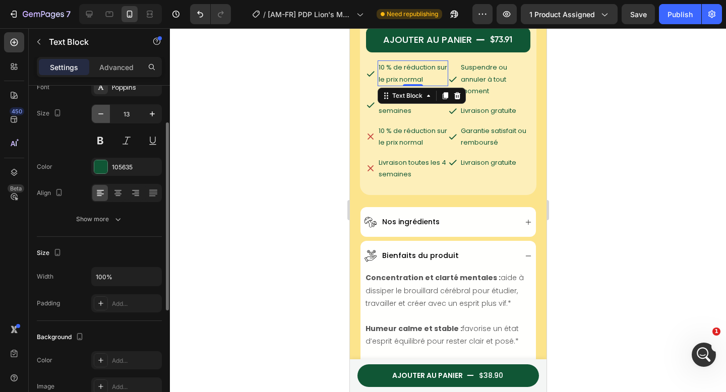
click at [104, 113] on icon "button" at bounding box center [101, 114] width 10 height 10
type input "12"
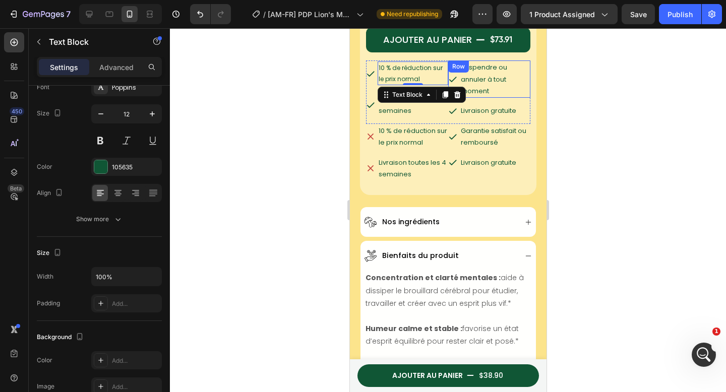
click at [480, 66] on div "Suspendre ou annuler à tout moment Text Block" at bounding box center [495, 79] width 71 height 37
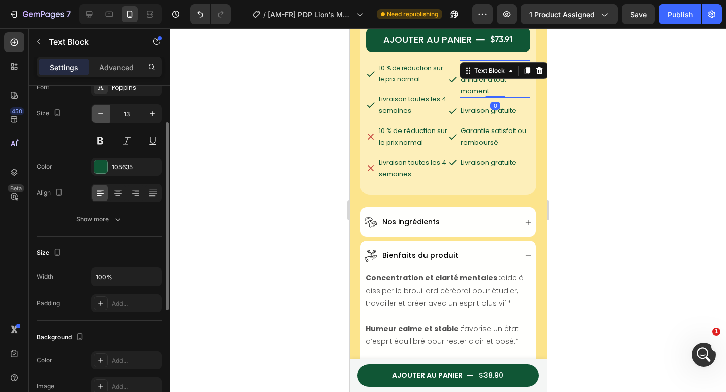
click at [103, 113] on icon "button" at bounding box center [101, 114] width 10 height 10
type input "12"
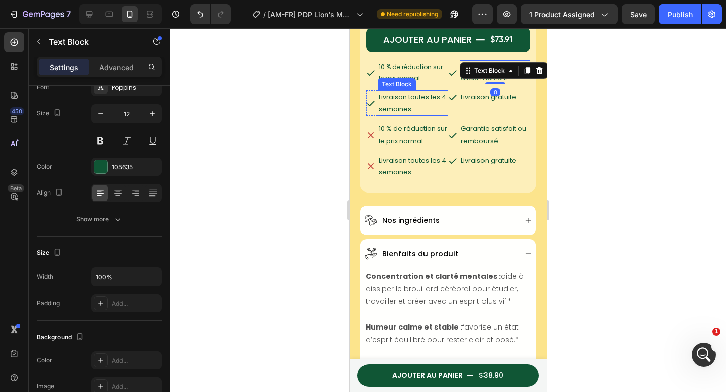
click at [415, 91] on p "Livraison toutes les 4 semaines" at bounding box center [412, 103] width 69 height 24
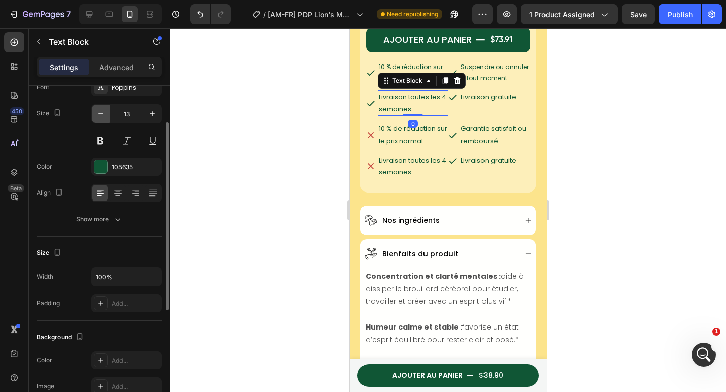
click at [108, 116] on button "button" at bounding box center [101, 114] width 18 height 18
type input "12"
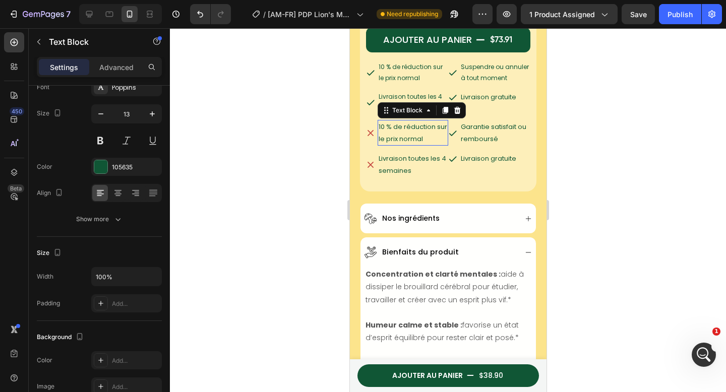
click at [419, 127] on p "10 % de réduction sur le prix normal" at bounding box center [412, 133] width 69 height 24
click at [107, 108] on button "button" at bounding box center [101, 114] width 18 height 18
type input "12"
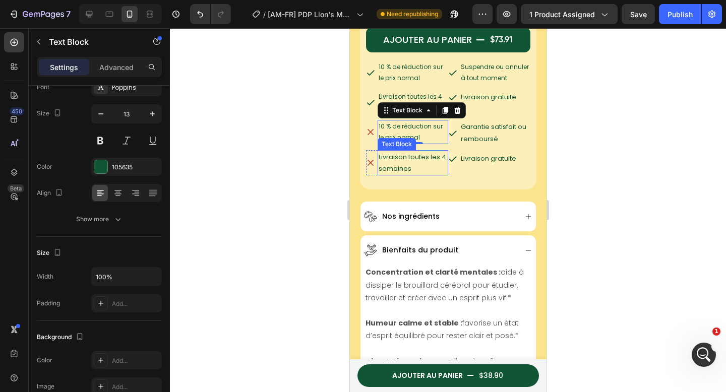
click at [410, 157] on p "Livraison toutes les 4 semaines" at bounding box center [412, 163] width 69 height 24
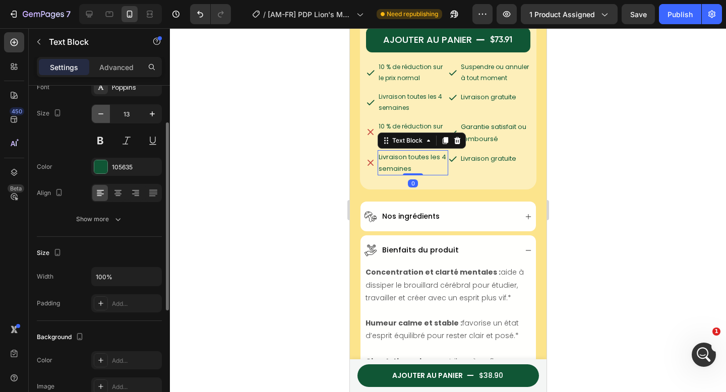
click at [99, 116] on icon "button" at bounding box center [101, 114] width 10 height 10
type input "12"
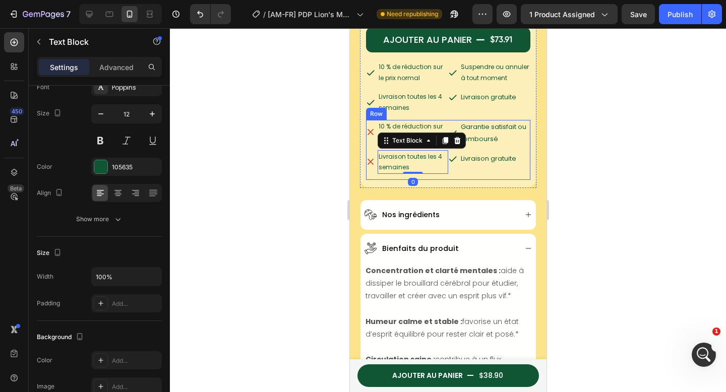
click at [480, 154] on p "Livraison gratuite" at bounding box center [488, 159] width 55 height 12
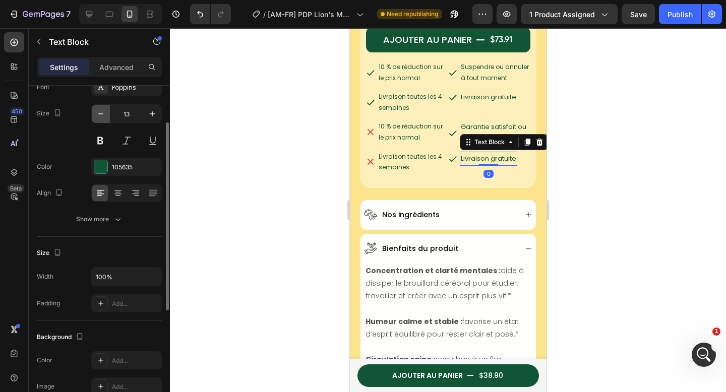
click at [102, 115] on icon "button" at bounding box center [101, 114] width 10 height 10
type input "12"
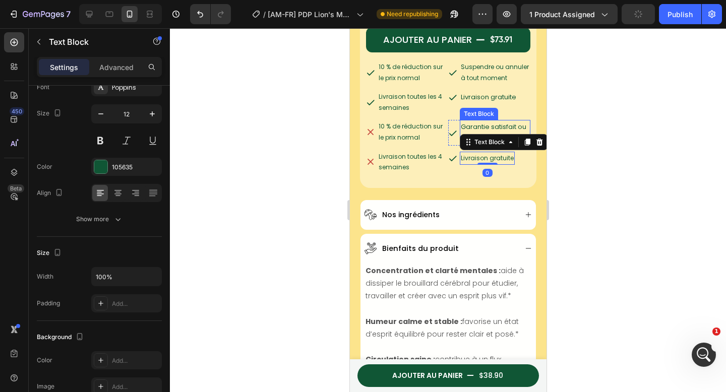
click at [497, 121] on p "Garantie satisfait ou remboursé" at bounding box center [495, 133] width 69 height 24
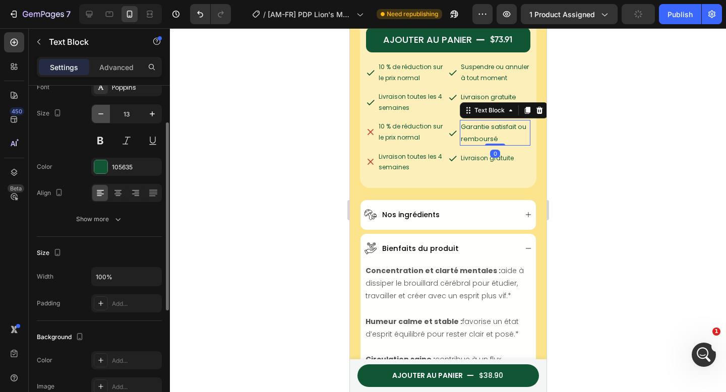
click at [102, 115] on icon "button" at bounding box center [101, 114] width 10 height 10
type input "12"
click at [333, 154] on div at bounding box center [448, 210] width 556 height 364
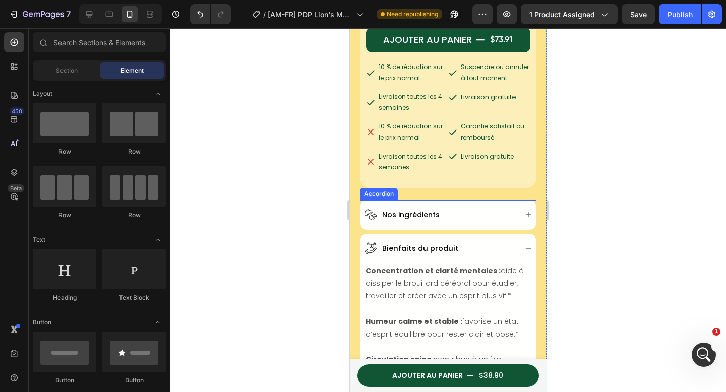
click at [474, 208] on div "Nos ingrédients" at bounding box center [440, 215] width 152 height 14
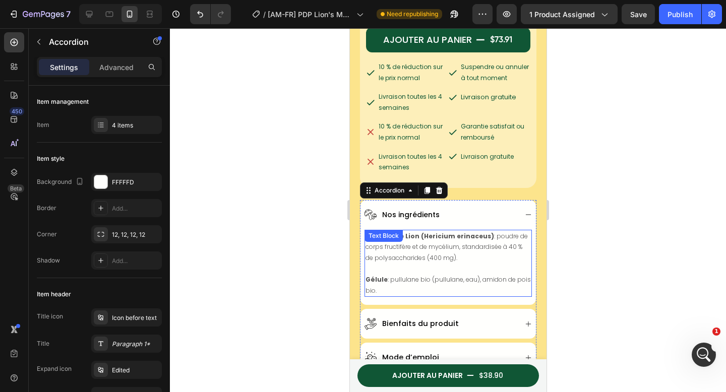
click at [440, 235] on p "Crinière de Lion (Hericium erinaceus) : poudre de corps fructifère et de mycéli…" at bounding box center [447, 247] width 165 height 33
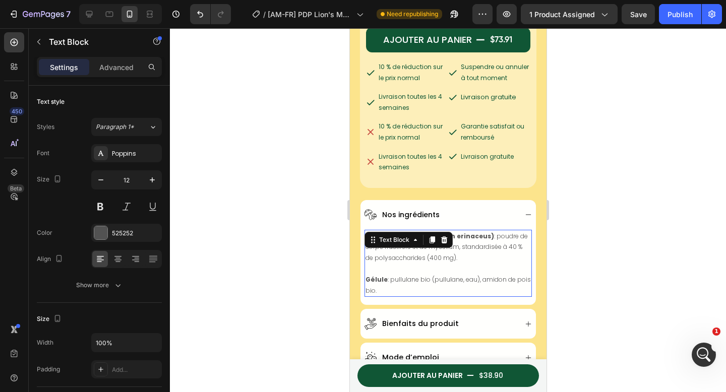
click at [440, 236] on icon at bounding box center [444, 240] width 8 height 8
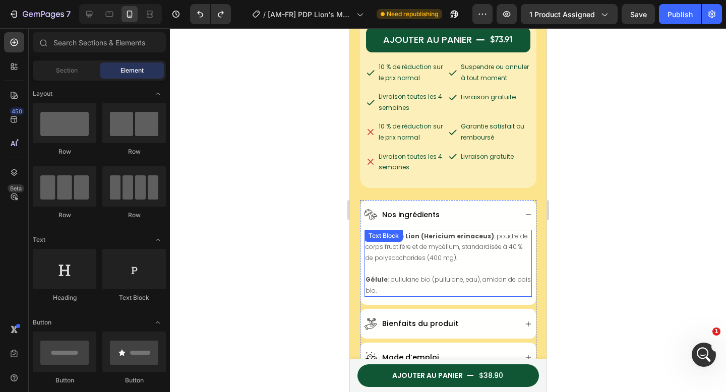
click at [481, 251] on p "Crinière de Lion (Hericium erinaceus) : poudre de corps fructifère et de mycéli…" at bounding box center [447, 247] width 165 height 33
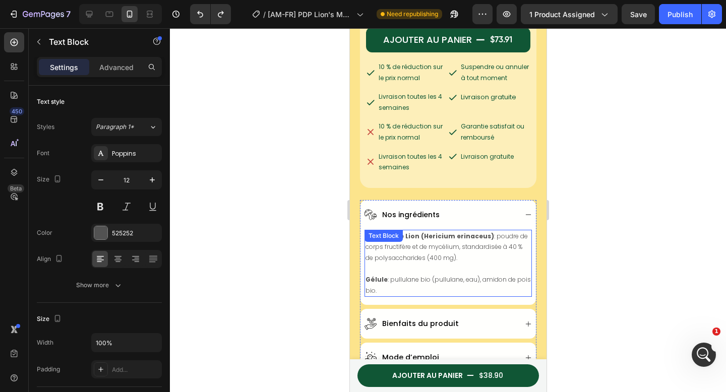
click at [481, 251] on p "Crinière de Lion (Hericium erinaceus) : poudre de corps fructifère et de mycéli…" at bounding box center [447, 247] width 165 height 33
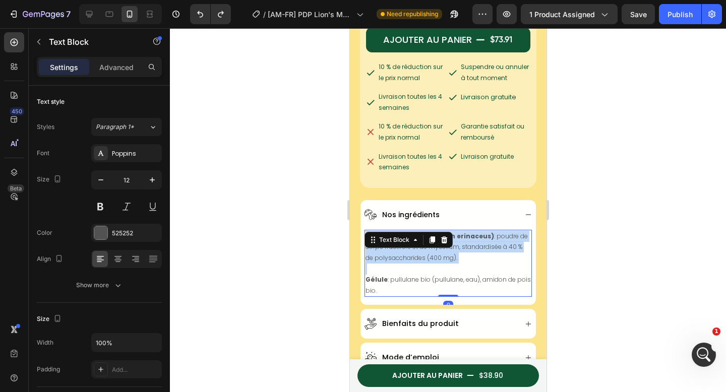
click at [481, 251] on p "Crinière de Lion (Hericium erinaceus) : poudre de corps fructifère et de mycéli…" at bounding box center [447, 247] width 165 height 33
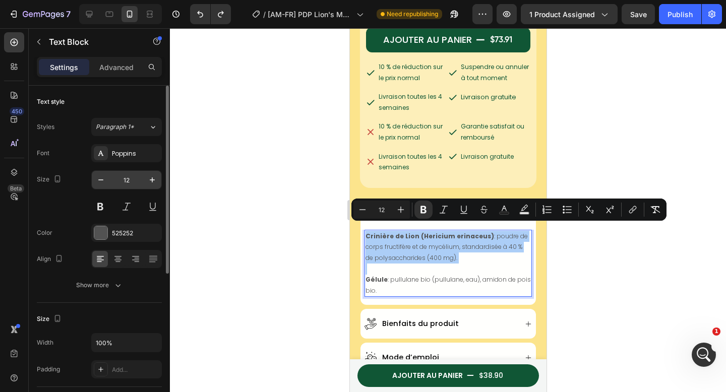
click at [140, 181] on input "12" at bounding box center [126, 180] width 33 height 18
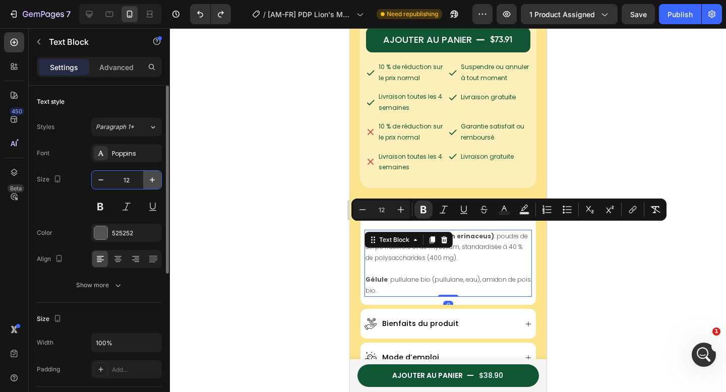
click at [157, 181] on button "button" at bounding box center [152, 180] width 18 height 18
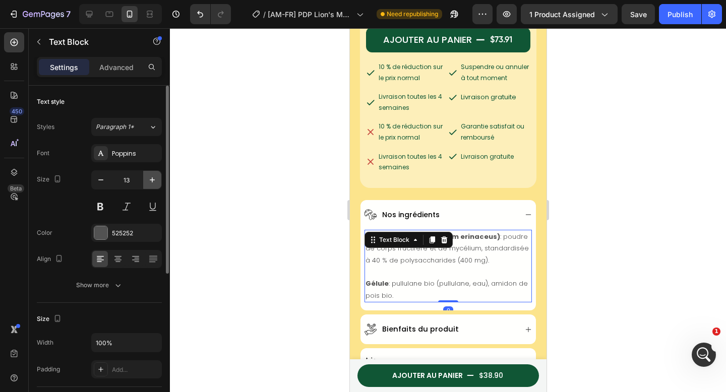
click at [157, 181] on button "button" at bounding box center [152, 180] width 18 height 18
type input "14"
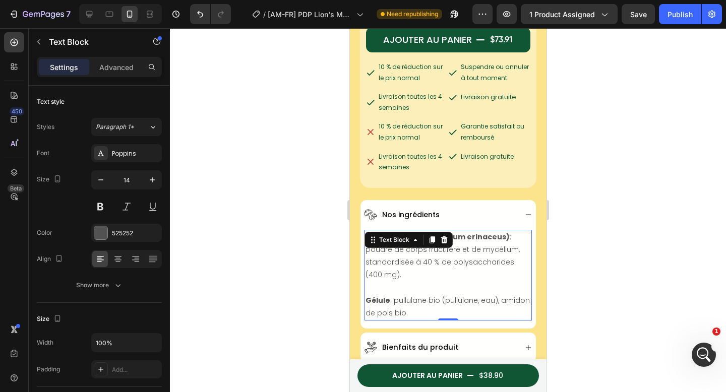
drag, startPoint x: 267, startPoint y: 210, endPoint x: 310, endPoint y: 215, distance: 43.1
click at [267, 211] on div at bounding box center [448, 210] width 556 height 364
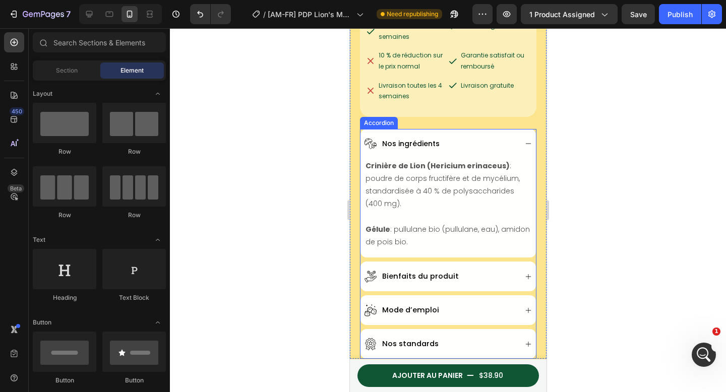
scroll to position [641, 0]
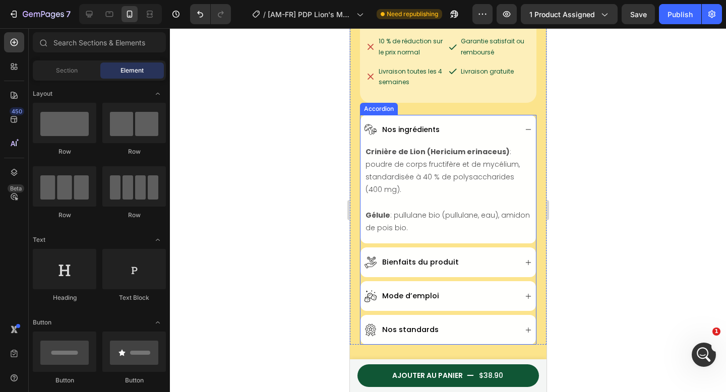
click at [488, 261] on div "Bienfaits du produit" at bounding box center [440, 263] width 152 height 14
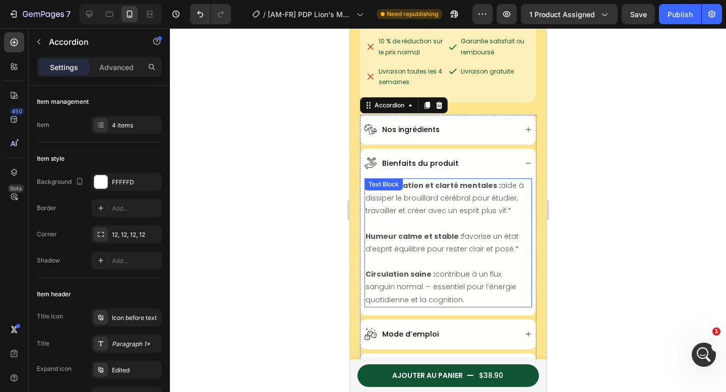
click at [426, 235] on p "Humeur calme et stable : favorise un état d’esprit équilibré pour rester clair …" at bounding box center [447, 243] width 165 height 25
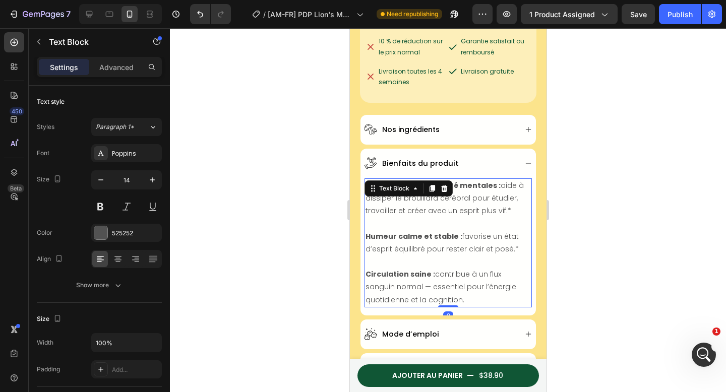
click at [426, 235] on p "Humeur calme et stable : favorise un état d’esprit équilibré pour rester clair …" at bounding box center [447, 243] width 165 height 25
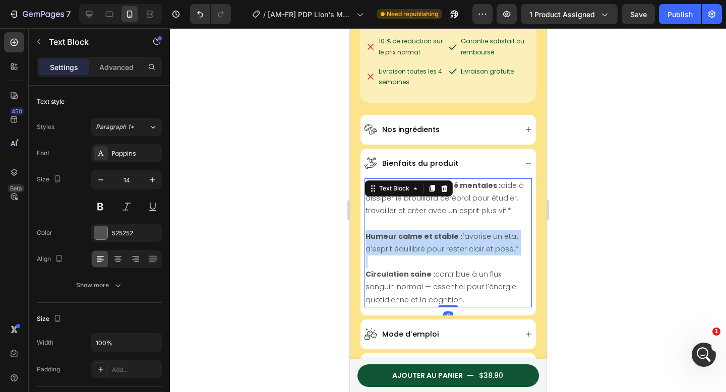
click at [426, 235] on p "Humeur calme et stable : favorise un état d’esprit équilibré pour rester clair …" at bounding box center [447, 243] width 165 height 25
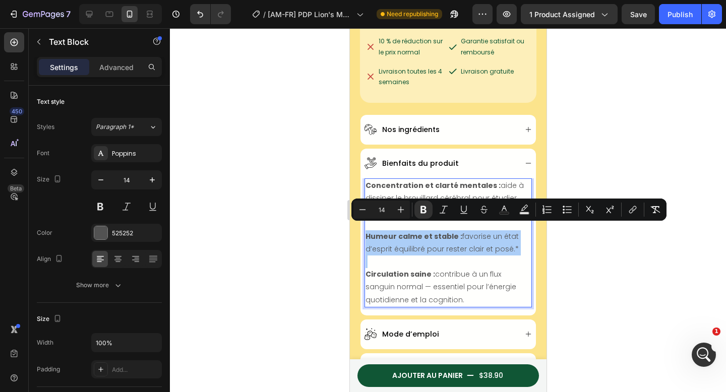
click at [278, 235] on div at bounding box center [448, 210] width 556 height 364
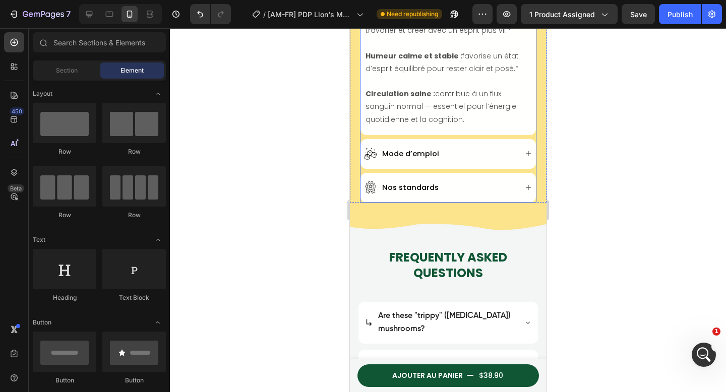
scroll to position [826, 0]
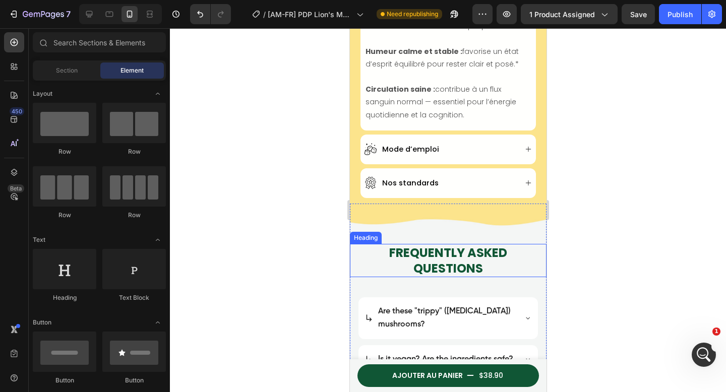
click at [460, 248] on h2 "FREQUENTLY ASKED QUESTIONS" at bounding box center [448, 260] width 156 height 33
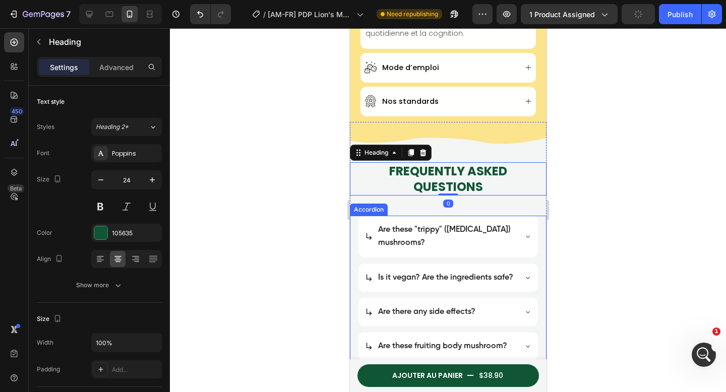
scroll to position [917, 0]
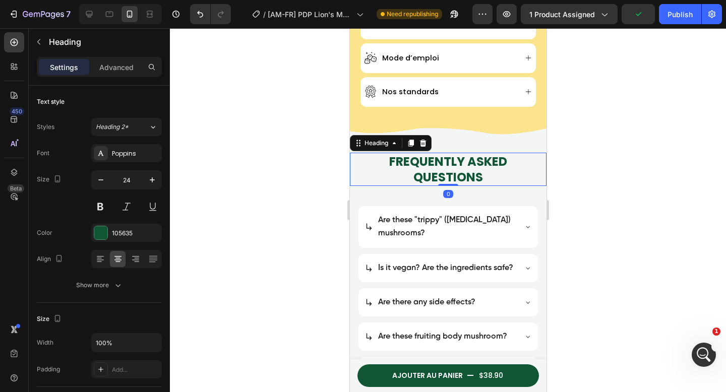
drag, startPoint x: 601, startPoint y: 183, endPoint x: 142, endPoint y: 129, distance: 462.7
click at [601, 183] on div at bounding box center [448, 210] width 556 height 364
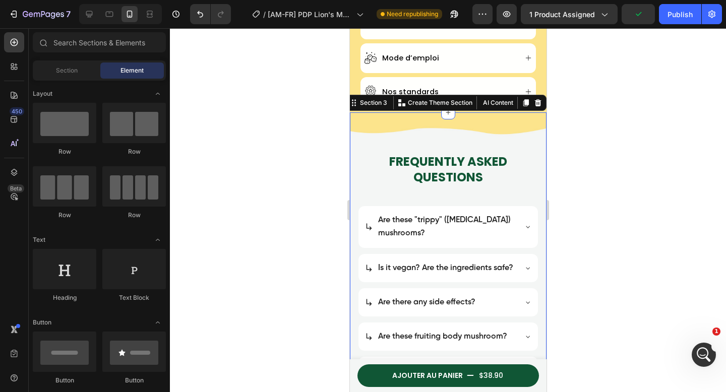
click at [516, 127] on div "FREQUENTLY ASKED QUESTIONS Heading Are these "trippy" ([MEDICAL_DATA]) mushroom…" at bounding box center [448, 309] width 197 height 395
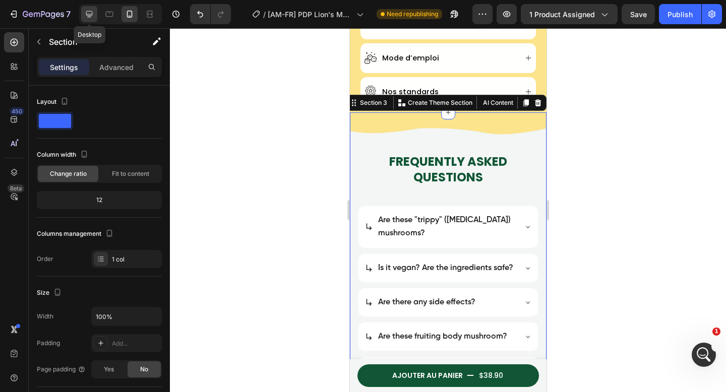
click at [86, 15] on icon at bounding box center [89, 14] width 10 height 10
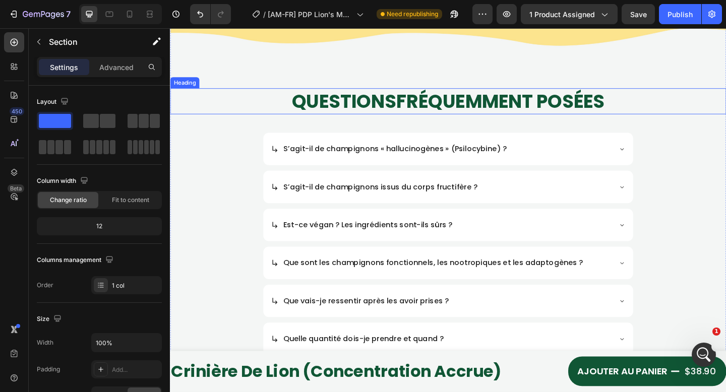
scroll to position [920, 0]
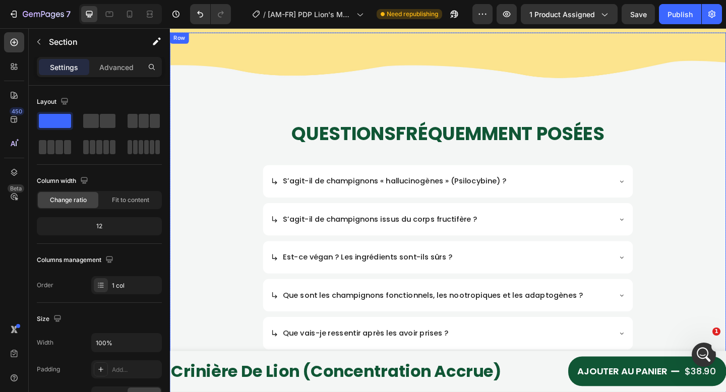
click at [401, 103] on div "QUESTIONS FRÉQUEMMENT POSÉES Heading S’agit-il de champignons « hallucinogènes …" at bounding box center [472, 287] width 605 height 469
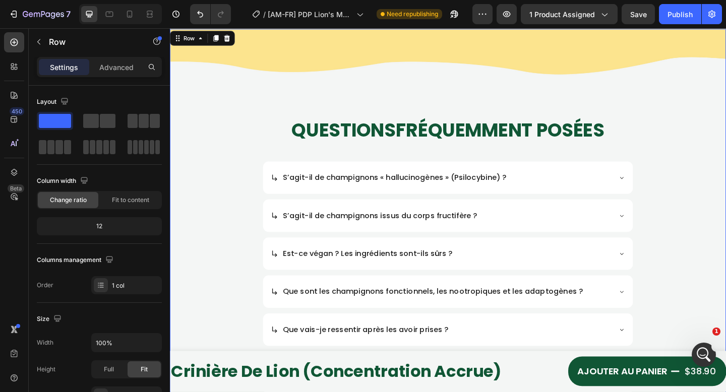
click at [230, 121] on div "QUESTIONS FRÉQUEMMENT POSÉES Heading S’agit-il de champignons « hallucinogènes …" at bounding box center [472, 283] width 605 height 469
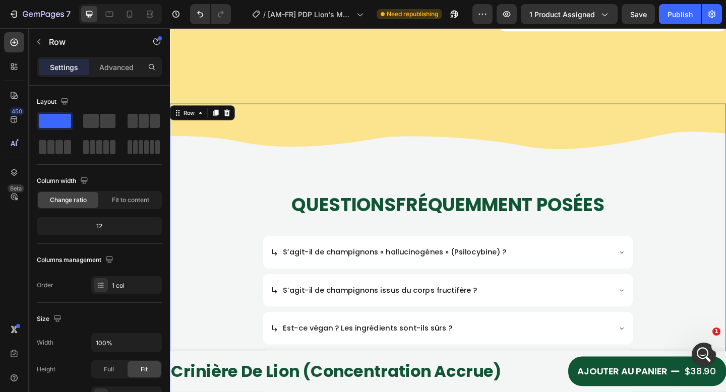
scroll to position [738, 0]
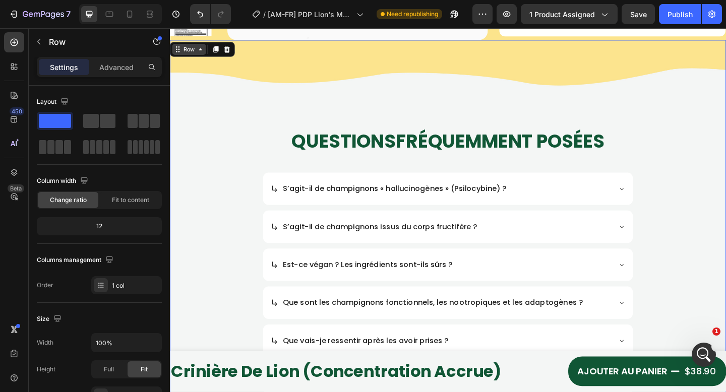
click at [190, 58] on div "Row" at bounding box center [191, 51] width 37 height 12
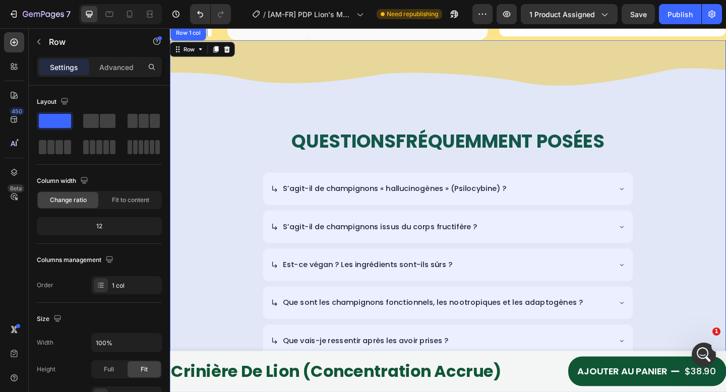
click at [182, 19] on div "Section" at bounding box center [188, 16] width 26 height 6
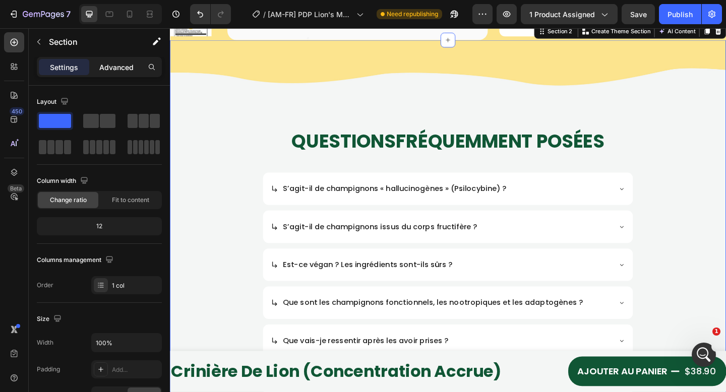
click at [111, 72] on p "Advanced" at bounding box center [116, 67] width 34 height 11
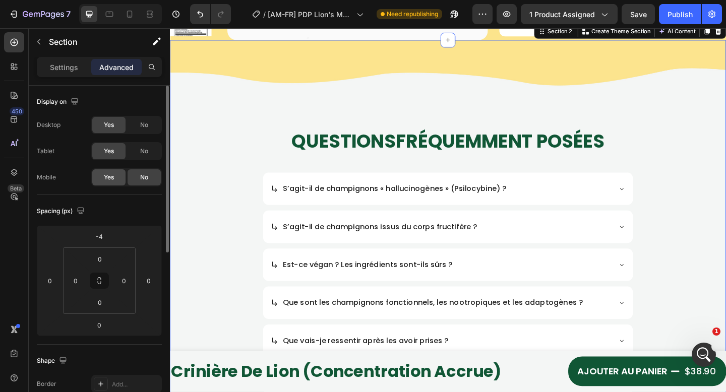
click at [115, 177] on div "Yes" at bounding box center [108, 177] width 33 height 16
click at [129, 15] on icon at bounding box center [130, 14] width 10 height 10
type input "0"
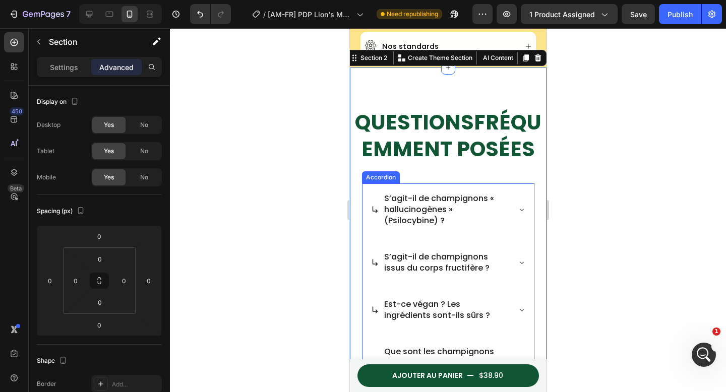
click at [444, 138] on strong "FRÉQUEMMENT POSÉES" at bounding box center [451, 135] width 180 height 55
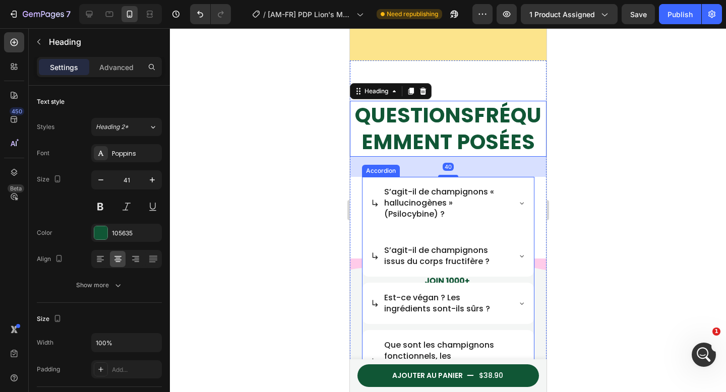
scroll to position [916, 0]
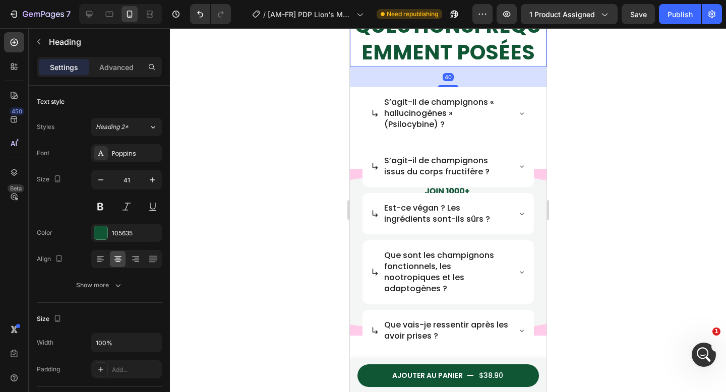
drag, startPoint x: 588, startPoint y: 201, endPoint x: 559, endPoint y: 195, distance: 29.9
click at [588, 201] on div at bounding box center [448, 210] width 556 height 364
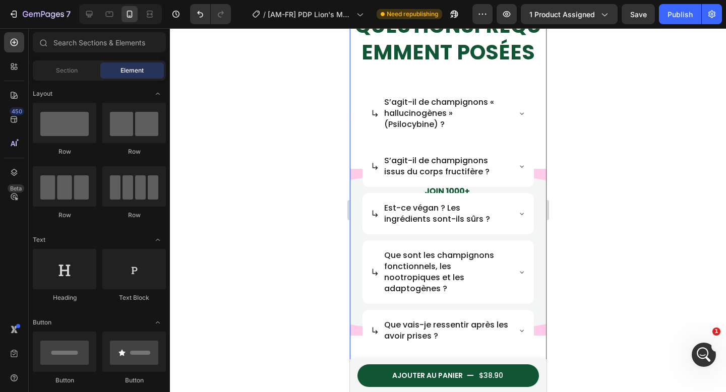
click at [533, 181] on div "QUESTIONS FRÉQUEMMENT POSÉES Heading S’agit-il de champignons « hallucinogènes …" at bounding box center [448, 252] width 197 height 523
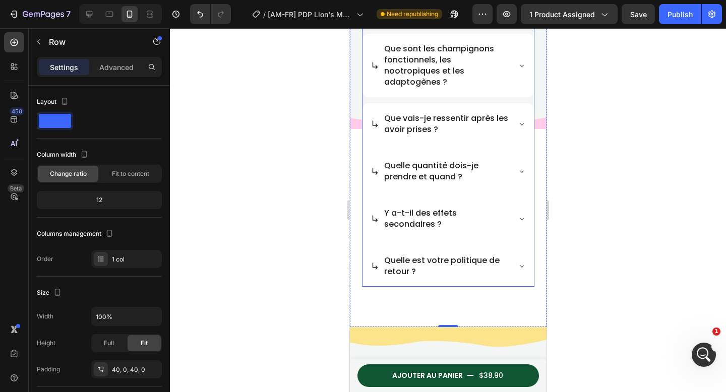
click at [502, 194] on div "S’agit-il de champignons « hallucinogènes » (Psilocybine) ? S’agit-il de champi…" at bounding box center [448, 83] width 173 height 407
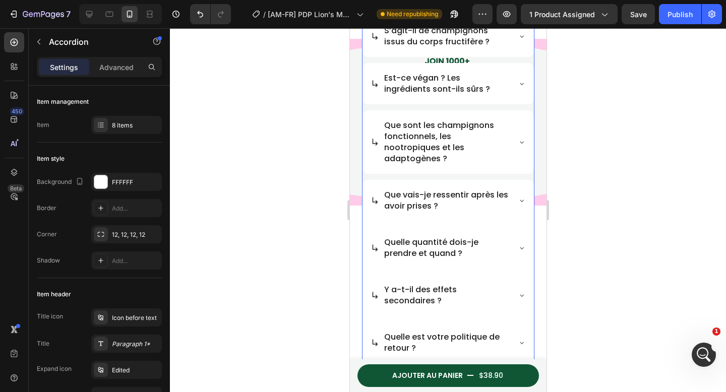
scroll to position [1024, 0]
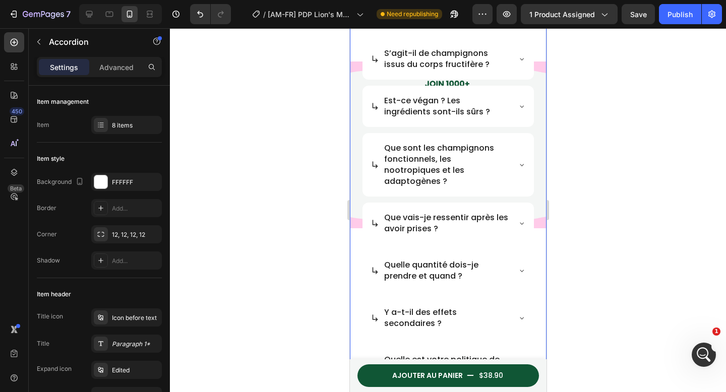
click at [352, 201] on div "QUESTIONS FRÉQUEMMENT POSÉES Heading S’agit-il de champignons « hallucinogènes …" at bounding box center [448, 144] width 197 height 523
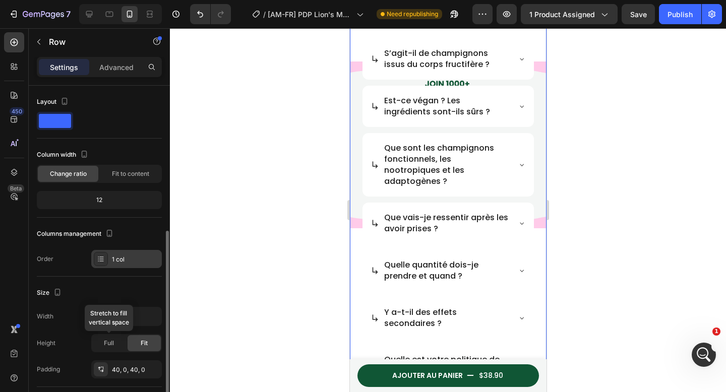
scroll to position [93, 0]
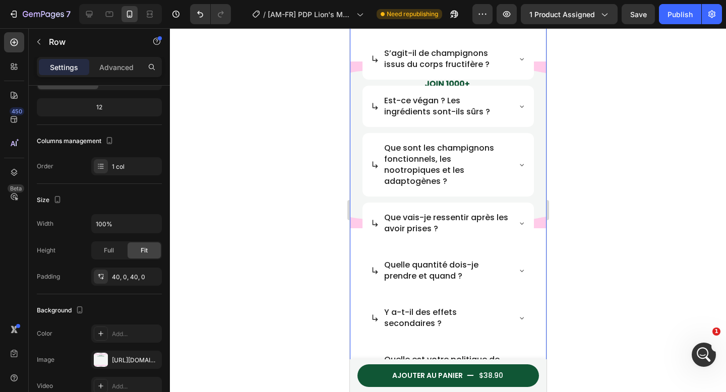
click at [358, 188] on div "QUESTIONS FRÉQUEMMENT POSÉES Heading S’agit-il de champignons « hallucinogènes …" at bounding box center [448, 144] width 197 height 523
click at [154, 361] on icon "button" at bounding box center [151, 360] width 8 height 8
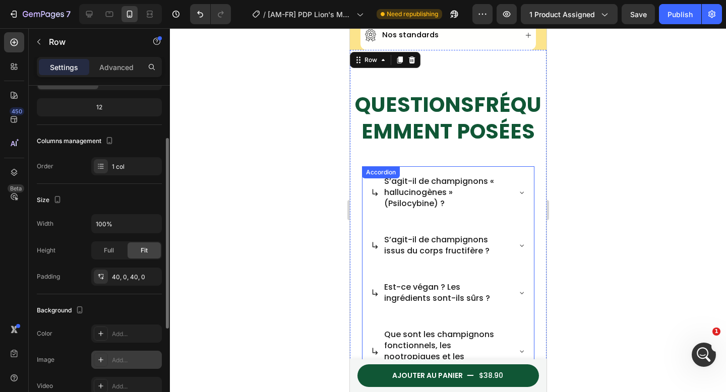
scroll to position [836, 0]
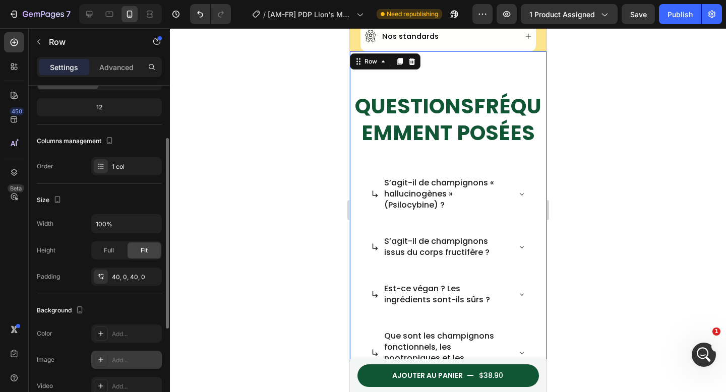
click at [435, 148] on div "QUESTIONS FRÉQUEMMENT POSÉES Heading S’agit-il de champignons « hallucinogènes …" at bounding box center [448, 333] width 197 height 523
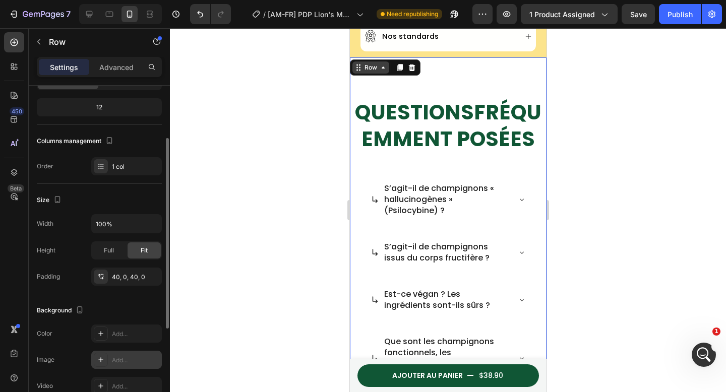
click at [377, 63] on div "Row" at bounding box center [370, 67] width 17 height 9
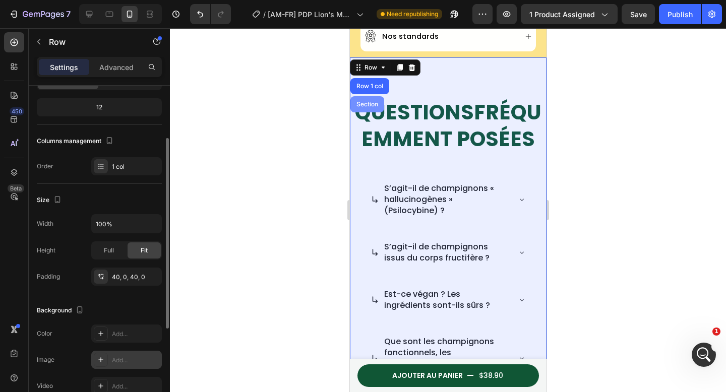
click at [372, 96] on div "Section" at bounding box center [367, 104] width 34 height 16
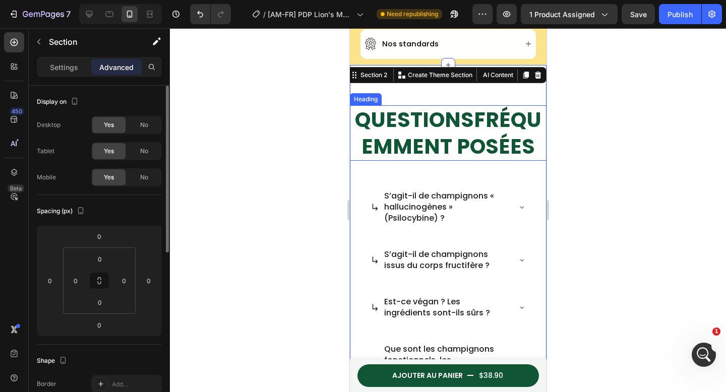
scroll to position [822, 0]
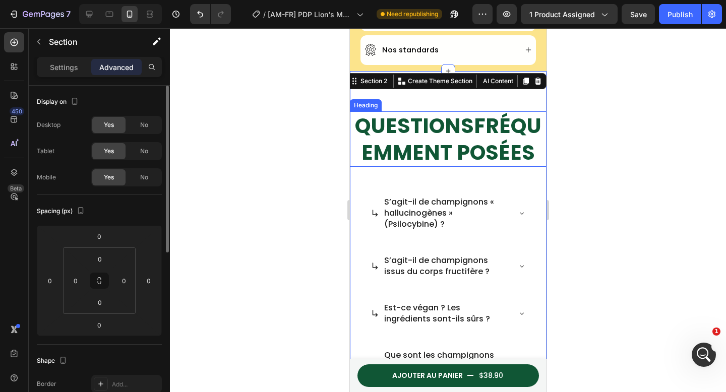
click at [502, 144] on strong "FRÉQUEMMENT POSÉES" at bounding box center [451, 138] width 180 height 55
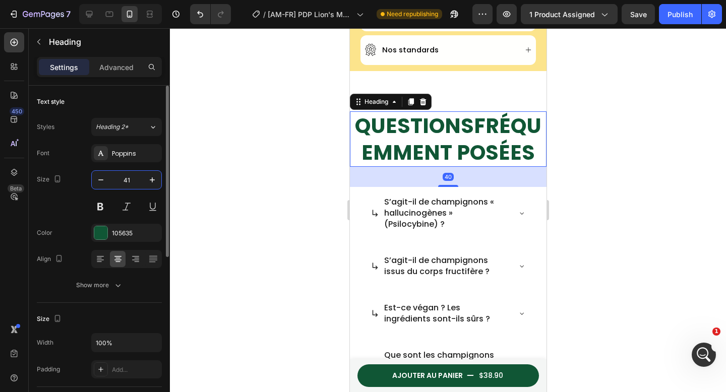
click at [139, 182] on input "41" at bounding box center [126, 180] width 33 height 18
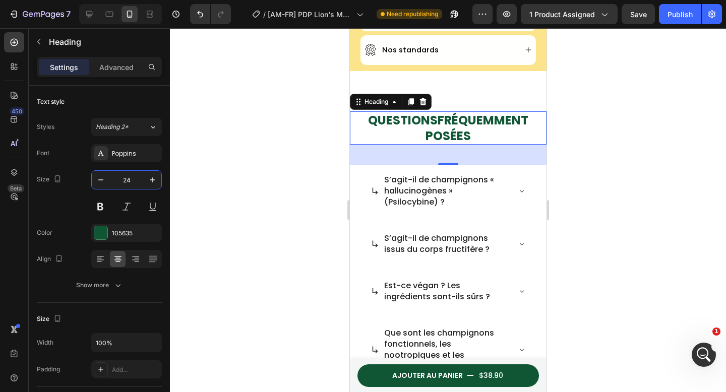
type input "24"
click at [275, 180] on div at bounding box center [448, 210] width 556 height 364
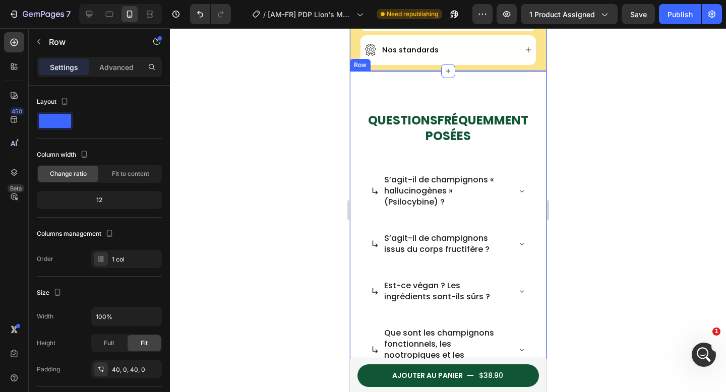
click at [485, 91] on div "QUESTIONS FRÉQUEMMENT POSÉES Heading S’agit-il de champignons « hallucinogènes …" at bounding box center [448, 341] width 197 height 500
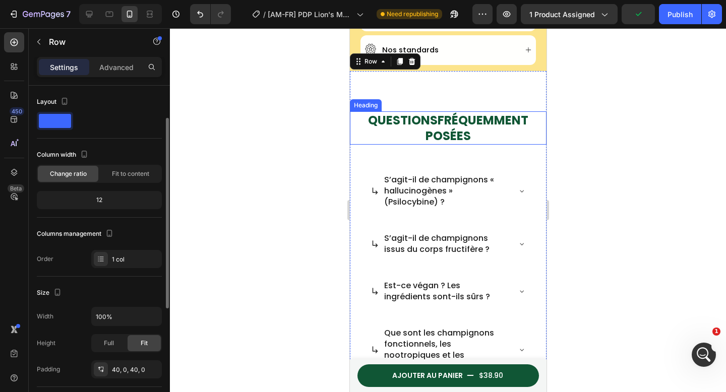
scroll to position [94, 0]
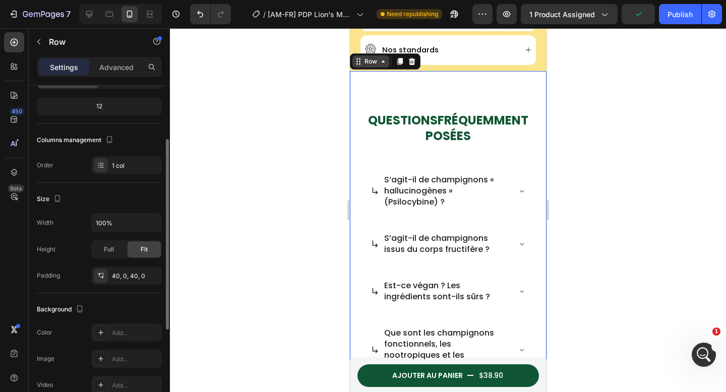
click at [377, 57] on div "Row" at bounding box center [370, 61] width 17 height 9
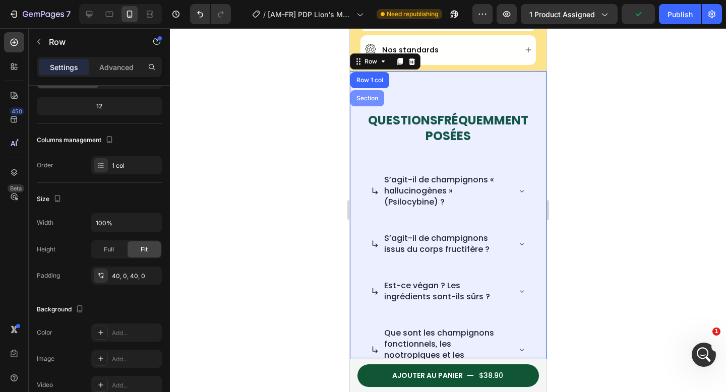
click at [372, 95] on div "Section" at bounding box center [367, 98] width 26 height 6
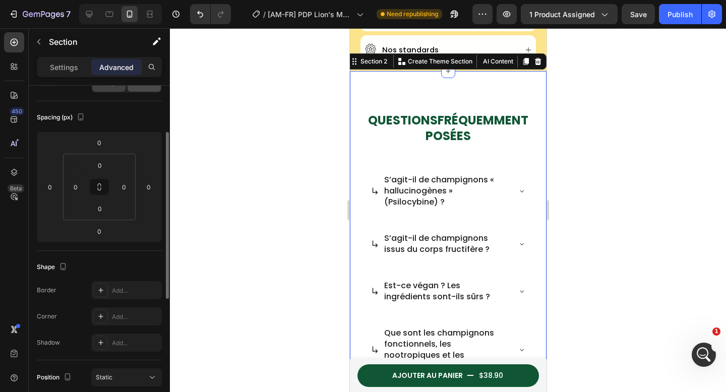
scroll to position [0, 0]
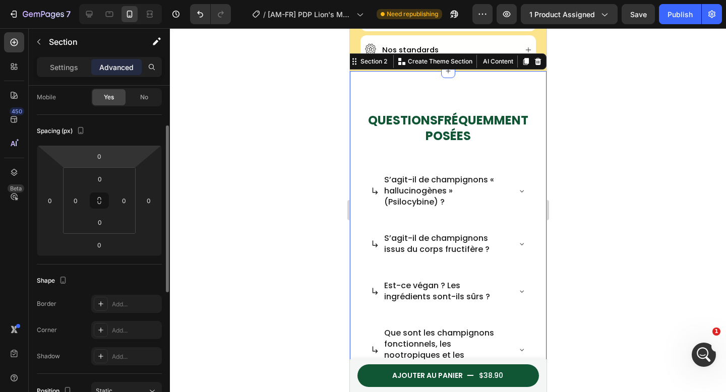
click at [69, 70] on p "Settings" at bounding box center [64, 67] width 28 height 11
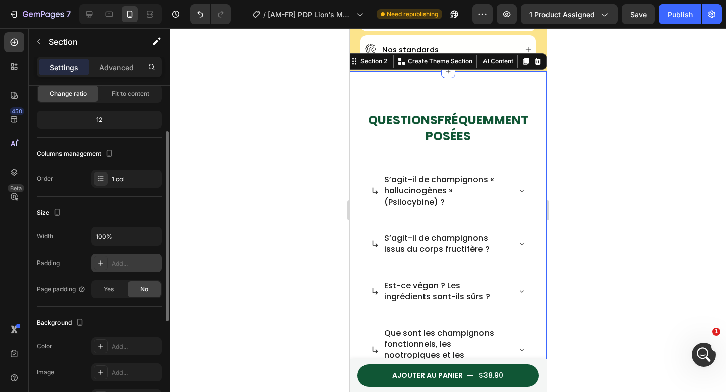
scroll to position [167, 0]
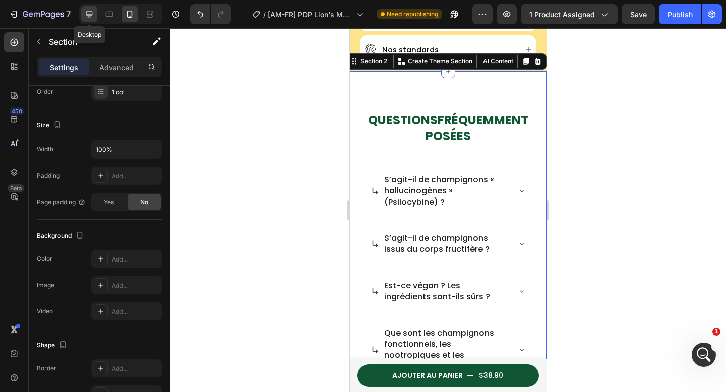
click at [88, 17] on icon at bounding box center [89, 14] width 7 height 7
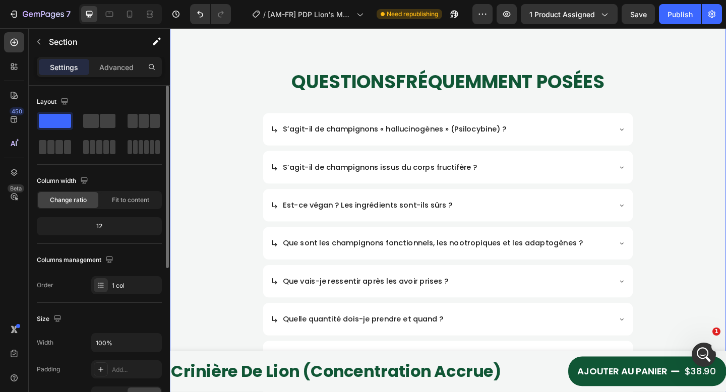
click at [563, 76] on div "QUESTIONS FRÉQUEMMENT POSÉES Heading S’agit-il de champignons « hallucinogènes …" at bounding box center [472, 231] width 605 height 469
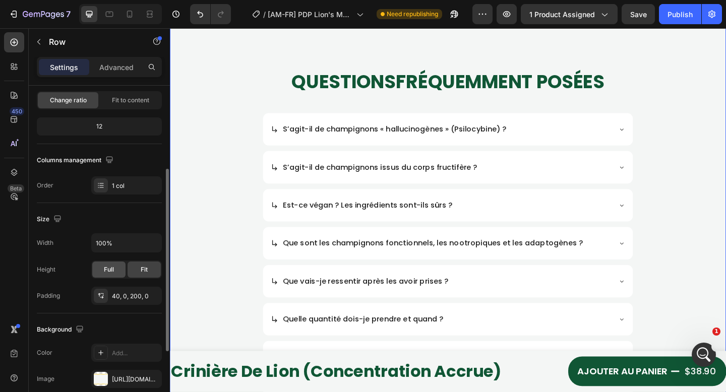
scroll to position [168, 0]
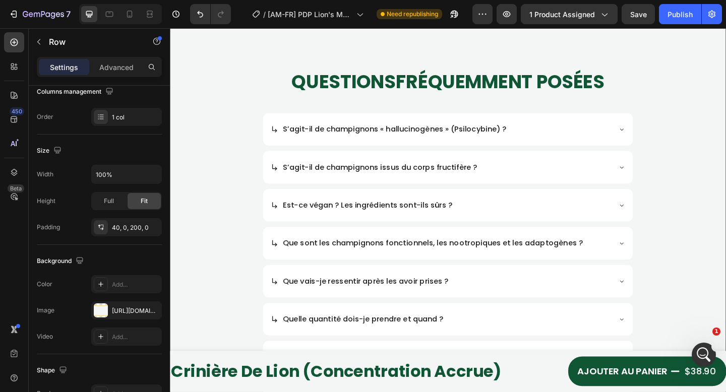
click at [126, 24] on div at bounding box center [120, 14] width 83 height 20
click at [128, 19] on div at bounding box center [130, 14] width 16 height 16
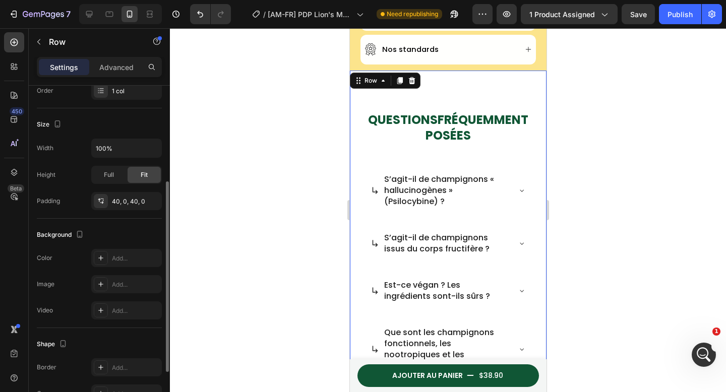
scroll to position [253, 0]
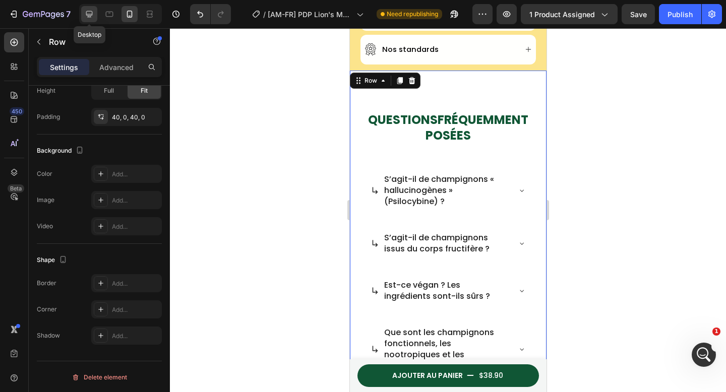
click at [87, 12] on icon at bounding box center [89, 14] width 10 height 10
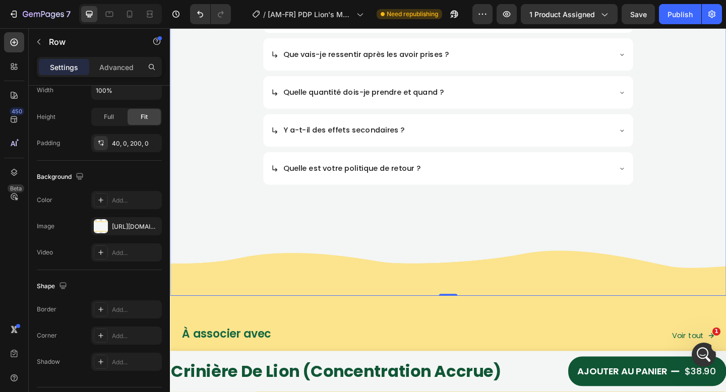
scroll to position [1073, 0]
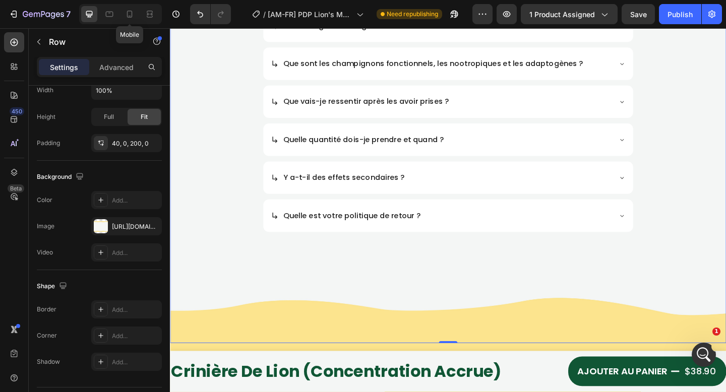
click at [127, 3] on div "7 Mobile Version history / [AM-FR] PDP Lion's Mane Need republishing Preview 1 …" at bounding box center [363, 14] width 726 height 29
drag, startPoint x: 128, startPoint y: 13, endPoint x: 127, endPoint y: 43, distance: 29.8
click at [128, 13] on icon at bounding box center [130, 14] width 6 height 7
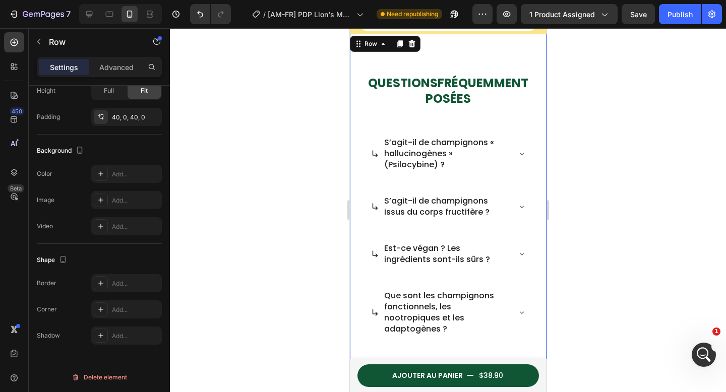
scroll to position [793, 0]
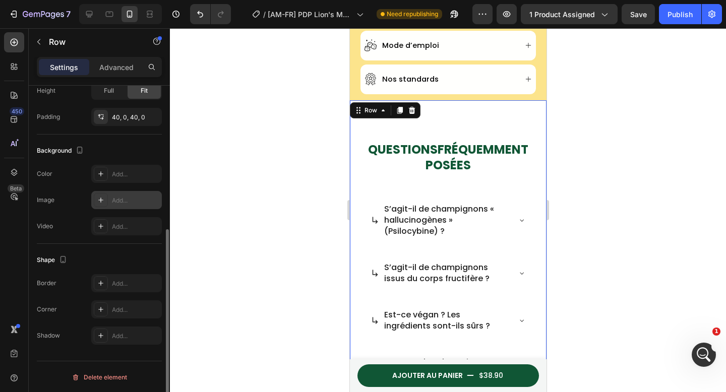
click at [109, 197] on div "Add..." at bounding box center [126, 200] width 71 height 18
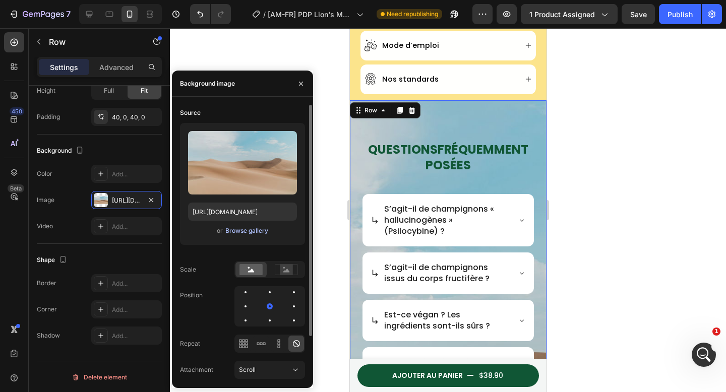
click at [235, 227] on div "Browse gallery" at bounding box center [246, 230] width 43 height 9
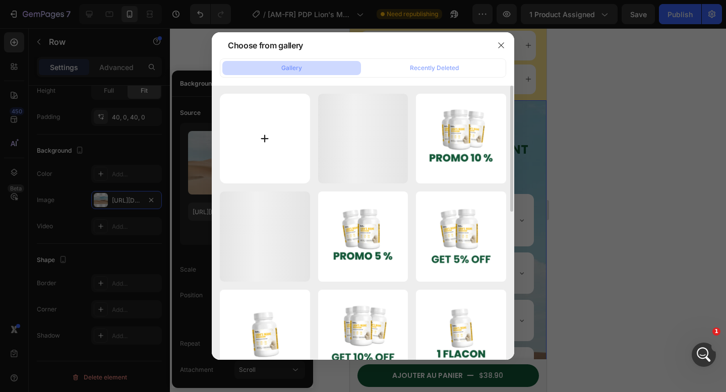
click at [288, 138] on input "file" at bounding box center [265, 139] width 90 height 90
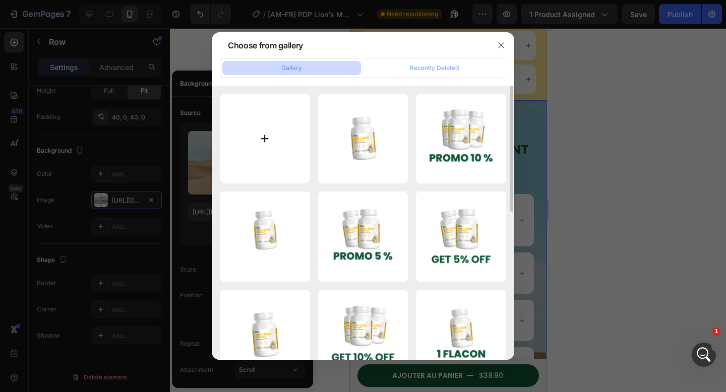
type input "C:\fakepath\Above ask -mobile (2).webp"
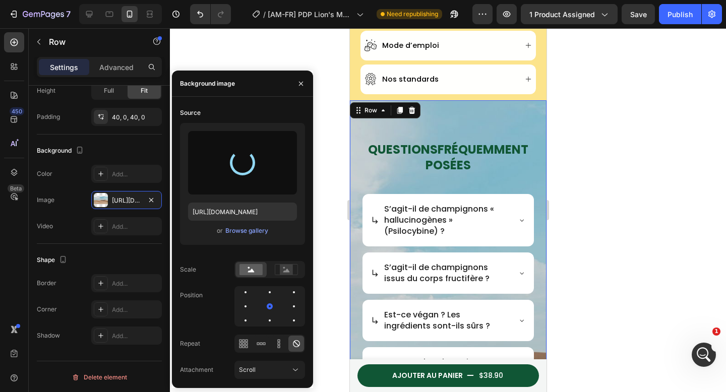
type input "https://cdn.shopify.com/s/files/1/0705/1119/8425/files/gempages_528237576545371…"
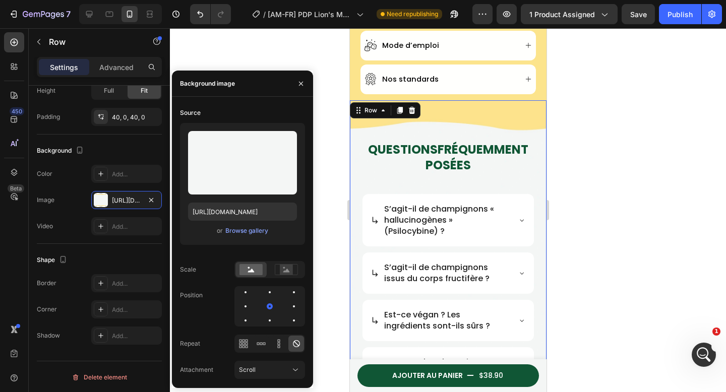
click at [562, 135] on div at bounding box center [448, 210] width 556 height 364
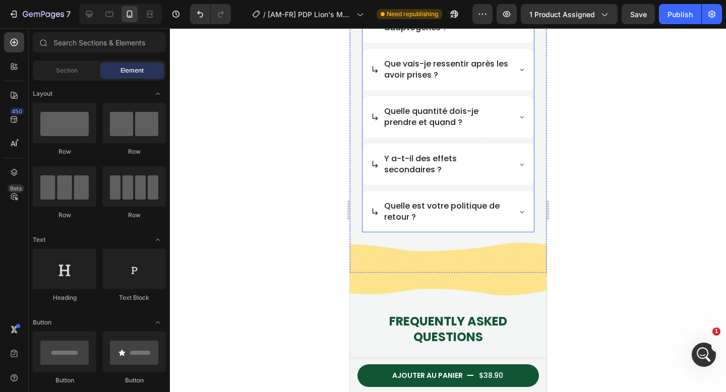
scroll to position [1160, 0]
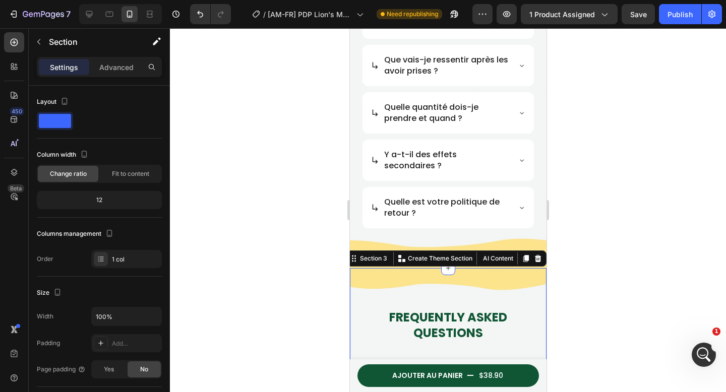
click at [535, 259] on icon at bounding box center [538, 258] width 7 height 7
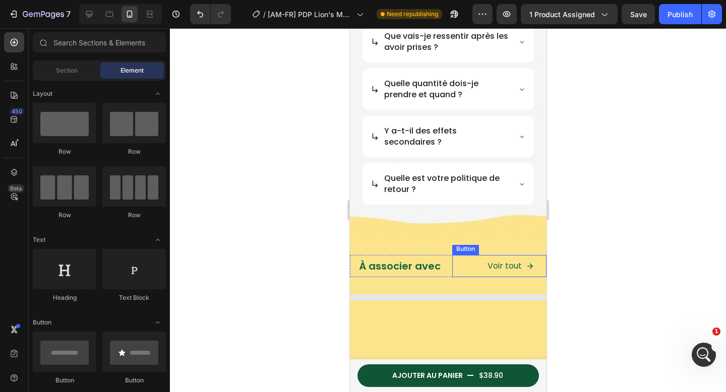
scroll to position [1195, 0]
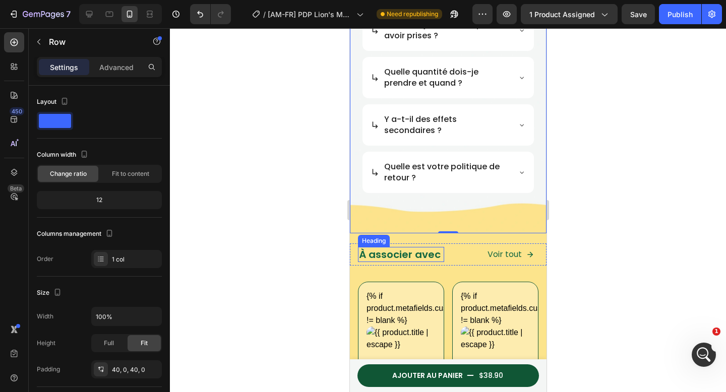
click at [420, 247] on h2 "À associer avec" at bounding box center [400, 254] width 84 height 15
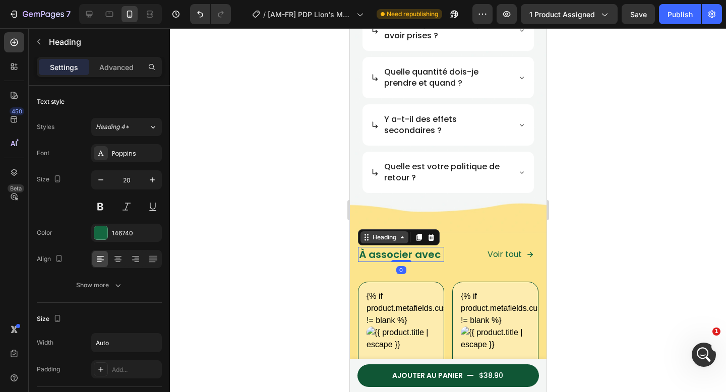
click at [377, 233] on div "Heading" at bounding box center [384, 237] width 28 height 9
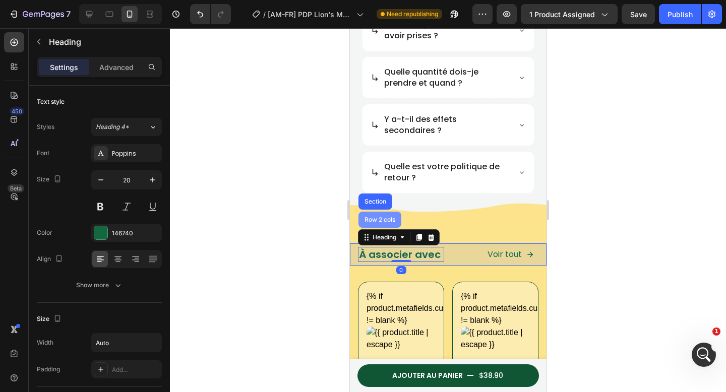
click at [377, 219] on div "Row 2 cols" at bounding box center [379, 220] width 43 height 16
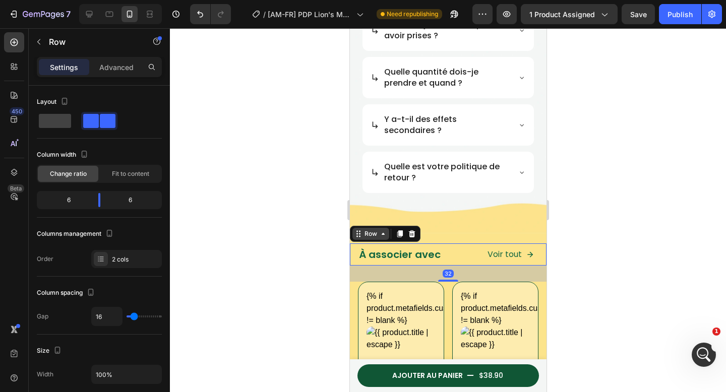
click at [381, 232] on icon at bounding box center [383, 234] width 8 height 8
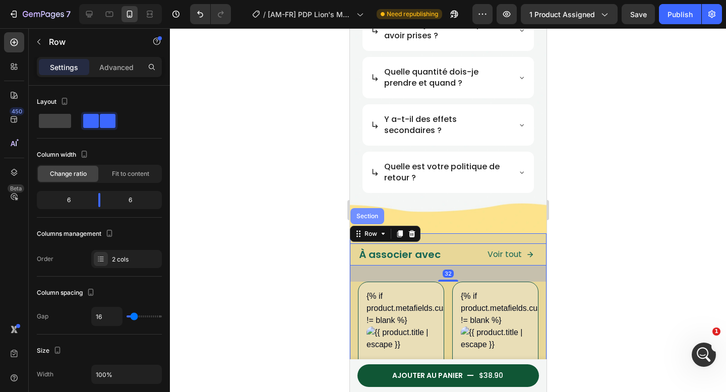
click at [373, 210] on div "Section" at bounding box center [367, 216] width 34 height 16
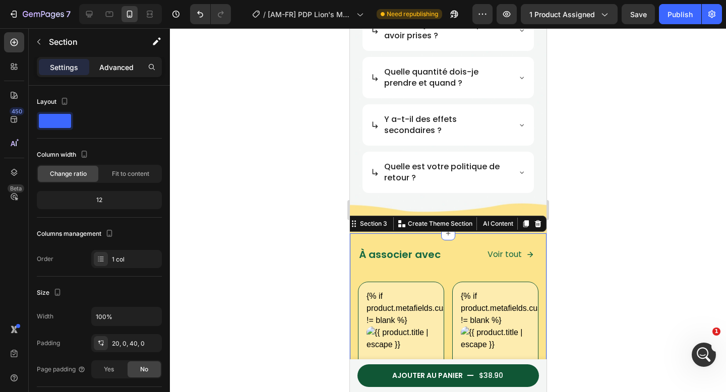
click at [96, 64] on div "Advanced" at bounding box center [116, 67] width 50 height 16
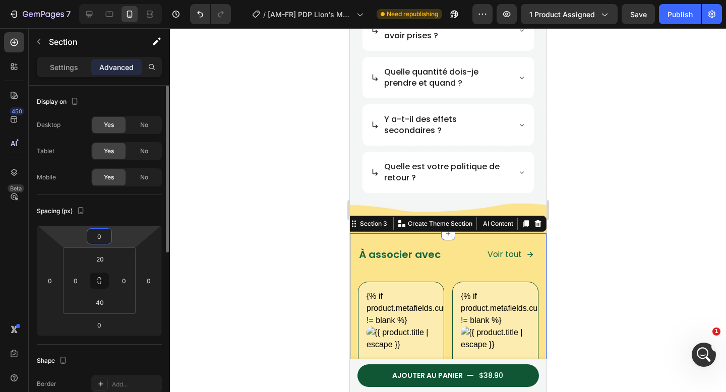
click at [104, 234] on input "0" at bounding box center [99, 236] width 20 height 15
type input "-2"
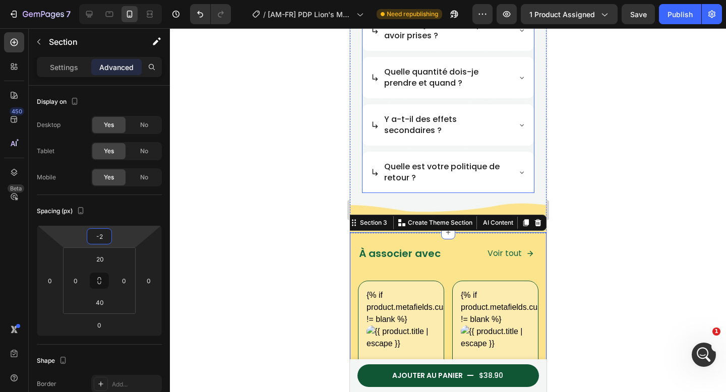
click at [613, 211] on div at bounding box center [448, 210] width 556 height 364
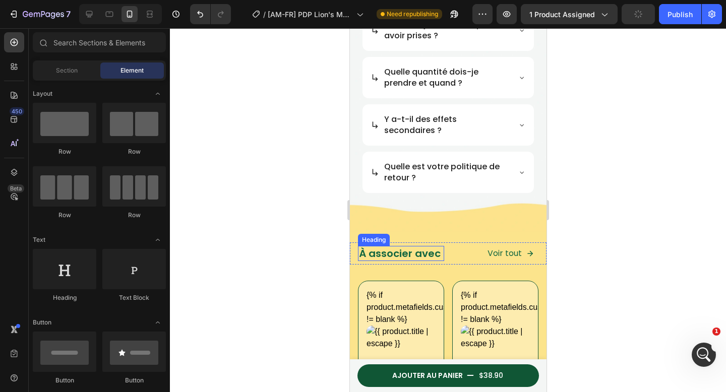
click at [401, 254] on h2 "À associer avec" at bounding box center [400, 253] width 84 height 15
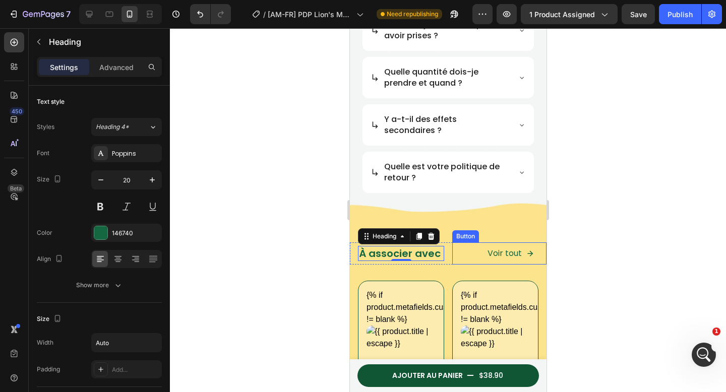
drag, startPoint x: 456, startPoint y: 253, endPoint x: 442, endPoint y: 271, distance: 23.4
click at [456, 252] on div "Voir tout Button" at bounding box center [499, 254] width 94 height 23
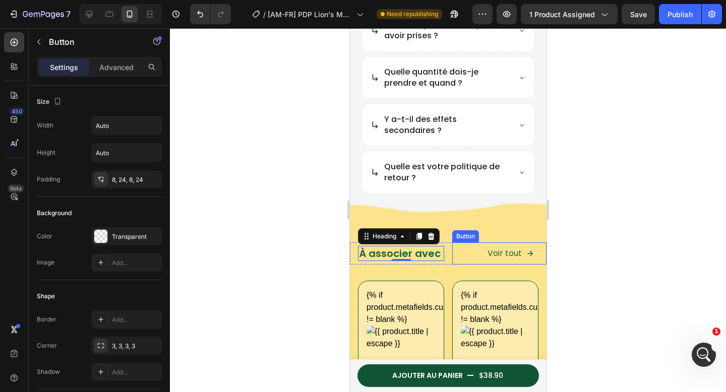
click at [443, 265] on div "À associer avec Heading 0 Voir tout Button Row" at bounding box center [448, 254] width 197 height 23
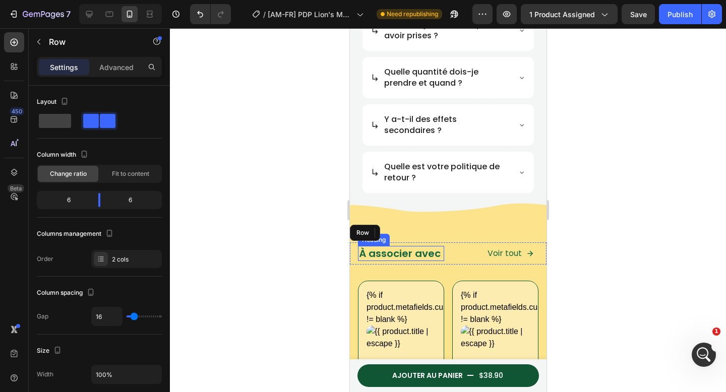
click at [439, 265] on div "À associer avec Heading Voir tout Button 0 Row" at bounding box center [448, 254] width 197 height 23
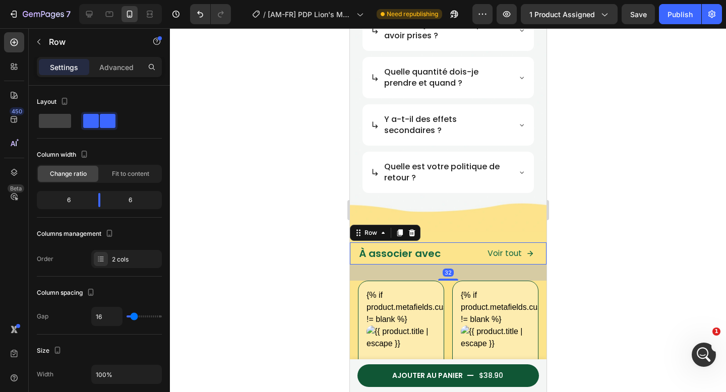
click at [442, 265] on div "À associer avec Heading Voir tout Button Row 32" at bounding box center [448, 254] width 197 height 23
drag, startPoint x: 100, startPoint y: 204, endPoint x: 167, endPoint y: 211, distance: 67.5
click at [108, 0] on body "7 Version history / [AM-FR] PDP Lion's Mane Need republishing Preview 1 product…" at bounding box center [363, 0] width 726 height 0
click at [592, 242] on div at bounding box center [448, 210] width 556 height 364
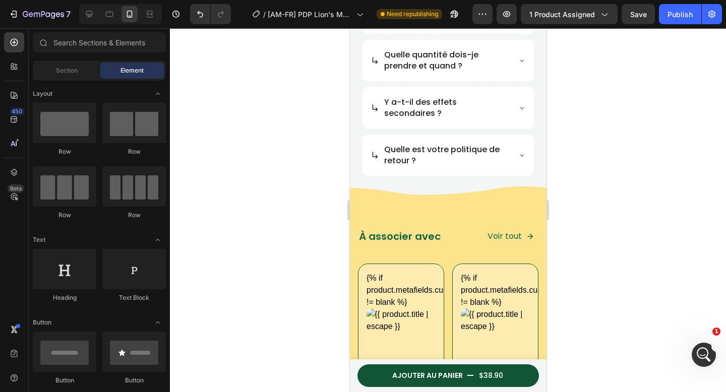
drag, startPoint x: 595, startPoint y: 239, endPoint x: 572, endPoint y: 239, distance: 22.7
click at [595, 239] on div at bounding box center [448, 210] width 556 height 364
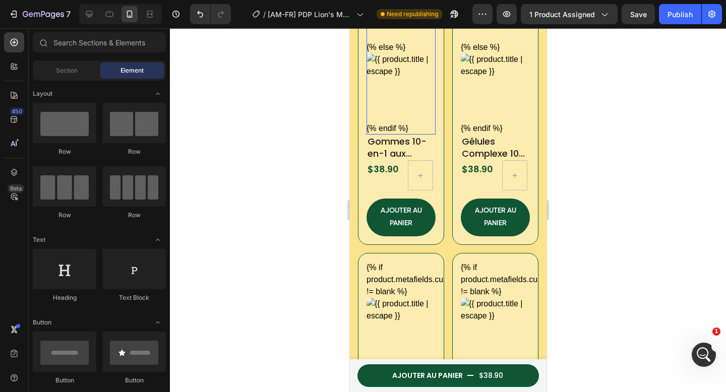
scroll to position [1589, 0]
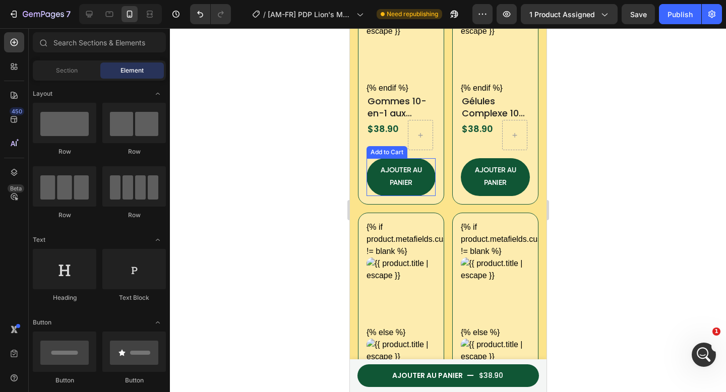
click at [407, 179] on div "AJOUTER AU PANIER" at bounding box center [400, 176] width 45 height 25
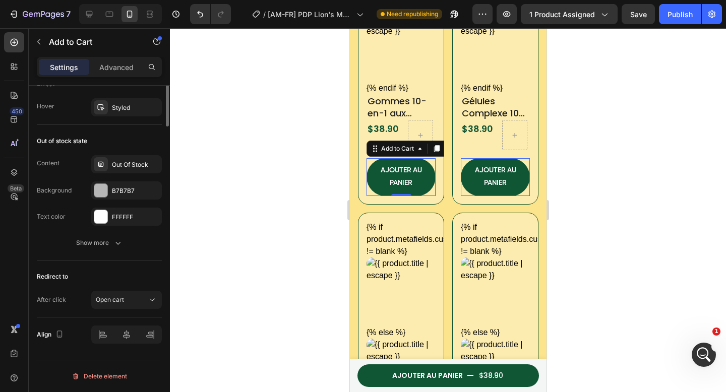
scroll to position [521, 0]
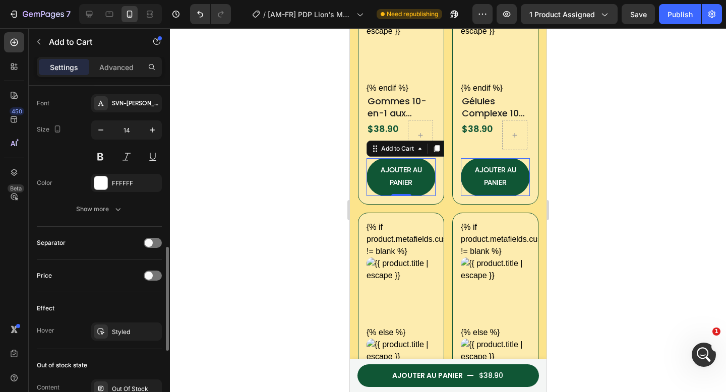
click at [119, 108] on div "SVN-Gilroy SemiBold" at bounding box center [126, 103] width 71 height 18
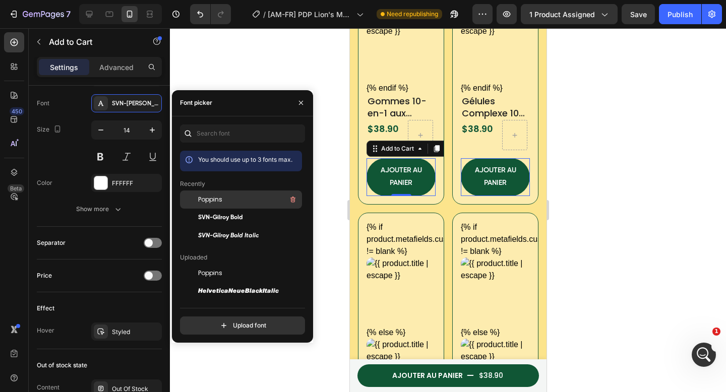
click at [211, 200] on span "Poppins" at bounding box center [210, 199] width 24 height 9
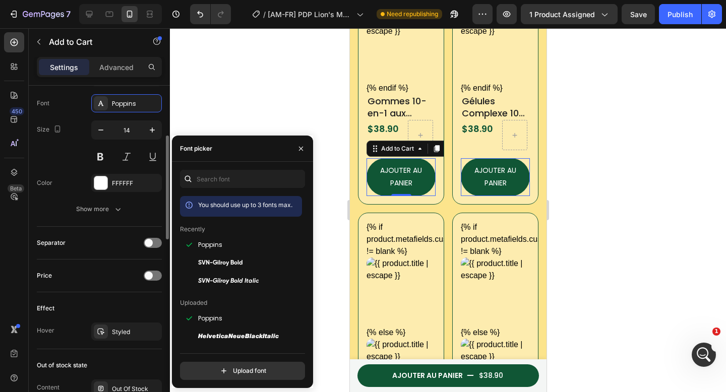
scroll to position [436, 0]
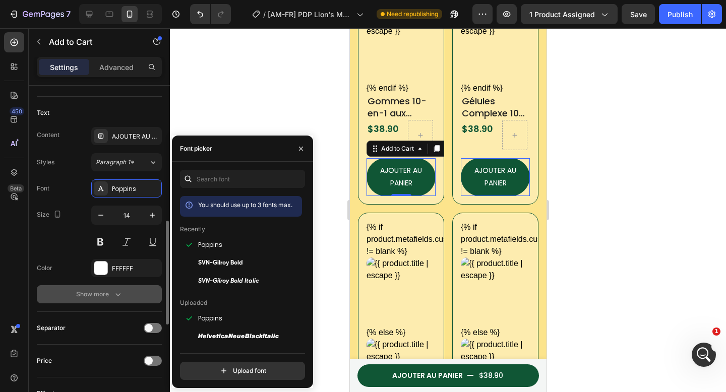
click at [110, 294] on div "Show more" at bounding box center [99, 295] width 47 height 10
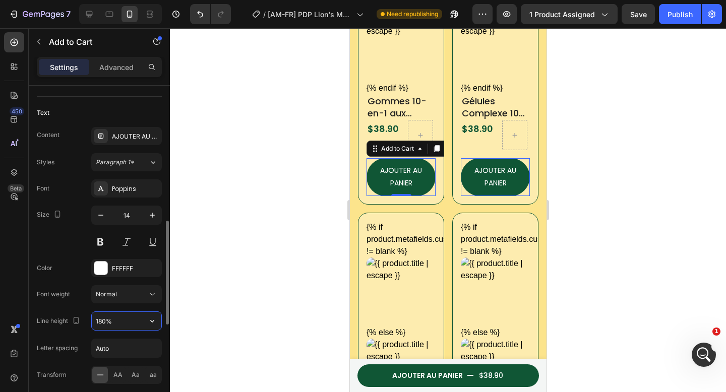
click at [114, 318] on input "180%" at bounding box center [127, 321] width 70 height 18
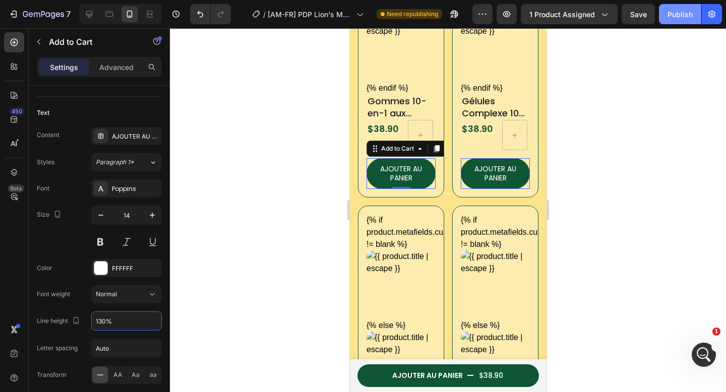
type input "130%"
click at [680, 9] on div "Publish" at bounding box center [680, 14] width 25 height 11
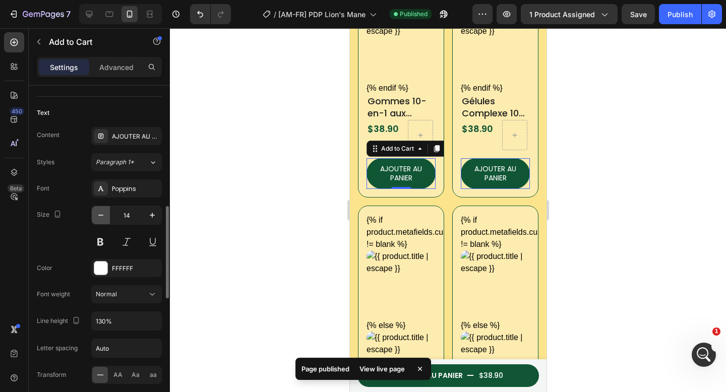
click at [98, 213] on icon "button" at bounding box center [101, 215] width 10 height 10
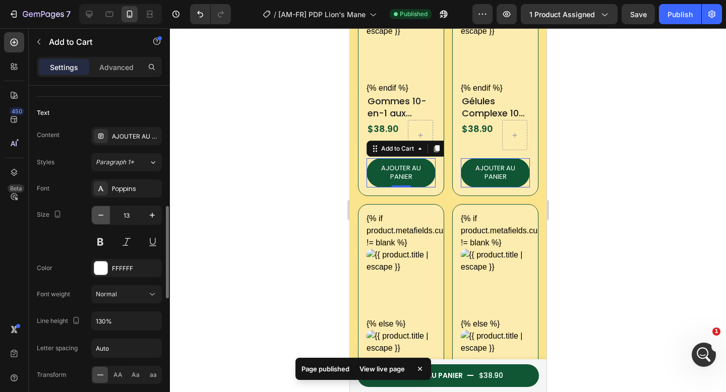
type input "12"
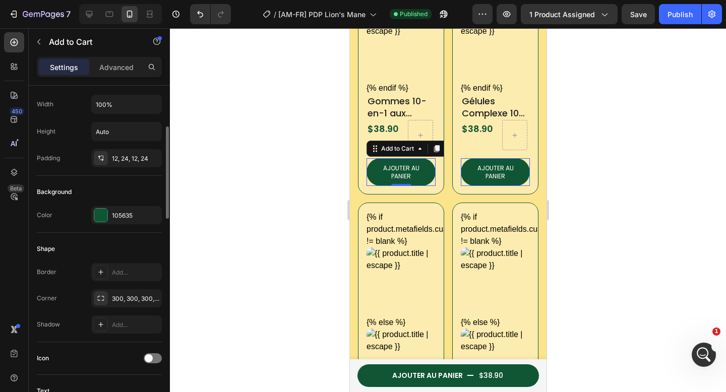
scroll to position [155, 0]
click at [125, 149] on div "Width 100% Height Auto Padding 12, 24, 12, 24" at bounding box center [99, 133] width 125 height 73
click at [116, 161] on div "12, 24, 12, 24" at bounding box center [126, 160] width 29 height 9
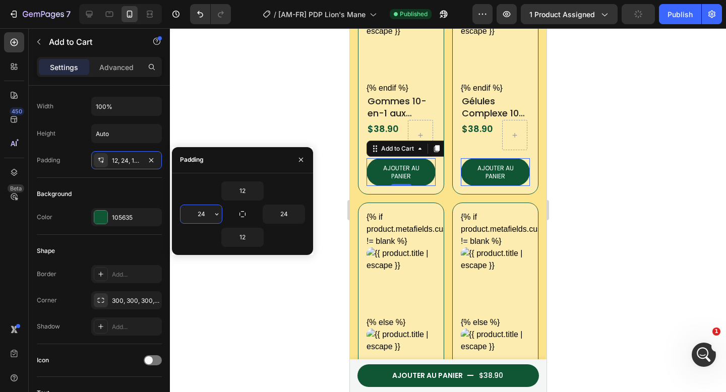
click at [208, 215] on input "24" at bounding box center [201, 214] width 41 height 18
type input "8"
click at [284, 216] on input "24" at bounding box center [283, 214] width 41 height 18
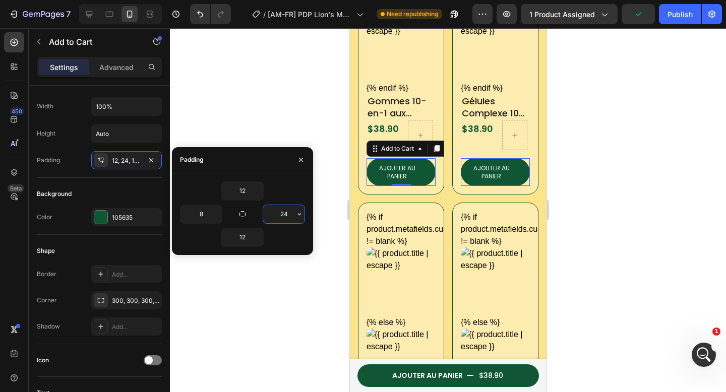
type input "8"
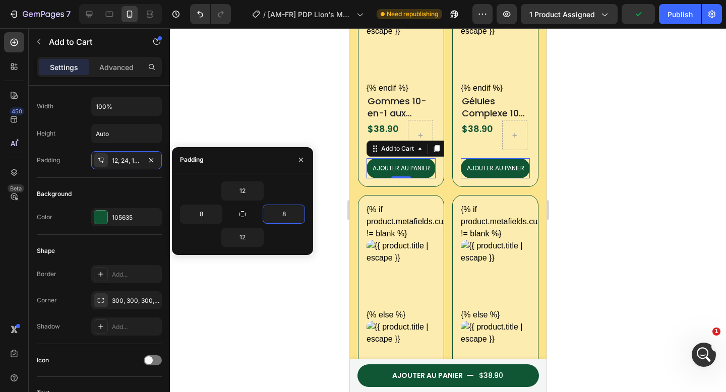
click at [320, 119] on div at bounding box center [448, 210] width 556 height 364
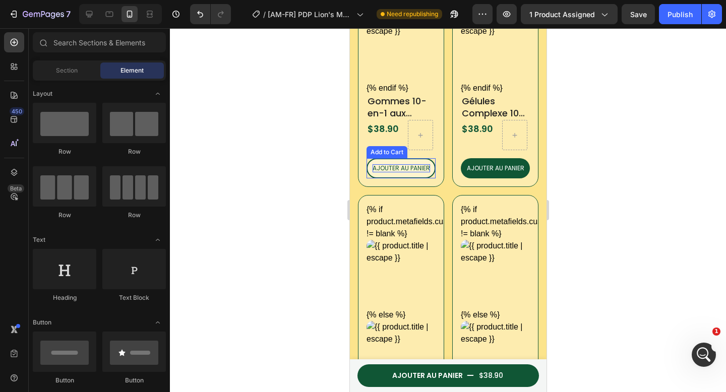
click at [372, 171] on div "AJOUTER AU PANIER" at bounding box center [401, 168] width 58 height 8
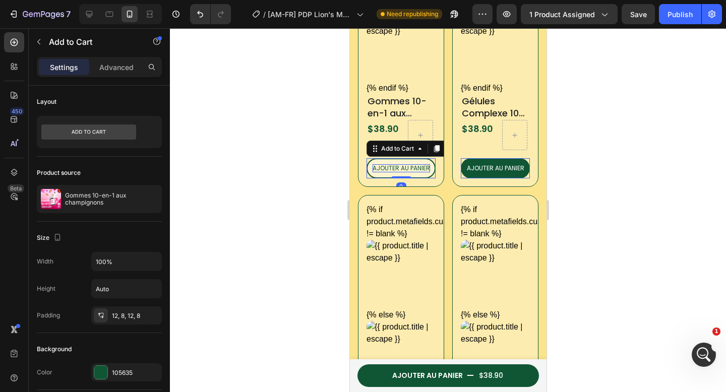
click at [378, 169] on div "AJOUTER AU PANIER" at bounding box center [401, 168] width 58 height 8
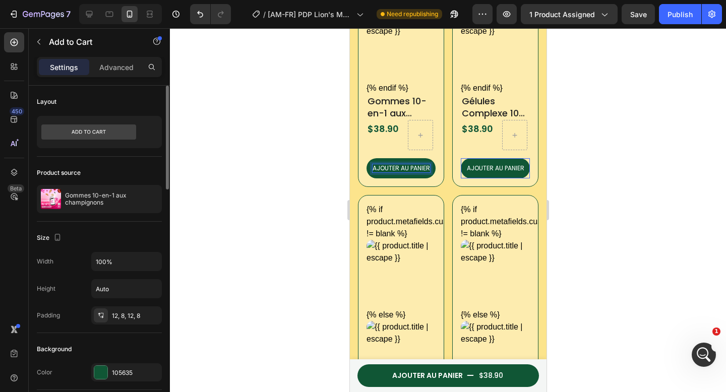
click at [162, 317] on div "Layout Product source Gommes 10-en-1 aux champignons Size Width 100% Height Aut…" at bounding box center [99, 253] width 141 height 335
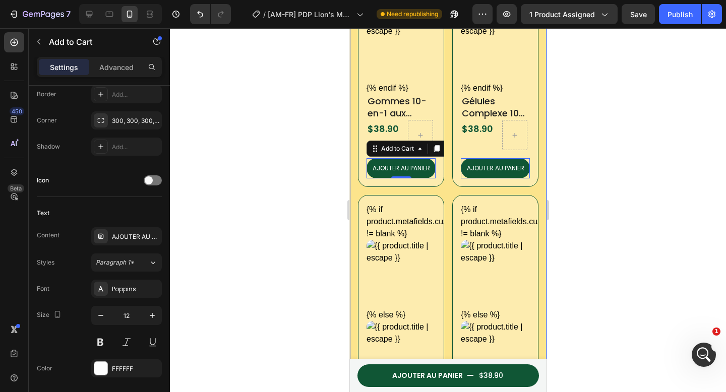
click at [342, 168] on div at bounding box center [448, 210] width 556 height 364
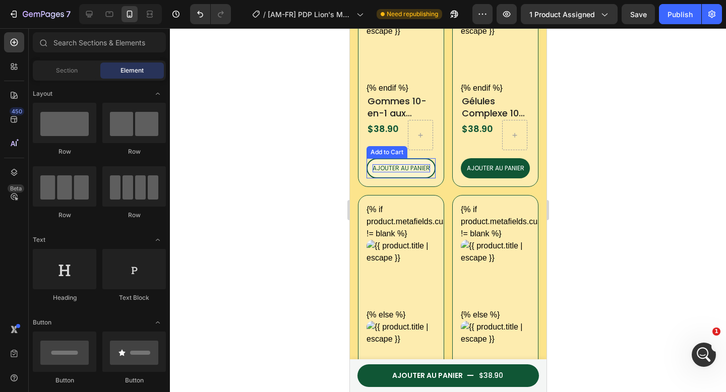
click at [381, 173] on p "AJOUTER AU PANIER" at bounding box center [401, 168] width 58 height 8
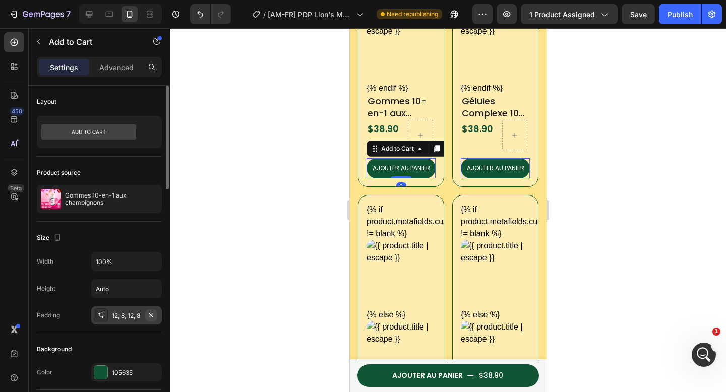
click at [151, 315] on icon "button" at bounding box center [151, 315] width 4 height 4
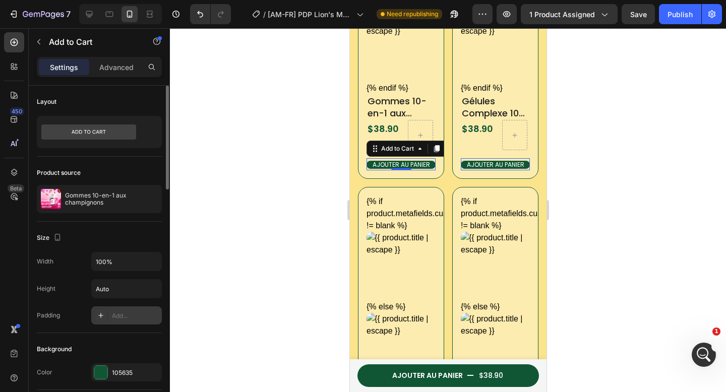
click at [126, 315] on div "Add..." at bounding box center [135, 316] width 47 height 9
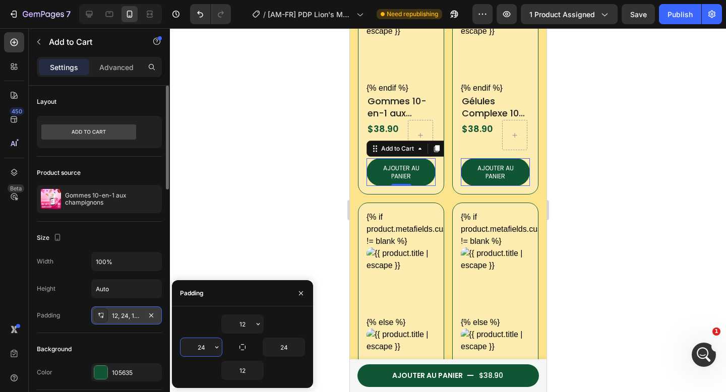
drag, startPoint x: 203, startPoint y: 345, endPoint x: 217, endPoint y: 351, distance: 15.2
click at [203, 346] on input "24" at bounding box center [201, 347] width 41 height 18
type input "8"
click at [289, 348] on input "24" at bounding box center [283, 347] width 41 height 18
type input "8"
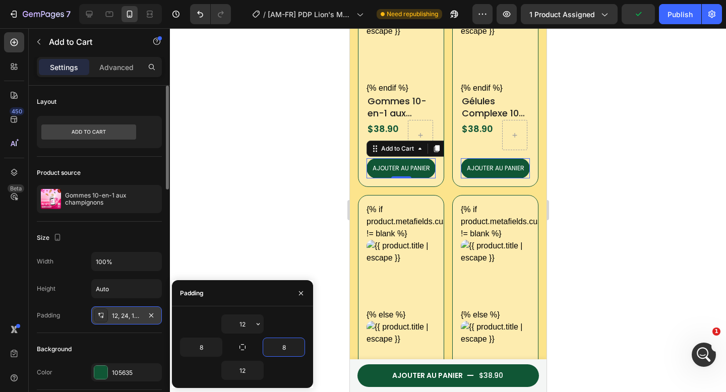
click at [310, 219] on div at bounding box center [448, 210] width 556 height 364
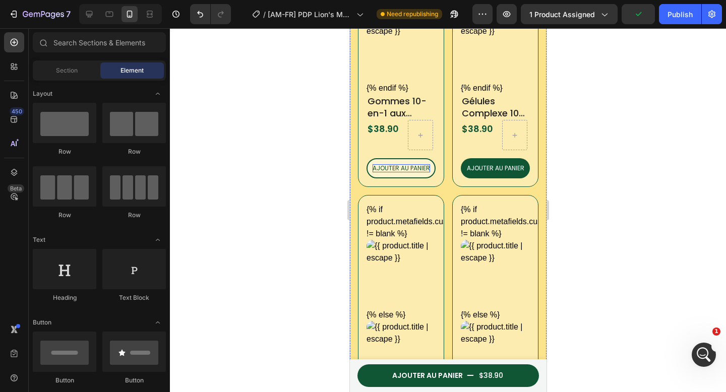
click at [398, 173] on p "AJOUTER AU PANIER" at bounding box center [401, 168] width 58 height 8
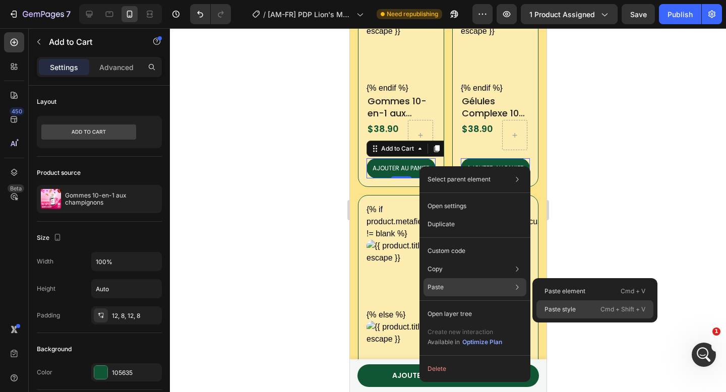
click at [569, 310] on p "Paste style" at bounding box center [560, 309] width 31 height 9
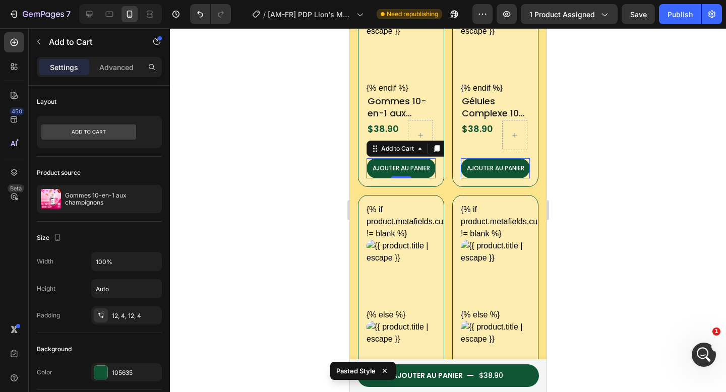
drag, startPoint x: 582, startPoint y: 273, endPoint x: 152, endPoint y: 189, distance: 438.4
click at [582, 273] on div at bounding box center [448, 210] width 556 height 364
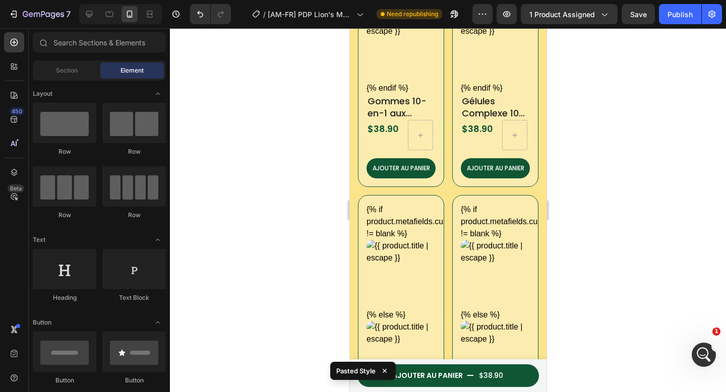
click at [273, 182] on div at bounding box center [448, 210] width 556 height 364
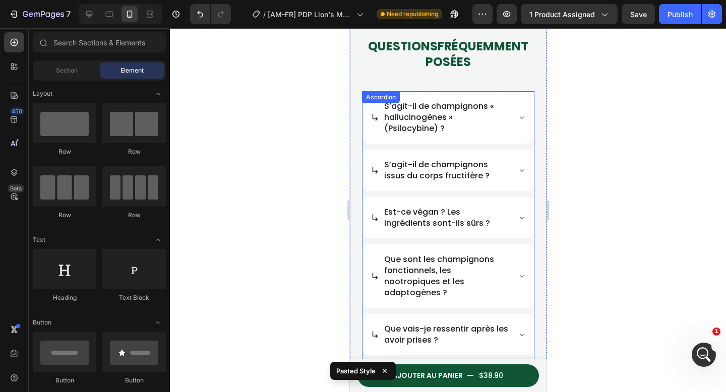
scroll to position [734, 0]
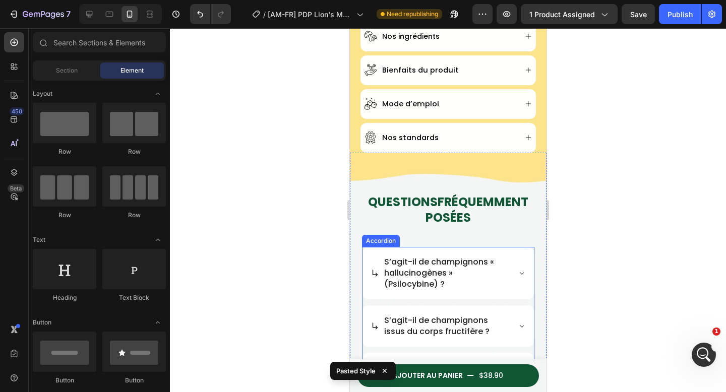
click at [418, 274] on span "S’agit-il de champignons « hallucinogènes » (Psilocybine) ?" at bounding box center [439, 273] width 110 height 34
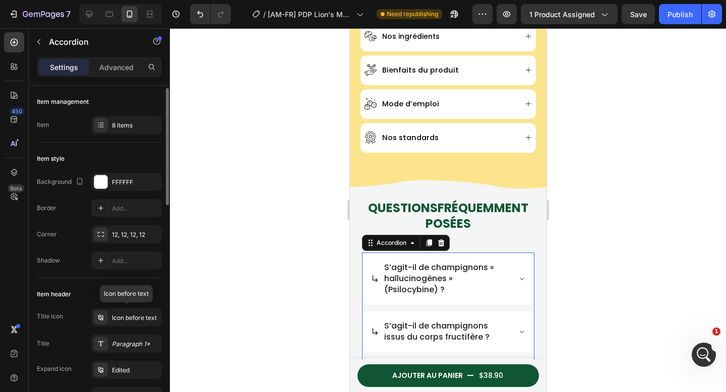
scroll to position [12, 0]
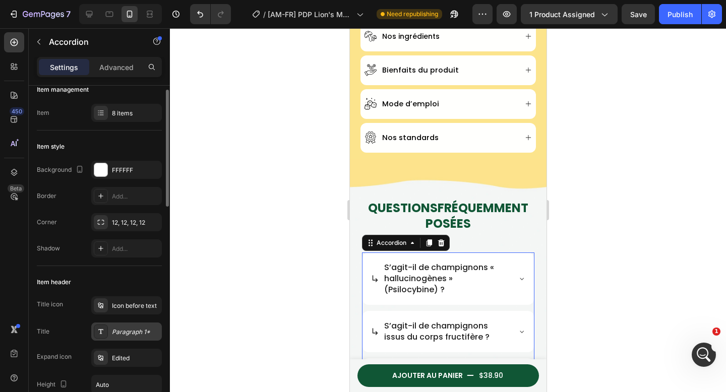
click at [130, 332] on div "Paragraph 1*" at bounding box center [135, 332] width 47 height 9
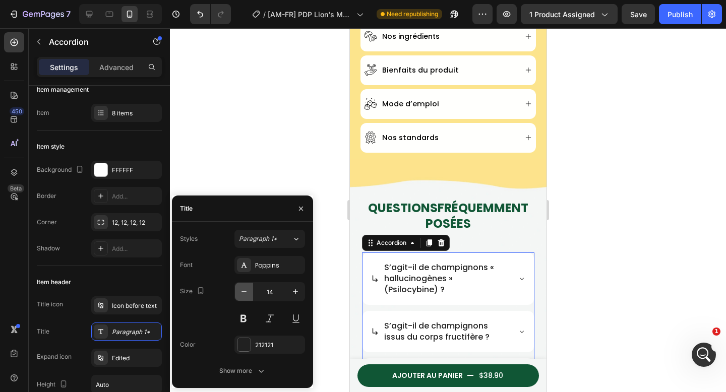
click at [247, 295] on icon "button" at bounding box center [244, 292] width 10 height 10
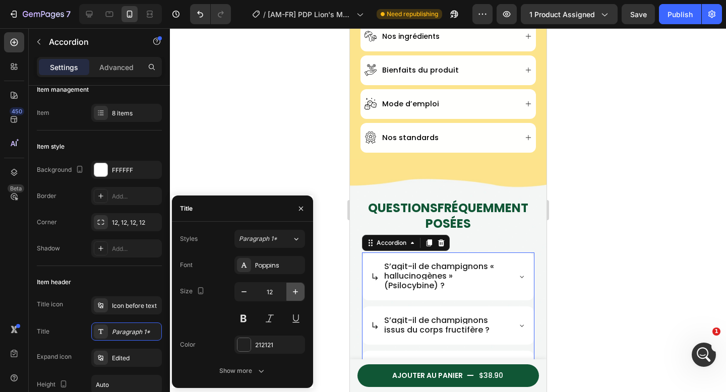
click at [293, 294] on icon "button" at bounding box center [296, 292] width 10 height 10
type input "14"
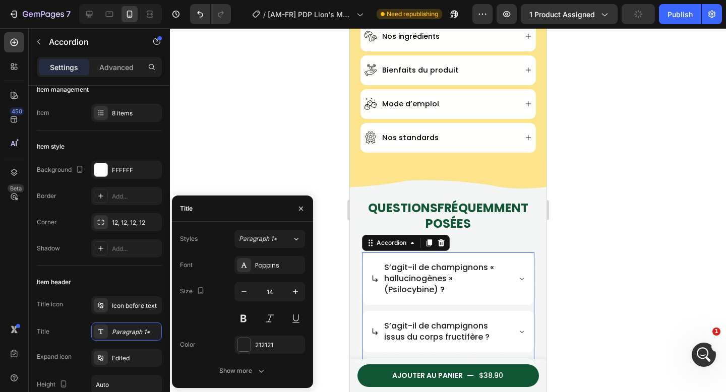
click at [275, 136] on div at bounding box center [448, 210] width 556 height 364
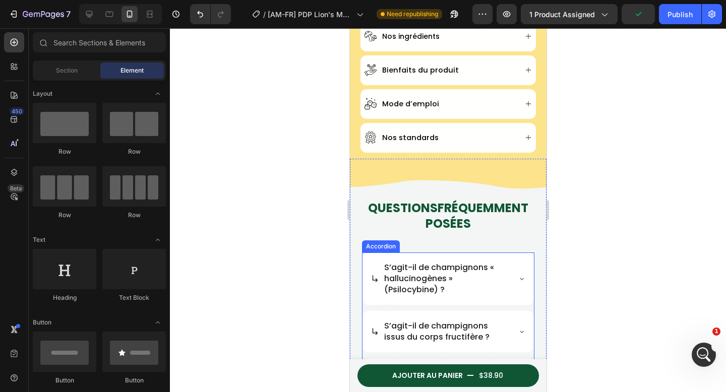
click at [418, 287] on span "S’agit-il de champignons « hallucinogènes » (Psilocybine) ?" at bounding box center [439, 279] width 110 height 34
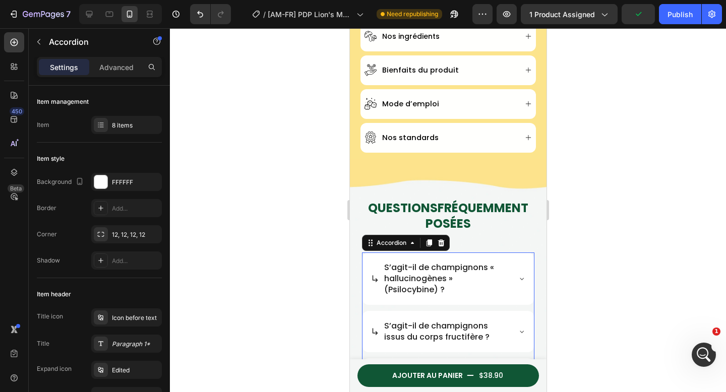
click at [440, 284] on span "S’agit-il de champignons « hallucinogènes » (Psilocybine) ?" at bounding box center [439, 279] width 110 height 34
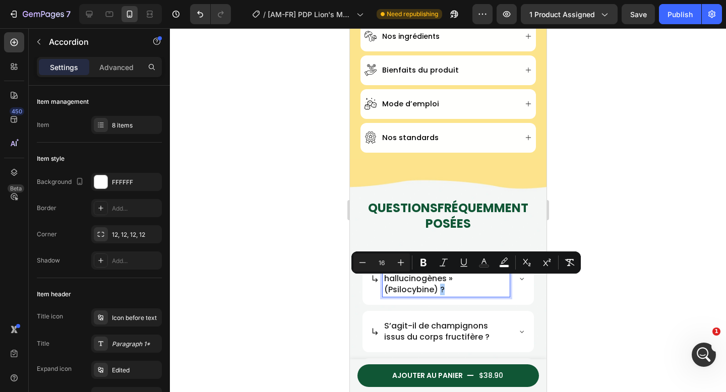
click at [593, 289] on div at bounding box center [448, 210] width 556 height 364
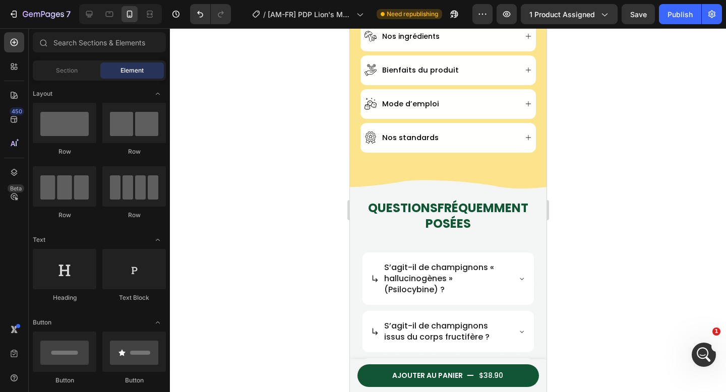
click at [489, 279] on p "S’agit-il de champignons « hallucinogènes » (Psilocybine) ?" at bounding box center [446, 278] width 124 height 33
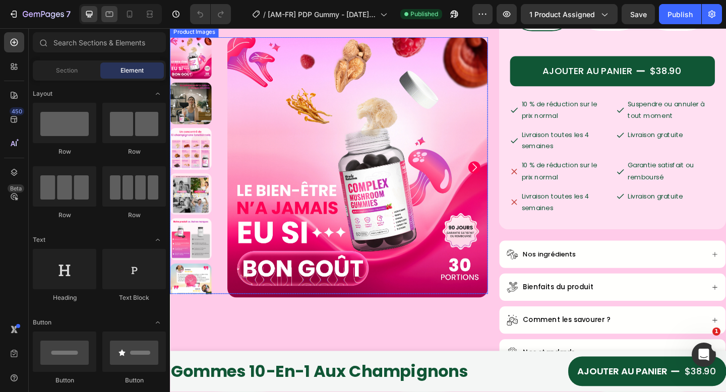
scroll to position [353, 0]
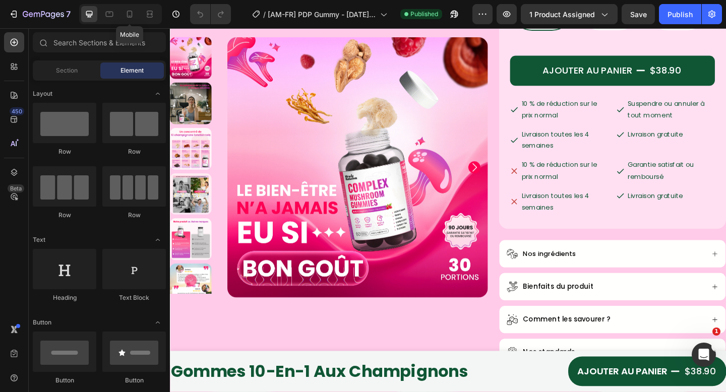
click at [132, 18] on icon at bounding box center [130, 14] width 10 height 10
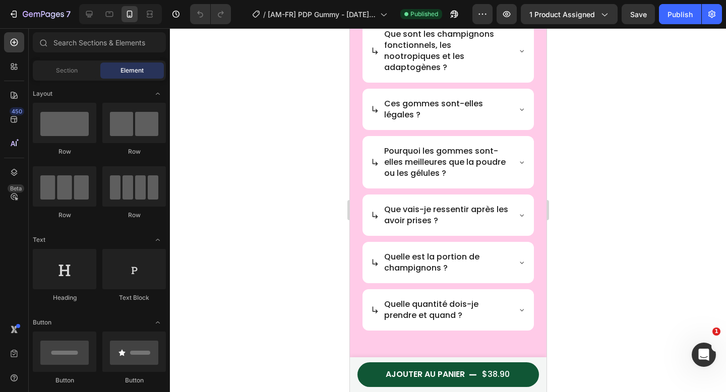
scroll to position [3157, 0]
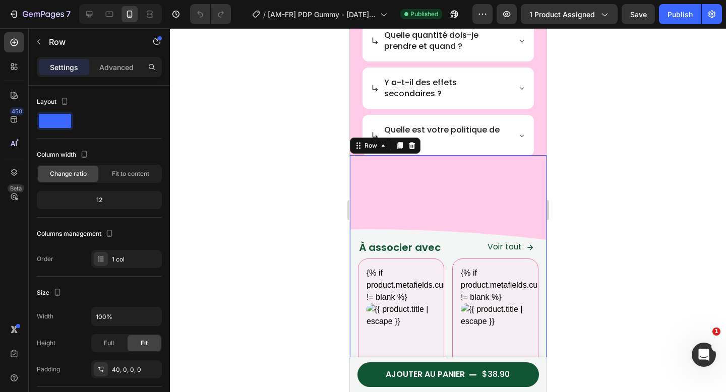
click at [409, 240] on h2 "À associer avec" at bounding box center [400, 247] width 84 height 15
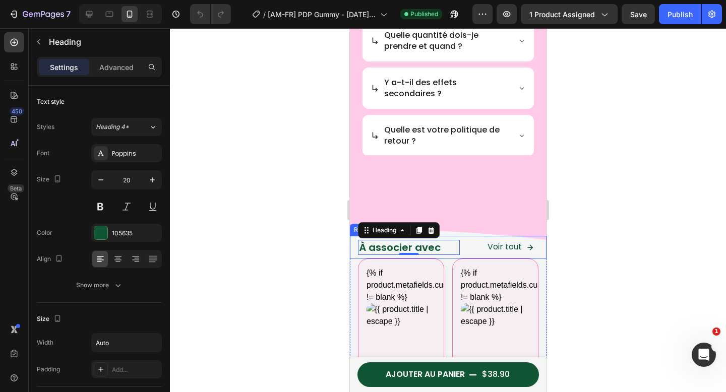
click at [356, 251] on div "À associer avec Heading 0" at bounding box center [405, 247] width 110 height 23
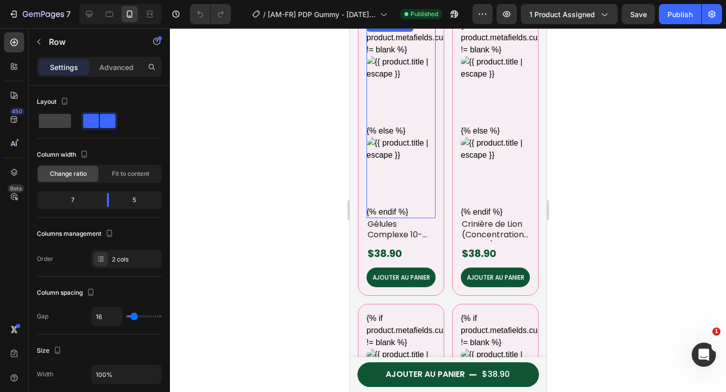
scroll to position [3443, 0]
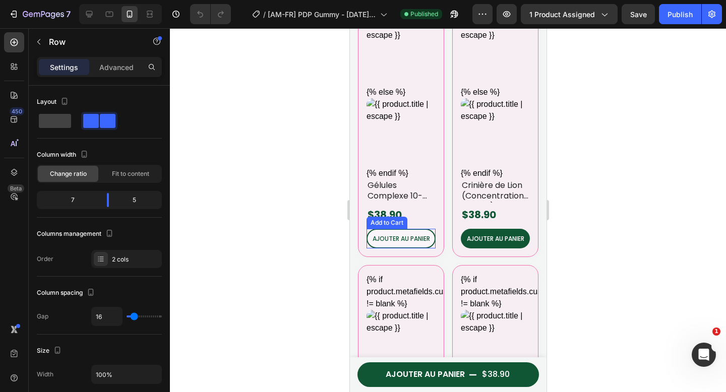
click at [411, 237] on button "AJOUTER AU PANIER" at bounding box center [400, 239] width 69 height 20
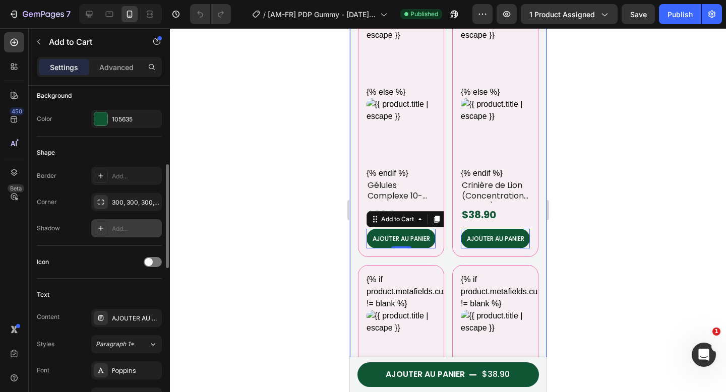
scroll to position [274, 0]
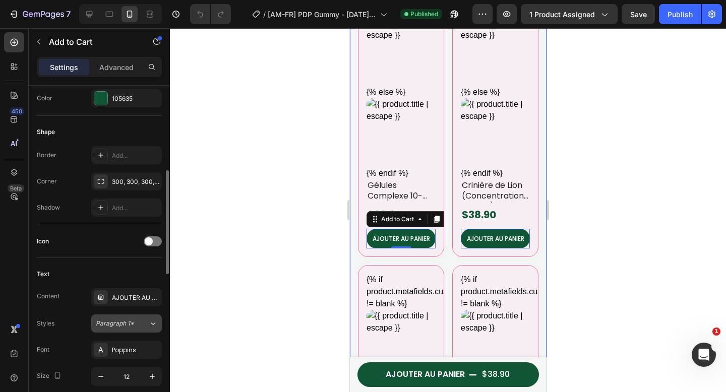
click at [123, 322] on span "Paragraph 1*" at bounding box center [115, 323] width 38 height 9
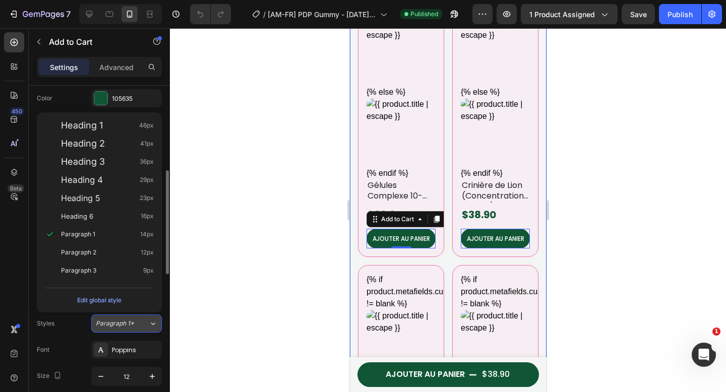
click at [126, 324] on span "Paragraph 1*" at bounding box center [115, 323] width 38 height 9
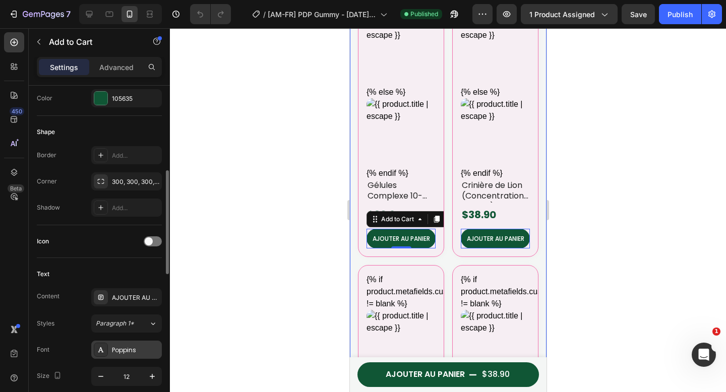
click at [126, 348] on div "Poppins" at bounding box center [135, 350] width 47 height 9
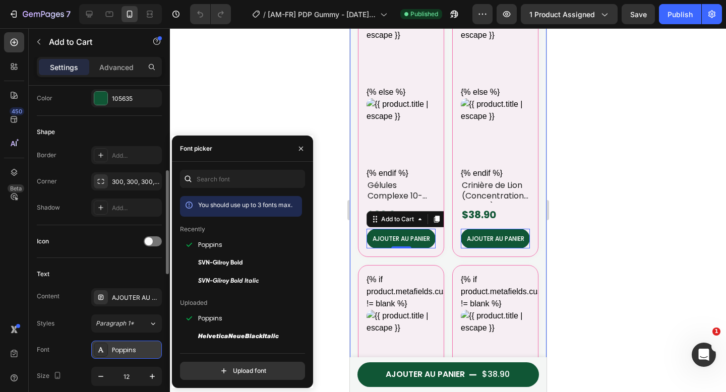
click at [127, 348] on div "Poppins" at bounding box center [135, 350] width 47 height 9
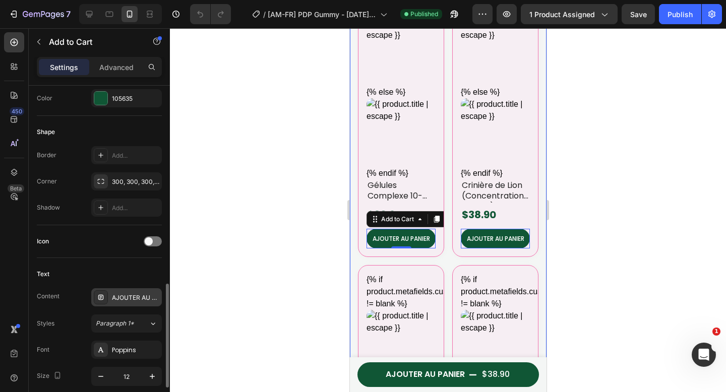
scroll to position [361, 0]
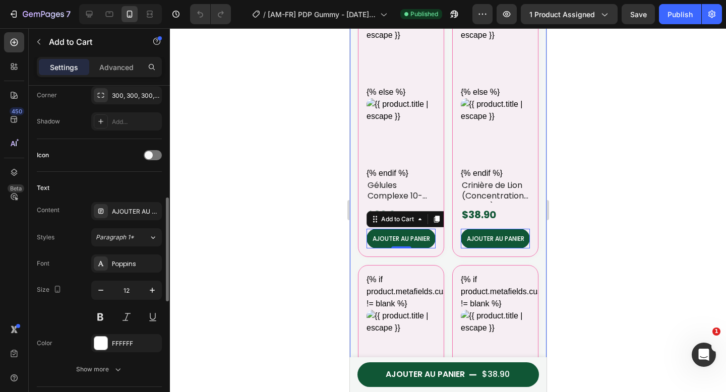
click at [229, 228] on div at bounding box center [448, 210] width 556 height 364
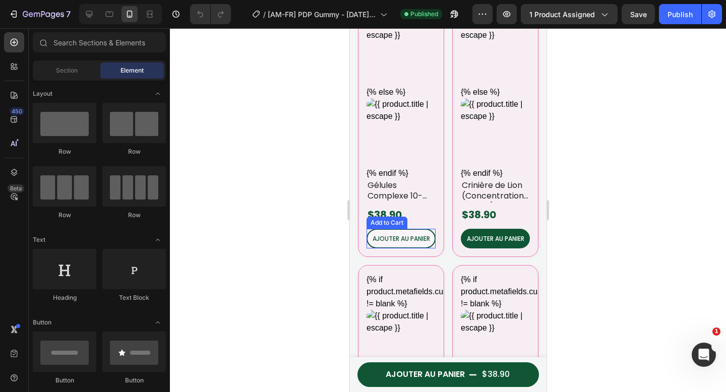
click at [427, 235] on button "AJOUTER AU PANIER" at bounding box center [400, 239] width 69 height 20
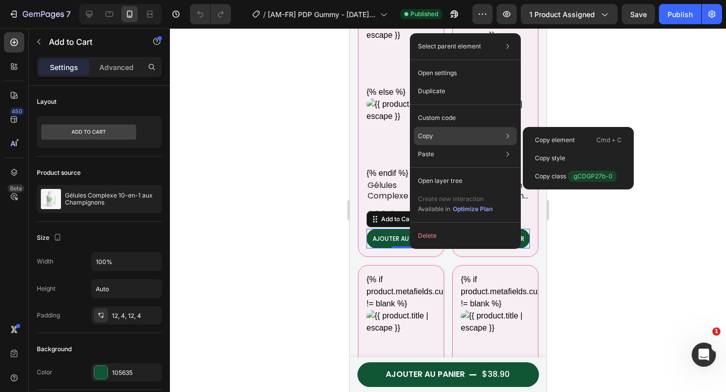
click at [437, 133] on div "Copy Copy element Cmd + C Copy style Copy class .gCDGP27b-0" at bounding box center [465, 136] width 103 height 18
click at [538, 155] on p "Copy style" at bounding box center [550, 158] width 30 height 9
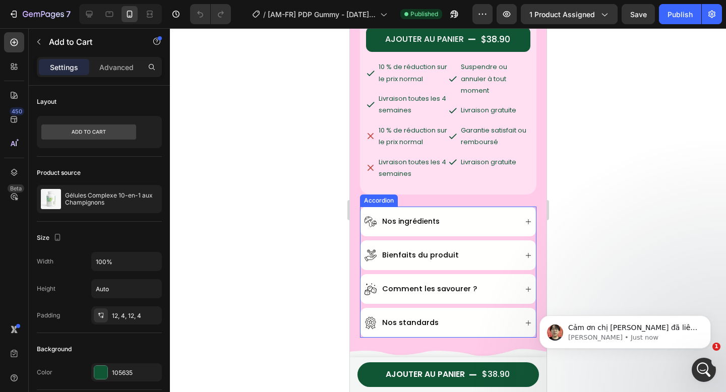
scroll to position [400, 0]
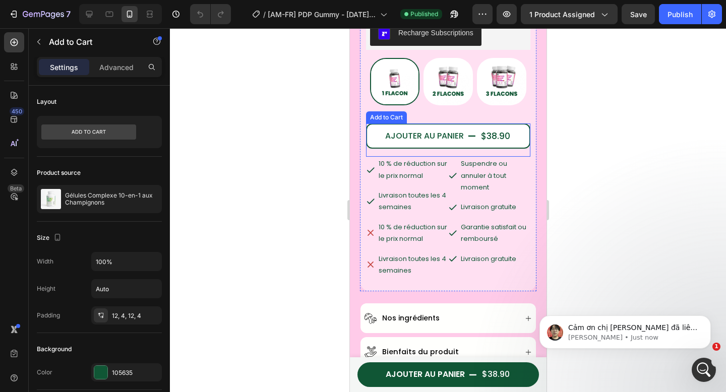
click at [421, 124] on button "AJOUTER AU PANIER $38.90" at bounding box center [448, 136] width 164 height 25
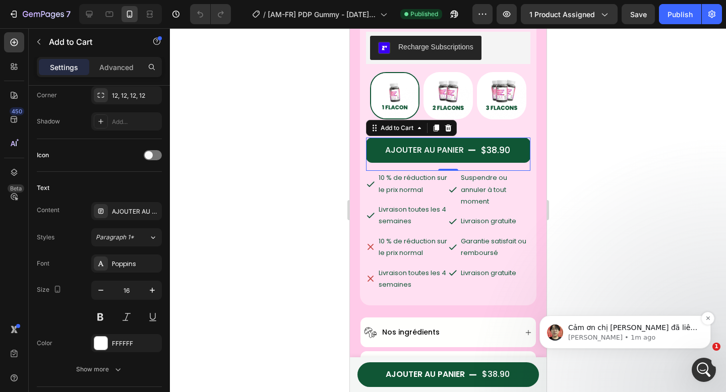
scroll to position [382, 0]
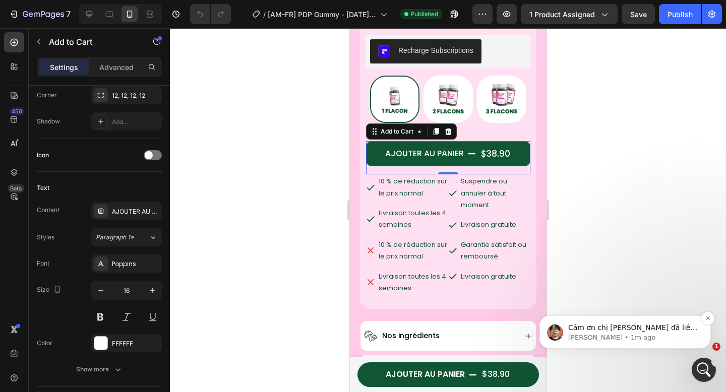
click at [645, 334] on p "[PERSON_NAME] • 1m ago" at bounding box center [633, 337] width 130 height 9
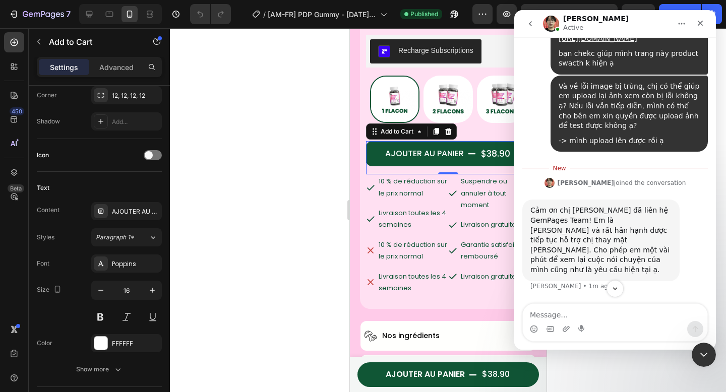
scroll to position [20282, 0]
type textarea "ok bạn ạ"
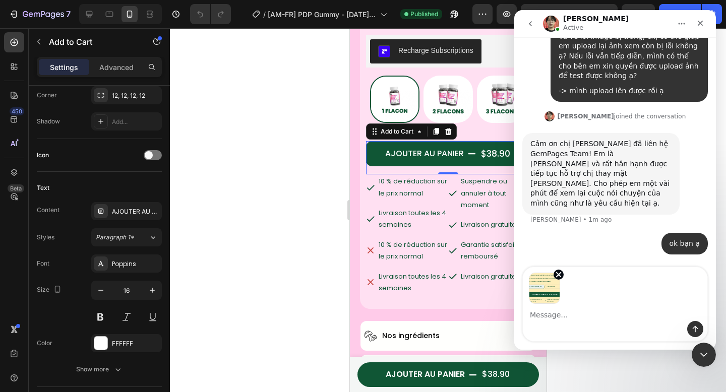
scroll to position [20333, 0]
drag, startPoint x: 556, startPoint y: 324, endPoint x: 561, endPoint y: 316, distance: 9.3
click at [556, 324] on div "Intercom messenger" at bounding box center [615, 329] width 185 height 16
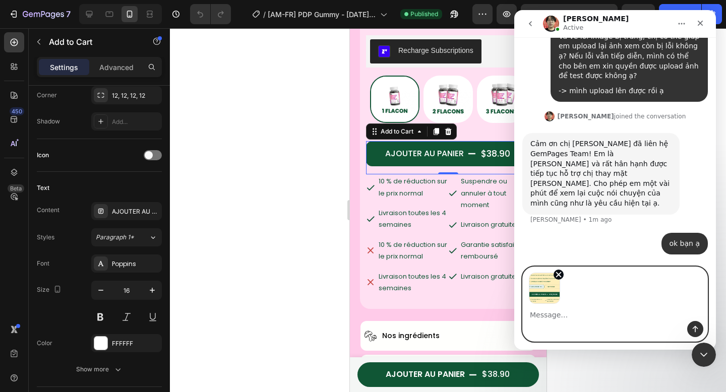
click at [561, 316] on textarea "Message…" at bounding box center [615, 312] width 185 height 17
paste textarea "[URL][DOMAIN_NAME]"
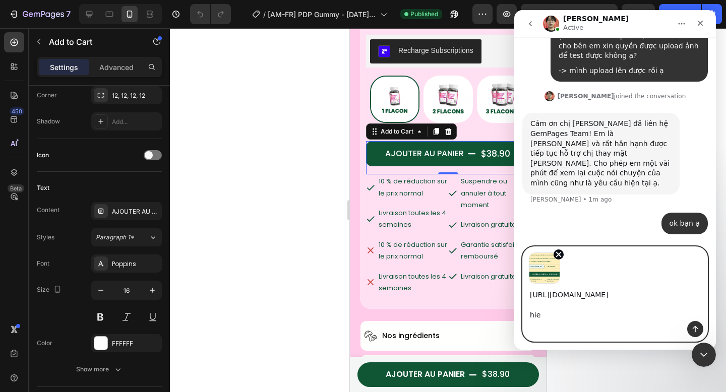
scroll to position [20358, 0]
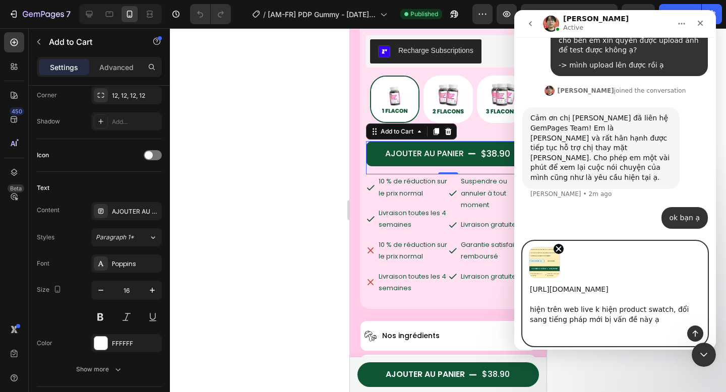
type textarea "https://miraclemushroom.co/fr/products/criniere-de-lion-concentration-accrue?co…"
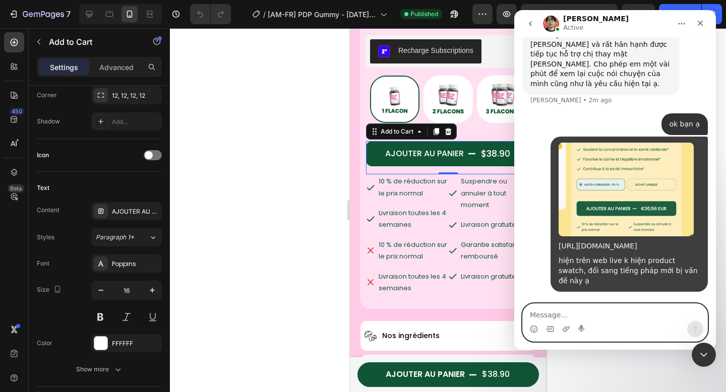
scroll to position [20462, 0]
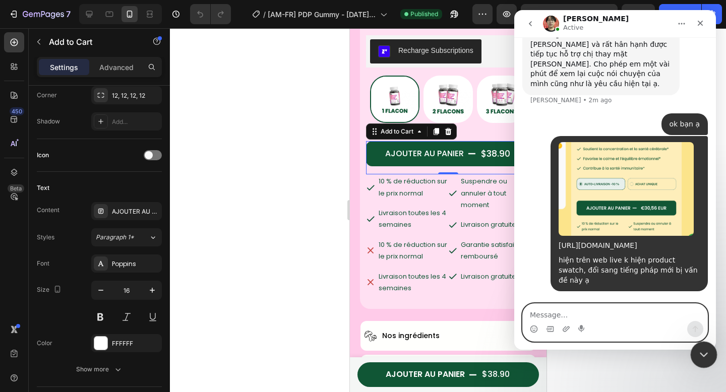
click at [705, 355] on icon "Close Intercom Messenger" at bounding box center [703, 354] width 12 height 12
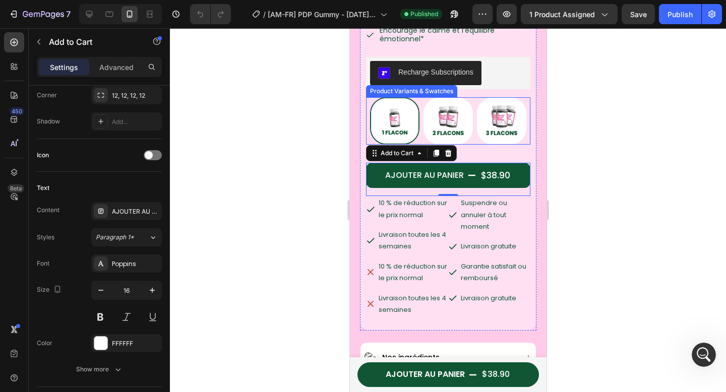
click at [494, 57] on div "Recharge Subscriptions" at bounding box center [448, 73] width 164 height 32
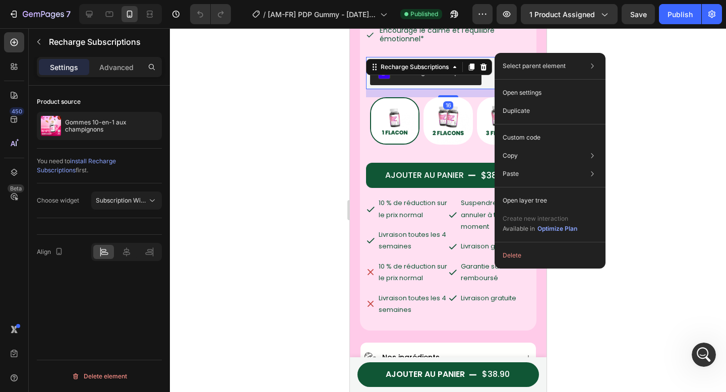
scroll to position [0, 0]
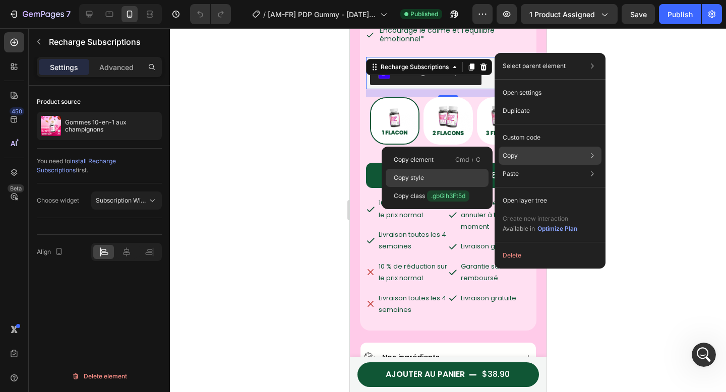
click at [430, 179] on div "Copy style" at bounding box center [437, 178] width 103 height 18
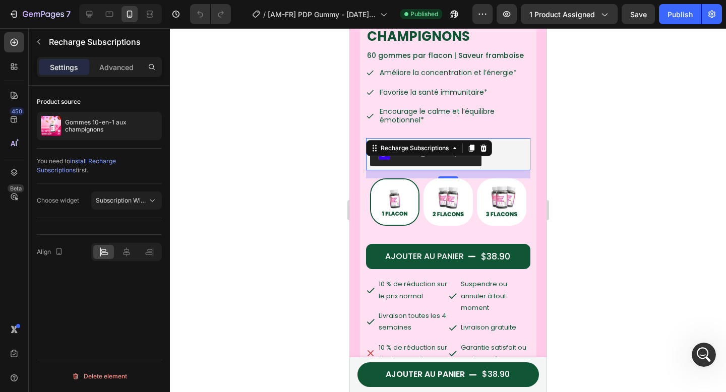
scroll to position [20492, 0]
click at [572, 153] on div at bounding box center [448, 210] width 556 height 364
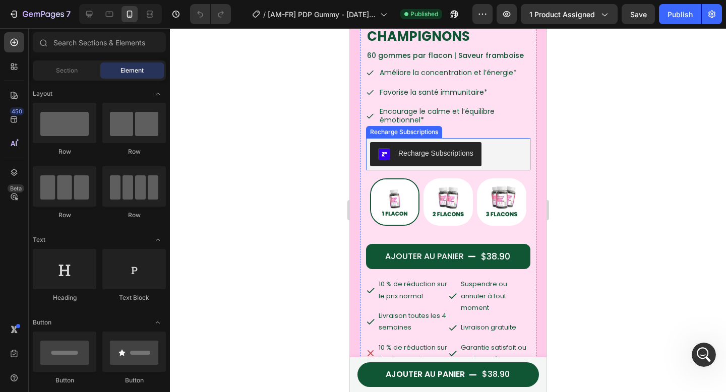
click at [487, 151] on div "Recharge Subscriptions" at bounding box center [448, 154] width 156 height 24
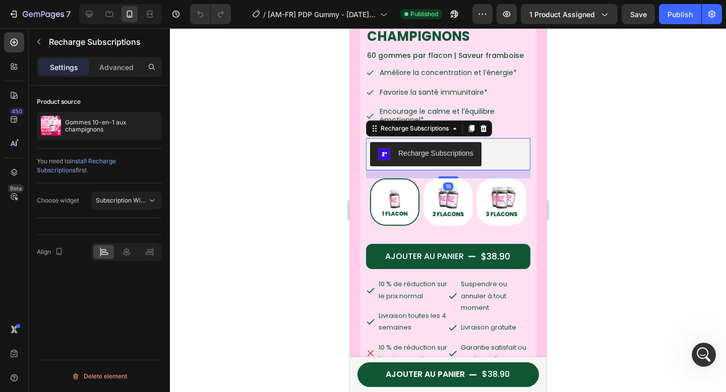
click at [579, 151] on div at bounding box center [448, 210] width 556 height 364
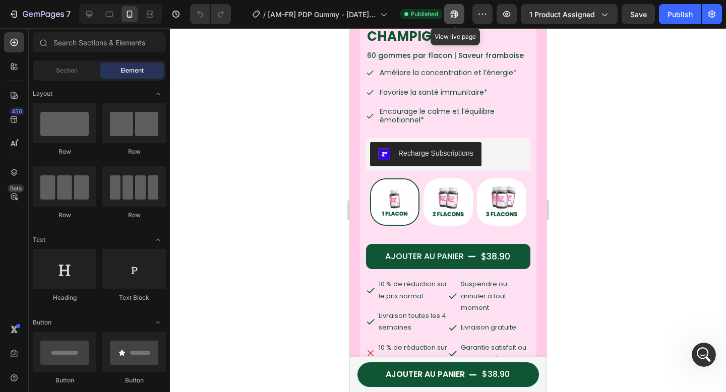
click at [458, 15] on icon "button" at bounding box center [455, 15] width 8 height 8
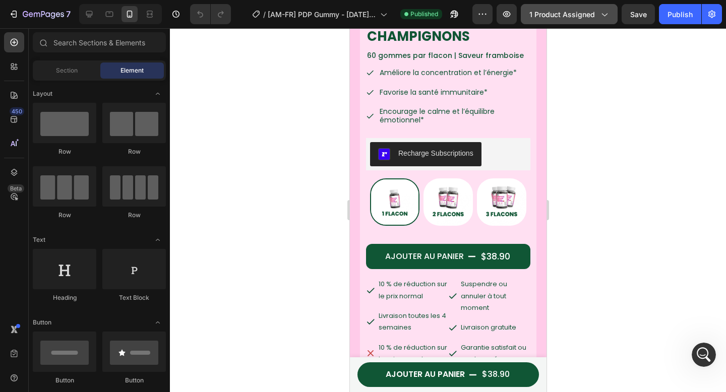
scroll to position [20830, 0]
click at [589, 78] on div at bounding box center [448, 210] width 556 height 364
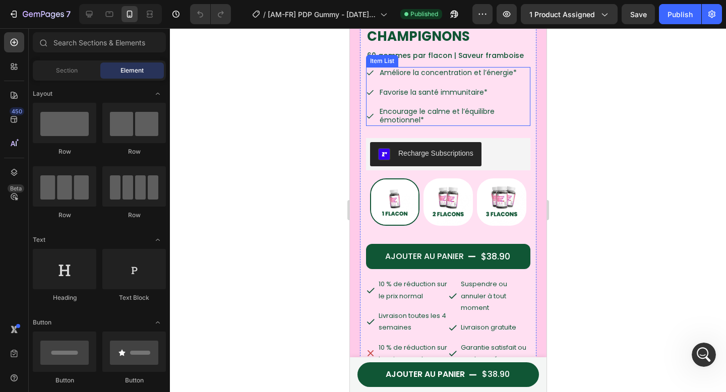
scroll to position [20869, 0]
click at [93, 15] on icon at bounding box center [89, 14] width 10 height 10
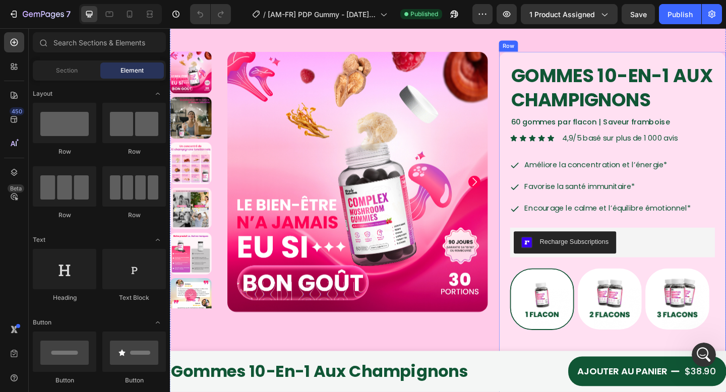
scroll to position [31, 0]
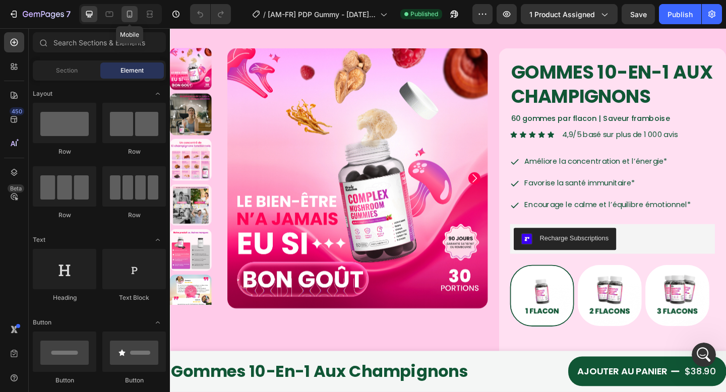
click at [127, 18] on icon at bounding box center [130, 14] width 10 height 10
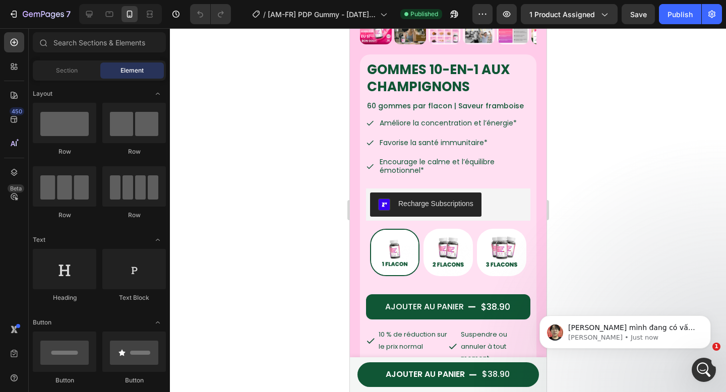
scroll to position [20965, 0]
click at [707, 318] on icon "Dismiss notification" at bounding box center [709, 319] width 6 height 6
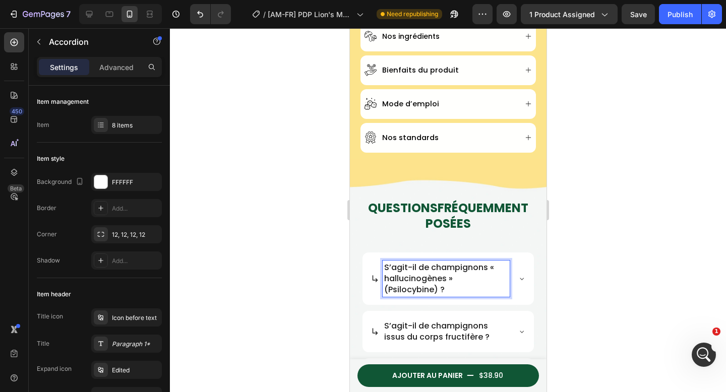
click at [382, 261] on div "S’agit-il de champignons « hallucinogènes » (Psilocybine) ?" at bounding box center [445, 279] width 127 height 36
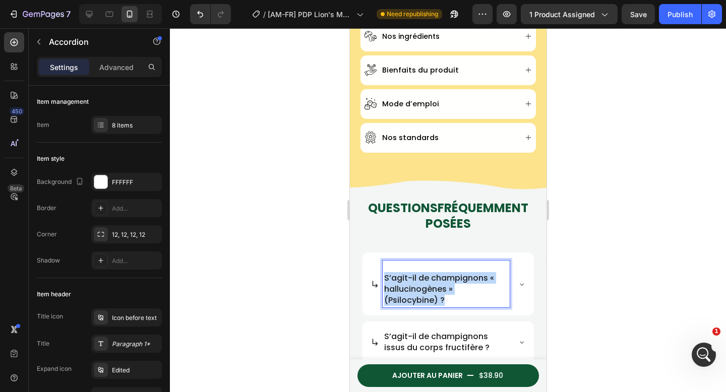
drag, startPoint x: 390, startPoint y: 275, endPoint x: 384, endPoint y: 270, distance: 7.5
click at [384, 273] on p "S’agit-il de champignons « hallucinogènes » (Psilocybine) ?" at bounding box center [446, 289] width 124 height 33
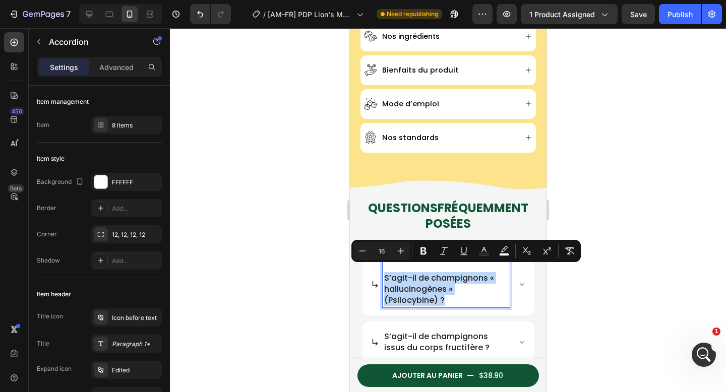
copy span "S’agit-il de champignons « hallucinogènes » (Psilocybine) ?"
click at [403, 275] on span "S’agit-il de champignons « hallucinogènes » (Psilocybine) ?" at bounding box center [439, 289] width 110 height 34
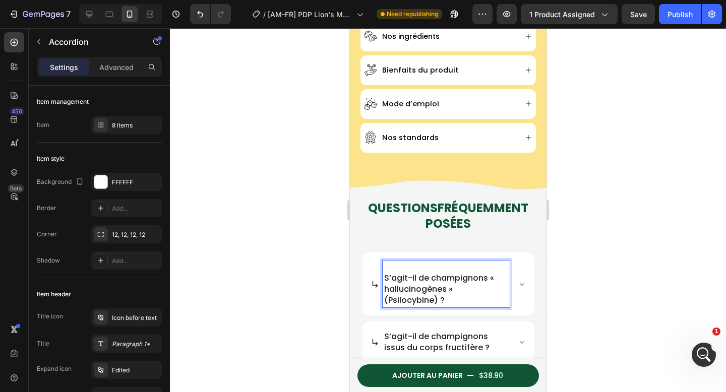
click at [455, 294] on p "S’agit-il de champignons « hallucinogènes » (Psilocybine) ?" at bounding box center [446, 289] width 124 height 33
click at [389, 262] on p "Rich Text Editor. Editing area: main" at bounding box center [446, 267] width 124 height 11
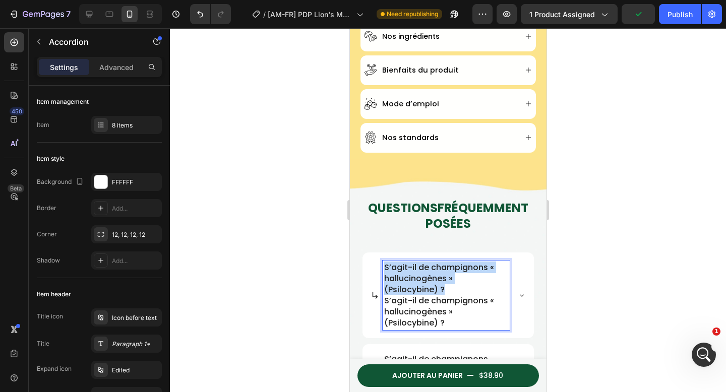
click at [386, 261] on div "S’agit-il de champignons « hallucinogènes » (Psilocybine) ? S’agit-il de champi…" at bounding box center [445, 296] width 127 height 70
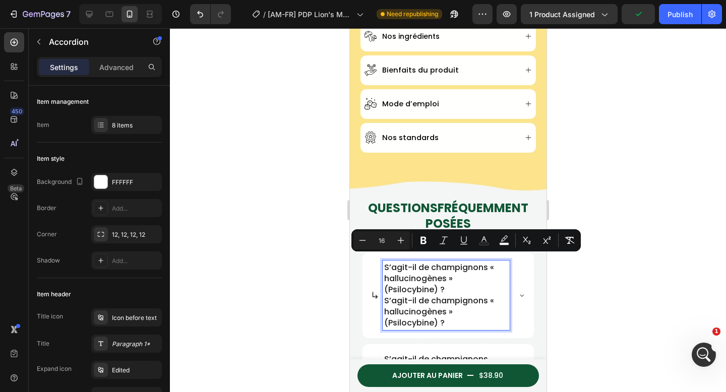
drag, startPoint x: 452, startPoint y: 307, endPoint x: 450, endPoint y: 322, distance: 15.3
click at [452, 307] on p "S’agit-il de champignons « hallucinogènes » (Psilocybine) ?" at bounding box center [446, 312] width 124 height 33
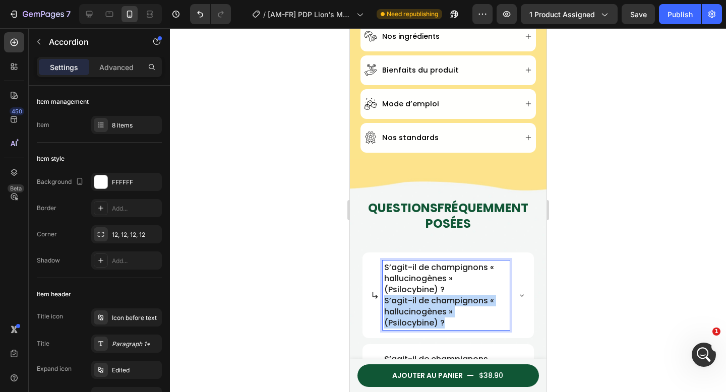
drag, startPoint x: 450, startPoint y: 322, endPoint x: 383, endPoint y: 293, distance: 73.0
click at [384, 296] on p "S’agit-il de champignons « hallucinogènes » (Psilocybine) ?" at bounding box center [446, 312] width 124 height 33
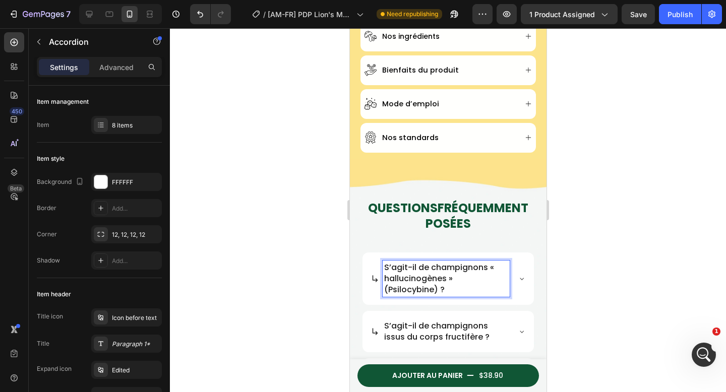
click at [304, 258] on div at bounding box center [448, 210] width 556 height 364
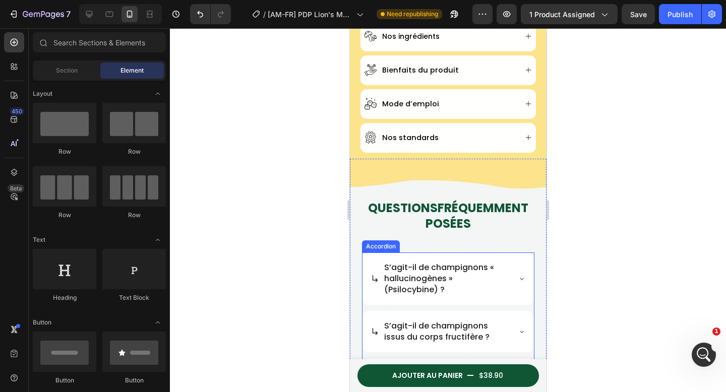
click at [377, 253] on div "S’agit-il de champignons « hallucinogènes » (Psilocybine) ?" at bounding box center [447, 279] width 171 height 52
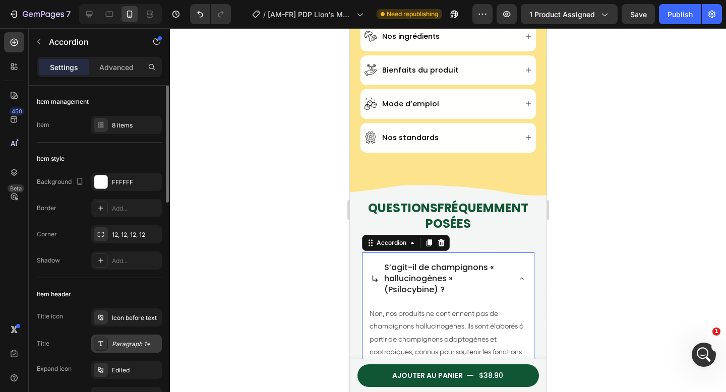
drag, startPoint x: 123, startPoint y: 341, endPoint x: 129, endPoint y: 340, distance: 6.6
click at [123, 341] on div "Paragraph 1*" at bounding box center [135, 344] width 47 height 9
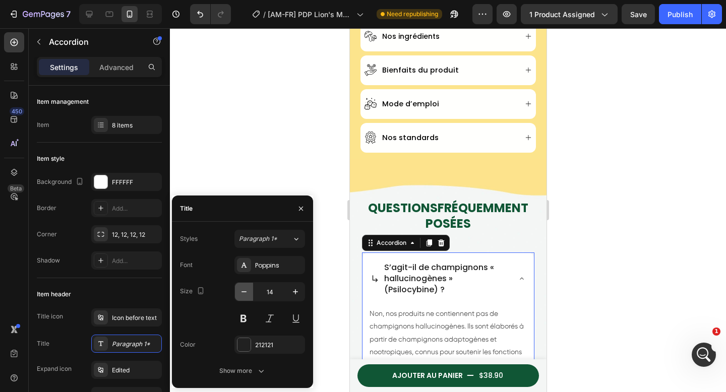
click at [239, 293] on icon "button" at bounding box center [244, 292] width 10 height 10
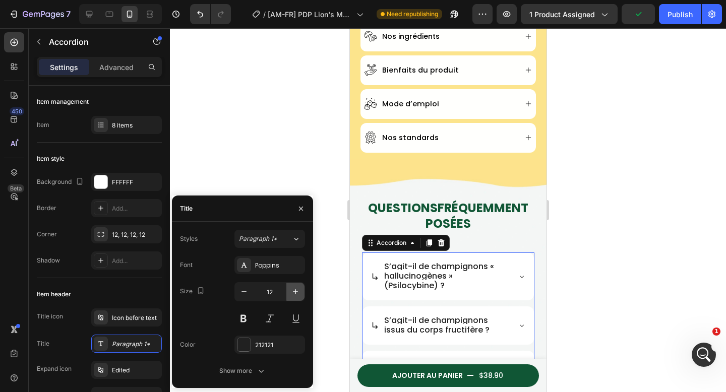
click at [294, 295] on icon "button" at bounding box center [296, 292] width 10 height 10
type input "14"
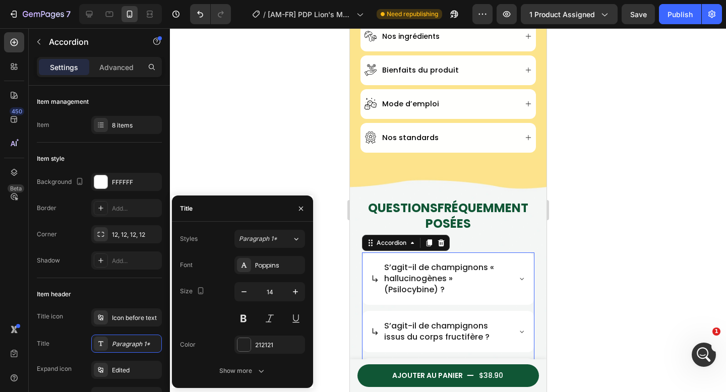
click at [283, 148] on div at bounding box center [448, 210] width 556 height 364
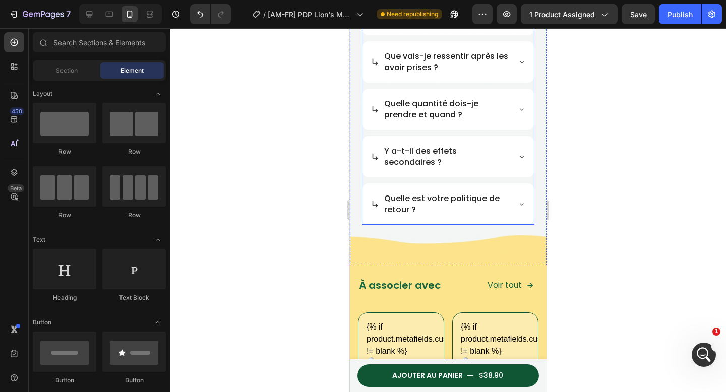
scroll to position [1243, 0]
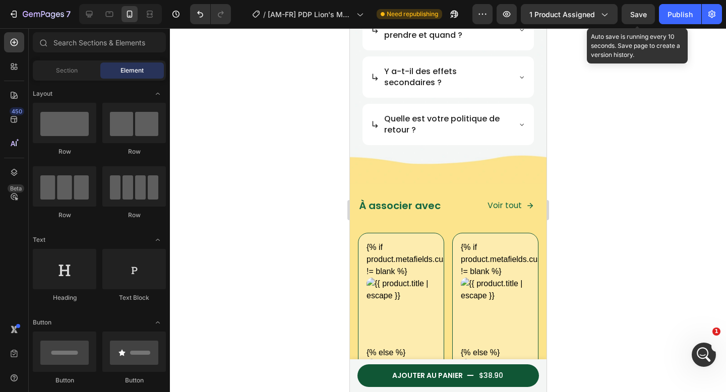
click at [669, 14] on div "Publish" at bounding box center [680, 14] width 25 height 11
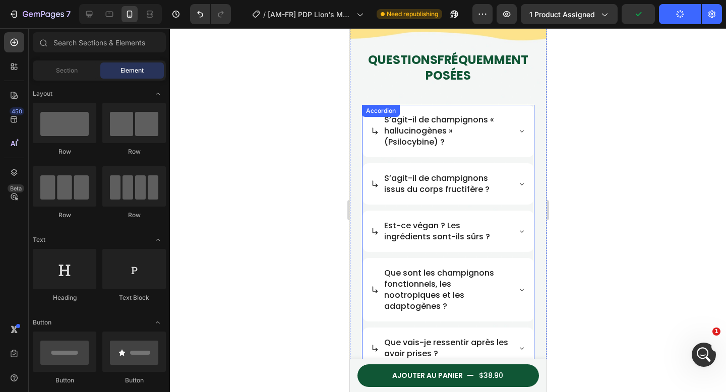
scroll to position [875, 0]
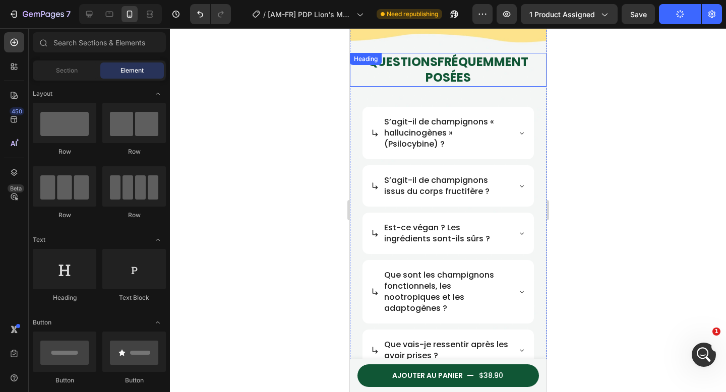
click at [435, 140] on span "S’agit-il de champignons « hallucinogènes » (Psilocybine) ?" at bounding box center [439, 133] width 110 height 34
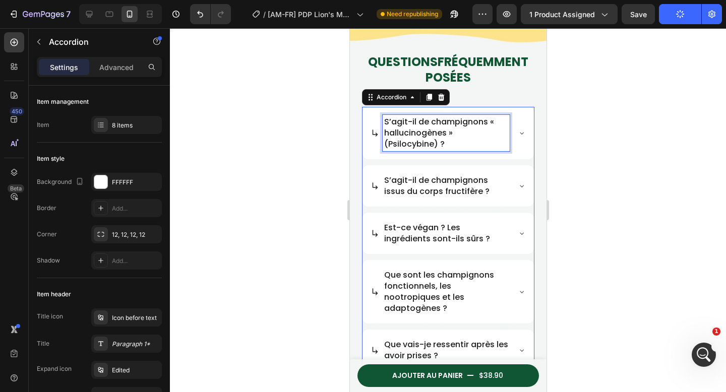
click at [435, 140] on span "S’agit-il de champignons « hallucinogènes » (Psilocybine) ?" at bounding box center [439, 133] width 110 height 34
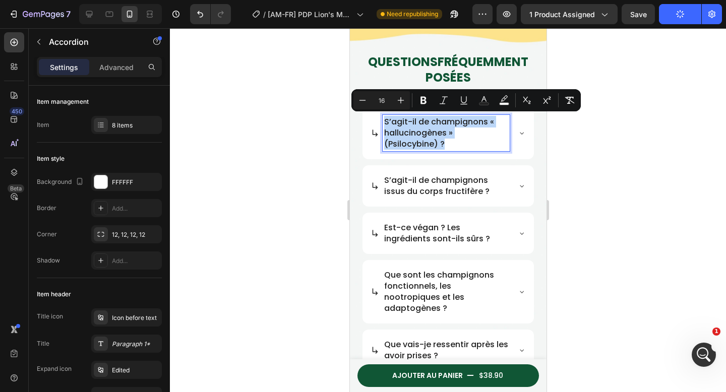
copy span "S’agit-il de champignons « hallucinogènes » (Psilocybine) ?"
click at [448, 153] on div "S’agit-il de champignons « hallucinogènes » (Psilocybine) ?" at bounding box center [447, 133] width 171 height 52
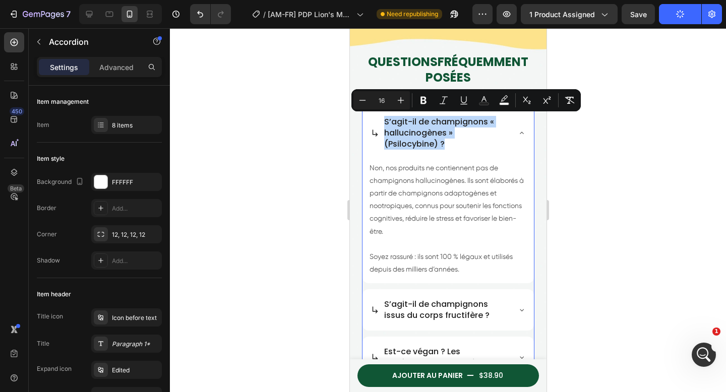
click at [450, 148] on p "S’agit-il de champignons « hallucinogènes » (Psilocybine) ?" at bounding box center [446, 133] width 124 height 33
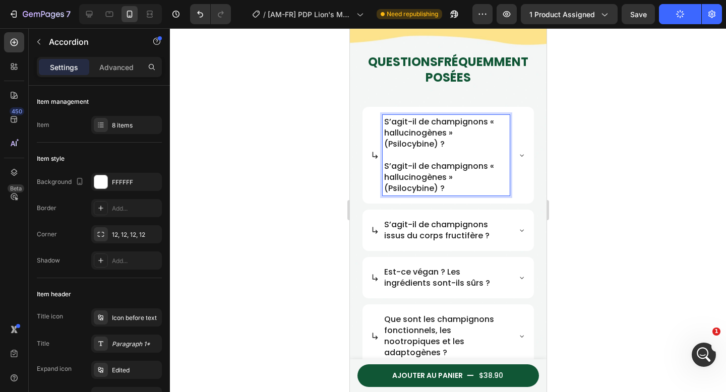
click at [453, 157] on p "Rich Text Editor. Editing area: main" at bounding box center [446, 155] width 124 height 11
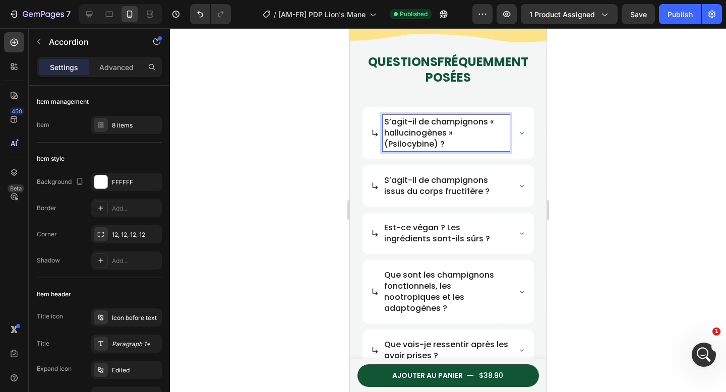
click at [598, 165] on div at bounding box center [448, 210] width 556 height 364
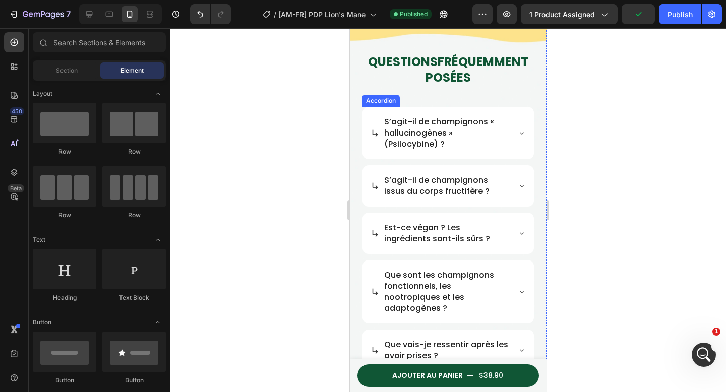
click at [376, 99] on div "Accordion" at bounding box center [381, 100] width 34 height 9
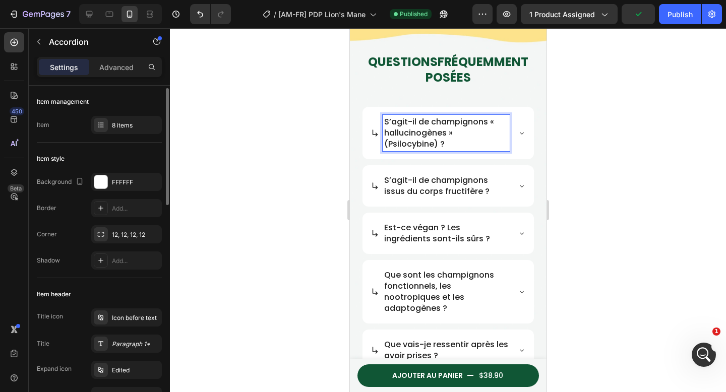
scroll to position [10, 0]
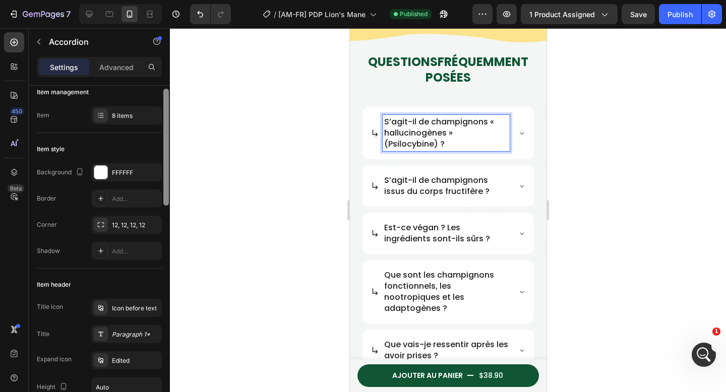
drag, startPoint x: 118, startPoint y: 333, endPoint x: 167, endPoint y: 319, distance: 50.9
click at [118, 333] on div "Paragraph 1*" at bounding box center [135, 334] width 47 height 9
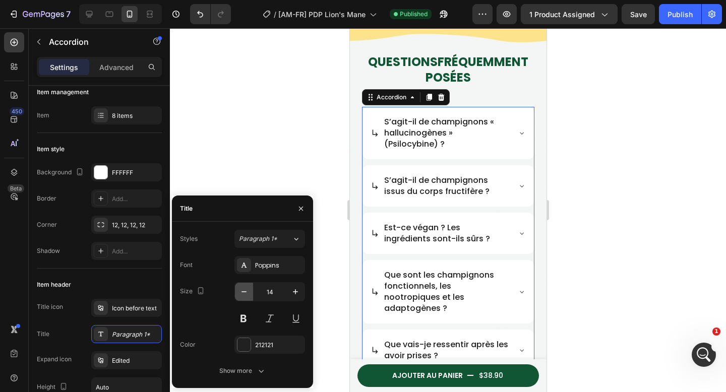
click at [245, 291] on icon "button" at bounding box center [244, 292] width 10 height 10
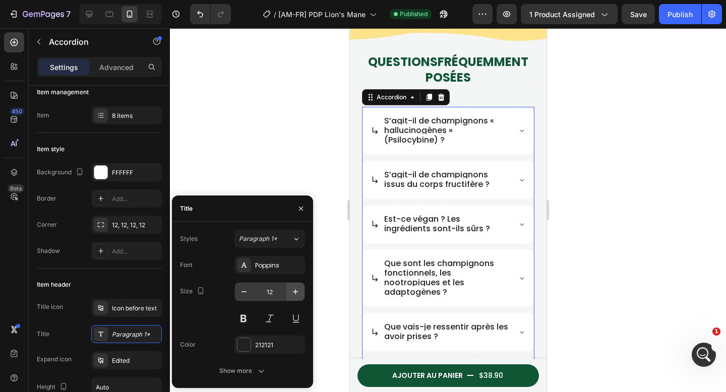
click at [294, 294] on icon "button" at bounding box center [296, 292] width 10 height 10
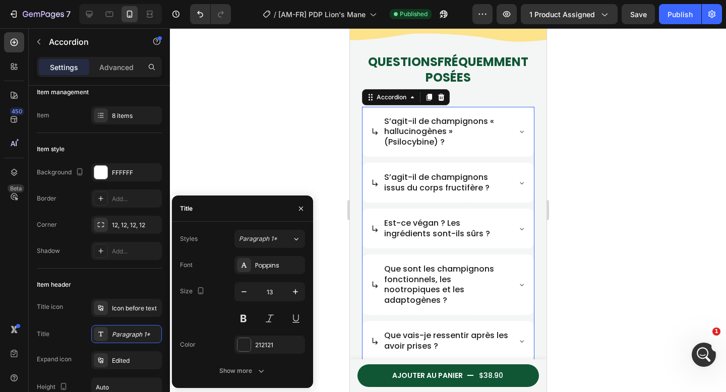
type input "14"
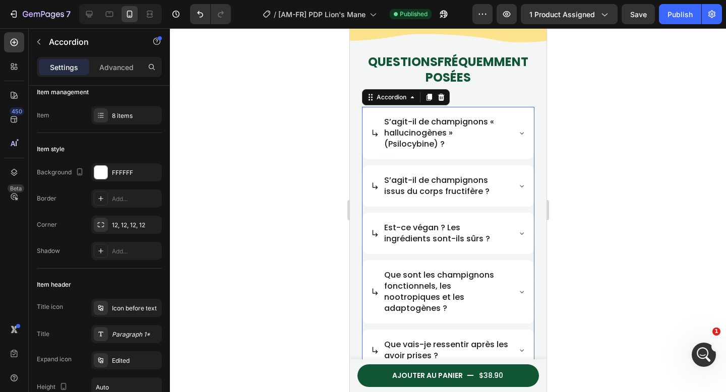
click at [279, 147] on div at bounding box center [448, 210] width 556 height 364
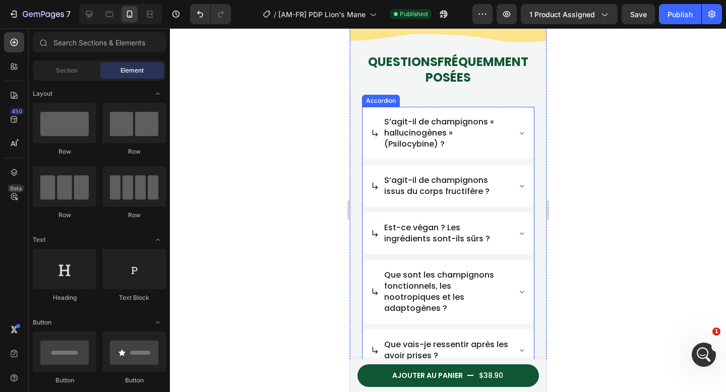
click at [404, 181] on span "S’agit-il de champignons issus du corps fructifère ?" at bounding box center [436, 186] width 105 height 23
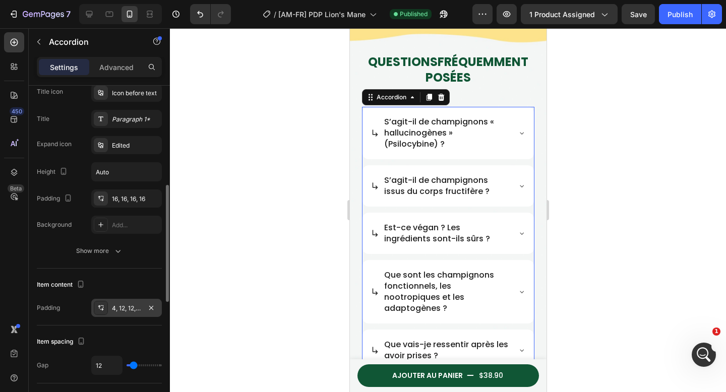
scroll to position [241, 0]
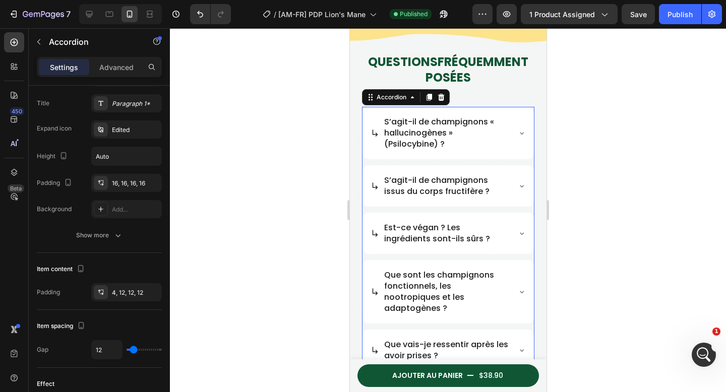
click at [259, 264] on div at bounding box center [448, 210] width 556 height 364
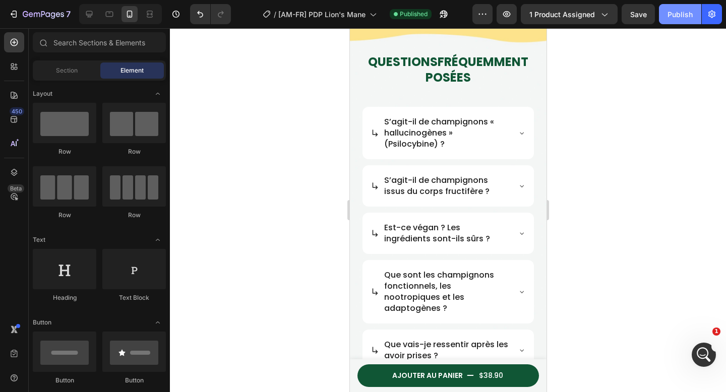
click at [672, 14] on div "Publish" at bounding box center [680, 14] width 25 height 11
click at [313, 190] on div at bounding box center [448, 210] width 556 height 364
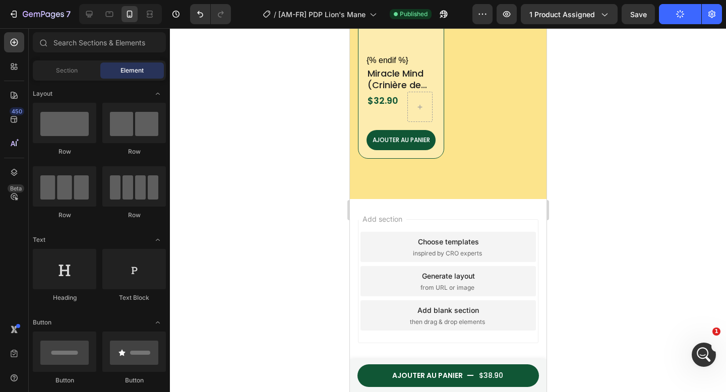
scroll to position [2549, 0]
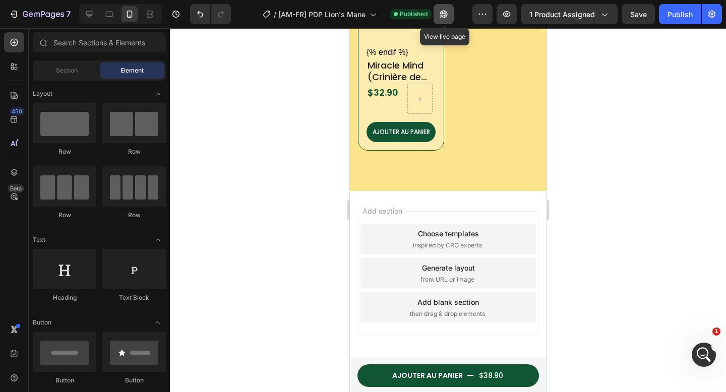
click at [446, 21] on button "button" at bounding box center [444, 14] width 20 height 20
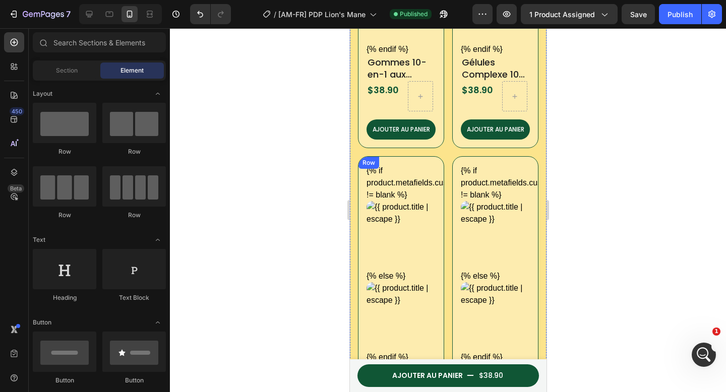
scroll to position [1363, 0]
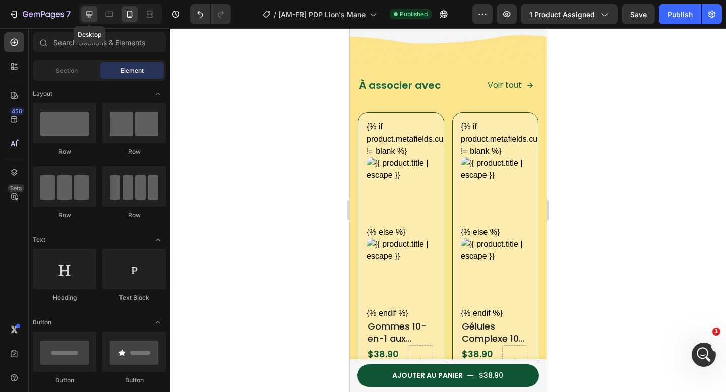
click at [91, 15] on icon at bounding box center [89, 14] width 10 height 10
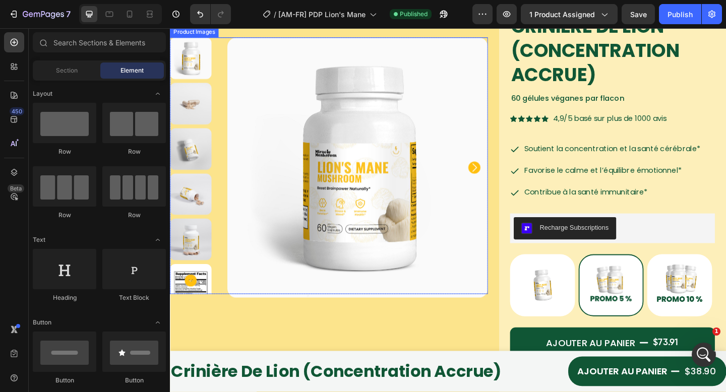
scroll to position [90, 0]
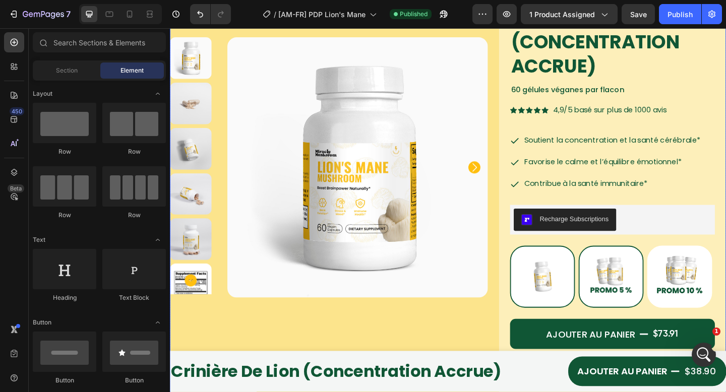
drag, startPoint x: 551, startPoint y: 312, endPoint x: 542, endPoint y: 315, distance: 10.0
click at [551, 312] on img at bounding box center [575, 299] width 69 height 66
click at [540, 265] on input "Buy 1 Lion's mane Bottle Buy 1 Lion's mane Bottle" at bounding box center [540, 265] width 1 height 1
radio input "true"
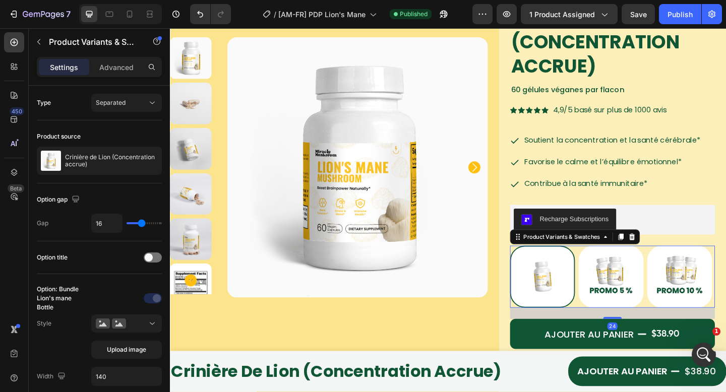
click at [633, 333] on div "Buy 1 Lion's mane Bottle Buy 1 Lion's mane Bottle Buy 2 Lion's mane Bottle get …" at bounding box center [651, 299] width 223 height 68
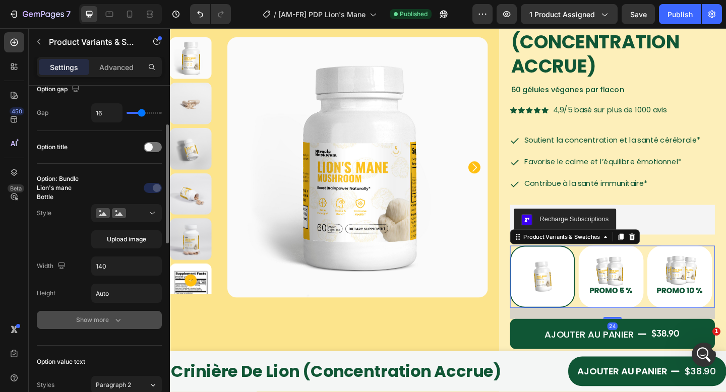
click at [87, 321] on div "Show more" at bounding box center [99, 320] width 47 height 10
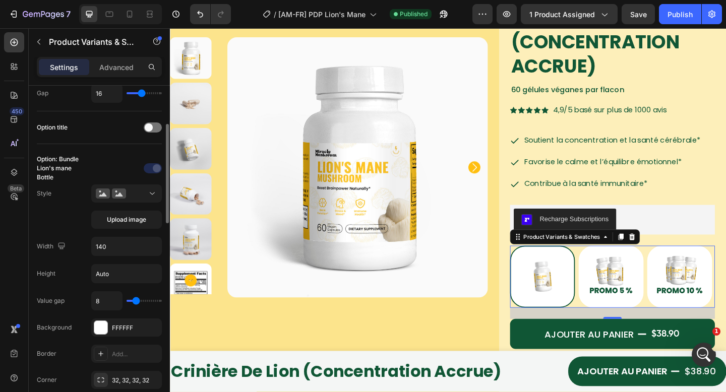
scroll to position [211, 0]
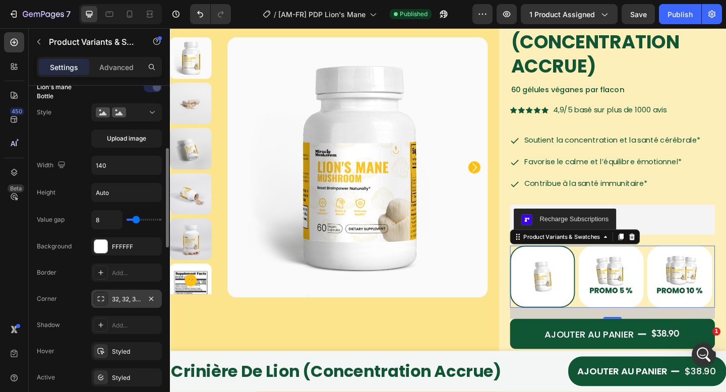
click at [132, 301] on div "32, 32, 32, 32" at bounding box center [126, 299] width 29 height 9
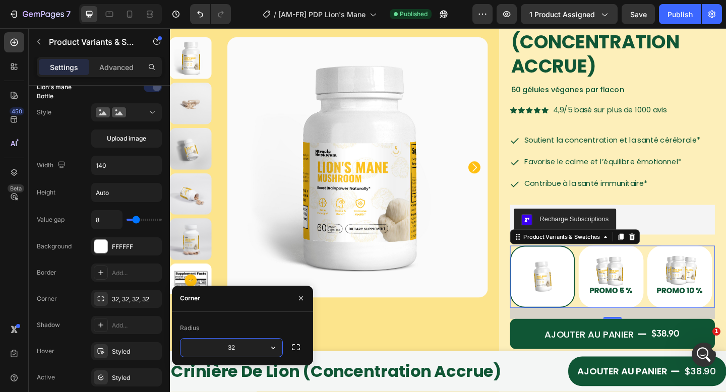
click at [254, 354] on input "32" at bounding box center [232, 348] width 102 height 18
type input "48"
click at [129, 12] on icon at bounding box center [130, 14] width 10 height 10
type input "96"
type input "12"
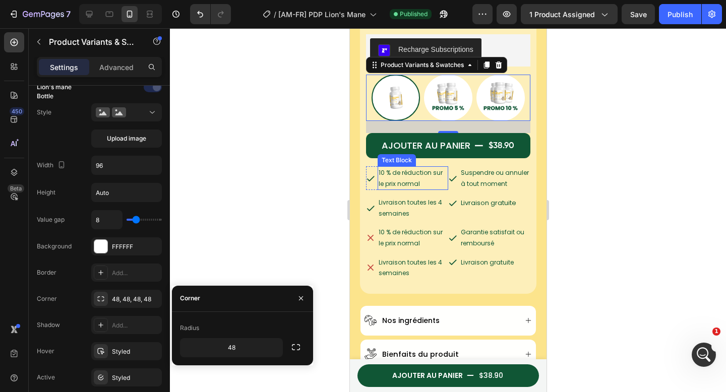
scroll to position [453, 0]
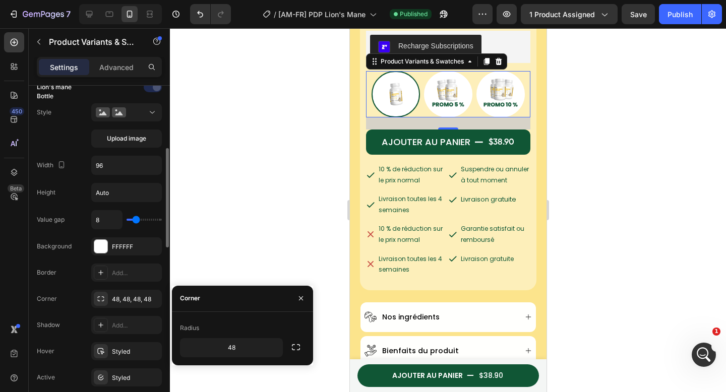
click at [76, 303] on div "Corner 48, 48, 48, 48" at bounding box center [99, 299] width 125 height 18
click at [241, 352] on input "48" at bounding box center [232, 348] width 102 height 18
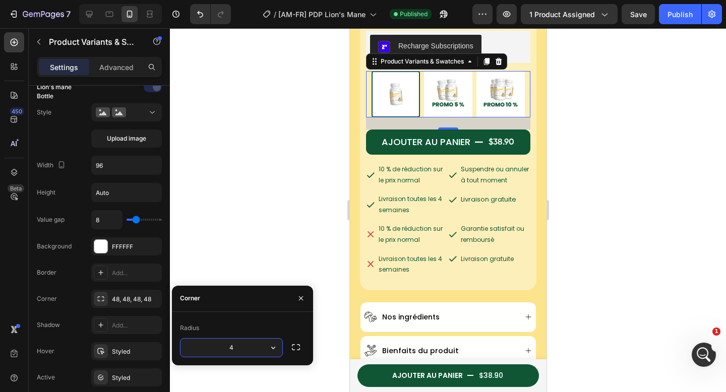
type input "40"
drag, startPoint x: 463, startPoint y: 84, endPoint x: 482, endPoint y: 88, distance: 19.1
click at [463, 84] on img at bounding box center [448, 94] width 48 height 46
click at [448, 71] on input "Buy 2 Lion's mane Bottle get 5% Buy 2 Lion's mane Bottle get 5%" at bounding box center [447, 71] width 1 height 1
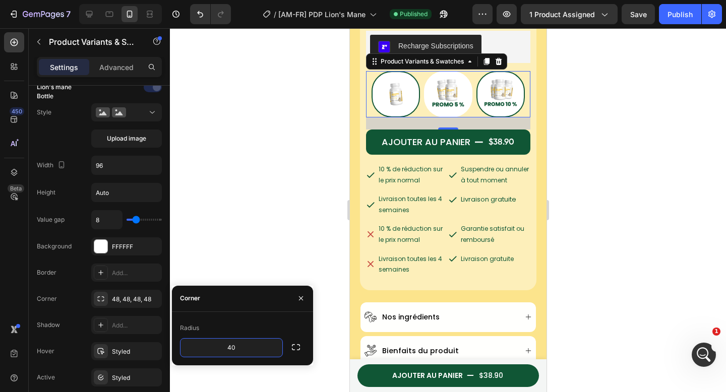
radio input "true"
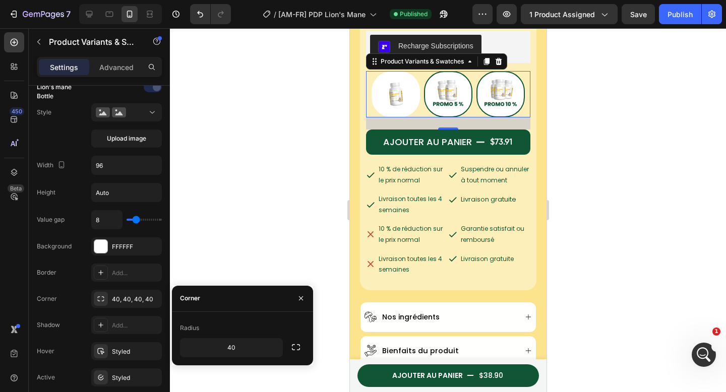
click at [499, 92] on img at bounding box center [500, 94] width 46 height 44
click at [500, 71] on input "Buy 3 Lion's mane Bottle get 10% Buy 3 Lion's mane Bottle get 10%" at bounding box center [500, 71] width 1 height 1
radio input "true"
drag, startPoint x: 459, startPoint y: 91, endPoint x: 405, endPoint y: 88, distance: 54.0
click at [458, 91] on img at bounding box center [448, 94] width 48 height 46
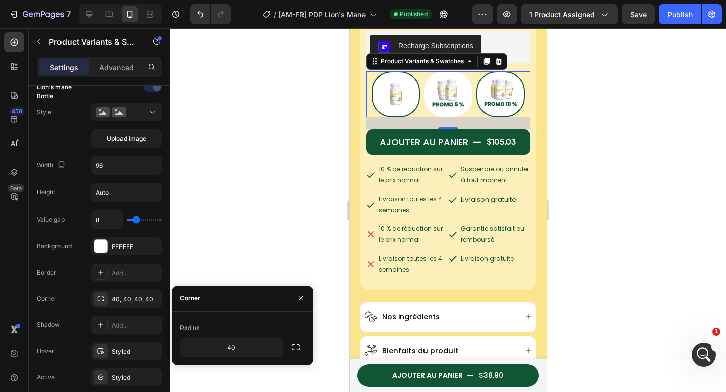
click at [448, 71] on input "Buy 2 Lion's mane Bottle get 5% Buy 2 Lion's mane Bottle get 5%" at bounding box center [447, 71] width 1 height 1
radio input "true"
drag, startPoint x: 388, startPoint y: 87, endPoint x: 665, endPoint y: 298, distance: 348.7
click at [388, 87] on img at bounding box center [395, 94] width 46 height 44
click at [395, 71] on input "Buy 1 Lion's mane Bottle Buy 1 Lion's mane Bottle" at bounding box center [395, 71] width 1 height 1
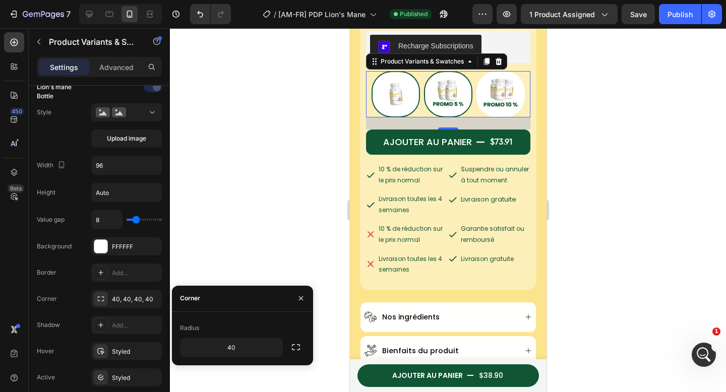
radio input "true"
click at [254, 343] on input "40" at bounding box center [232, 348] width 102 height 18
type input "38"
click at [84, 15] on icon at bounding box center [89, 14] width 10 height 10
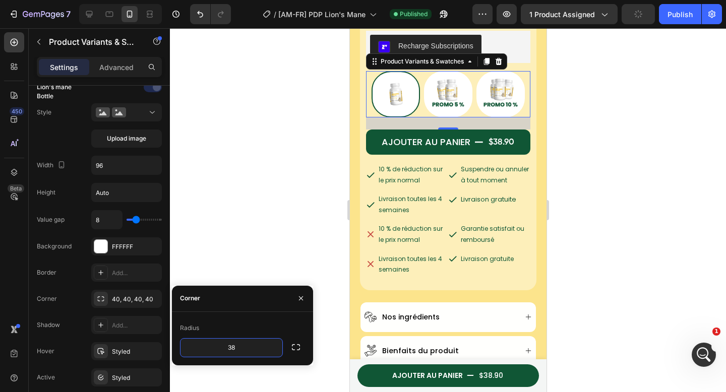
type input "140"
type input "14"
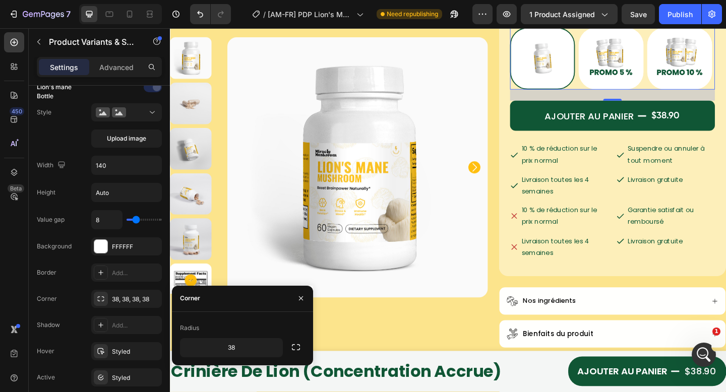
scroll to position [315, 0]
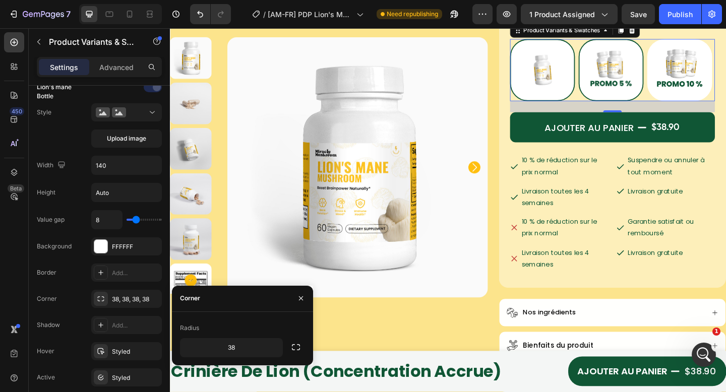
click at [673, 67] on img at bounding box center [650, 74] width 69 height 66
click at [615, 40] on input "Buy 2 Lion's mane Bottle get 5% Buy 2 Lion's mane Bottle get 5%" at bounding box center [614, 40] width 1 height 1
radio input "true"
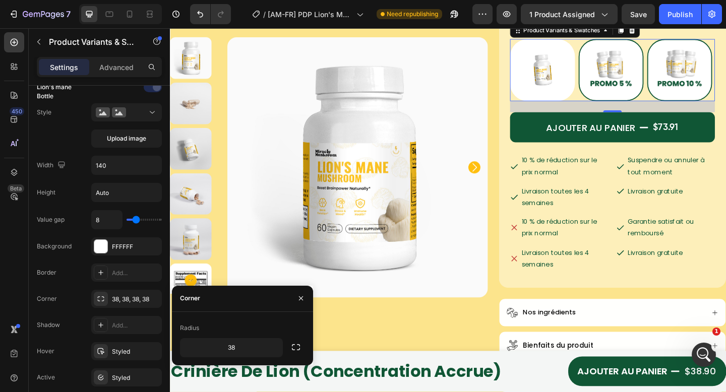
click at [691, 107] on img at bounding box center [725, 74] width 69 height 66
click at [689, 40] on input "Buy 3 Lion's mane Bottle get 10% Buy 3 Lion's mane Bottle get 10%" at bounding box center [689, 40] width 1 height 1
radio input "true"
drag, startPoint x: 671, startPoint y: 17, endPoint x: 512, endPoint y: 12, distance: 159.5
click at [671, 17] on div "Publish" at bounding box center [680, 14] width 25 height 11
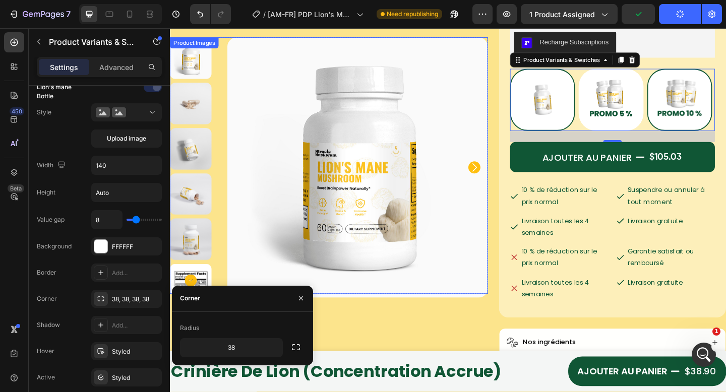
scroll to position [276, 0]
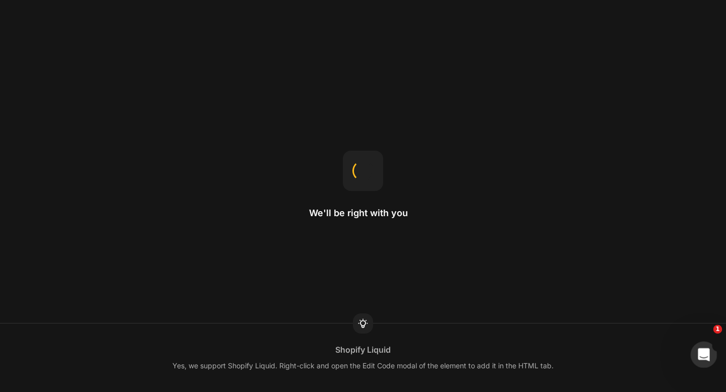
click at [701, 350] on icon "Open Intercom Messenger" at bounding box center [703, 354] width 17 height 17
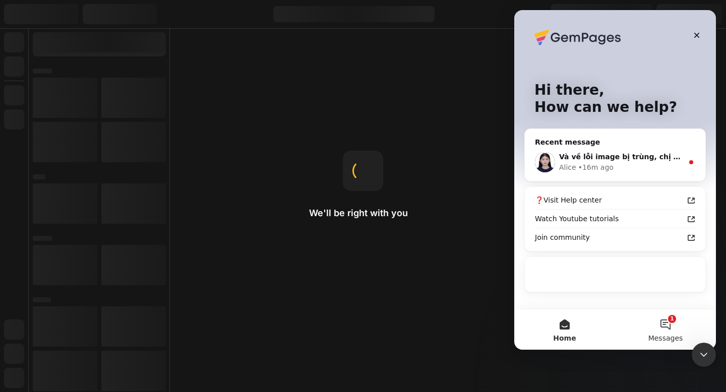
click at [661, 335] on span "Messages" at bounding box center [666, 338] width 35 height 7
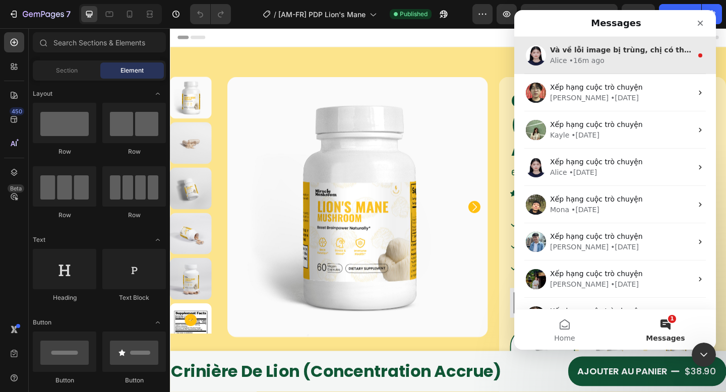
click at [587, 58] on div "• 16m ago" at bounding box center [586, 60] width 35 height 11
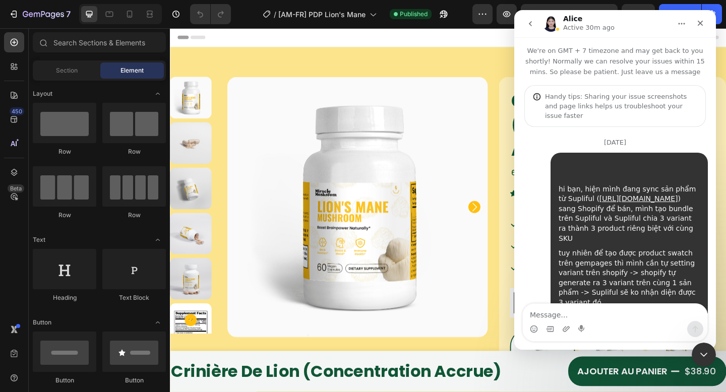
click at [579, 308] on textarea "Message…" at bounding box center [615, 312] width 185 height 17
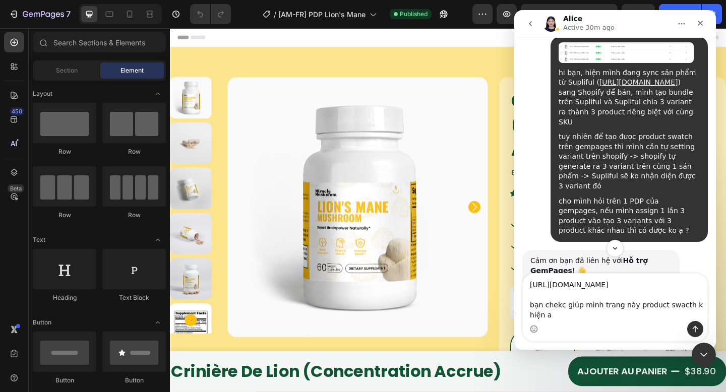
type textarea "[URL][DOMAIN_NAME] bạn chekc giúp mình trang này product swacth k hiện ạ"
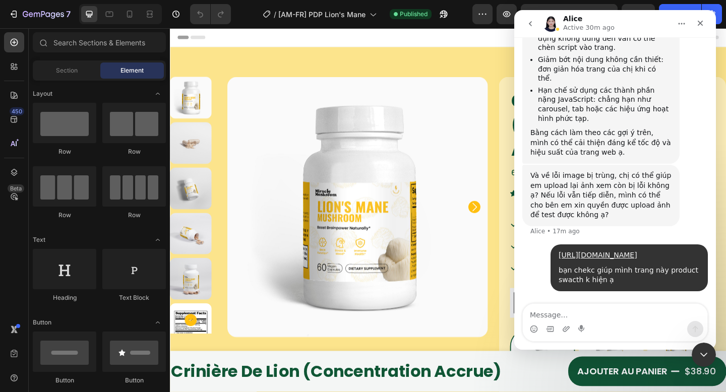
scroll to position [20085, 0]
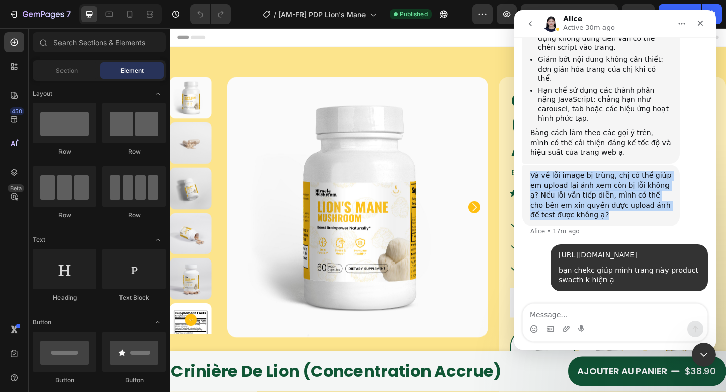
drag, startPoint x: 562, startPoint y: 195, endPoint x: 508, endPoint y: 155, distance: 67.4
click at [514, 155] on html "[PERSON_NAME] Active 30m ago We're on GMT + 7 timezone and may get back to you …" at bounding box center [615, 180] width 202 height 340
copy div "Và về lỗi image bị trùng, chị có thể giúp em upload lại ảnh xem còn bị lỗi khôn…"
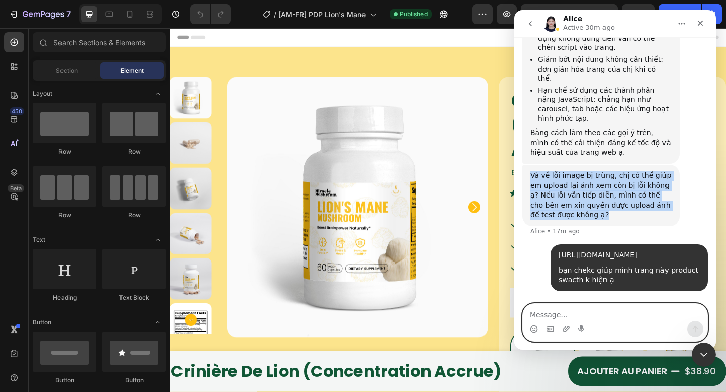
click at [583, 309] on textarea "Message…" at bounding box center [615, 312] width 185 height 17
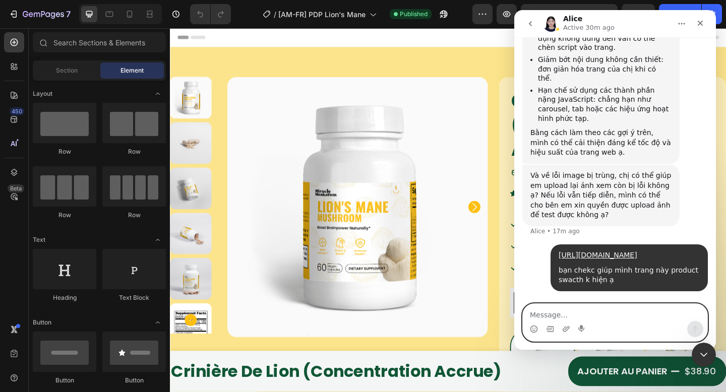
paste textarea "Và về lỗi image bị trùng, chị có thể giúp em upload lại ảnh xem còn bị lỗi khôn…"
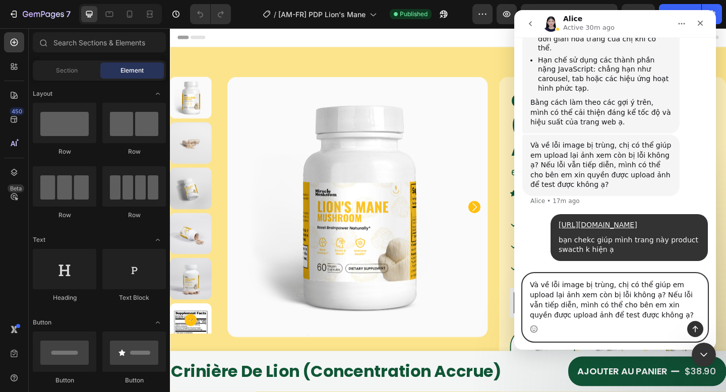
scroll to position [20136, 0]
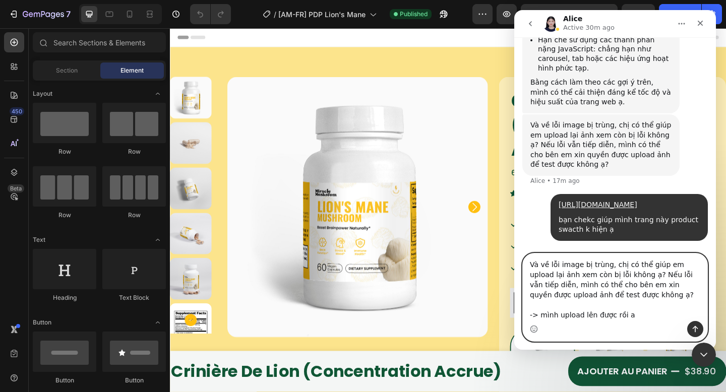
type textarea "Và về lỗi image bị trùng, chị có thể giúp em upload lại ảnh xem còn bị lỗi khôn…"
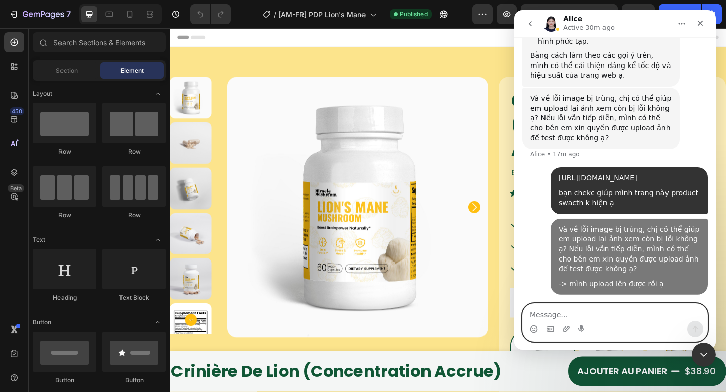
scroll to position [20163, 0]
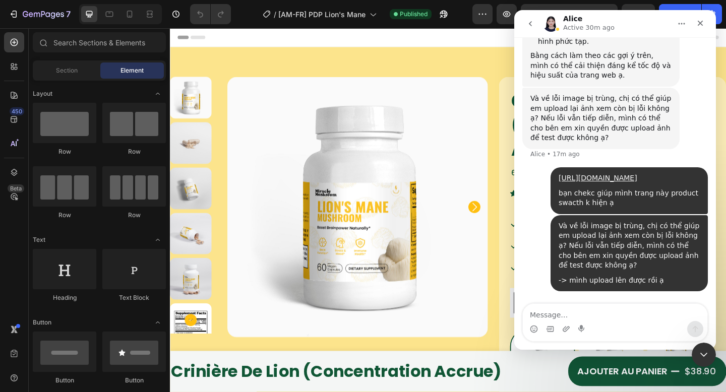
click at [702, 341] on div "Intercom messenger" at bounding box center [615, 323] width 202 height 38
click at [701, 341] on div "Close Intercom Messenger" at bounding box center [703, 353] width 24 height 24
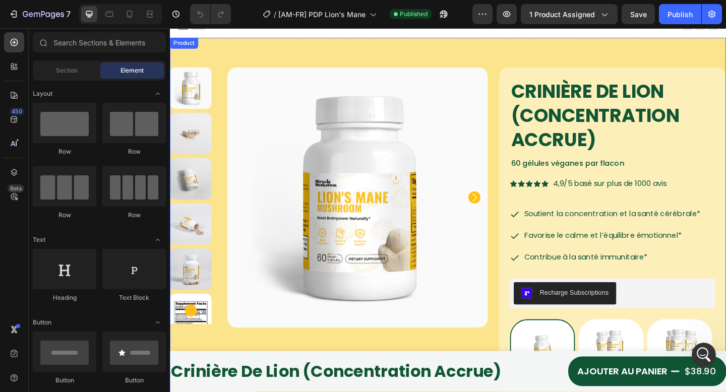
scroll to position [0, 0]
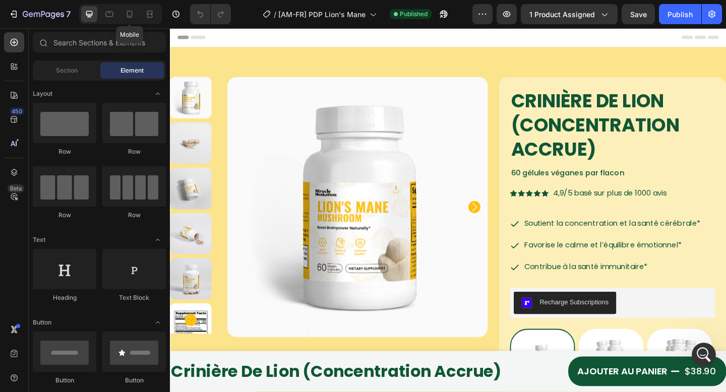
click at [131, 15] on icon at bounding box center [130, 14] width 10 height 10
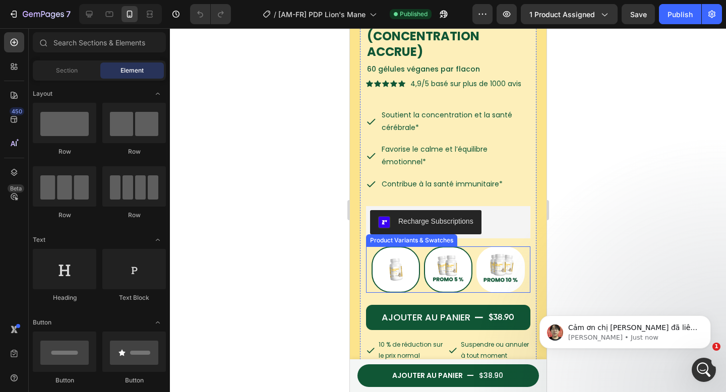
scroll to position [292, 0]
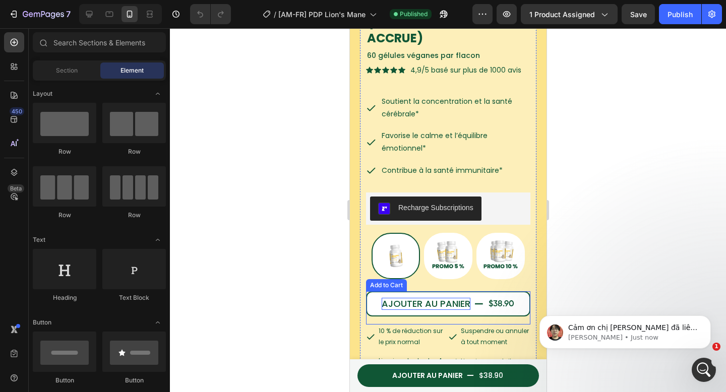
click at [421, 298] on div "AJOUTER AU PANIER" at bounding box center [425, 304] width 89 height 12
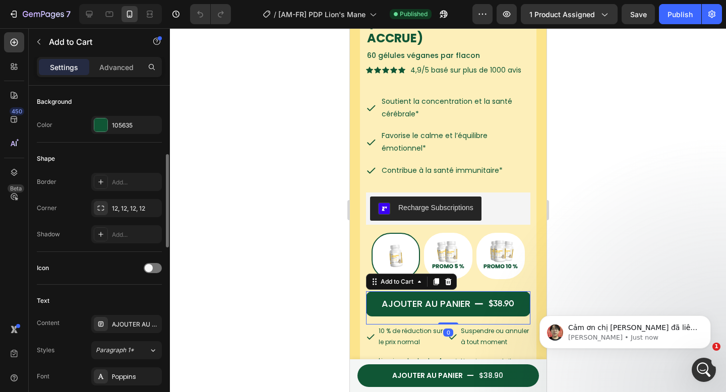
scroll to position [266, 0]
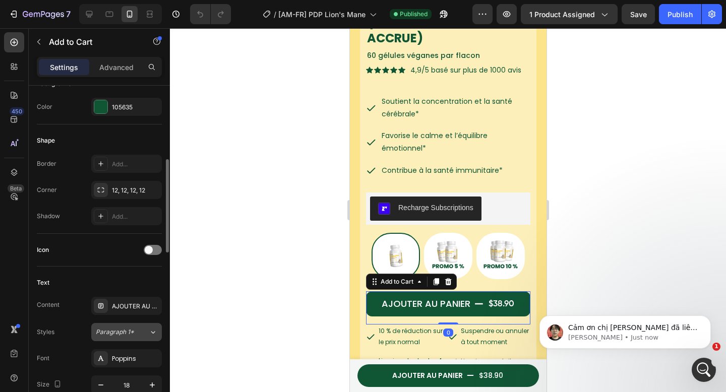
click at [126, 335] on span "Paragraph 1*" at bounding box center [115, 332] width 38 height 9
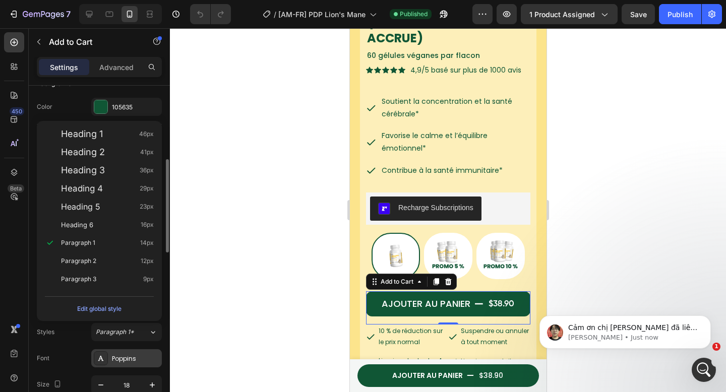
click at [120, 366] on div "Poppins" at bounding box center [126, 359] width 71 height 18
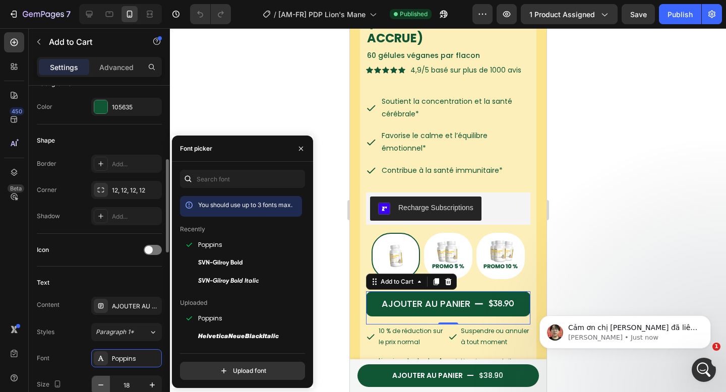
click at [97, 386] on icon "button" at bounding box center [101, 385] width 10 height 10
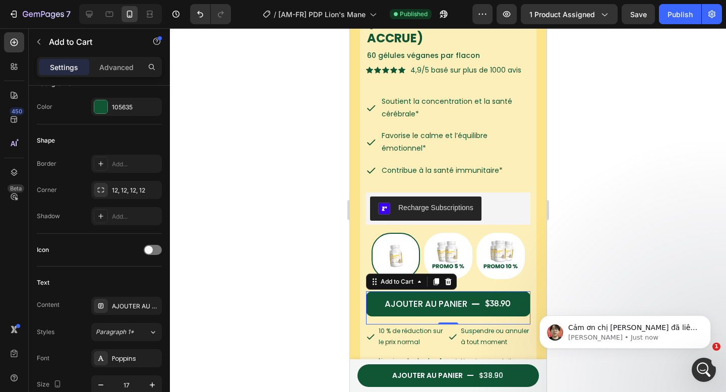
drag, startPoint x: 148, startPoint y: 385, endPoint x: 428, endPoint y: 14, distance: 465.3
click at [148, 385] on icon "button" at bounding box center [152, 385] width 10 height 10
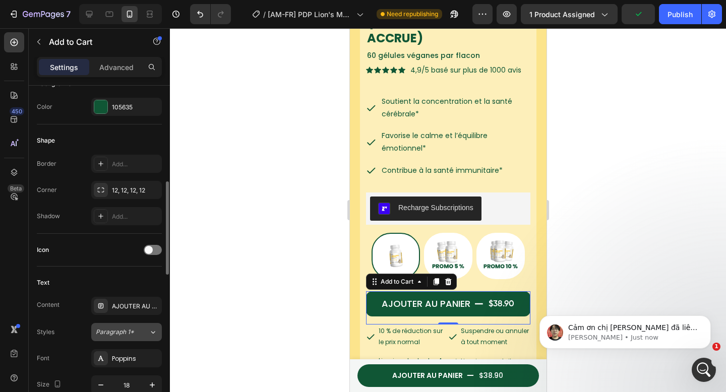
scroll to position [283, 0]
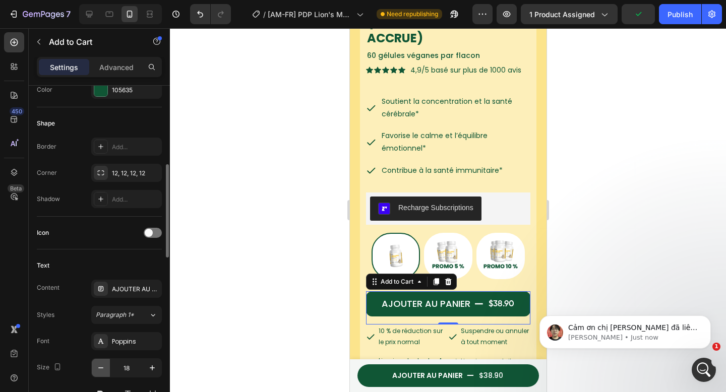
click at [102, 367] on icon "button" at bounding box center [101, 368] width 10 height 10
type input "16"
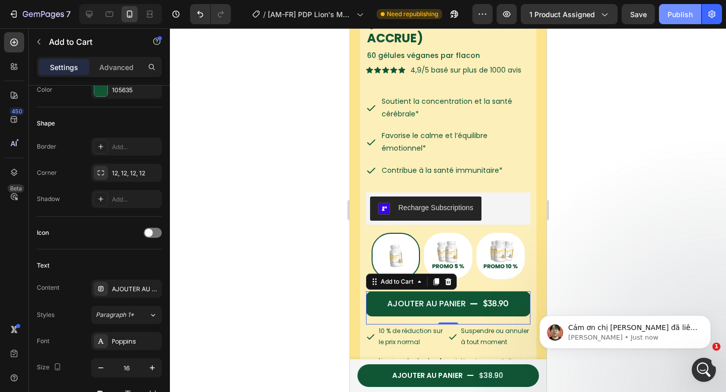
click at [678, 18] on div "Publish" at bounding box center [680, 14] width 25 height 11
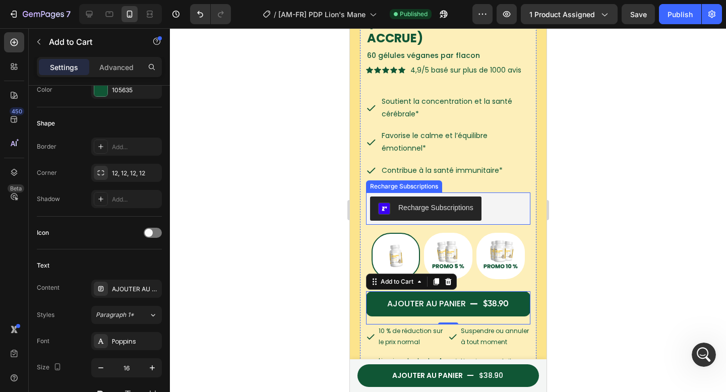
click at [493, 197] on div "Recharge Subscriptions" at bounding box center [448, 209] width 156 height 24
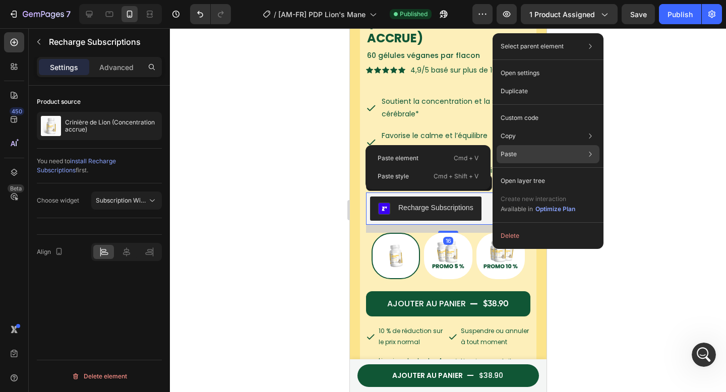
scroll to position [0, 0]
click at [439, 173] on p "Cmd + Shift + V" at bounding box center [456, 176] width 45 height 10
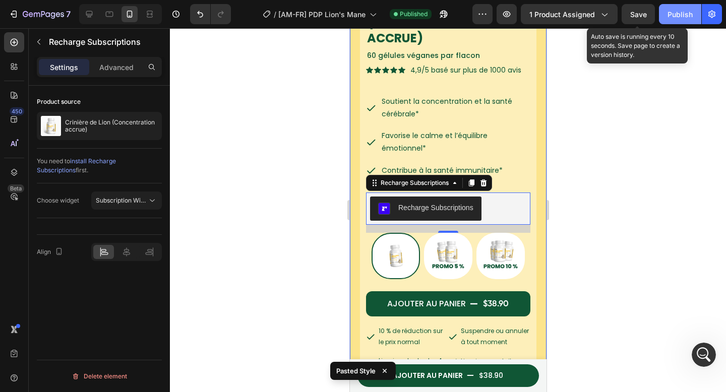
click at [665, 11] on button "Publish" at bounding box center [680, 14] width 42 height 20
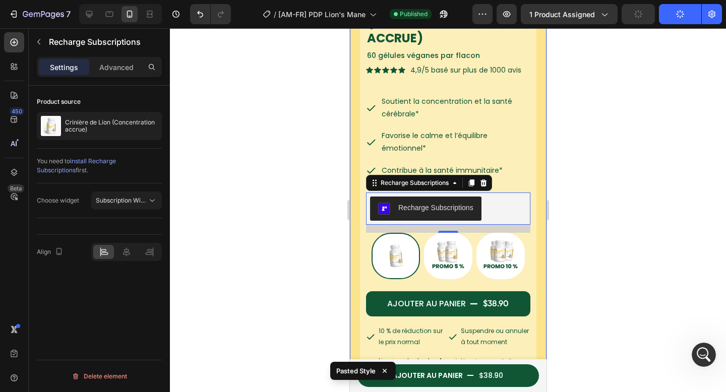
scroll to position [20462, 0]
click at [701, 360] on div "Open Intercom Messenger" at bounding box center [702, 353] width 33 height 33
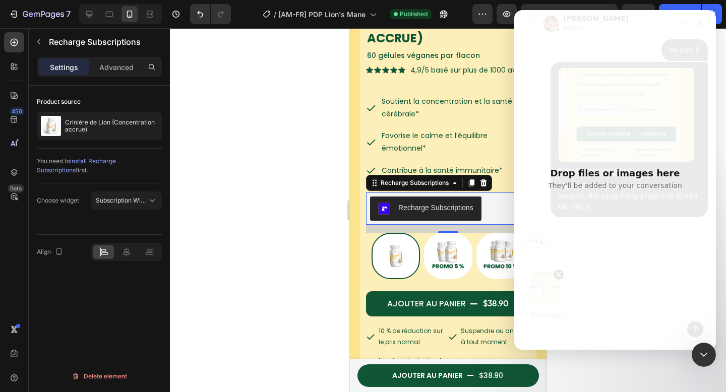
scroll to position [20538, 0]
click at [571, 282] on div "Drop files or images here They'll be added to your conversation" at bounding box center [615, 180] width 202 height 340
click at [619, 201] on div "Drop files or images here They'll be added to your conversation" at bounding box center [615, 180] width 202 height 340
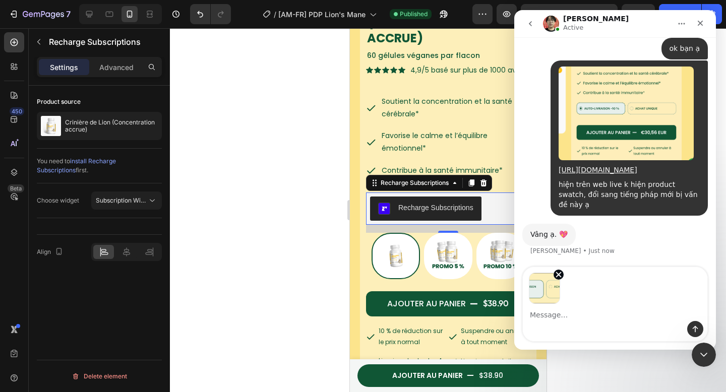
click at [582, 300] on div "Image previews" at bounding box center [615, 285] width 185 height 37
click at [560, 318] on textarea "Message…" at bounding box center [615, 312] width 185 height 17
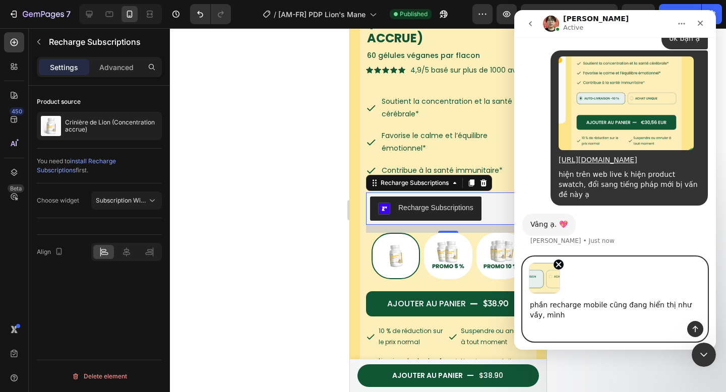
scroll to position [20539, 0]
type textarea "phần recharge mobile cũng đang hiển thị như vầy, mình cần nó chỉ có 1 dòng ạ"
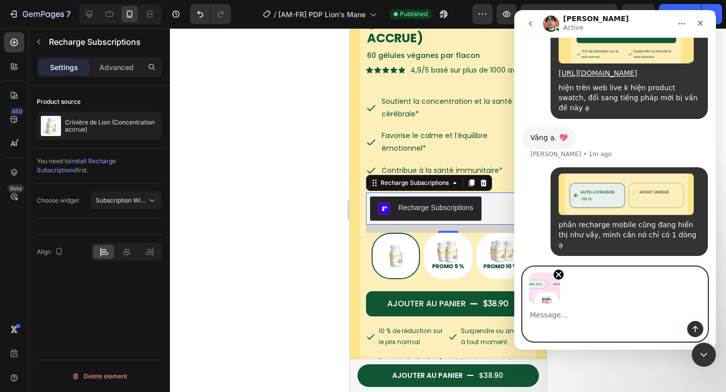
scroll to position [20616, 0]
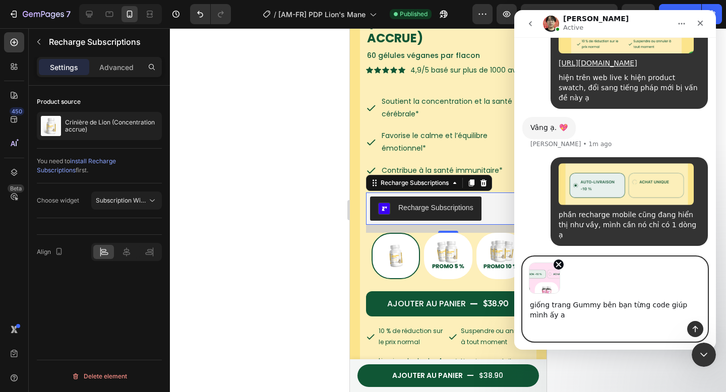
type textarea "giống trang Gummy bên bạn từng code giúp mình ấy ạ"
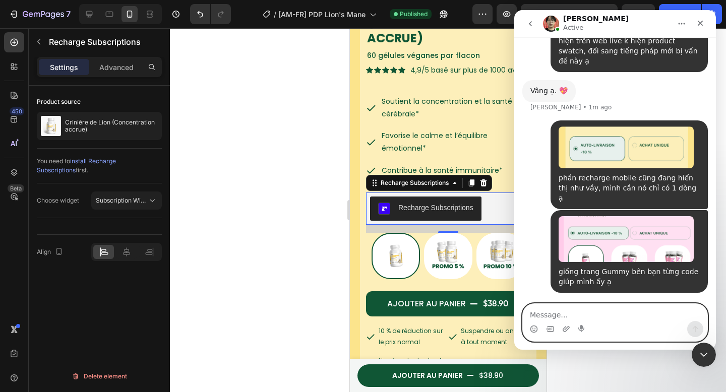
scroll to position [20663, 0]
paste textarea "[URL][DOMAIN_NAME][DOMAIN_NAME]"
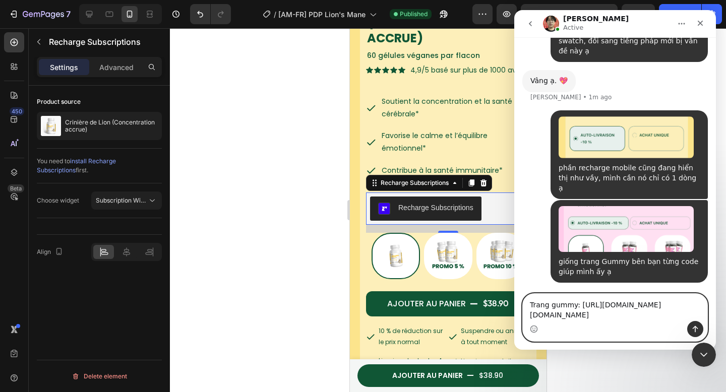
scroll to position [20723, 0]
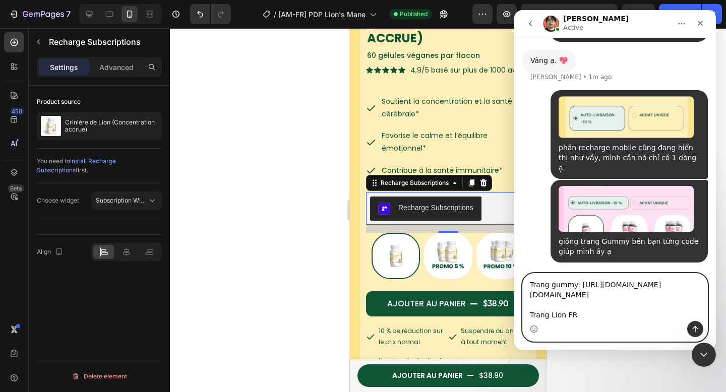
click at [584, 319] on textarea "Trang gummy: [URL][DOMAIN_NAME][DOMAIN_NAME] Trang Lion FR" at bounding box center [615, 297] width 185 height 47
paste textarea "[URL][DOMAIN_NAME][DOMAIN_NAME]"
type textarea "Trang gummy: [URL][DOMAIN_NAME][DOMAIN_NAME] Trang Lion: [URL][DOMAIN_NAME][DOM…"
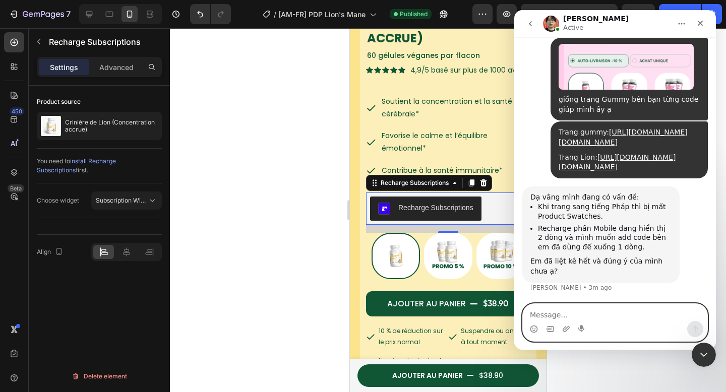
scroll to position [20965, 0]
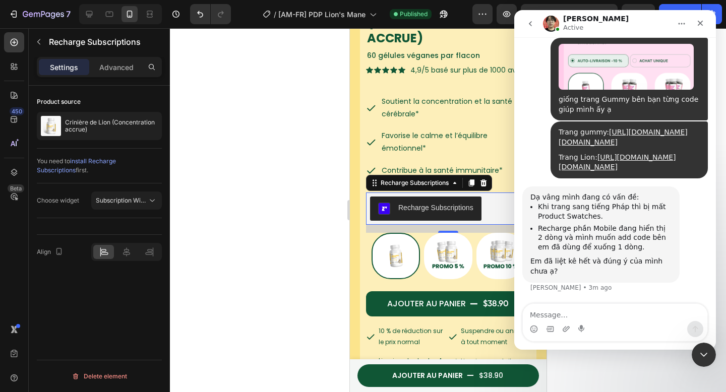
click at [585, 217] on li "Khi trang sang tiếng Pháp thì bị mất Product Swatches." at bounding box center [605, 211] width 134 height 19
click at [622, 227] on ul "Khi trang sang tiếng Pháp thì bị mất Product Swatches. Recharge phần Mobile đan…" at bounding box center [601, 226] width 141 height 49
click at [622, 227] on li "Recharge phần Mobile đang hiển thị 2 dòng và mình muốn add code bên em đã dùng …" at bounding box center [605, 238] width 134 height 28
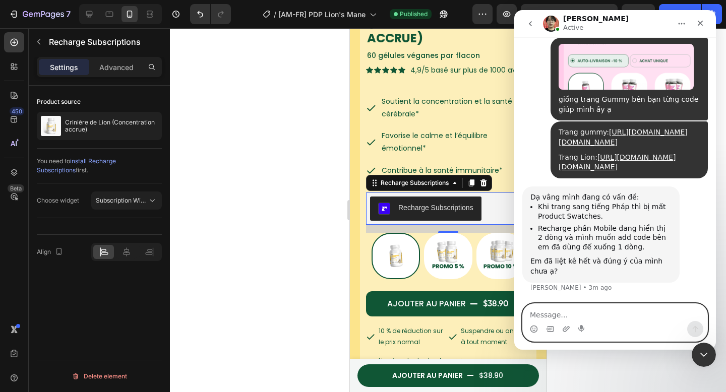
click at [624, 313] on textarea "Message…" at bounding box center [615, 312] width 185 height 17
type textarea "dạ đúng ạ"
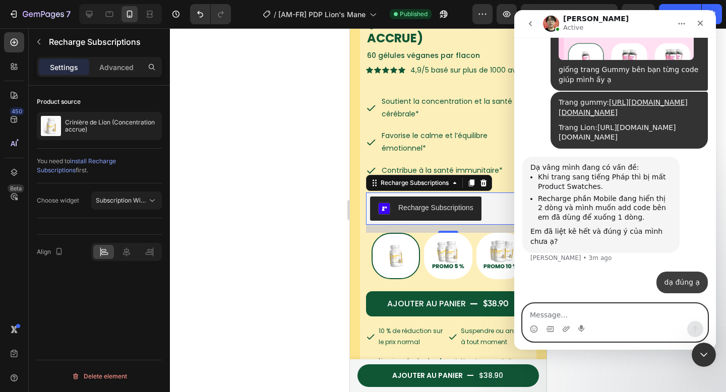
scroll to position [20995, 0]
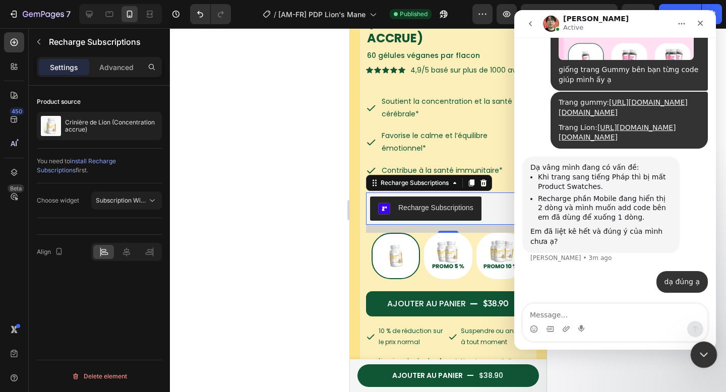
drag, startPoint x: 698, startPoint y: 354, endPoint x: 696, endPoint y: 350, distance: 5.2
click at [697, 354] on icon "Close Intercom Messenger" at bounding box center [703, 354] width 12 height 12
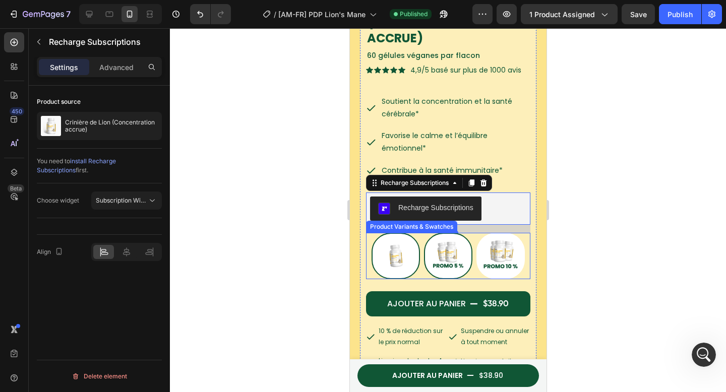
scroll to position [187, 0]
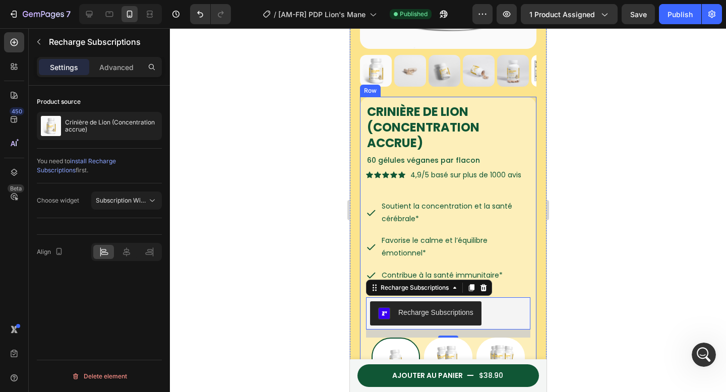
click at [596, 227] on div at bounding box center [448, 210] width 556 height 364
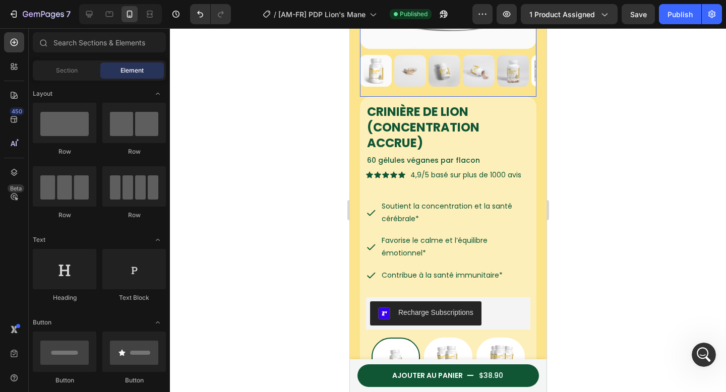
scroll to position [22, 0]
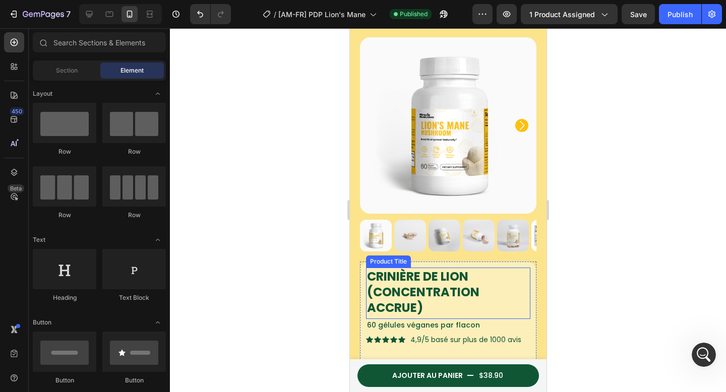
click at [505, 271] on h1 "Crinière de Lion (Concentration accrue)" at bounding box center [448, 292] width 164 height 49
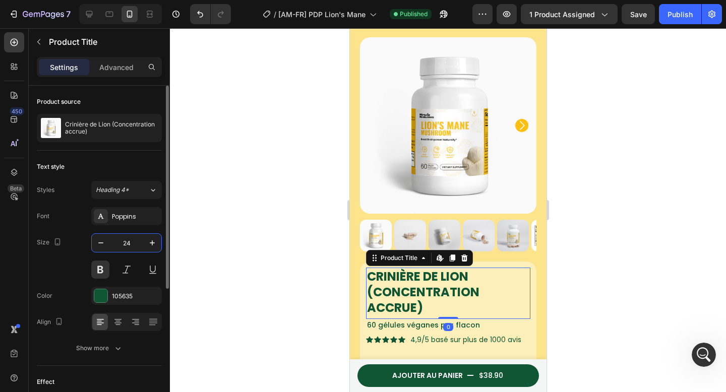
click at [131, 248] on input "24" at bounding box center [126, 243] width 33 height 18
type input "22"
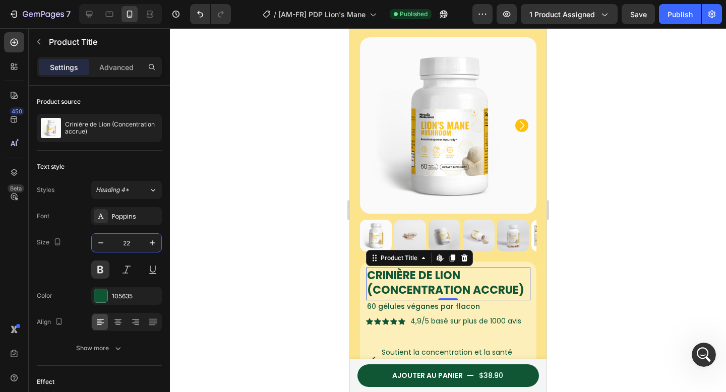
click at [600, 235] on div at bounding box center [448, 210] width 556 height 364
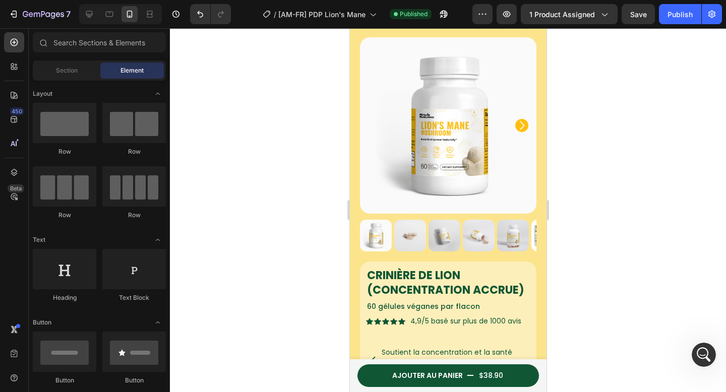
click at [449, 283] on h1 "Crinière de Lion (Concentration accrue)" at bounding box center [448, 283] width 164 height 31
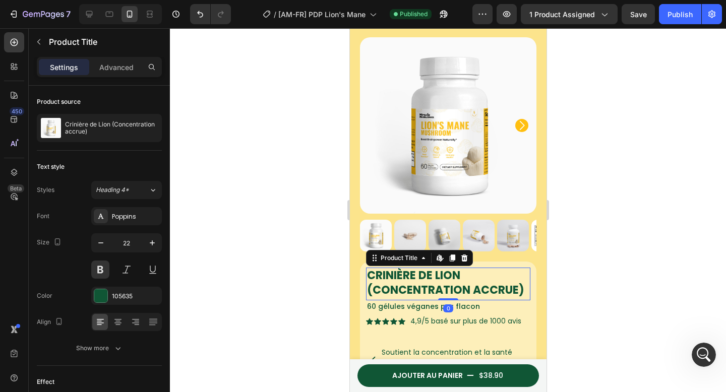
scroll to position [21025, 0]
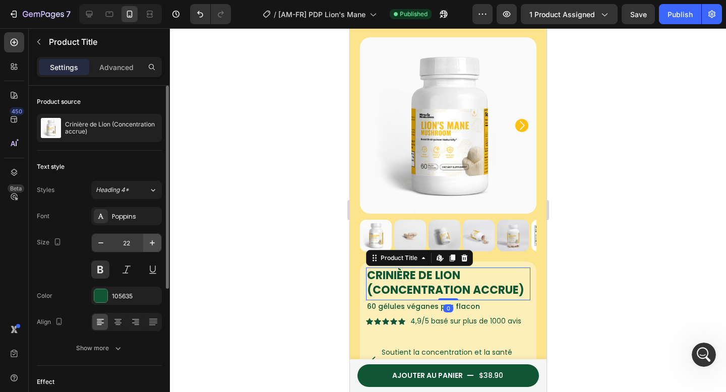
click at [146, 245] on button "button" at bounding box center [152, 243] width 18 height 18
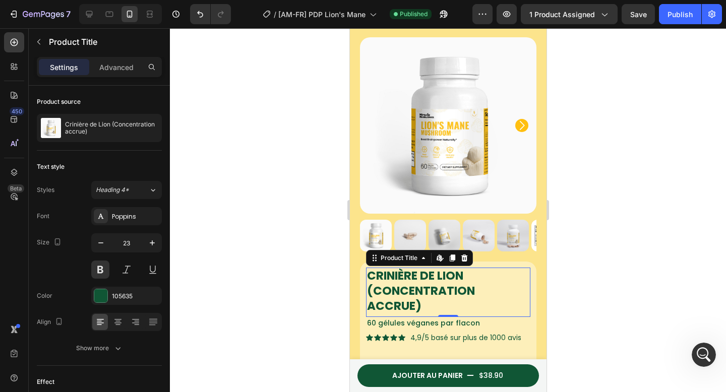
type input "24"
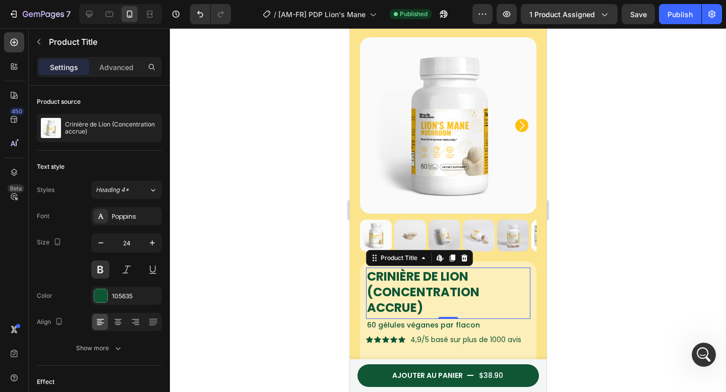
click at [207, 253] on div at bounding box center [448, 210] width 556 height 364
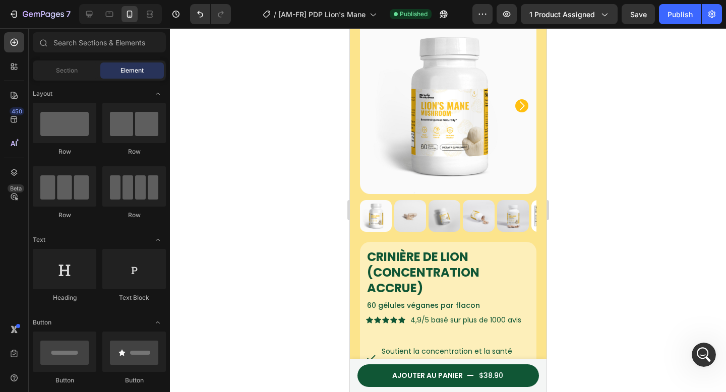
click at [660, 77] on div at bounding box center [448, 210] width 556 height 364
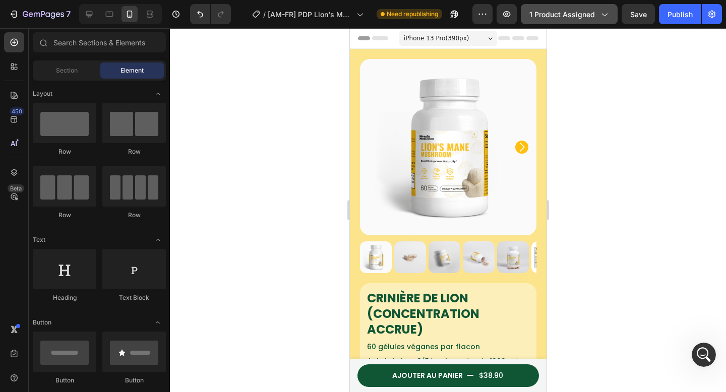
scroll to position [21177, 0]
click at [703, 358] on icon "Open Intercom Messenger" at bounding box center [703, 354] width 17 height 17
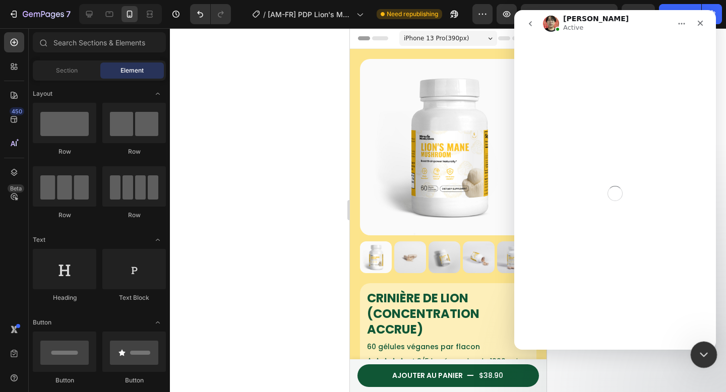
click at [696, 352] on div "Close Intercom Messenger" at bounding box center [703, 353] width 24 height 24
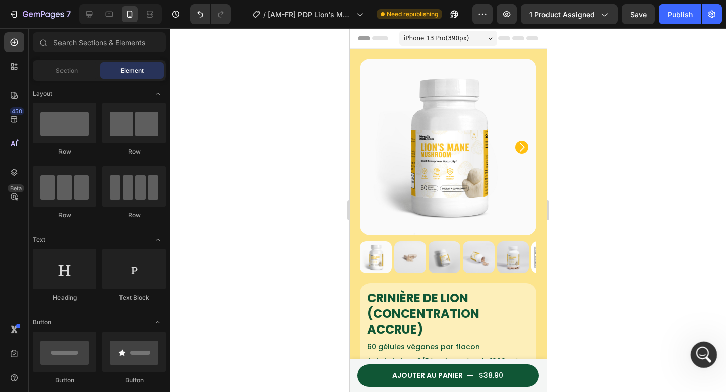
click at [703, 349] on icon "Open Intercom Messenger" at bounding box center [703, 354] width 17 height 17
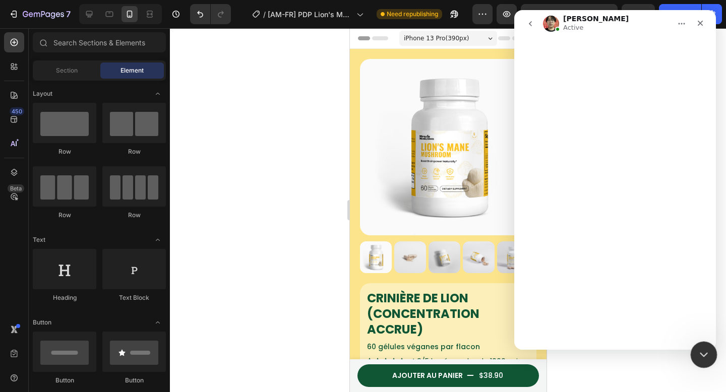
click at [702, 356] on icon "Close Intercom Messenger" at bounding box center [703, 354] width 12 height 12
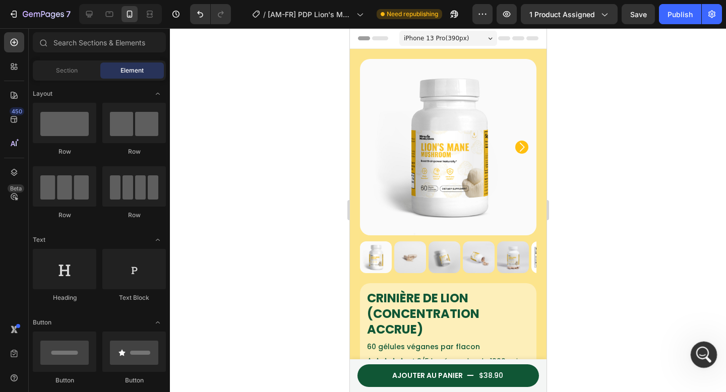
click at [703, 350] on icon "Open Intercom Messenger" at bounding box center [703, 354] width 17 height 17
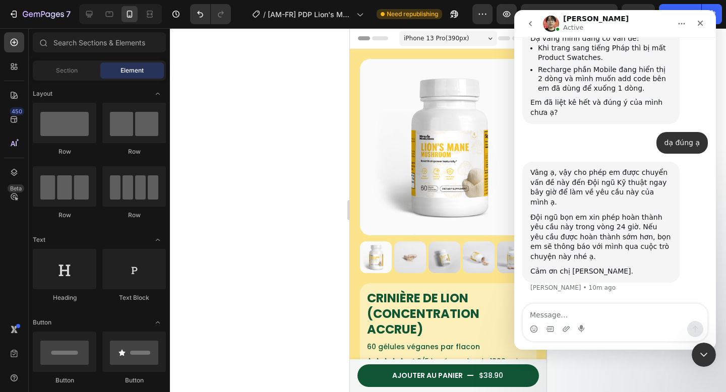
scroll to position [21167, 0]
click at [234, 97] on div at bounding box center [448, 210] width 556 height 364
click at [703, 356] on icon "Close Intercom Messenger" at bounding box center [703, 354] width 12 height 12
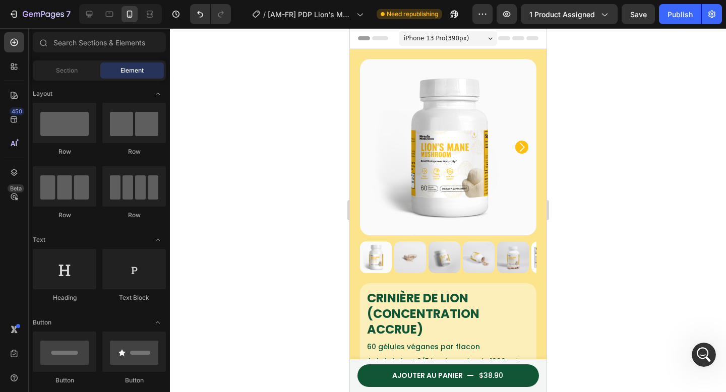
click at [278, 113] on div at bounding box center [448, 210] width 556 height 364
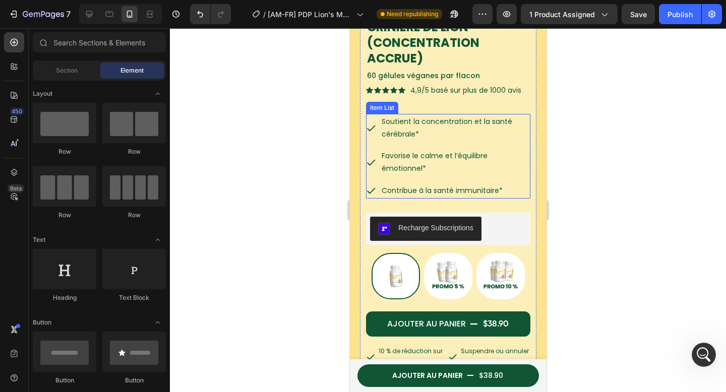
scroll to position [302, 0]
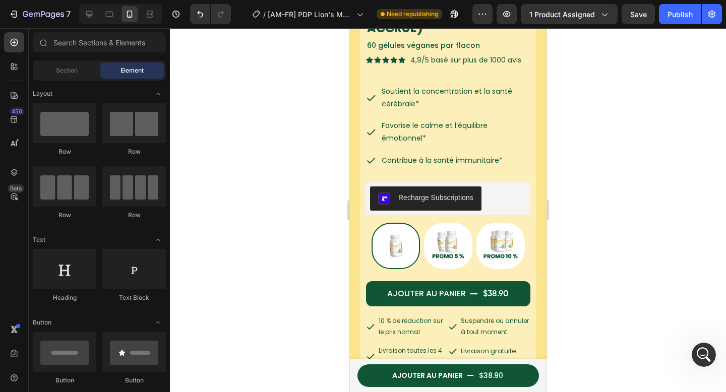
click at [636, 151] on div at bounding box center [448, 210] width 556 height 364
click at [670, 22] on button "Publish" at bounding box center [680, 14] width 42 height 20
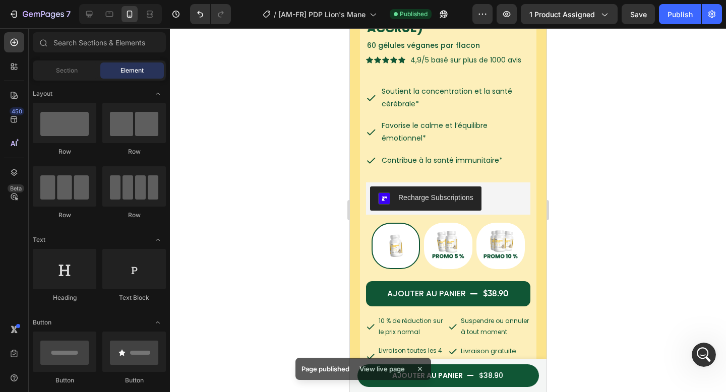
click at [287, 98] on div at bounding box center [448, 210] width 556 height 364
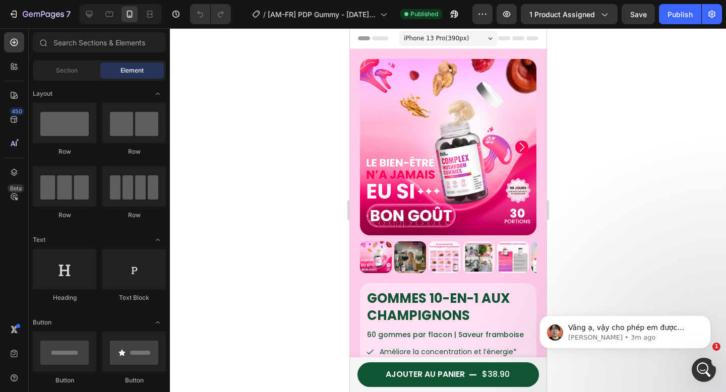
click at [252, 156] on div at bounding box center [448, 210] width 556 height 364
click at [647, 327] on span "Vâng ạ, vậy cho phép em được chuyển vấn đề này đến Đội ngũ Kỹ thuật ngay bây gi…" at bounding box center [631, 373] width 127 height 98
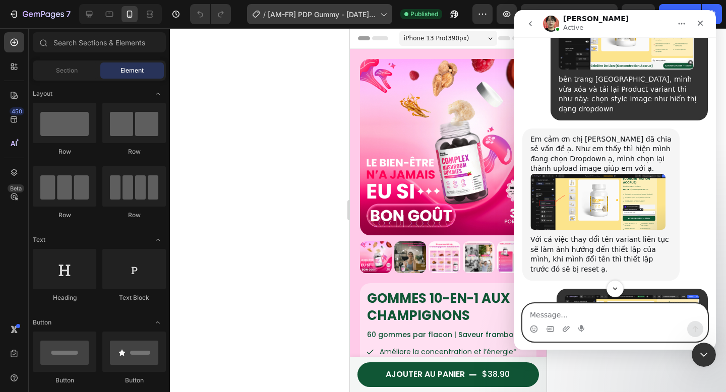
scroll to position [21184, 0]
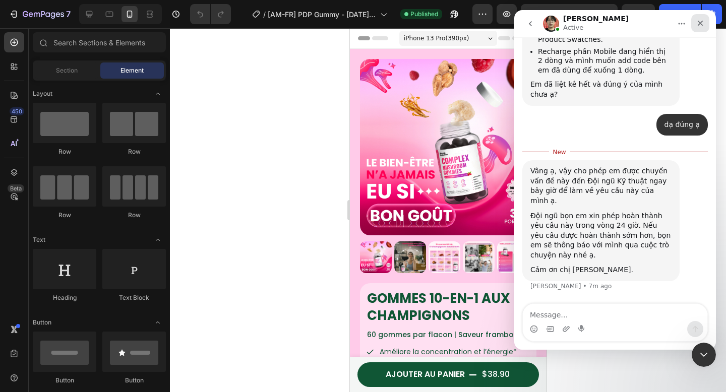
click at [703, 24] on icon "Close" at bounding box center [701, 23] width 8 height 8
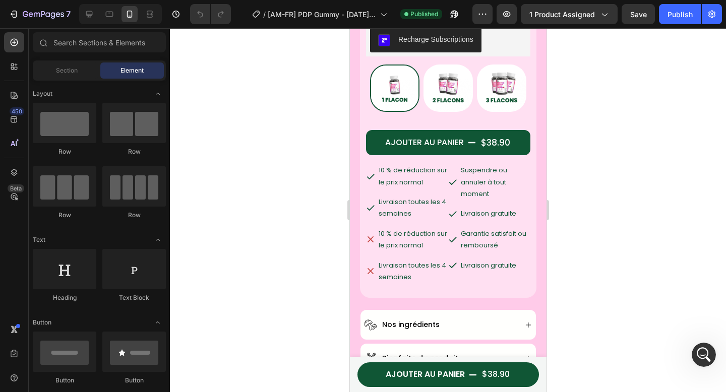
scroll to position [471, 0]
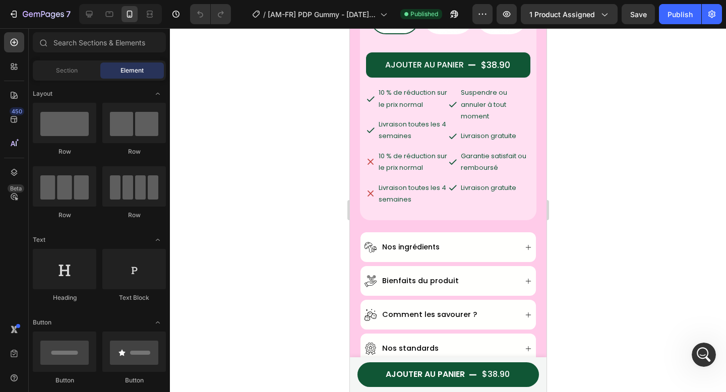
click at [621, 223] on div at bounding box center [448, 210] width 556 height 364
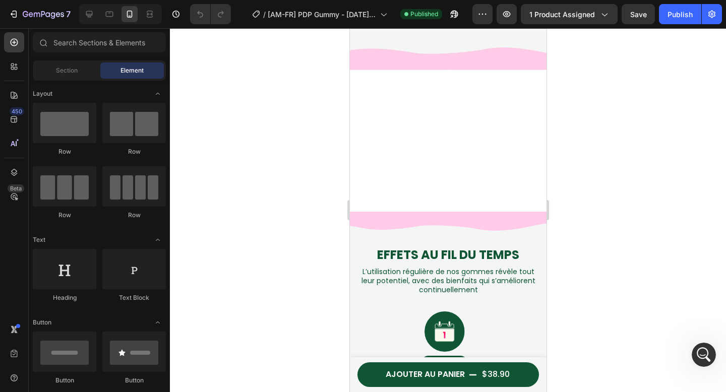
scroll to position [1828, 0]
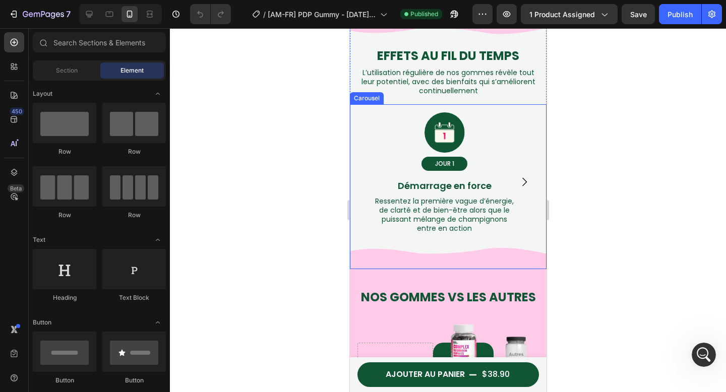
click at [520, 186] on icon "Carousel Next Arrow" at bounding box center [524, 182] width 12 height 12
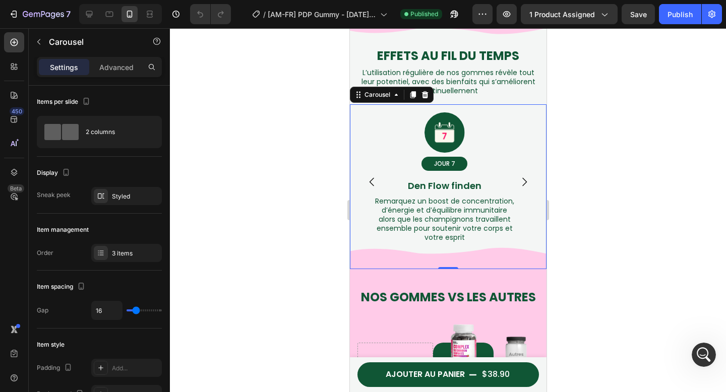
click at [520, 186] on icon "Carousel Next Arrow" at bounding box center [524, 182] width 12 height 12
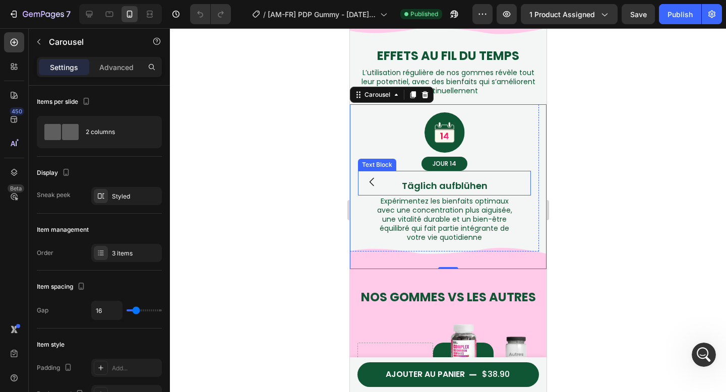
click at [600, 180] on div at bounding box center [448, 210] width 556 height 364
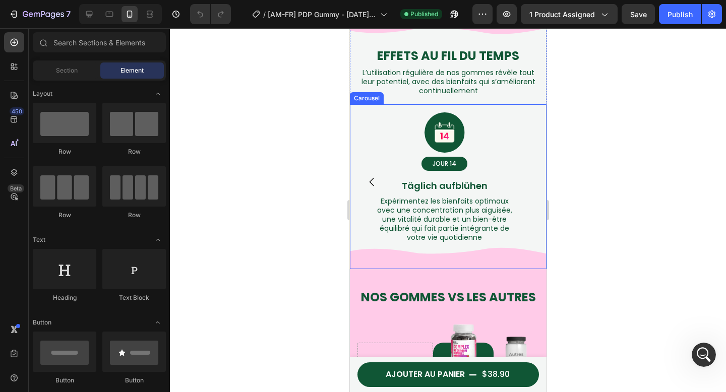
click at [373, 185] on icon "Carousel Back Arrow" at bounding box center [371, 182] width 5 height 9
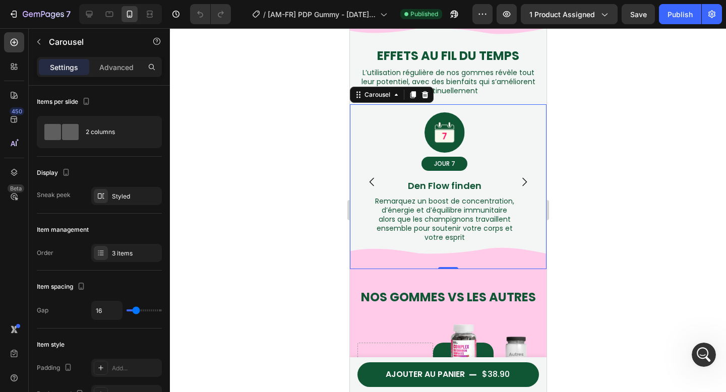
click at [368, 178] on icon "Carousel Back Arrow" at bounding box center [372, 182] width 12 height 12
click at [520, 187] on icon "Carousel Next Arrow" at bounding box center [524, 182] width 12 height 12
click at [521, 187] on icon "Carousel Next Arrow" at bounding box center [524, 182] width 12 height 12
click at [367, 181] on icon "Carousel Back Arrow" at bounding box center [372, 182] width 12 height 12
click at [521, 181] on icon "Carousel Next Arrow" at bounding box center [524, 182] width 12 height 12
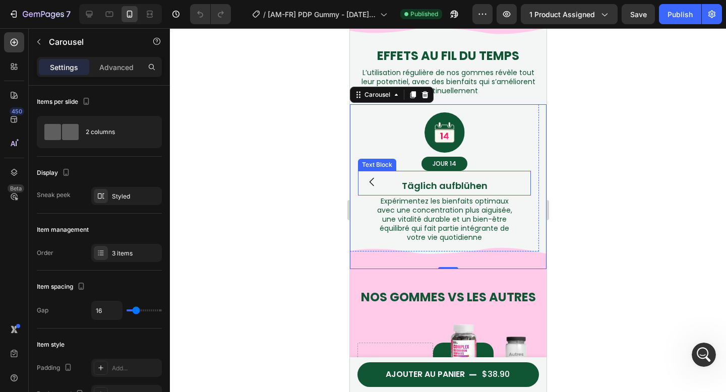
click at [615, 187] on div at bounding box center [448, 210] width 556 height 364
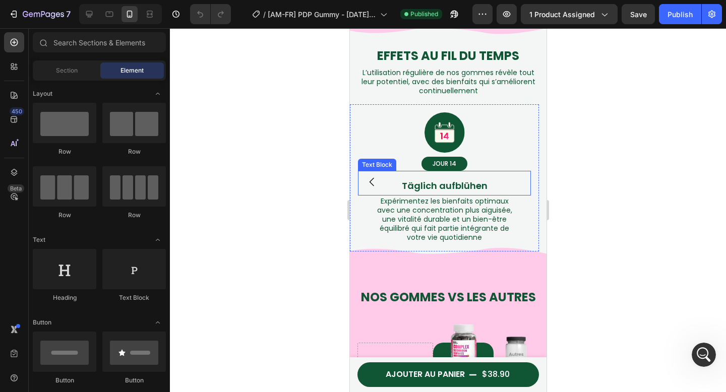
click at [478, 187] on p "Täglich aufblühen" at bounding box center [444, 186] width 171 height 16
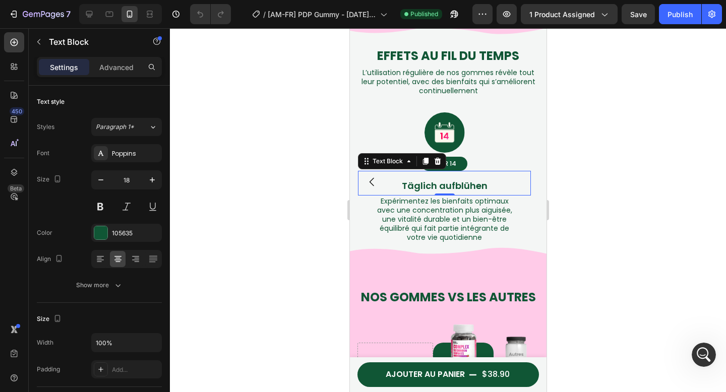
click at [598, 182] on div at bounding box center [448, 210] width 556 height 364
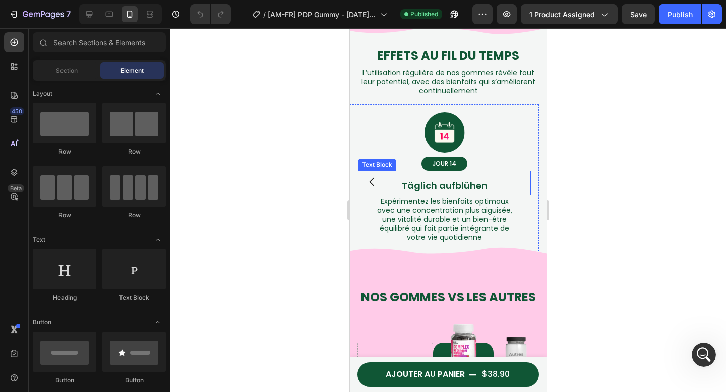
click at [440, 186] on p "Täglich aufblühen" at bounding box center [444, 186] width 171 height 16
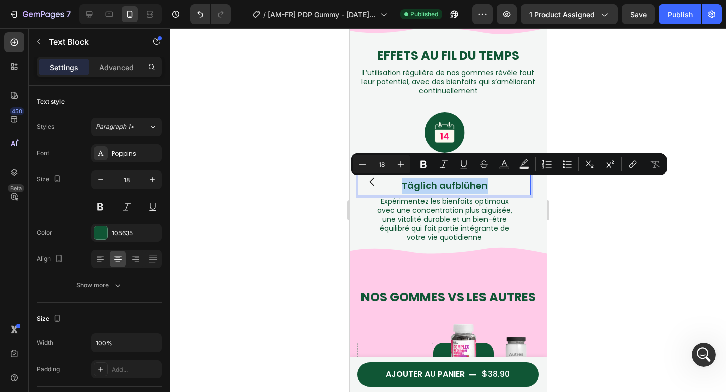
click at [473, 187] on p "Täglich aufblühen" at bounding box center [444, 186] width 171 height 16
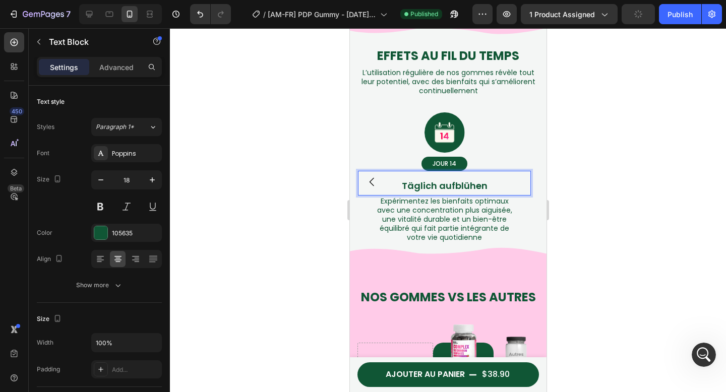
click at [460, 185] on p "Täglich aufblühen" at bounding box center [444, 186] width 171 height 16
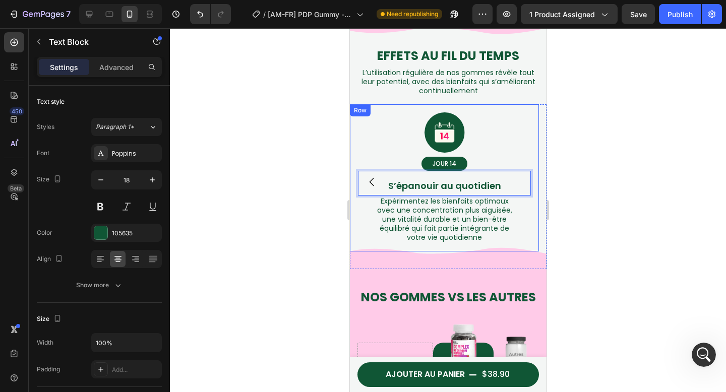
click at [577, 190] on div at bounding box center [448, 210] width 556 height 364
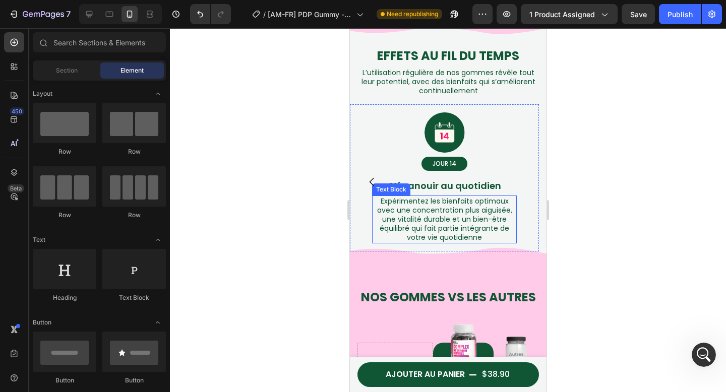
click at [456, 207] on p "Expérimentez les bienfaits optimaux avec une concentration plus aiguisée, une v…" at bounding box center [444, 220] width 143 height 46
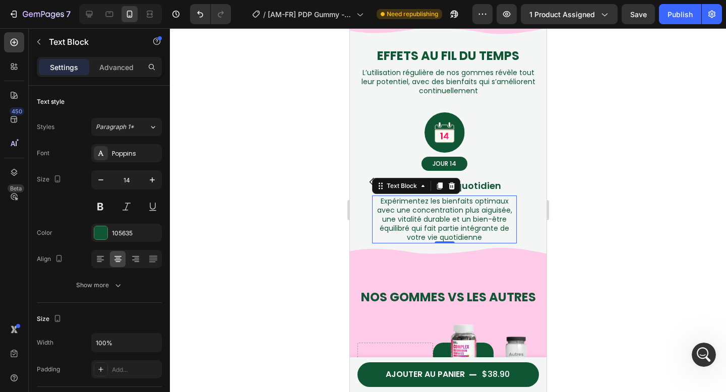
drag, startPoint x: 613, startPoint y: 167, endPoint x: 565, endPoint y: 140, distance: 55.4
click at [613, 167] on div at bounding box center [448, 210] width 556 height 364
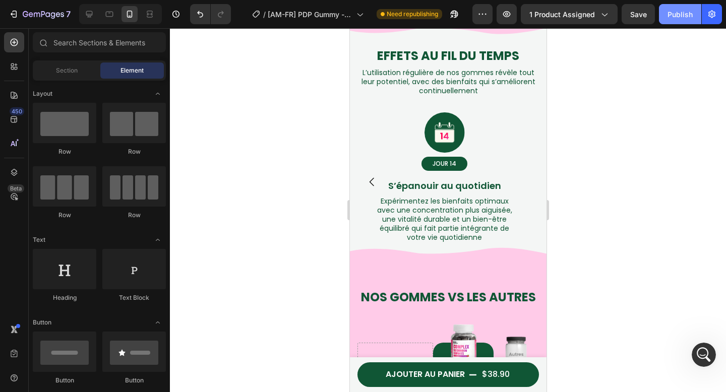
click at [670, 15] on div "Publish" at bounding box center [680, 14] width 25 height 11
click at [374, 181] on icon "Carousel Back Arrow" at bounding box center [372, 182] width 12 height 12
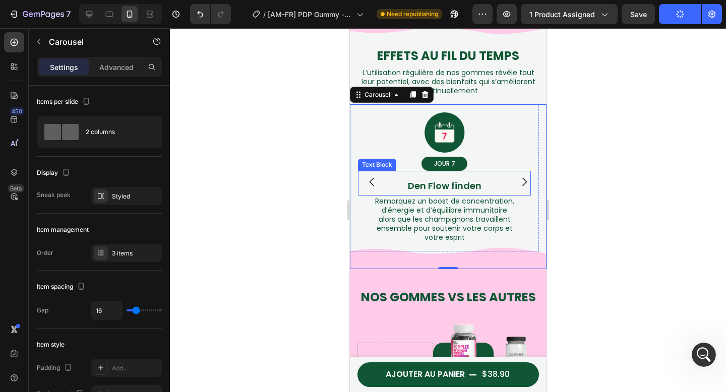
click at [438, 187] on p "Den Flow finden" at bounding box center [444, 186] width 171 height 16
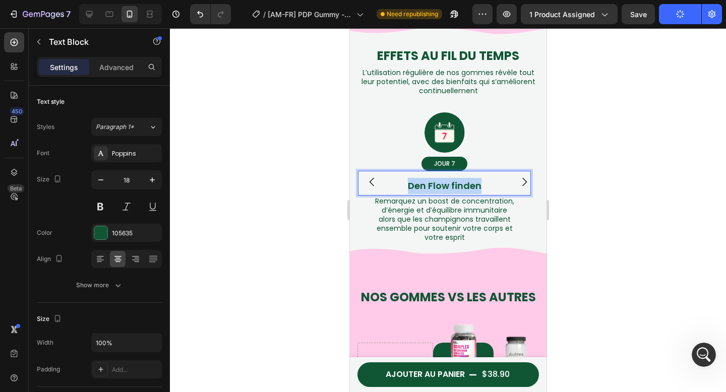
click at [438, 187] on p "Den Flow finden" at bounding box center [444, 186] width 171 height 16
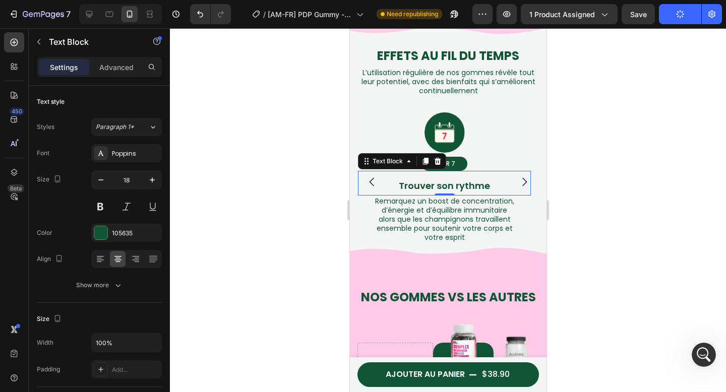
click at [607, 176] on div at bounding box center [448, 210] width 556 height 364
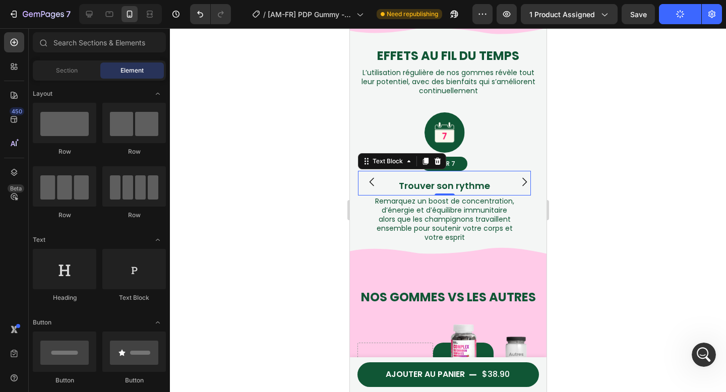
click at [461, 209] on p "Remarquez un boost de concentration, d’énergie et d’équilibre immunitaire alors…" at bounding box center [444, 220] width 143 height 46
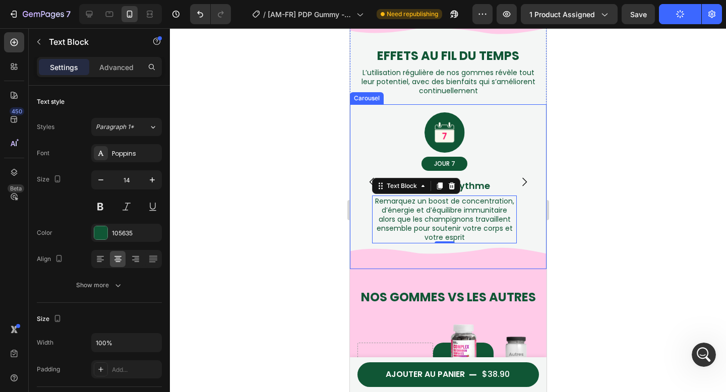
click at [364, 175] on button "Carousel Back Arrow" at bounding box center [372, 182] width 28 height 28
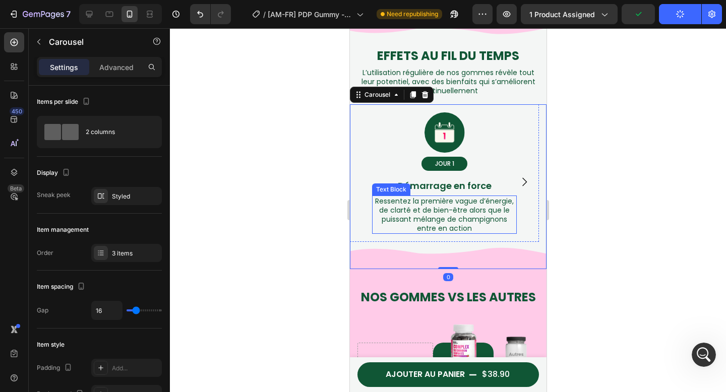
click at [438, 188] on p "Démarrage en force" at bounding box center [444, 186] width 171 height 16
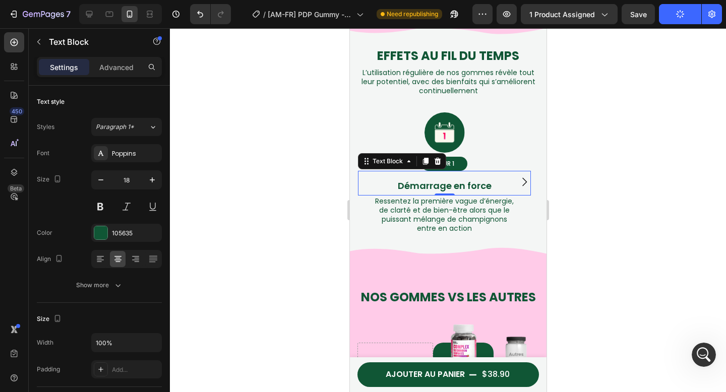
drag, startPoint x: 586, startPoint y: 142, endPoint x: 124, endPoint y: 57, distance: 470.2
click at [586, 142] on div at bounding box center [448, 210] width 556 height 364
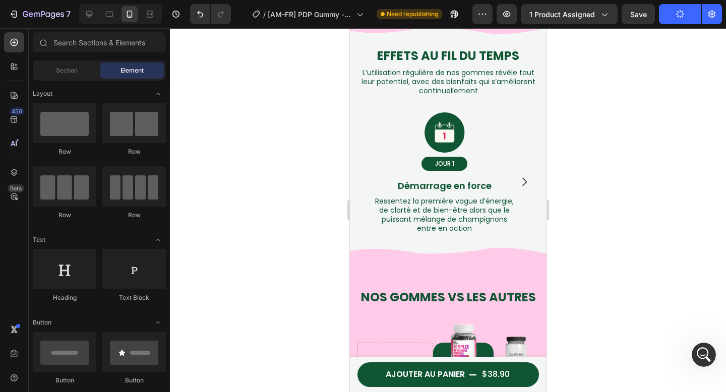
click at [673, 19] on button "Publish" at bounding box center [680, 14] width 42 height 20
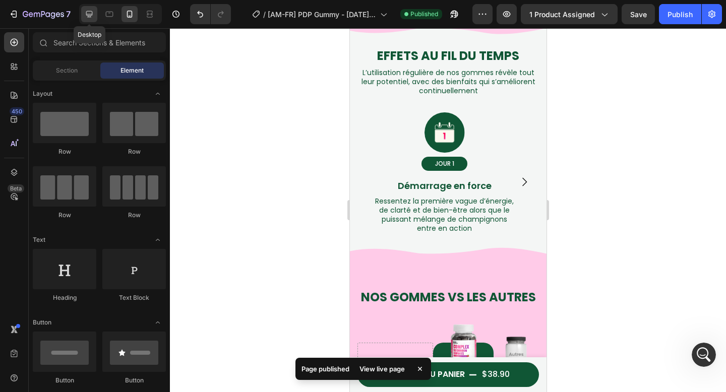
click at [94, 14] on icon at bounding box center [89, 14] width 10 height 10
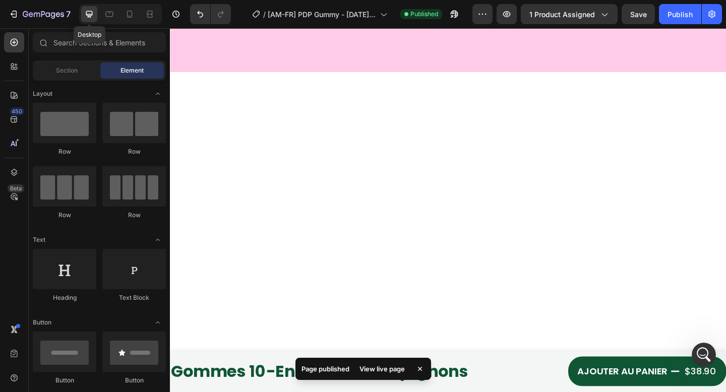
scroll to position [2282, 0]
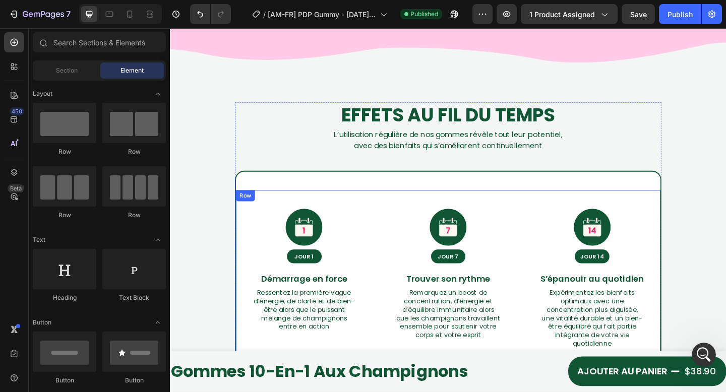
click at [598, 304] on span "S’épanouir au quotidien" at bounding box center [629, 301] width 113 height 13
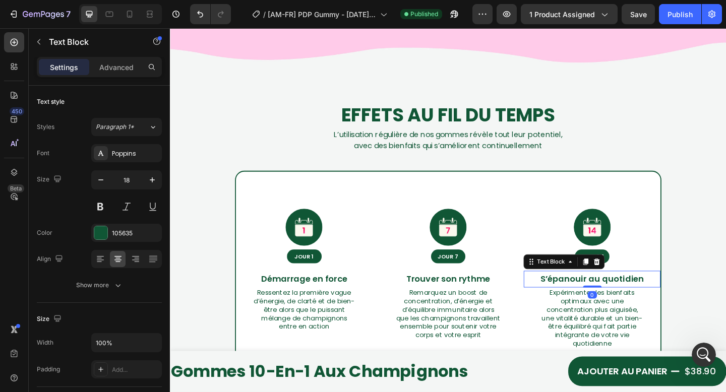
scroll to position [2300, 0]
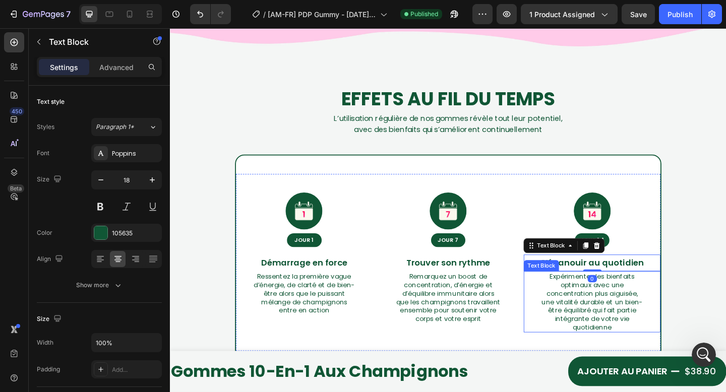
drag, startPoint x: 604, startPoint y: 320, endPoint x: 592, endPoint y: 318, distance: 12.3
click at [604, 320] on span "Expérimentez les bienfaits optimaux avec une concentration plus aiguisée, une v…" at bounding box center [630, 326] width 110 height 65
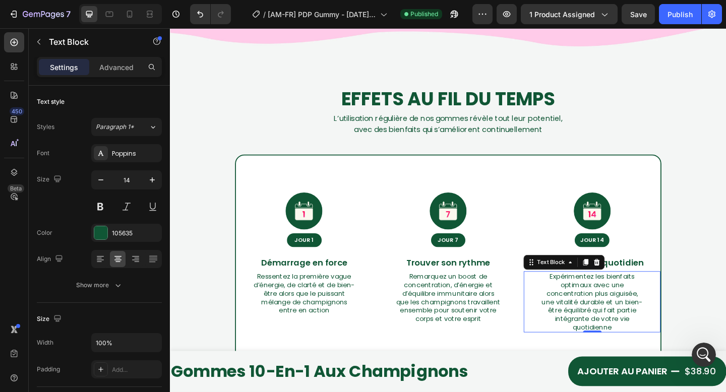
click at [487, 312] on span "Remarquez un boost de concentration, d’énergie et d’équilibre immunitaire alors…" at bounding box center [472, 322] width 113 height 56
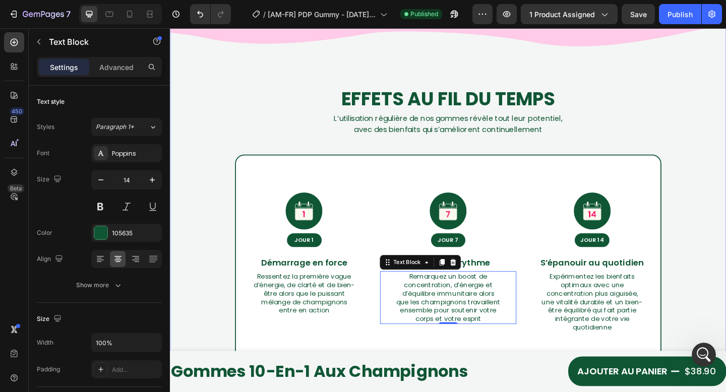
click at [520, 137] on span "avec des bienfaits qui s’améliorent continuellement" at bounding box center [472, 139] width 205 height 12
